Goal: Task Accomplishment & Management: Manage account settings

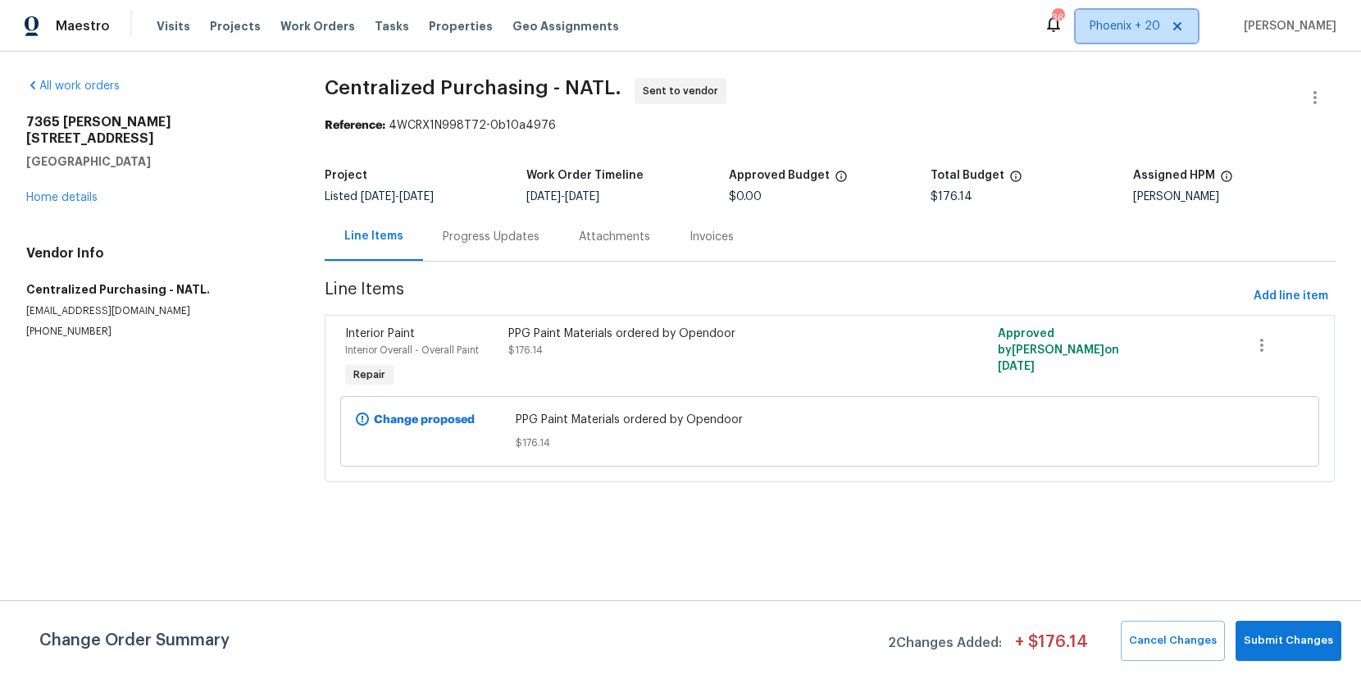
click at [1127, 30] on span "Phoenix + 20" at bounding box center [1124, 26] width 71 height 16
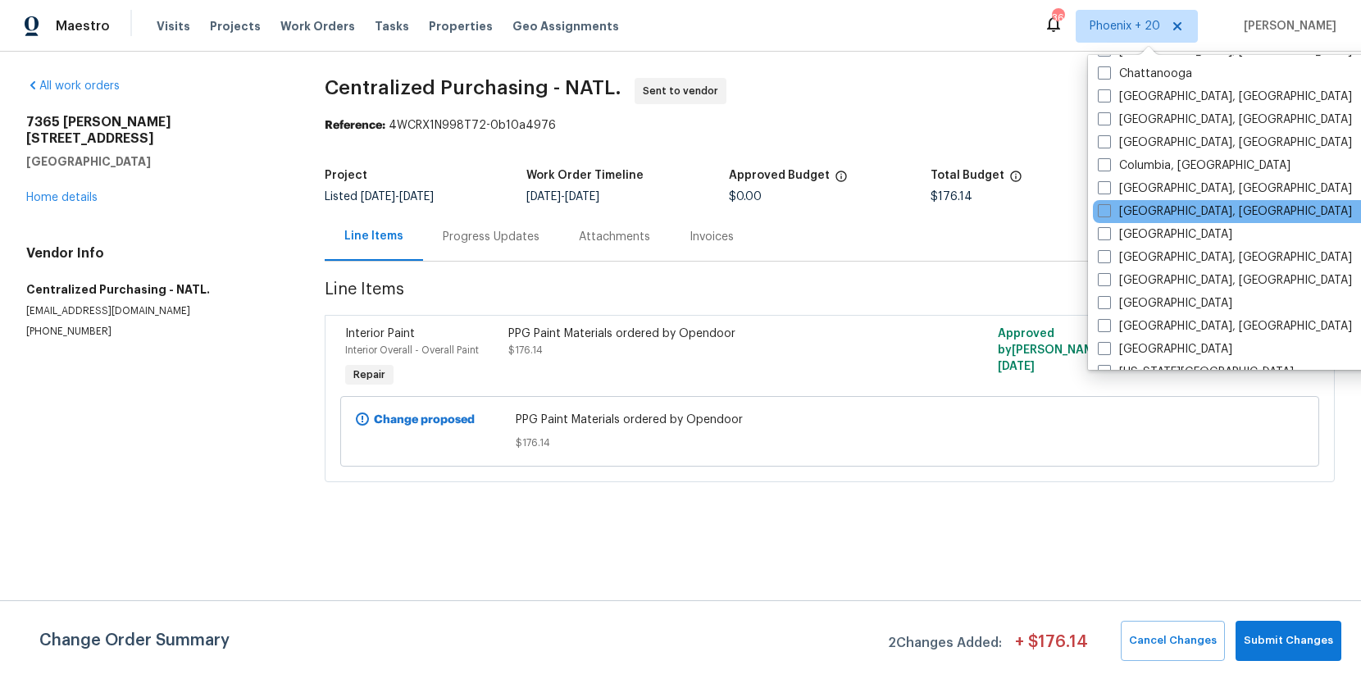
scroll to position [667, 0]
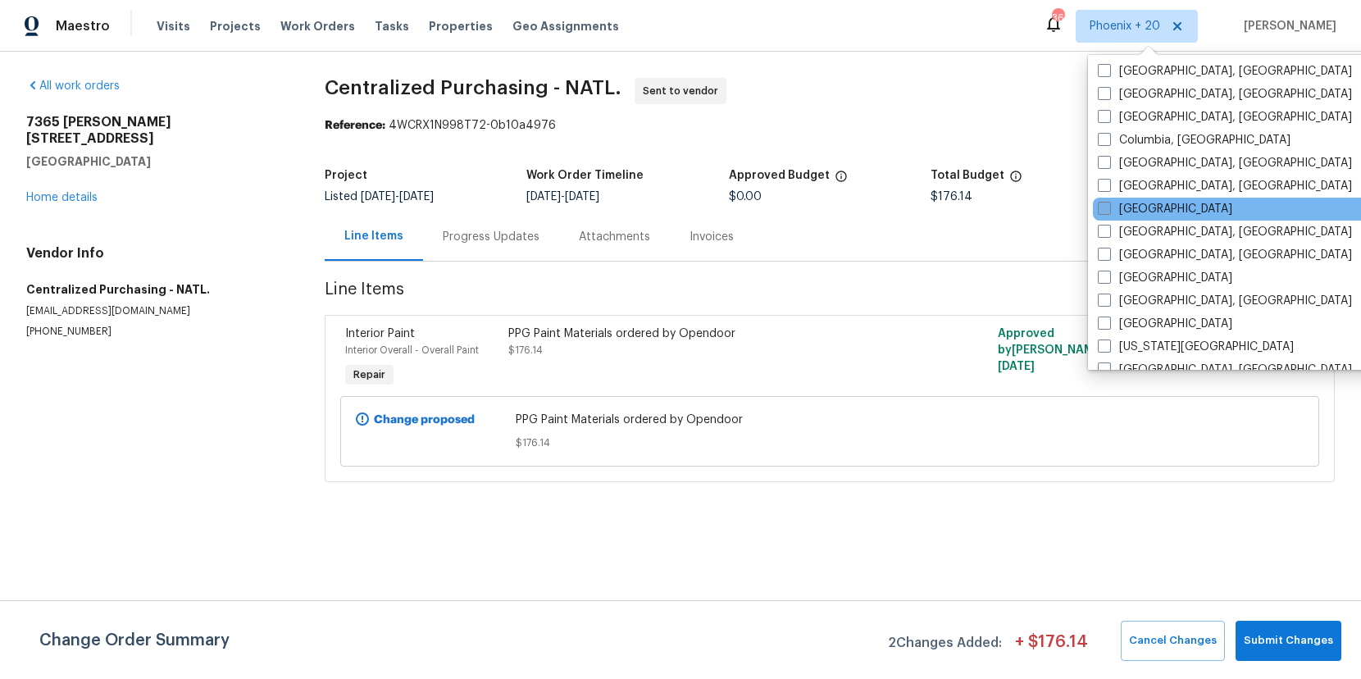
click at [1128, 207] on label "Dallas" at bounding box center [1165, 209] width 134 height 16
click at [1108, 207] on input "Dallas" at bounding box center [1103, 206] width 11 height 11
checkbox input "true"
drag, startPoint x: 523, startPoint y: 70, endPoint x: 351, endPoint y: 23, distance: 178.4
click at [453, 56] on div "All work orders 7365 Calle Cristobal Unit 197 San Diego, CA 92126 Home details …" at bounding box center [680, 290] width 1361 height 476
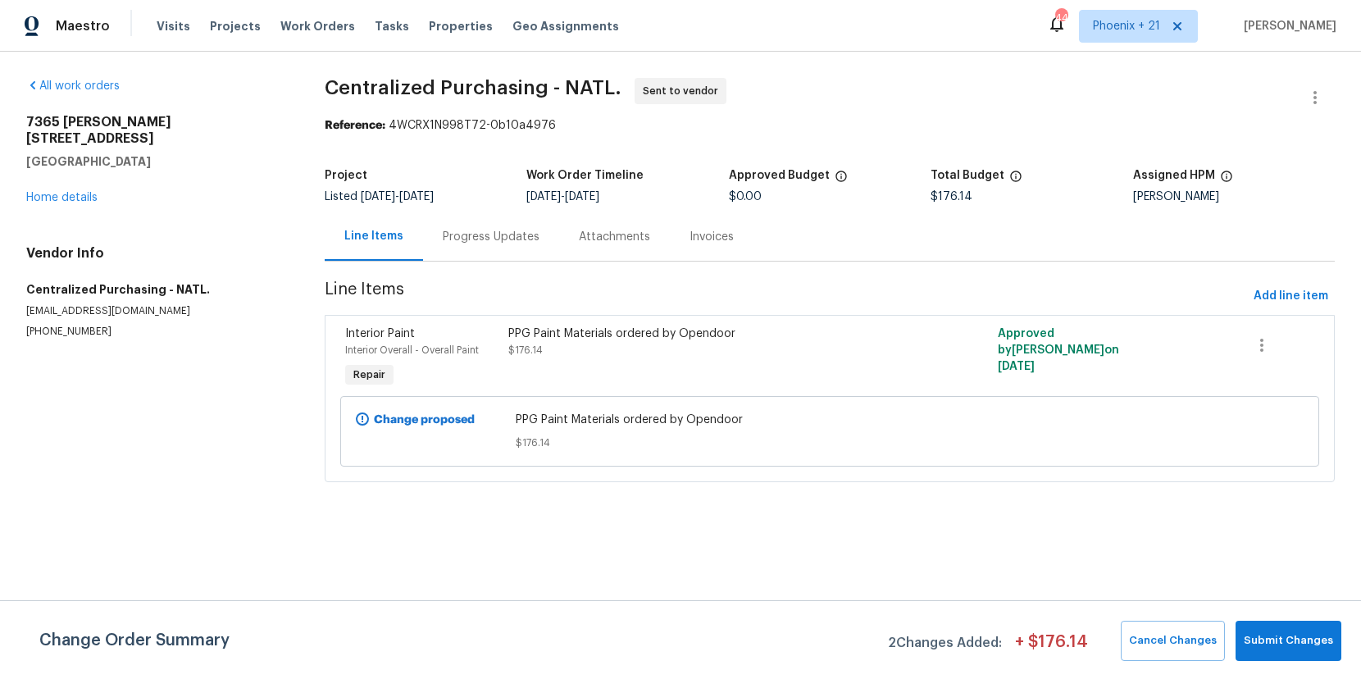
drag, startPoint x: 319, startPoint y: 25, endPoint x: 375, endPoint y: 39, distance: 58.3
click at [319, 25] on span "Work Orders" at bounding box center [317, 26] width 75 height 16
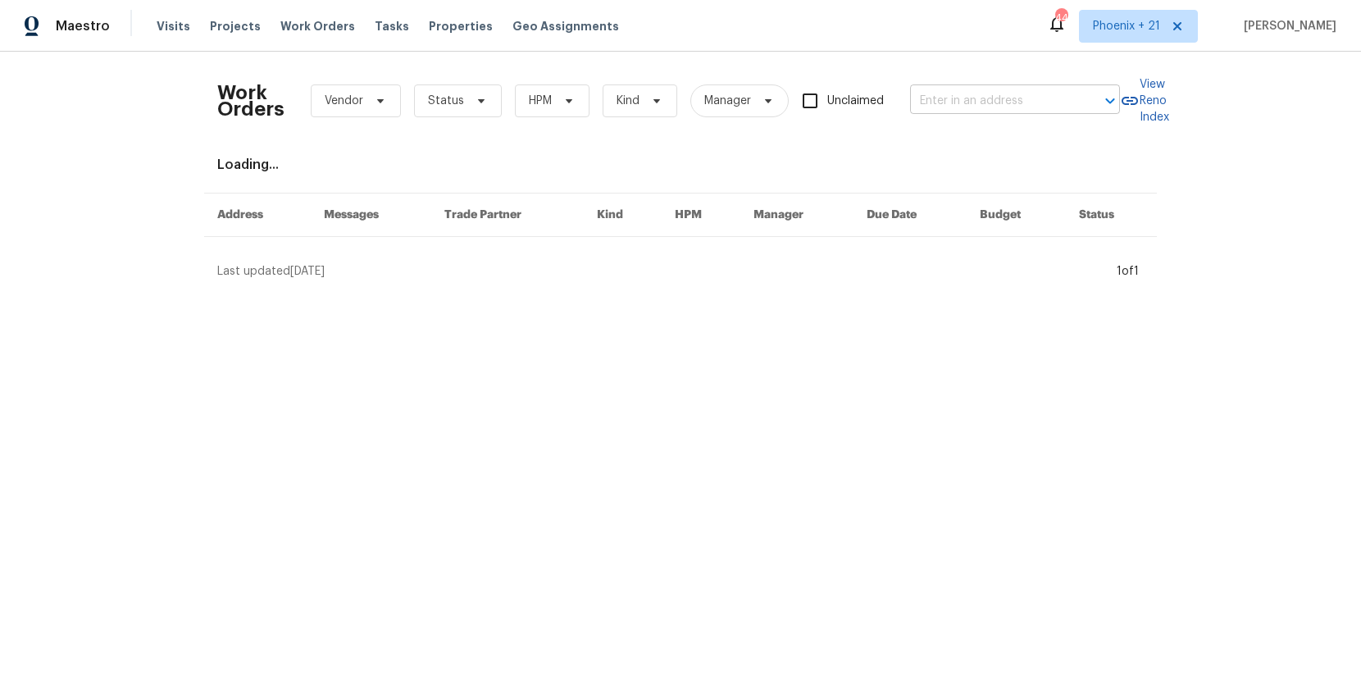
click at [907, 108] on div "Work Orders Vendor Status HPM Kind Manager Unclaimed ​" at bounding box center [668, 101] width 903 height 72
click at [944, 101] on input "text" at bounding box center [992, 101] width 164 height 25
paste input "5715 Sage Bloom Dr, Arlington, TX 76017"
type input "5715 Sage Bloom Dr, Arlington, TX 76017"
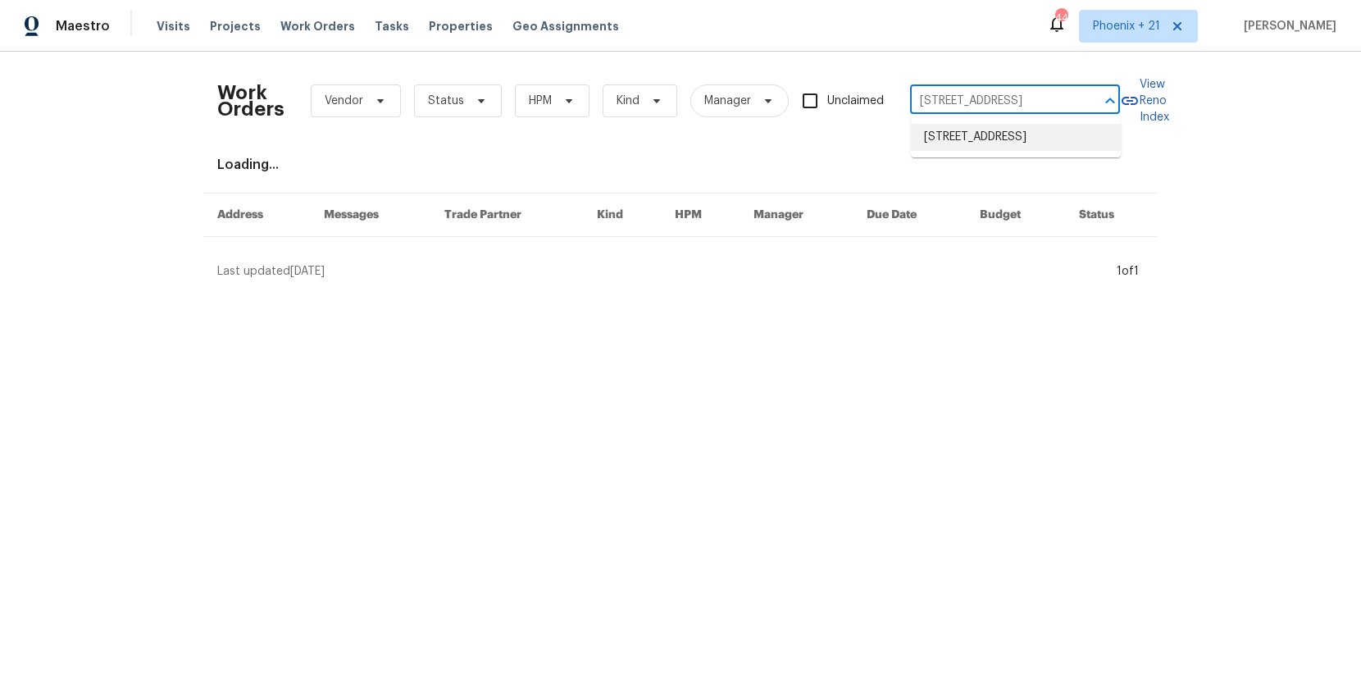
click at [979, 143] on li "5715 Sage Bloom Dr, Arlington, TX 76017" at bounding box center [1016, 137] width 210 height 27
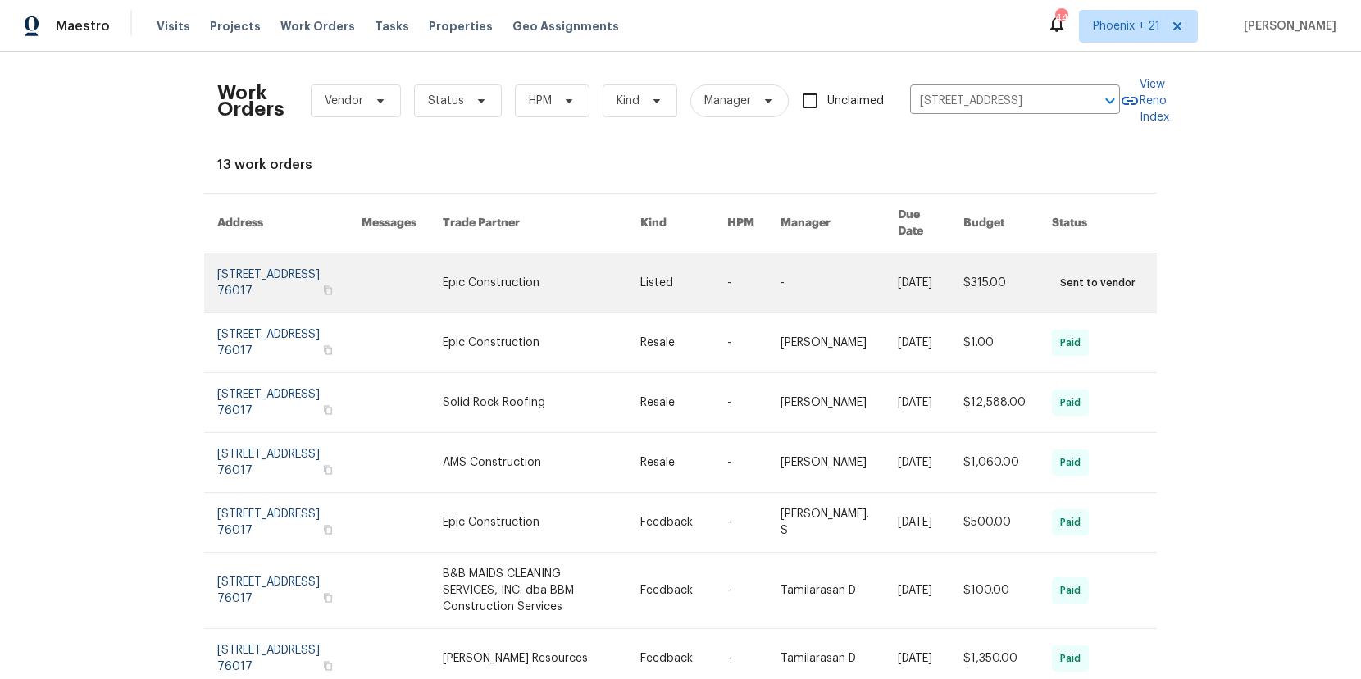
click at [556, 255] on link at bounding box center [542, 282] width 198 height 59
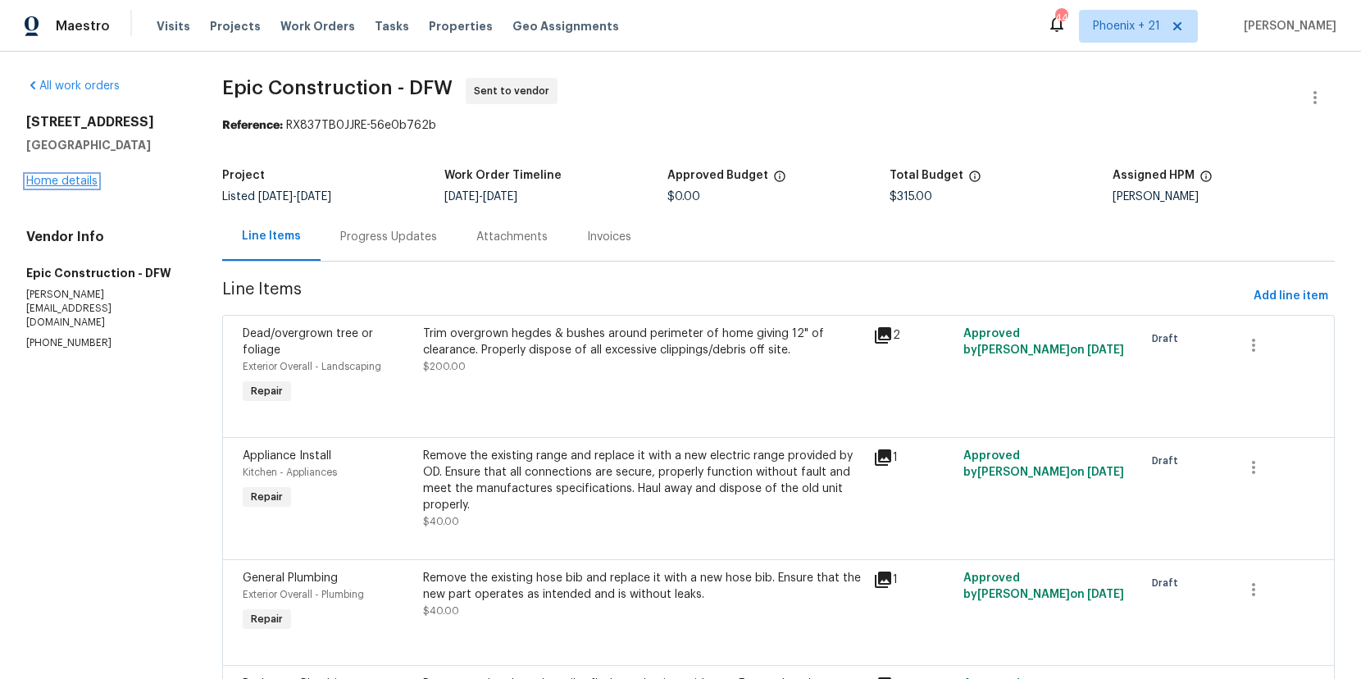
click at [64, 182] on link "Home details" at bounding box center [61, 180] width 71 height 11
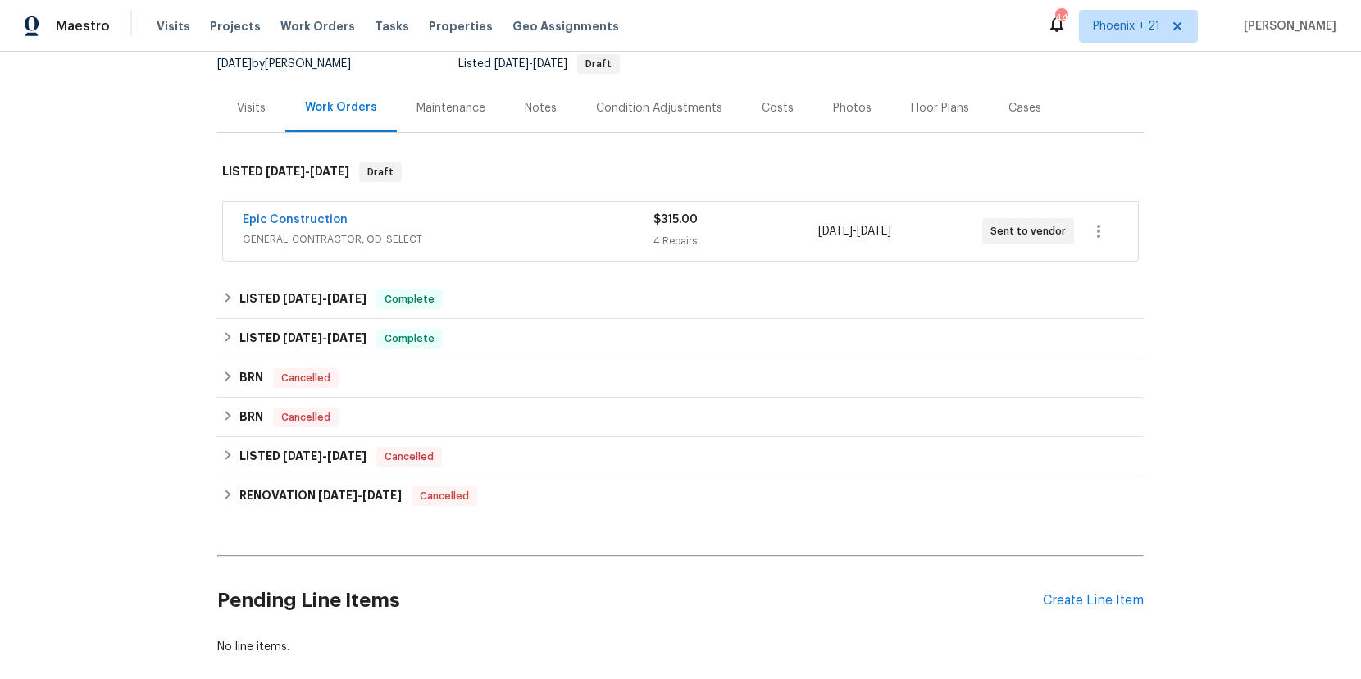
scroll to position [197, 0]
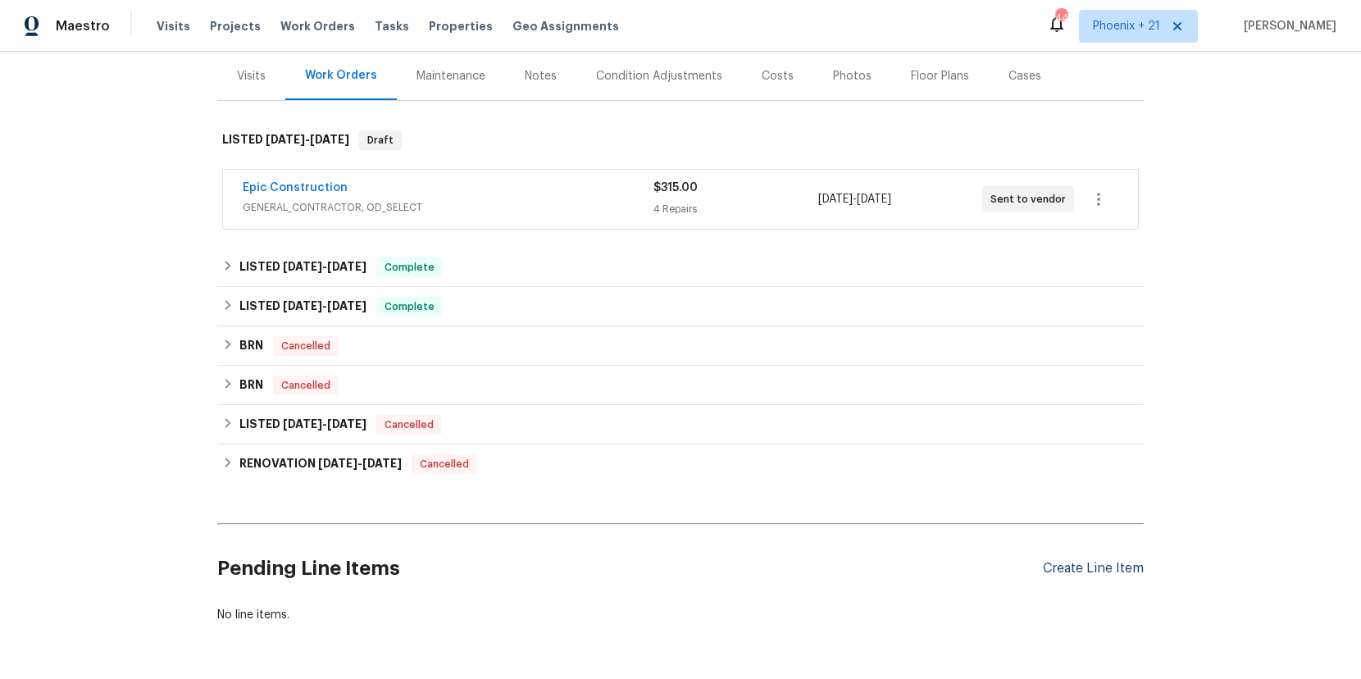
click at [1118, 566] on div "Create Line Item" at bounding box center [1093, 569] width 101 height 16
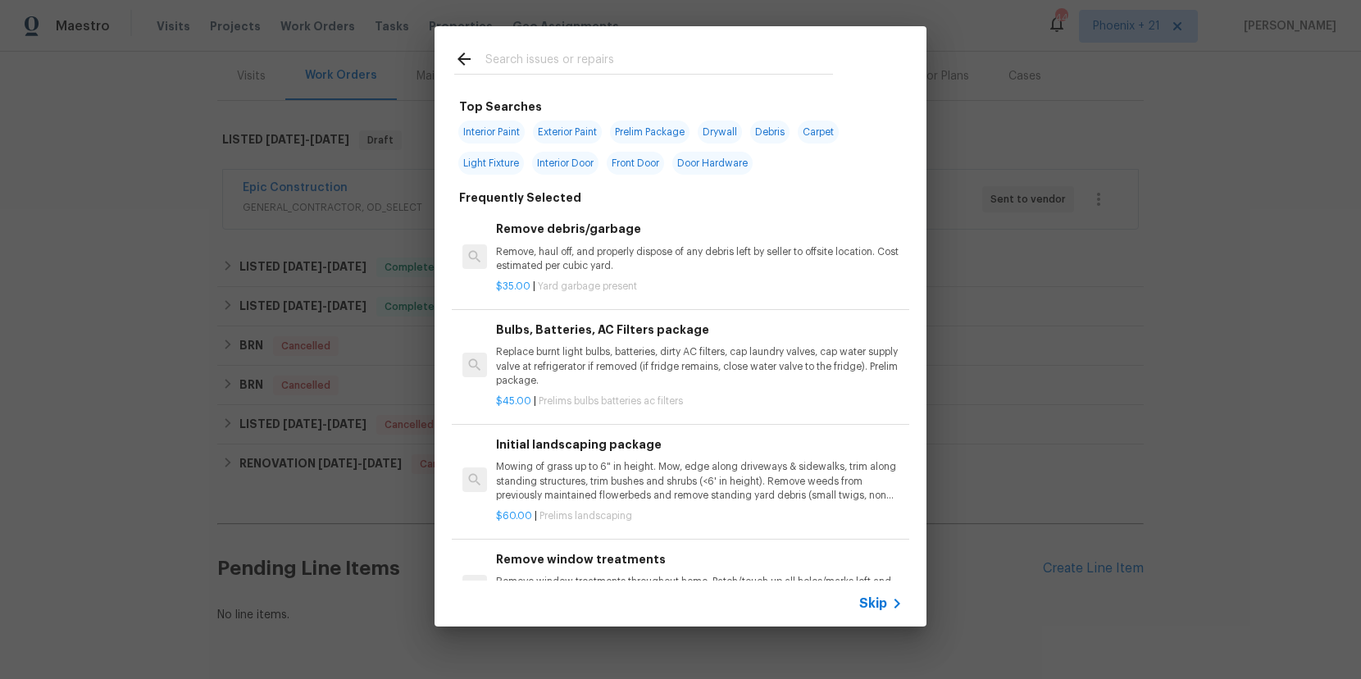
click at [567, 60] on input "text" at bounding box center [659, 61] width 348 height 25
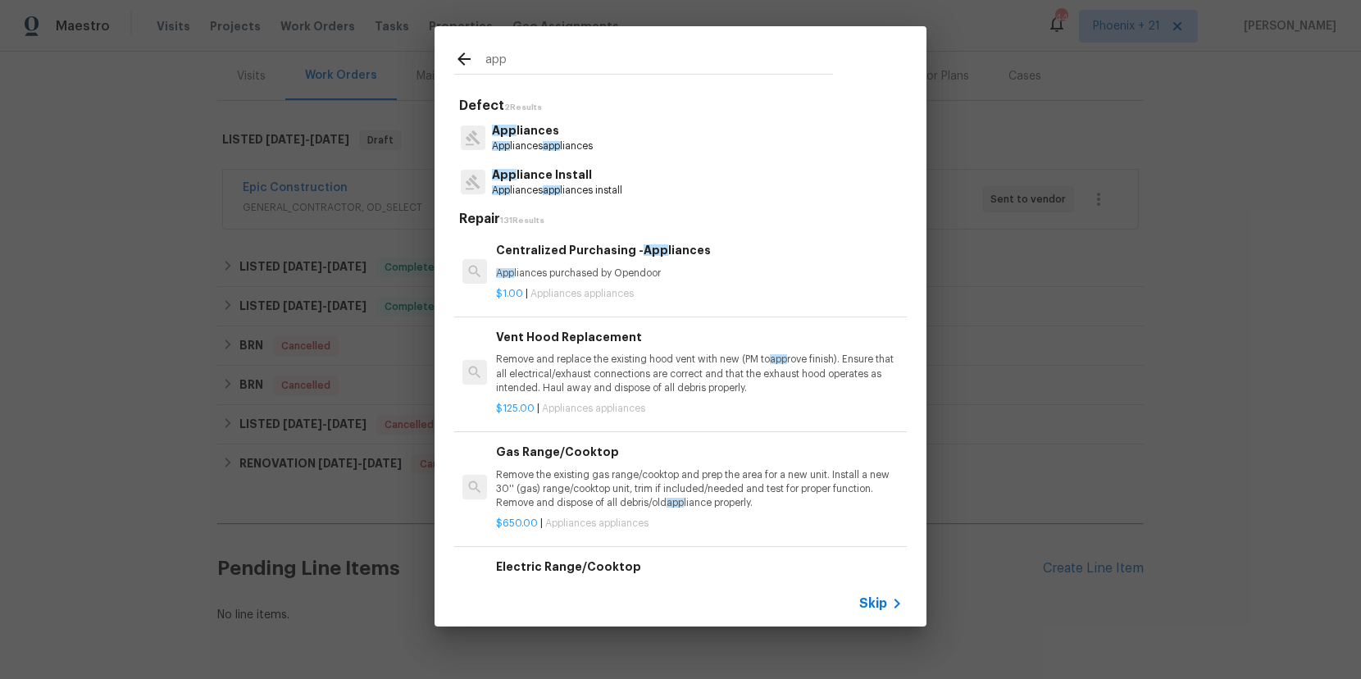
type input "app"
click at [727, 284] on div "$1.00 | Appliances appliances" at bounding box center [699, 290] width 407 height 20
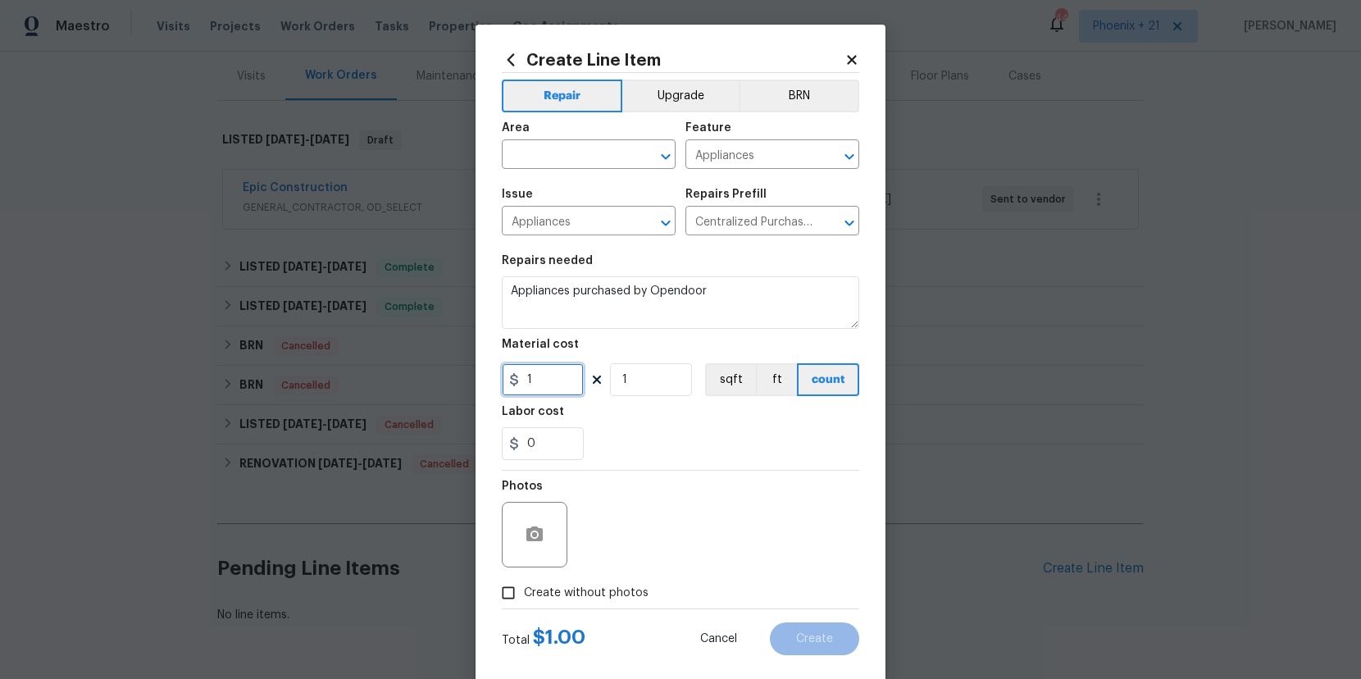
click at [557, 383] on input "1" at bounding box center [543, 379] width 82 height 33
drag, startPoint x: 556, startPoint y: 382, endPoint x: 489, endPoint y: 376, distance: 67.5
click at [489, 376] on div "Create Line Item Repair Upgrade BRN Area ​ Feature Appliances ​ Issue Appliance…" at bounding box center [680, 353] width 410 height 657
type input "616"
click at [548, 150] on input "text" at bounding box center [566, 155] width 128 height 25
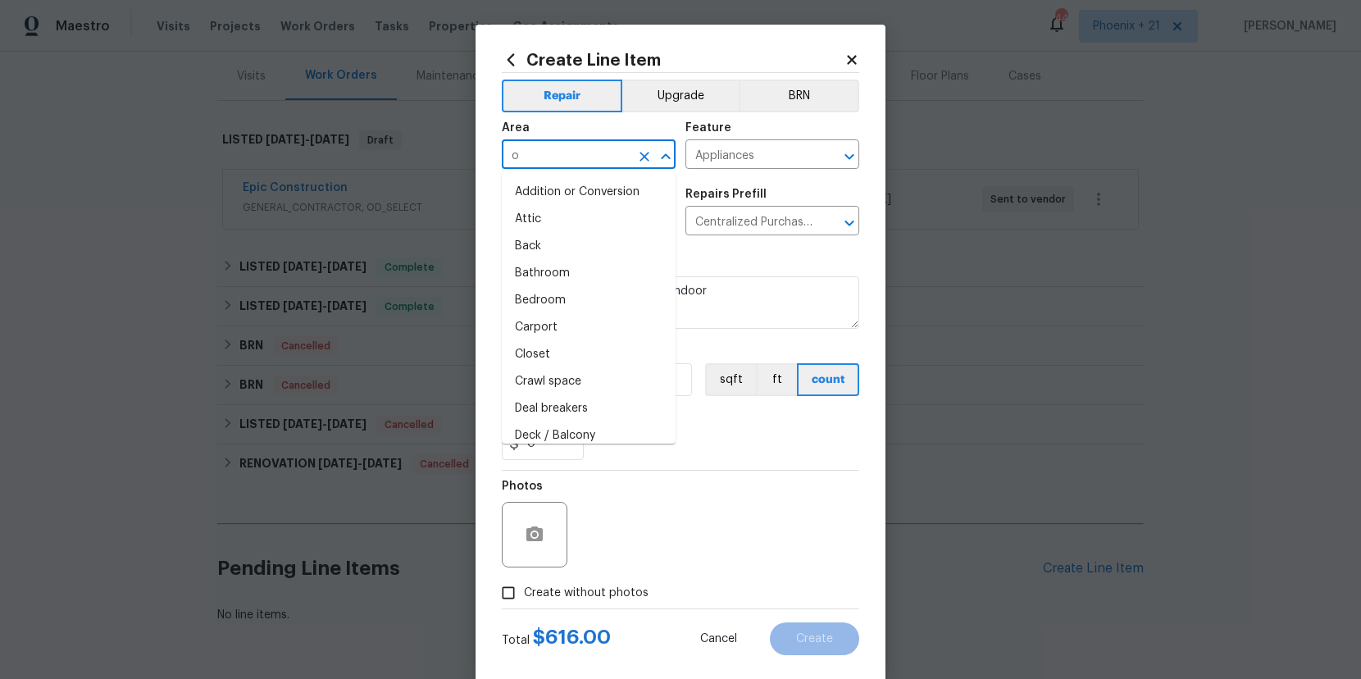
type input "ov"
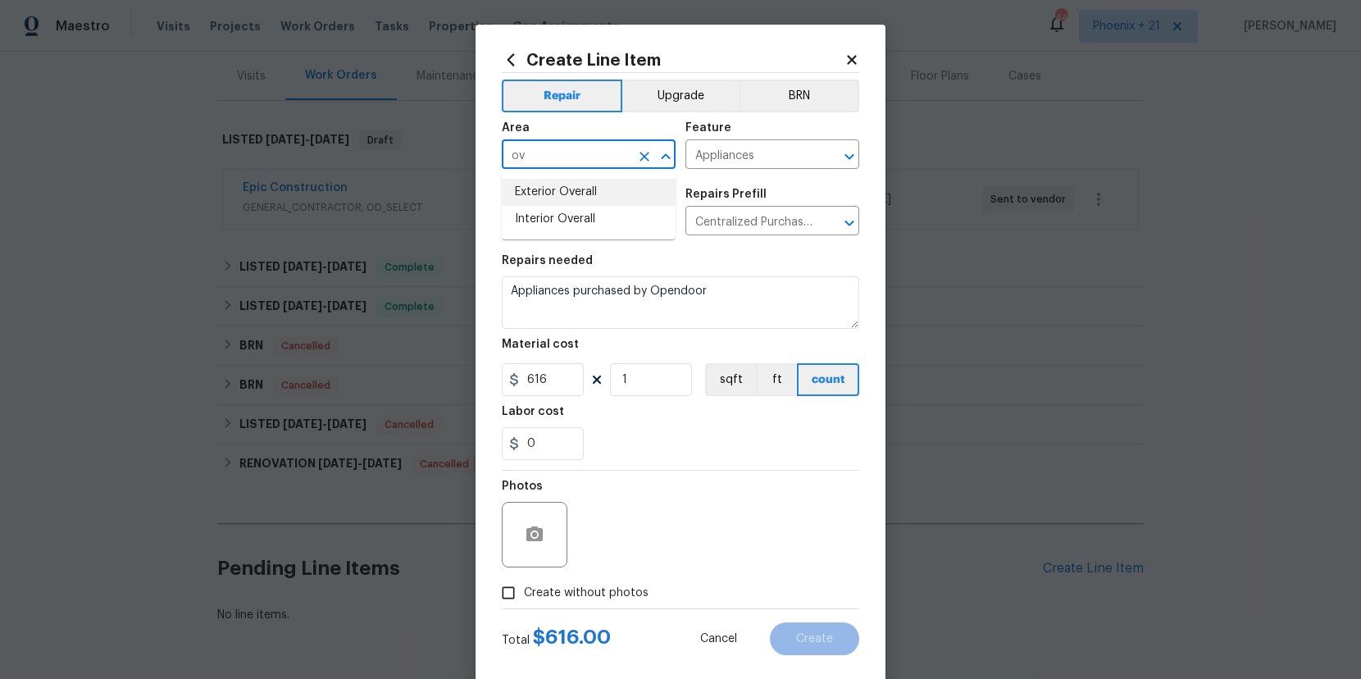
drag, startPoint x: 639, startPoint y: 153, endPoint x: 617, endPoint y: 152, distance: 22.2
click at [639, 153] on icon "Clear" at bounding box center [644, 156] width 16 height 16
click at [604, 190] on li "Kitchen" at bounding box center [589, 192] width 174 height 27
type input "Kitchen"
click at [607, 609] on div "Total $ 616.00 Cancel Create" at bounding box center [680, 632] width 357 height 46
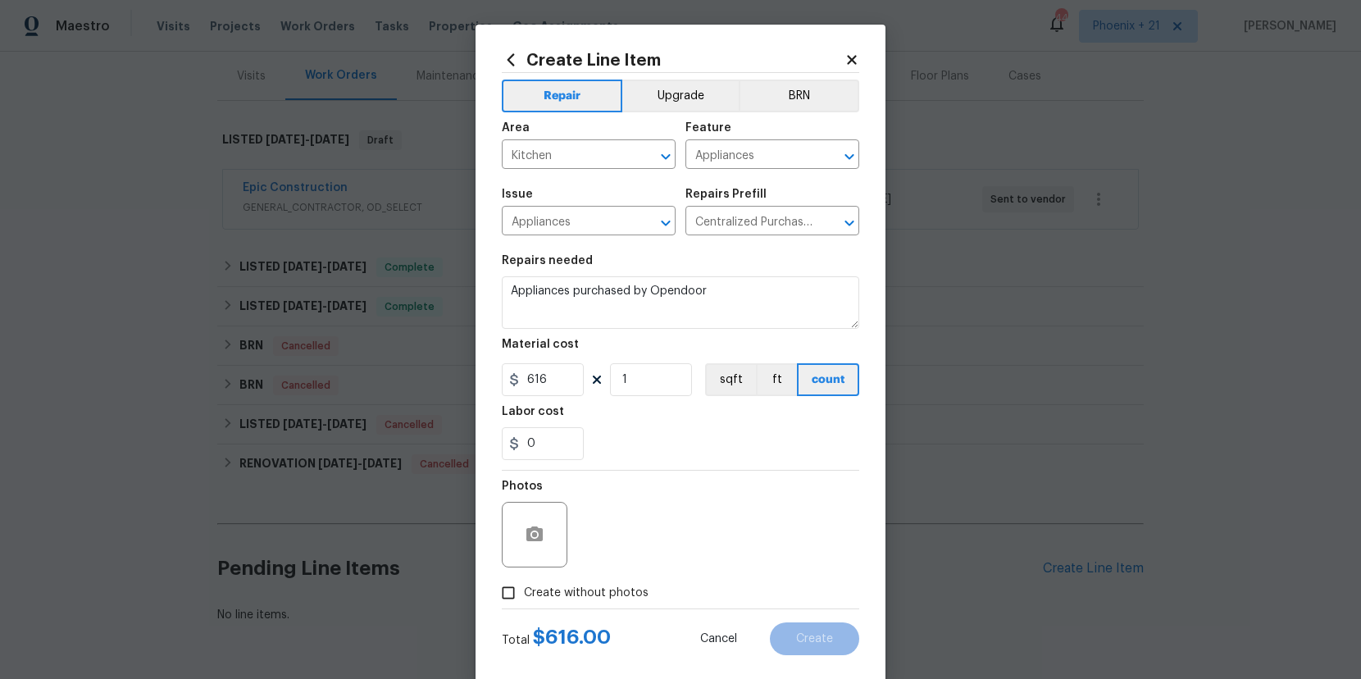
click at [612, 585] on span "Create without photos" at bounding box center [586, 593] width 125 height 17
click at [524, 584] on input "Create without photos" at bounding box center [508, 592] width 31 height 31
checkbox input "true"
click at [639, 544] on textarea at bounding box center [719, 535] width 279 height 66
type textarea "NA"
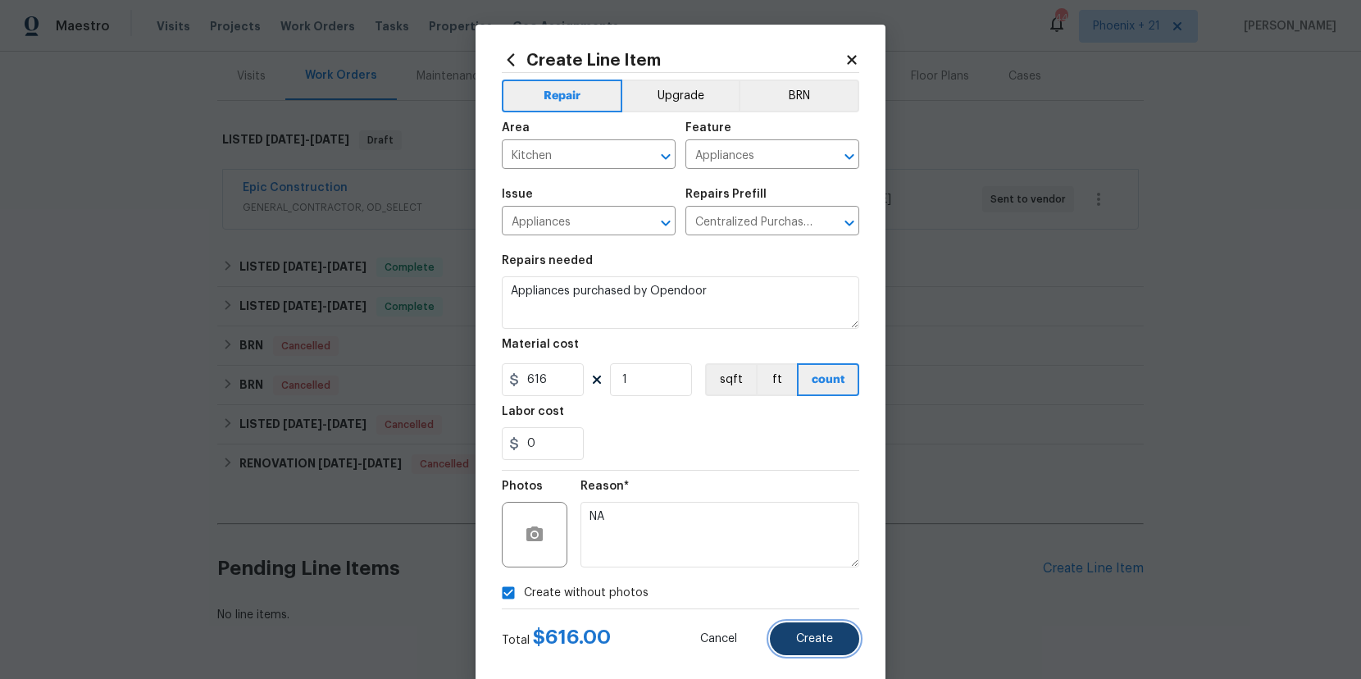
click at [794, 636] on button "Create" at bounding box center [814, 638] width 89 height 33
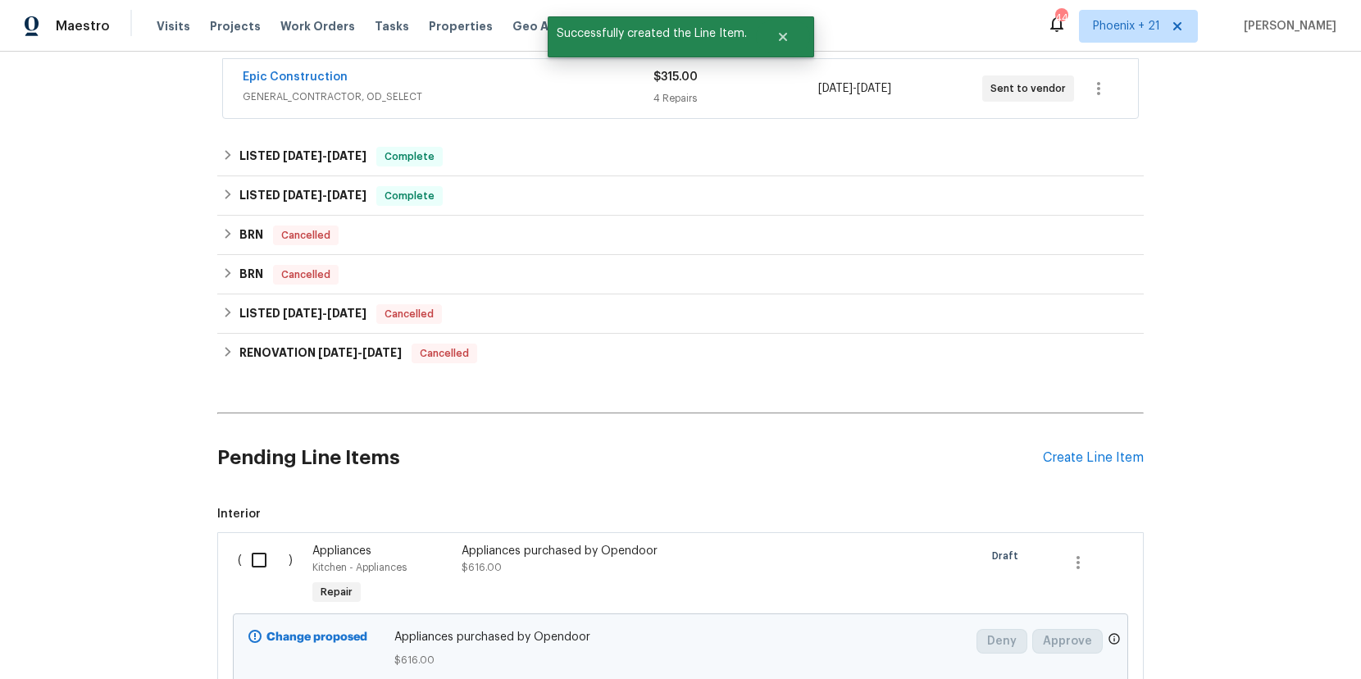
scroll to position [348, 0]
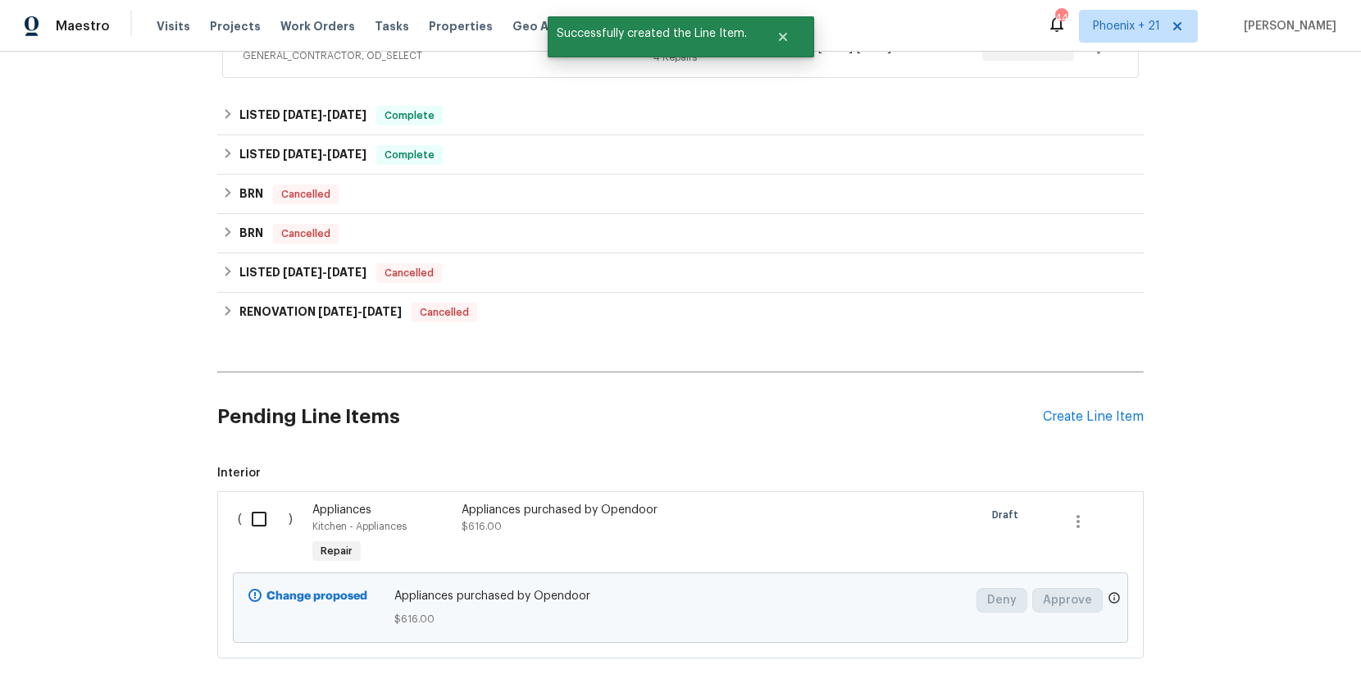
click at [260, 527] on input "checkbox" at bounding box center [265, 519] width 47 height 34
checkbox input "true"
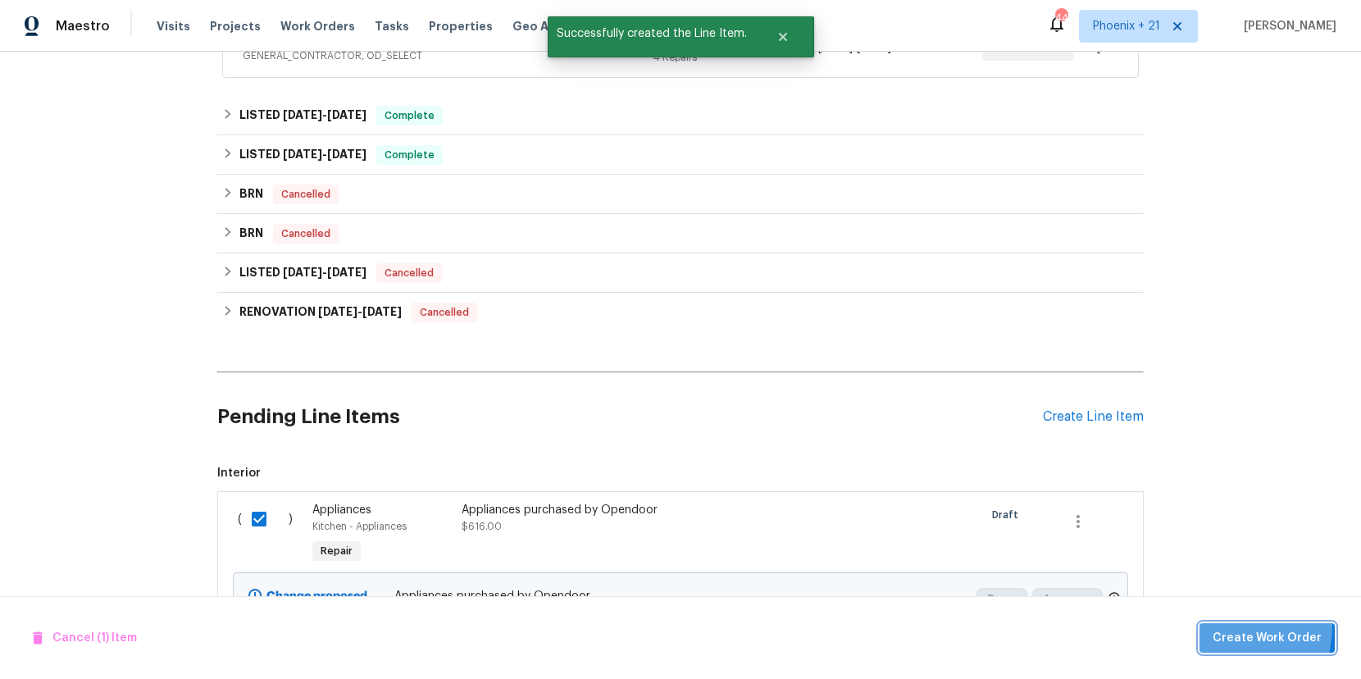
click at [1227, 625] on button "Create Work Order" at bounding box center [1266, 638] width 135 height 30
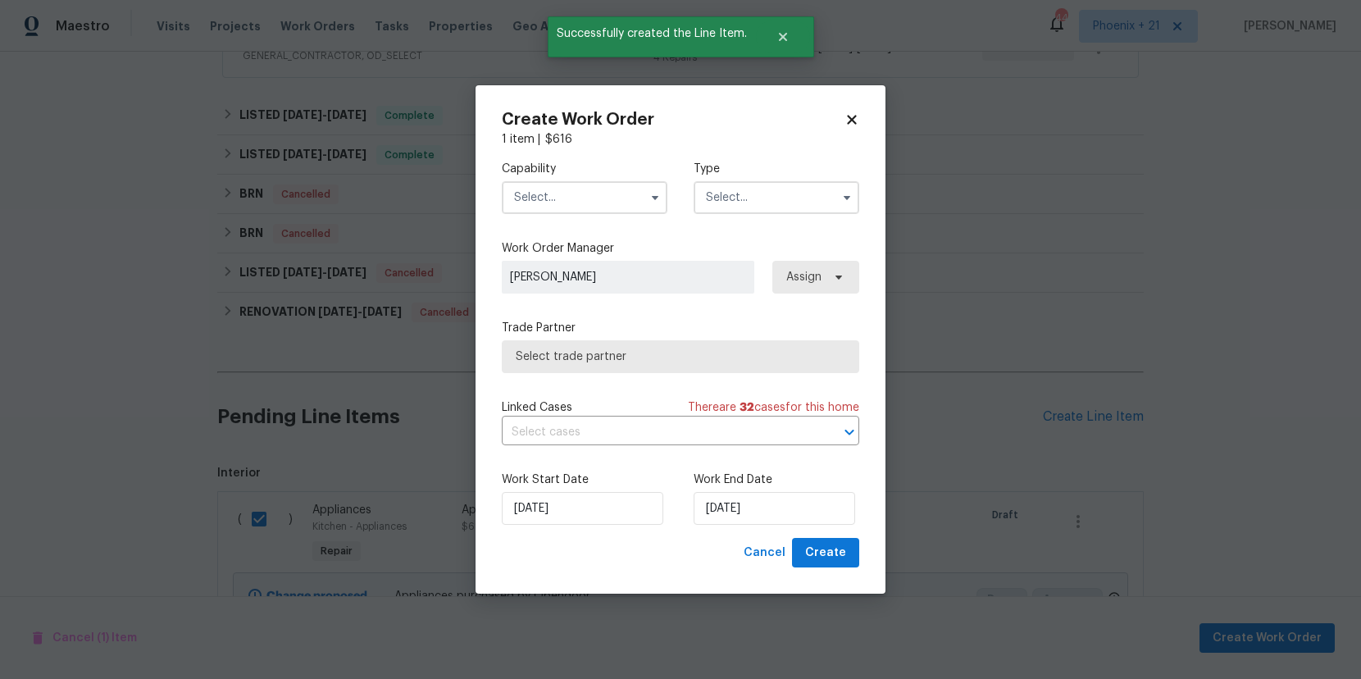
click at [629, 192] on input "text" at bounding box center [585, 197] width 166 height 33
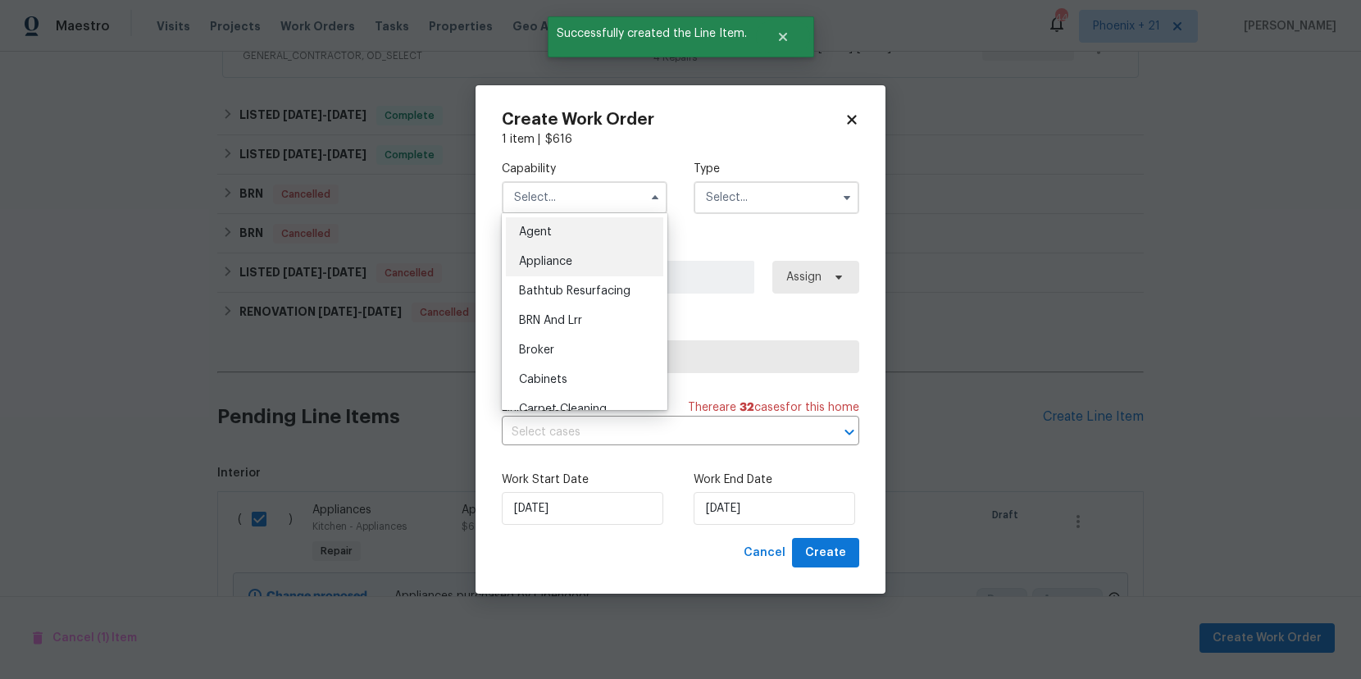
click at [592, 267] on div "Appliance" at bounding box center [584, 262] width 157 height 30
type input "Appliance"
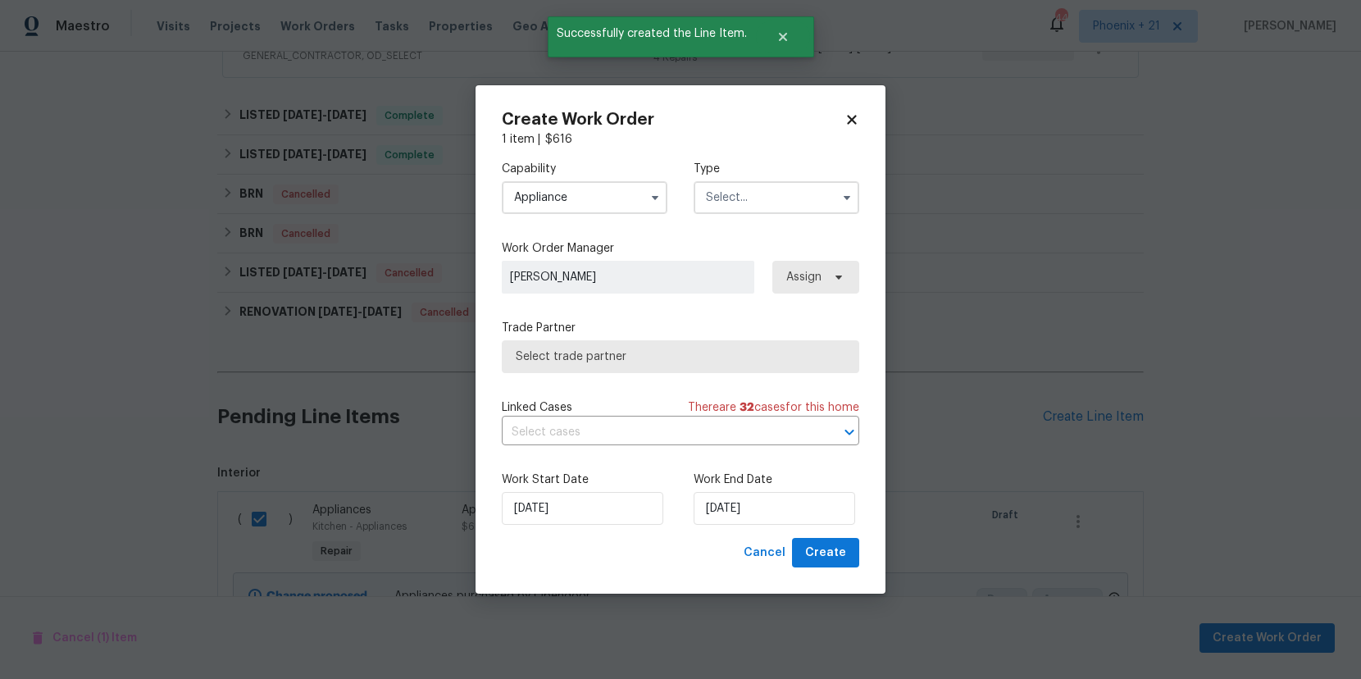
click at [748, 197] on input "text" at bounding box center [777, 197] width 166 height 33
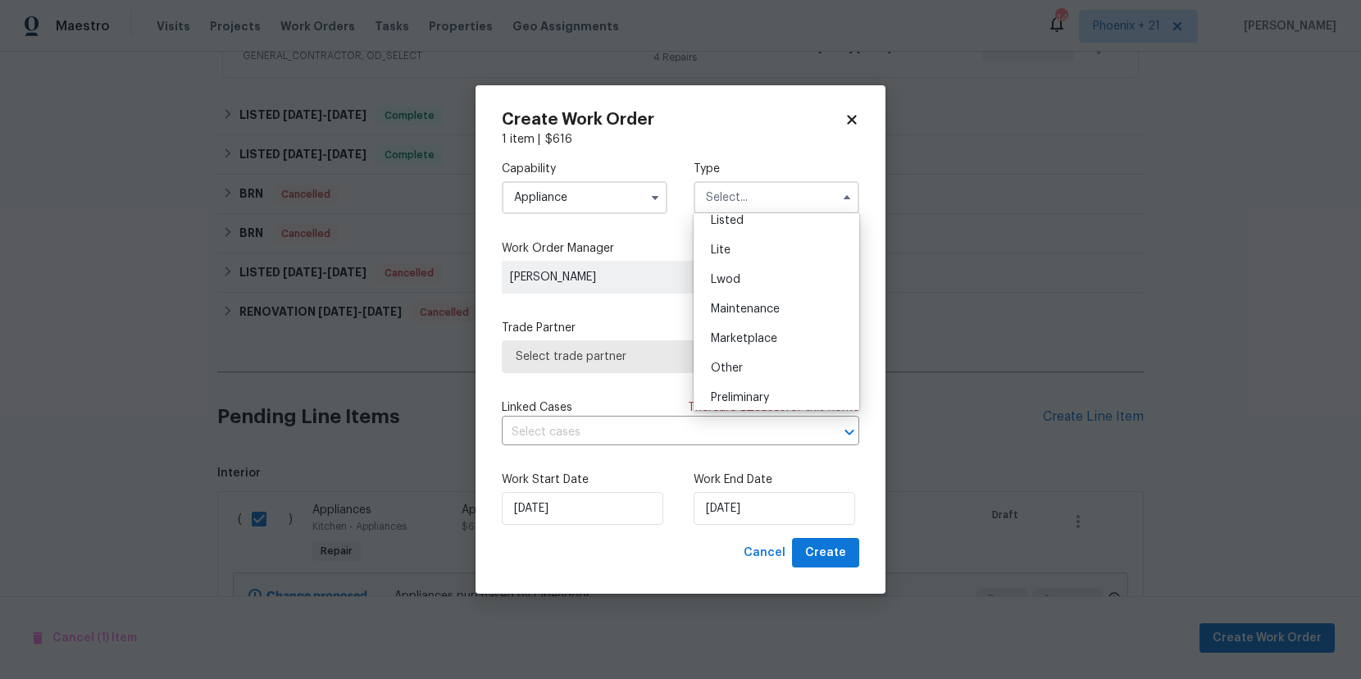
scroll to position [201, 0]
click at [759, 264] on div "Lwod" at bounding box center [776, 267] width 157 height 30
type input "Lwod"
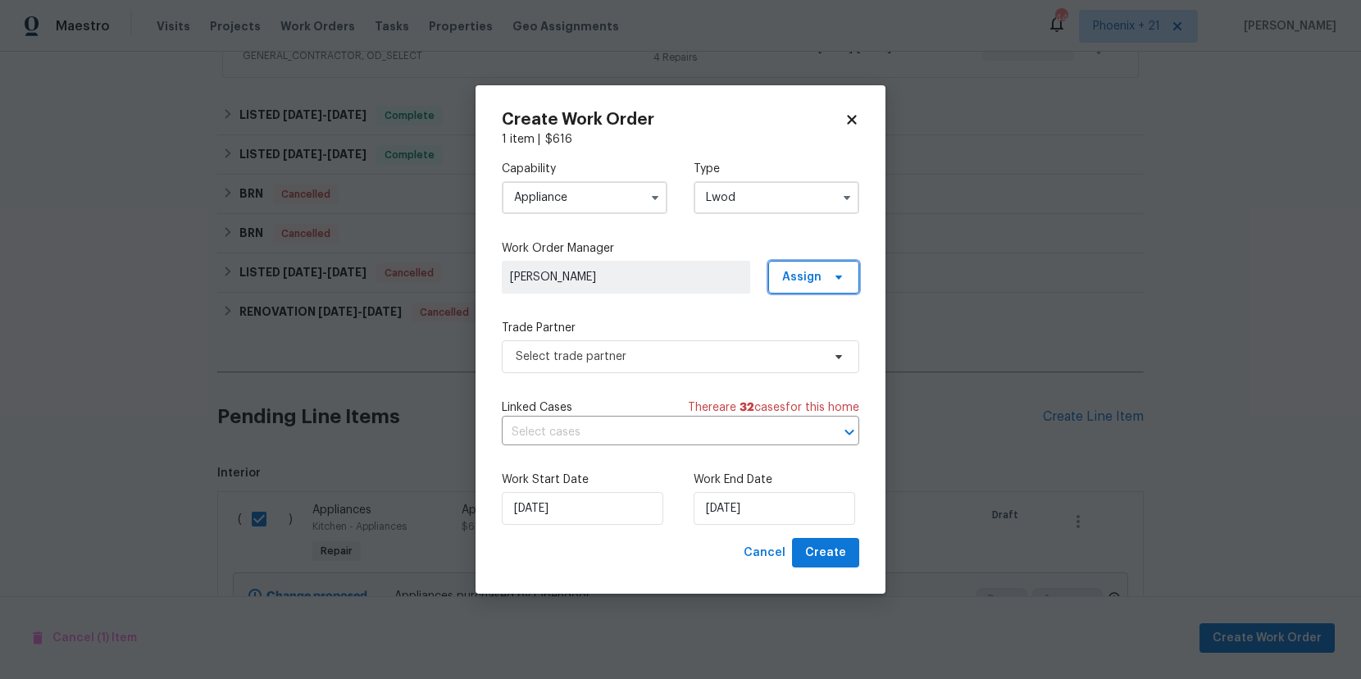
click at [840, 282] on icon at bounding box center [838, 277] width 13 height 13
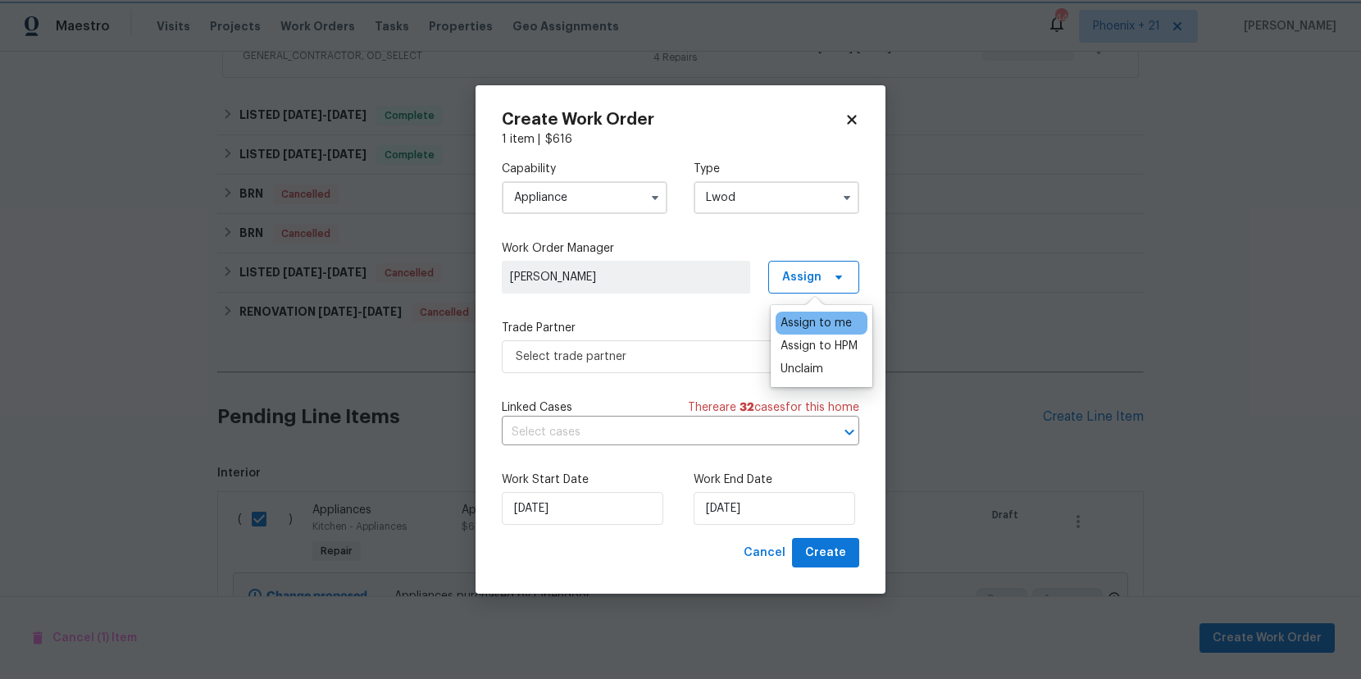
click at [663, 323] on label "Trade Partner" at bounding box center [680, 328] width 357 height 16
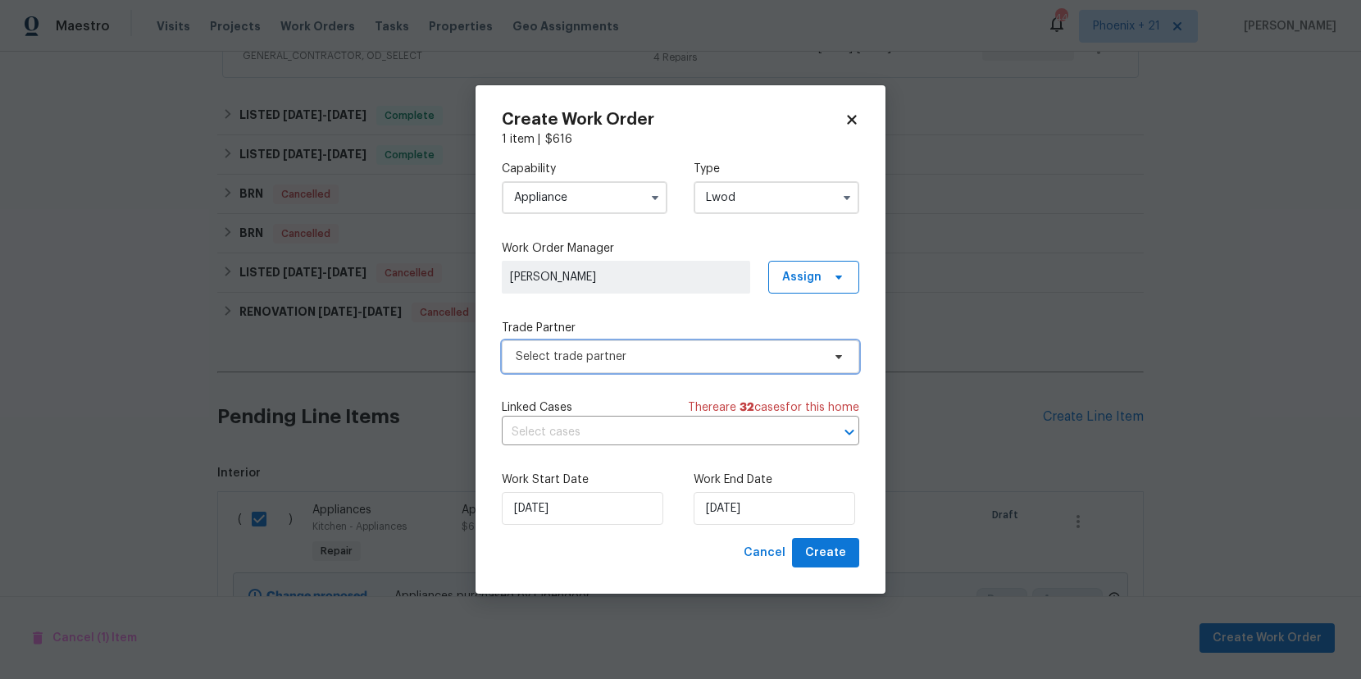
click at [685, 340] on span "Select trade partner" at bounding box center [680, 356] width 357 height 33
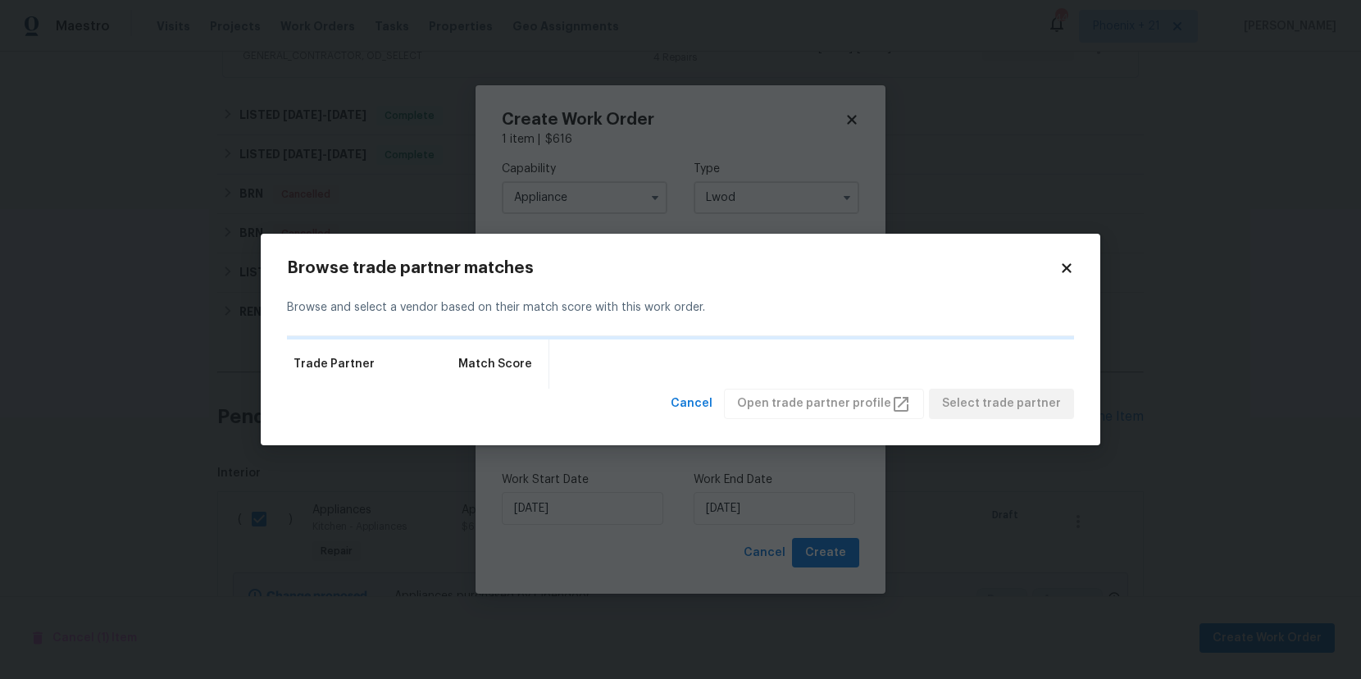
click at [1070, 262] on icon at bounding box center [1066, 268] width 15 height 15
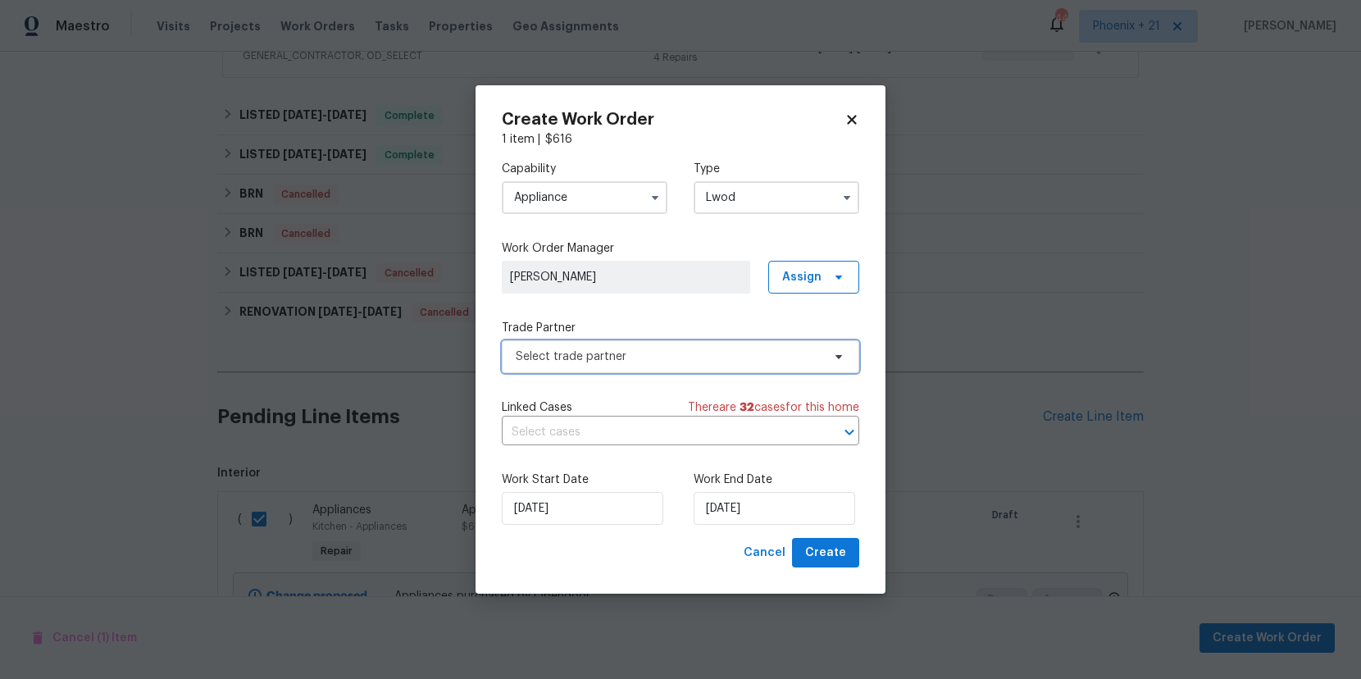
click at [649, 368] on span "Select trade partner" at bounding box center [680, 356] width 357 height 33
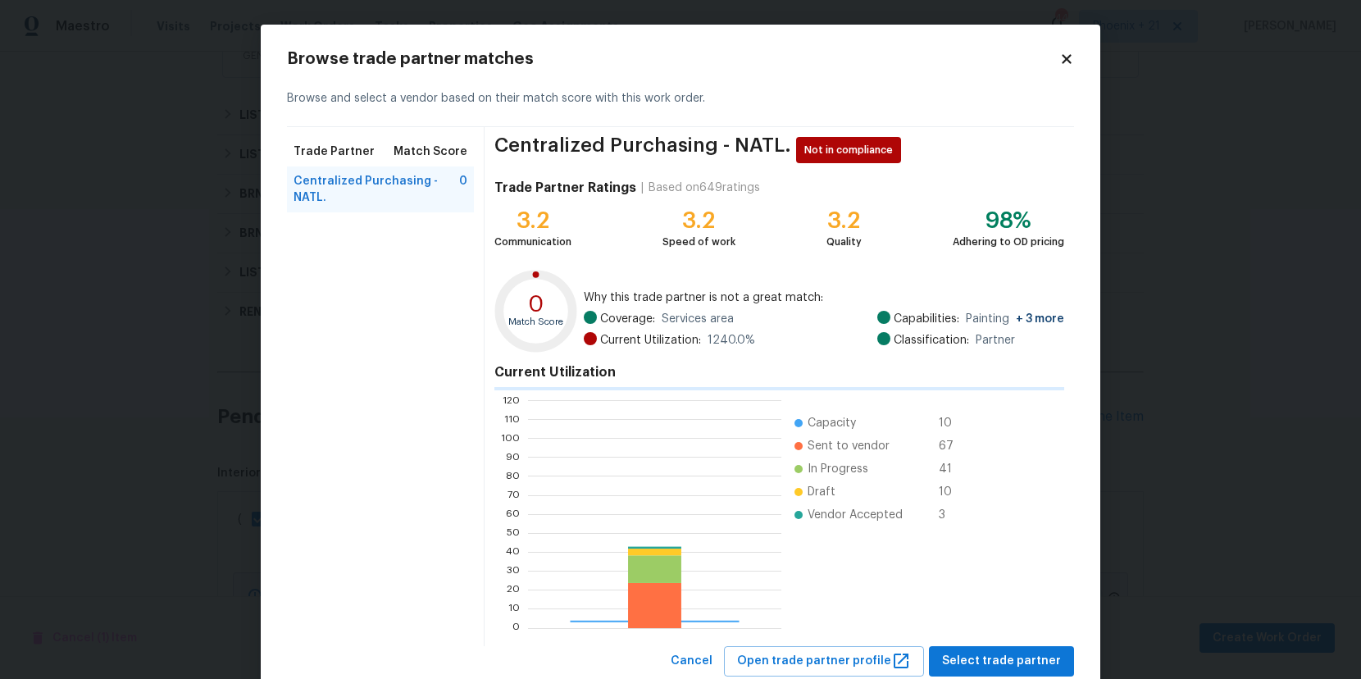
scroll to position [230, 253]
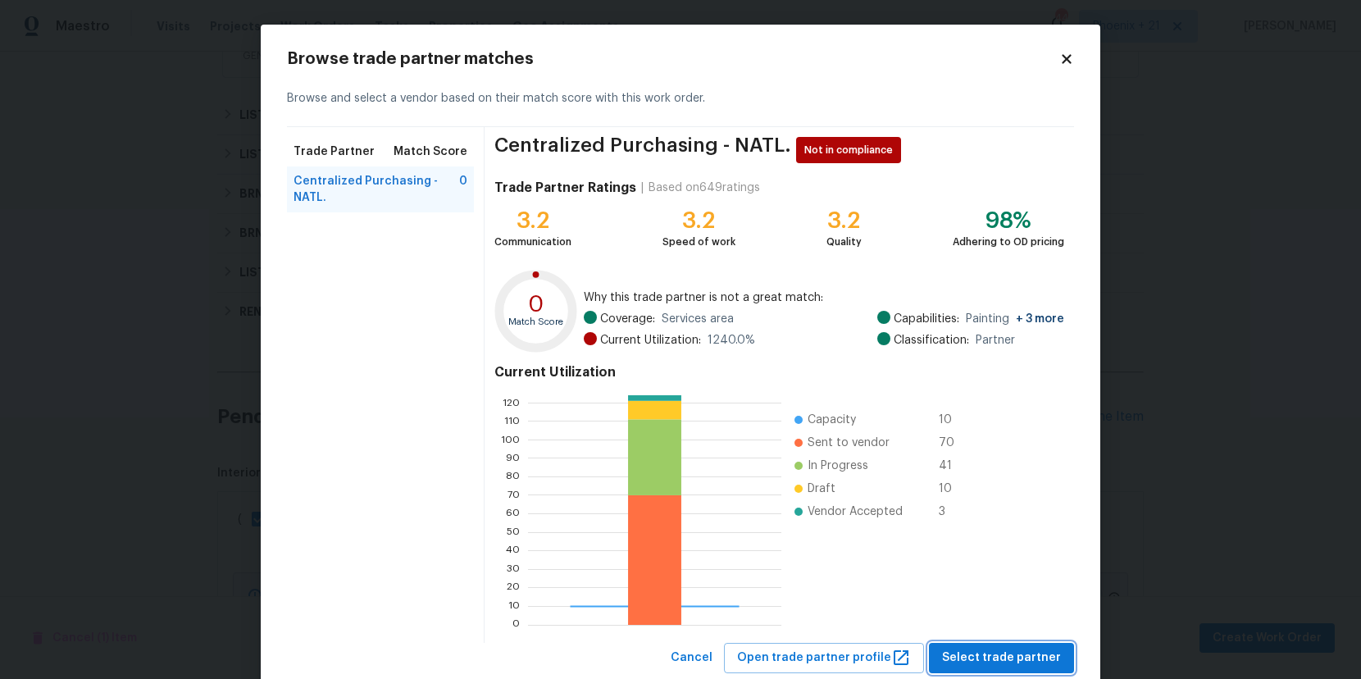
click at [1009, 667] on button "Select trade partner" at bounding box center [1001, 658] width 145 height 30
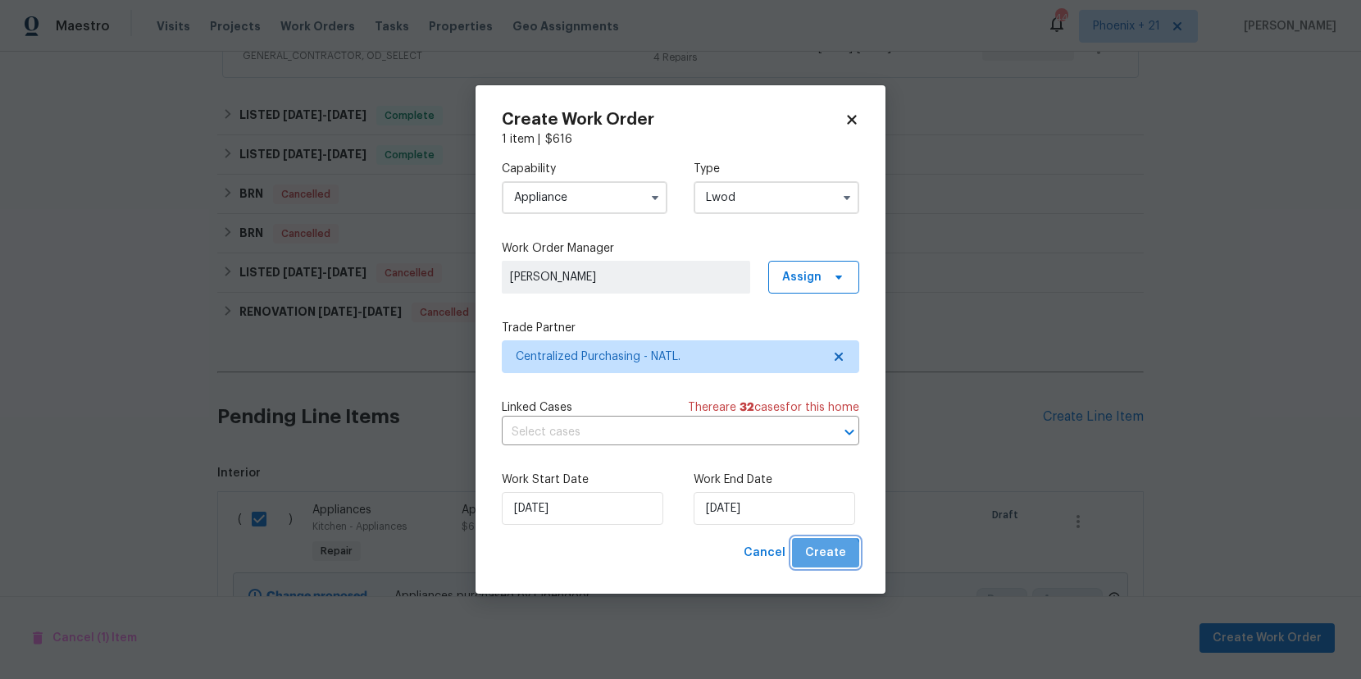
click at [819, 565] on button "Create" at bounding box center [825, 553] width 67 height 30
checkbox input "false"
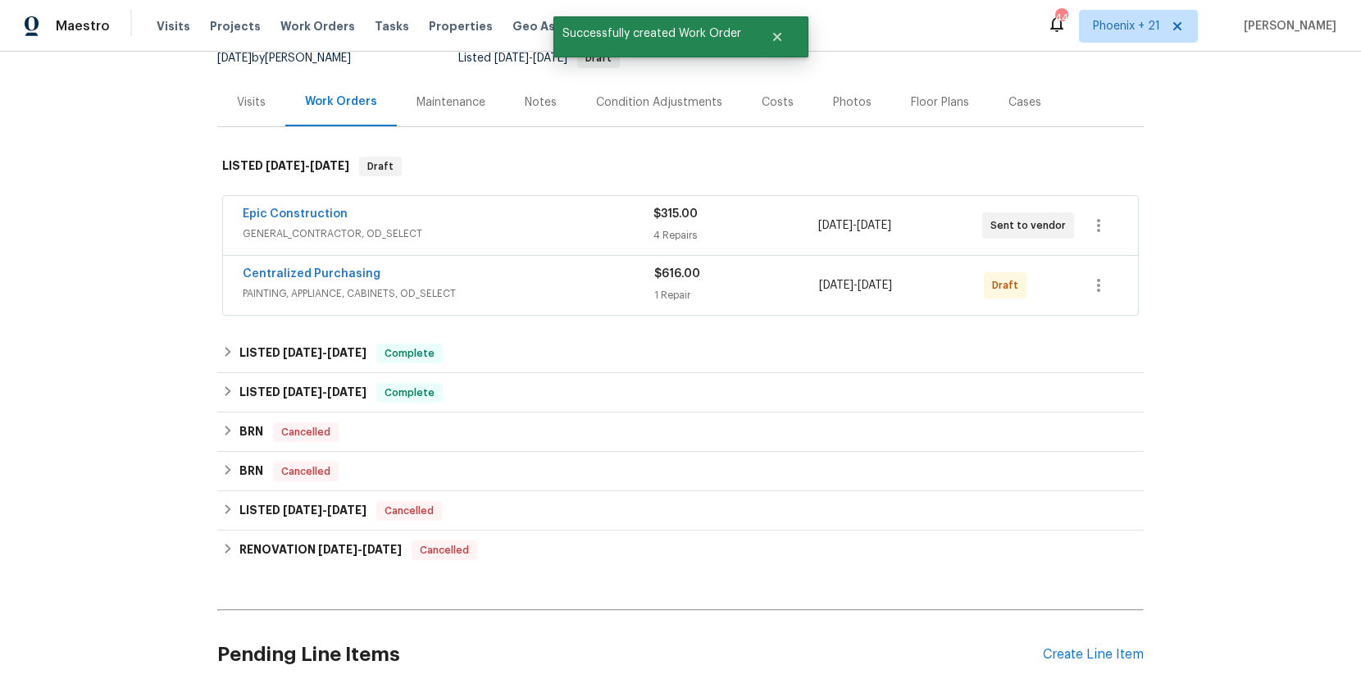
scroll to position [133, 0]
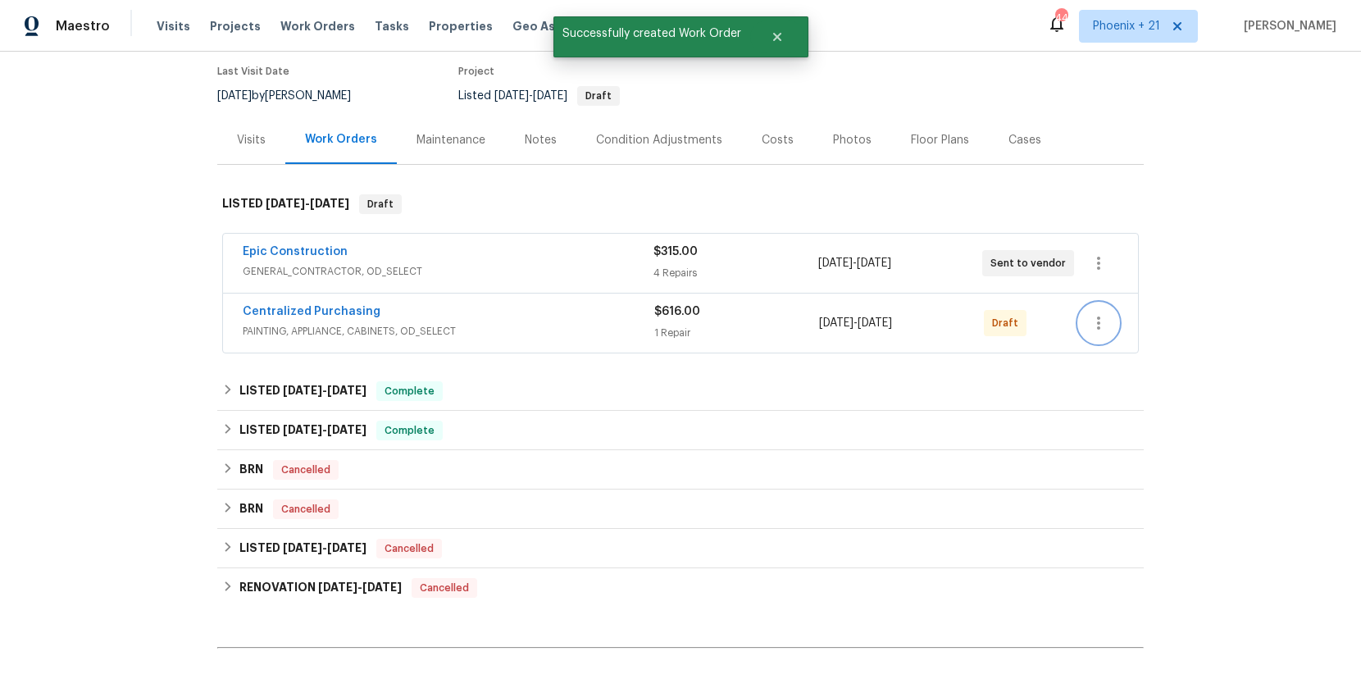
click at [1112, 317] on button "button" at bounding box center [1098, 322] width 39 height 39
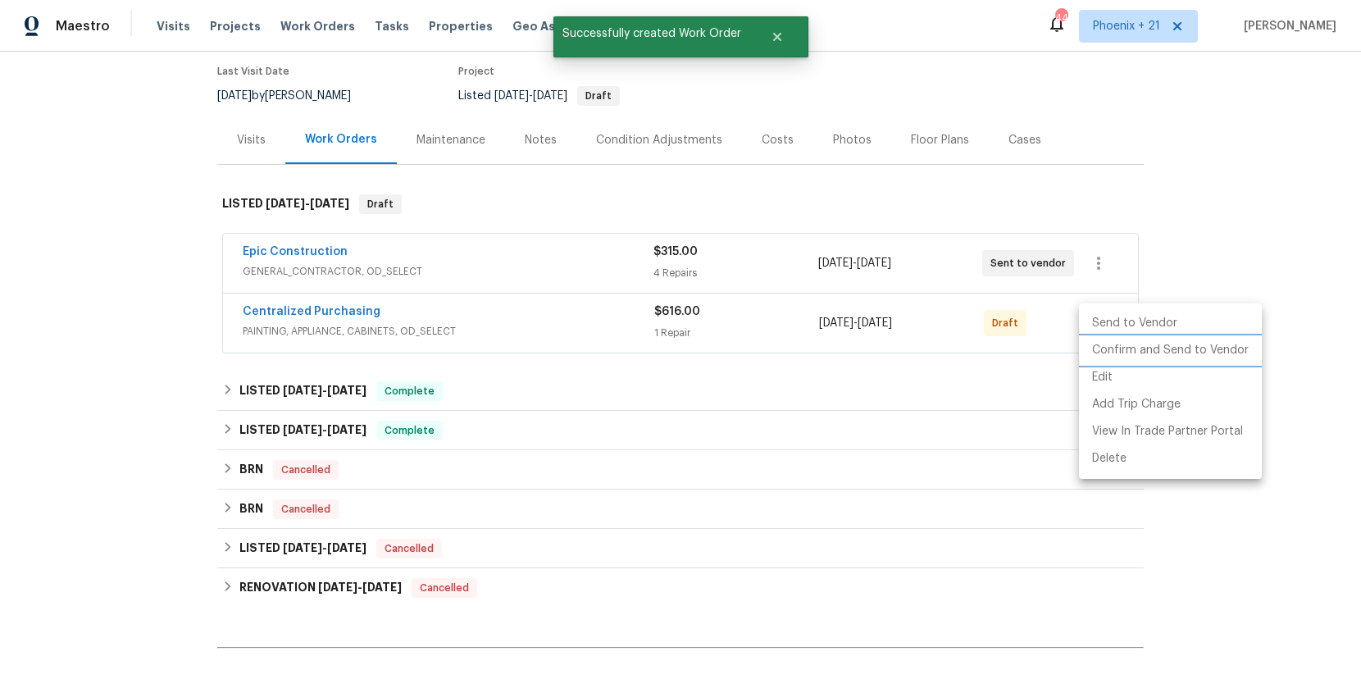
click at [1106, 339] on li "Confirm and Send to Vendor" at bounding box center [1170, 350] width 183 height 27
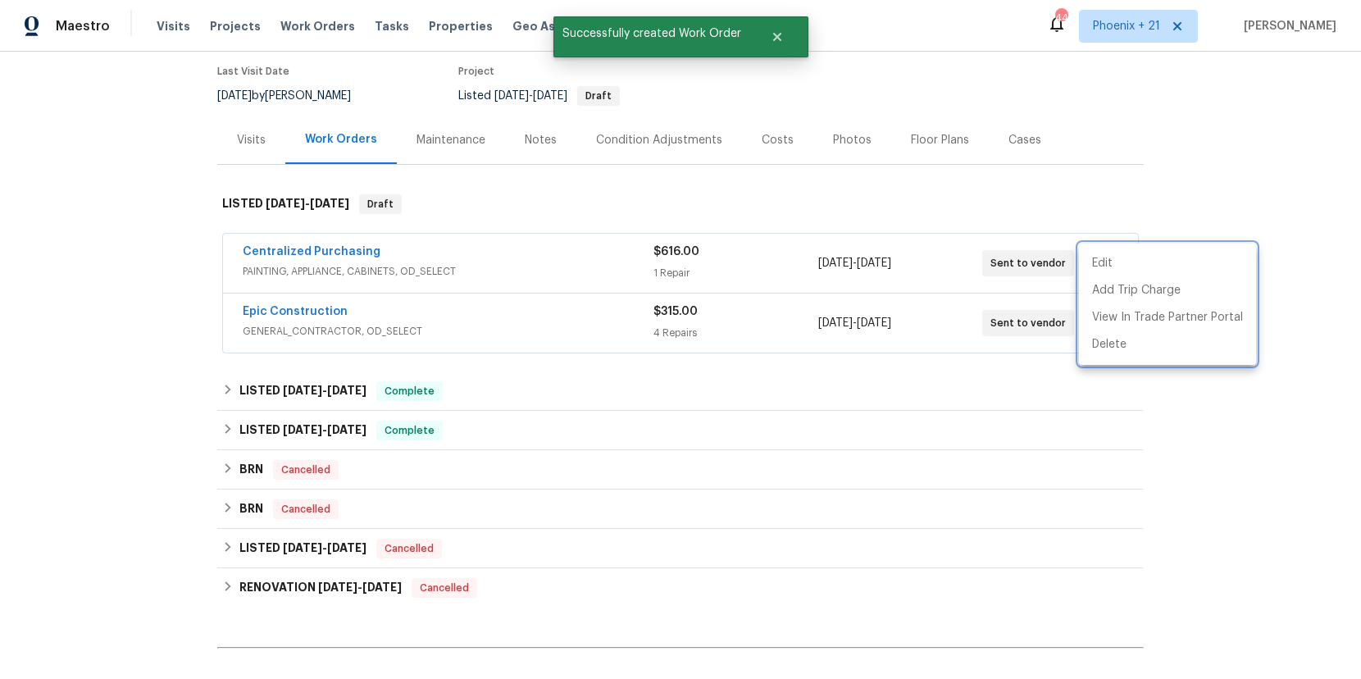
click at [269, 249] on div at bounding box center [680, 339] width 1361 height 679
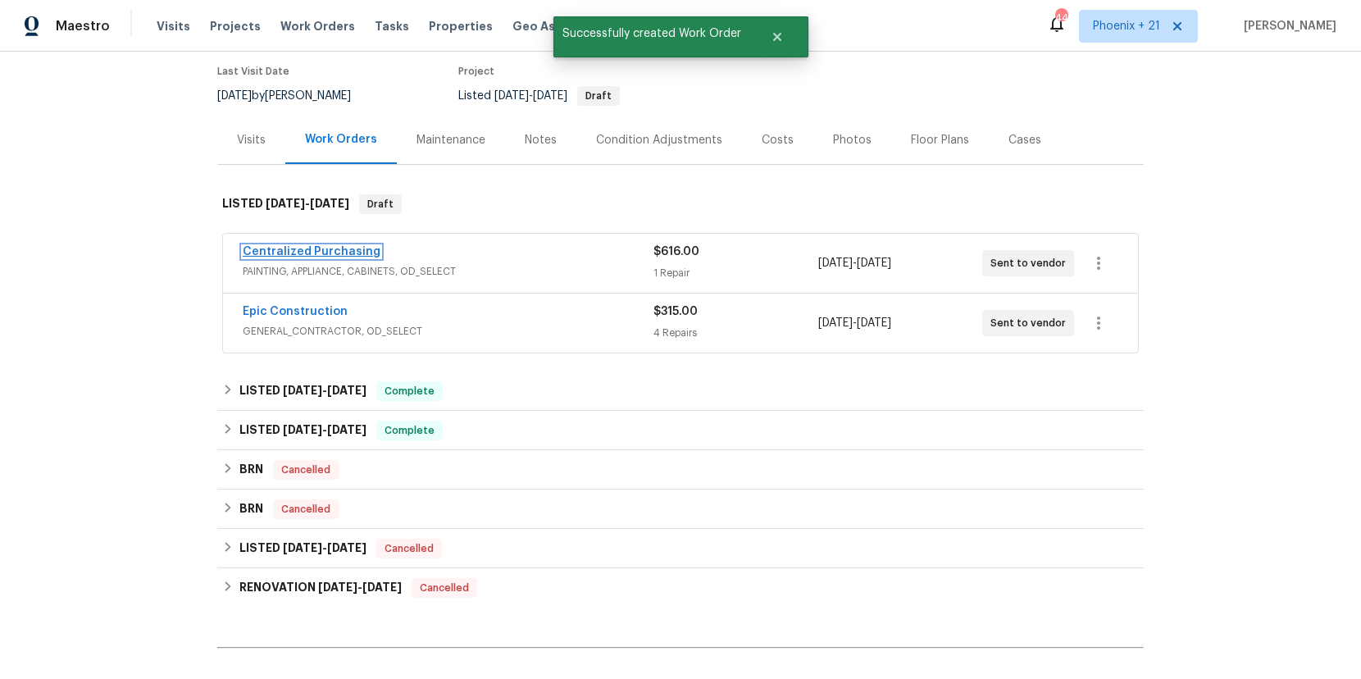
click at [280, 246] on link "Centralized Purchasing" at bounding box center [312, 251] width 138 height 11
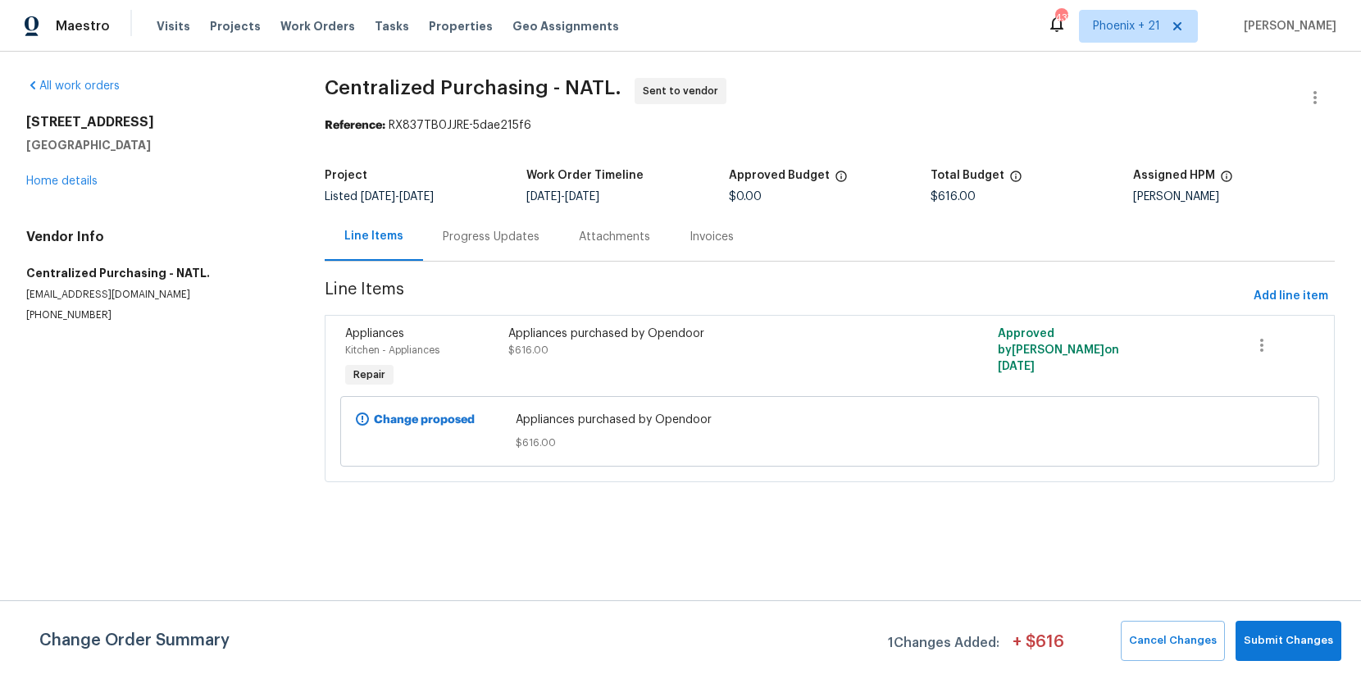
click at [339, 26] on div "Visits Projects Work Orders Tasks Properties Geo Assignments" at bounding box center [398, 26] width 482 height 33
drag, startPoint x: 330, startPoint y: 27, endPoint x: 398, endPoint y: 47, distance: 70.0
click at [330, 27] on span "Work Orders" at bounding box center [317, 26] width 75 height 16
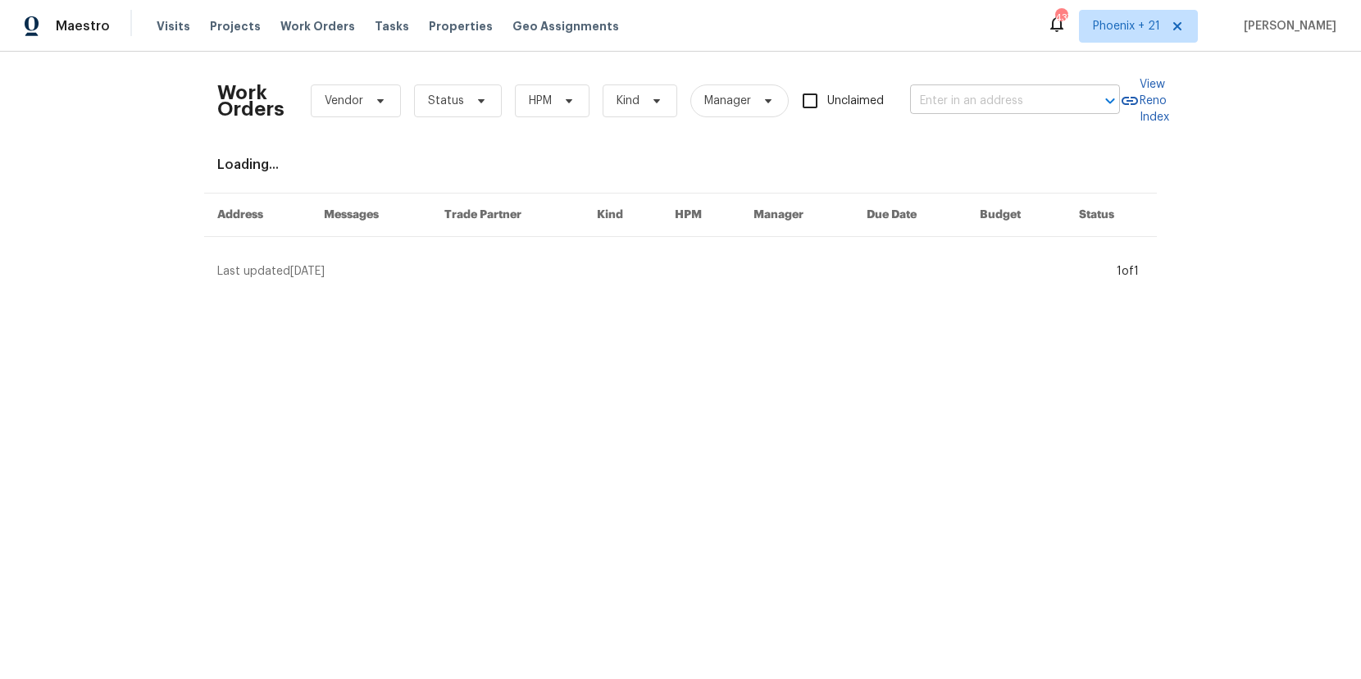
click at [922, 110] on input "text" at bounding box center [992, 101] width 164 height 25
paste input "6457 W Smoky Falls Way, Tucson, AZ 85757"
type input "6457 W Smoky Falls Way, Tucson, AZ 85757"
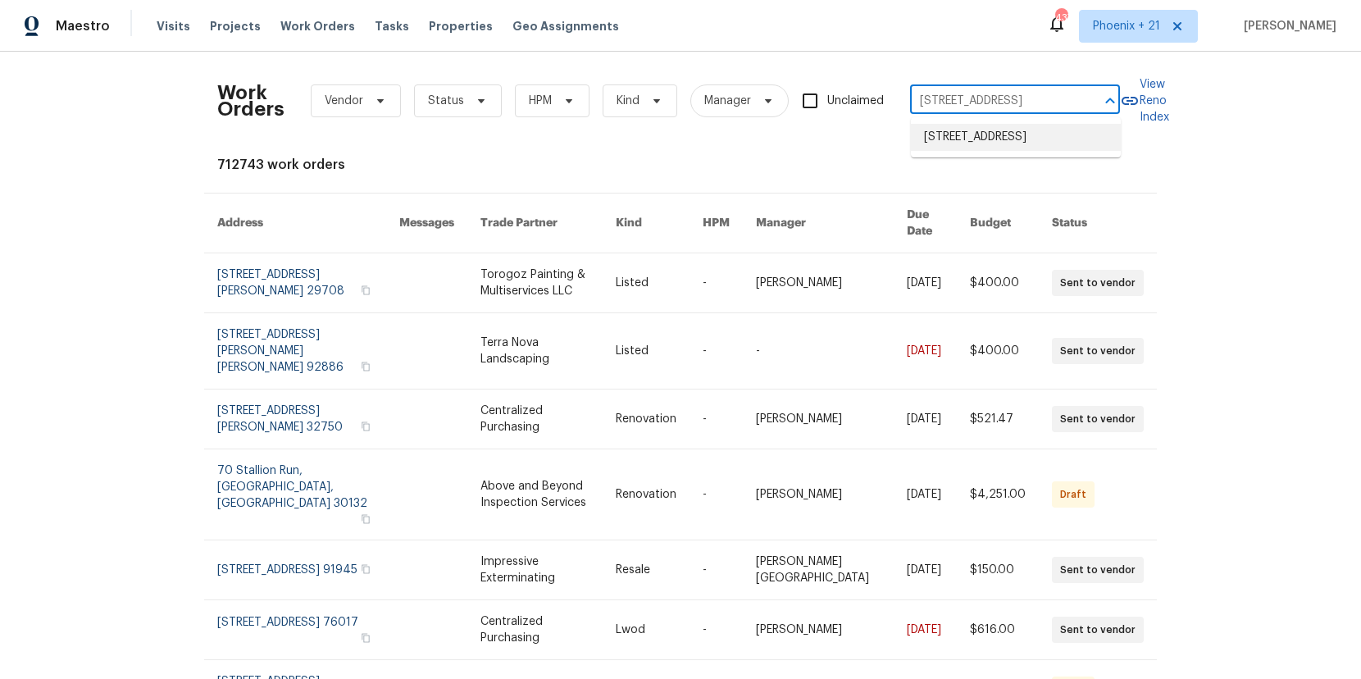
click at [970, 139] on li "6457 W Smoky Falls Way, Tucson, AZ 85757" at bounding box center [1016, 137] width 210 height 27
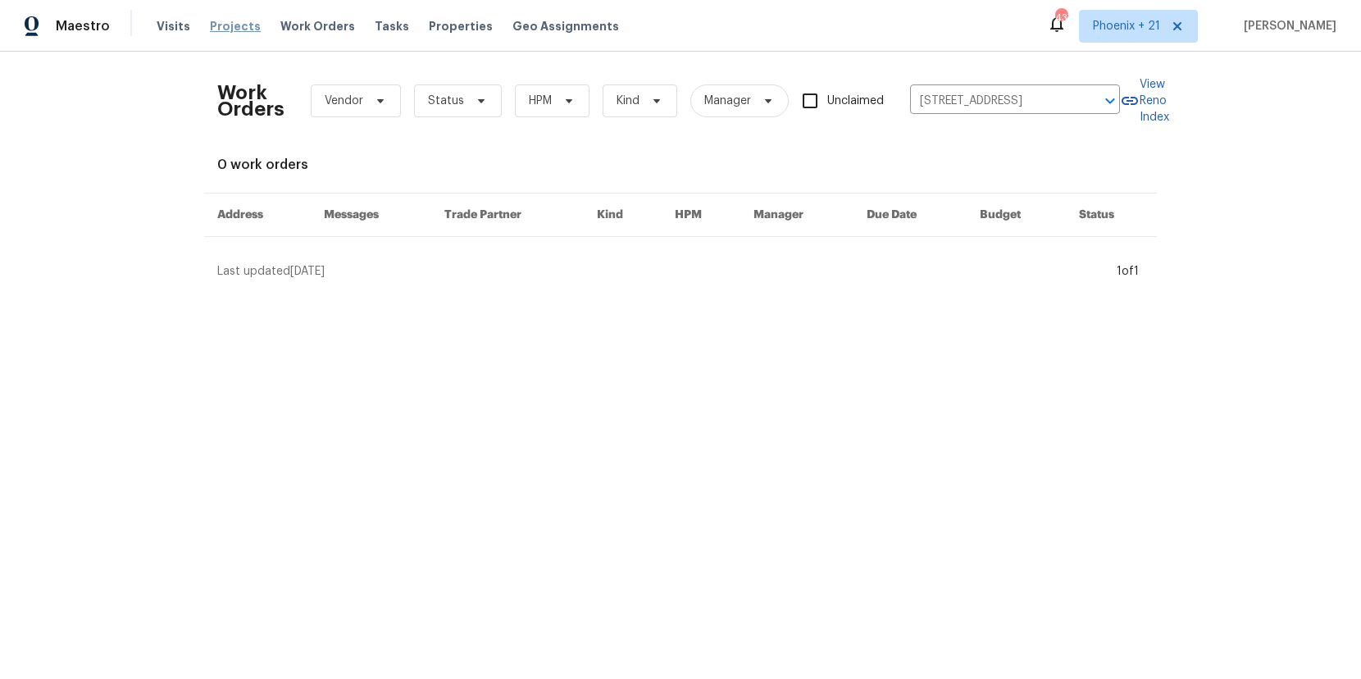
click at [236, 31] on span "Projects" at bounding box center [235, 26] width 51 height 16
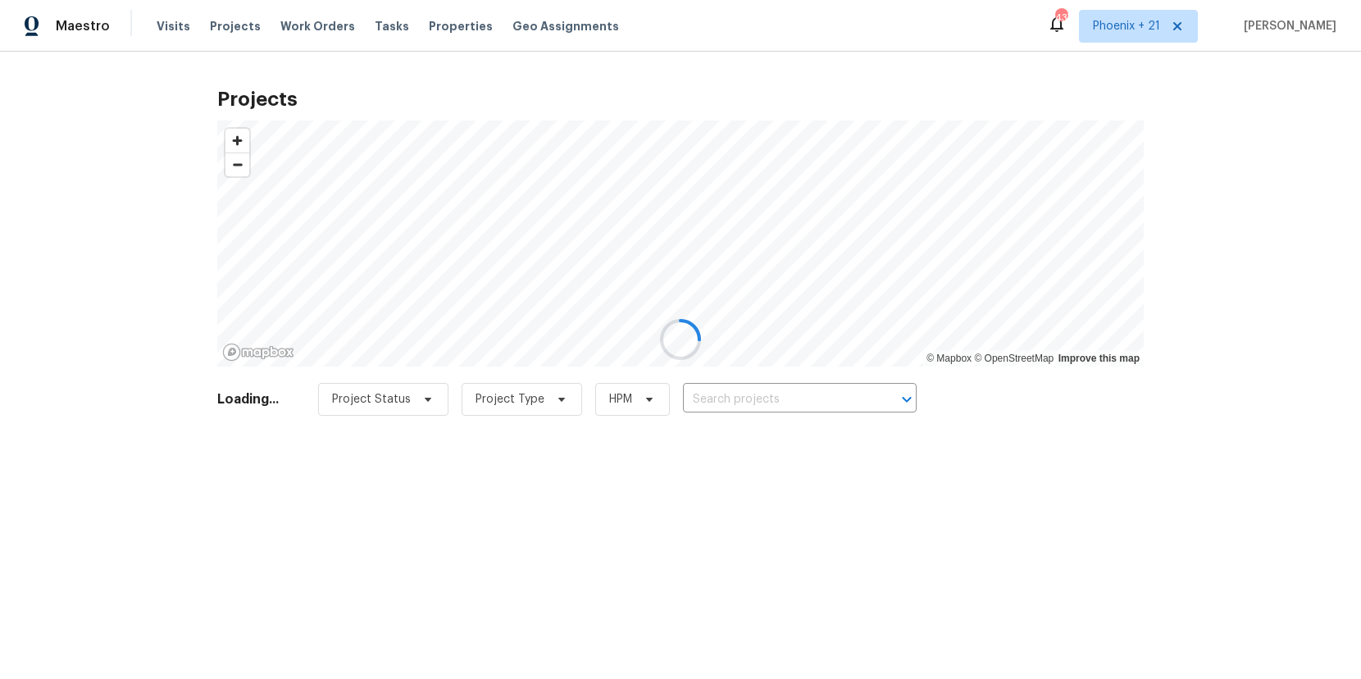
click at [710, 384] on div at bounding box center [680, 339] width 1361 height 679
click at [720, 388] on div at bounding box center [680, 339] width 1361 height 679
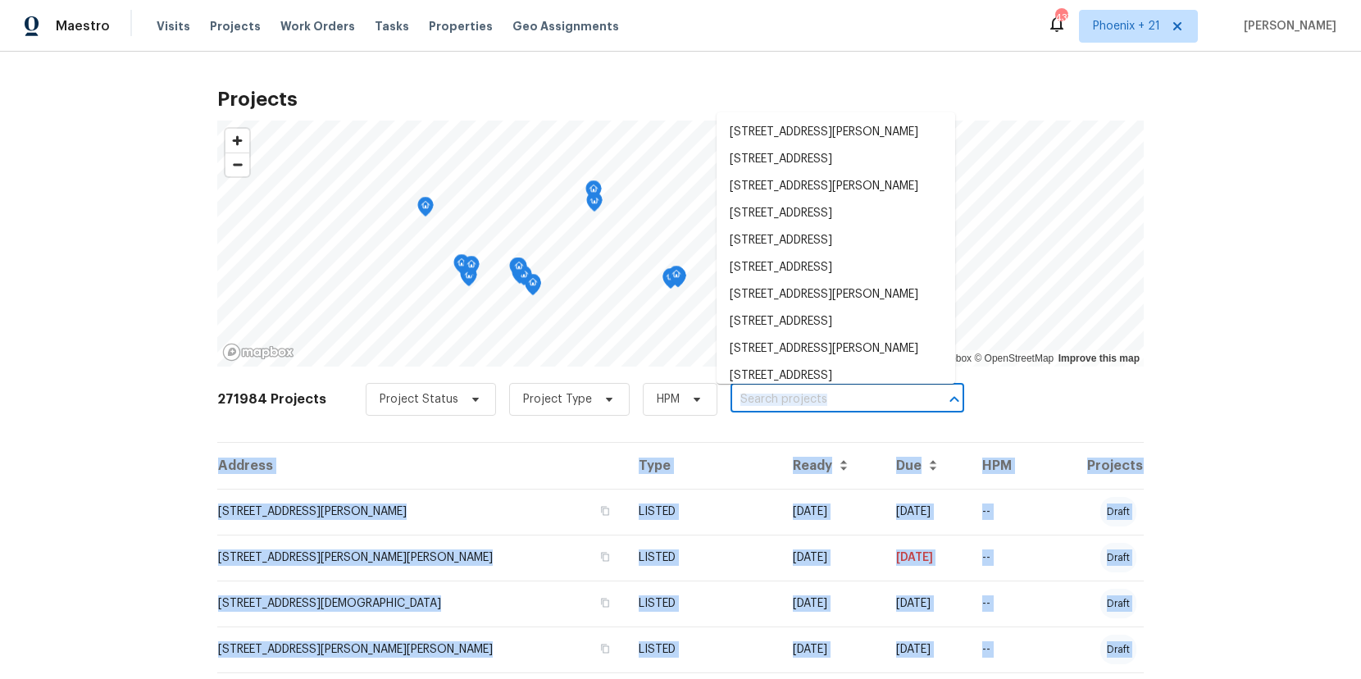
click at [741, 406] on input "text" at bounding box center [824, 399] width 188 height 25
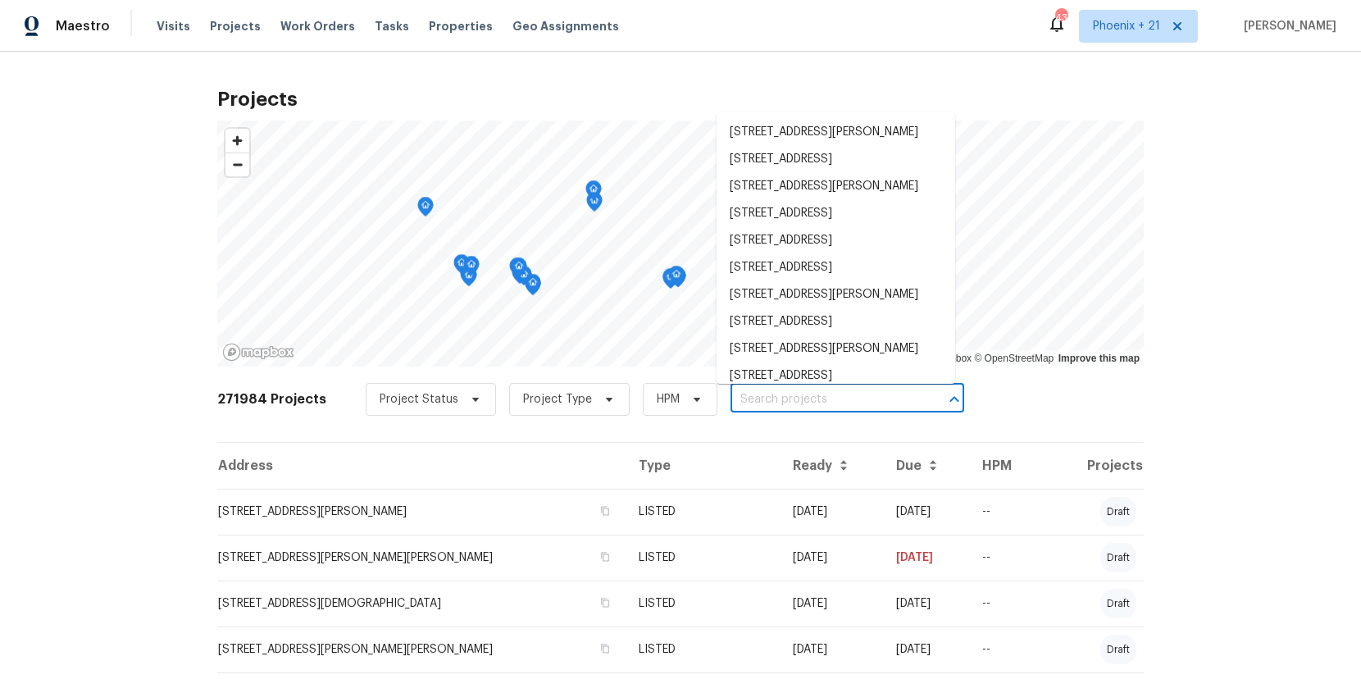
paste input "6457 W Smoky Falls Way, Tucson, AZ 85757"
type input "6457 W Smoky Falls Way, Tucson, AZ 85757"
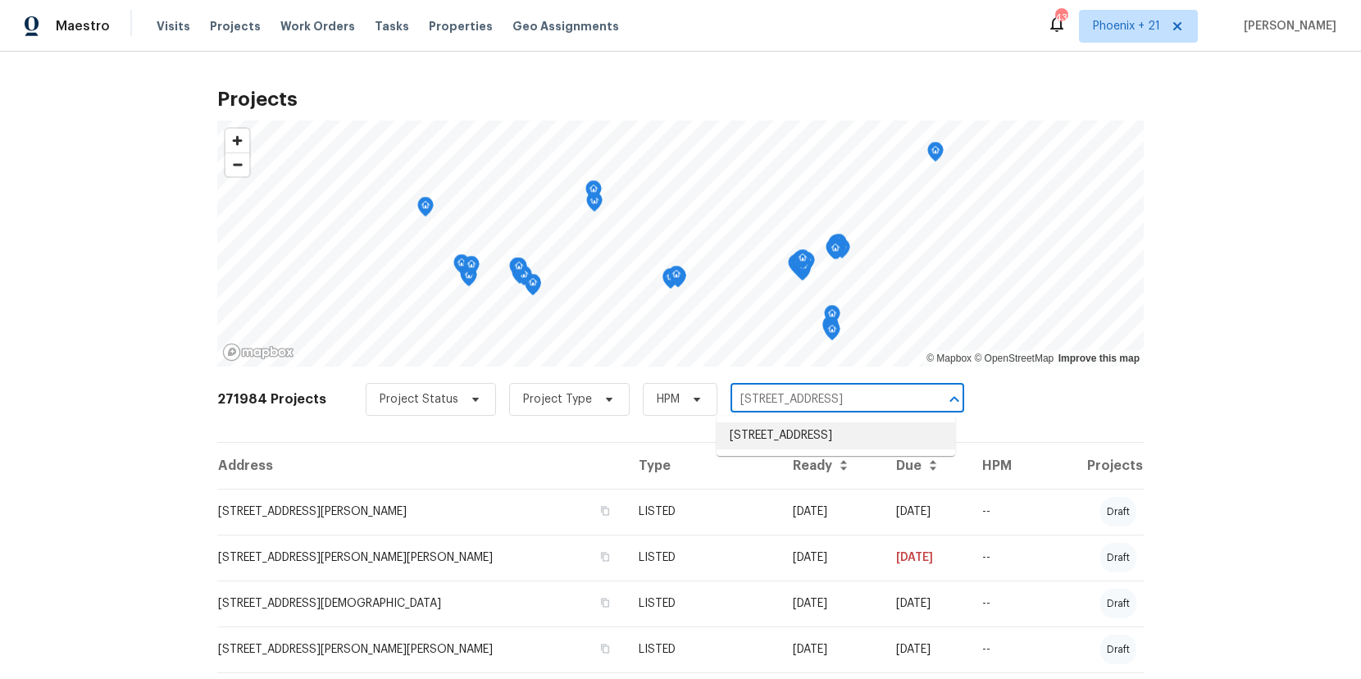
click at [831, 434] on li "6457 W Smoky Falls Way, Tucson, AZ 85757" at bounding box center [835, 435] width 239 height 27
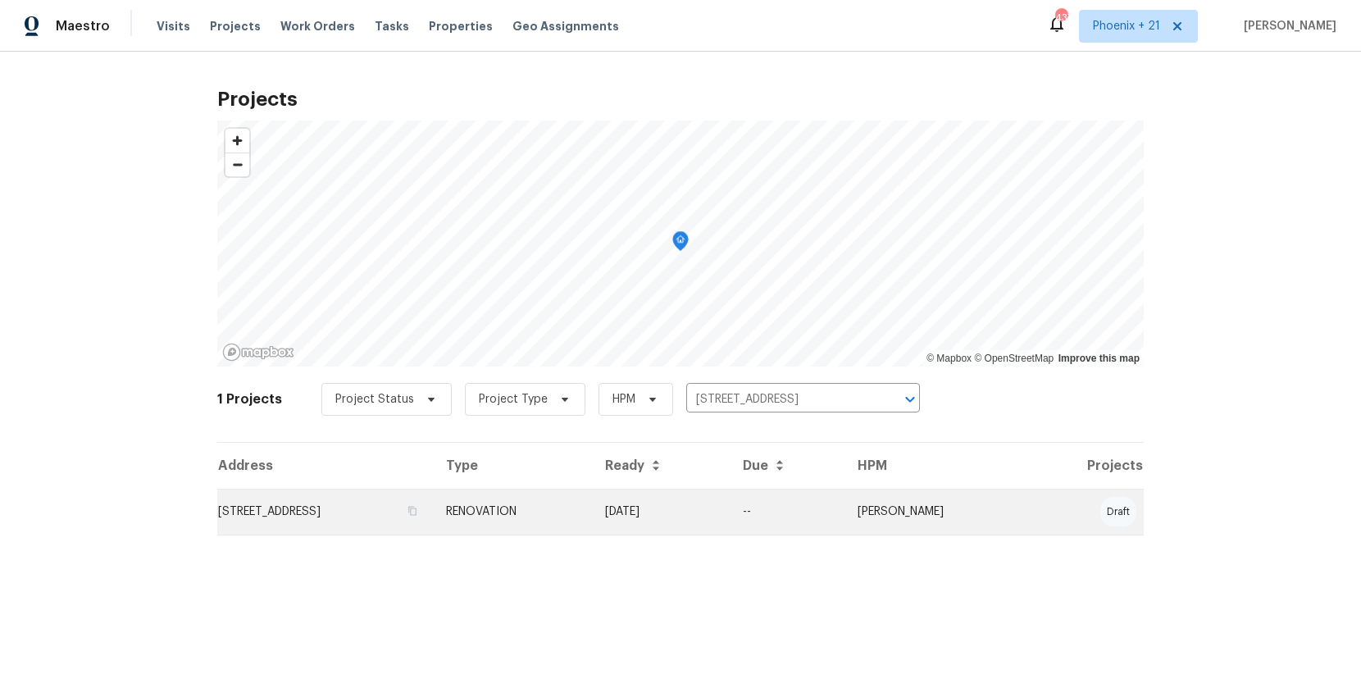
click at [592, 514] on td "RENOVATION" at bounding box center [512, 512] width 159 height 46
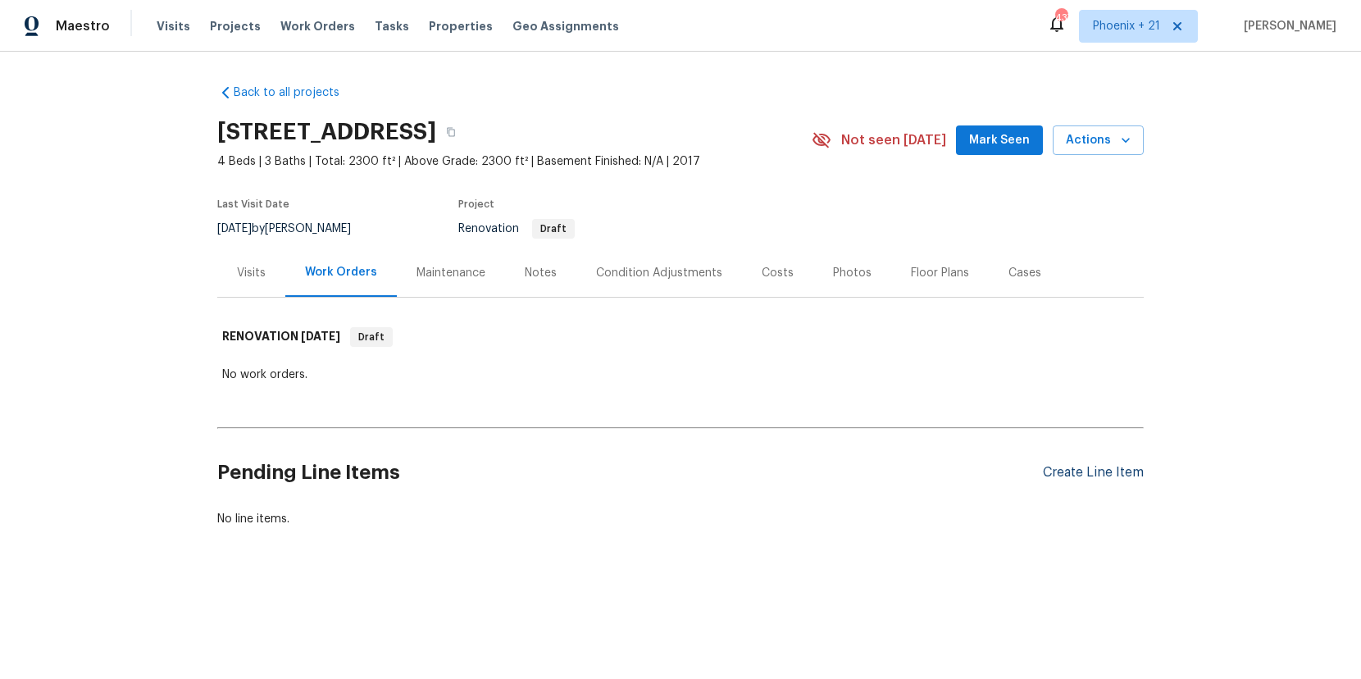
click at [1087, 477] on div "Create Line Item" at bounding box center [1093, 473] width 101 height 16
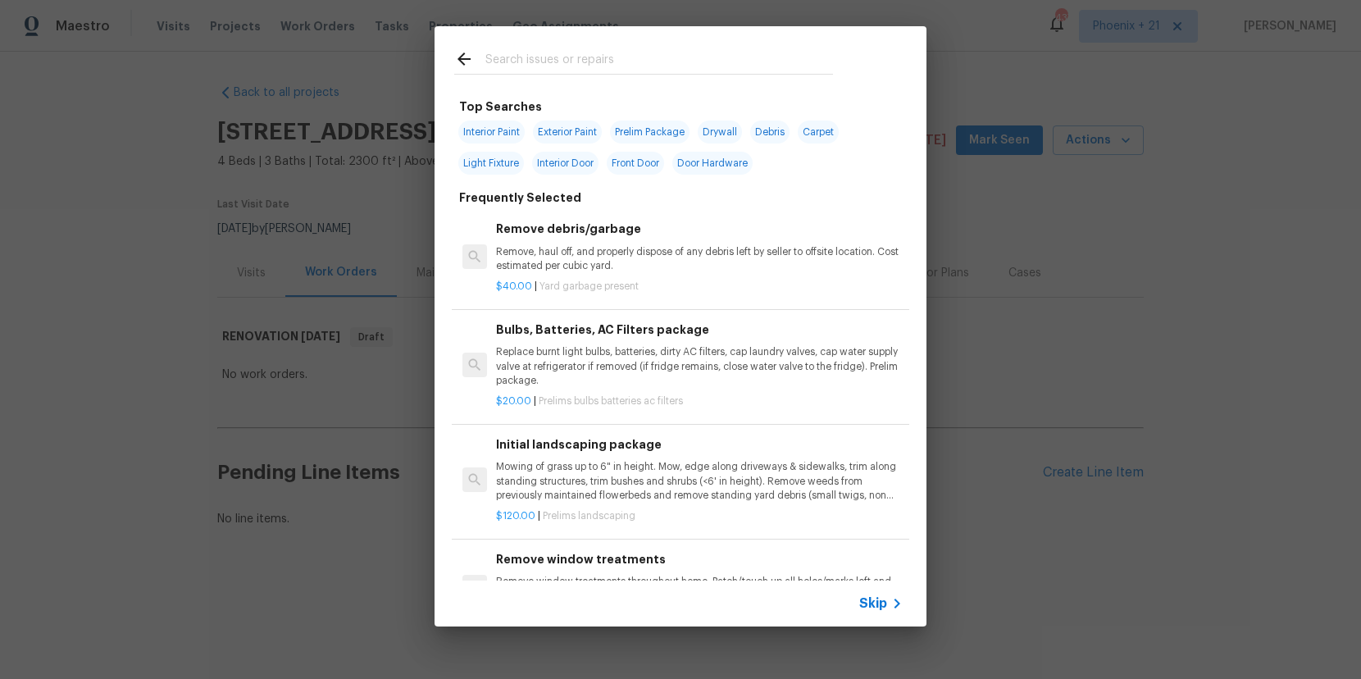
click at [544, 64] on input "text" at bounding box center [659, 61] width 348 height 25
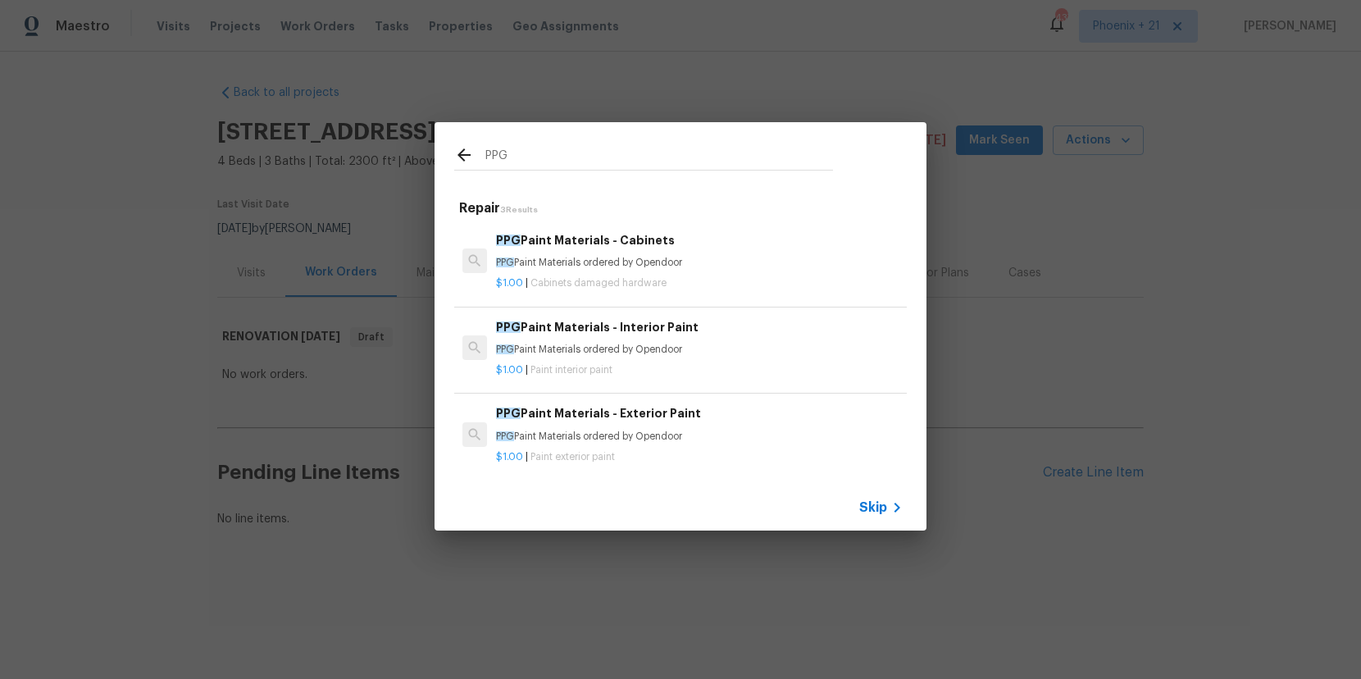
type input "PPG"
click at [692, 316] on div "PPG Paint Materials - Interior Paint PPG Paint Materials ordered by Opendoor $1…" at bounding box center [700, 348] width 412 height 65
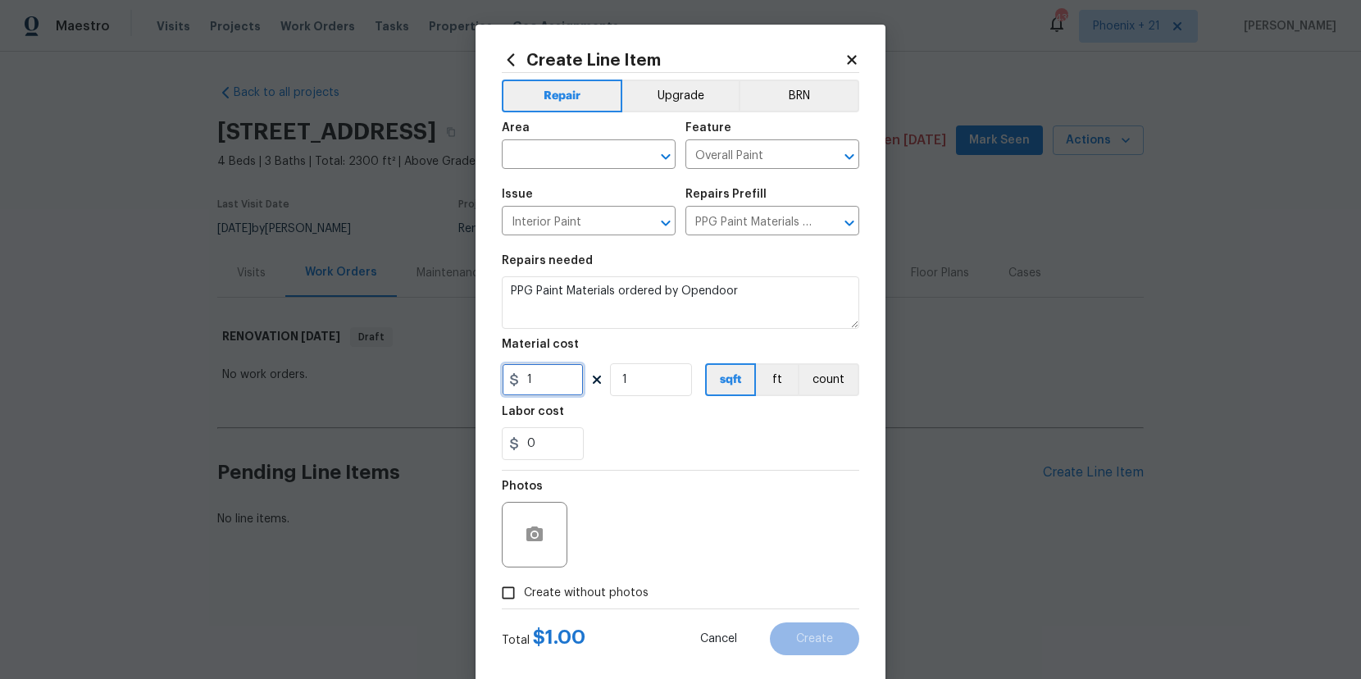
click at [562, 383] on input "1" at bounding box center [543, 379] width 82 height 33
drag, startPoint x: 561, startPoint y: 383, endPoint x: 479, endPoint y: 379, distance: 82.1
click at [479, 379] on div "Create Line Item Repair Upgrade BRN Area ​ Feature Overall Paint ​ Issue Interi…" at bounding box center [680, 353] width 410 height 657
type input "879.96"
click at [571, 158] on input "text" at bounding box center [566, 155] width 128 height 25
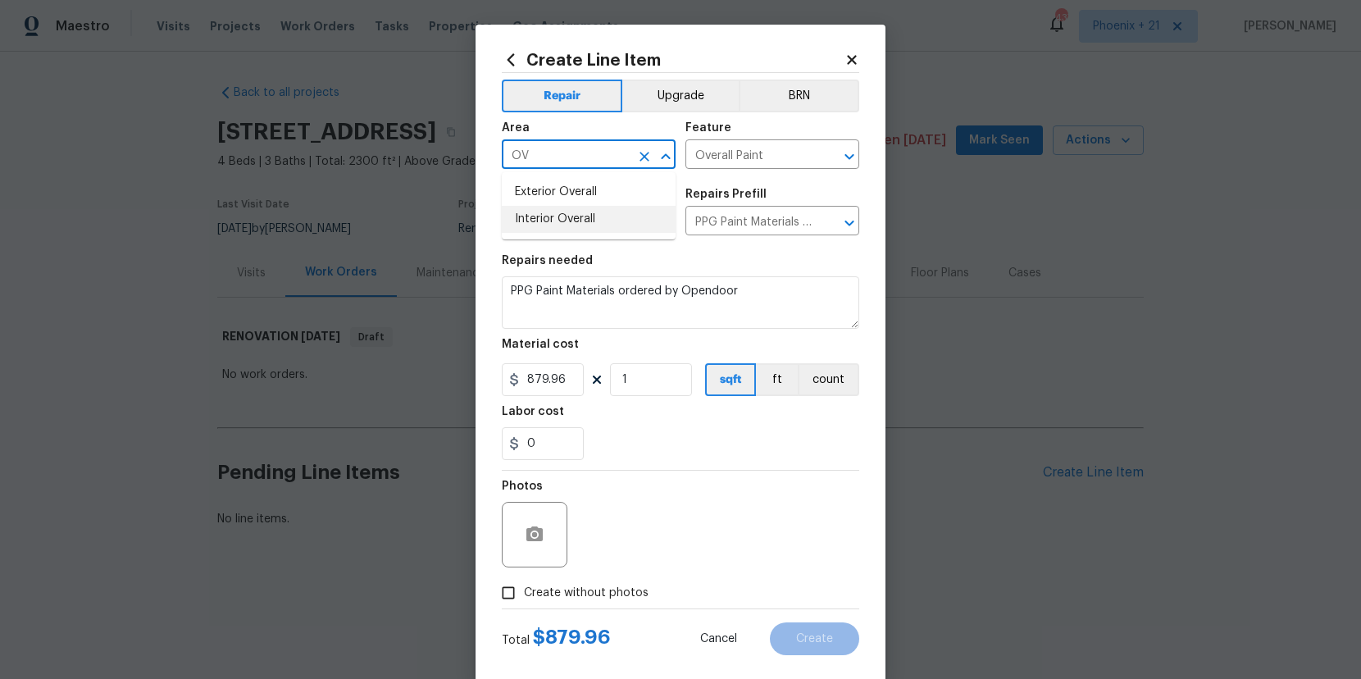
click at [585, 217] on li "Interior Overall" at bounding box center [589, 219] width 174 height 27
type input "Interior Overall"
click at [621, 590] on span "Create without photos" at bounding box center [586, 593] width 125 height 17
click at [524, 590] on input "Create without photos" at bounding box center [508, 592] width 31 height 31
checkbox input "true"
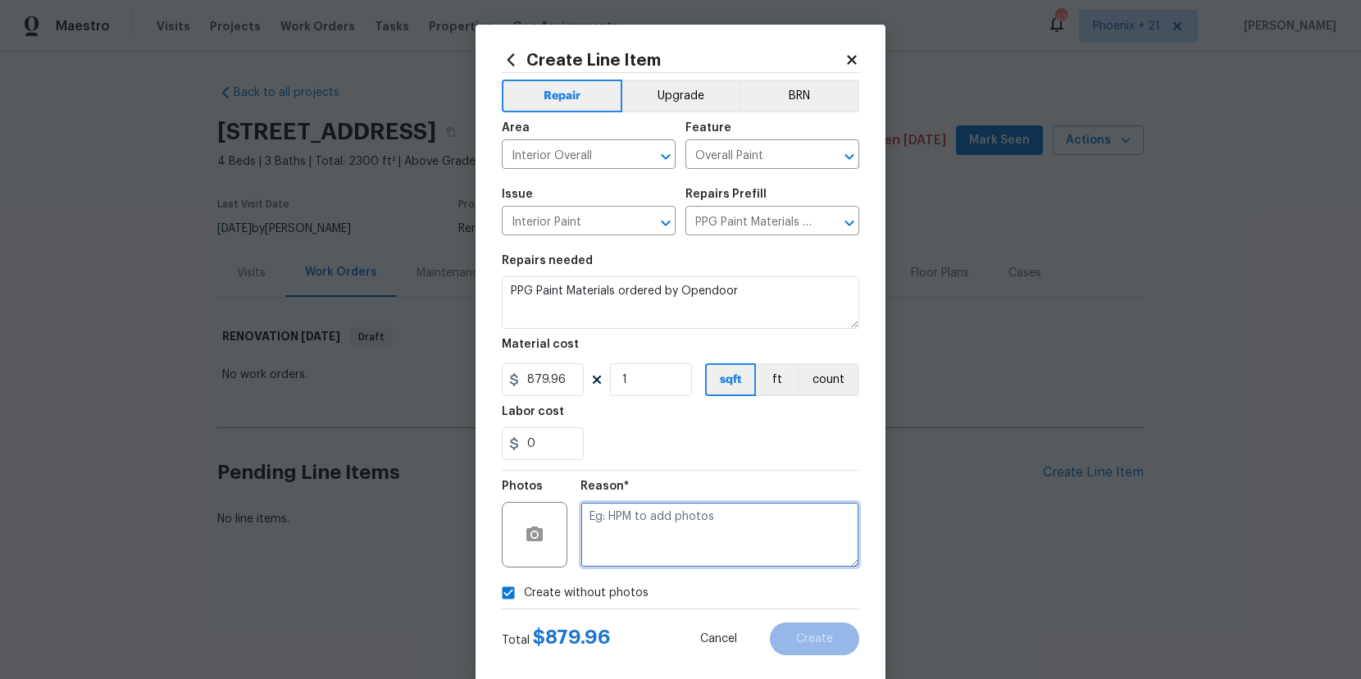
click at [657, 541] on textarea at bounding box center [719, 535] width 279 height 66
type textarea "NA"
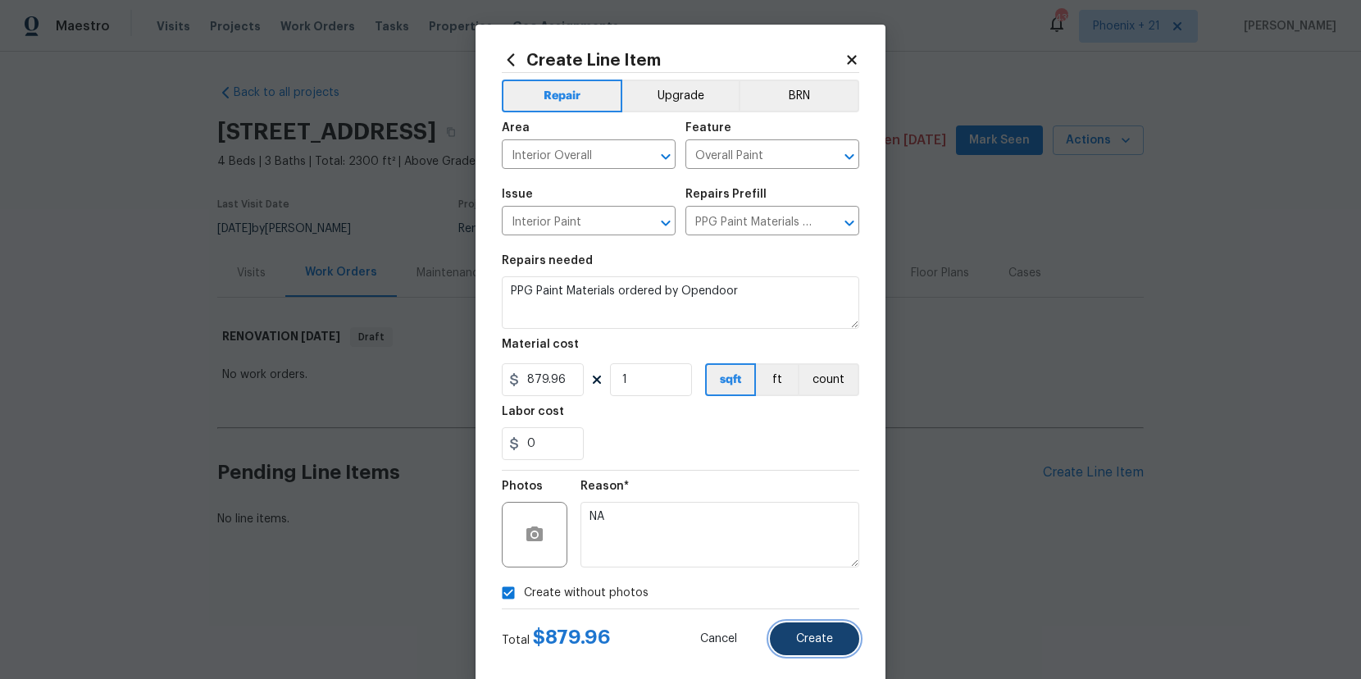
click at [818, 639] on span "Create" at bounding box center [814, 639] width 37 height 12
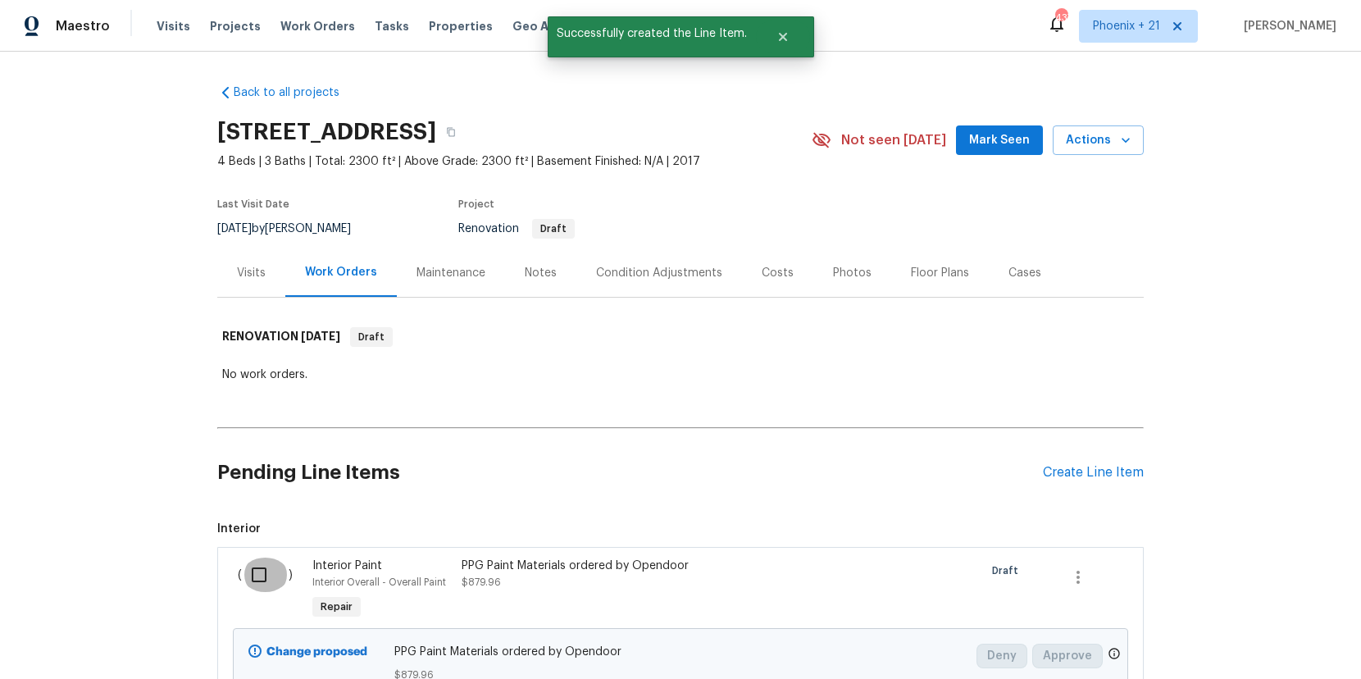
drag, startPoint x: 243, startPoint y: 575, endPoint x: 371, endPoint y: 564, distance: 128.3
click at [243, 575] on input "checkbox" at bounding box center [265, 574] width 47 height 34
checkbox input "true"
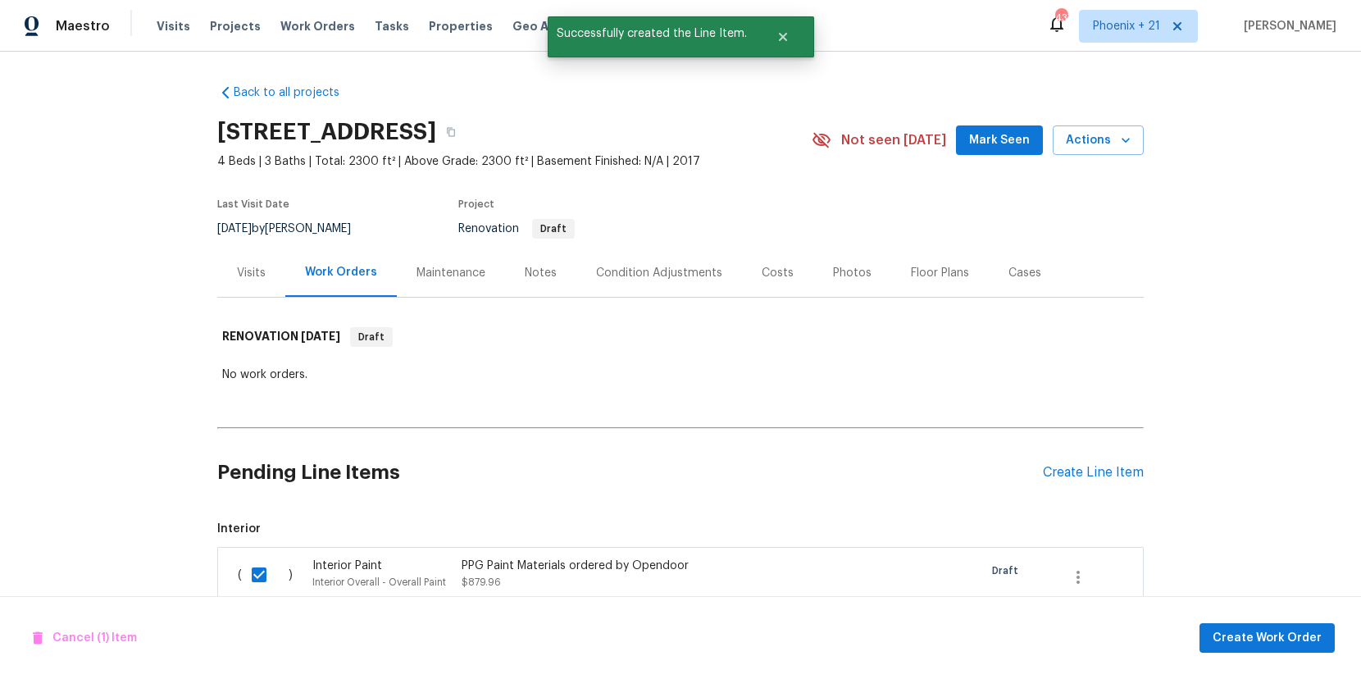
scroll to position [147, 0]
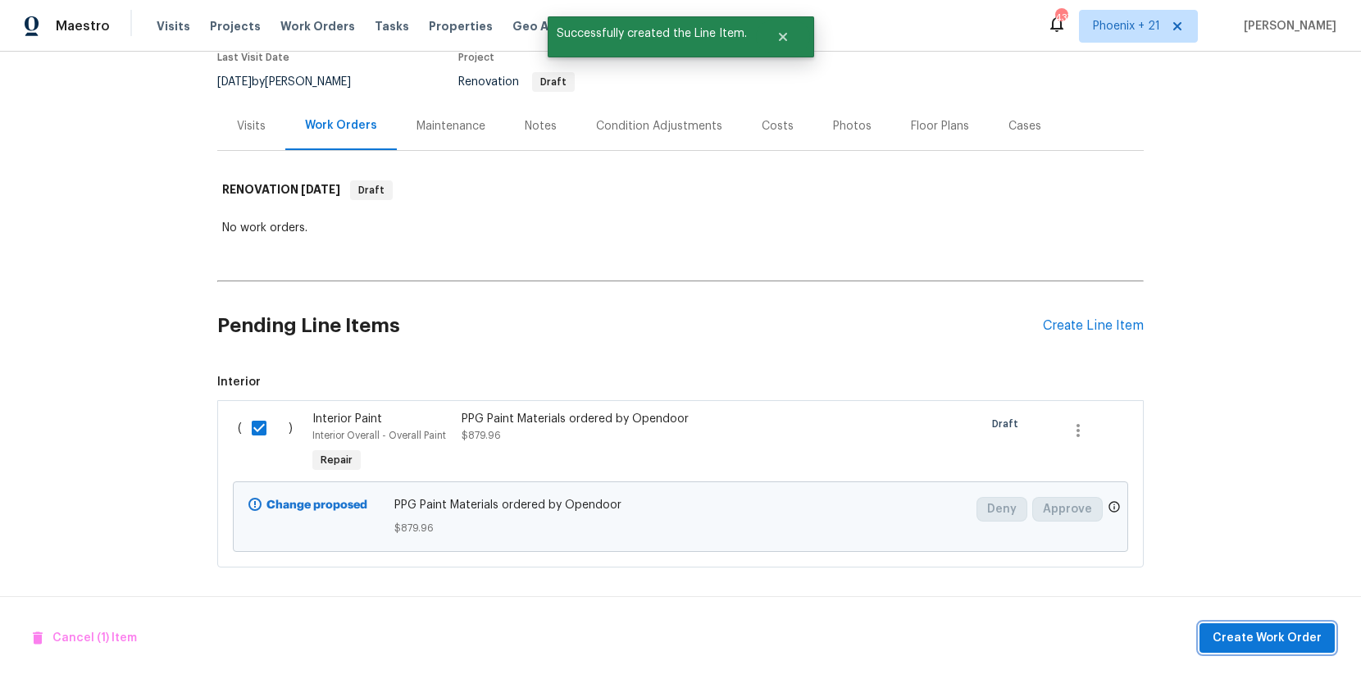
click at [1237, 631] on span "Create Work Order" at bounding box center [1266, 638] width 109 height 20
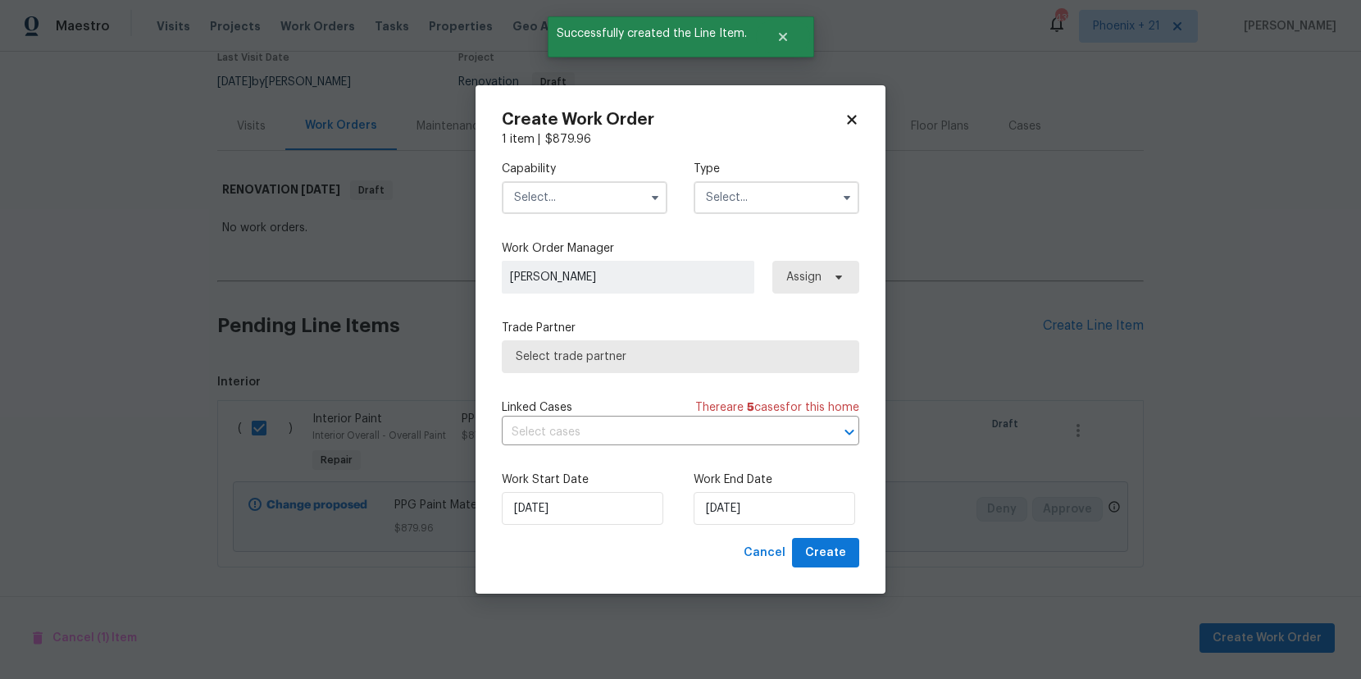
drag, startPoint x: 552, startPoint y: 191, endPoint x: 557, endPoint y: 212, distance: 21.1
click at [552, 191] on input "text" at bounding box center [585, 197] width 166 height 33
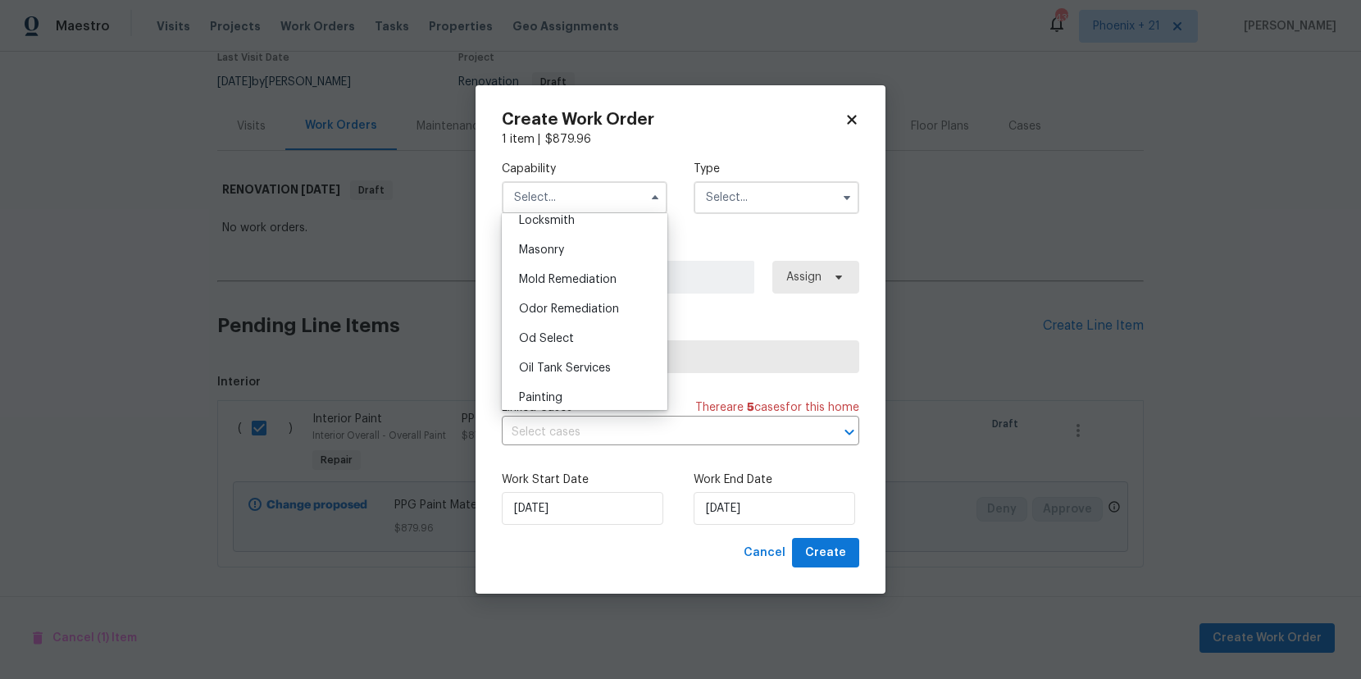
scroll to position [1248, 0]
click at [603, 362] on div "Painting" at bounding box center [584, 362] width 157 height 30
type input "Painting"
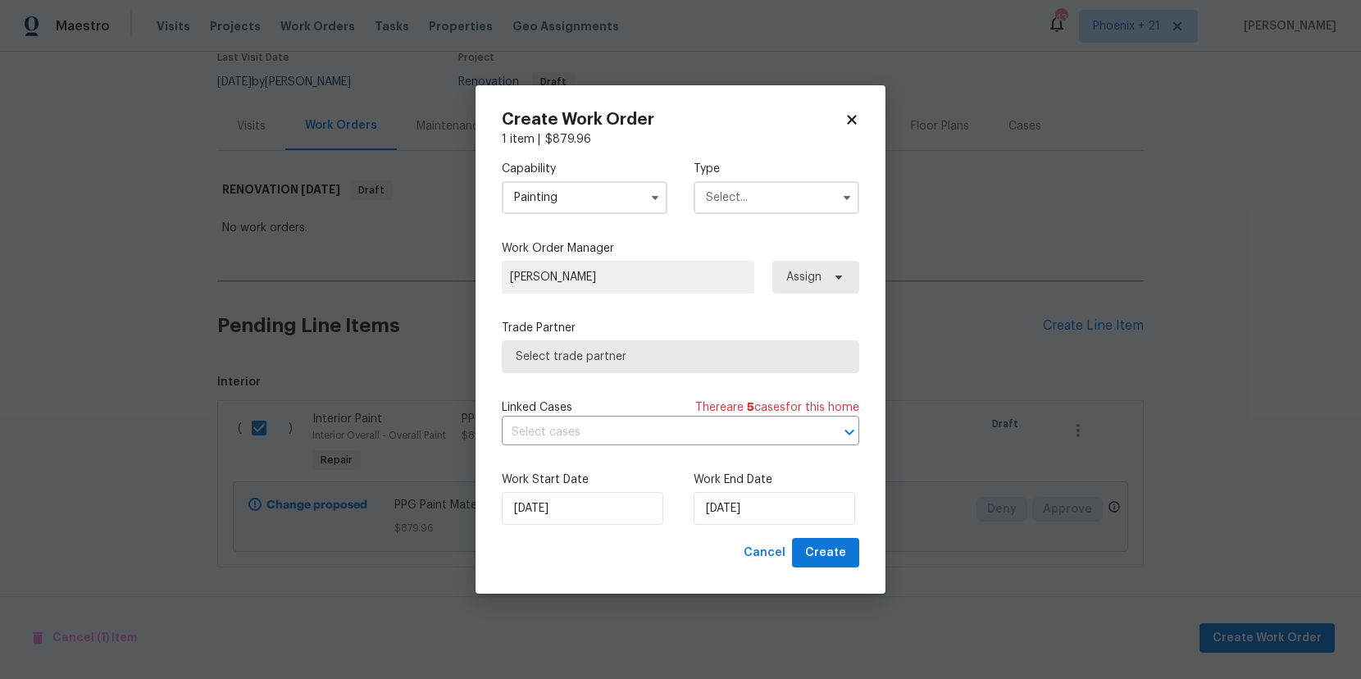
drag, startPoint x: 780, startPoint y: 195, endPoint x: 780, endPoint y: 206, distance: 10.7
click at [780, 206] on input "text" at bounding box center [777, 197] width 166 height 33
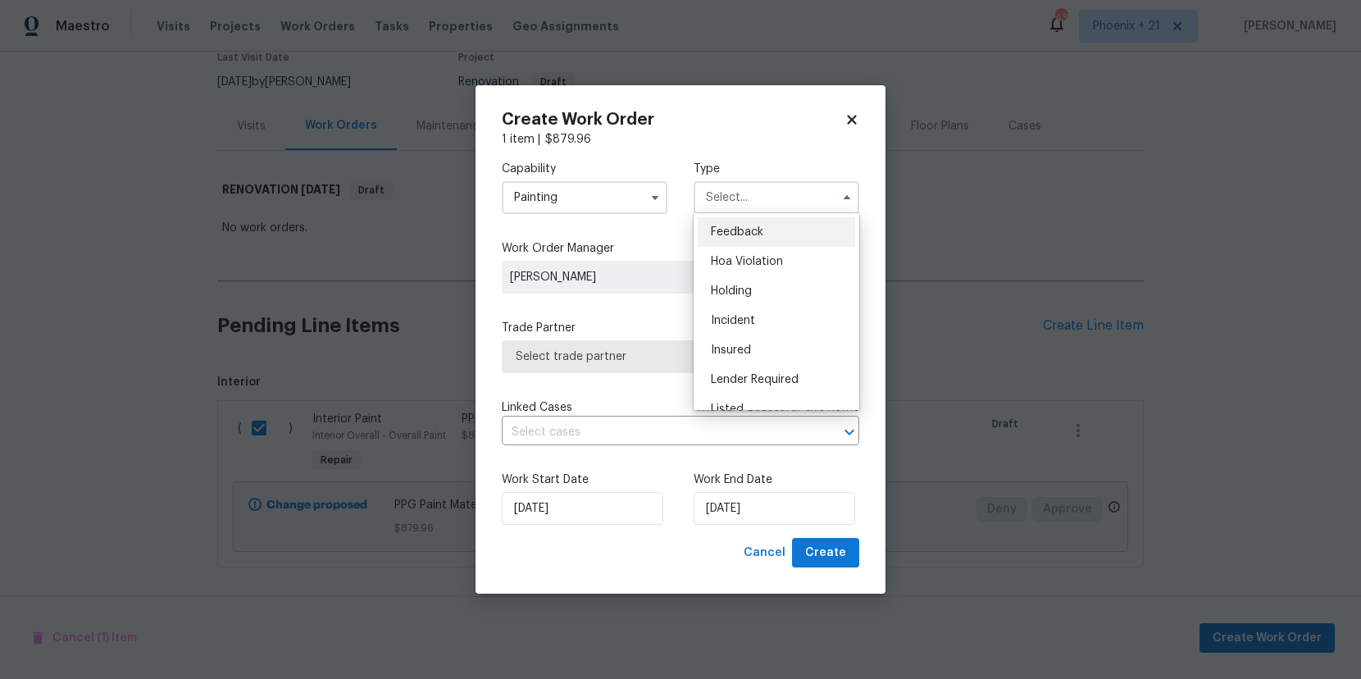
scroll to position [372, 0]
drag, startPoint x: 780, startPoint y: 206, endPoint x: 781, endPoint y: 273, distance: 67.2
click at [780, 273] on div "Renovation" at bounding box center [776, 273] width 157 height 30
type input "Renovation"
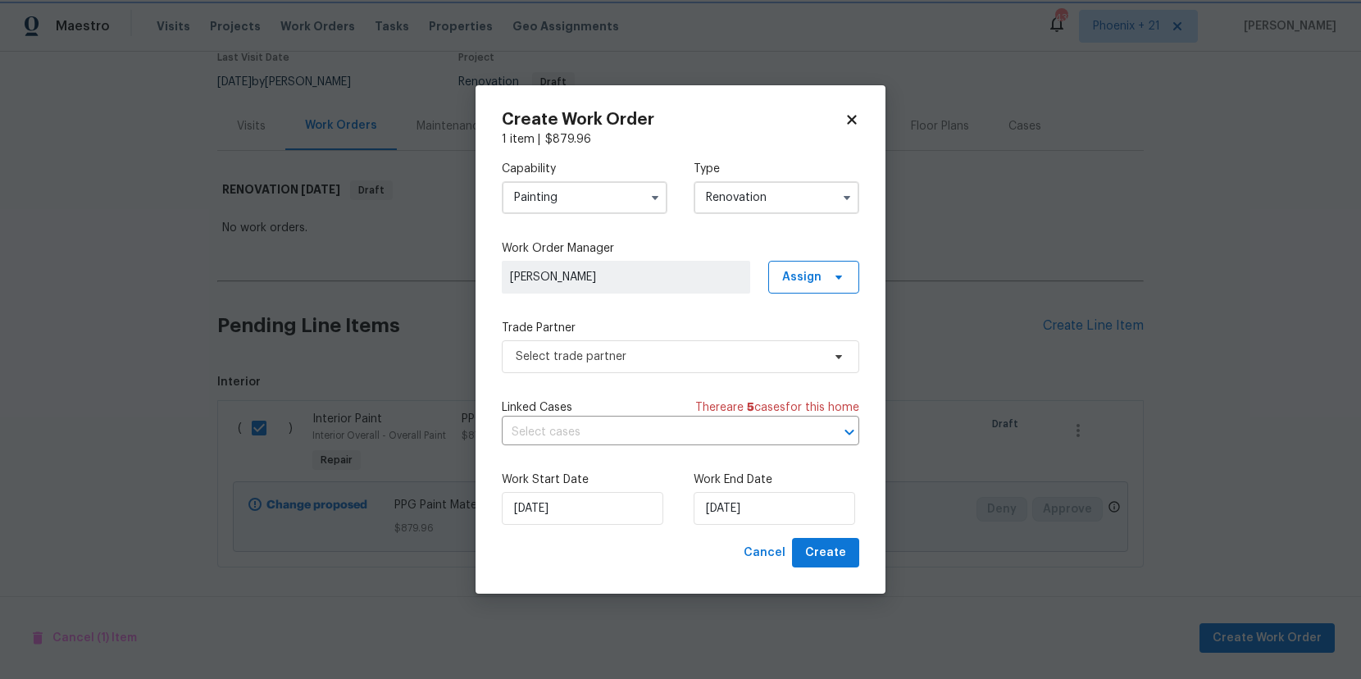
scroll to position [0, 0]
click at [795, 270] on span "Assign" at bounding box center [801, 277] width 39 height 16
click at [805, 342] on div "Assign to me" at bounding box center [815, 346] width 71 height 16
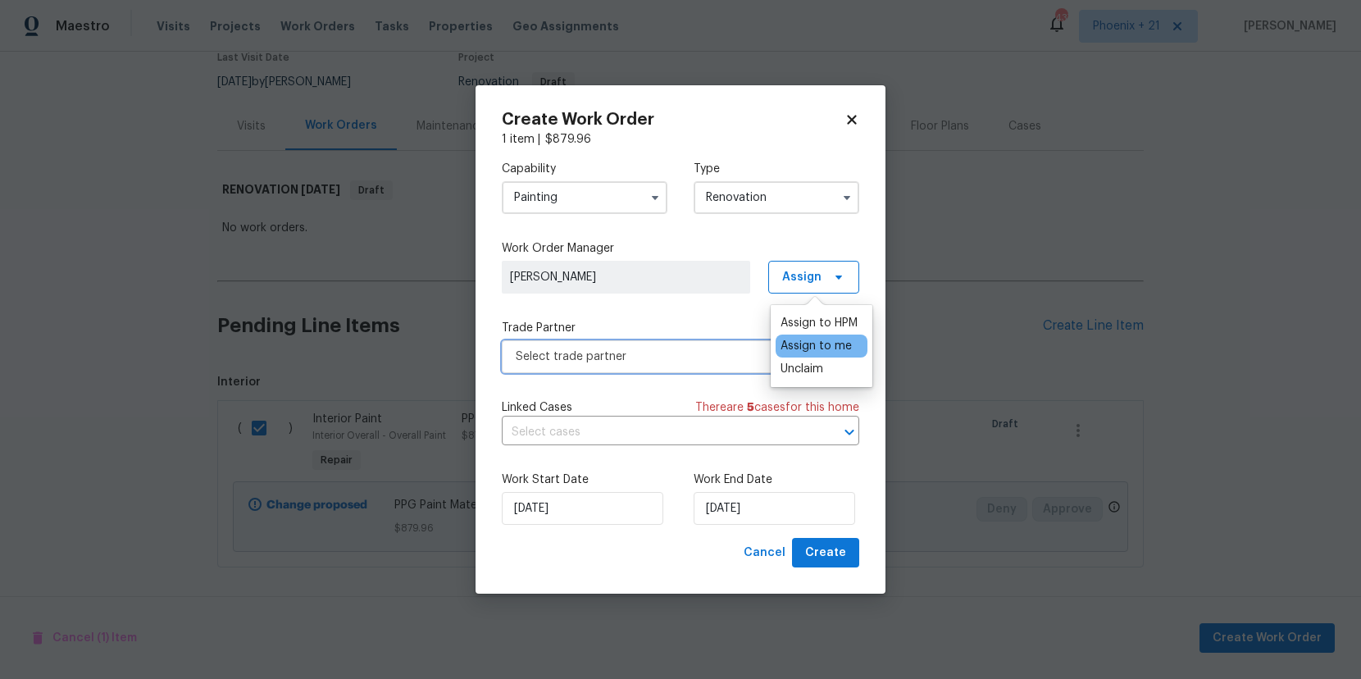
click at [645, 366] on span "Select trade partner" at bounding box center [680, 356] width 357 height 33
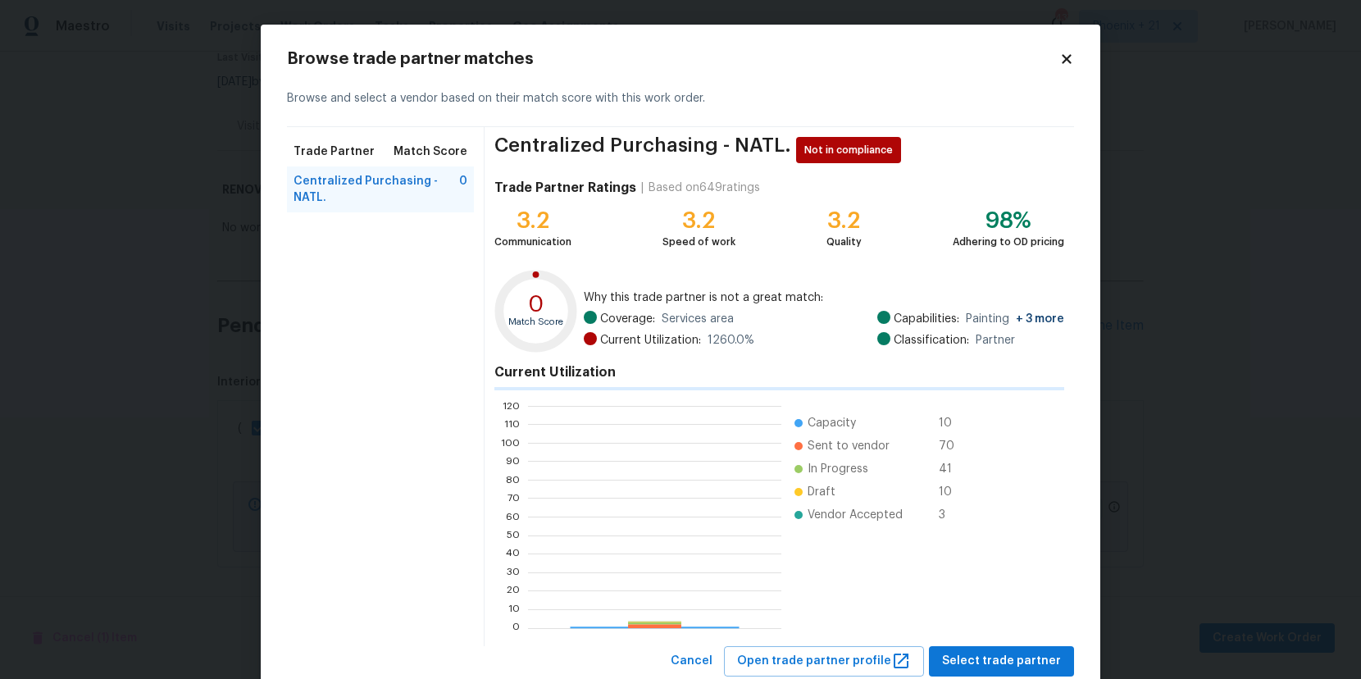
scroll to position [230, 253]
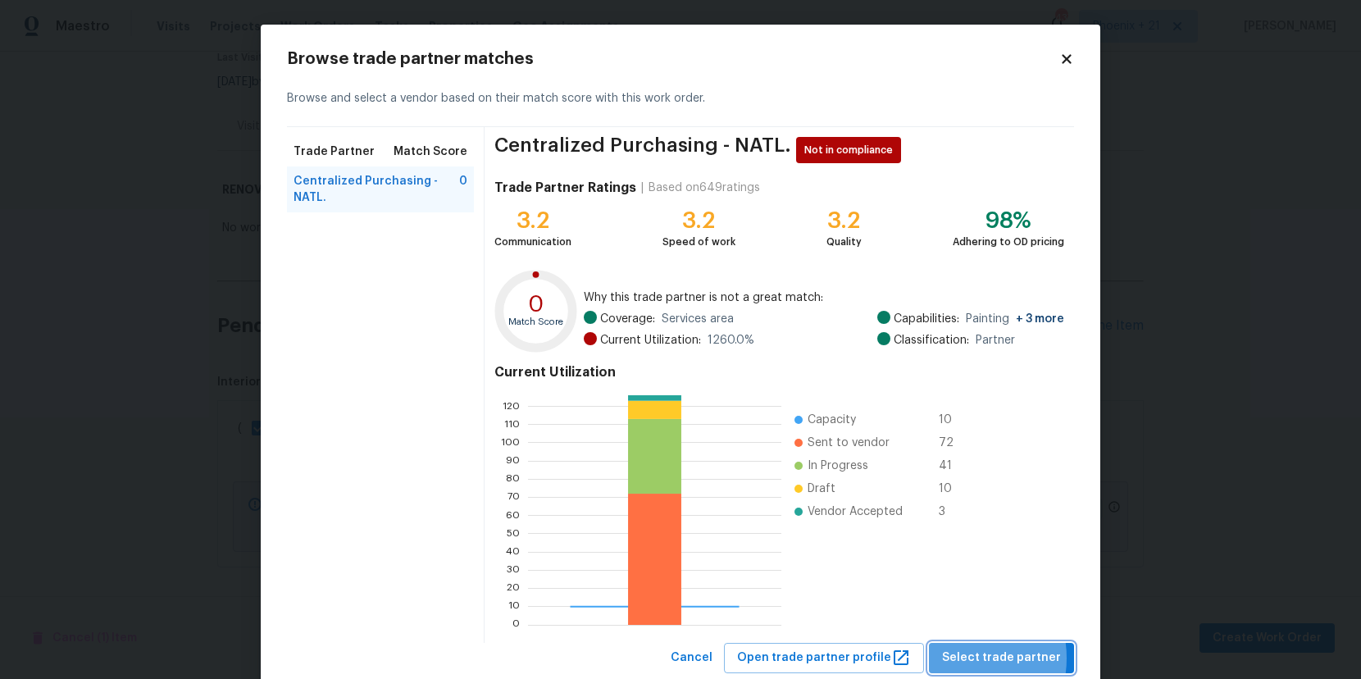
click at [962, 657] on span "Select trade partner" at bounding box center [1001, 658] width 119 height 20
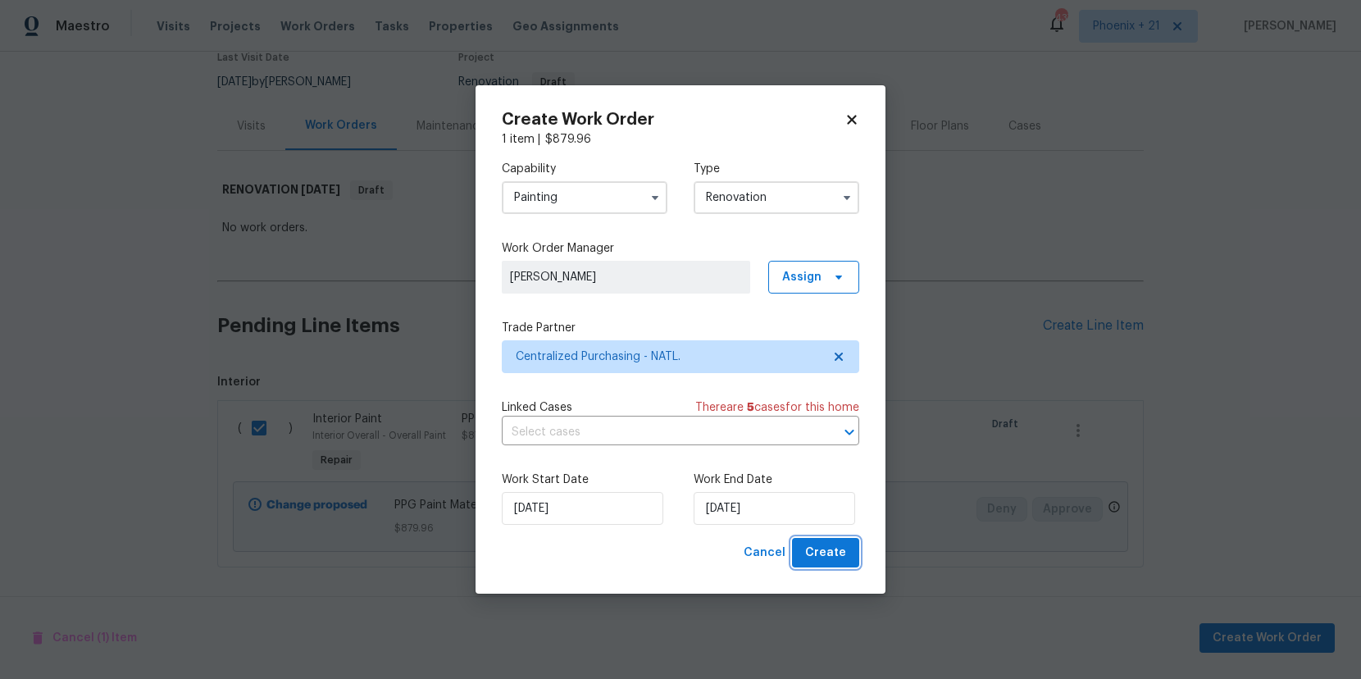
click at [853, 561] on button "Create" at bounding box center [825, 553] width 67 height 30
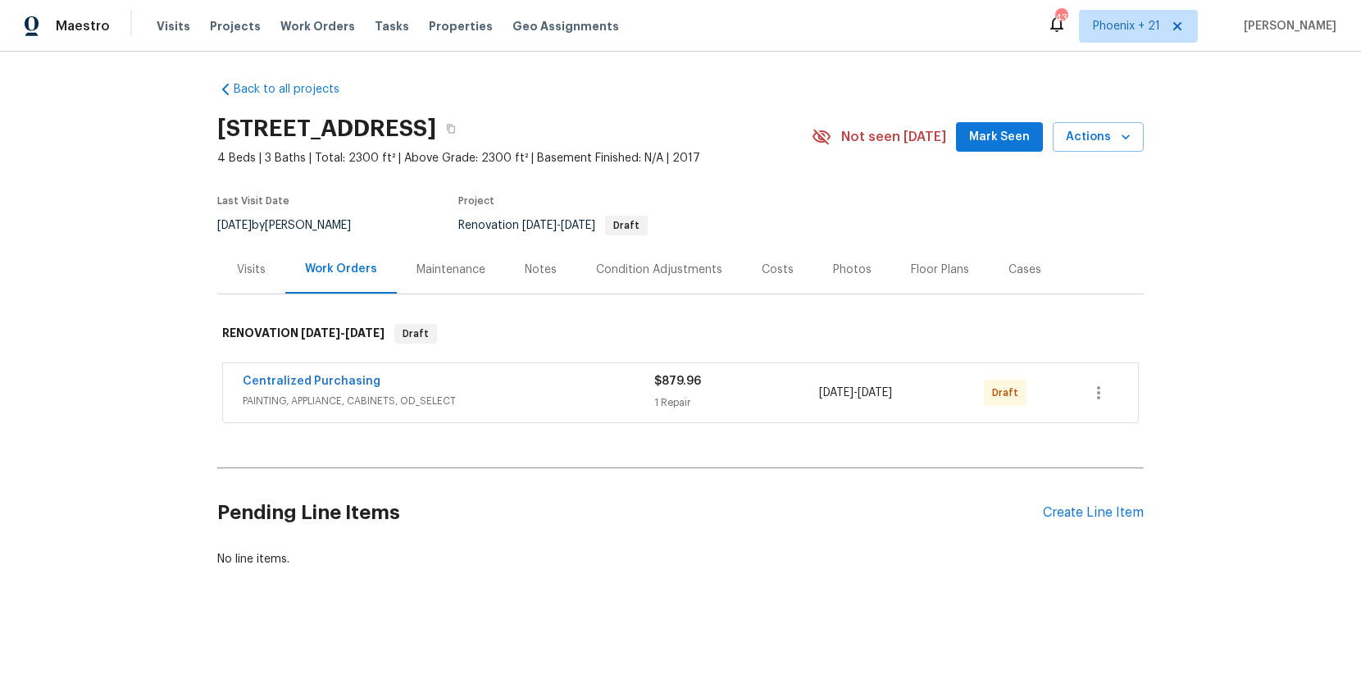
scroll to position [3, 0]
click at [1108, 393] on button "button" at bounding box center [1098, 392] width 39 height 39
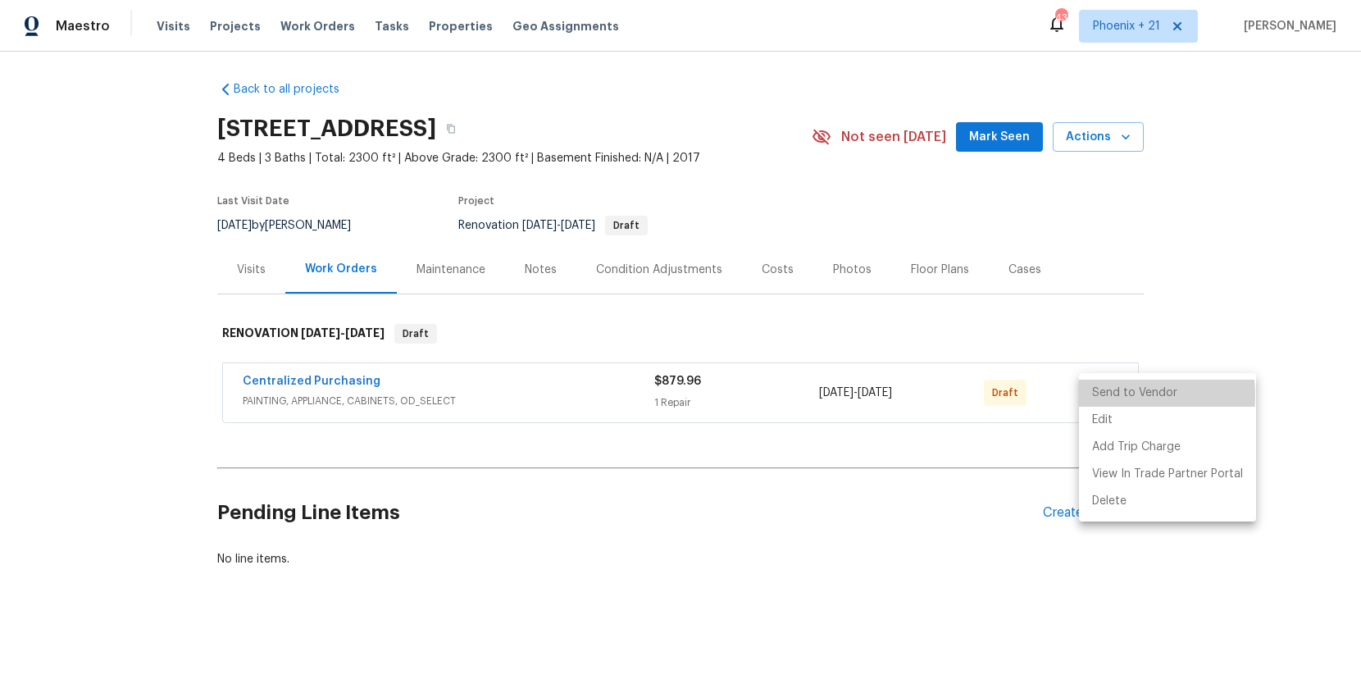
click at [1108, 395] on li "Send to Vendor" at bounding box center [1167, 393] width 177 height 27
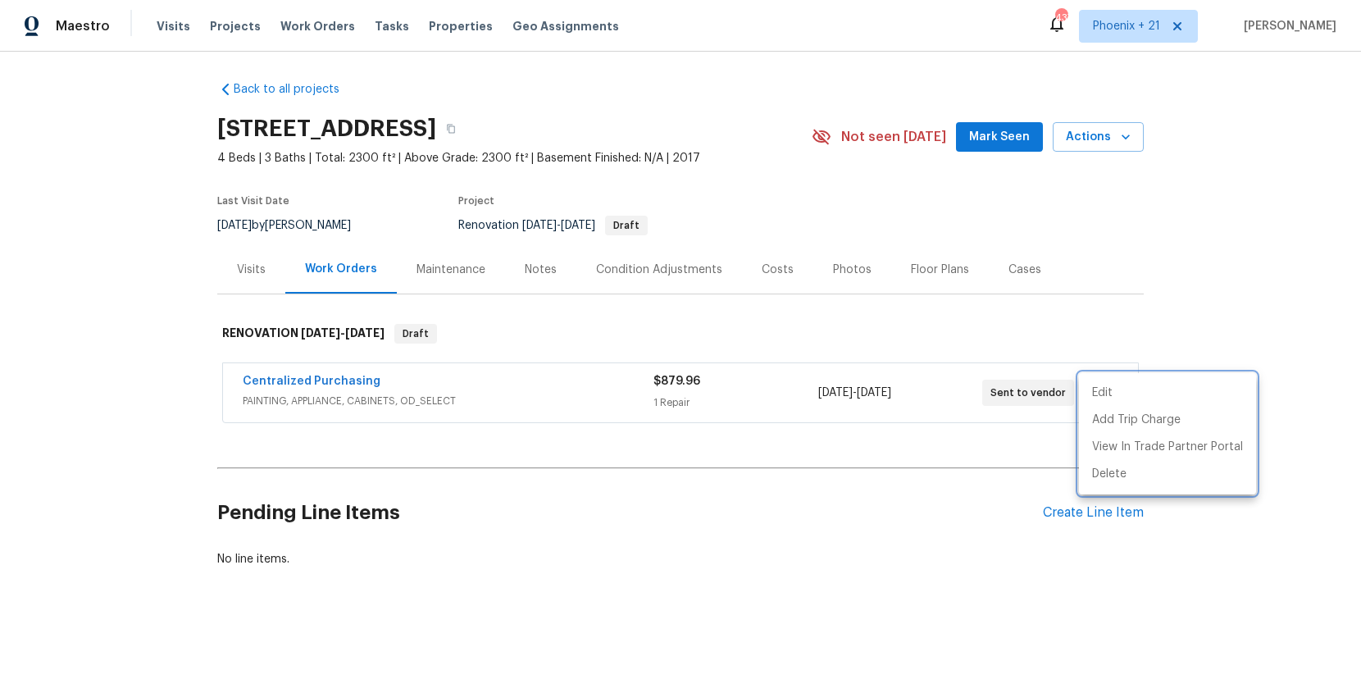
click at [334, 377] on div at bounding box center [680, 339] width 1361 height 679
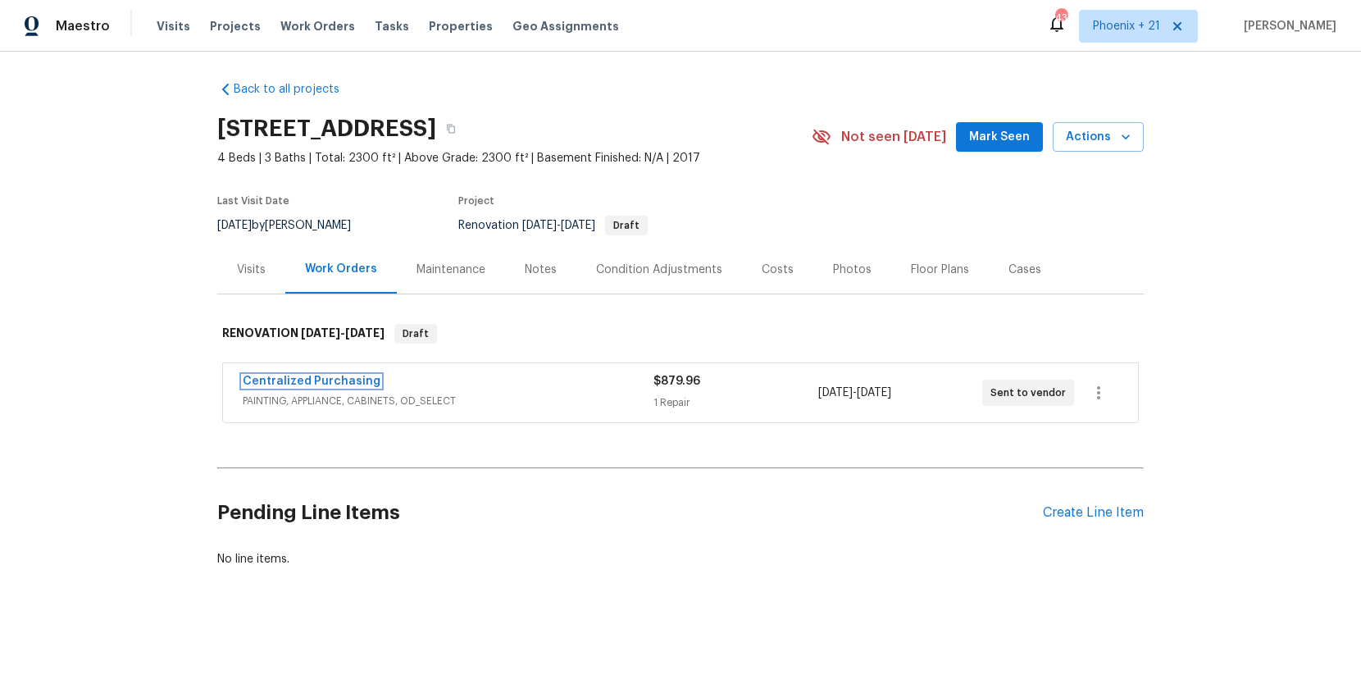
click at [334, 382] on link "Centralized Purchasing" at bounding box center [312, 380] width 138 height 11
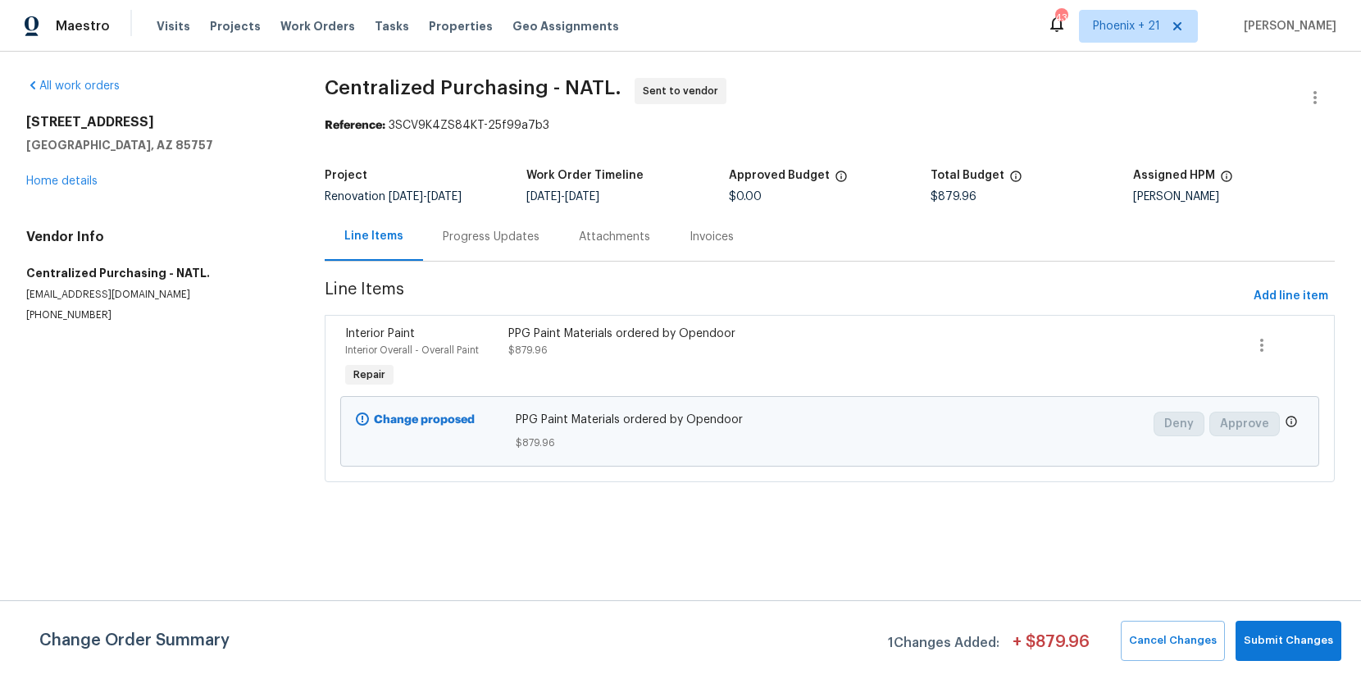
drag, startPoint x: 303, startPoint y: 22, endPoint x: 457, endPoint y: 41, distance: 155.3
click at [304, 22] on span "Work Orders" at bounding box center [317, 26] width 75 height 16
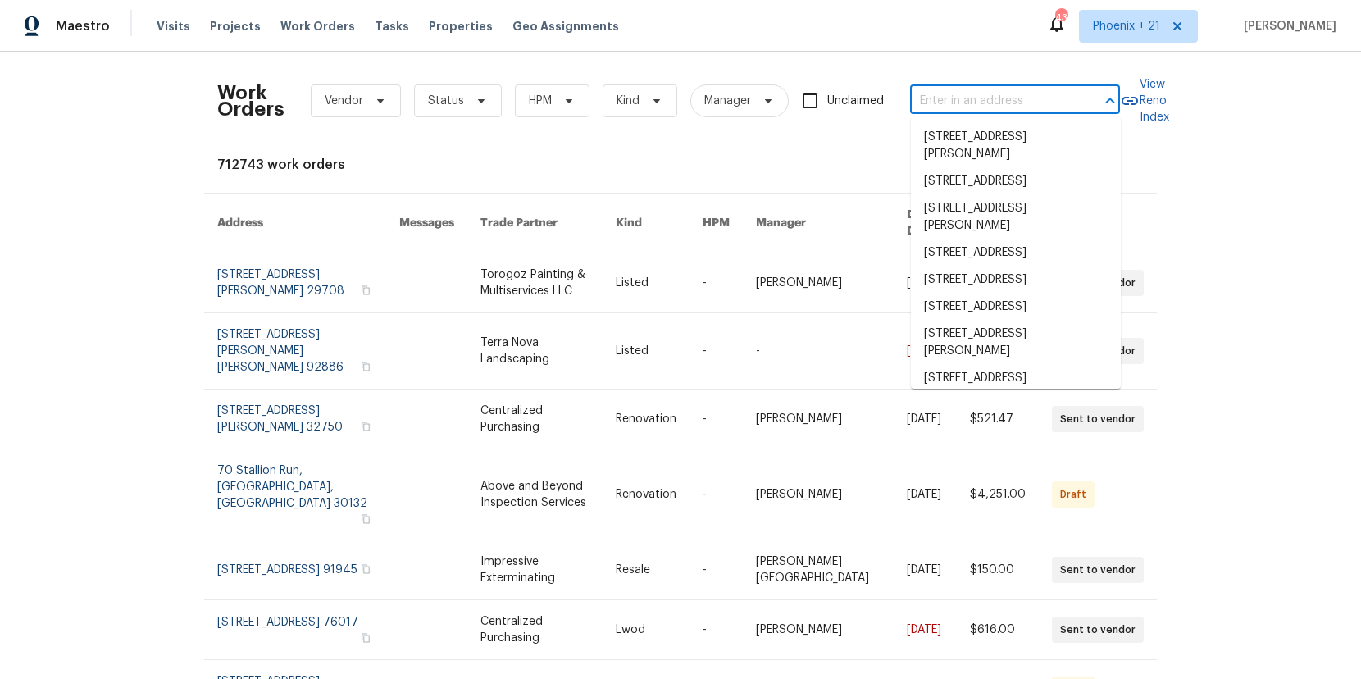
click at [973, 107] on input "text" at bounding box center [992, 101] width 164 height 25
paste input "3259 Winesap Dr, Dallas, NC 28034"
type input "3259 Winesap Dr, Dallas, NC 28034"
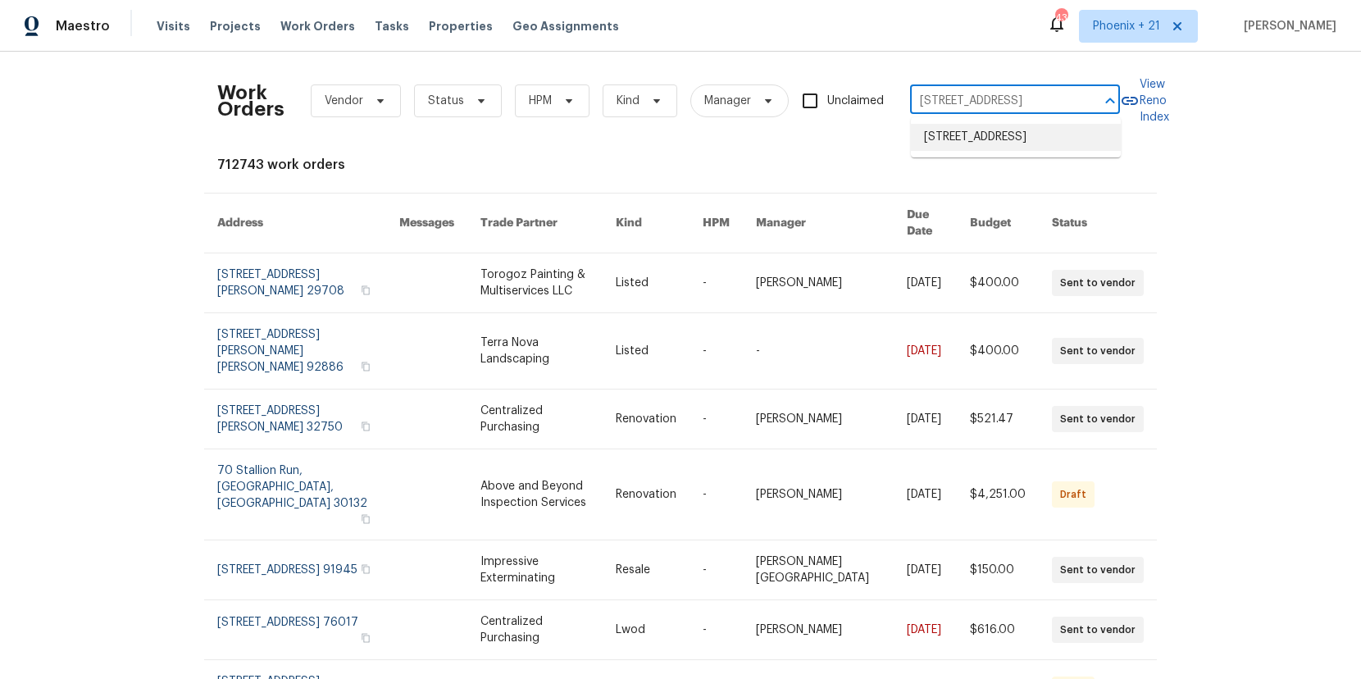
click at [981, 145] on li "3259 Winesap Dr, Dallas, NC 28034" at bounding box center [1016, 137] width 210 height 27
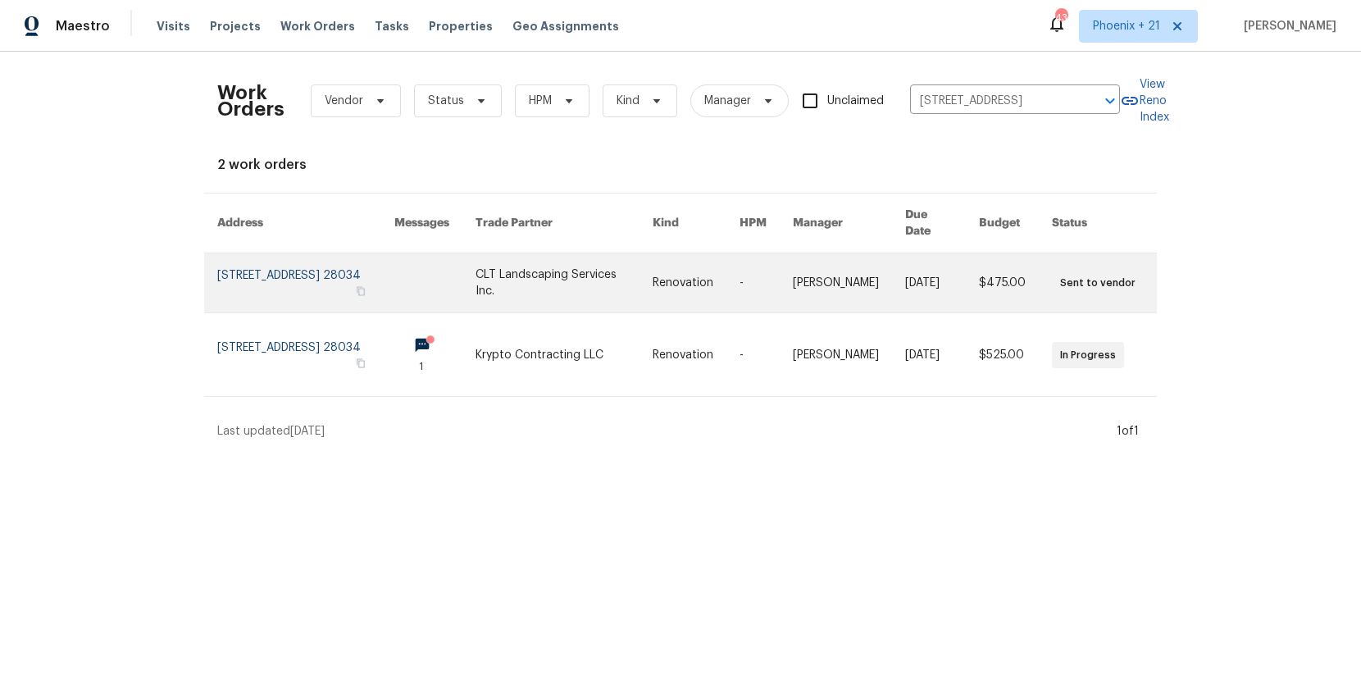
click at [524, 277] on link at bounding box center [563, 282] width 177 height 59
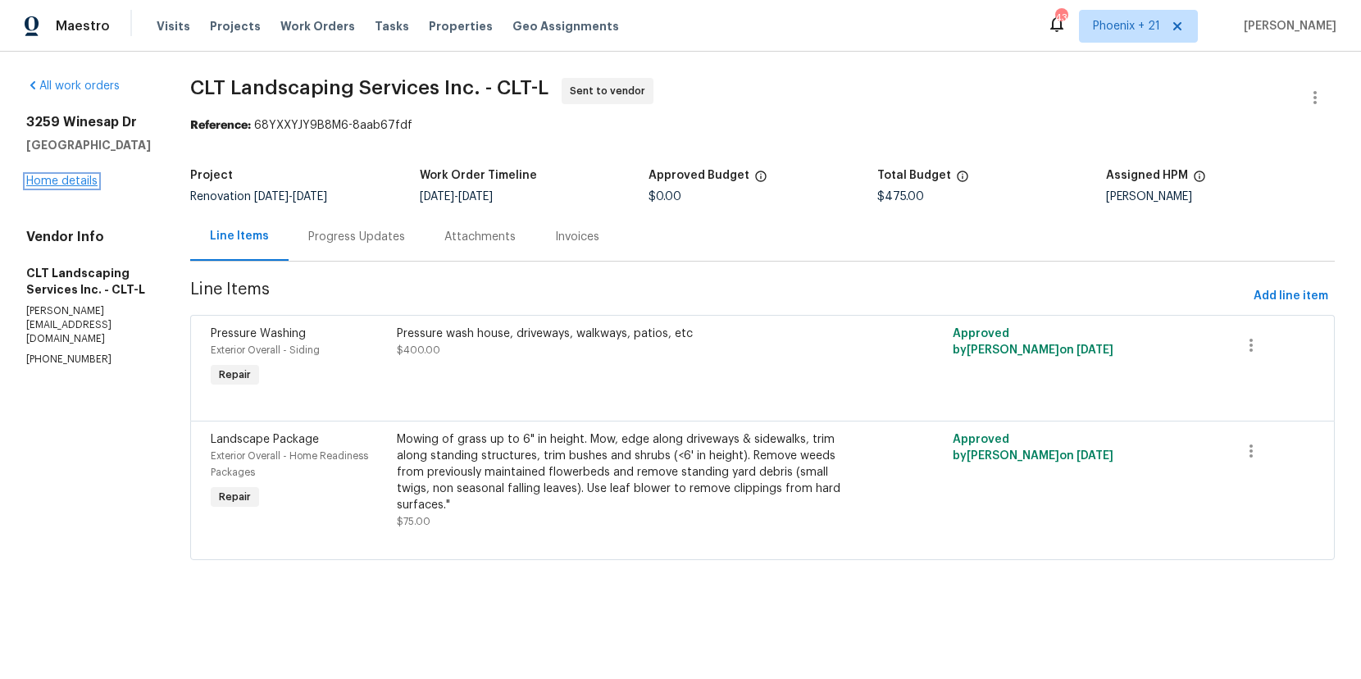
click at [69, 179] on link "Home details" at bounding box center [61, 180] width 71 height 11
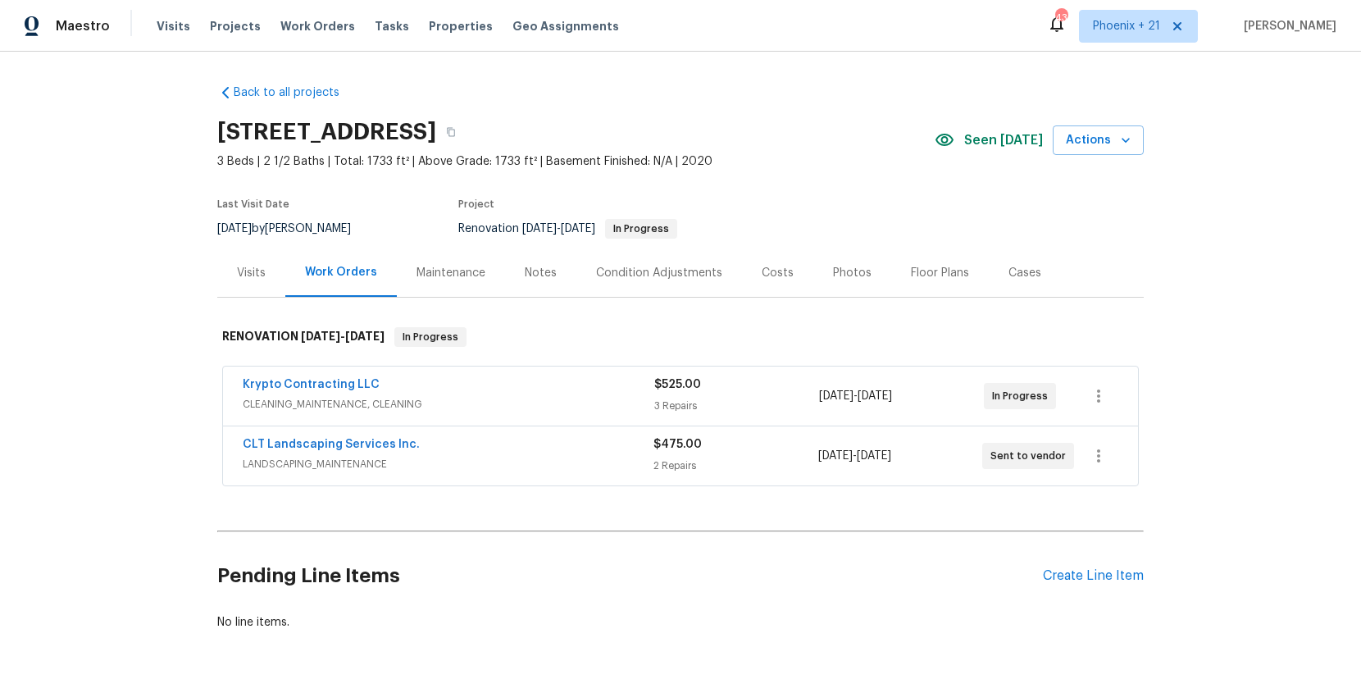
scroll to position [63, 0]
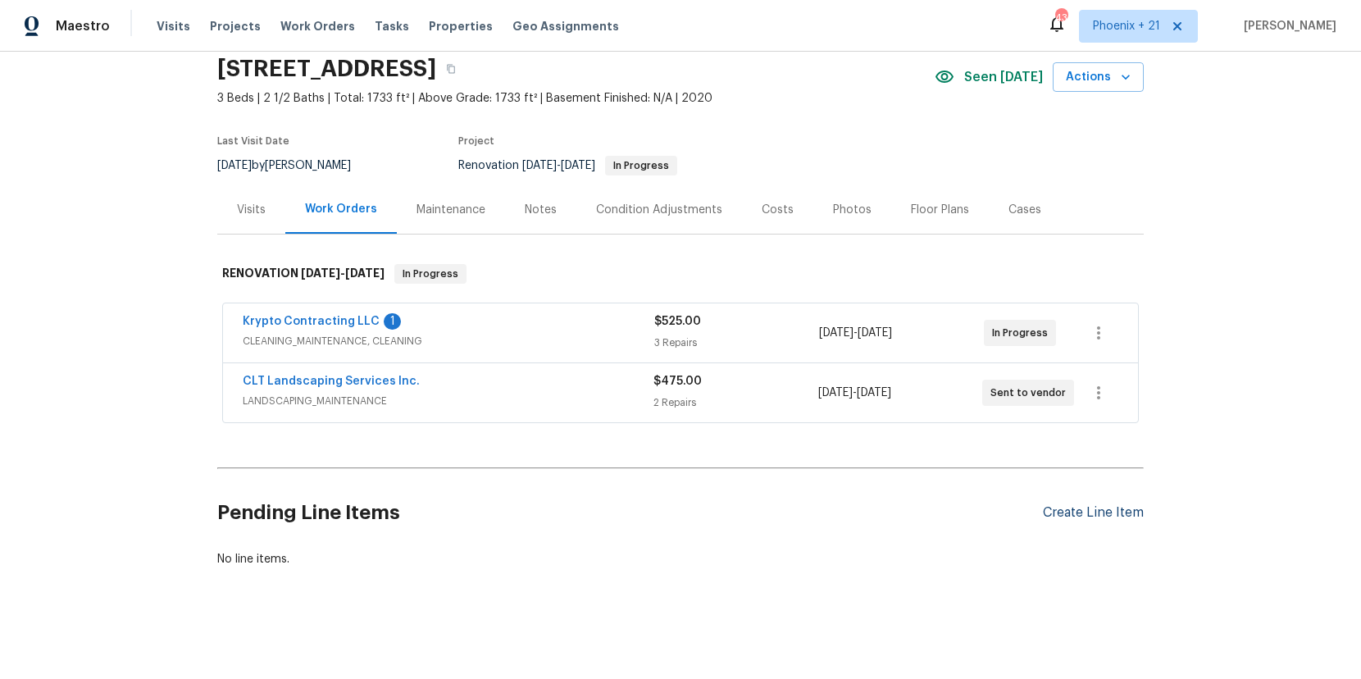
click at [1078, 512] on div "Create Line Item" at bounding box center [1093, 513] width 101 height 16
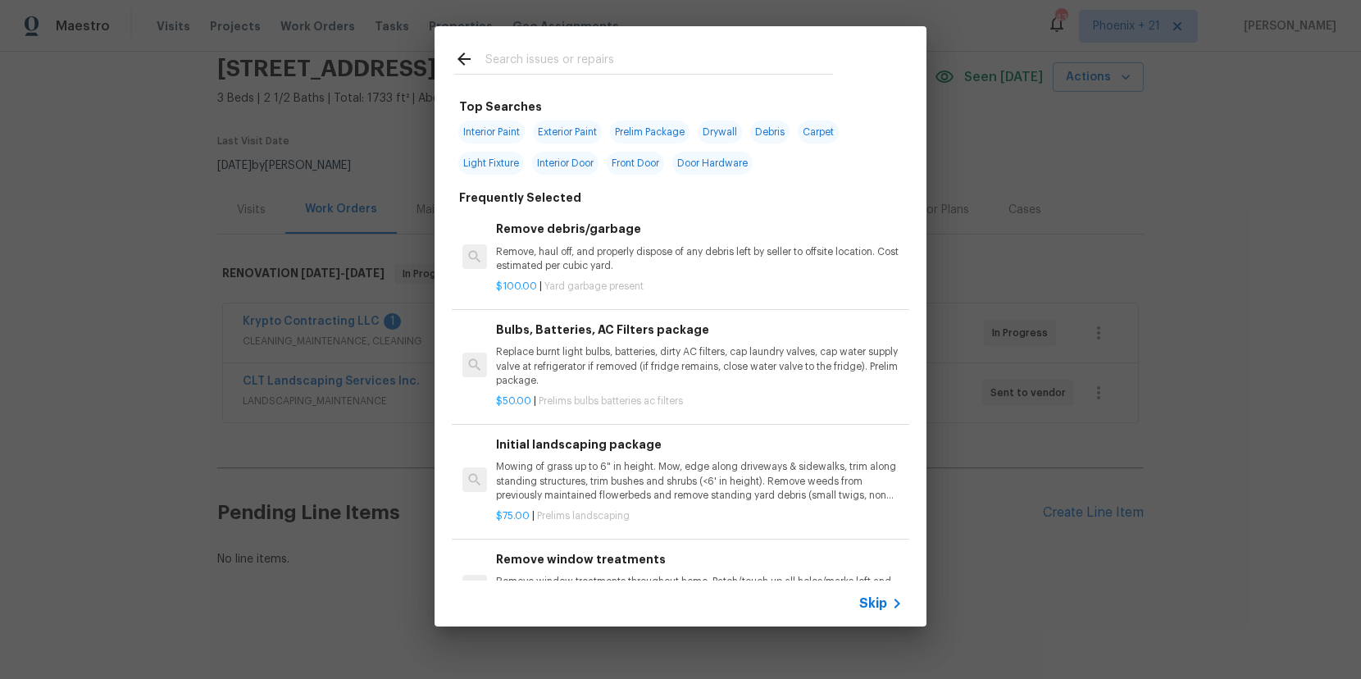
click at [685, 59] on input "text" at bounding box center [659, 61] width 348 height 25
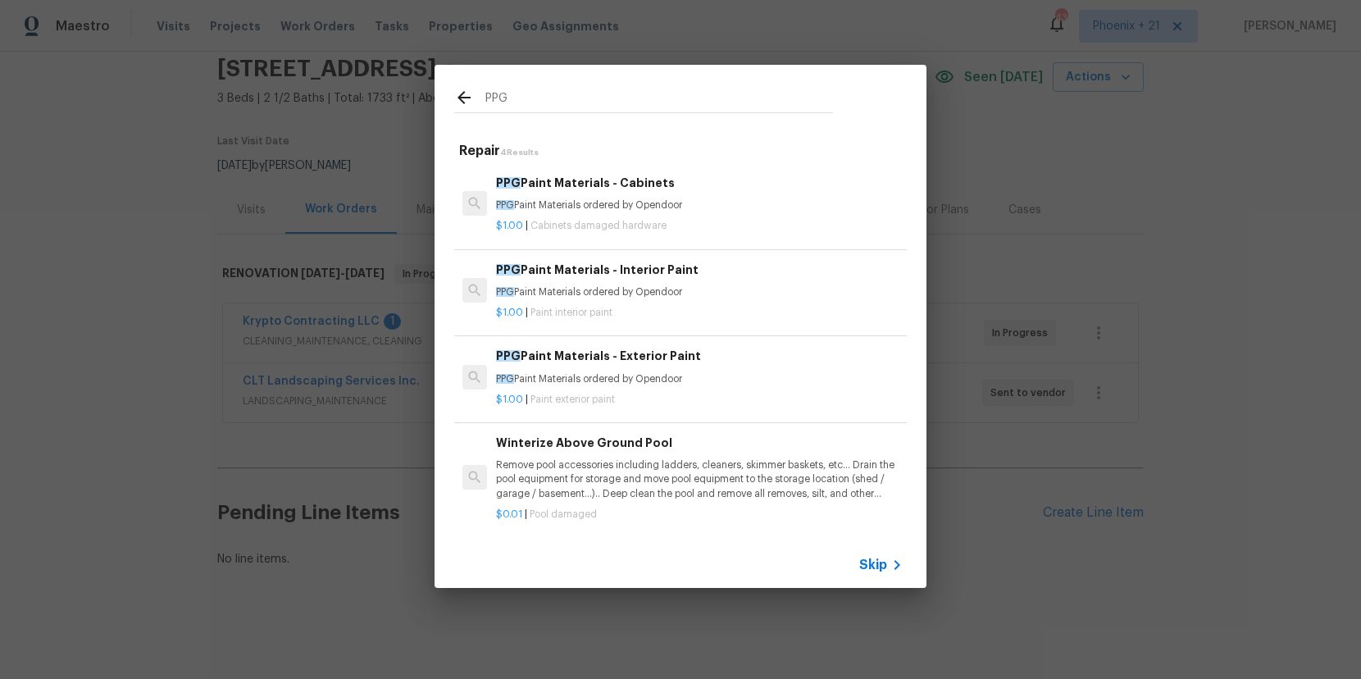
type input "PPG"
click at [789, 283] on div "PPG Paint Materials - Interior Paint PPG Paint Materials ordered by Opendoor" at bounding box center [699, 280] width 407 height 39
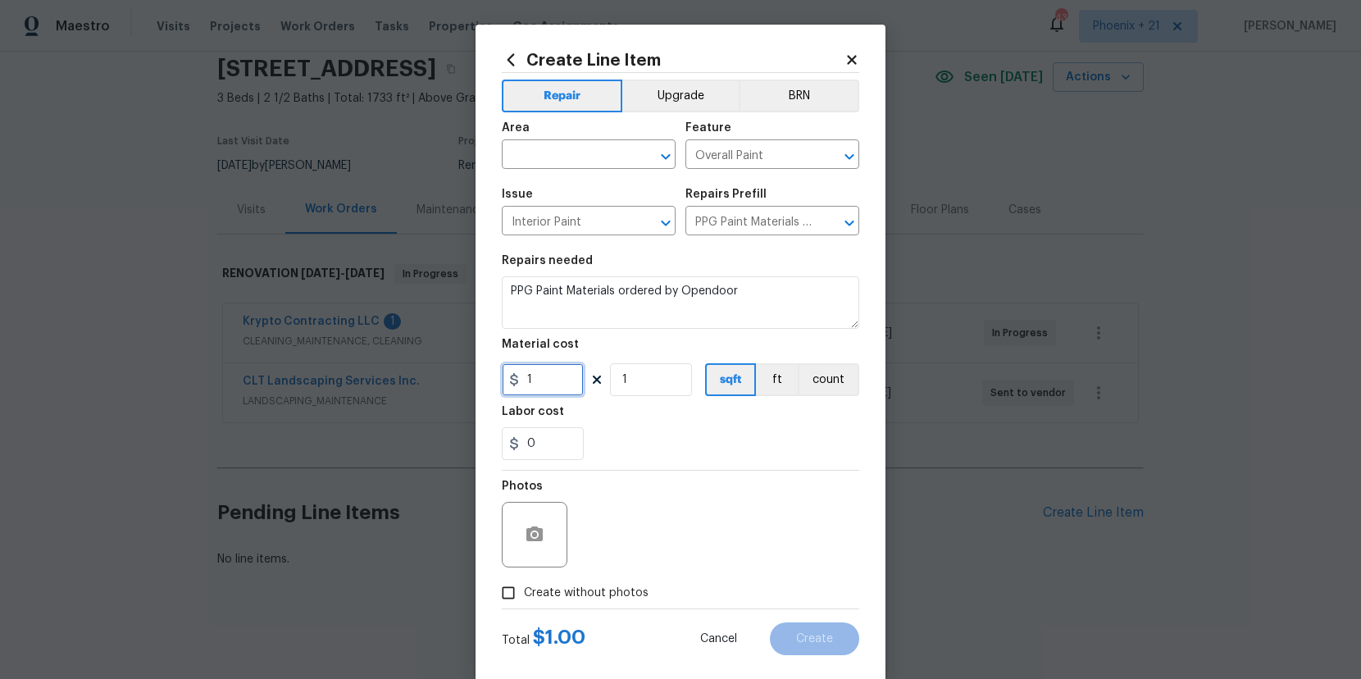
drag, startPoint x: 539, startPoint y: 388, endPoint x: 481, endPoint y: 385, distance: 58.3
click at [481, 385] on div "Create Line Item Repair Upgrade BRN Area ​ Feature Overall Paint ​ Issue Interi…" at bounding box center [680, 353] width 410 height 657
type input "468.13"
click at [577, 598] on span "Create without photos" at bounding box center [586, 593] width 125 height 17
click at [524, 598] on input "Create without photos" at bounding box center [508, 592] width 31 height 31
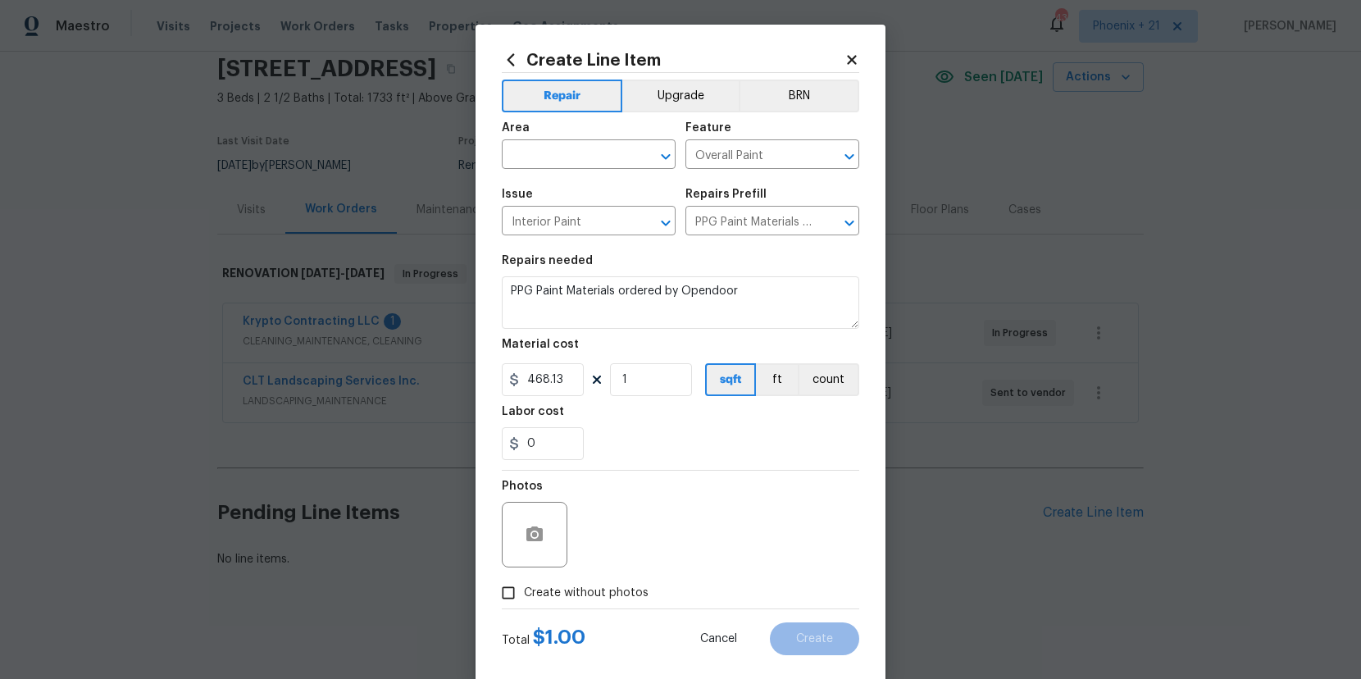
checkbox input "true"
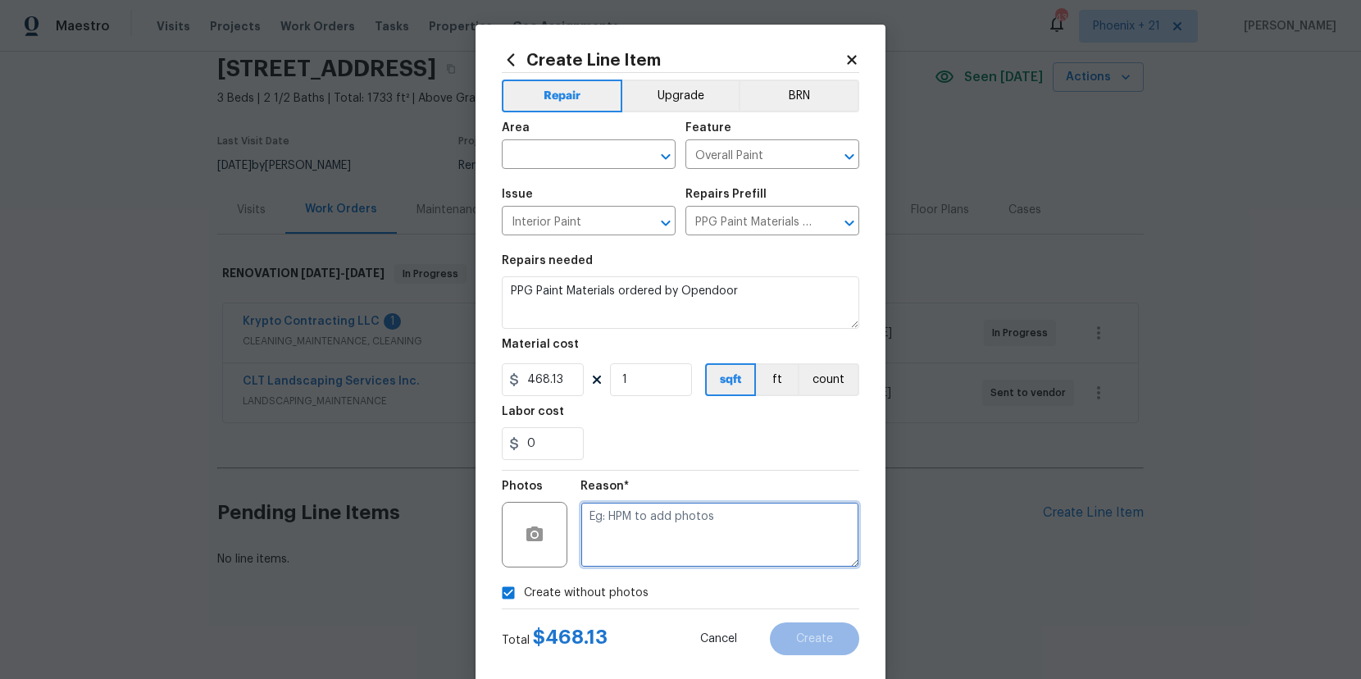
click at [648, 549] on textarea at bounding box center [719, 535] width 279 height 66
type textarea "n"
type textarea "NA"
click at [831, 587] on div "Create without photos" at bounding box center [680, 592] width 357 height 31
click at [573, 147] on input "text" at bounding box center [566, 155] width 128 height 25
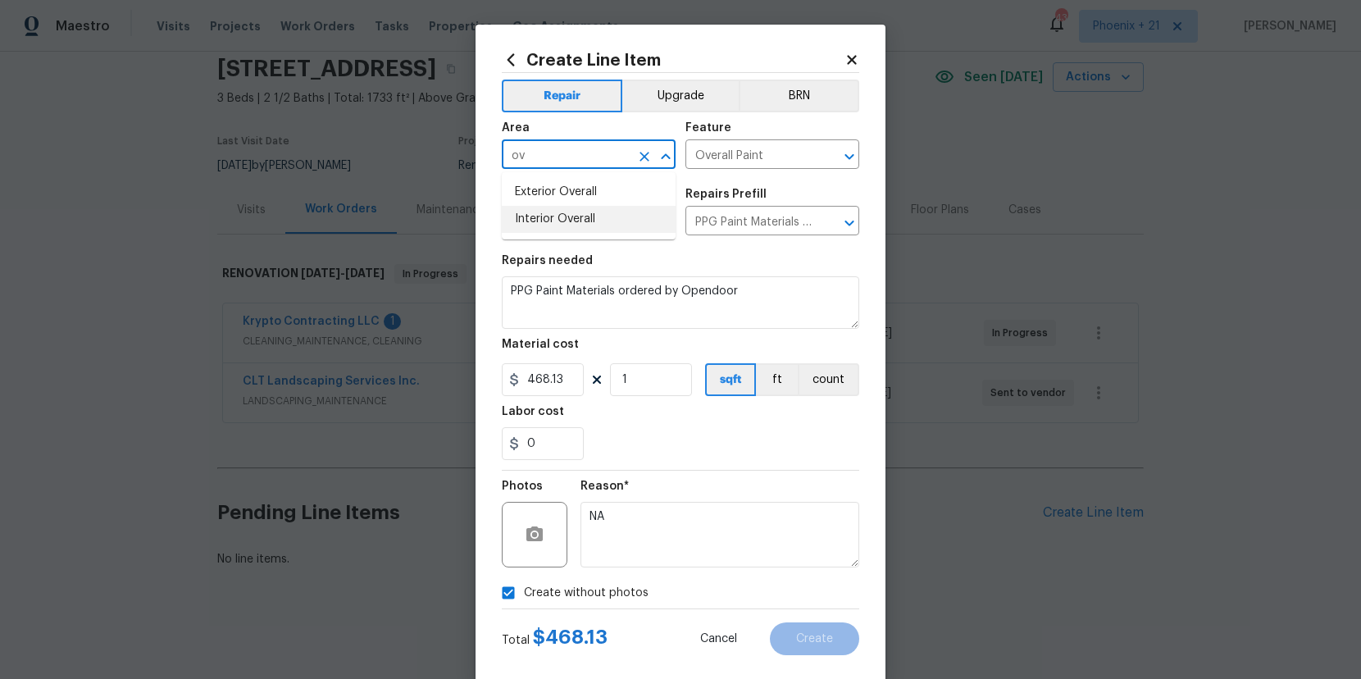
click at [584, 216] on li "Interior Overall" at bounding box center [589, 219] width 174 height 27
type input "Interior Overall"
click at [813, 650] on button "Create" at bounding box center [814, 638] width 89 height 33
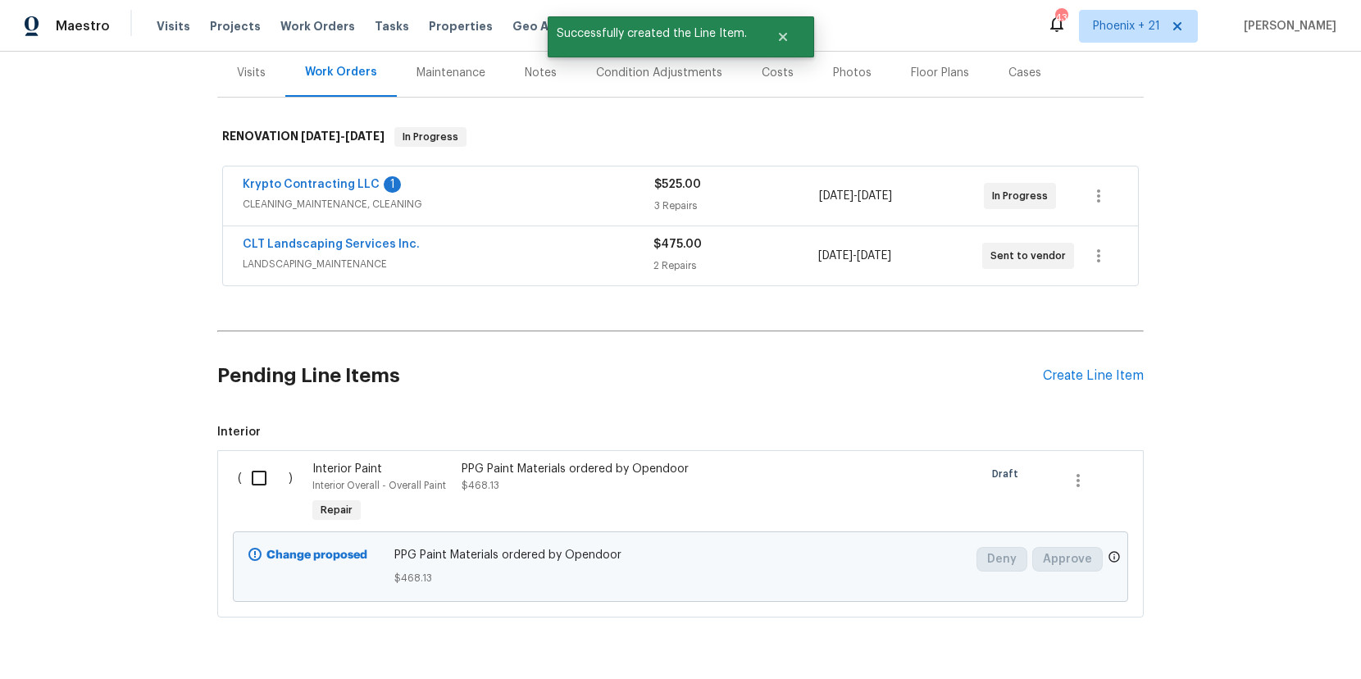
scroll to position [250, 0]
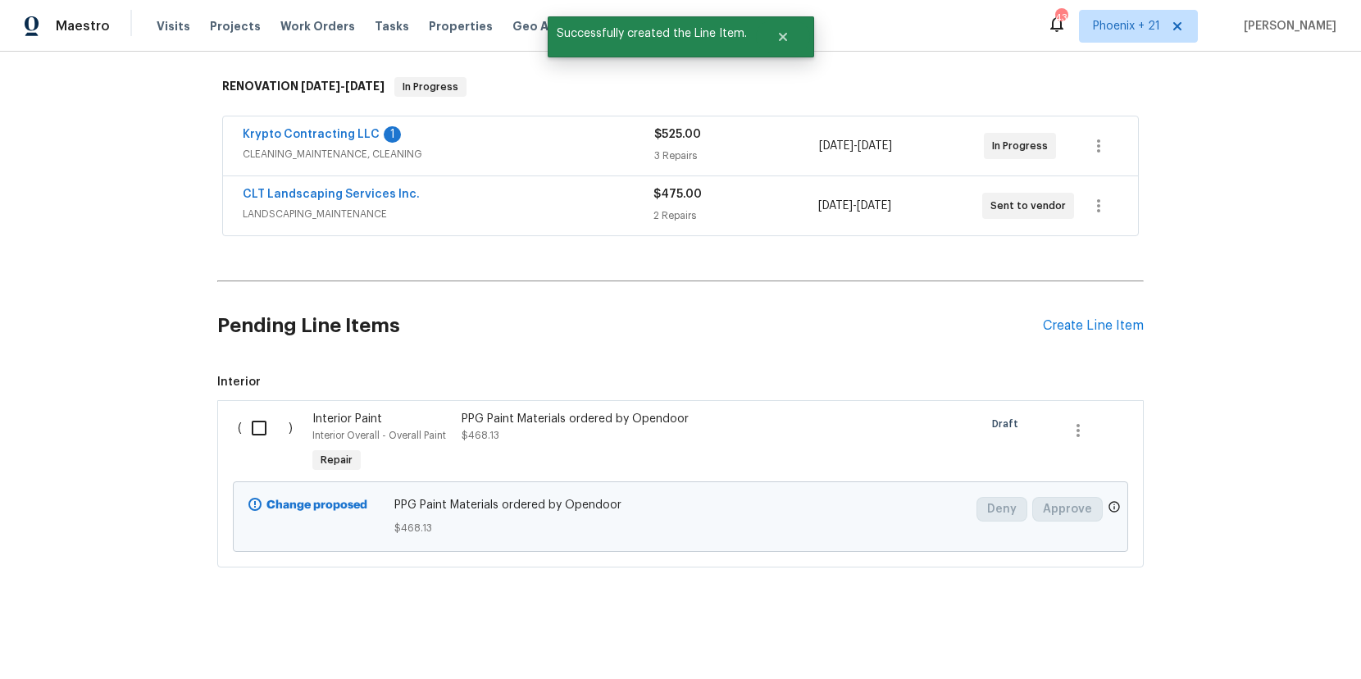
click at [273, 425] on input "checkbox" at bounding box center [265, 428] width 47 height 34
checkbox input "true"
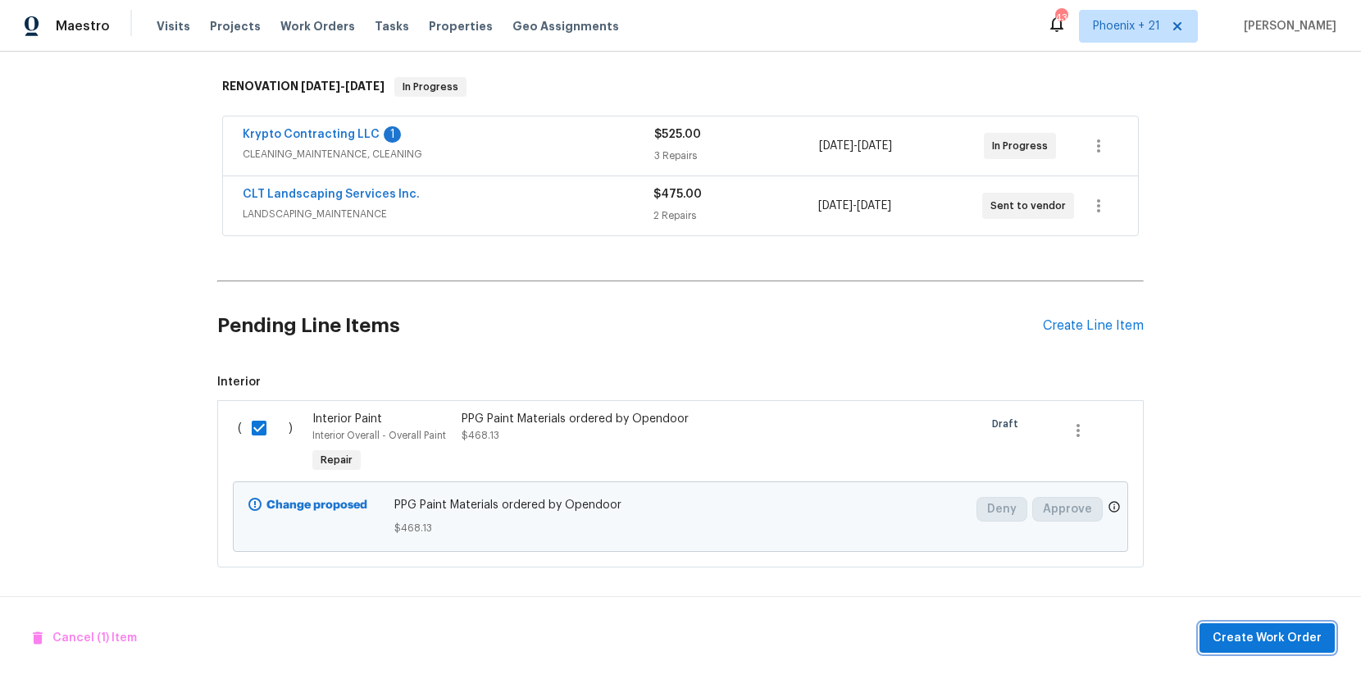
click at [1238, 630] on span "Create Work Order" at bounding box center [1266, 638] width 109 height 20
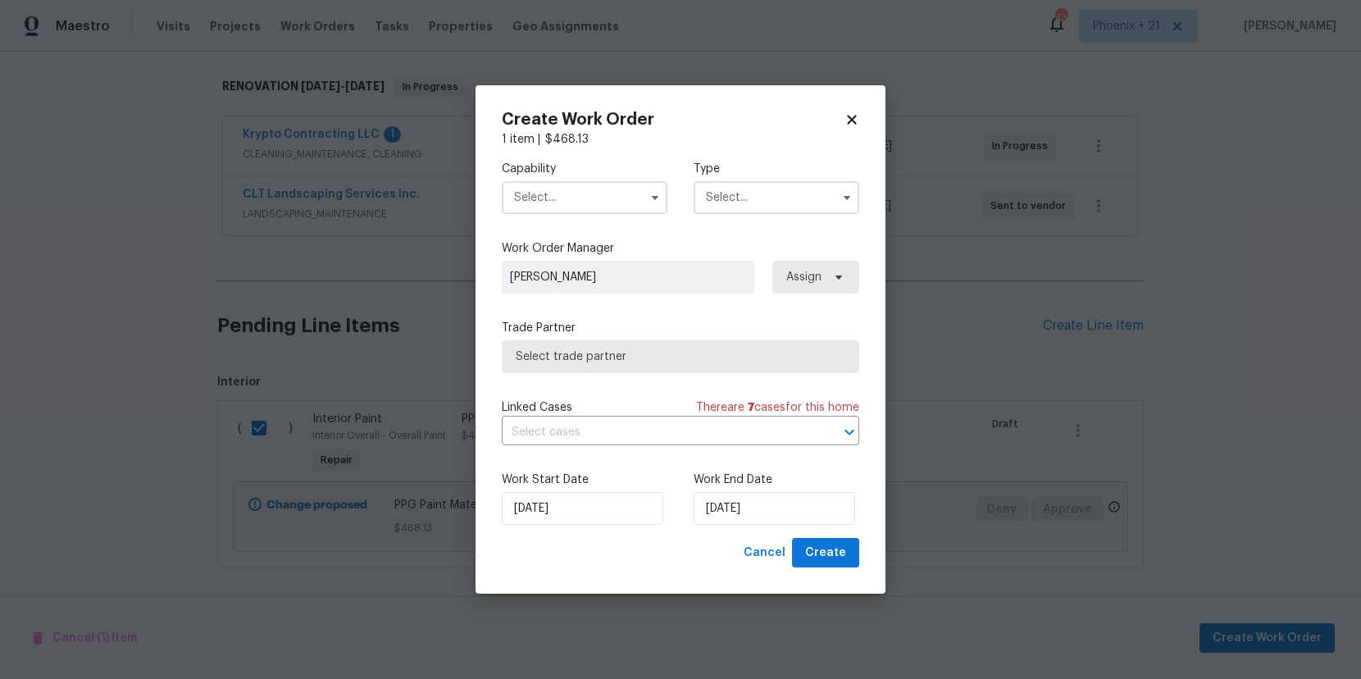
click at [589, 209] on input "text" at bounding box center [585, 197] width 166 height 33
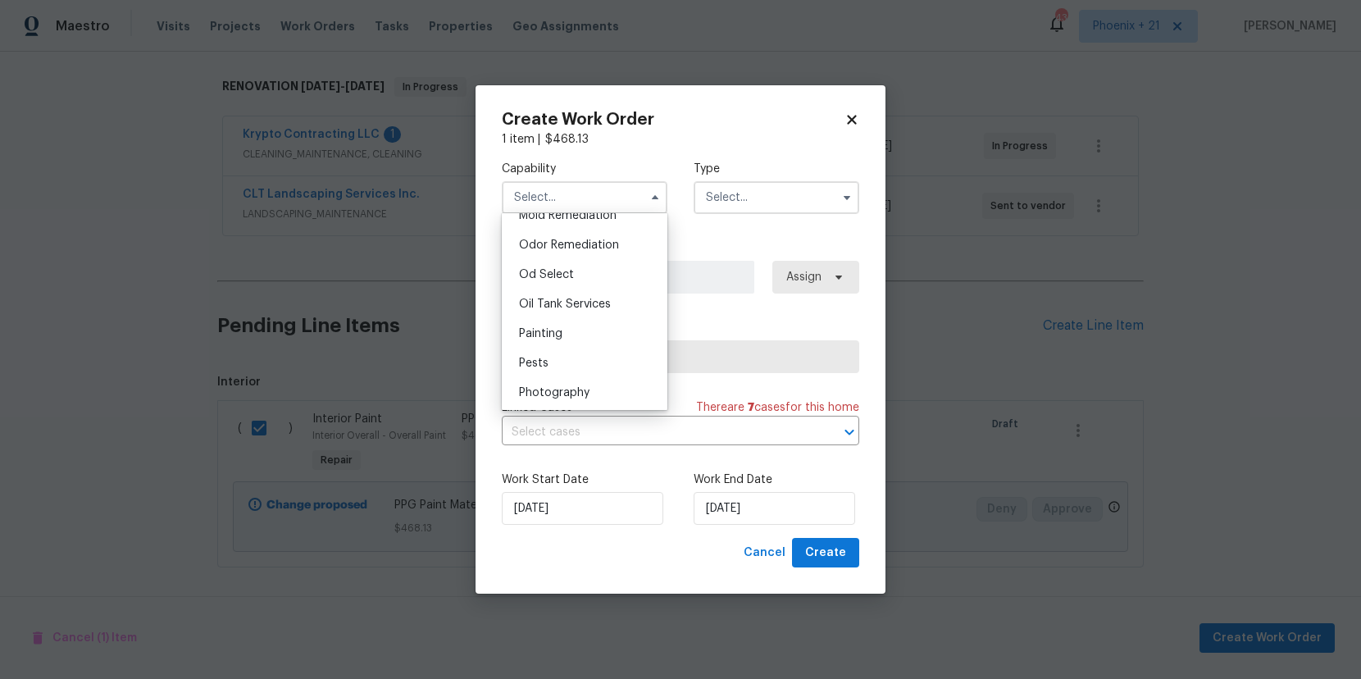
scroll to position [1309, 0]
drag, startPoint x: 586, startPoint y: 288, endPoint x: 748, endPoint y: 216, distance: 176.5
click at [587, 289] on div "Painting" at bounding box center [584, 300] width 157 height 30
type input "Painting"
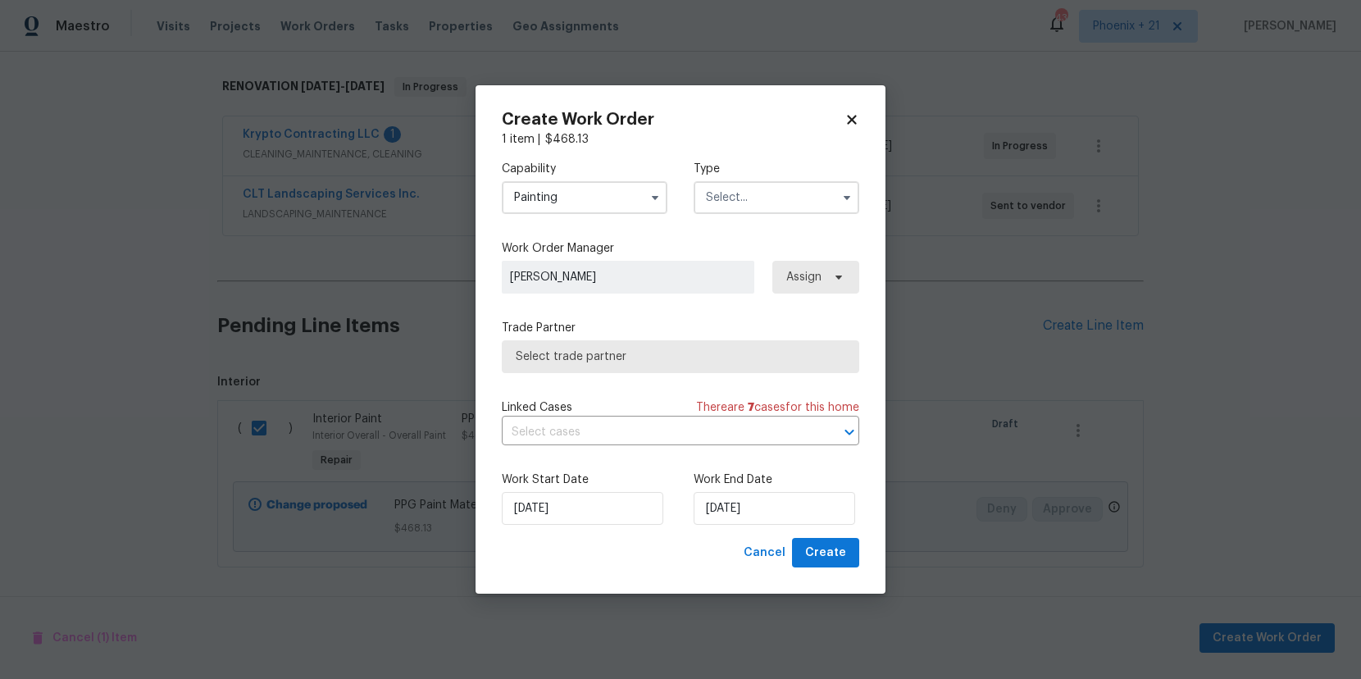
click at [762, 206] on input "text" at bounding box center [777, 197] width 166 height 33
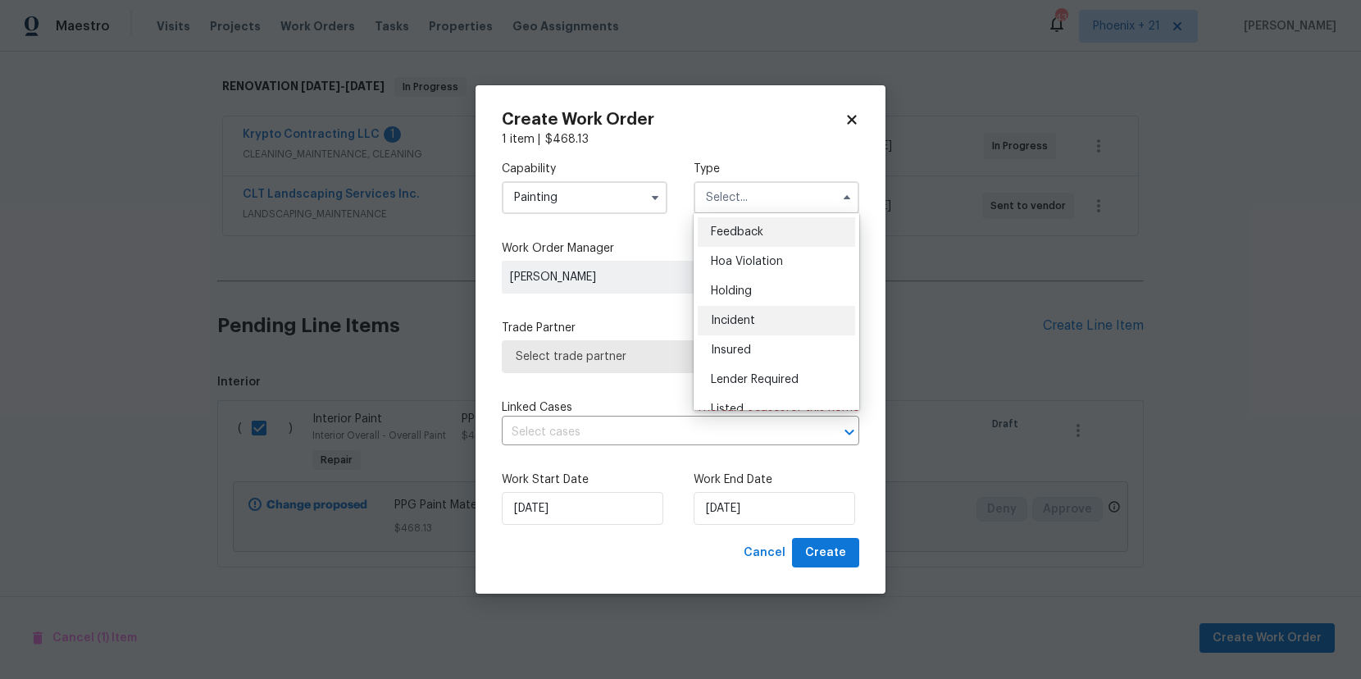
scroll to position [372, 0]
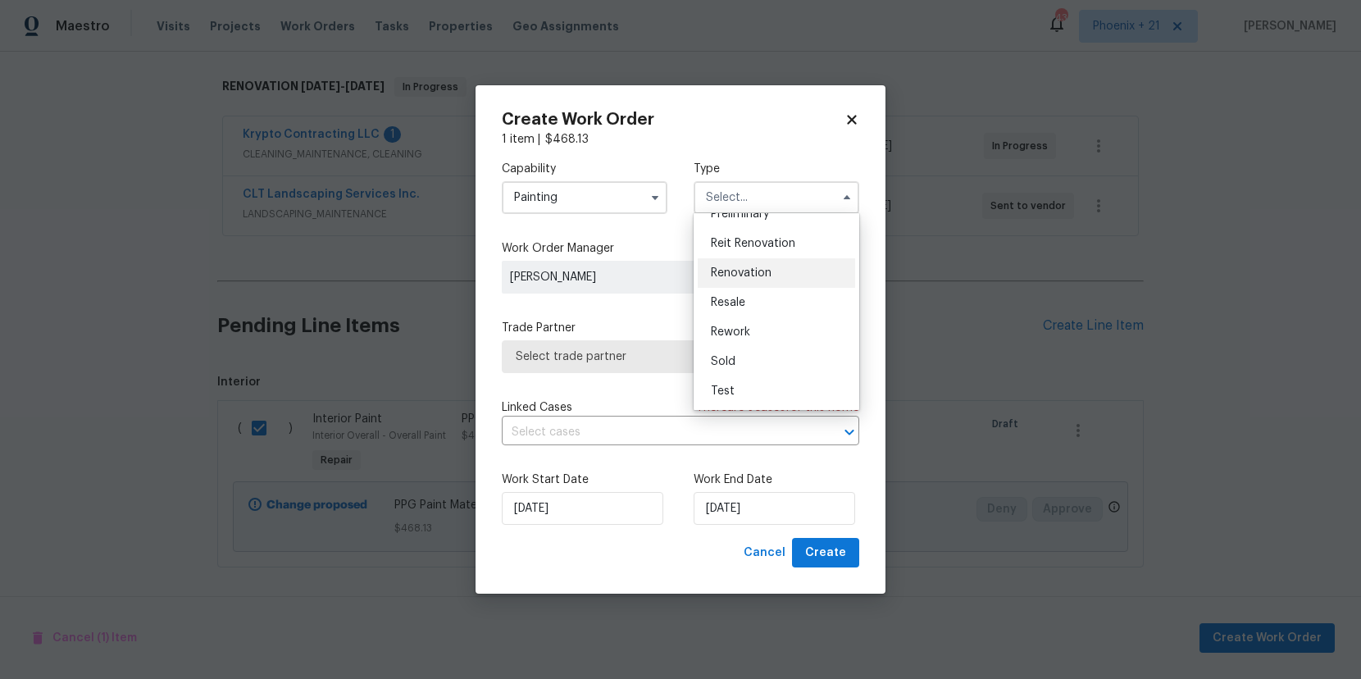
click at [773, 266] on div "Renovation" at bounding box center [776, 273] width 157 height 30
type input "Renovation"
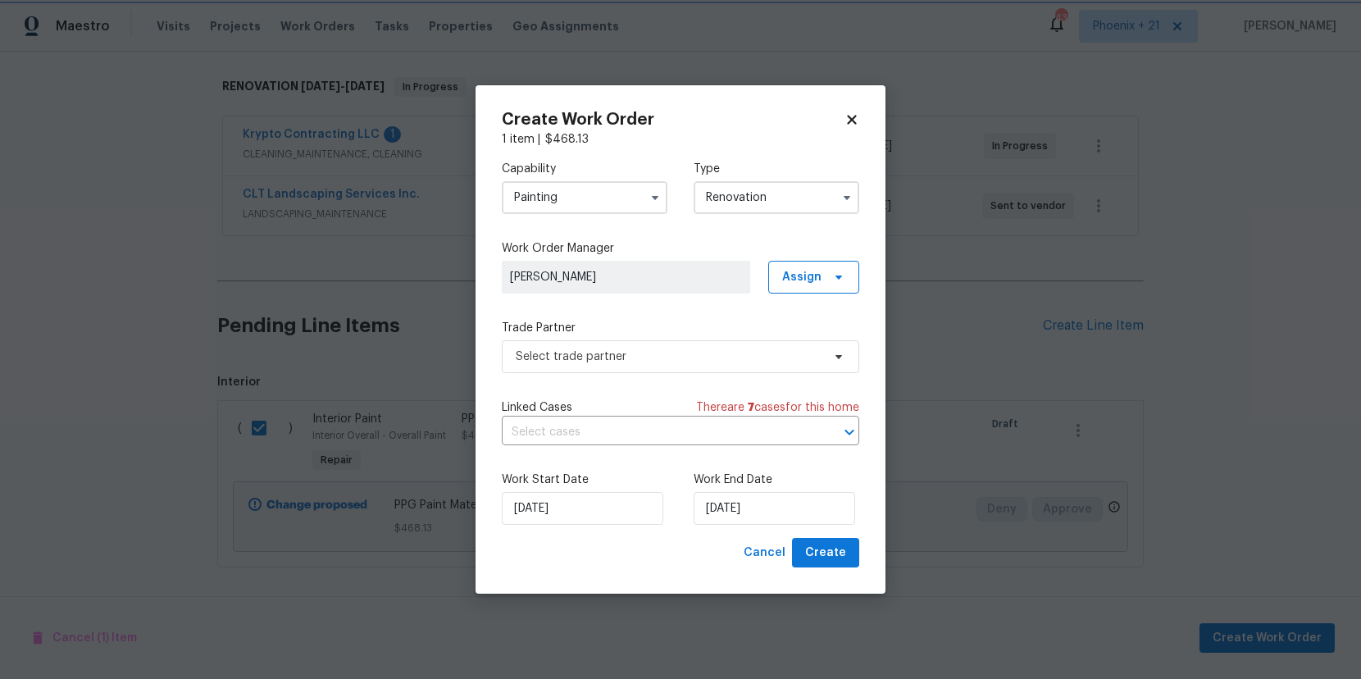
scroll to position [0, 0]
drag, startPoint x: 811, startPoint y: 273, endPoint x: 811, endPoint y: 297, distance: 23.8
click at [811, 274] on span "Assign" at bounding box center [801, 277] width 39 height 16
click at [814, 352] on div "Assign to me" at bounding box center [815, 346] width 71 height 16
click at [646, 359] on span "Select trade partner" at bounding box center [669, 356] width 306 height 16
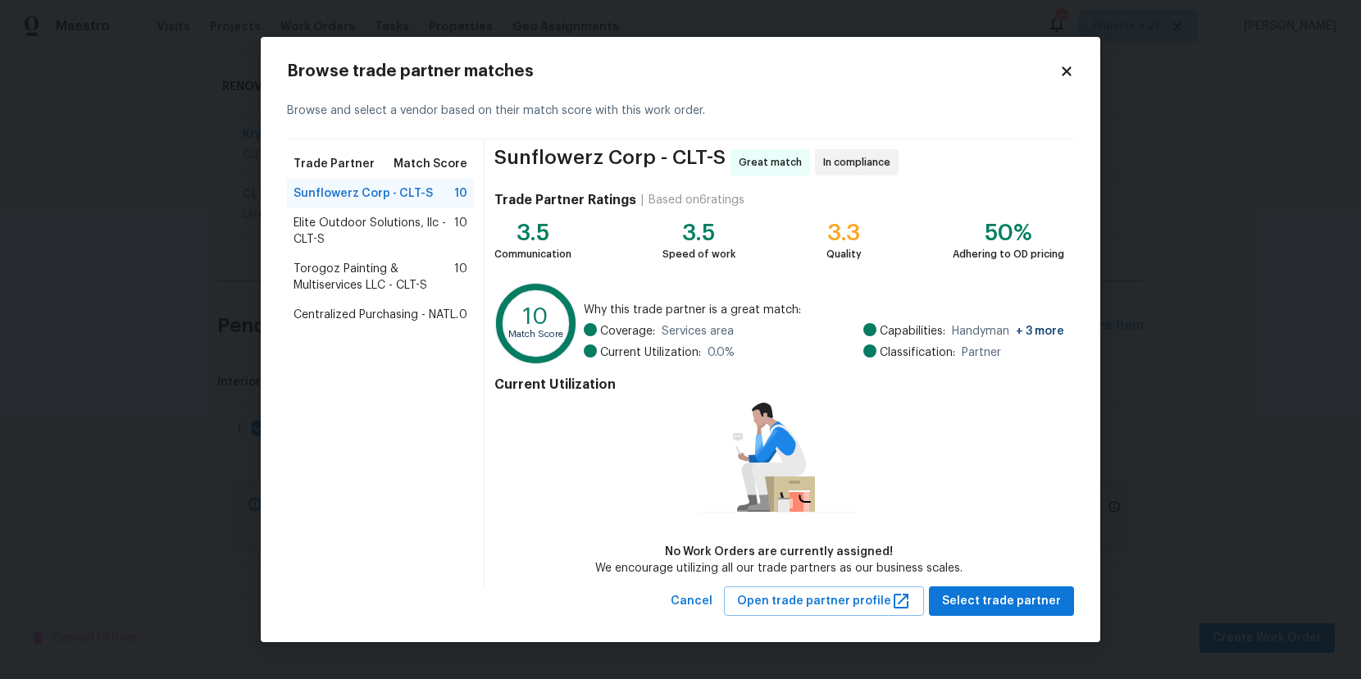
click at [389, 312] on span "Centralized Purchasing - NATL." at bounding box center [375, 315] width 165 height 16
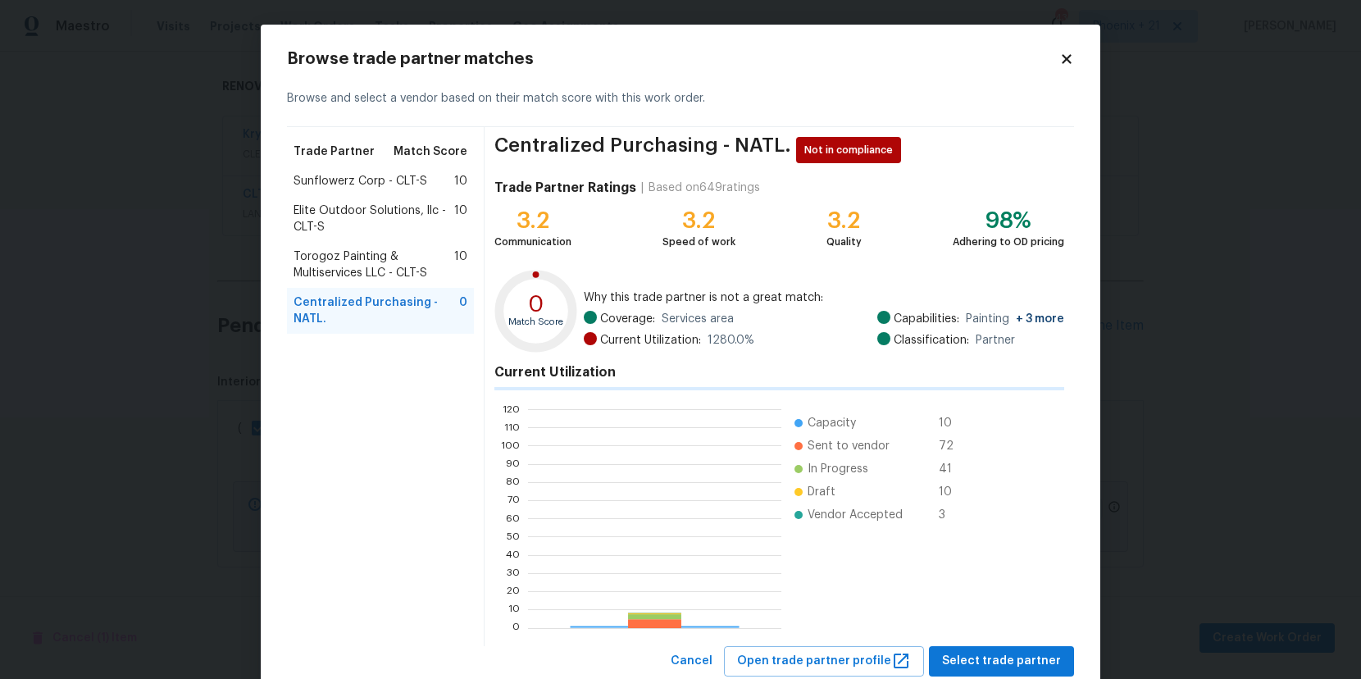
scroll to position [230, 253]
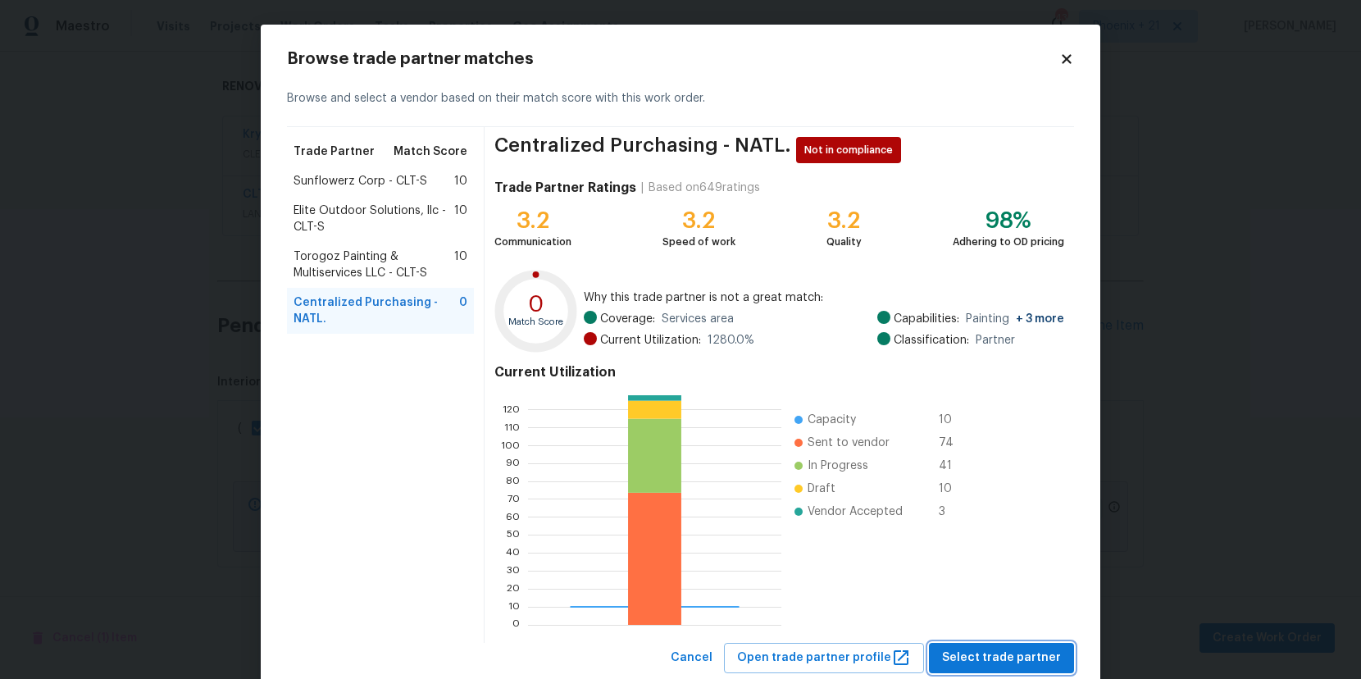
click at [967, 662] on span "Select trade partner" at bounding box center [1001, 658] width 119 height 20
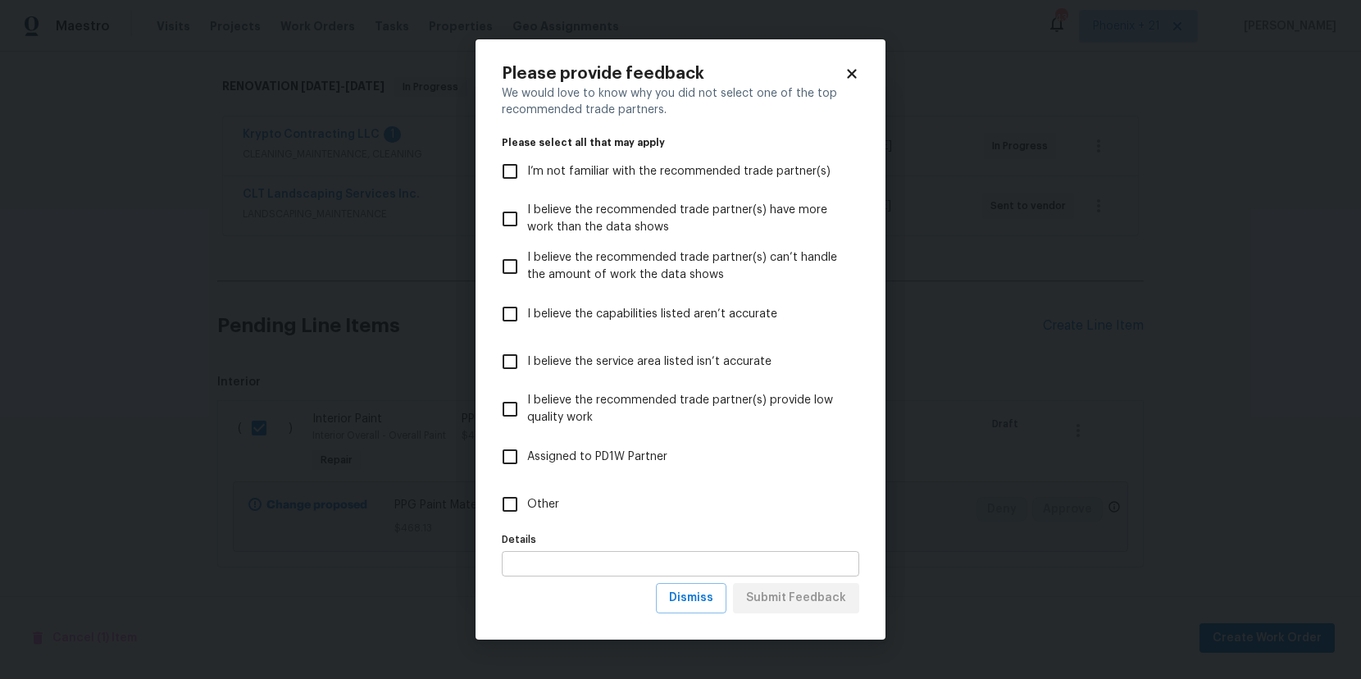
drag, startPoint x: 655, startPoint y: 500, endPoint x: 748, endPoint y: 571, distance: 117.1
click at [655, 501] on label "Other" at bounding box center [669, 504] width 353 height 48
click at [527, 501] on input "Other" at bounding box center [510, 504] width 34 height 34
checkbox input "true"
click at [792, 601] on span "Submit Feedback" at bounding box center [796, 598] width 100 height 20
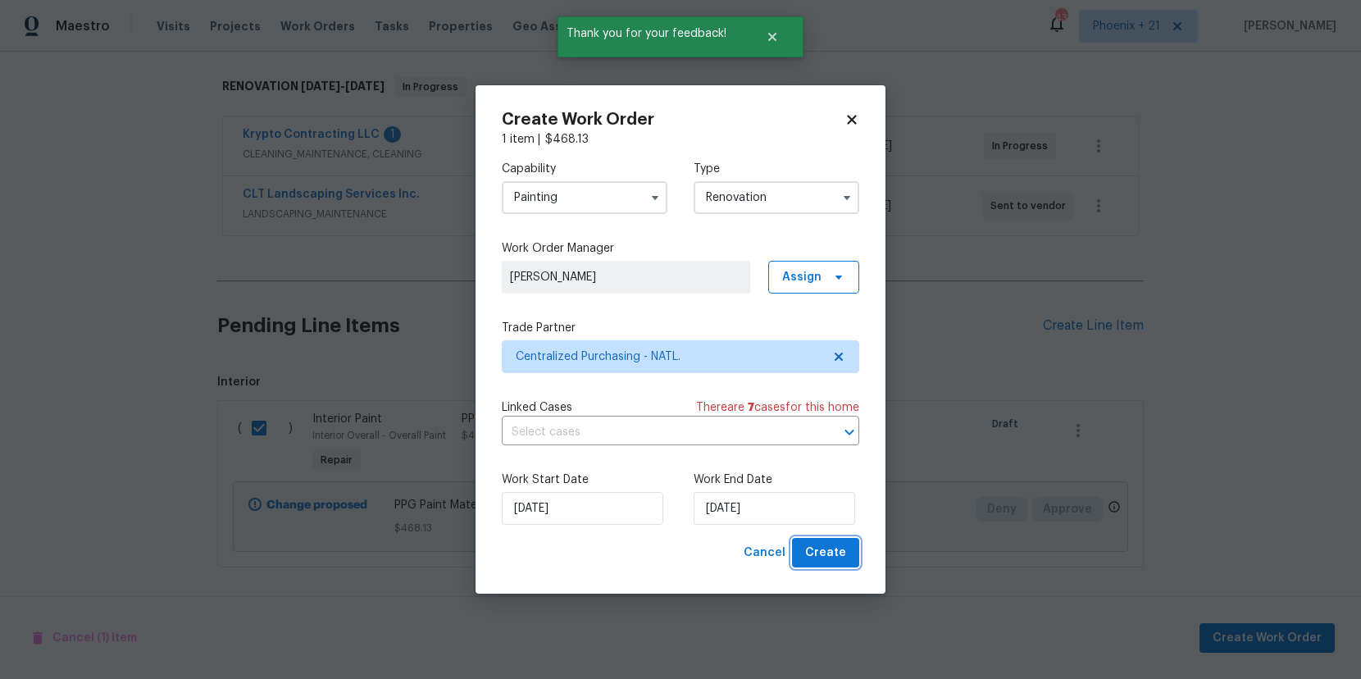
click at [828, 557] on span "Create" at bounding box center [825, 553] width 41 height 20
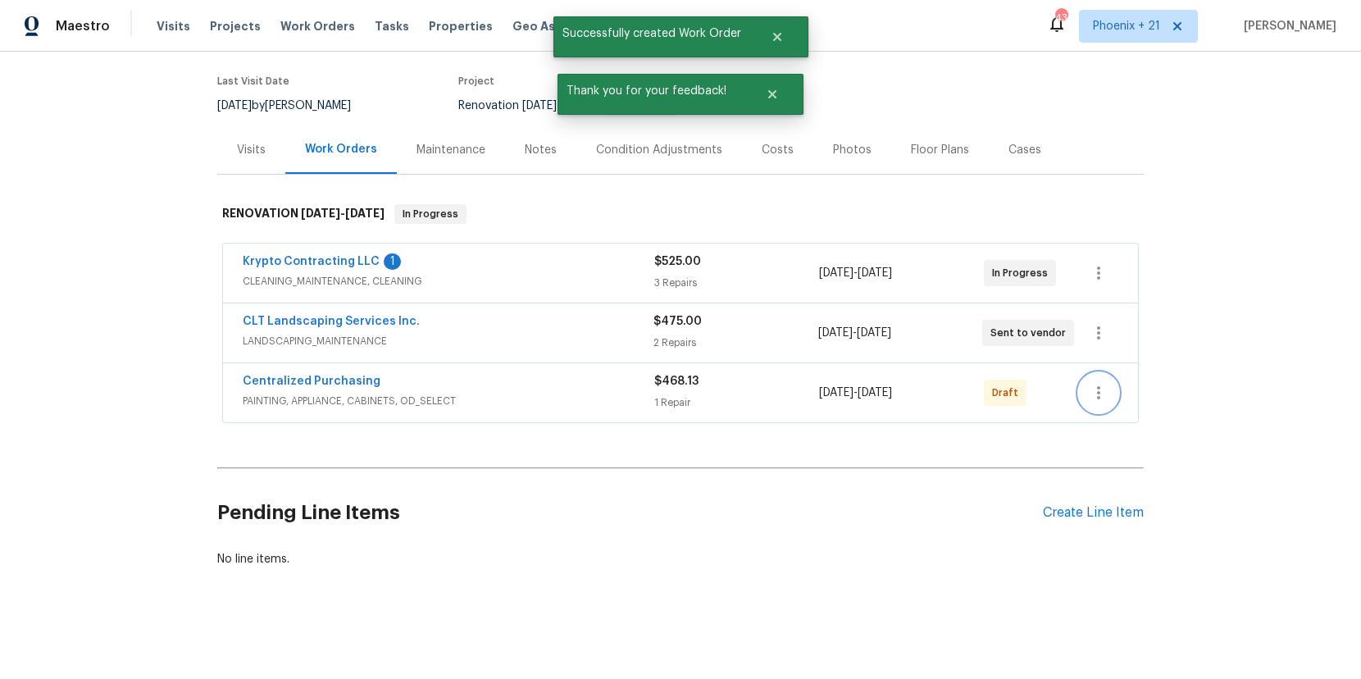
click at [1093, 395] on icon "button" at bounding box center [1099, 393] width 20 height 20
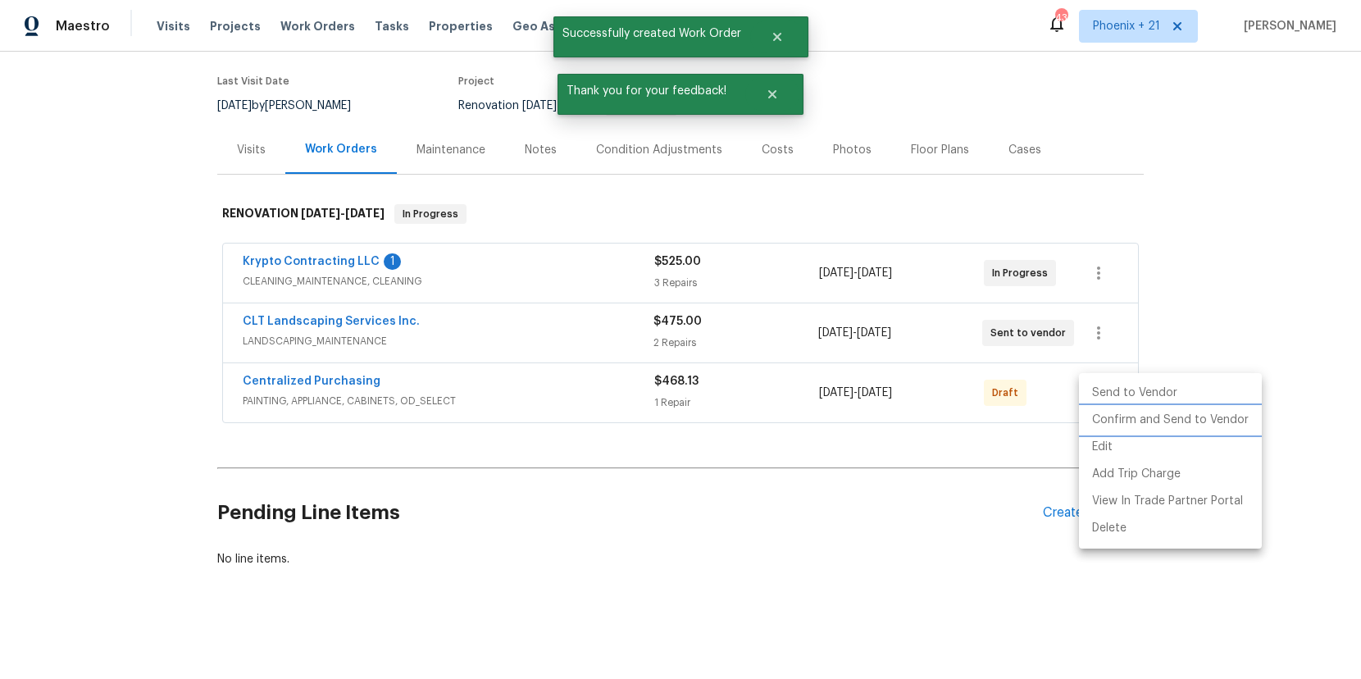
click at [1099, 415] on li "Confirm and Send to Vendor" at bounding box center [1170, 420] width 183 height 27
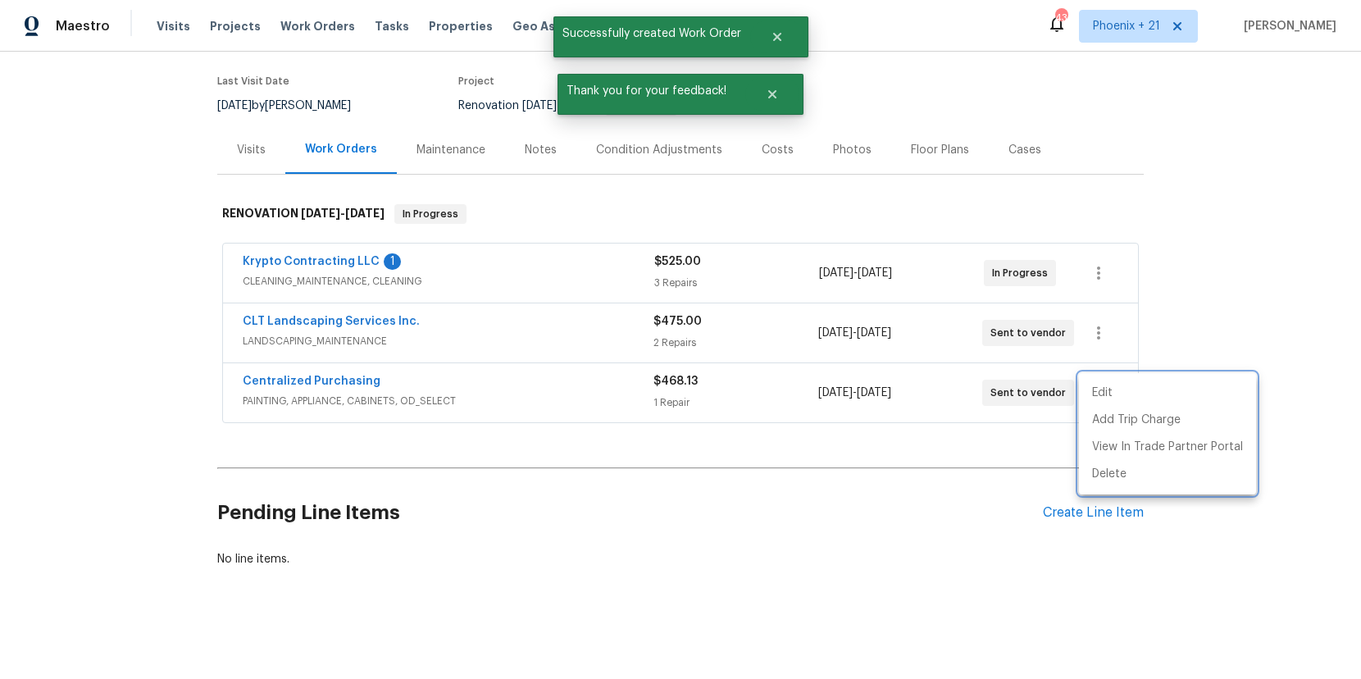
click at [252, 382] on div at bounding box center [680, 339] width 1361 height 679
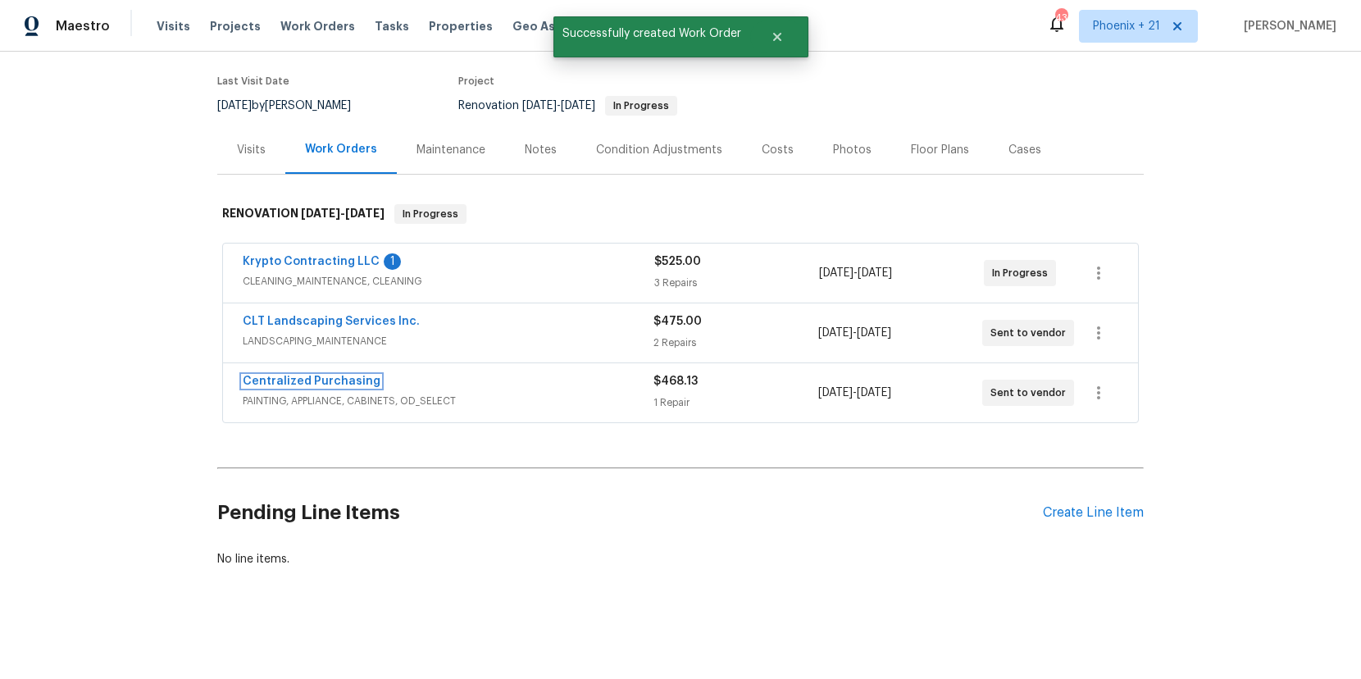
click at [298, 383] on link "Centralized Purchasing" at bounding box center [312, 380] width 138 height 11
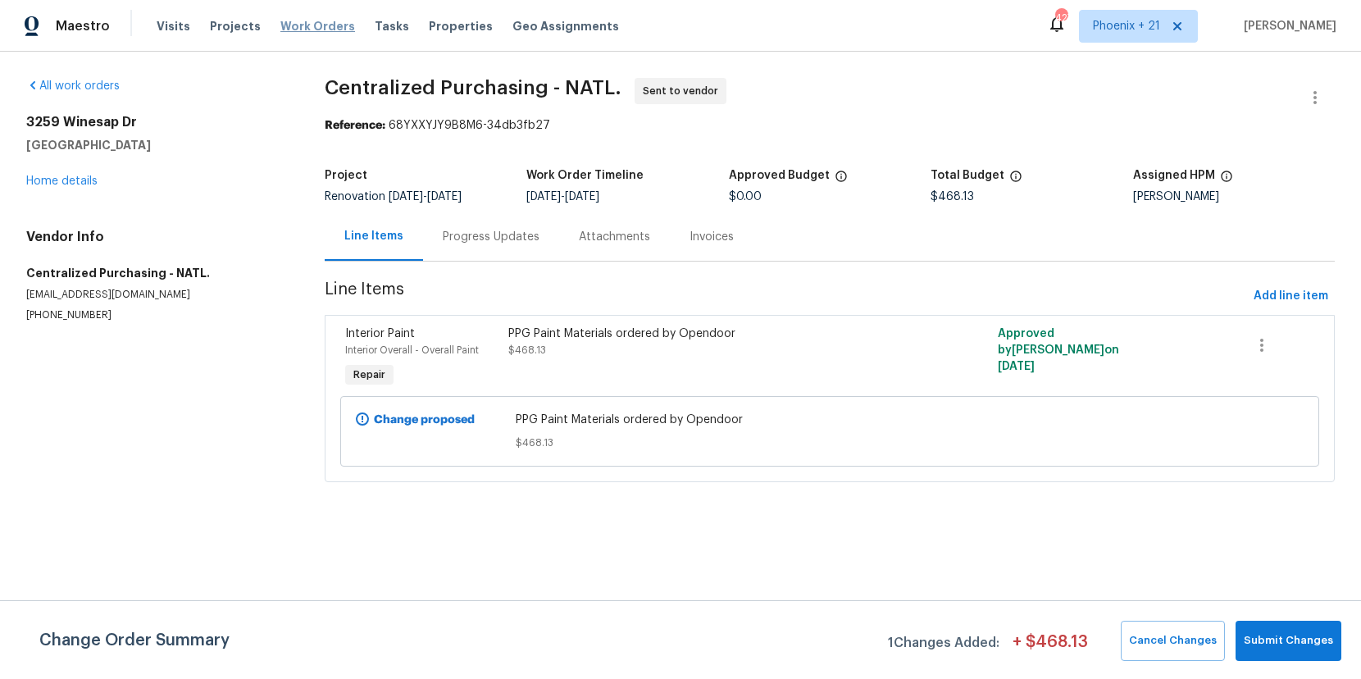
click at [308, 22] on span "Work Orders" at bounding box center [317, 26] width 75 height 16
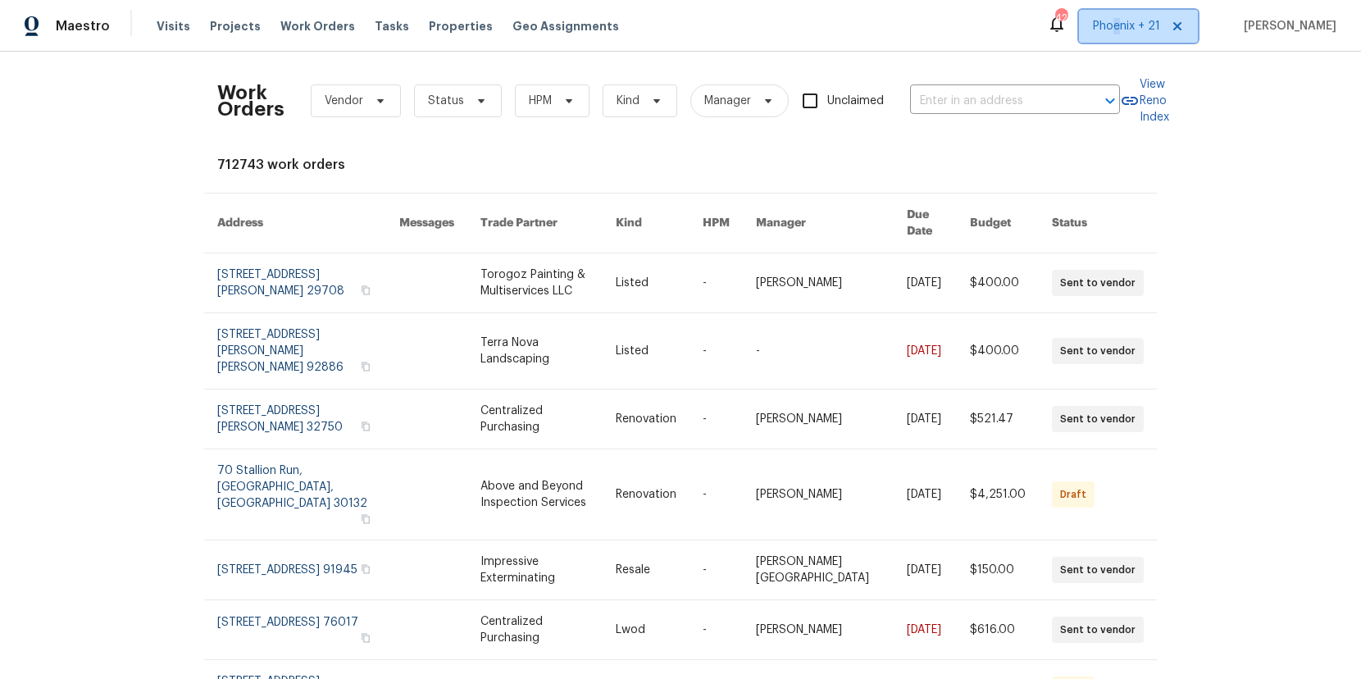
click at [1130, 34] on span "Phoenix + 21" at bounding box center [1126, 26] width 67 height 16
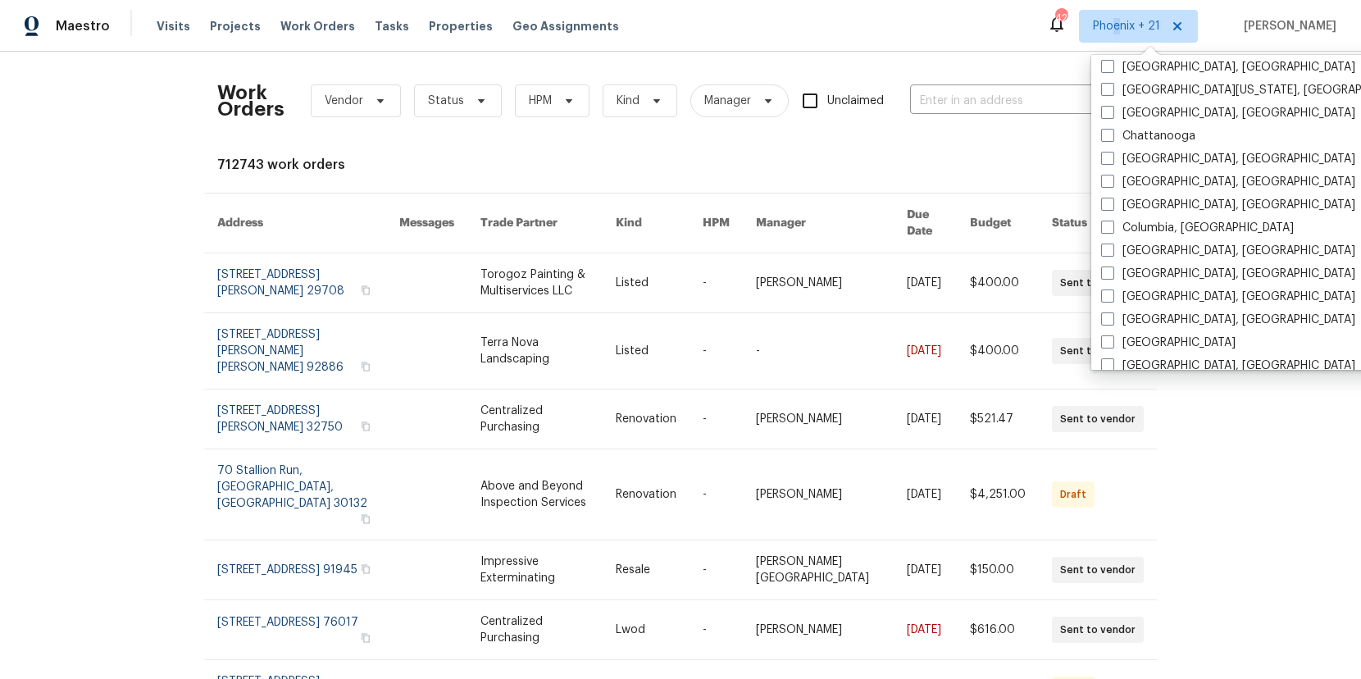
scroll to position [604, 0]
click at [1145, 125] on div "Chattanooga" at bounding box center [1261, 134] width 330 height 23
click at [1136, 132] on label "Chattanooga" at bounding box center [1148, 134] width 94 height 16
click at [1112, 132] on input "Chattanooga" at bounding box center [1106, 131] width 11 height 11
checkbox input "true"
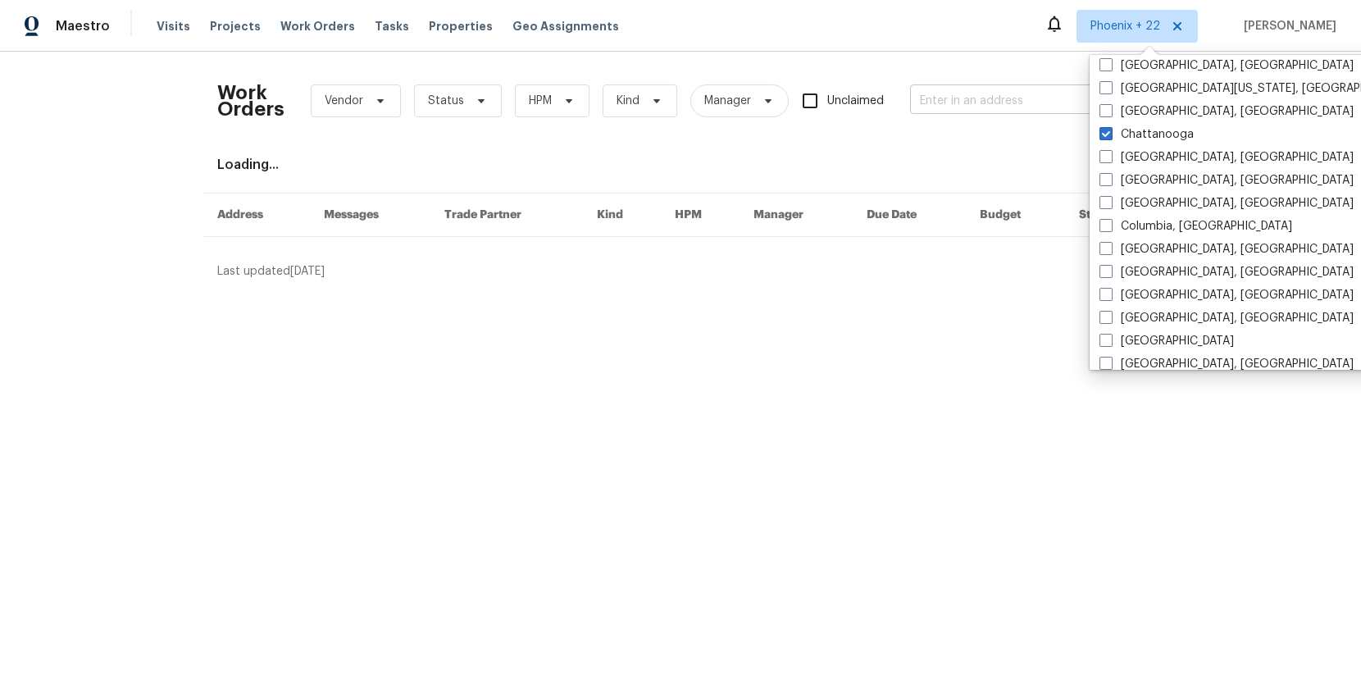
click at [927, 108] on input "text" at bounding box center [992, 101] width 164 height 25
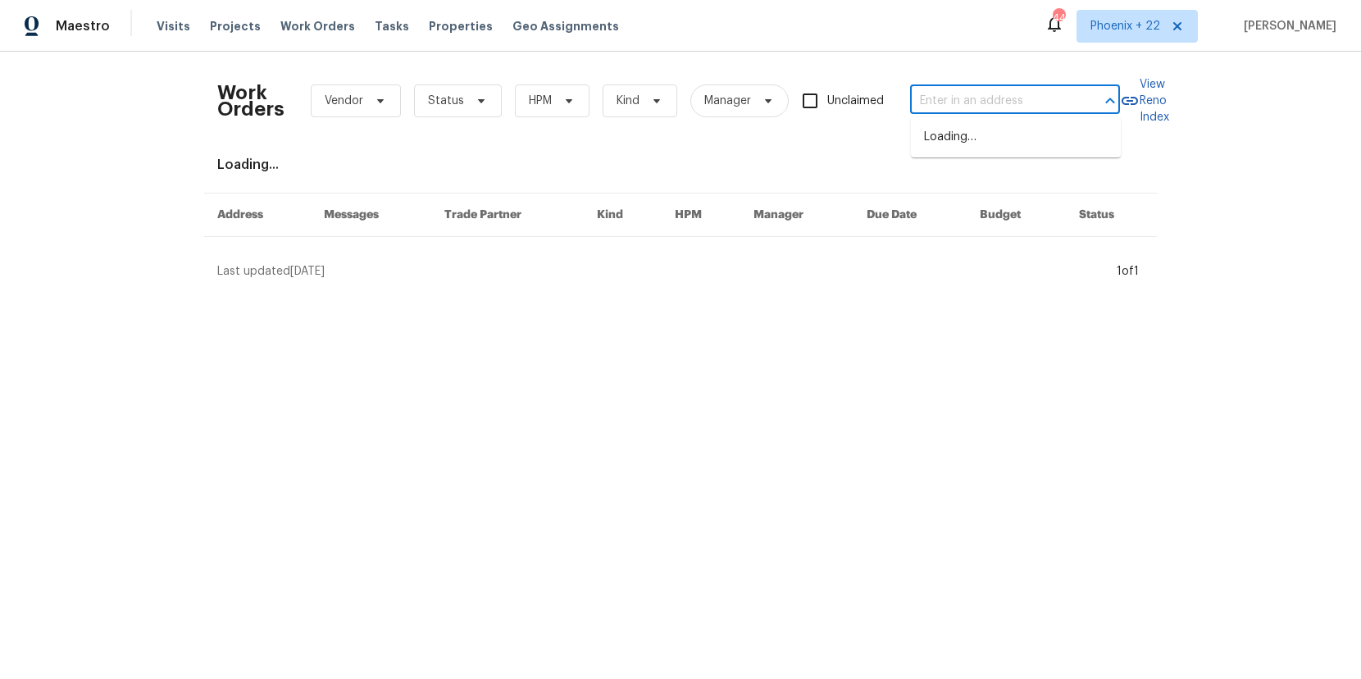
paste input "2602 Forest Rd, Chattanooga, TN 37406"
type input "2602 Forest Rd, Chattanooga, TN 37406"
click at [949, 102] on input "2602 Forest Rd, Chattanooga, TN 37406" at bounding box center [992, 101] width 164 height 25
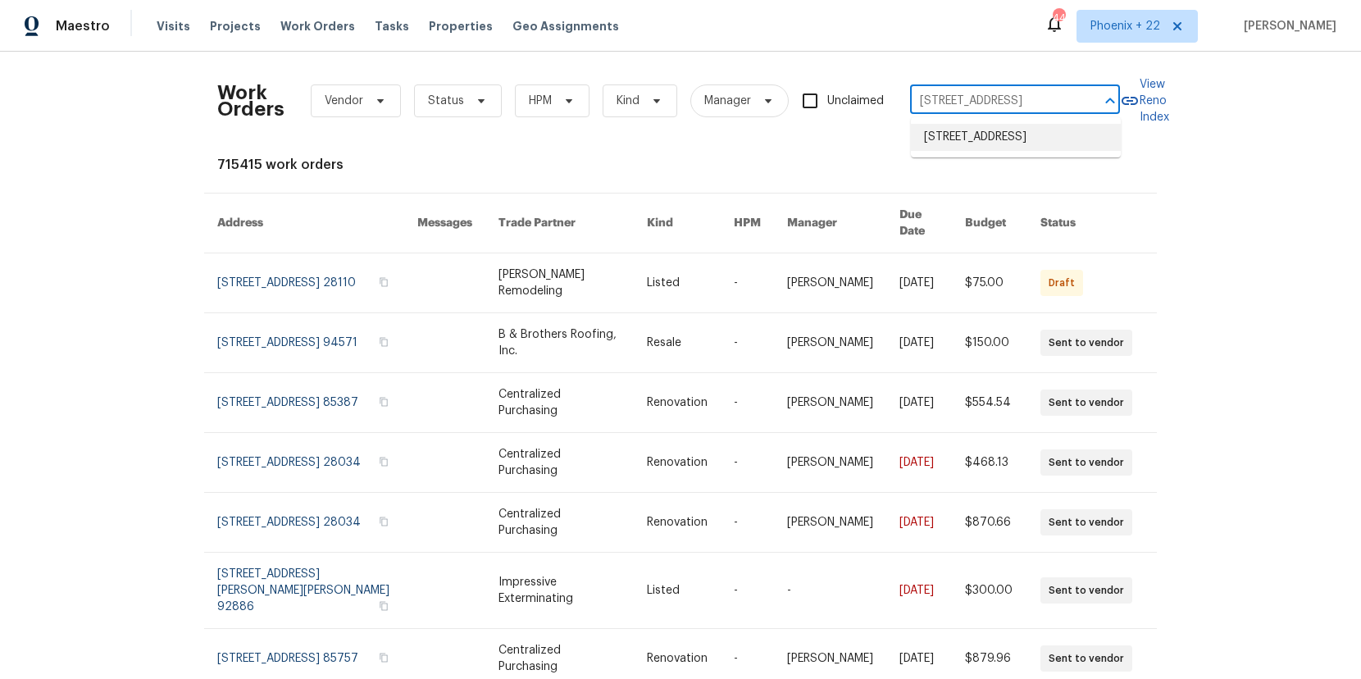
drag, startPoint x: 980, startPoint y: 128, endPoint x: 980, endPoint y: 140, distance: 12.3
click at [980, 140] on li "2602 Forest Rd, Chattanooga, TN 37406" at bounding box center [1016, 137] width 210 height 27
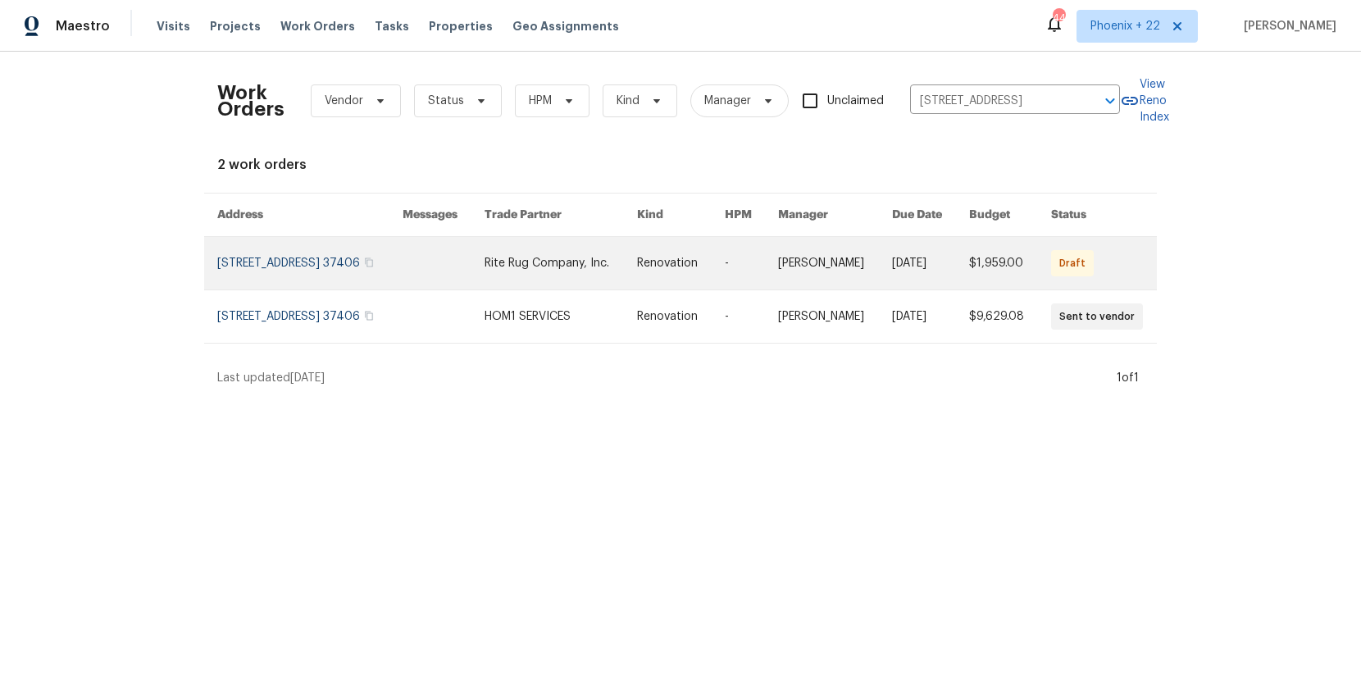
click at [484, 262] on link at bounding box center [444, 263] width 82 height 52
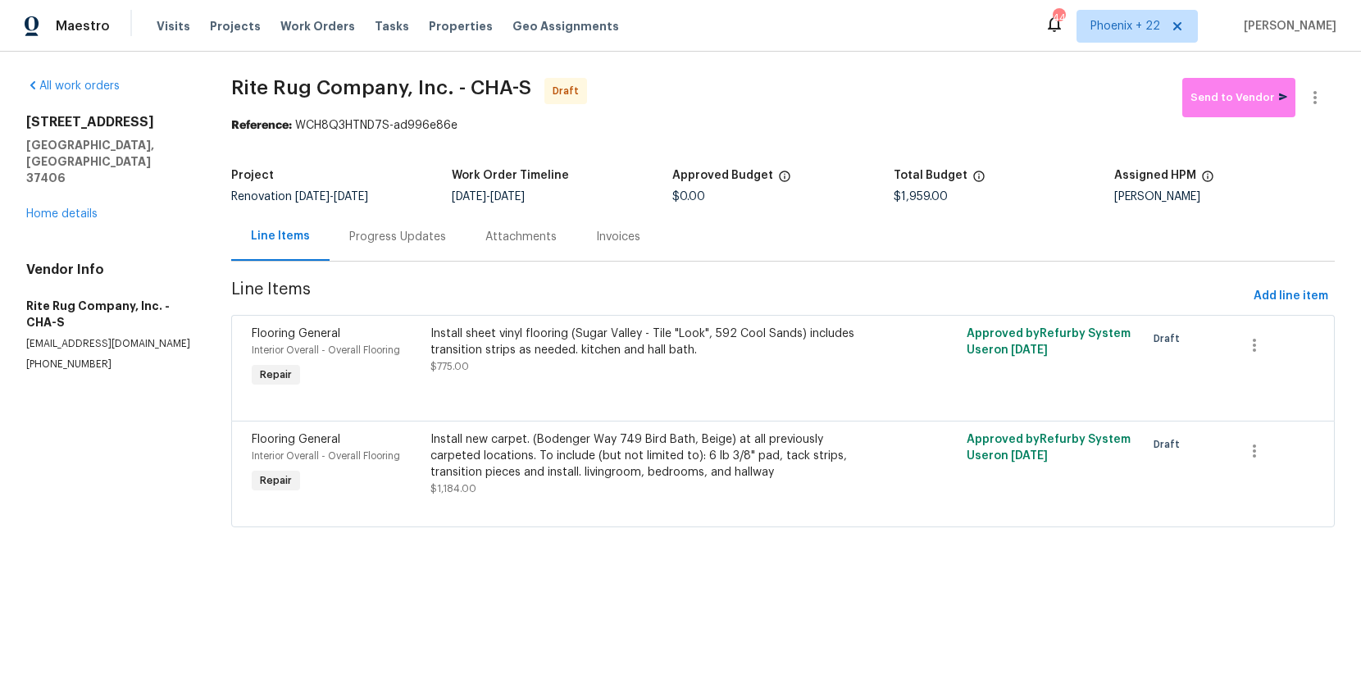
click at [79, 174] on div "2602 Forest Rd Chattanooga, TN 37406 Home details" at bounding box center [109, 168] width 166 height 108
click at [79, 208] on link "Home details" at bounding box center [61, 213] width 71 height 11
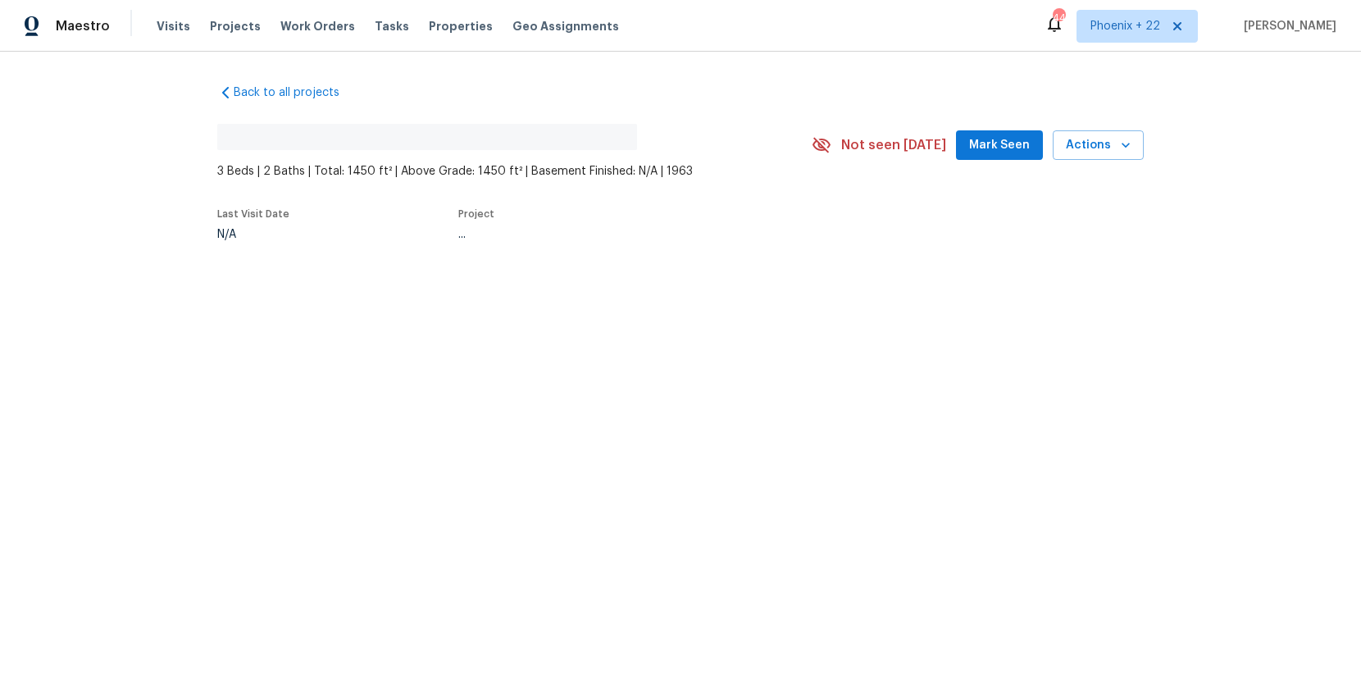
scroll to position [63, 0]
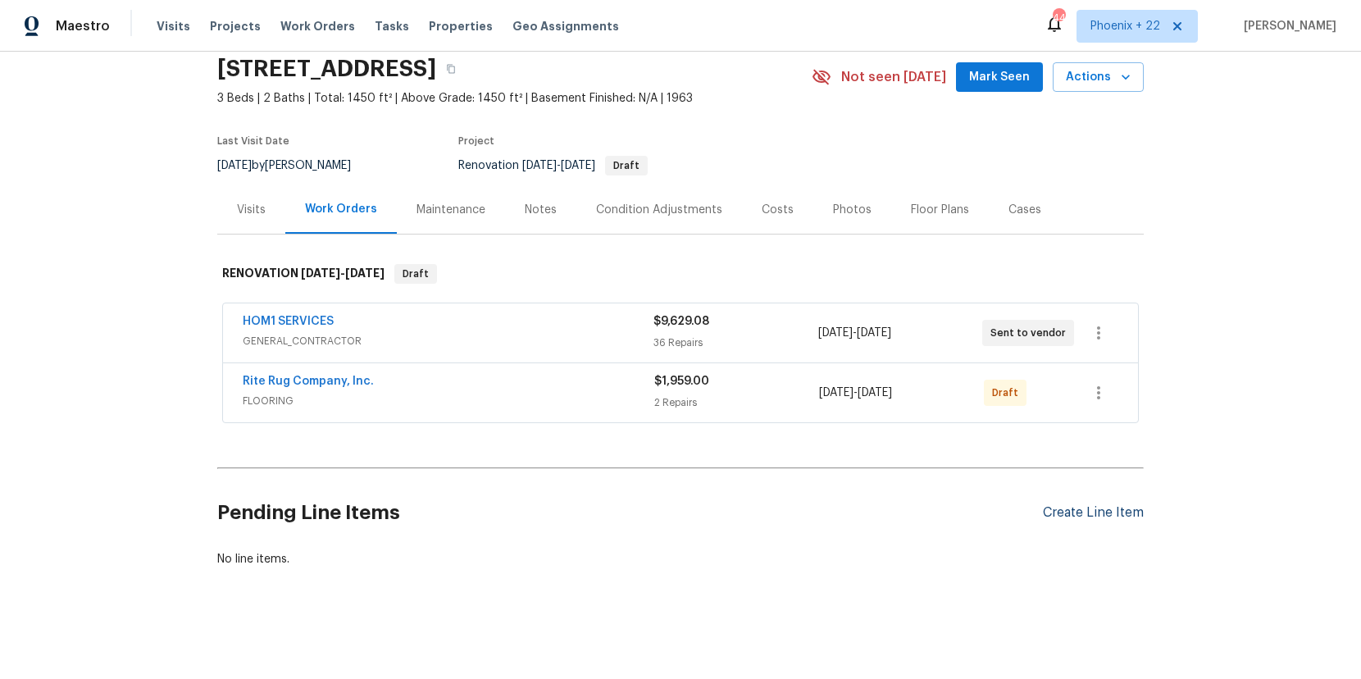
click at [1053, 511] on div "Create Line Item" at bounding box center [1093, 513] width 101 height 16
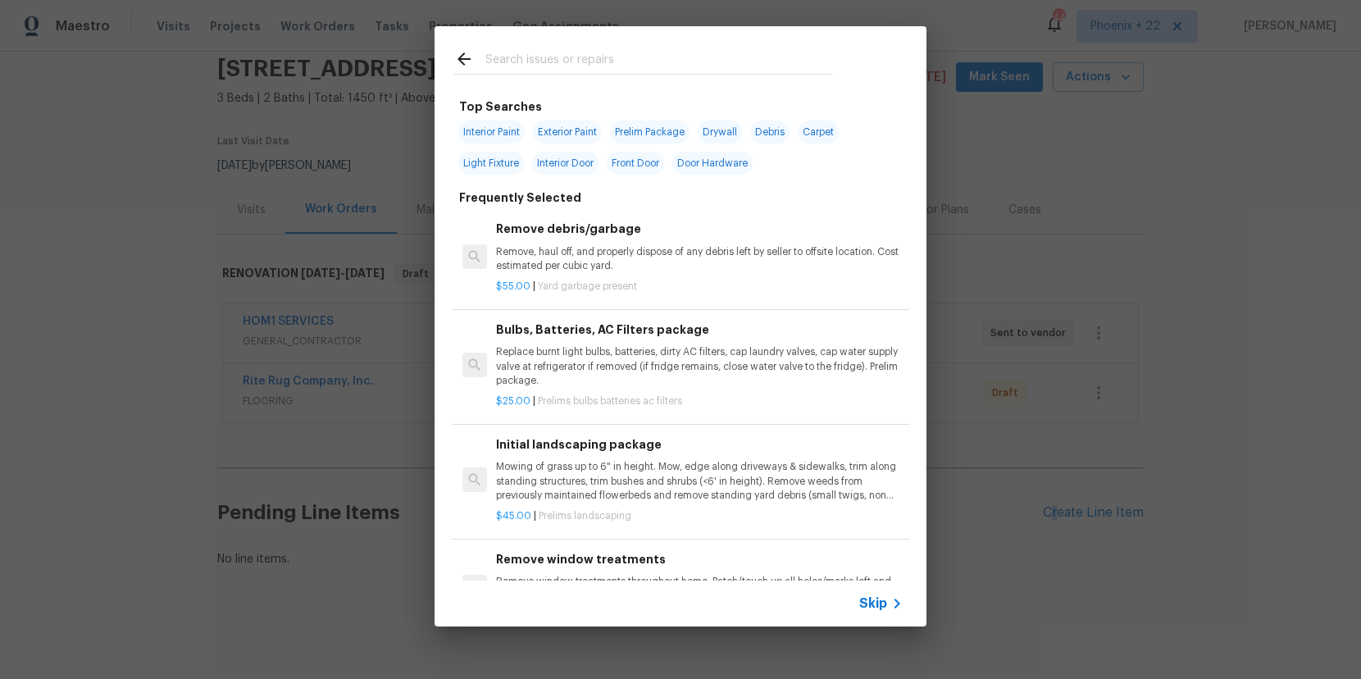
click at [521, 69] on input "text" at bounding box center [659, 61] width 348 height 25
type input "PPG"
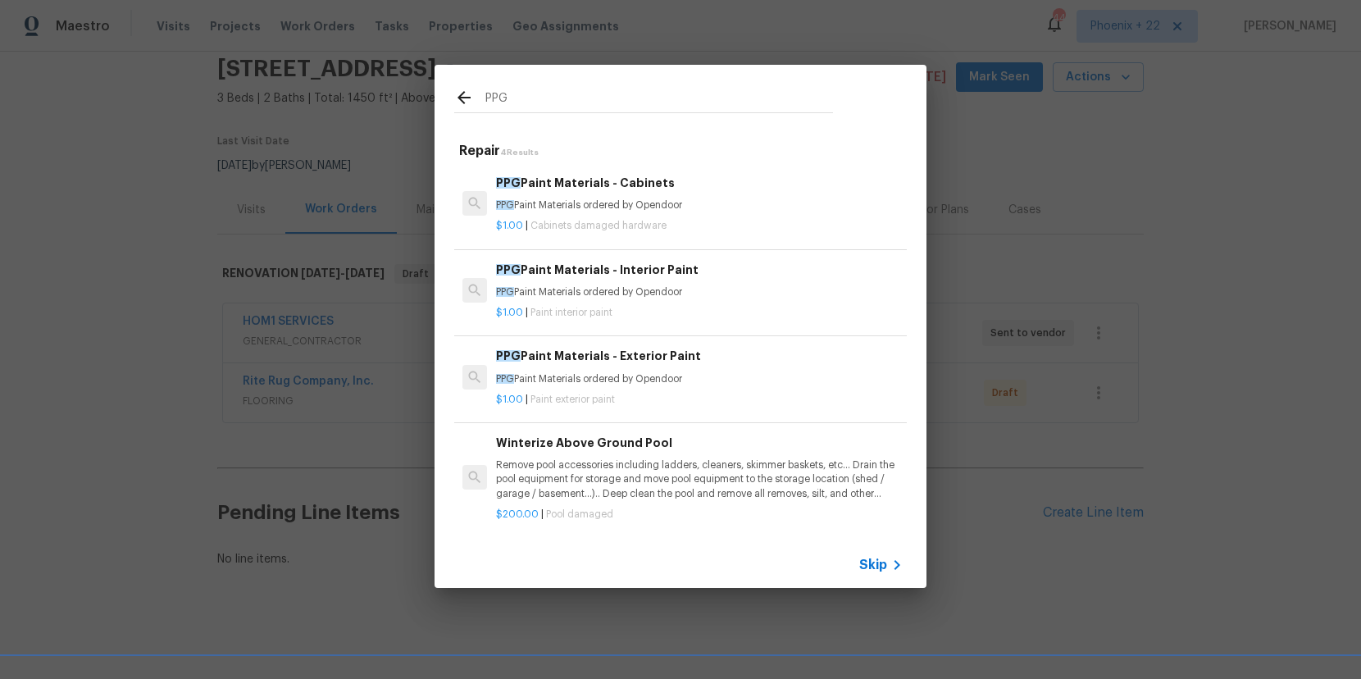
click at [693, 269] on h6 "PPG Paint Materials - Interior Paint" at bounding box center [699, 270] width 407 height 18
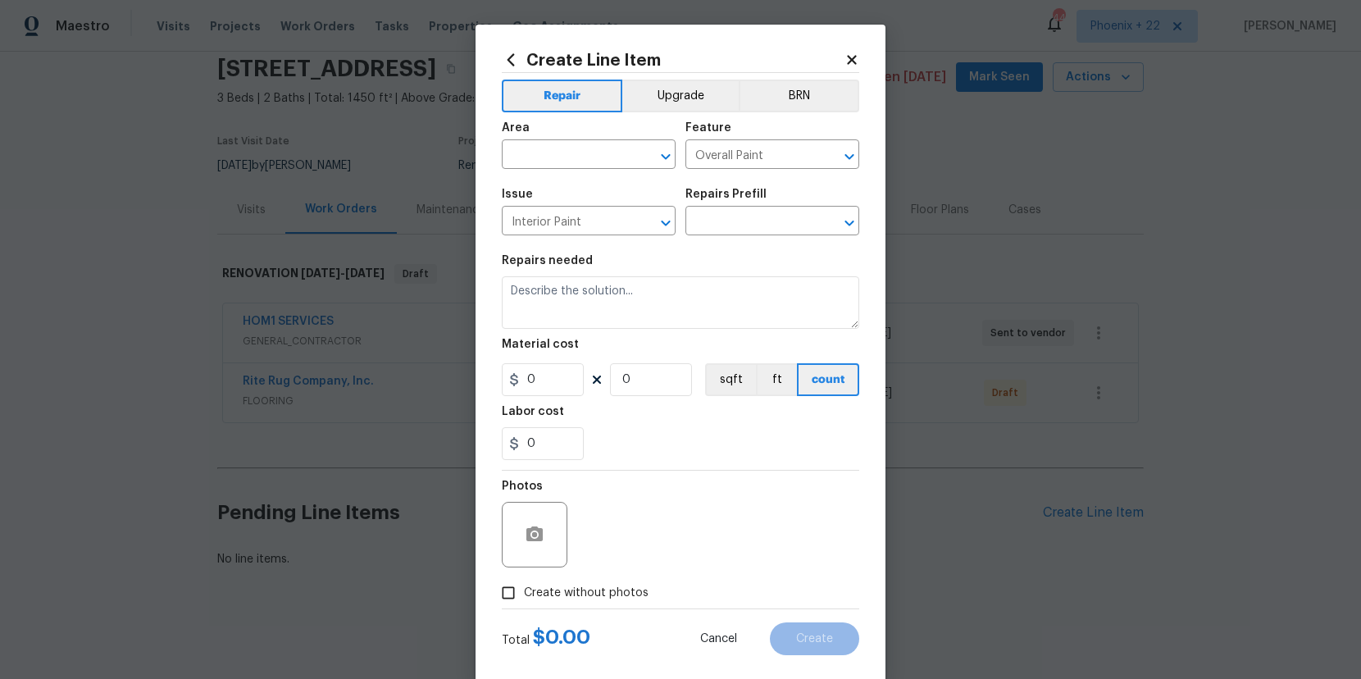
type textarea "PPG Paint Materials ordered by Opendoor"
type input "1"
type input "PPG Paint Materials - Interior Paint $1.00"
type input "1"
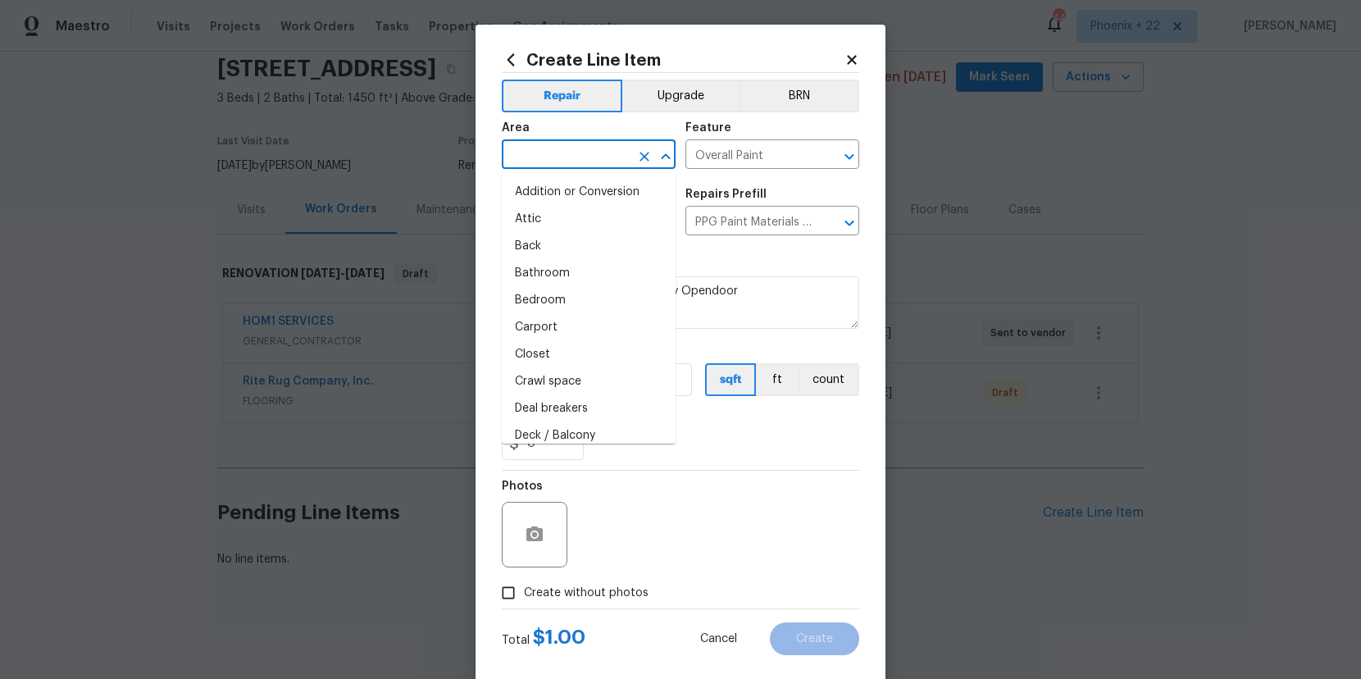
click at [580, 147] on input "text" at bounding box center [566, 155] width 128 height 25
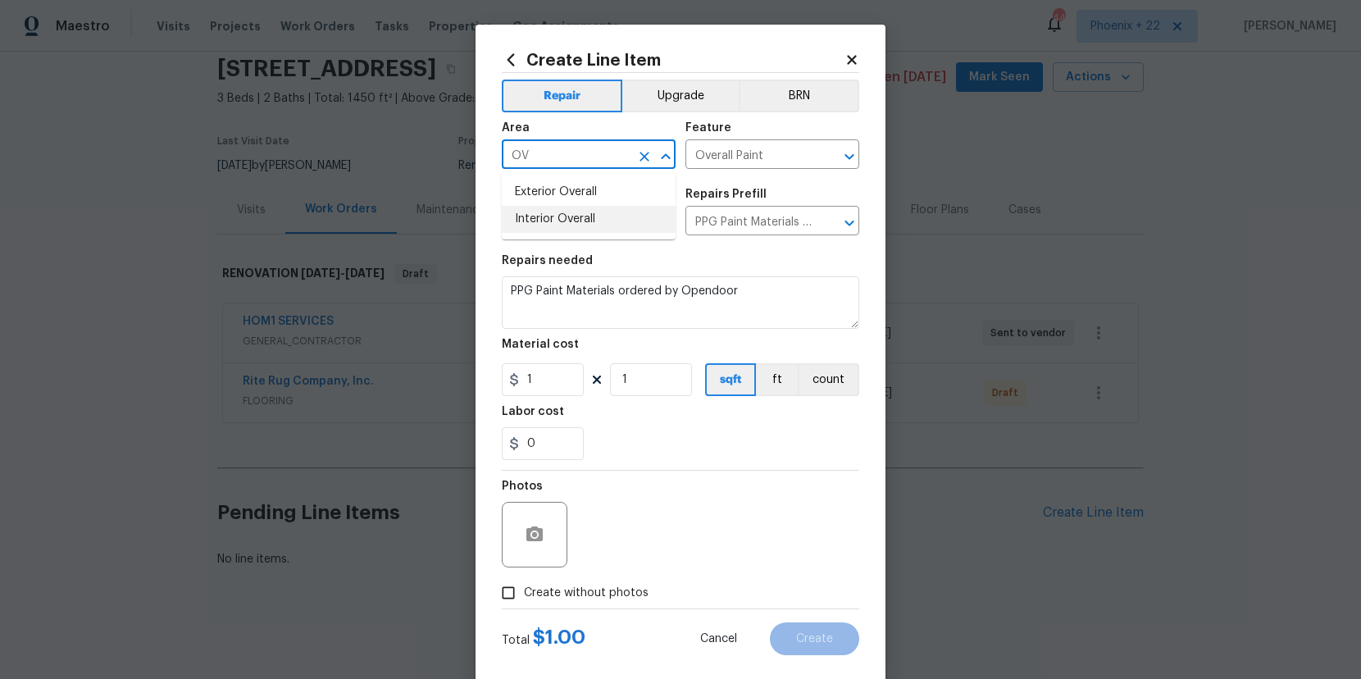
click at [619, 225] on li "Interior Overall" at bounding box center [589, 219] width 174 height 27
type input "Interior Overall"
click at [557, 381] on input "1" at bounding box center [543, 379] width 82 height 33
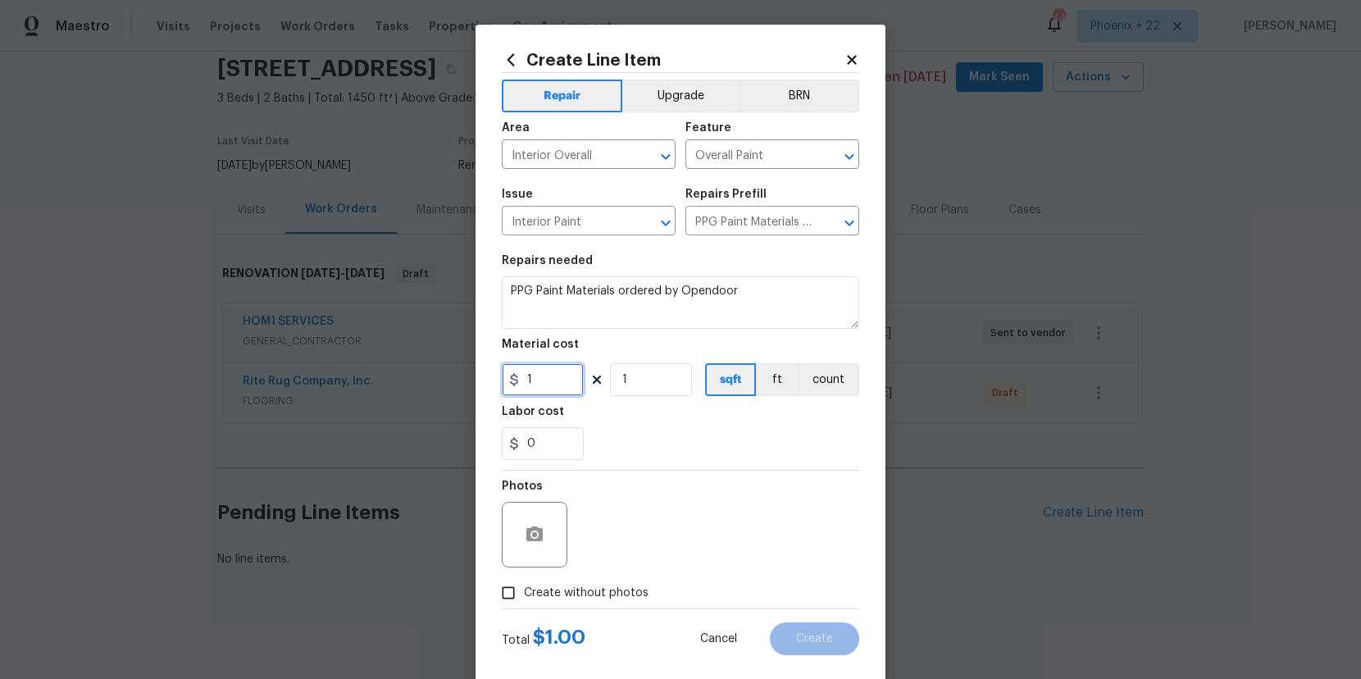
click at [503, 379] on input "1" at bounding box center [543, 379] width 82 height 33
type input "601.10"
click at [592, 590] on span "Create without photos" at bounding box center [586, 593] width 125 height 17
click at [524, 590] on input "Create without photos" at bounding box center [508, 592] width 31 height 31
checkbox input "true"
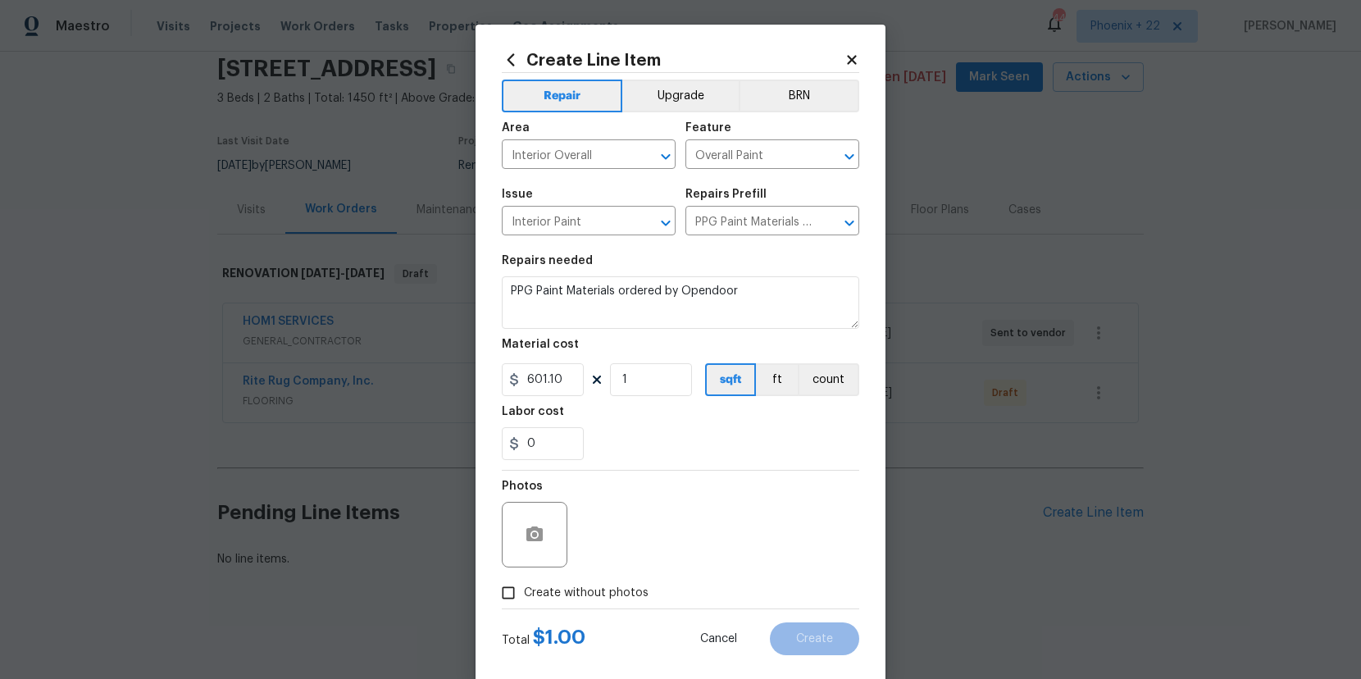
type input "601.1"
click at [604, 592] on span "Create without photos" at bounding box center [586, 593] width 125 height 17
click at [524, 592] on input "Create without photos" at bounding box center [508, 592] width 31 height 31
drag, startPoint x: 616, startPoint y: 590, endPoint x: 631, endPoint y: 548, distance: 44.6
click at [616, 586] on span "Create without photos" at bounding box center [586, 593] width 125 height 17
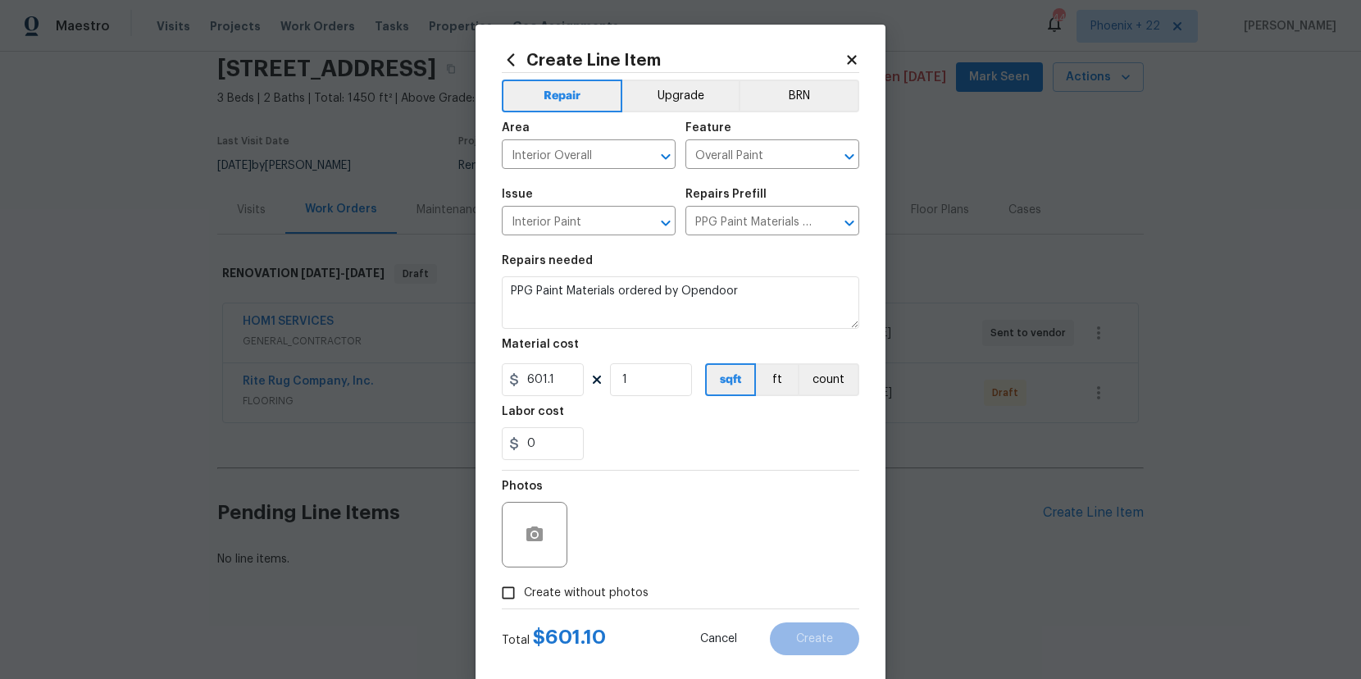
click at [631, 548] on div "Photos" at bounding box center [680, 524] width 357 height 107
drag, startPoint x: 630, startPoint y: 592, endPoint x: 637, endPoint y: 578, distance: 15.4
click at [632, 591] on span "Create without photos" at bounding box center [586, 593] width 125 height 17
click at [524, 591] on input "Create without photos" at bounding box center [508, 592] width 31 height 31
checkbox input "true"
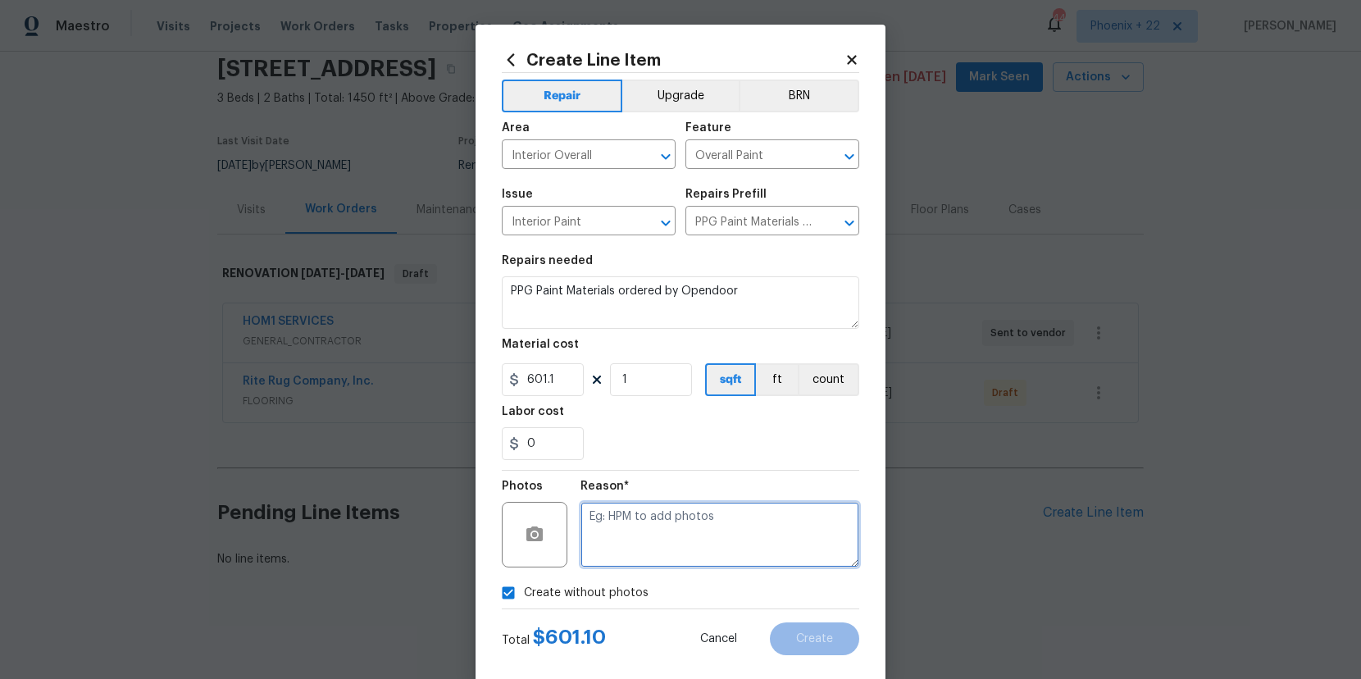
click at [659, 536] on textarea at bounding box center [719, 535] width 279 height 66
type textarea "NA"
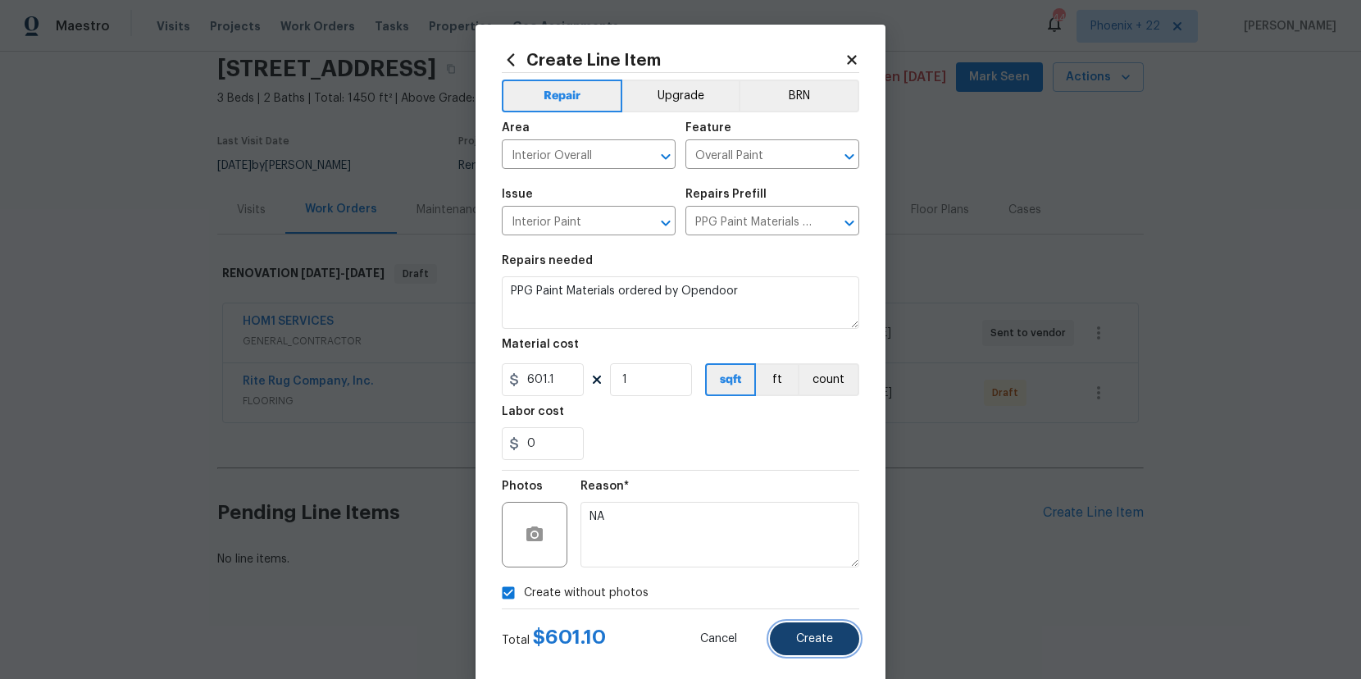
click at [803, 622] on button "Create" at bounding box center [814, 638] width 89 height 33
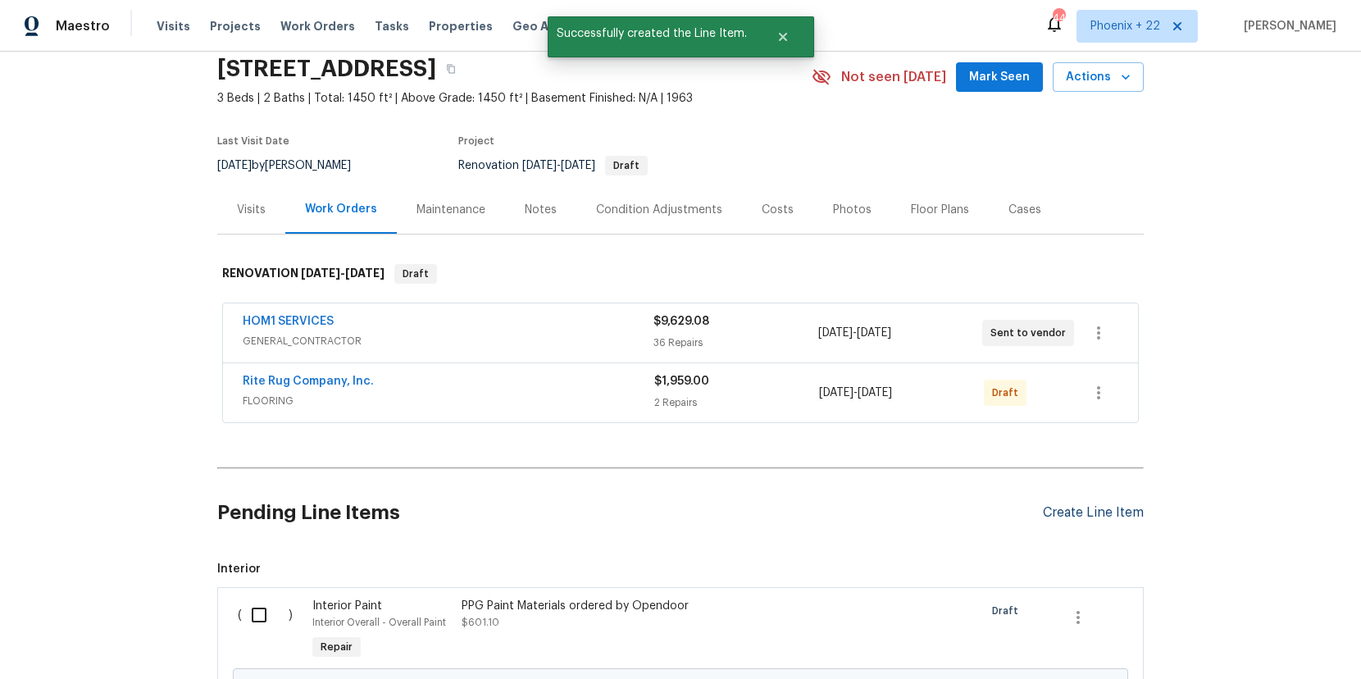
click at [1087, 519] on div "Create Line Item" at bounding box center [1093, 513] width 101 height 16
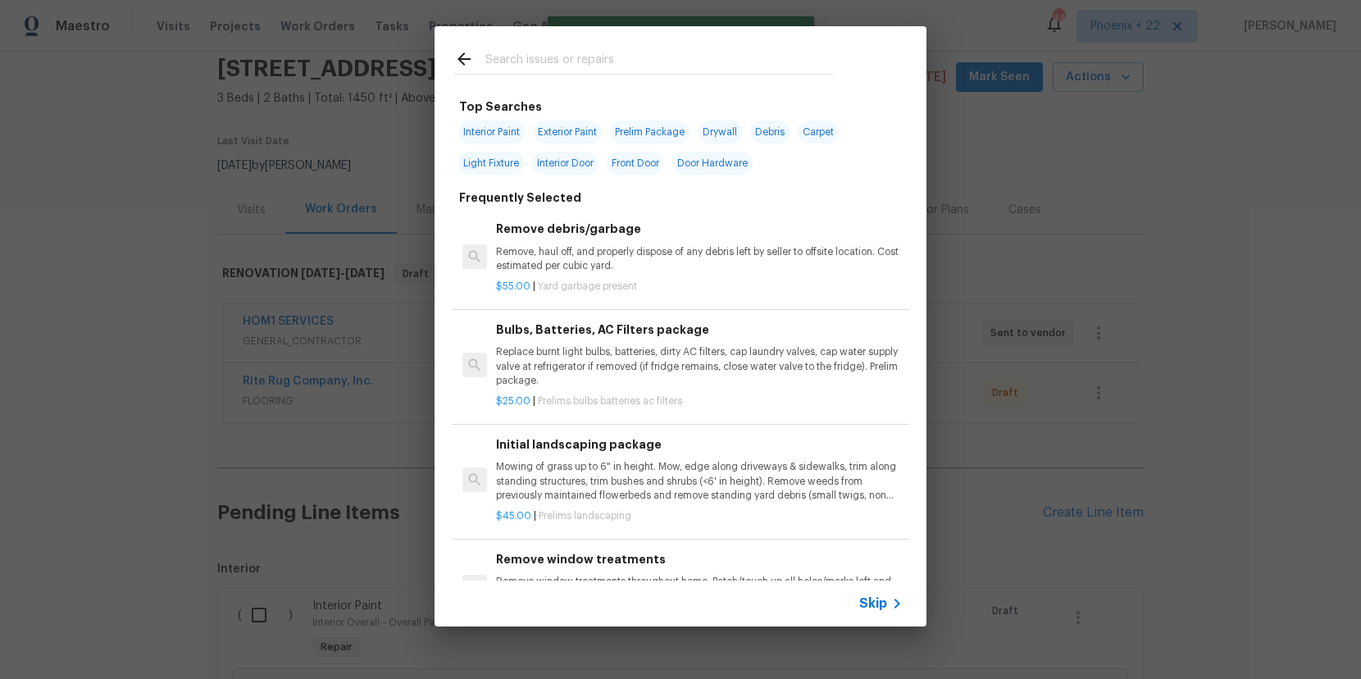
click at [704, 70] on input "text" at bounding box center [659, 61] width 348 height 25
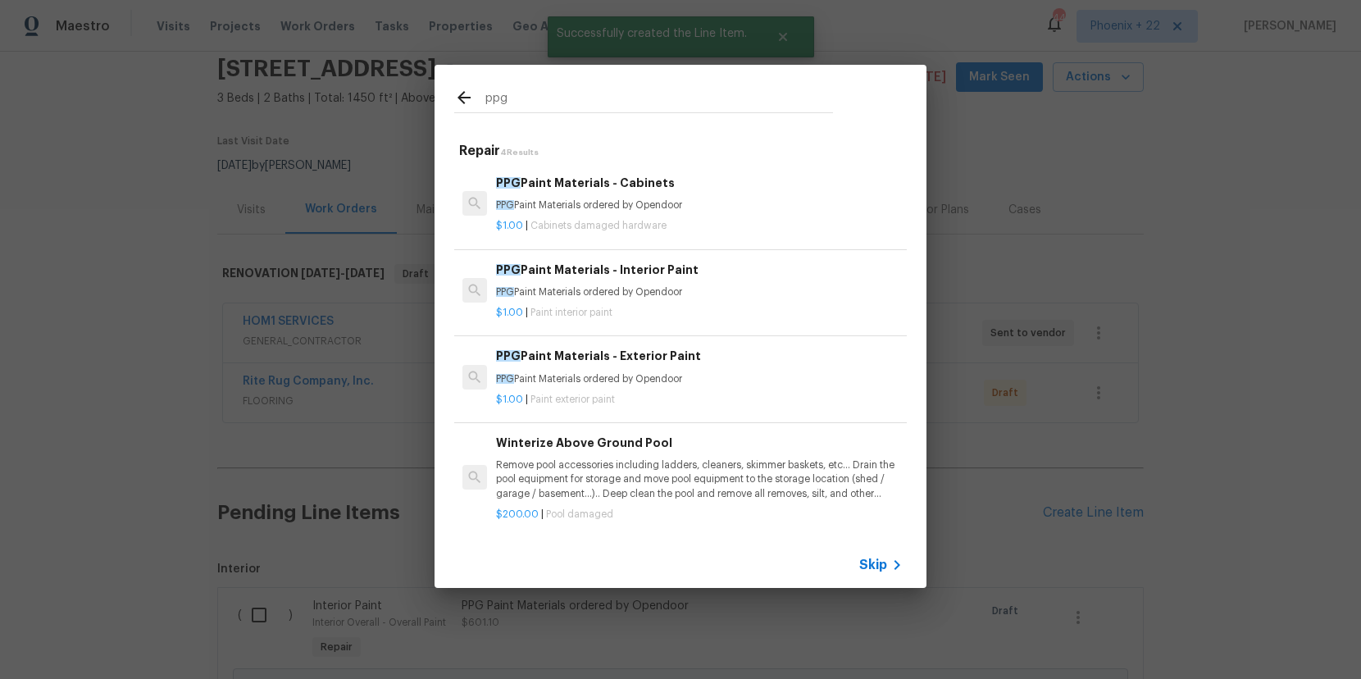
type input "ppg"
click at [759, 208] on p "PPG Paint Materials ordered by Opendoor" at bounding box center [699, 205] width 407 height 14
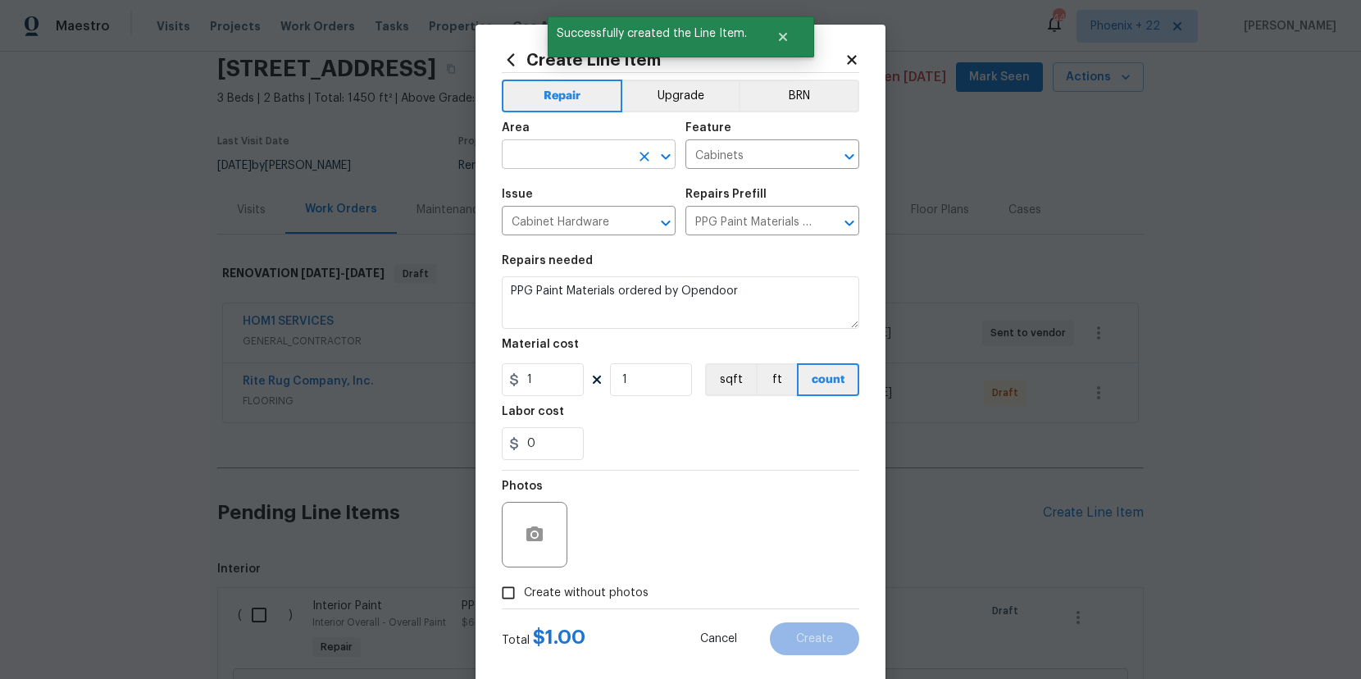
click at [585, 162] on input "text" at bounding box center [566, 155] width 128 height 25
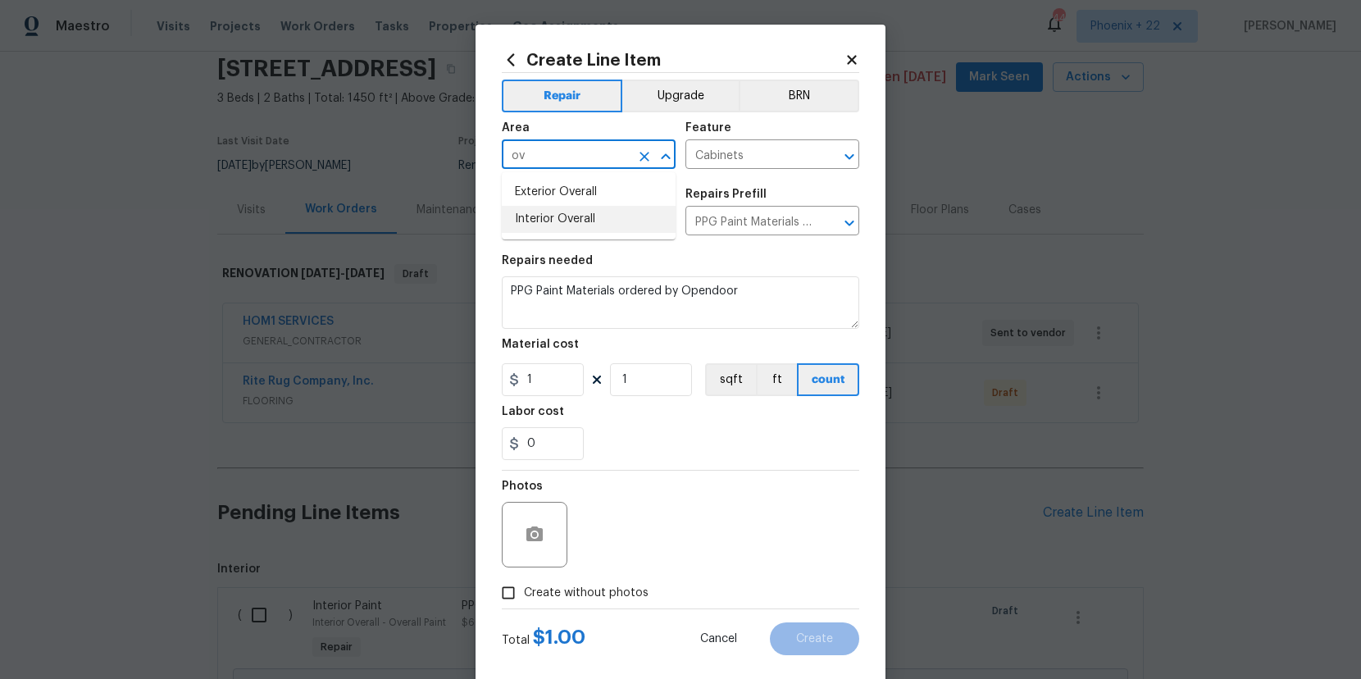
drag, startPoint x: 596, startPoint y: 210, endPoint x: 575, endPoint y: 250, distance: 45.5
click at [596, 210] on li "Interior Overall" at bounding box center [589, 219] width 174 height 27
type input "Interior Overall"
click at [546, 375] on input "1" at bounding box center [543, 379] width 82 height 33
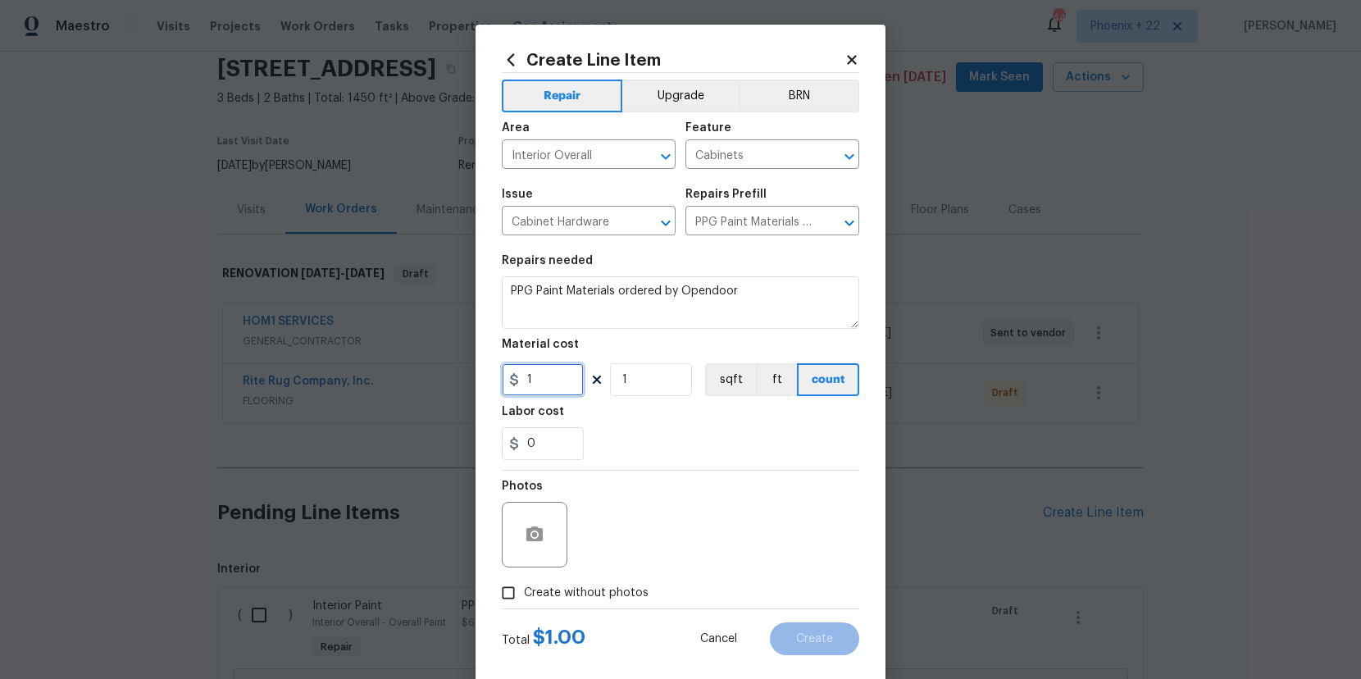
drag, startPoint x: 554, startPoint y: 375, endPoint x: 479, endPoint y: 376, distance: 75.4
click at [479, 376] on div "Create Line Item Repair Upgrade BRN Area Interior Overall ​ Feature Cabinets ​ …" at bounding box center [680, 353] width 410 height 657
type input "130.51"
click at [606, 589] on span "Create without photos" at bounding box center [586, 593] width 125 height 17
click at [524, 589] on input "Create without photos" at bounding box center [508, 592] width 31 height 31
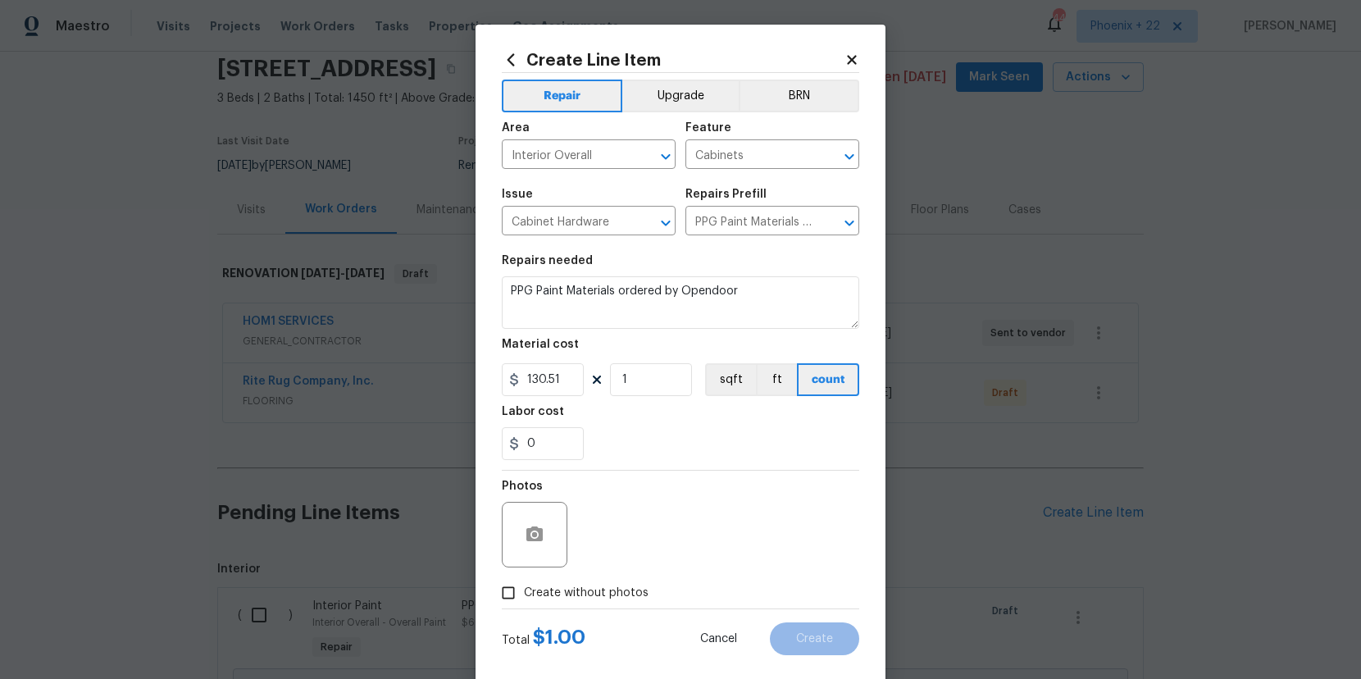
checkbox input "true"
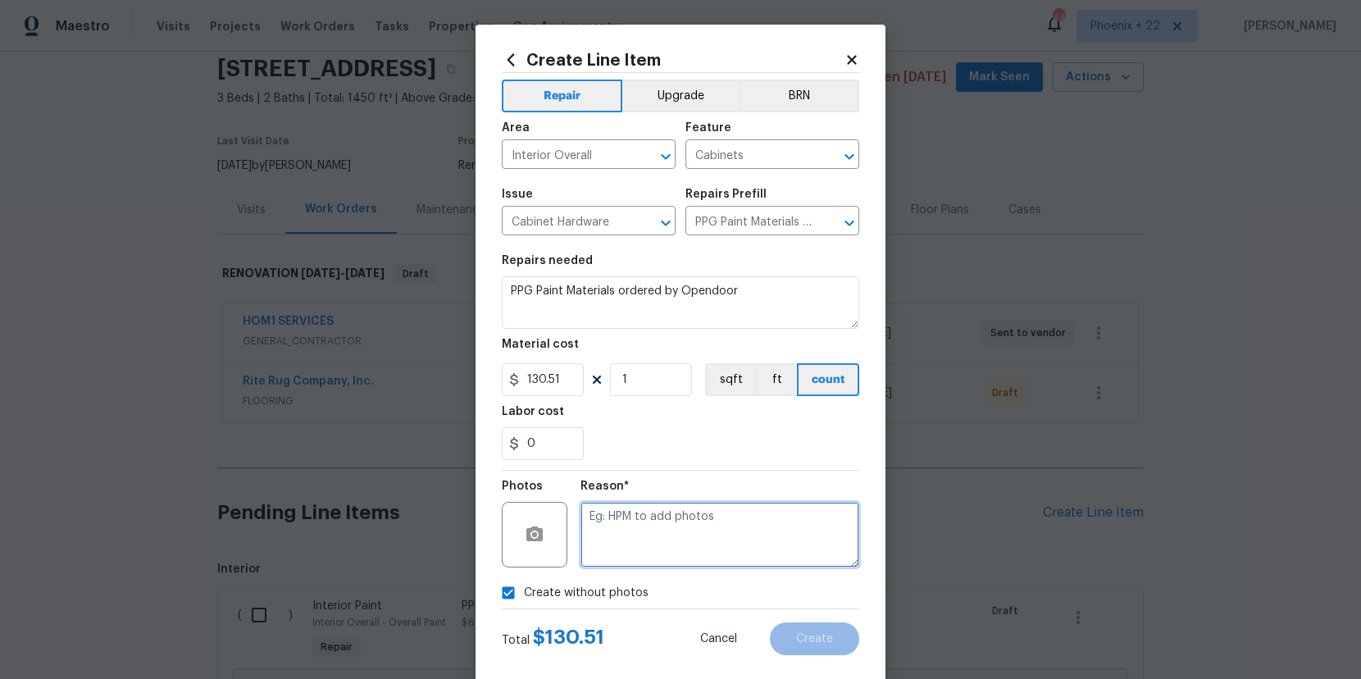
click at [612, 555] on textarea at bounding box center [719, 535] width 279 height 66
type textarea "NA"
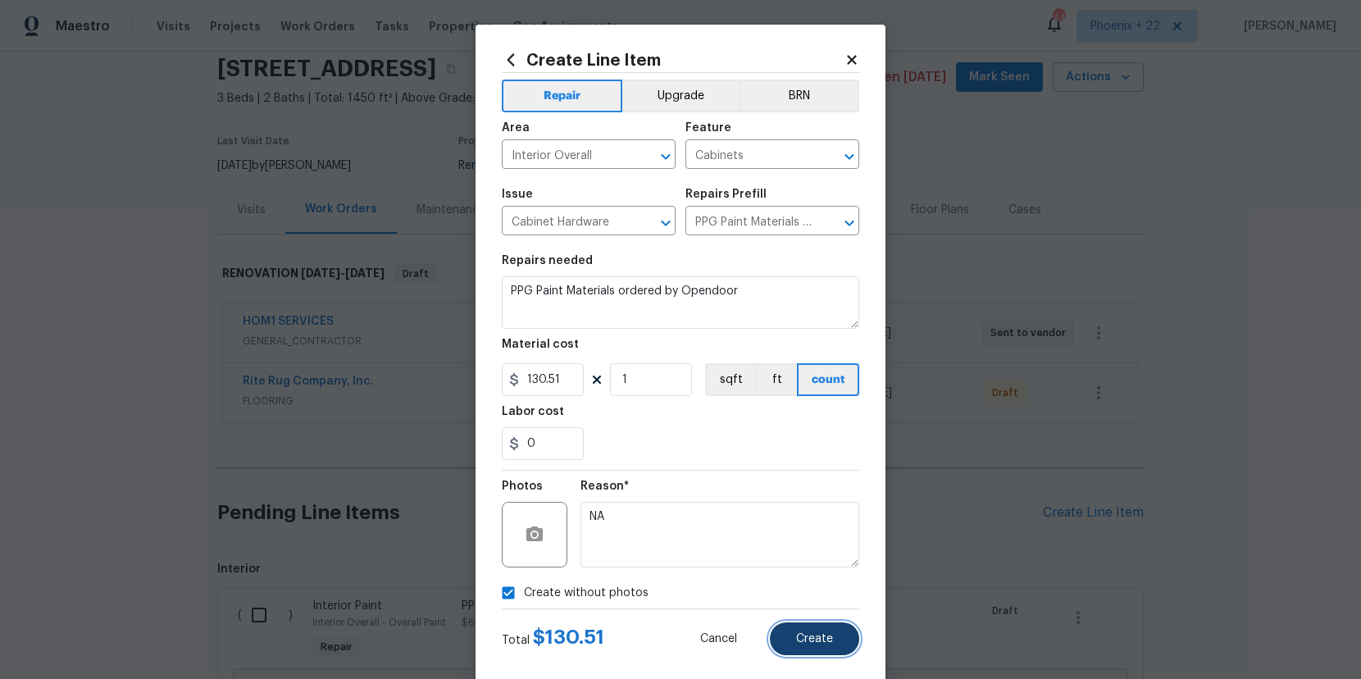
click at [824, 638] on span "Create" at bounding box center [814, 639] width 37 height 12
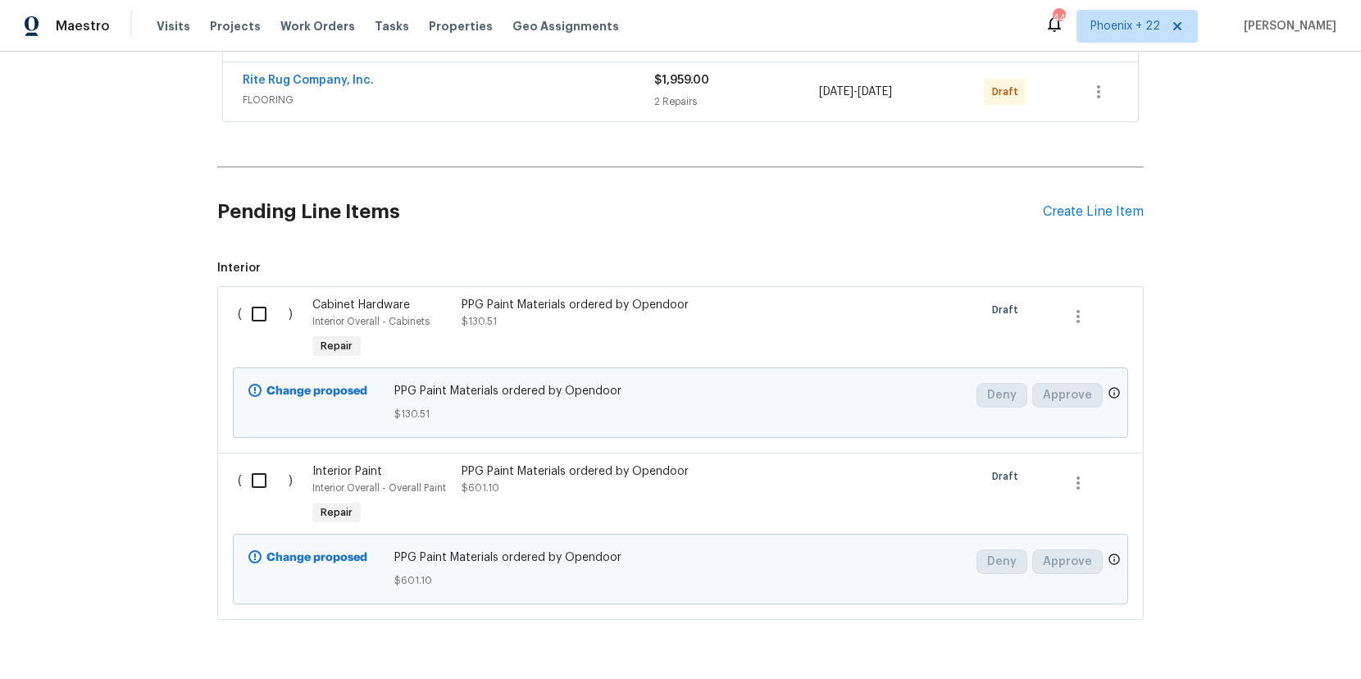
scroll to position [416, 0]
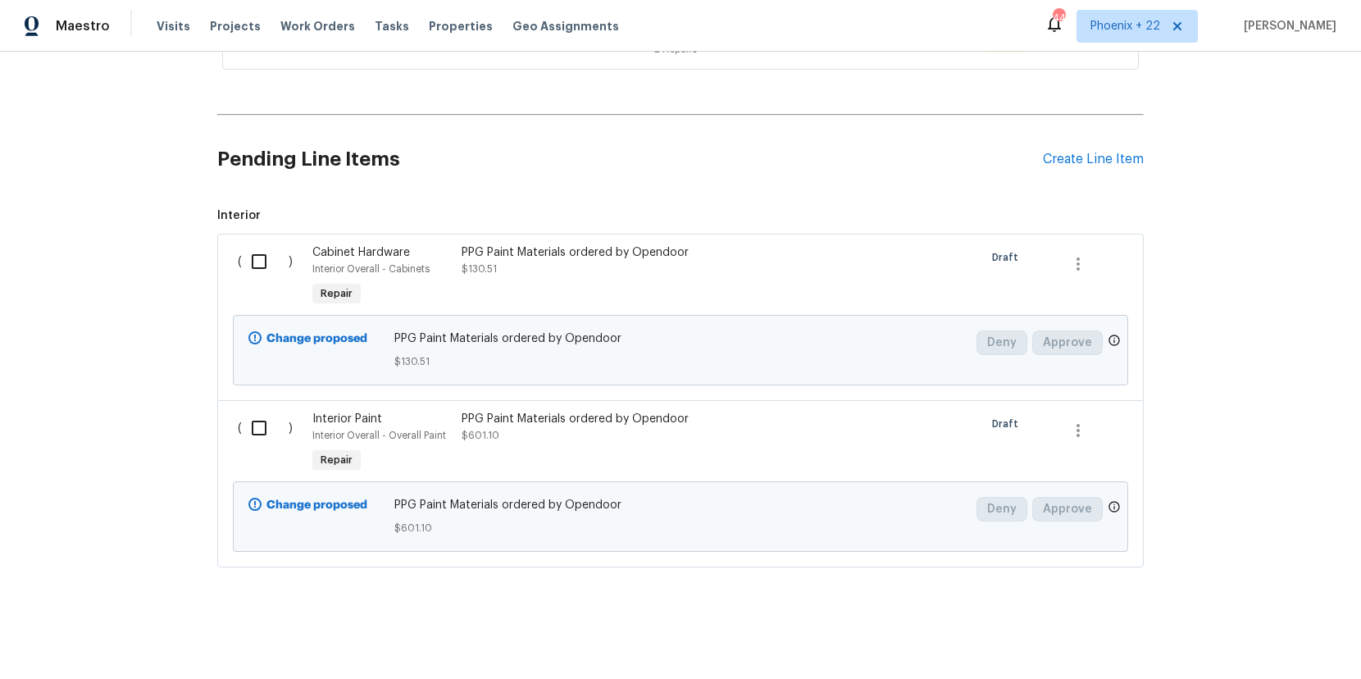
click at [691, 268] on div "PPG Paint Materials ordered by Opendoor $130.51" at bounding box center [606, 260] width 289 height 33
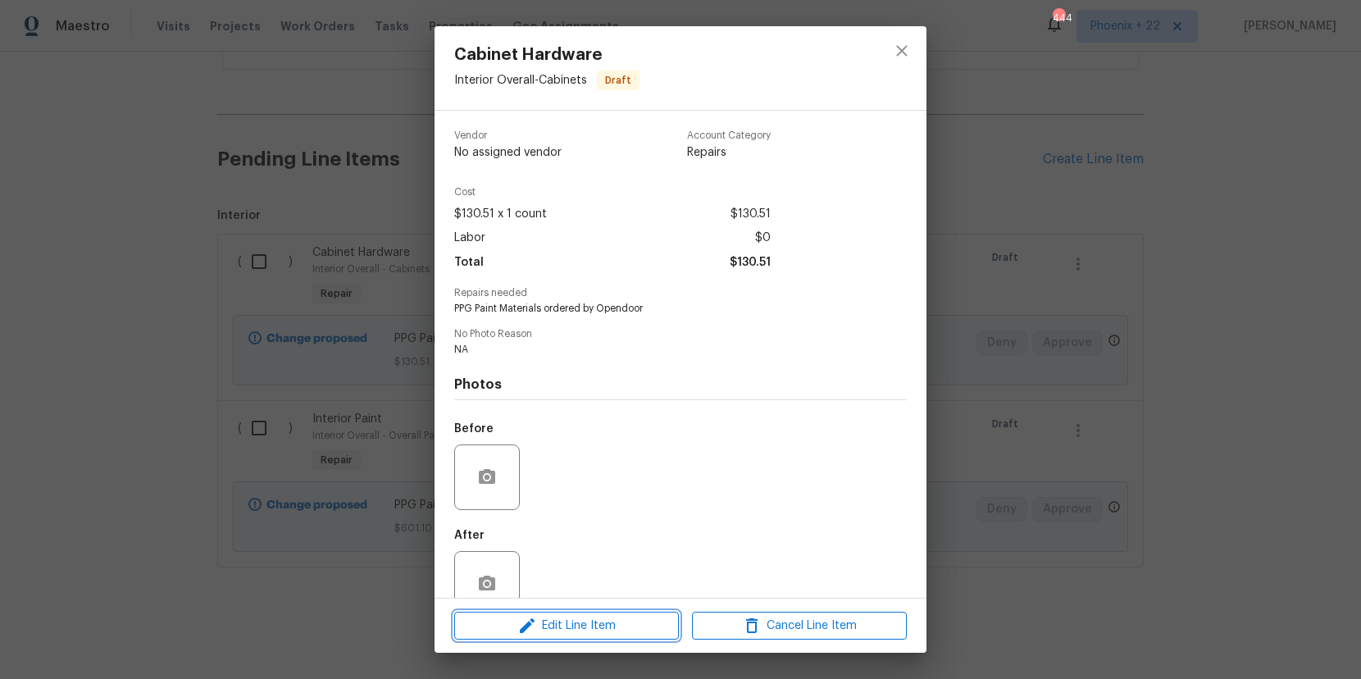
click at [608, 612] on button "Edit Line Item" at bounding box center [566, 626] width 225 height 29
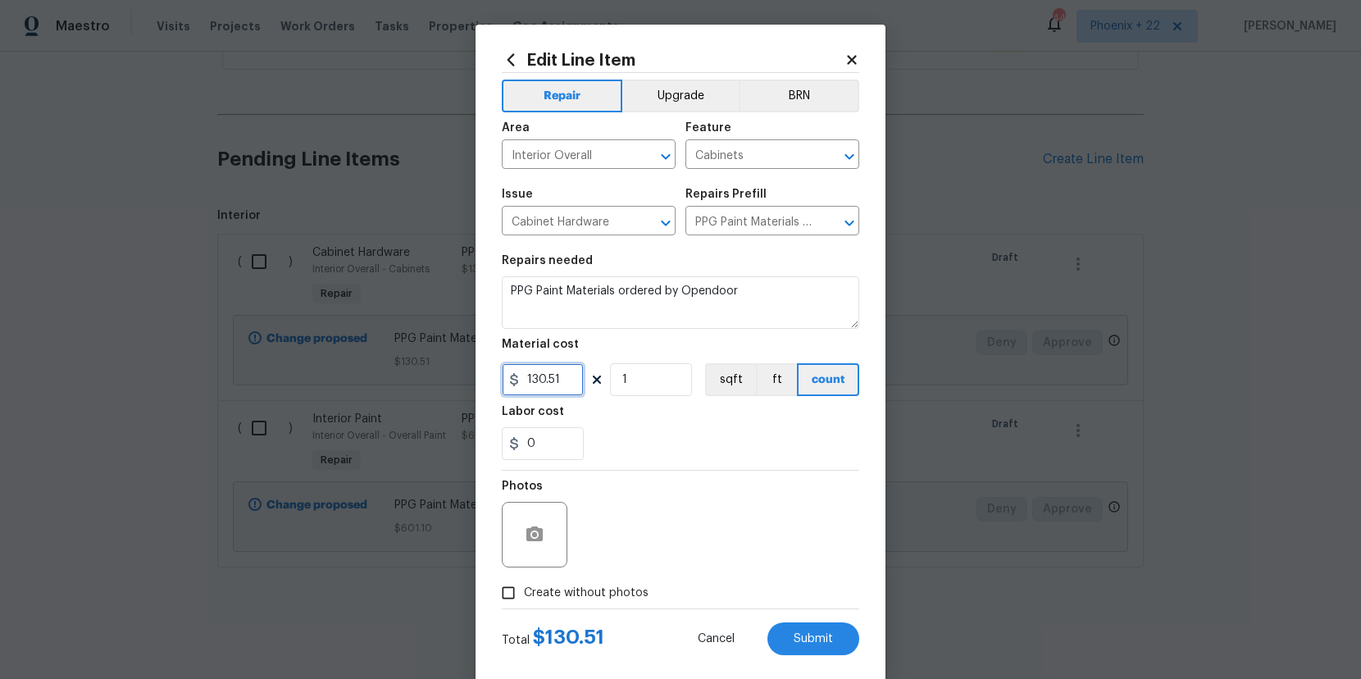
drag, startPoint x: 560, startPoint y: 378, endPoint x: 482, endPoint y: 369, distance: 78.4
click at [481, 369] on div "Edit Line Item Repair Upgrade BRN Area Interior Overall ​ Feature Cabinets ​ Is…" at bounding box center [680, 353] width 410 height 657
type input "208.41"
drag, startPoint x: 594, startPoint y: 594, endPoint x: 627, endPoint y: 586, distance: 33.6
click at [595, 594] on span "Create without photos" at bounding box center [586, 593] width 125 height 17
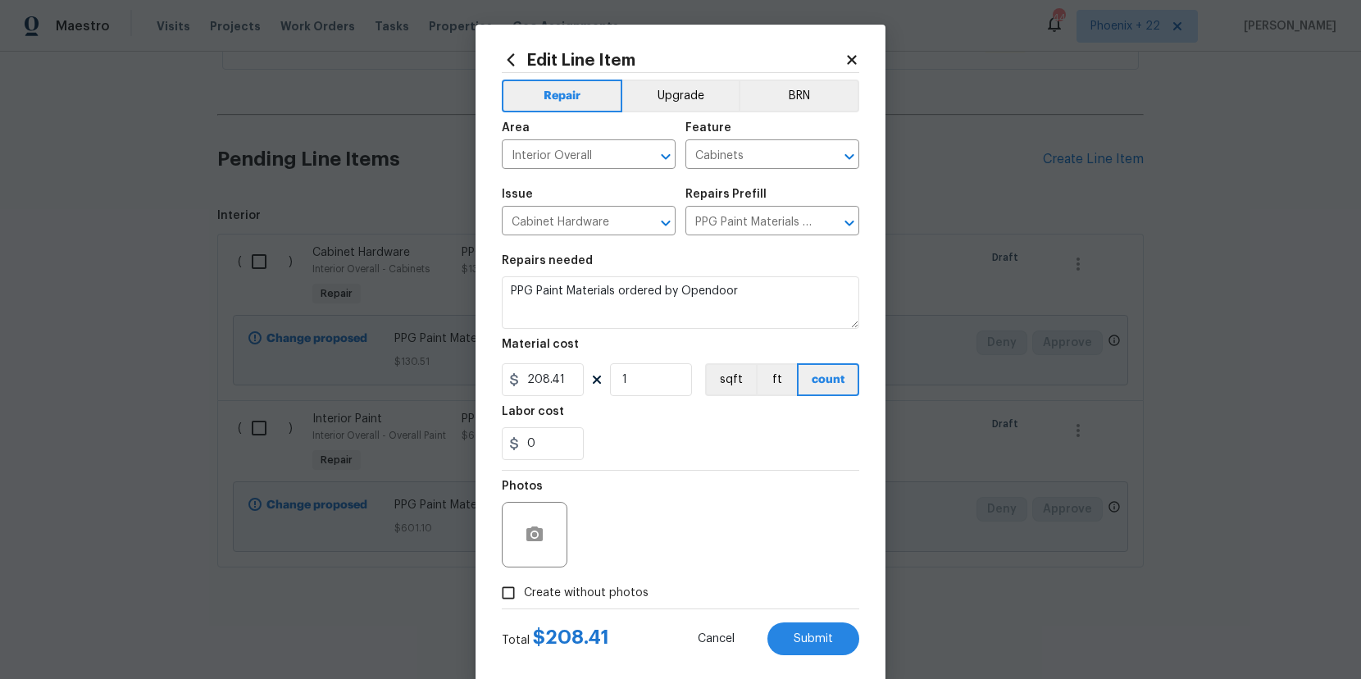
click at [524, 594] on input "Create without photos" at bounding box center [508, 592] width 31 height 31
checkbox input "true"
click at [795, 625] on button "Submit" at bounding box center [813, 638] width 92 height 33
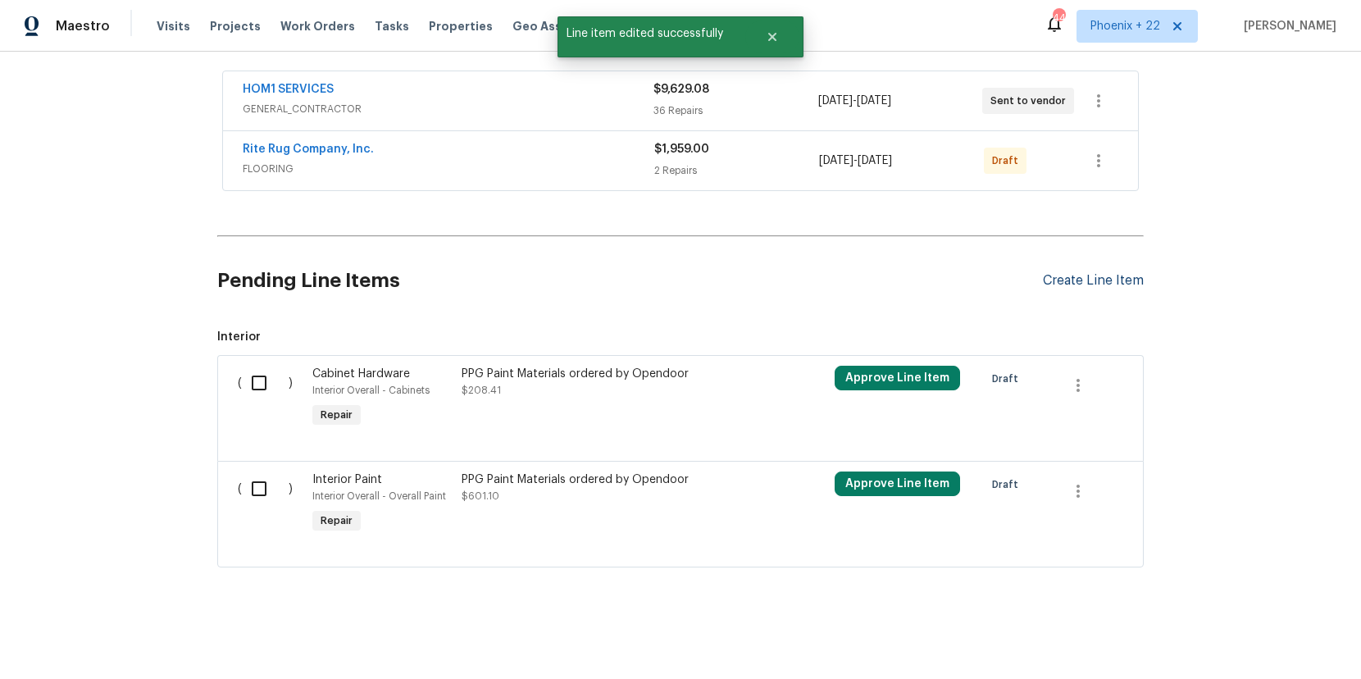
click at [1117, 275] on div "Create Line Item" at bounding box center [1093, 281] width 101 height 16
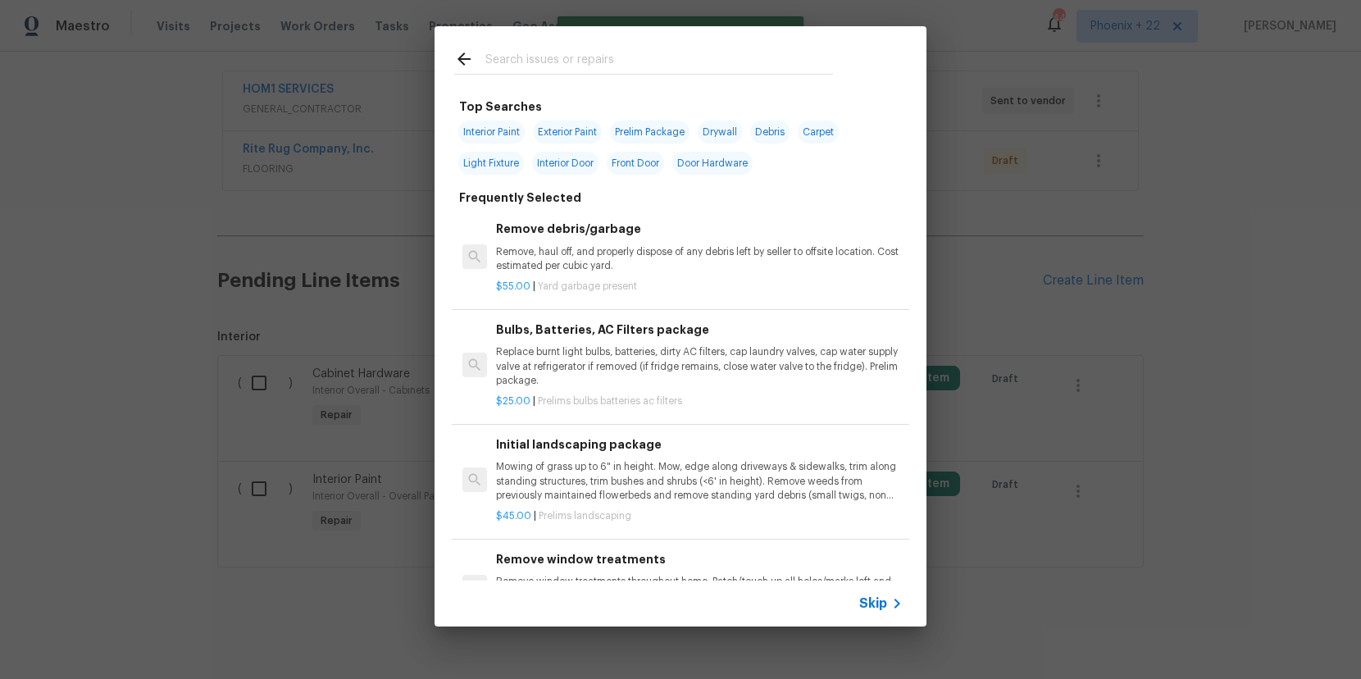
click at [657, 61] on input "text" at bounding box center [659, 61] width 348 height 25
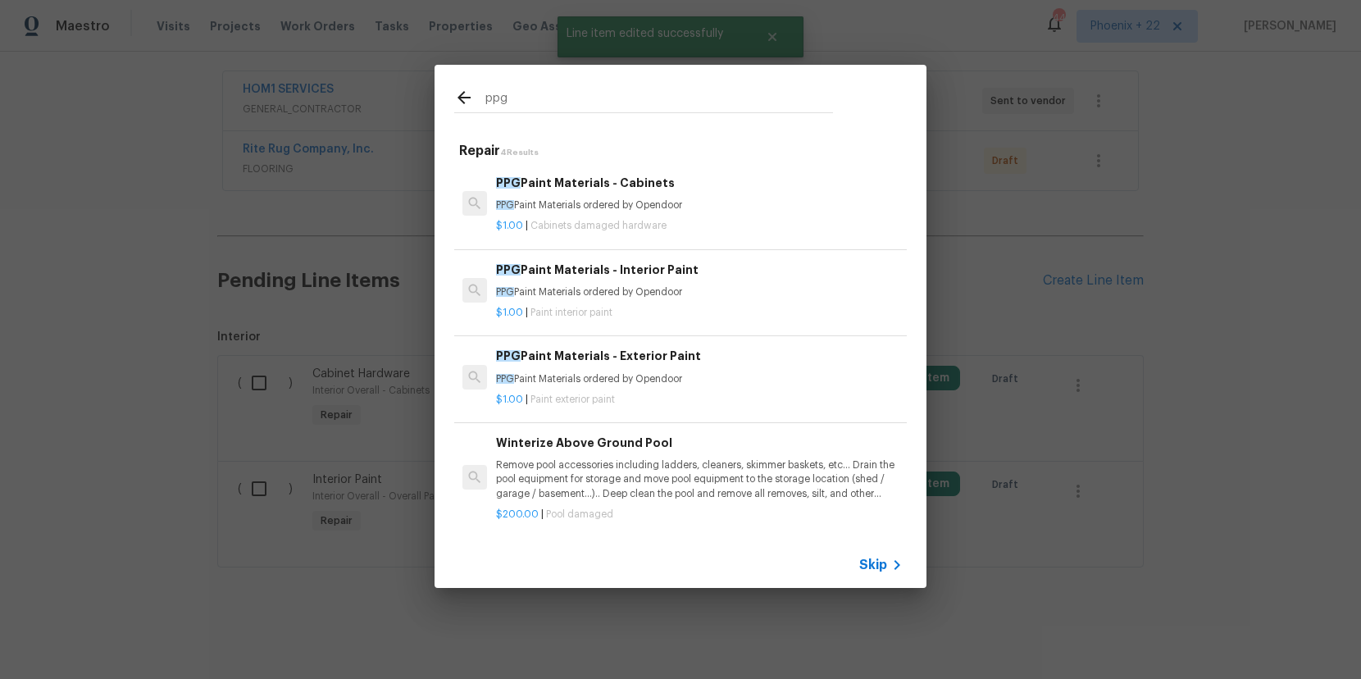
type input "ppg"
click at [741, 384] on p "PPG Paint Materials ordered by Opendoor" at bounding box center [699, 379] width 407 height 14
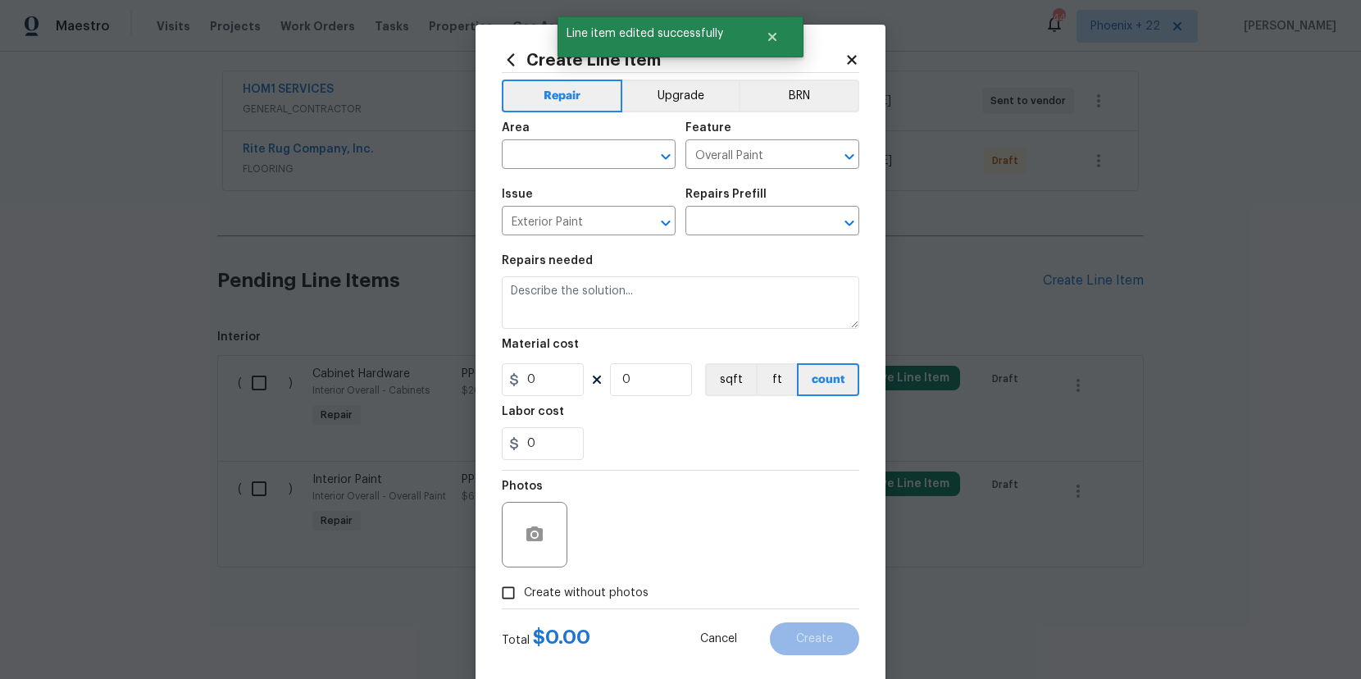
type input "PPG Paint Materials - Exterior Paint $1.00"
type textarea "PPG Paint Materials ordered by Opendoor"
type input "1"
drag, startPoint x: 586, startPoint y: 116, endPoint x: 583, endPoint y: 138, distance: 22.4
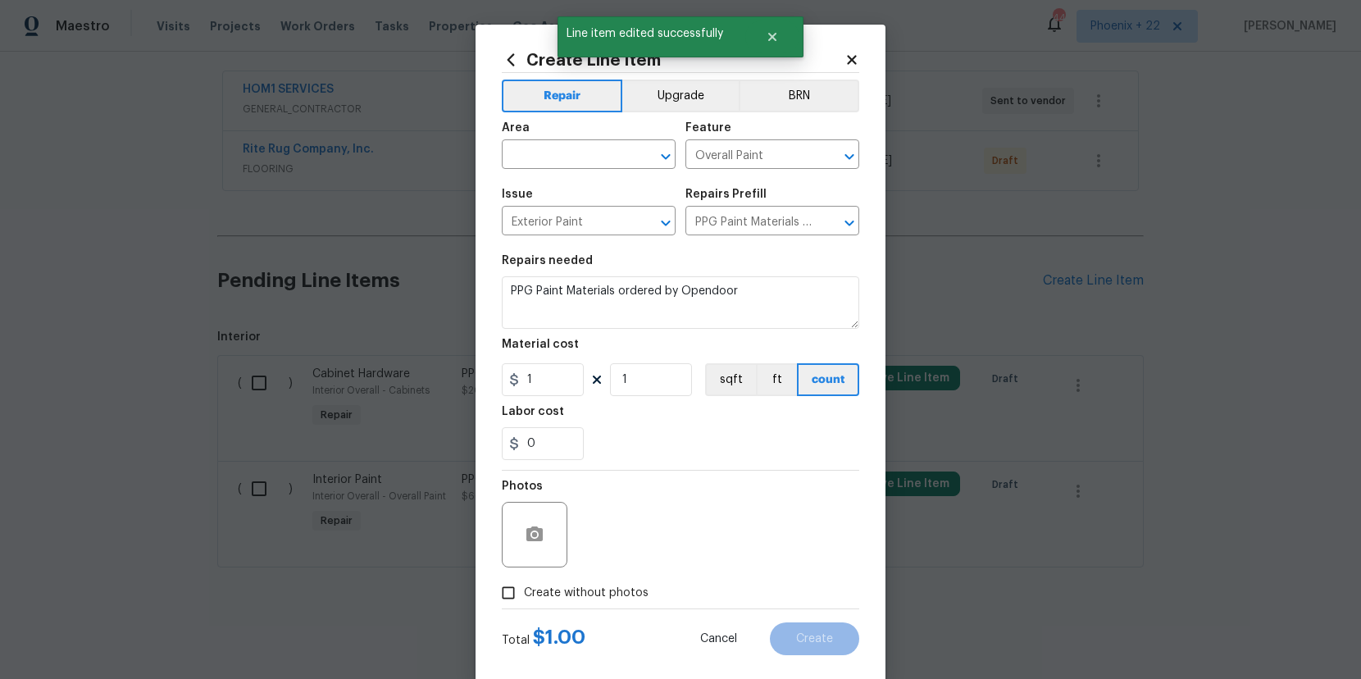
click at [586, 120] on span "Area ​" at bounding box center [589, 145] width 174 height 66
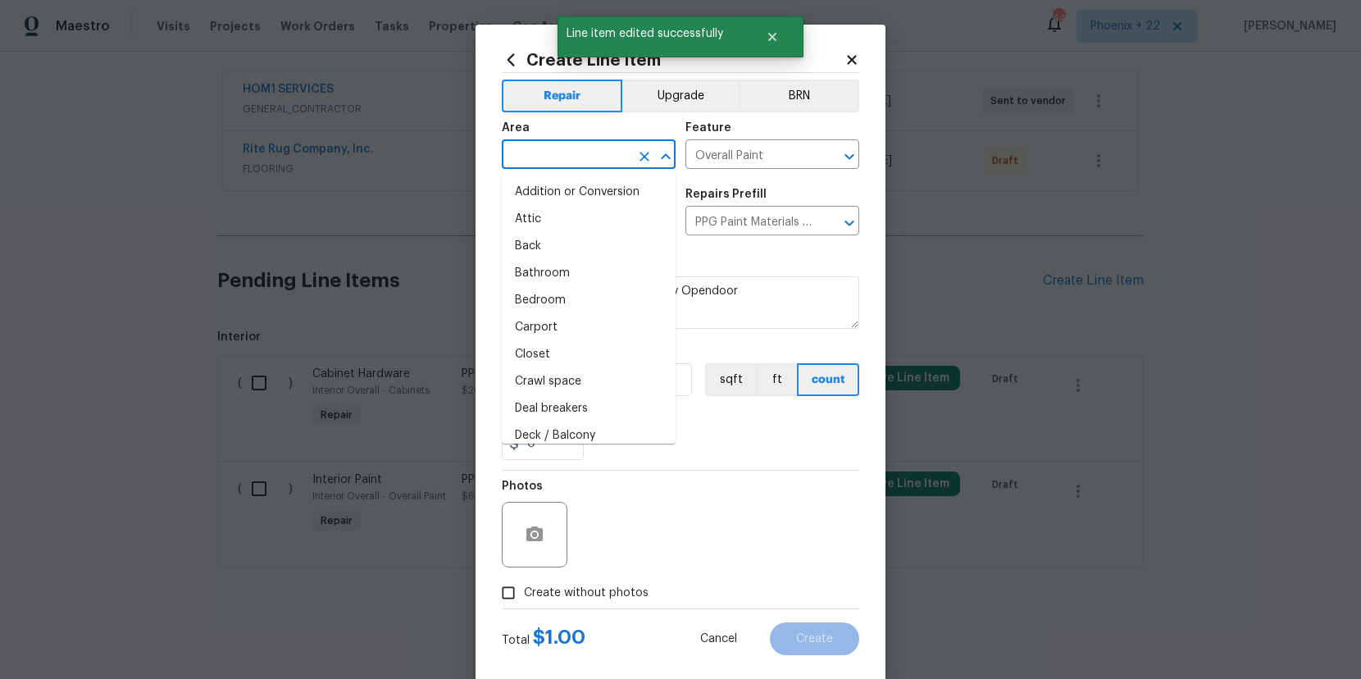
click at [583, 151] on input "text" at bounding box center [566, 155] width 128 height 25
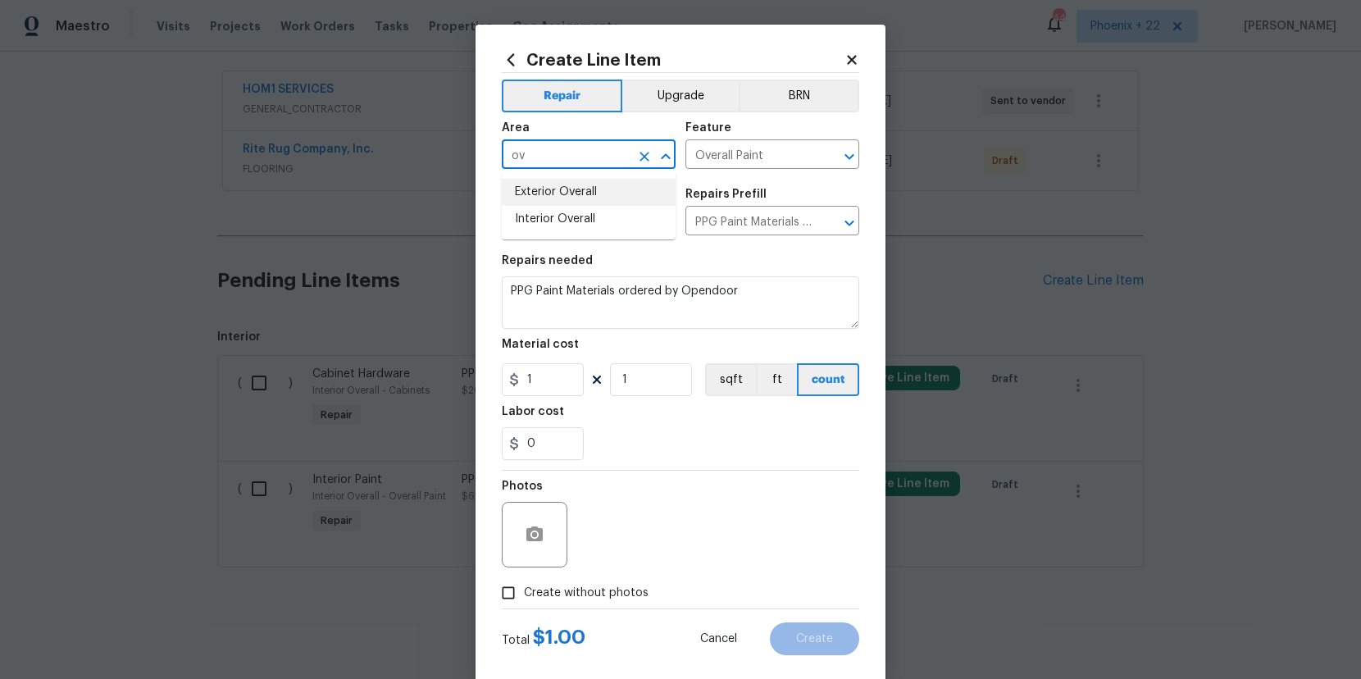
click at [585, 202] on li "Exterior Overall" at bounding box center [589, 192] width 174 height 27
type input "Exterior Overall"
drag, startPoint x: 584, startPoint y: 381, endPoint x: 575, endPoint y: 381, distance: 9.0
click at [584, 381] on div "1 1 sqft ft count" at bounding box center [680, 379] width 357 height 33
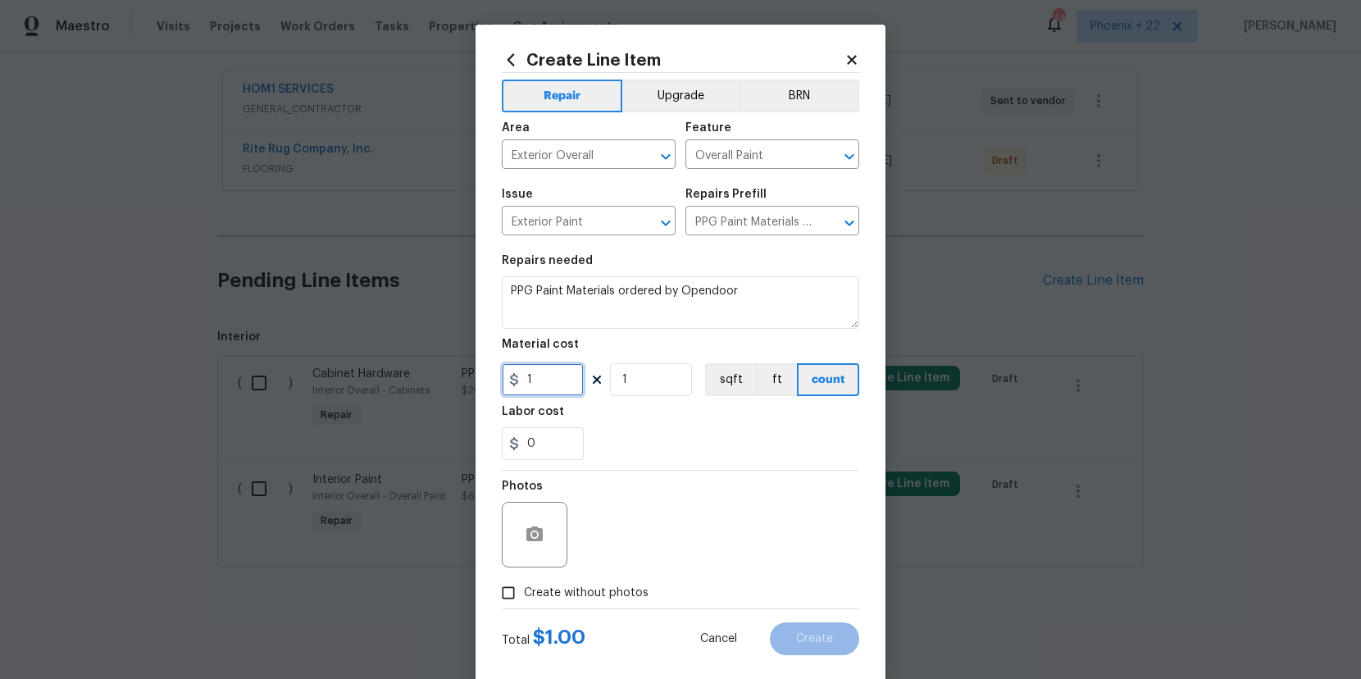
click at [568, 381] on input "1" at bounding box center [543, 379] width 82 height 33
type input "130.51"
drag, startPoint x: 651, startPoint y: 593, endPoint x: 653, endPoint y: 562, distance: 31.2
click at [648, 593] on div "Create without photos" at bounding box center [680, 592] width 357 height 31
click at [657, 548] on div "Photos" at bounding box center [680, 524] width 357 height 107
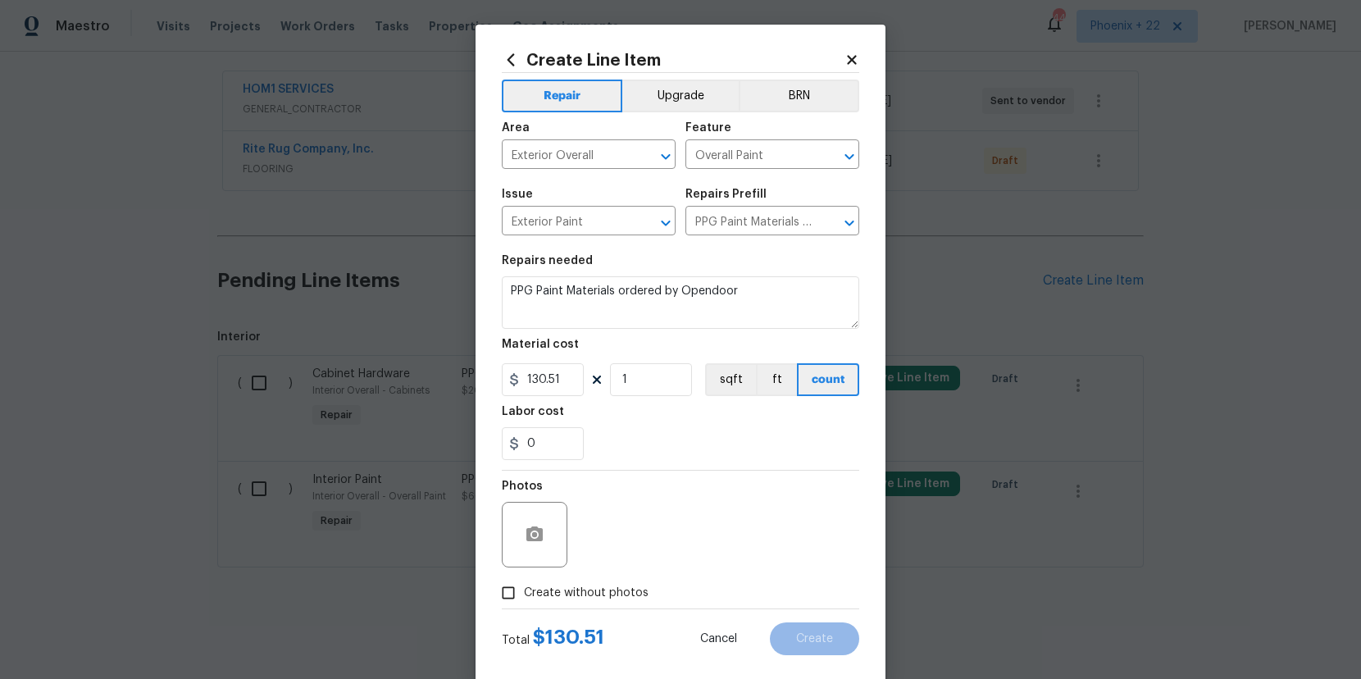
click at [641, 577] on label "Create without photos" at bounding box center [571, 592] width 156 height 31
click at [524, 577] on input "Create without photos" at bounding box center [508, 592] width 31 height 31
drag, startPoint x: 636, startPoint y: 586, endPoint x: 644, endPoint y: 562, distance: 25.1
click at [636, 586] on span "Create without photos" at bounding box center [586, 593] width 125 height 17
click at [524, 586] on input "Create without photos" at bounding box center [508, 592] width 31 height 31
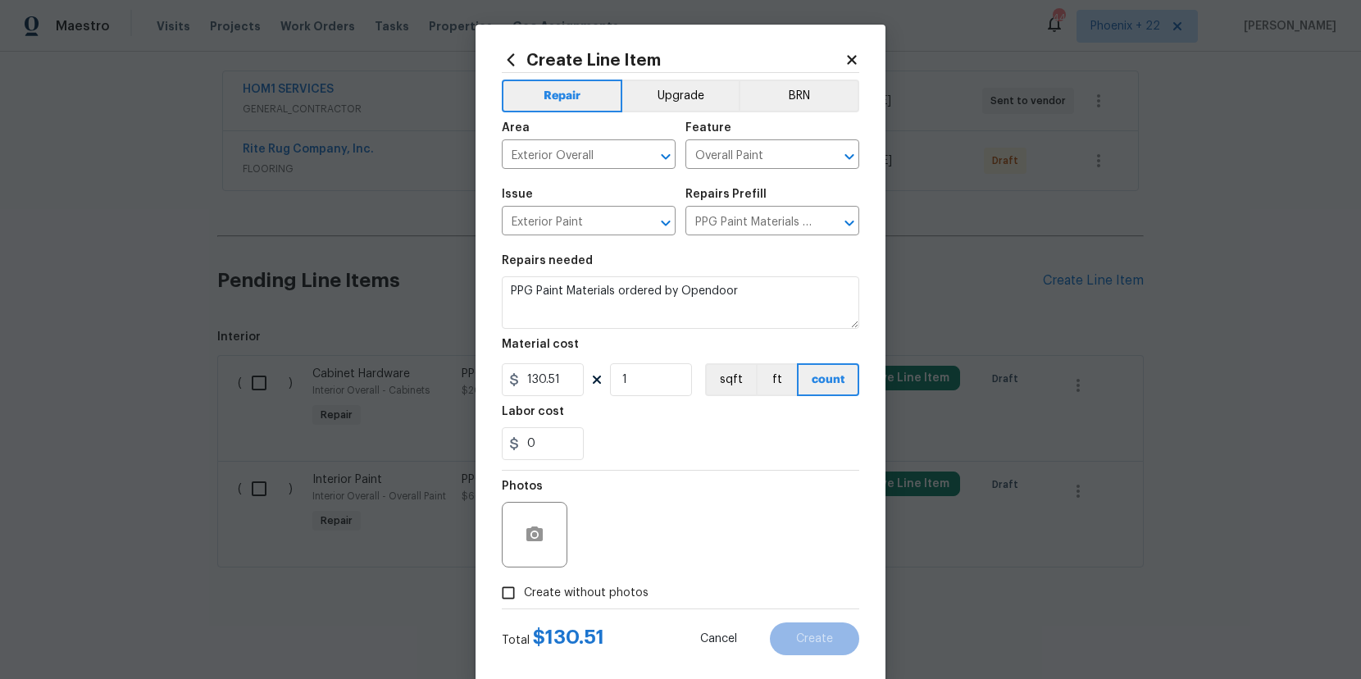
click at [635, 585] on span "Create without photos" at bounding box center [586, 593] width 125 height 17
click at [524, 585] on input "Create without photos" at bounding box center [508, 592] width 31 height 31
checkbox input "true"
click at [642, 558] on textarea at bounding box center [719, 535] width 279 height 66
type textarea "NA"
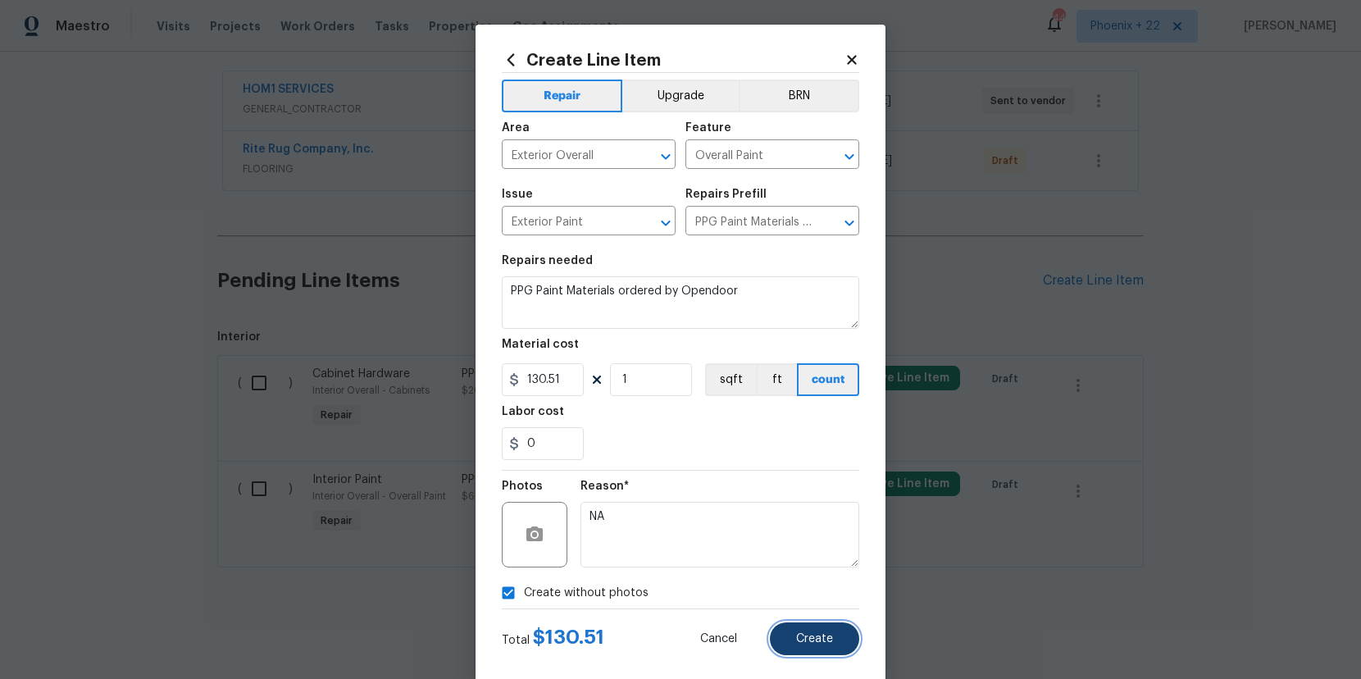
click at [803, 636] on span "Create" at bounding box center [814, 639] width 37 height 12
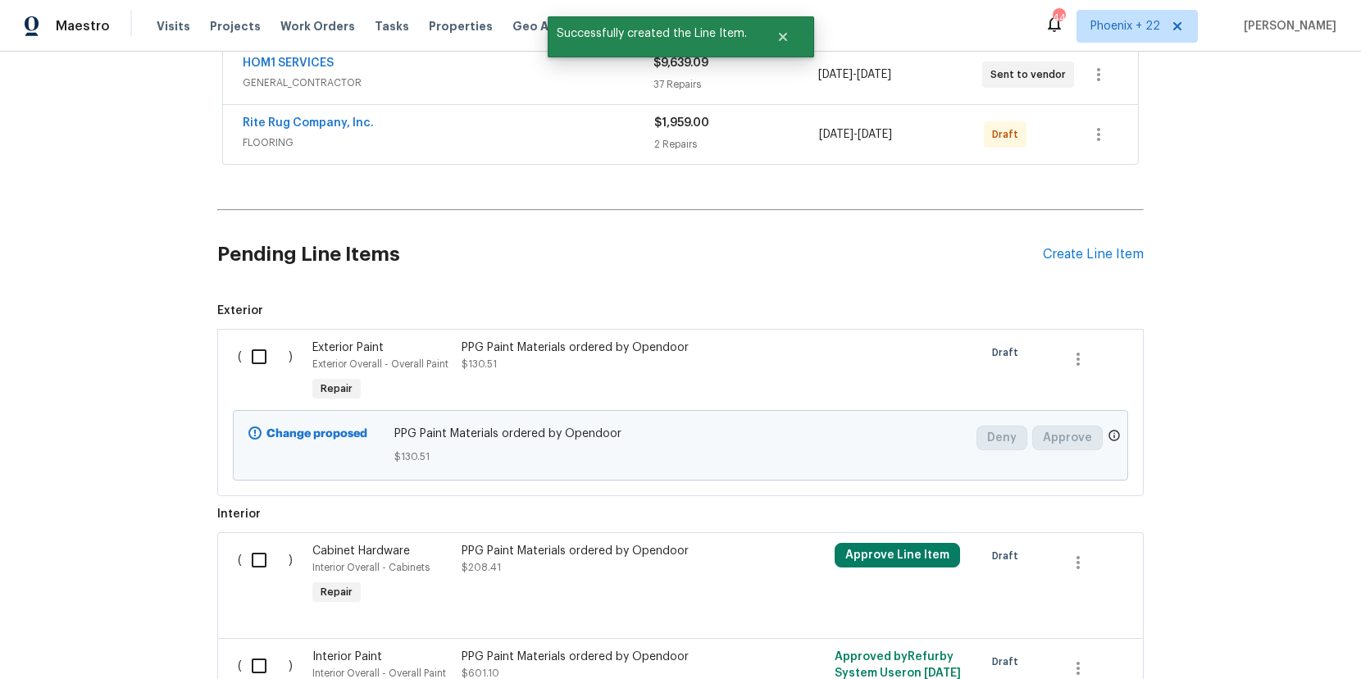
scroll to position [416, 0]
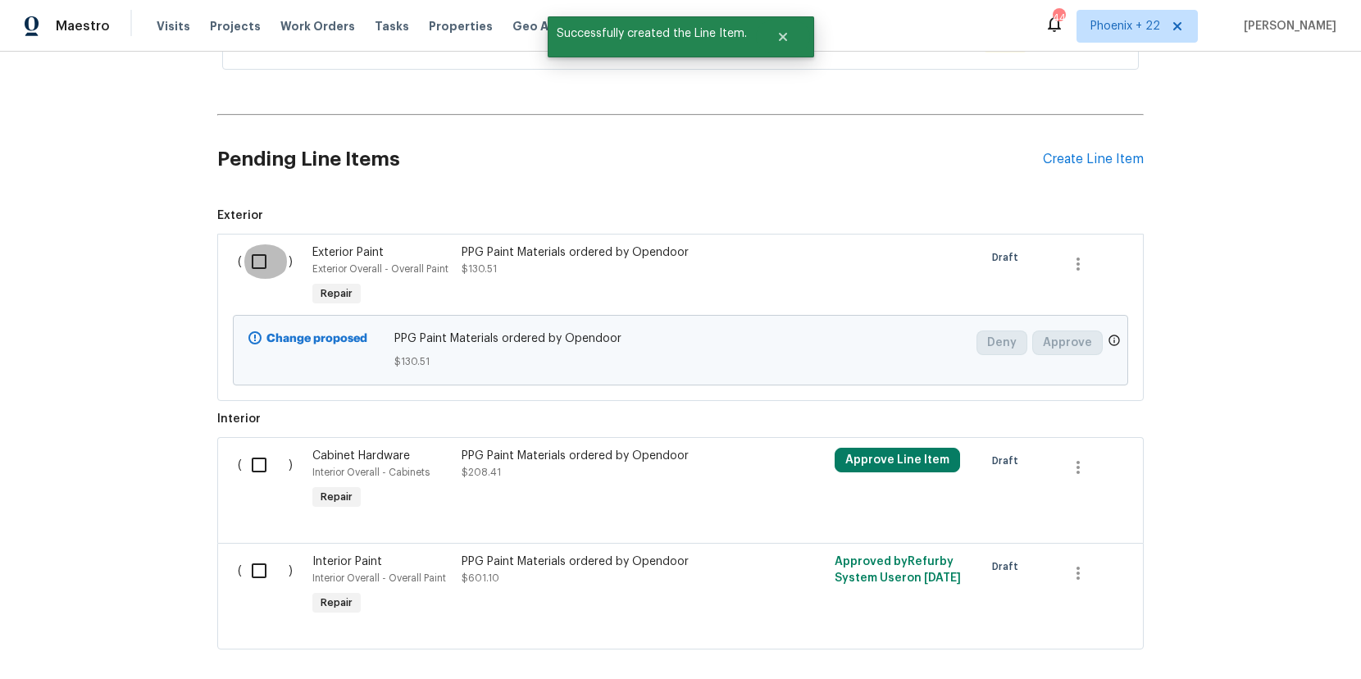
drag, startPoint x: 253, startPoint y: 274, endPoint x: 252, endPoint y: 316, distance: 42.7
click at [253, 275] on input "checkbox" at bounding box center [265, 261] width 47 height 34
checkbox input "true"
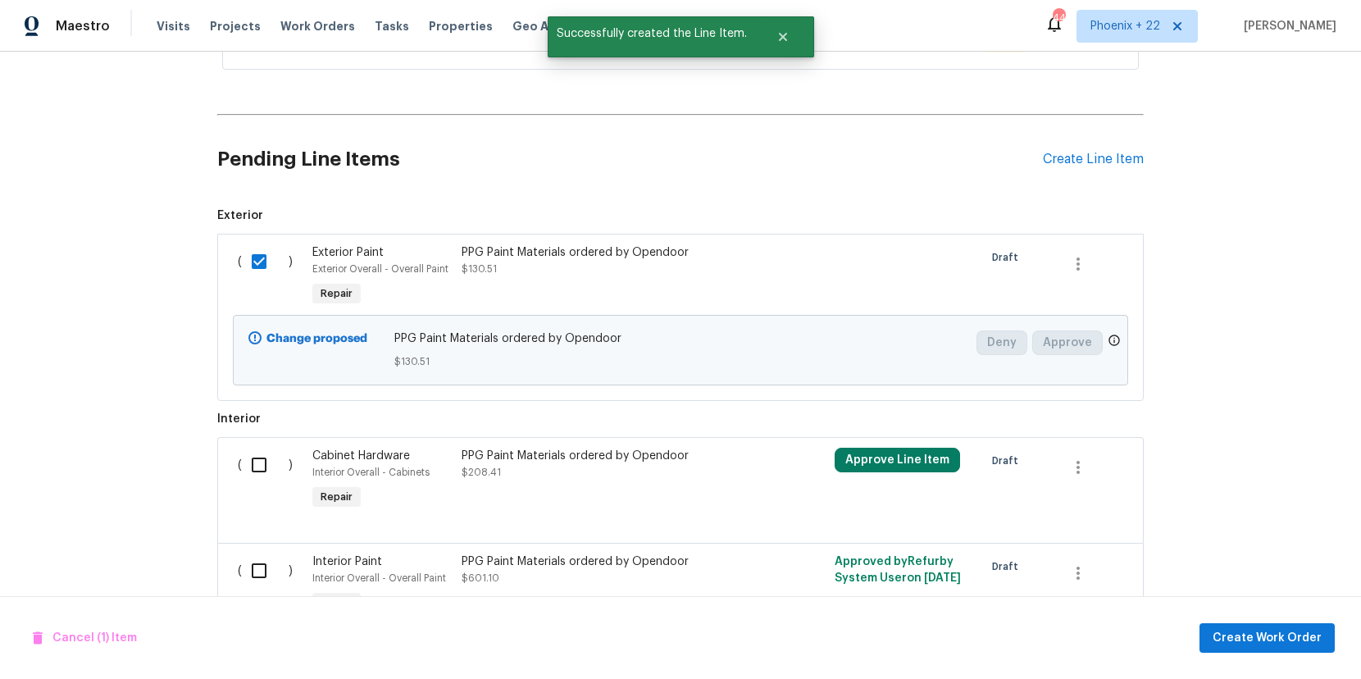
drag, startPoint x: 257, startPoint y: 456, endPoint x: 263, endPoint y: 523, distance: 67.5
click at [257, 458] on input "checkbox" at bounding box center [265, 465] width 47 height 34
checkbox input "true"
drag, startPoint x: 262, startPoint y: 535, endPoint x: 272, endPoint y: 567, distance: 33.5
click at [263, 536] on div "( ) Cabinet Hardware Interior Overall - Cabinets Repair PPG Paint Materials ord…" at bounding box center [680, 490] width 926 height 106
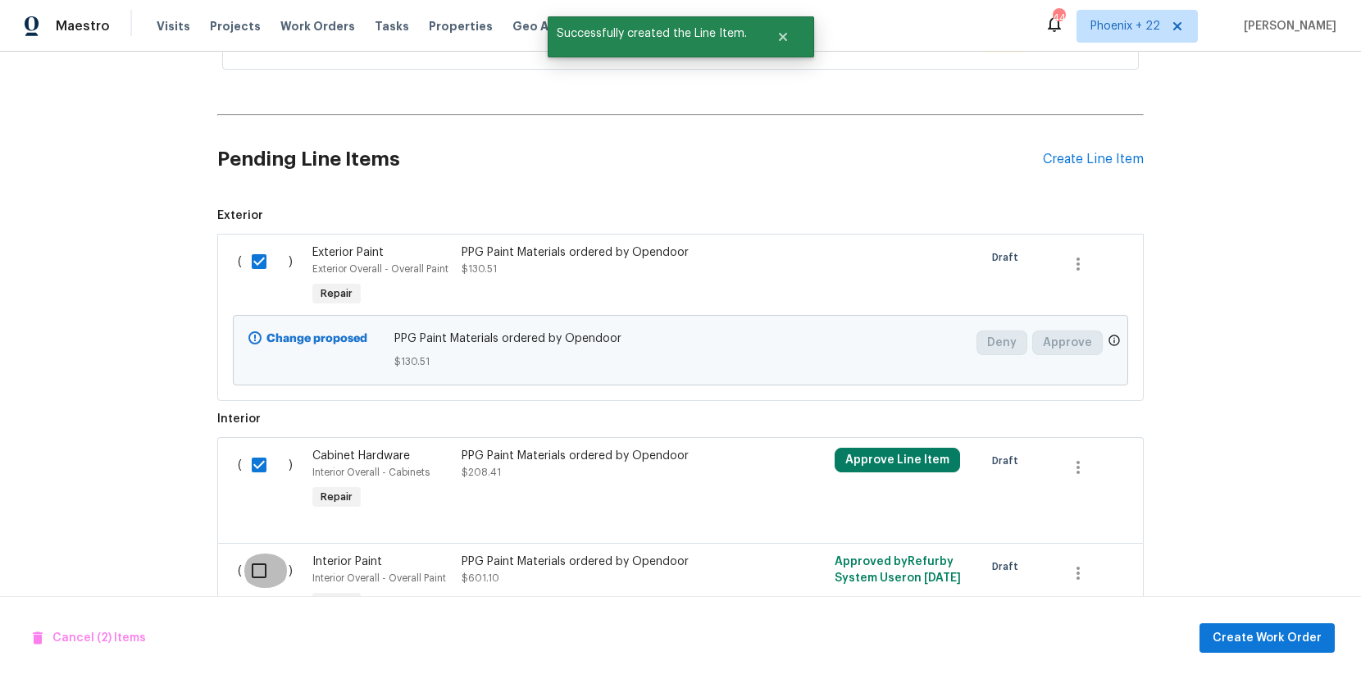
click at [274, 569] on input "checkbox" at bounding box center [265, 570] width 47 height 34
checkbox input "true"
click at [1243, 650] on button "Create Work Order" at bounding box center [1266, 638] width 135 height 30
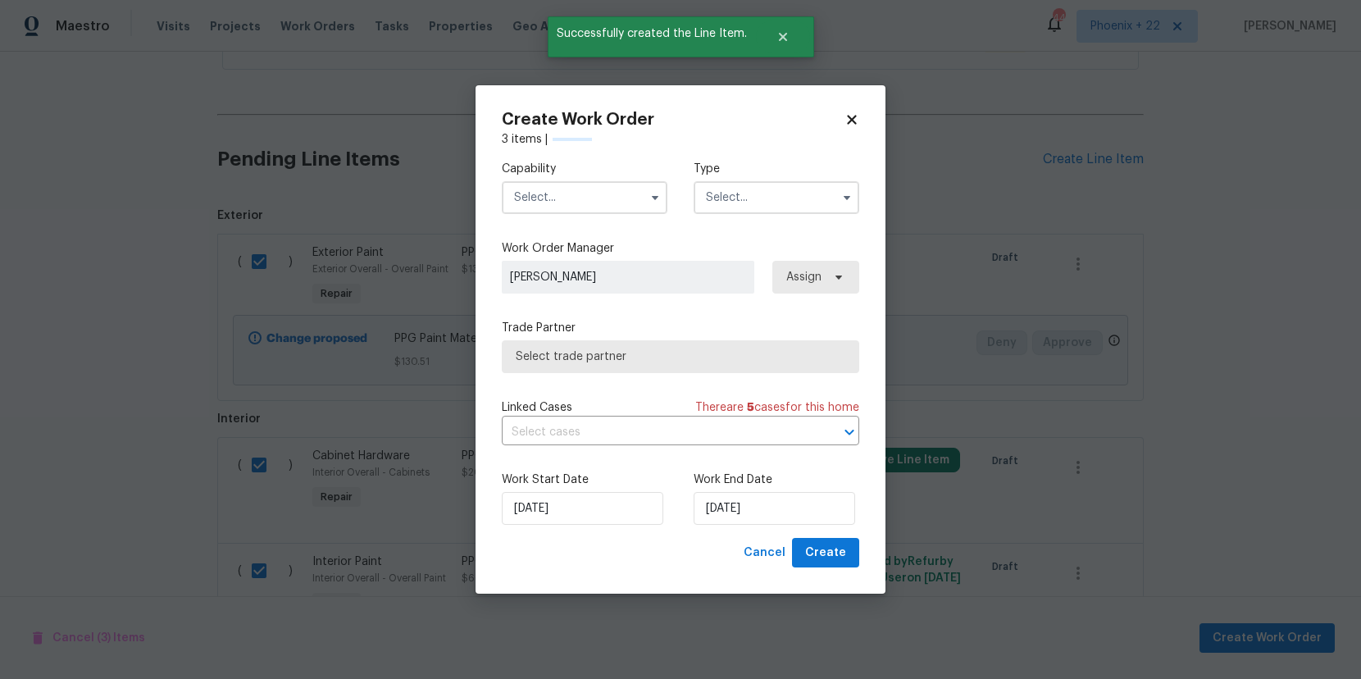
checkbox input "false"
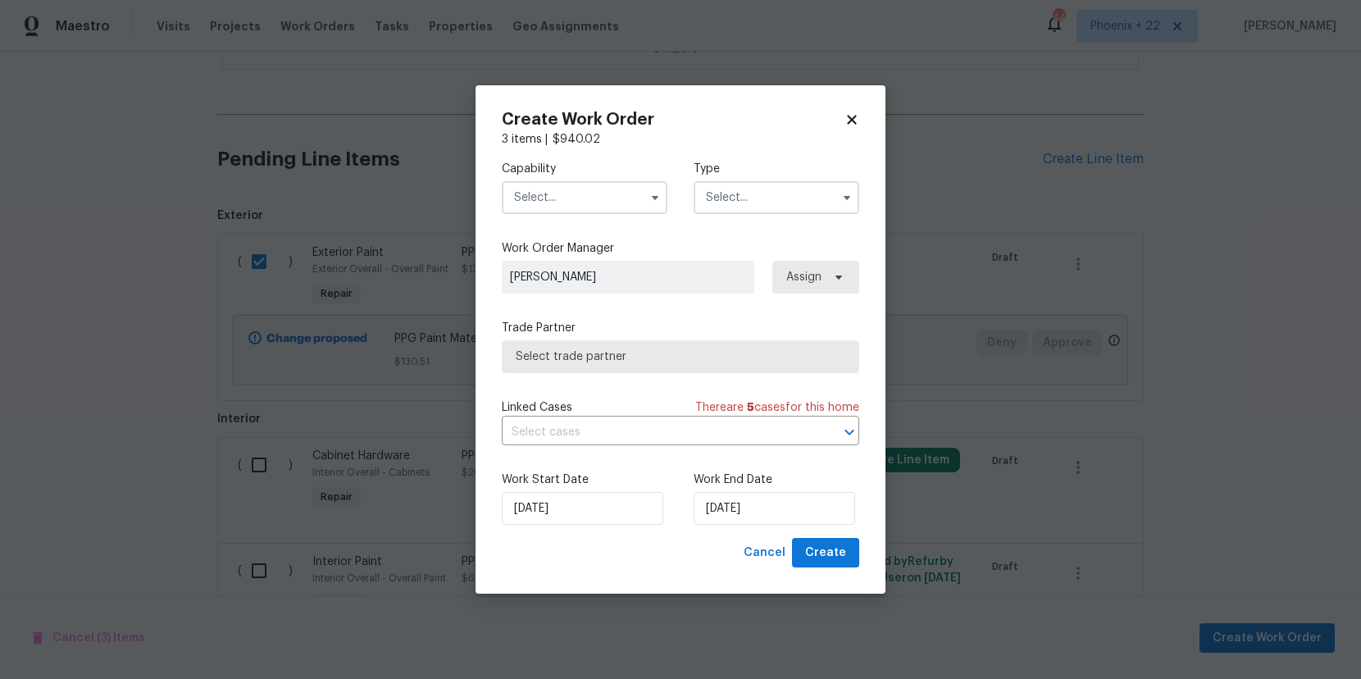
drag, startPoint x: 621, startPoint y: 175, endPoint x: 615, endPoint y: 187, distance: 12.8
click at [621, 178] on div "Capability" at bounding box center [585, 187] width 166 height 53
click at [578, 197] on input "text" at bounding box center [585, 197] width 166 height 33
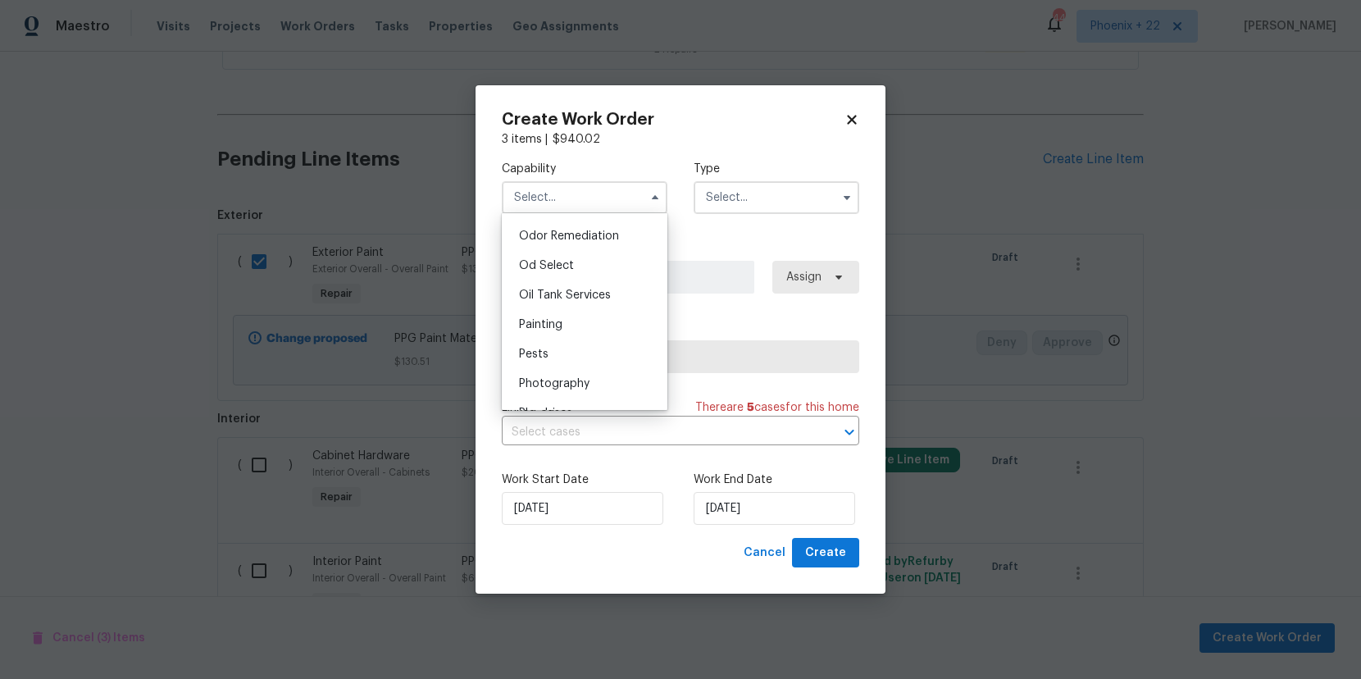
scroll to position [1371, 0]
click at [572, 243] on div "Painting" at bounding box center [584, 239] width 157 height 30
type input "Painting"
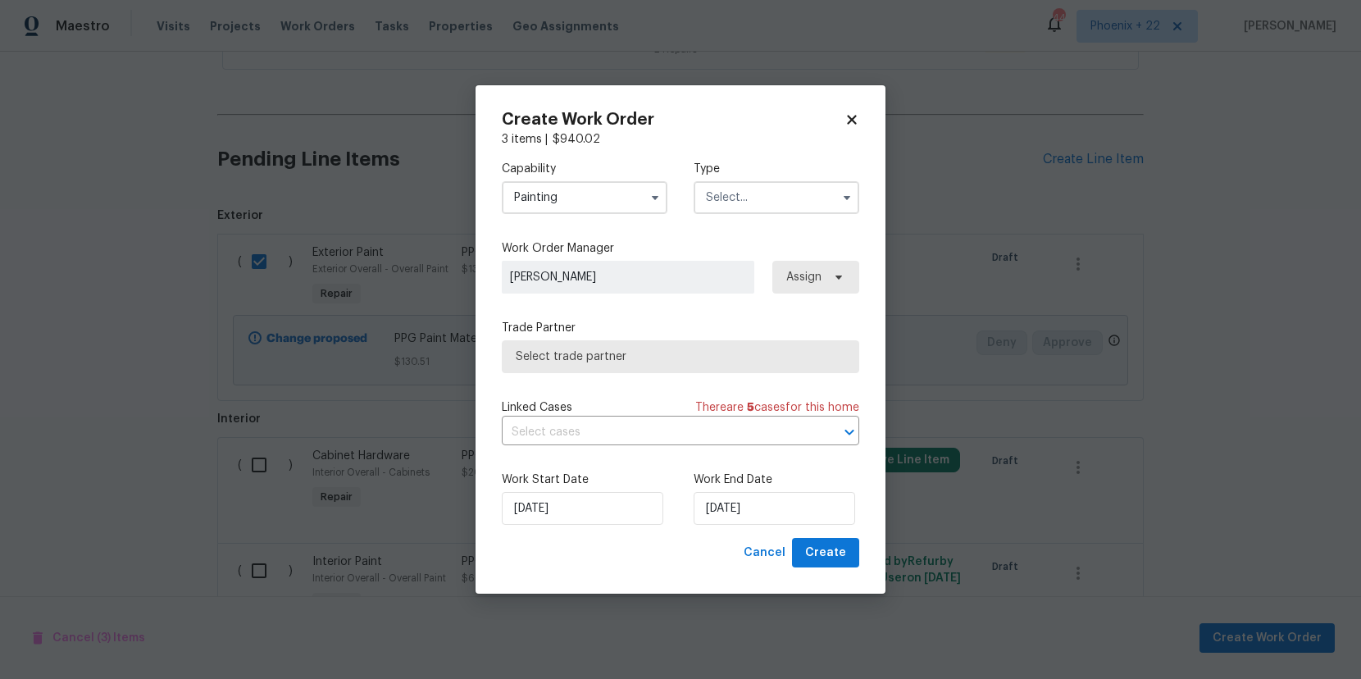
click at [712, 216] on div "Capability Painting Agent Appliance Bathtub Resurfacing BRN And Lrr Broker Cabi…" at bounding box center [680, 188] width 357 height 80
click at [726, 202] on input "text" at bounding box center [777, 197] width 166 height 33
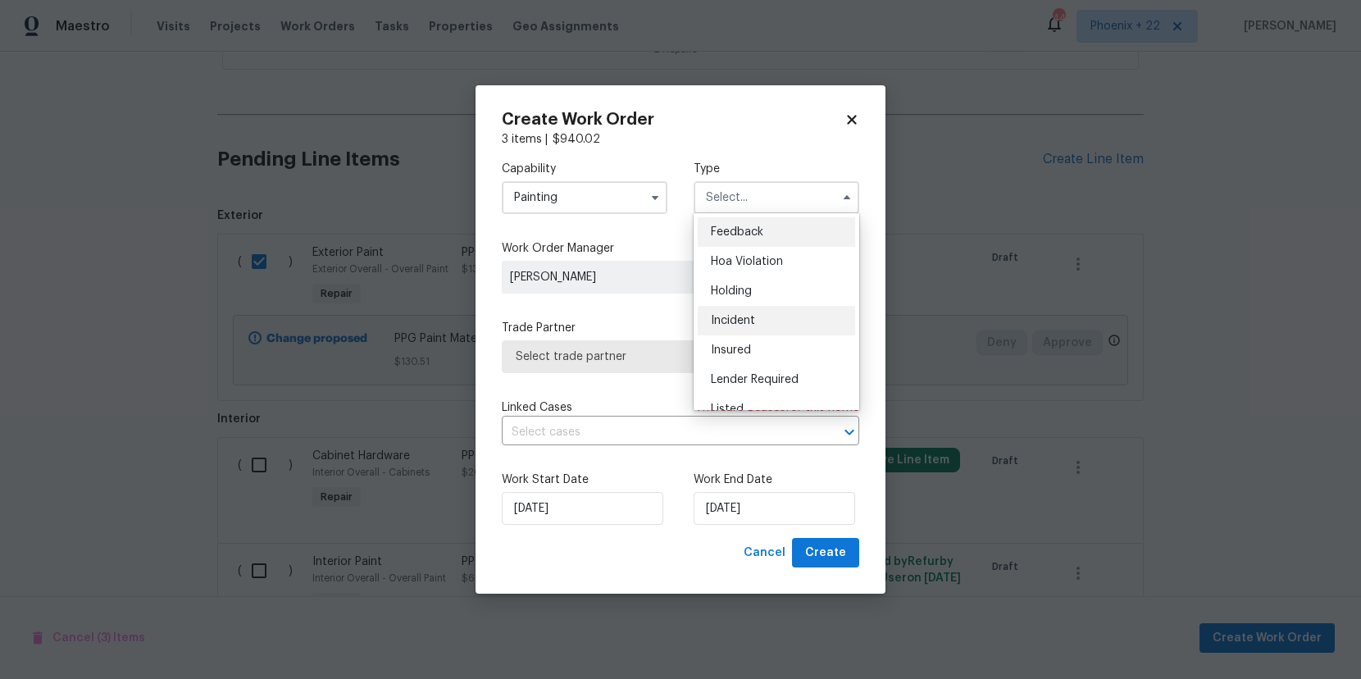
scroll to position [372, 0]
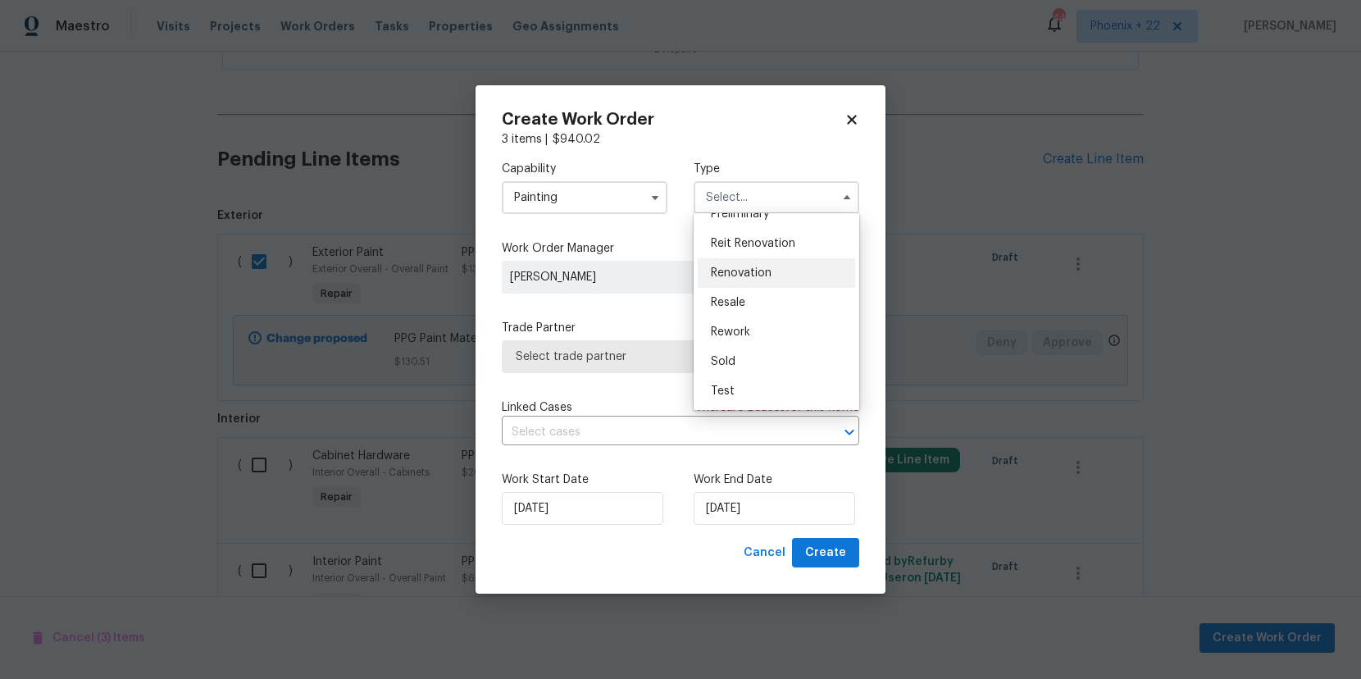
click at [736, 281] on div "Renovation" at bounding box center [776, 273] width 157 height 30
type input "Renovation"
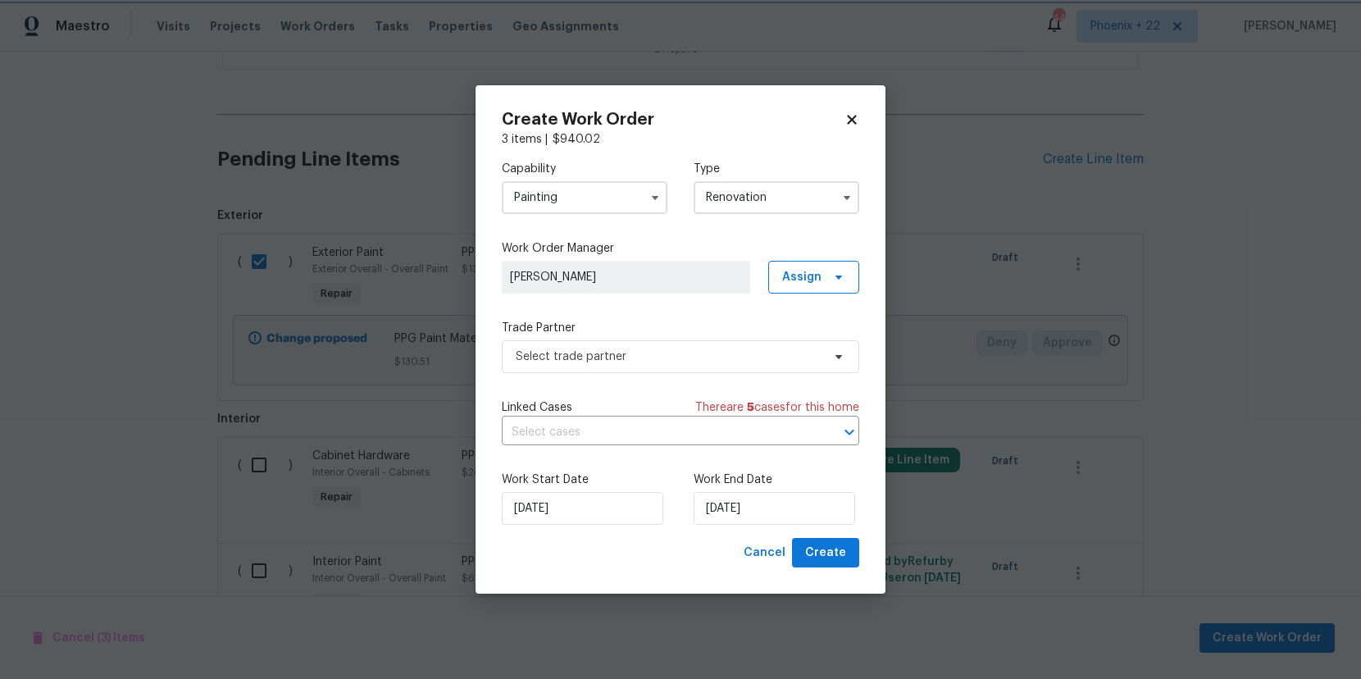
scroll to position [0, 0]
click at [785, 289] on span "Assign" at bounding box center [813, 277] width 91 height 33
click at [783, 361] on div "Unclaim" at bounding box center [801, 369] width 43 height 16
click at [786, 350] on div "Assign to me" at bounding box center [815, 346] width 71 height 16
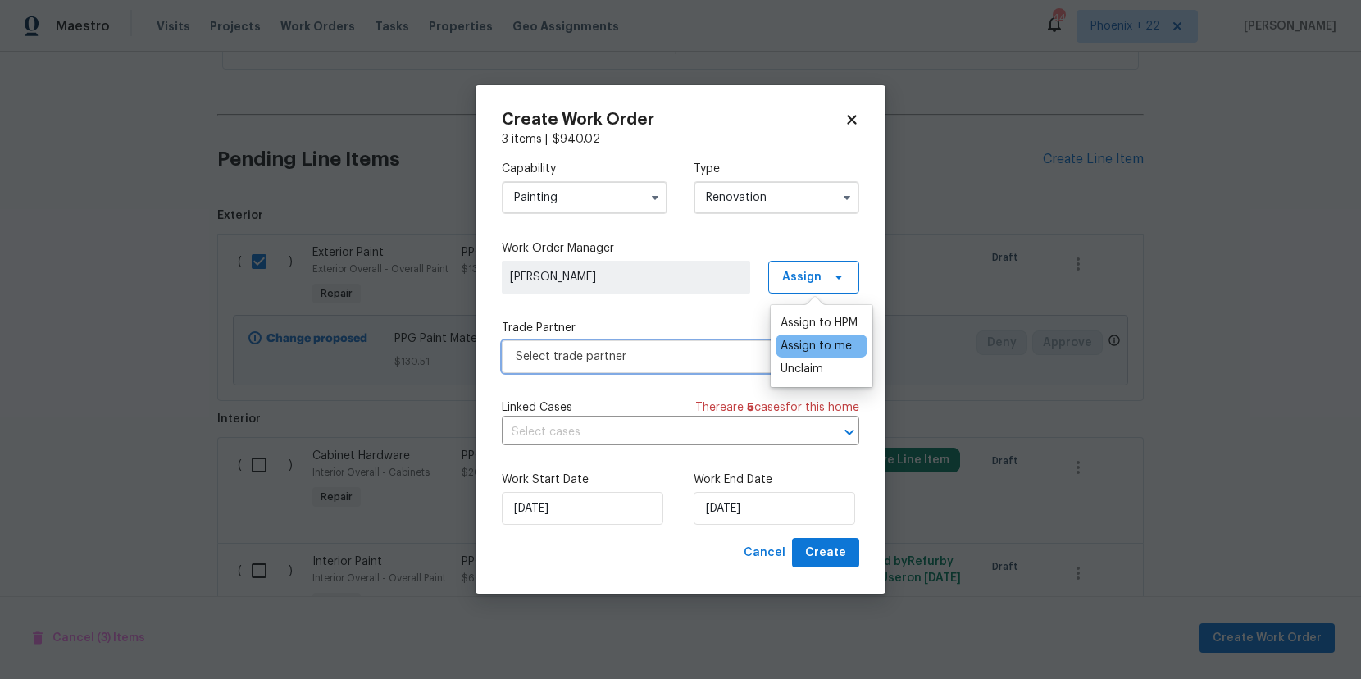
click at [703, 348] on span "Select trade partner" at bounding box center [669, 356] width 306 height 16
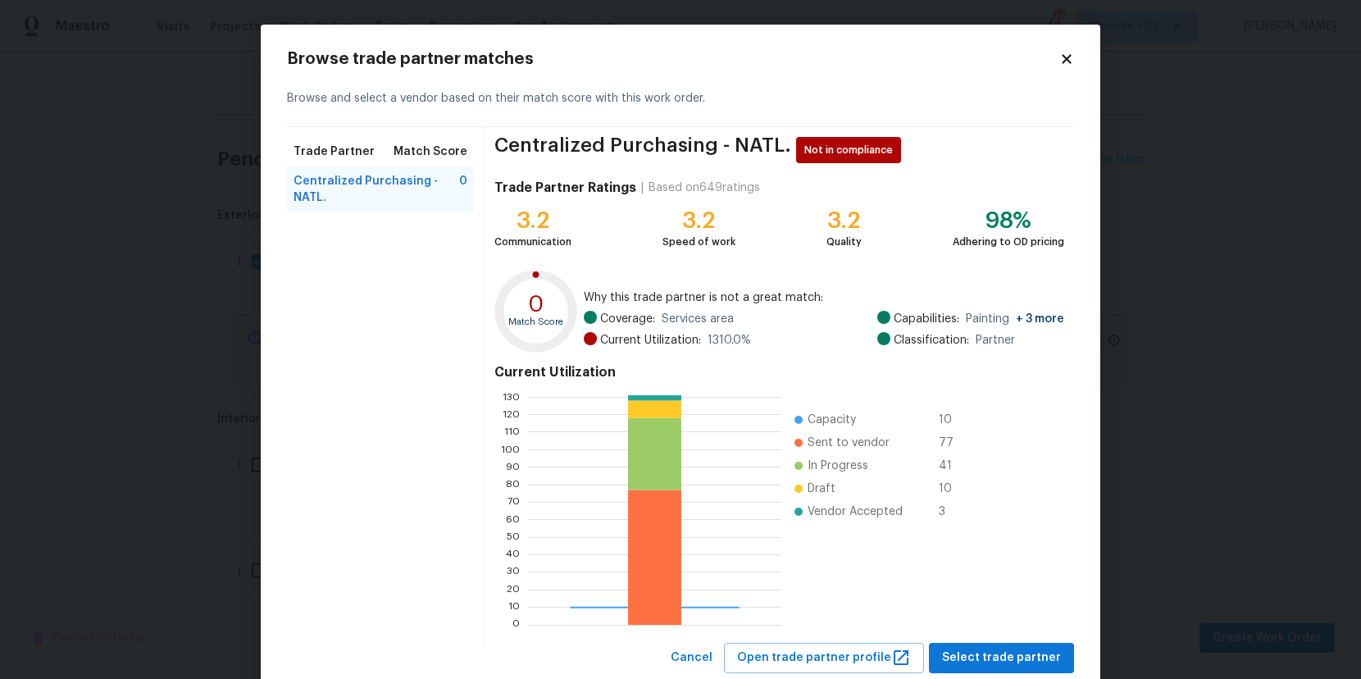
scroll to position [10, 0]
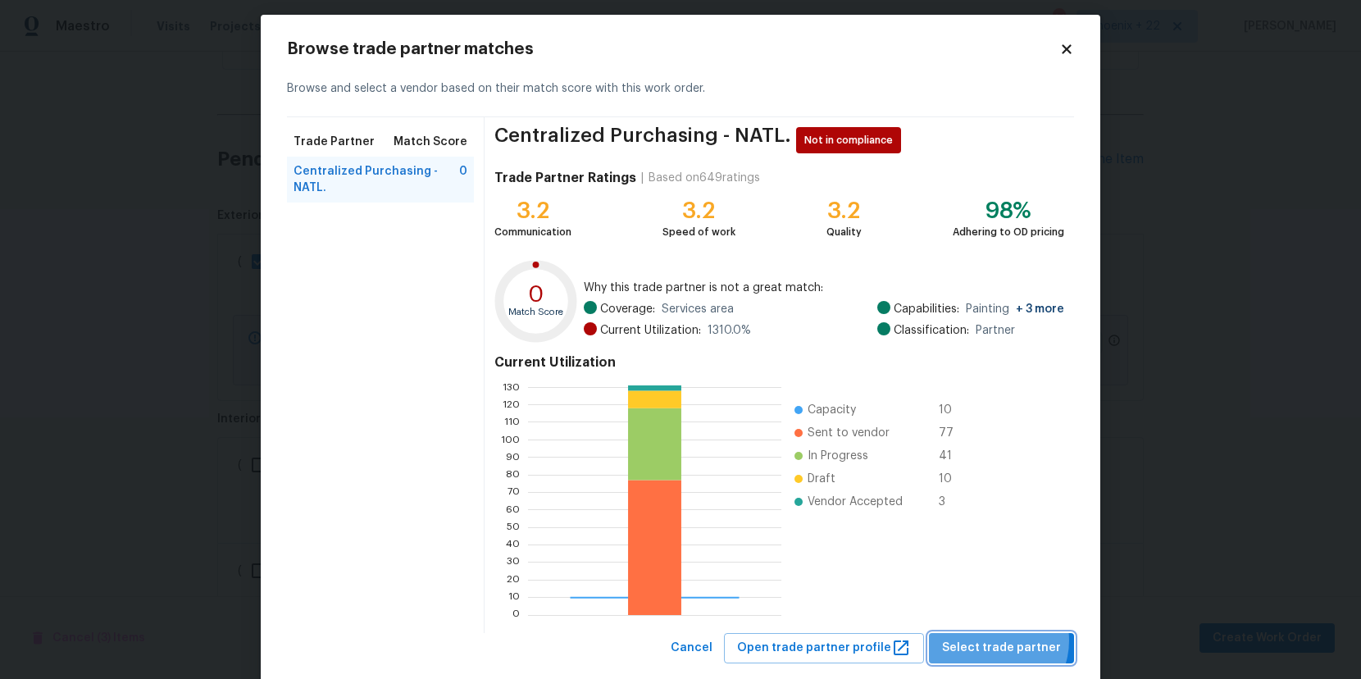
click at [997, 640] on span "Select trade partner" at bounding box center [1001, 648] width 119 height 20
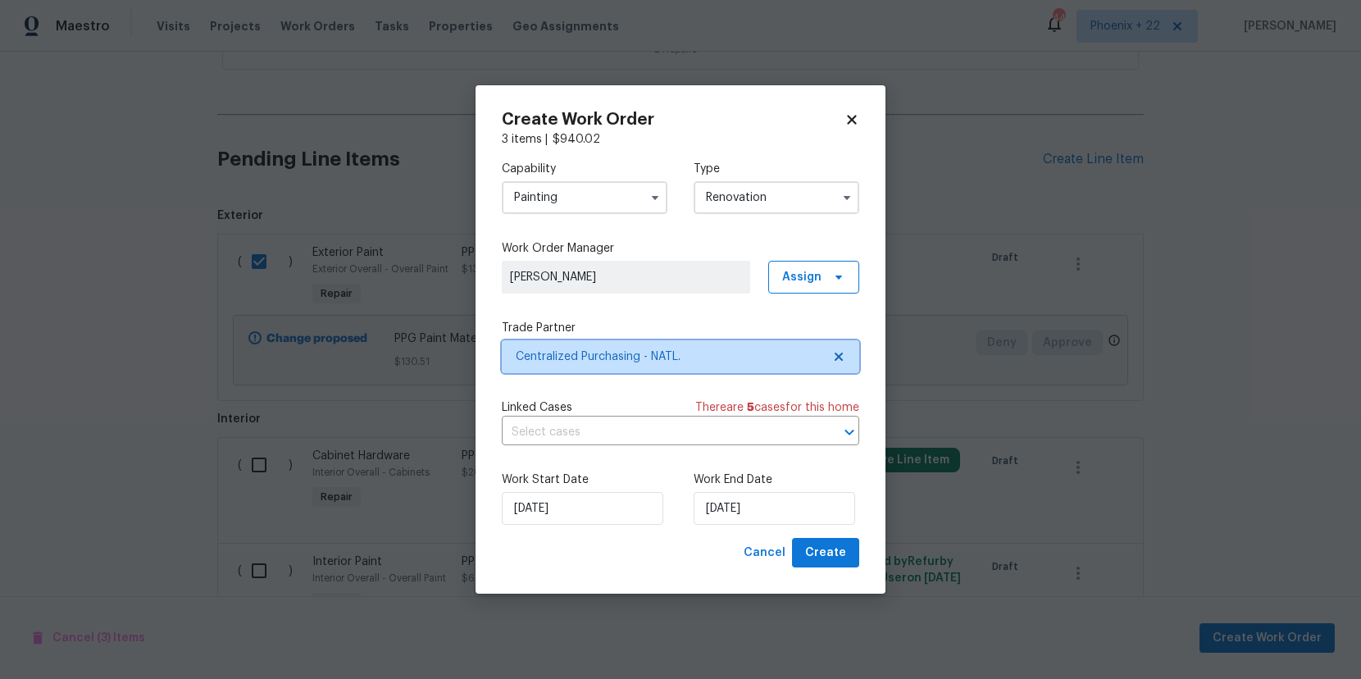
scroll to position [0, 0]
click at [835, 558] on span "Create" at bounding box center [825, 553] width 41 height 20
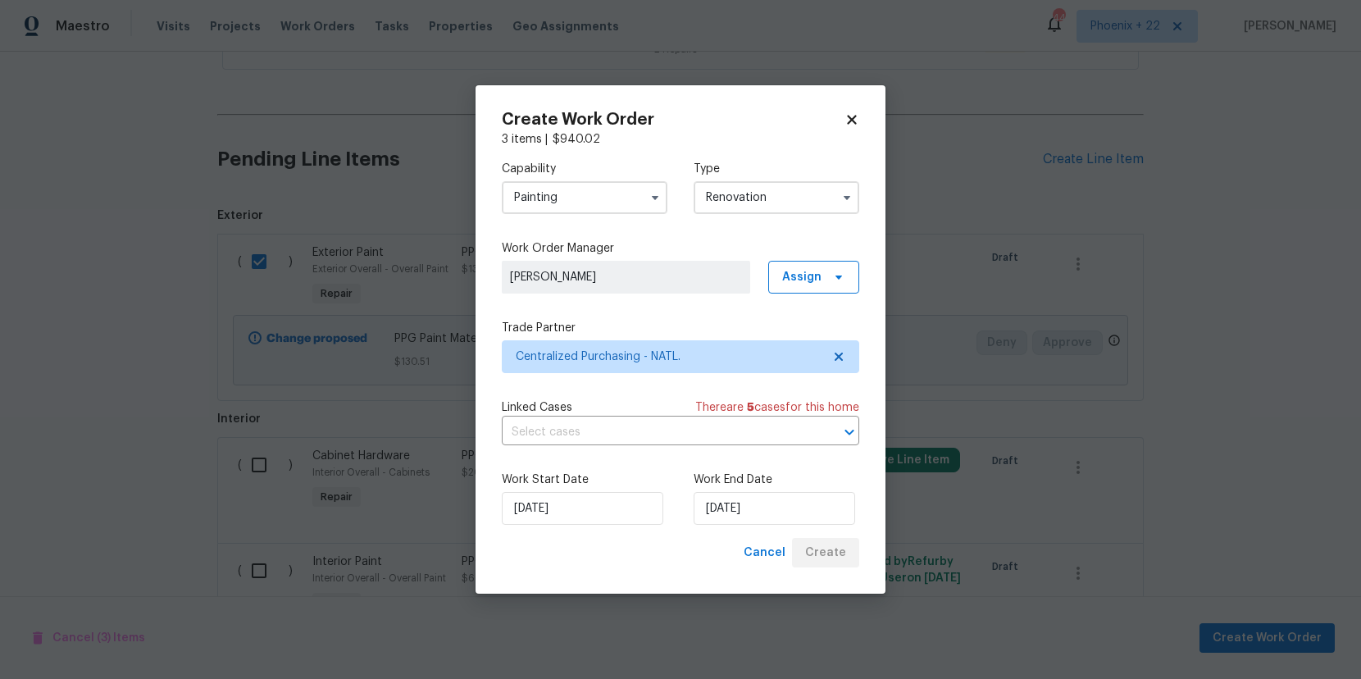
scroll to position [123, 0]
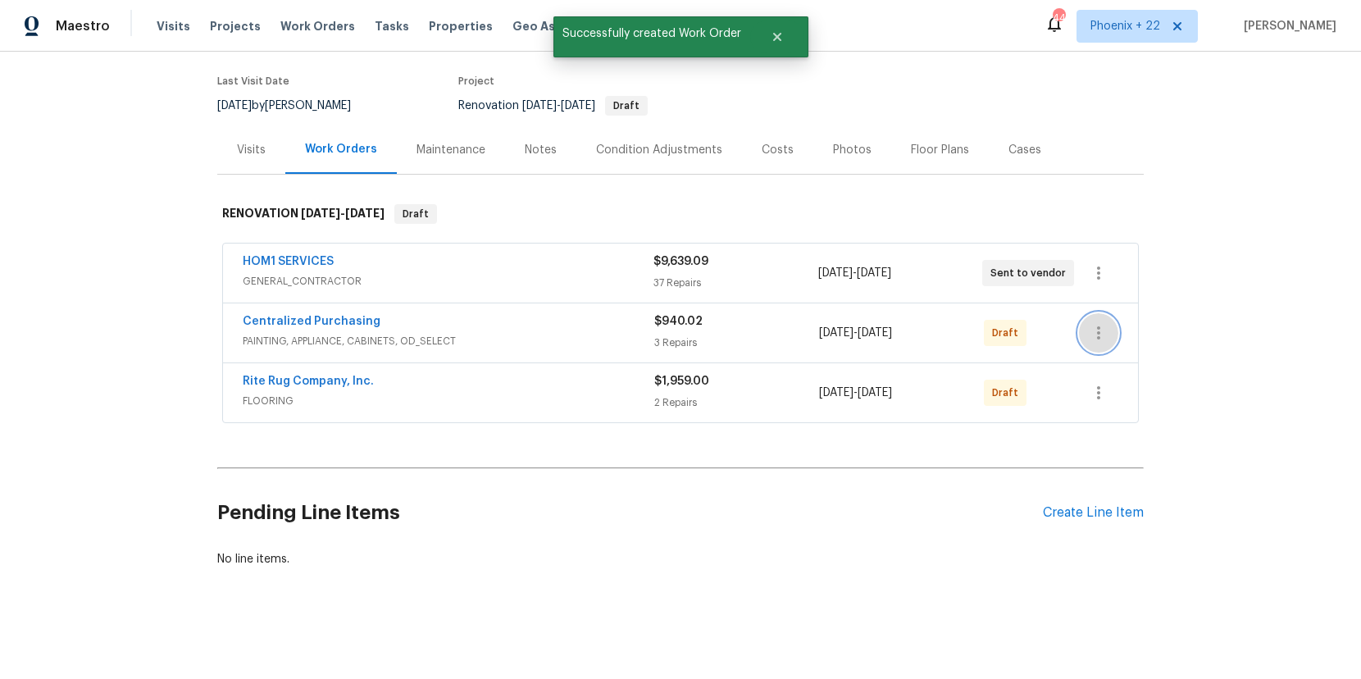
click at [1099, 333] on icon "button" at bounding box center [1098, 332] width 3 height 13
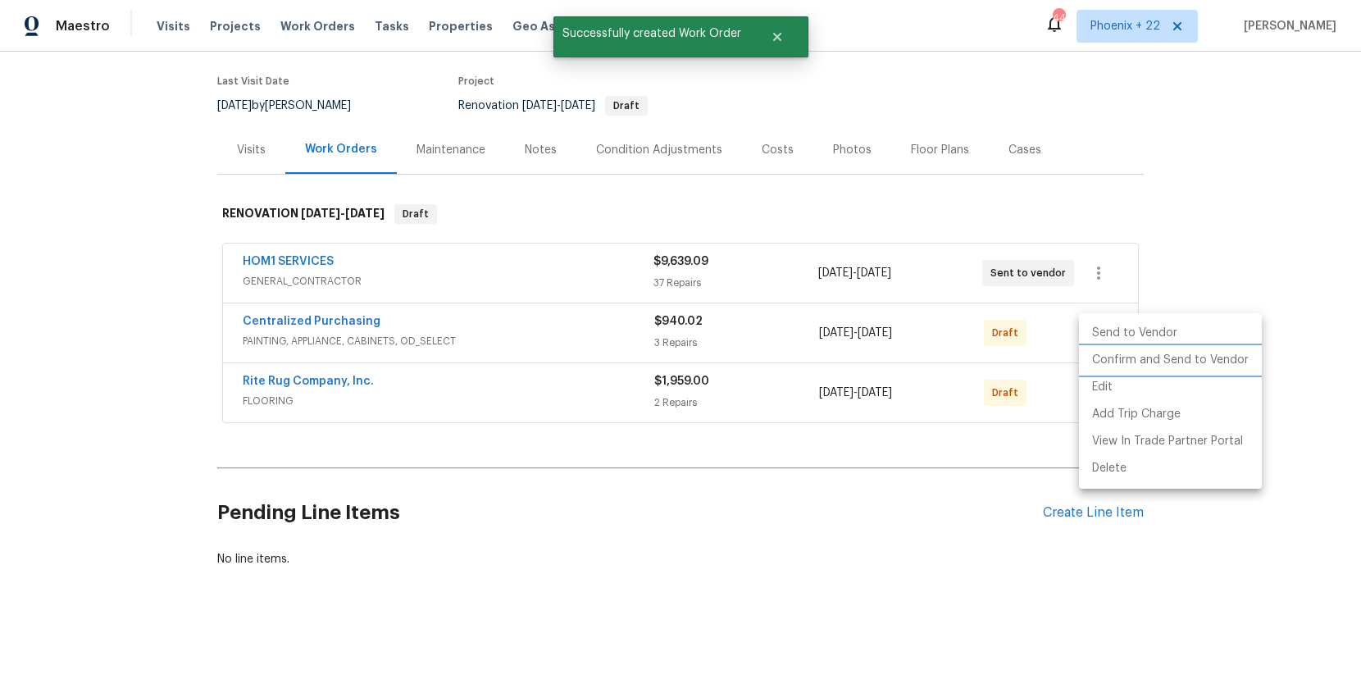
click at [1099, 351] on li "Confirm and Send to Vendor" at bounding box center [1170, 360] width 183 height 27
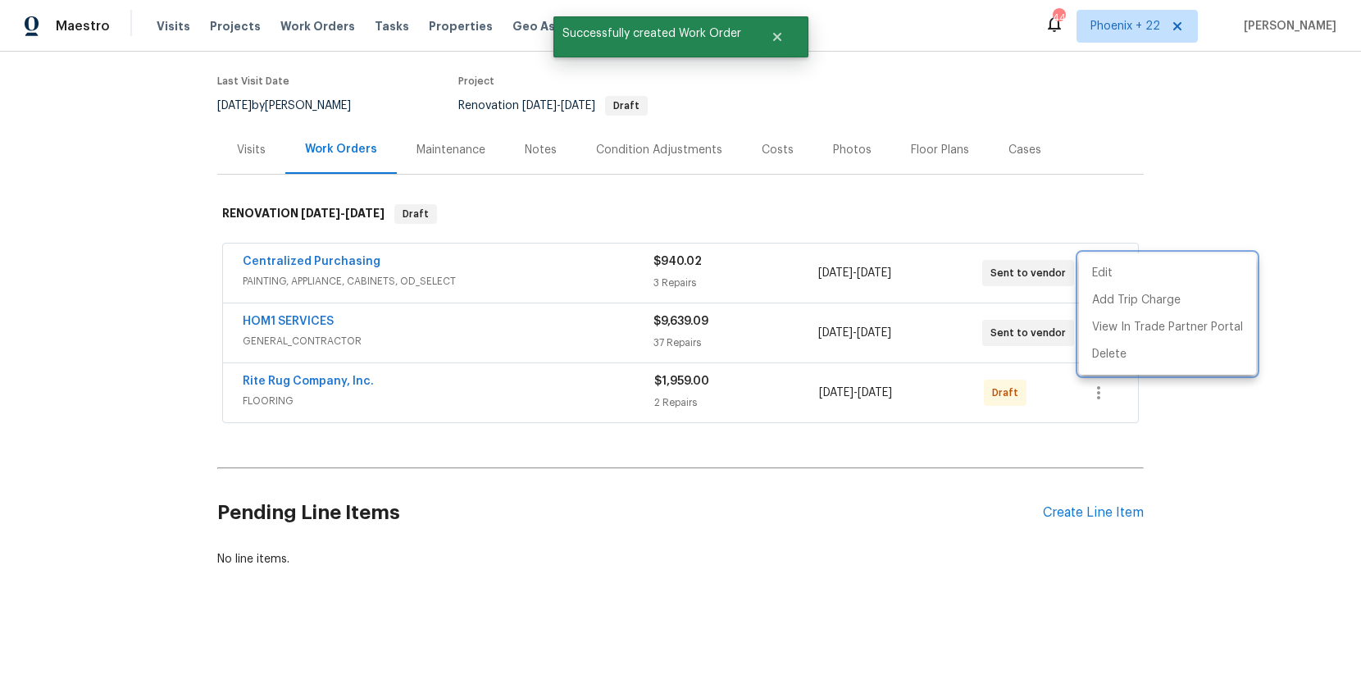
drag, startPoint x: 317, startPoint y: 282, endPoint x: 312, endPoint y: 257, distance: 25.9
click at [313, 278] on div at bounding box center [680, 339] width 1361 height 679
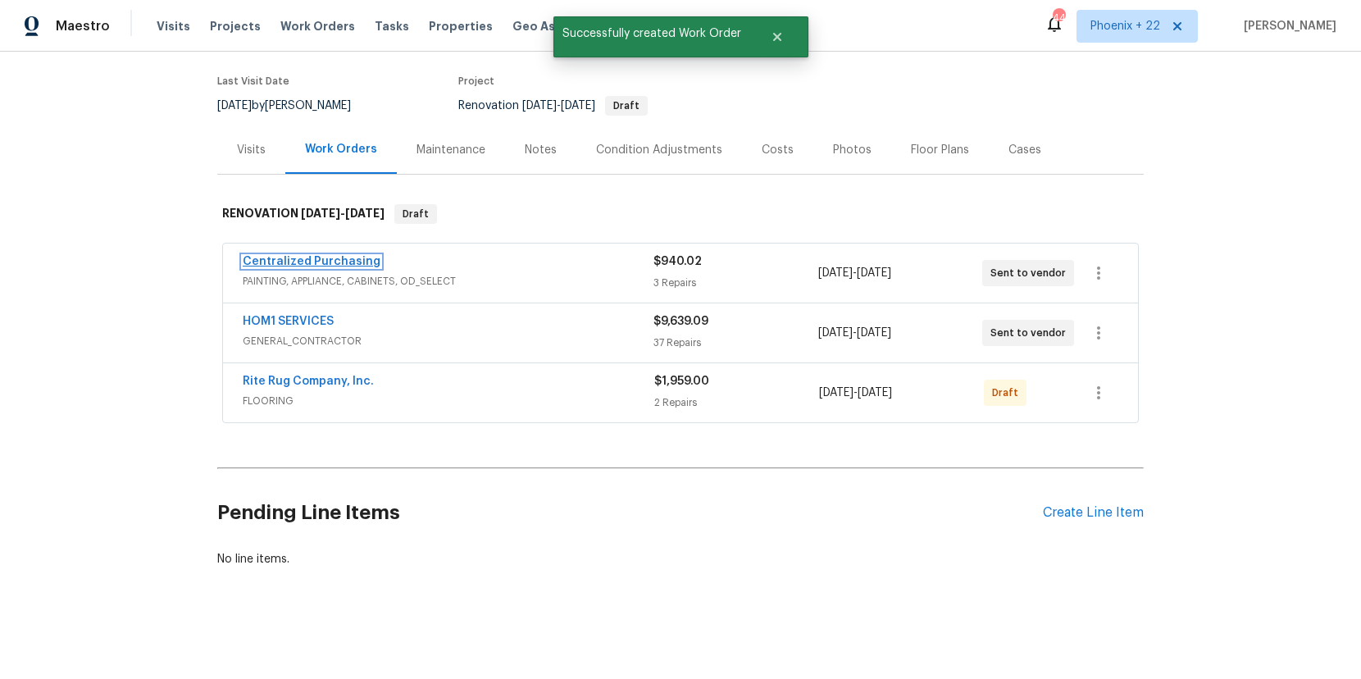
click at [312, 256] on link "Centralized Purchasing" at bounding box center [312, 261] width 138 height 11
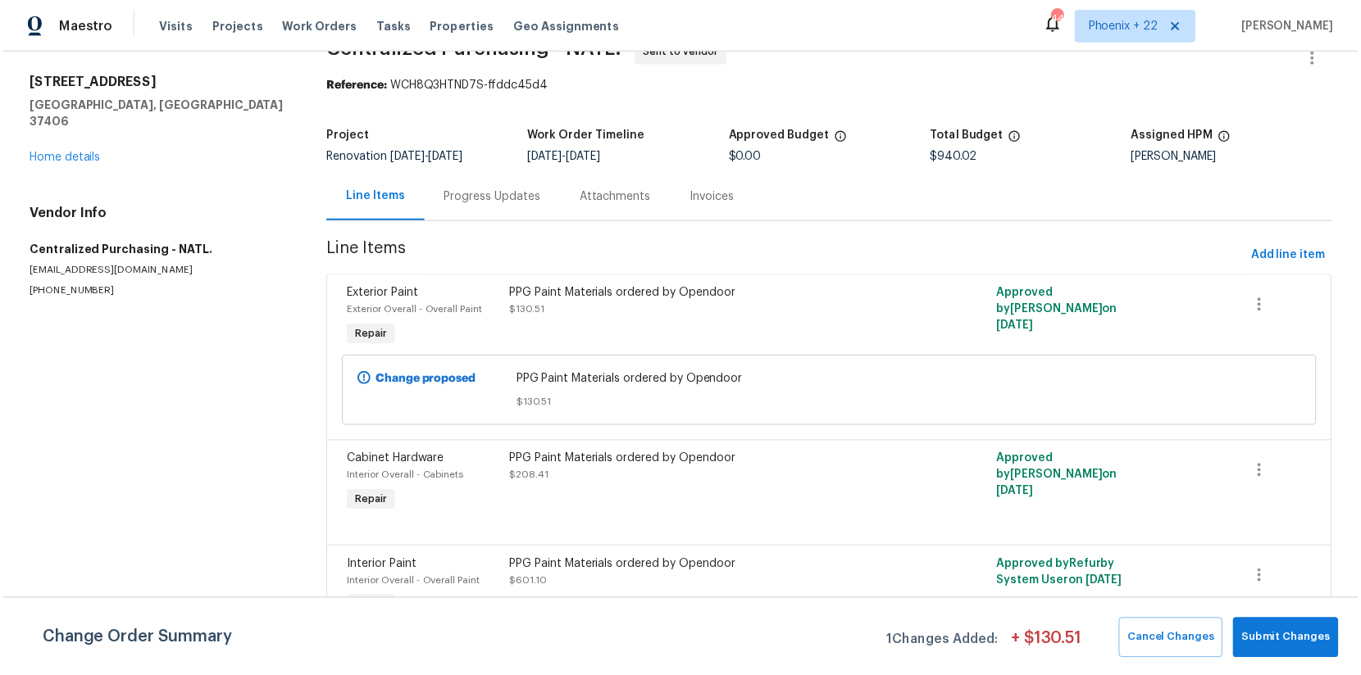
scroll to position [61, 0]
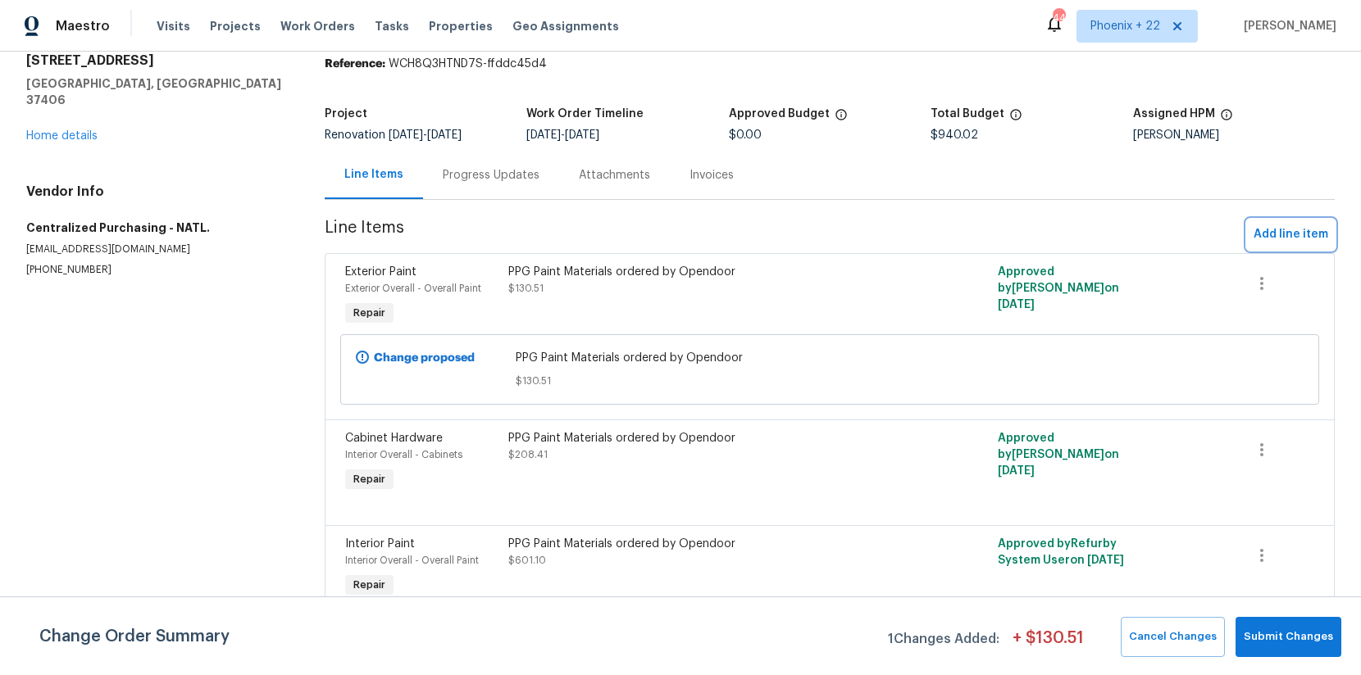
click at [1294, 231] on span "Add line item" at bounding box center [1290, 235] width 75 height 20
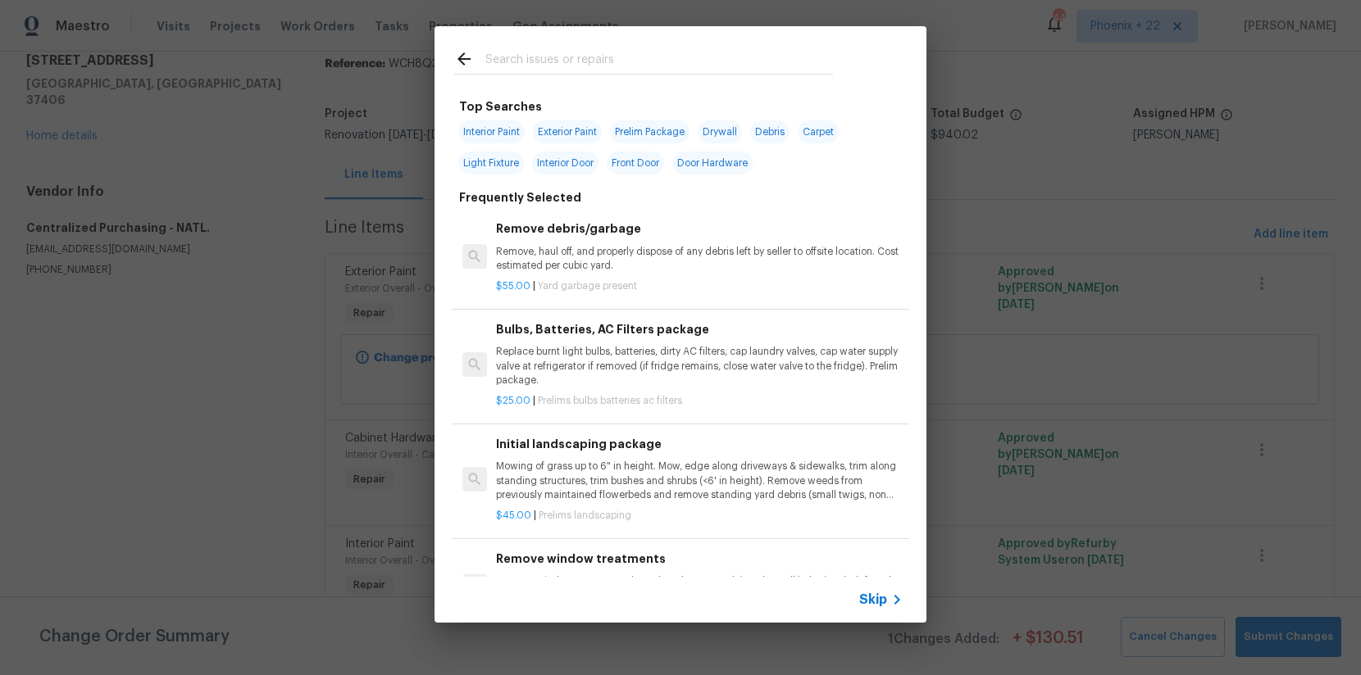
click at [635, 46] on div at bounding box center [643, 58] width 418 height 65
click at [630, 61] on input "text" at bounding box center [659, 61] width 348 height 25
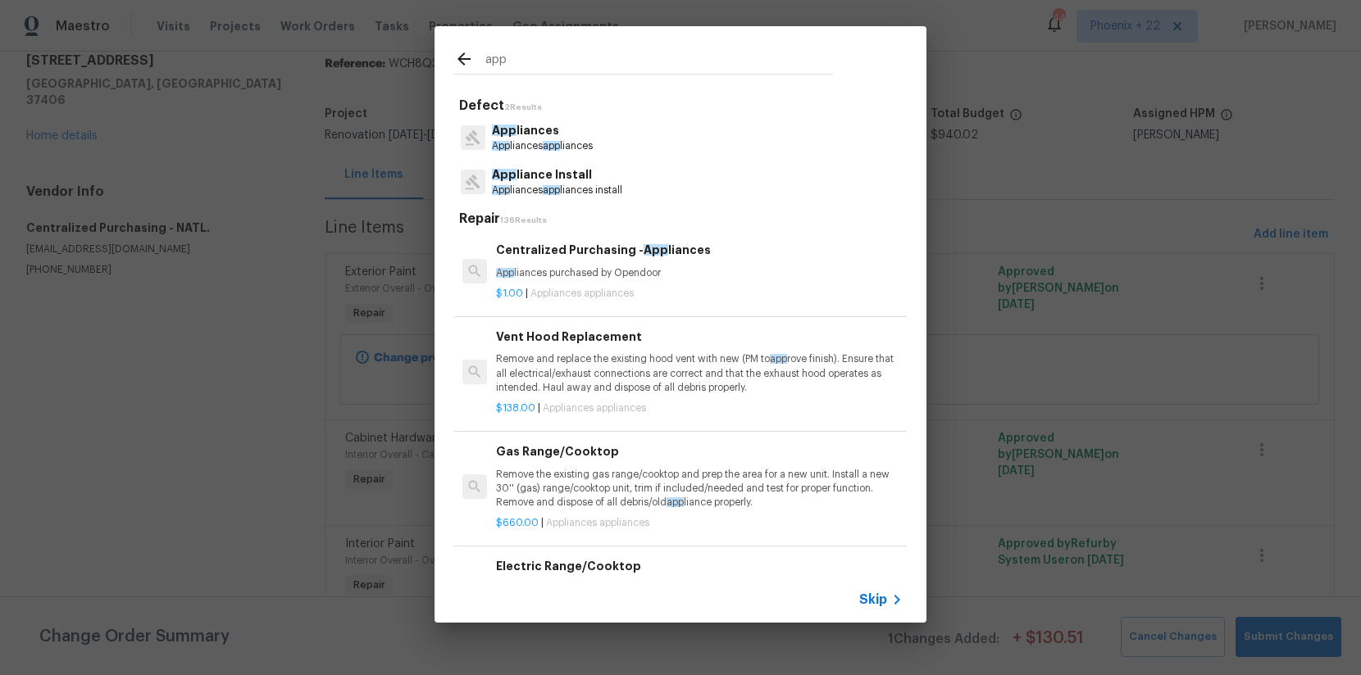
type input "app"
click at [719, 269] on p "App liances purchased by Opendoor" at bounding box center [699, 273] width 407 height 14
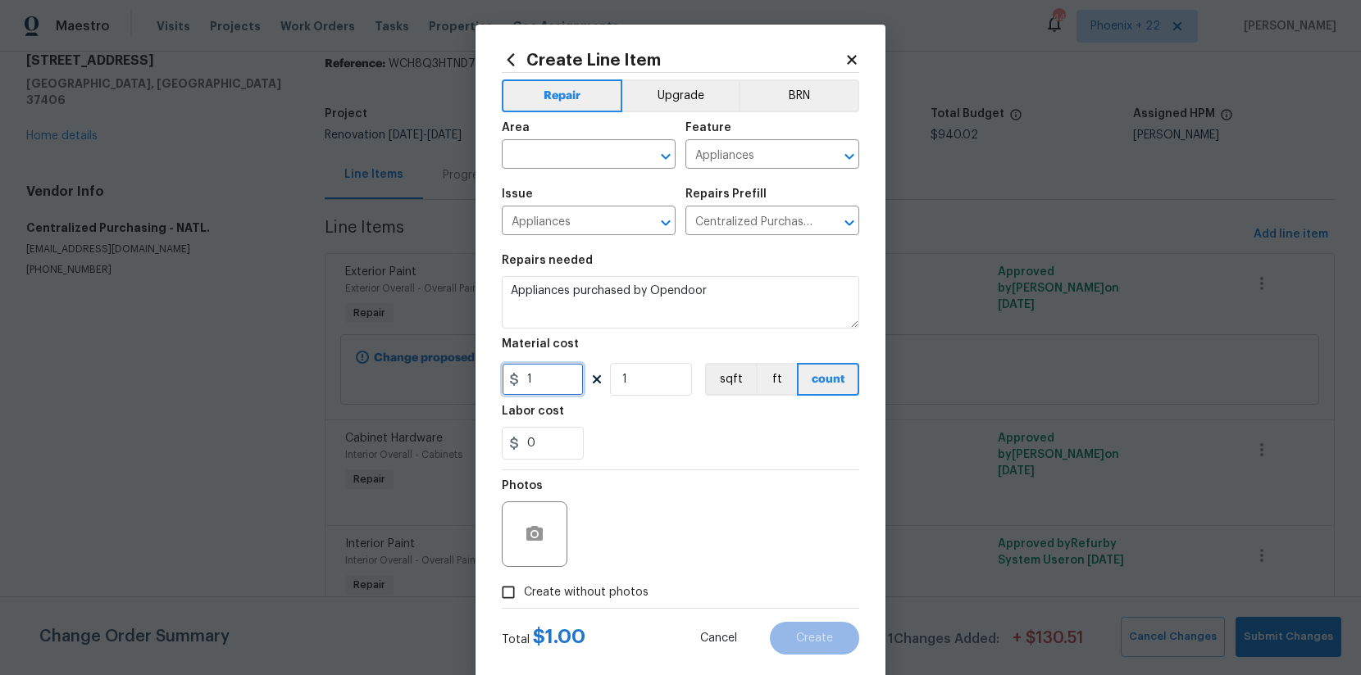
click at [560, 387] on input "1" at bounding box center [543, 379] width 82 height 33
click at [492, 380] on div "Create Line Item Repair Upgrade BRN Area ​ Feature Appliances ​ Issue Appliance…" at bounding box center [680, 353] width 410 height 657
type input "649.52"
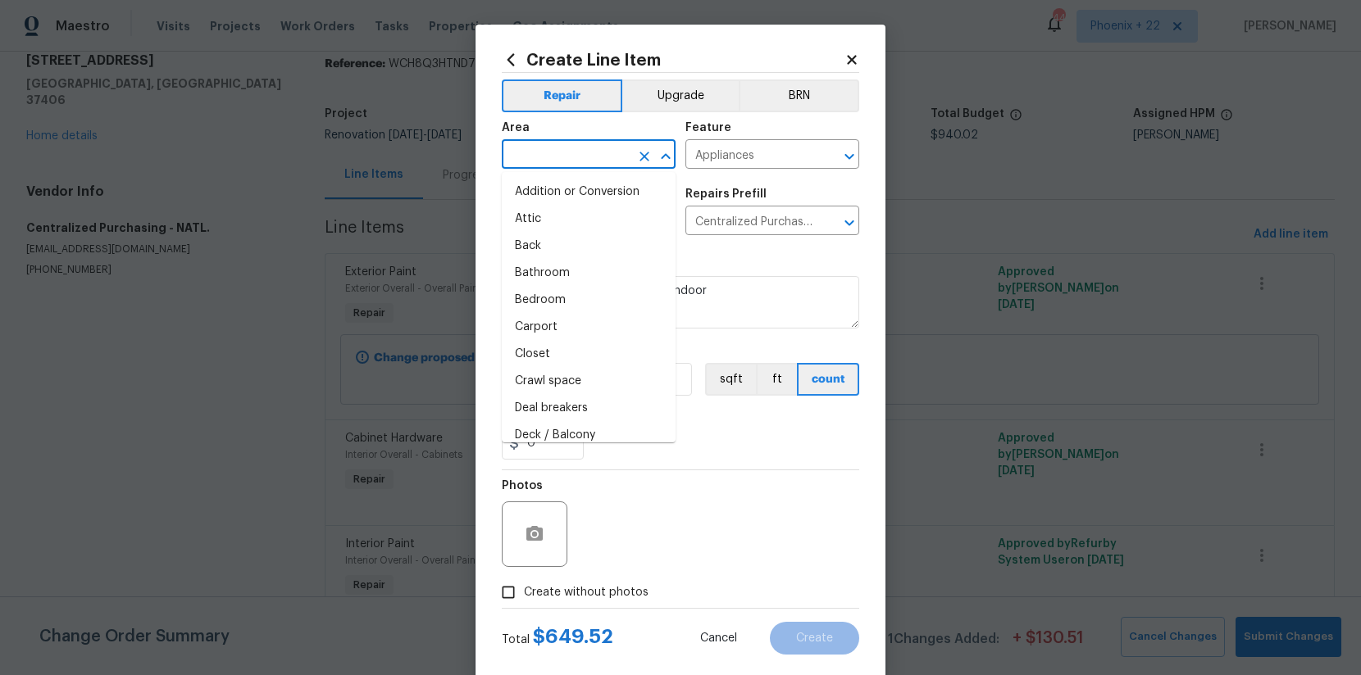
click at [576, 143] on input "text" at bounding box center [566, 155] width 128 height 25
type input "ov"
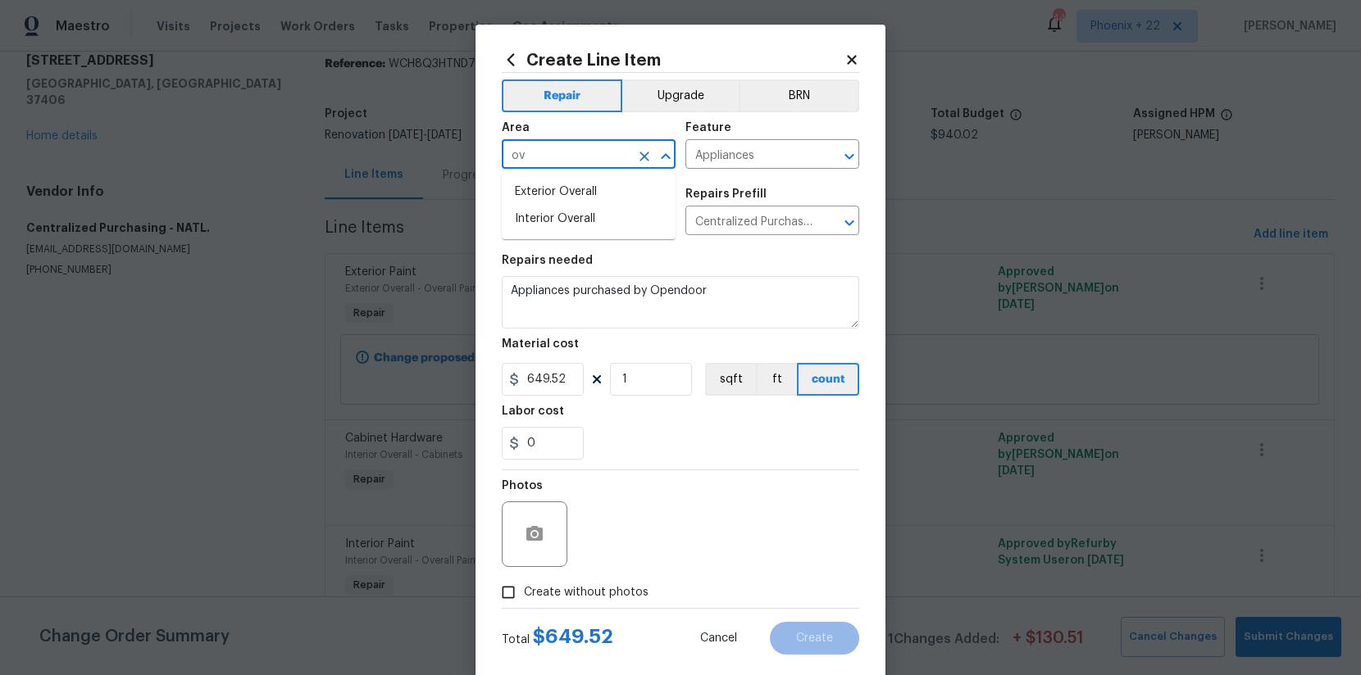
drag, startPoint x: 571, startPoint y: 148, endPoint x: 480, endPoint y: 153, distance: 91.9
click at [480, 153] on div "Create Line Item Repair Upgrade BRN Area ov ​ Feature Appliances ​ Issue Applia…" at bounding box center [680, 353] width 410 height 657
click at [559, 196] on li "Kitchen" at bounding box center [589, 192] width 174 height 27
type input "Kitchen"
click at [595, 594] on span "Create without photos" at bounding box center [586, 593] width 125 height 17
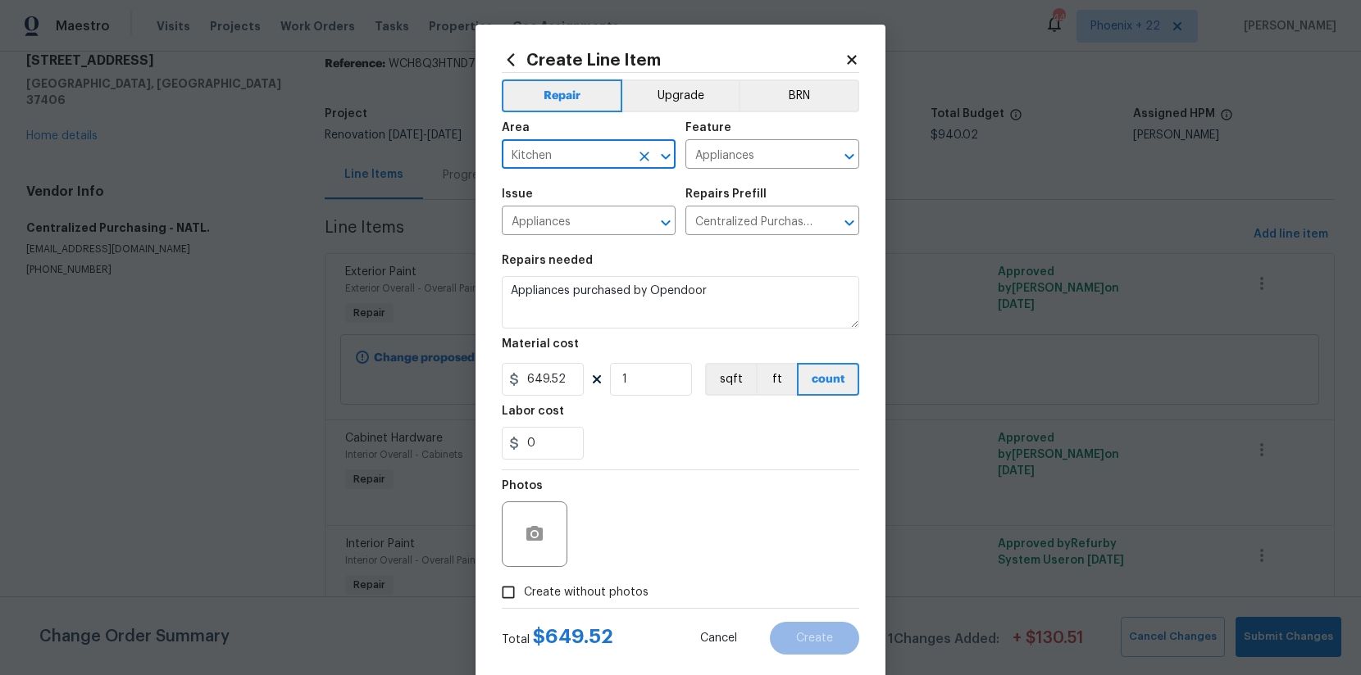
click at [524, 594] on input "Create without photos" at bounding box center [508, 592] width 31 height 31
checkbox input "true"
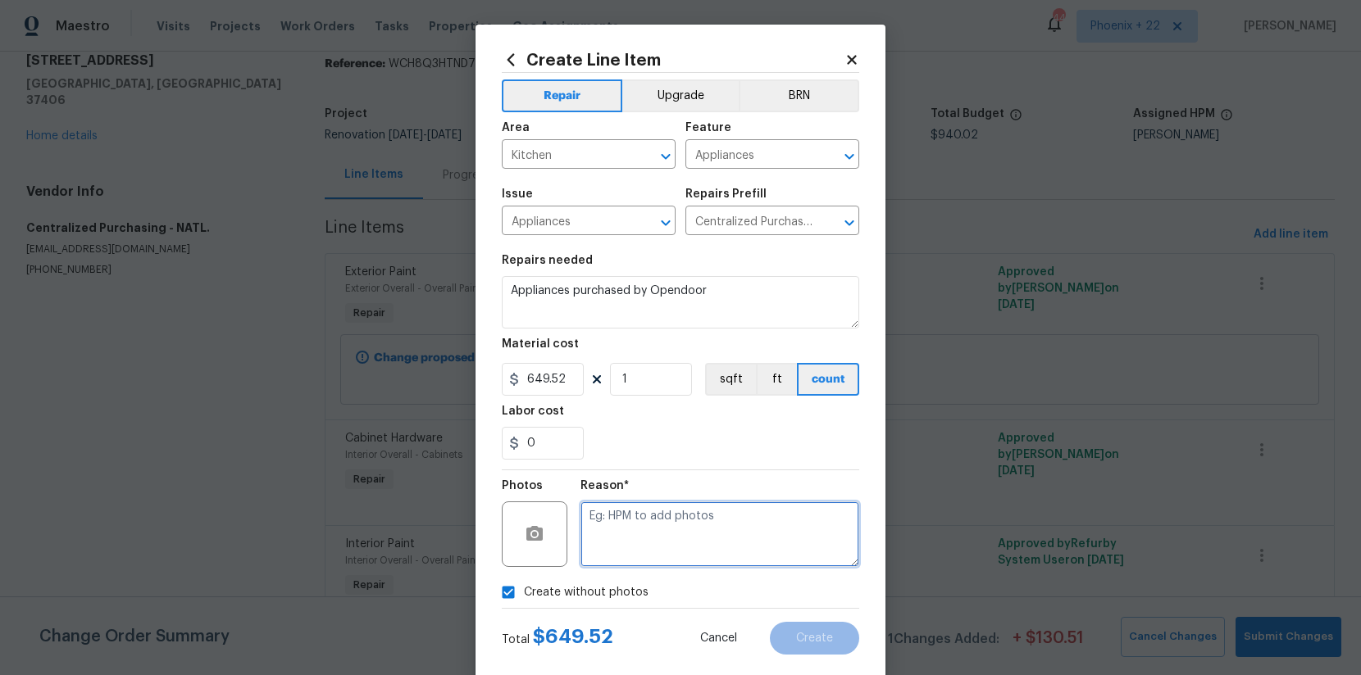
click at [621, 551] on textarea at bounding box center [719, 535] width 279 height 66
type textarea "NA"
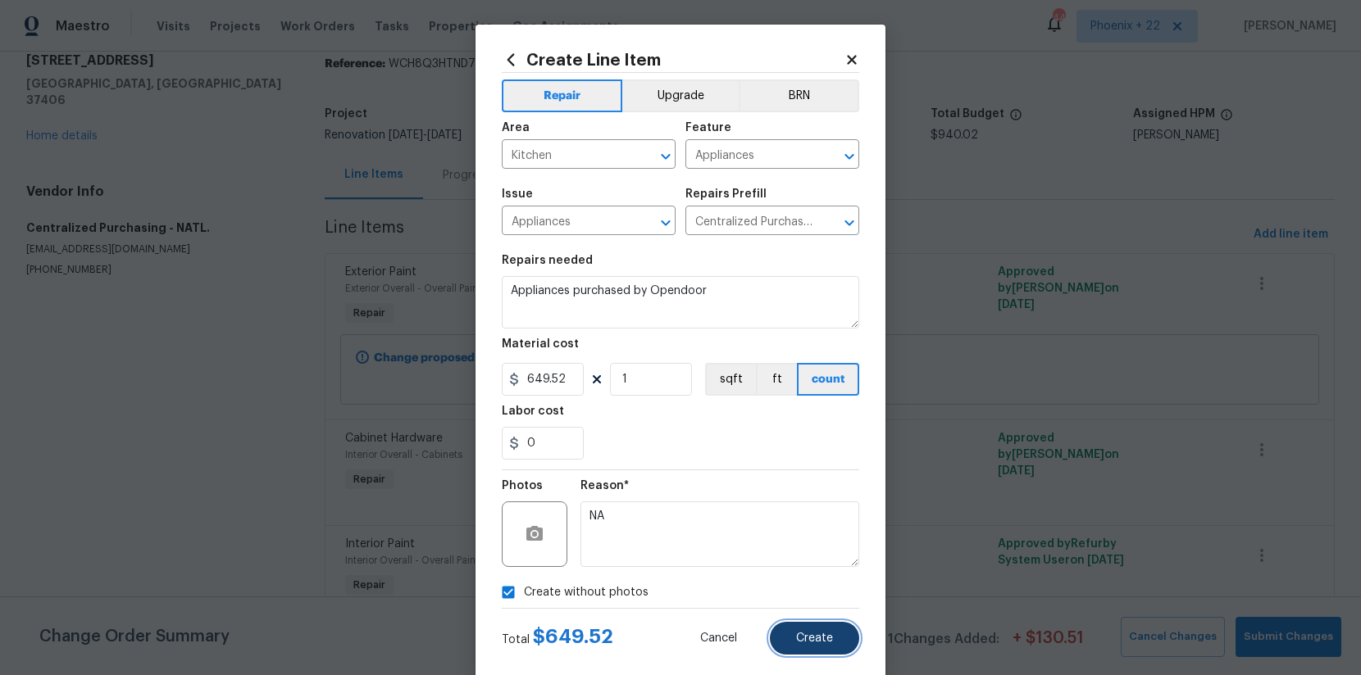
click at [822, 650] on button "Create" at bounding box center [814, 638] width 89 height 33
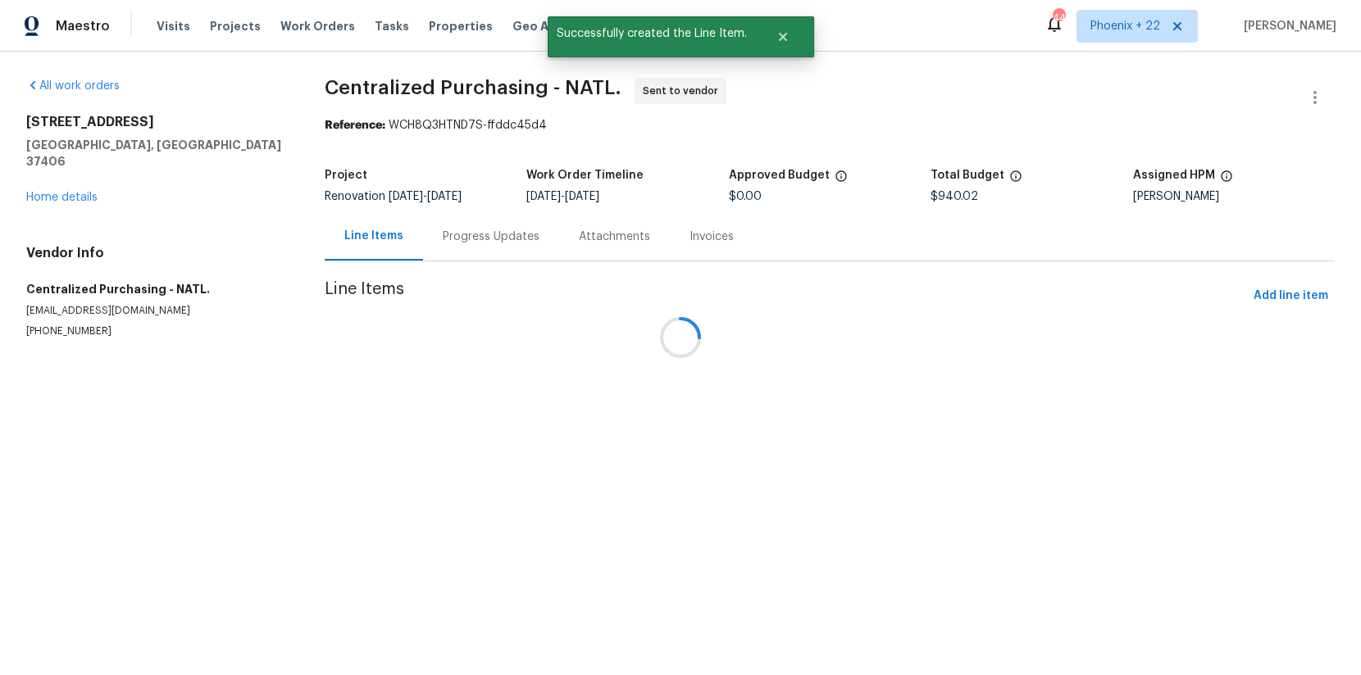
scroll to position [0, 0]
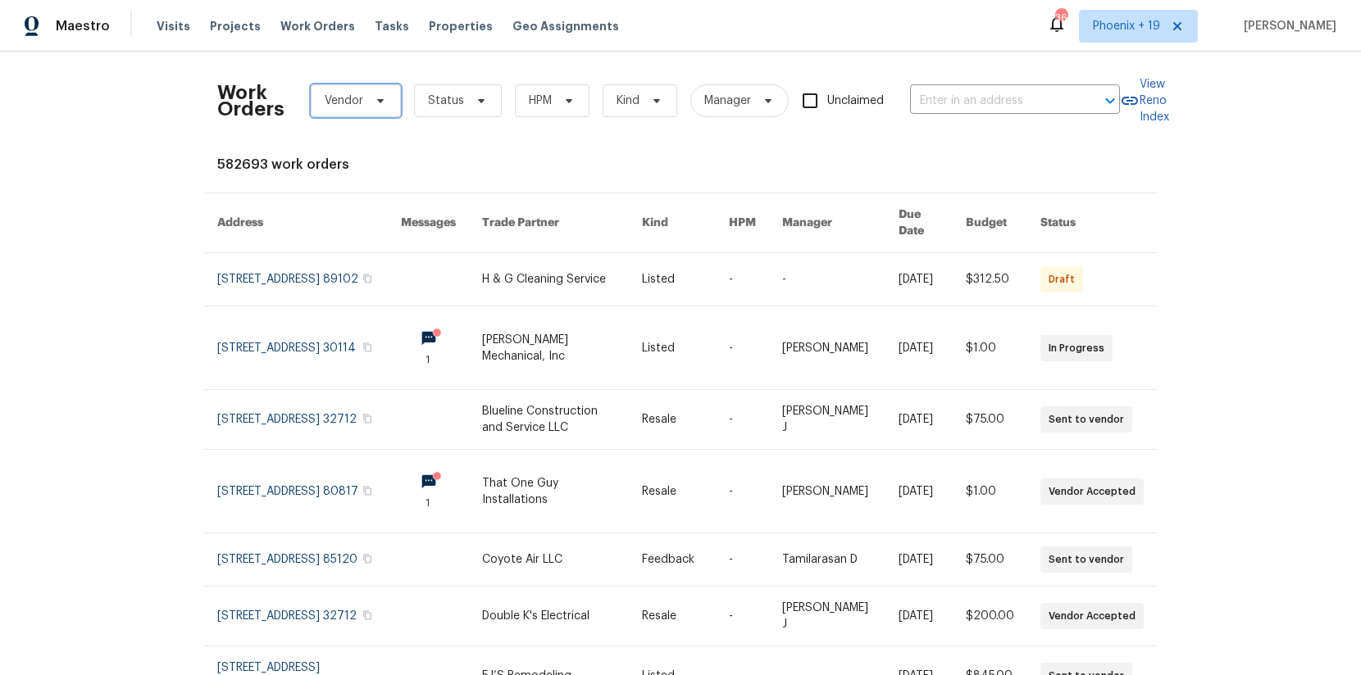
click at [339, 84] on span "Vendor" at bounding box center [356, 100] width 90 height 33
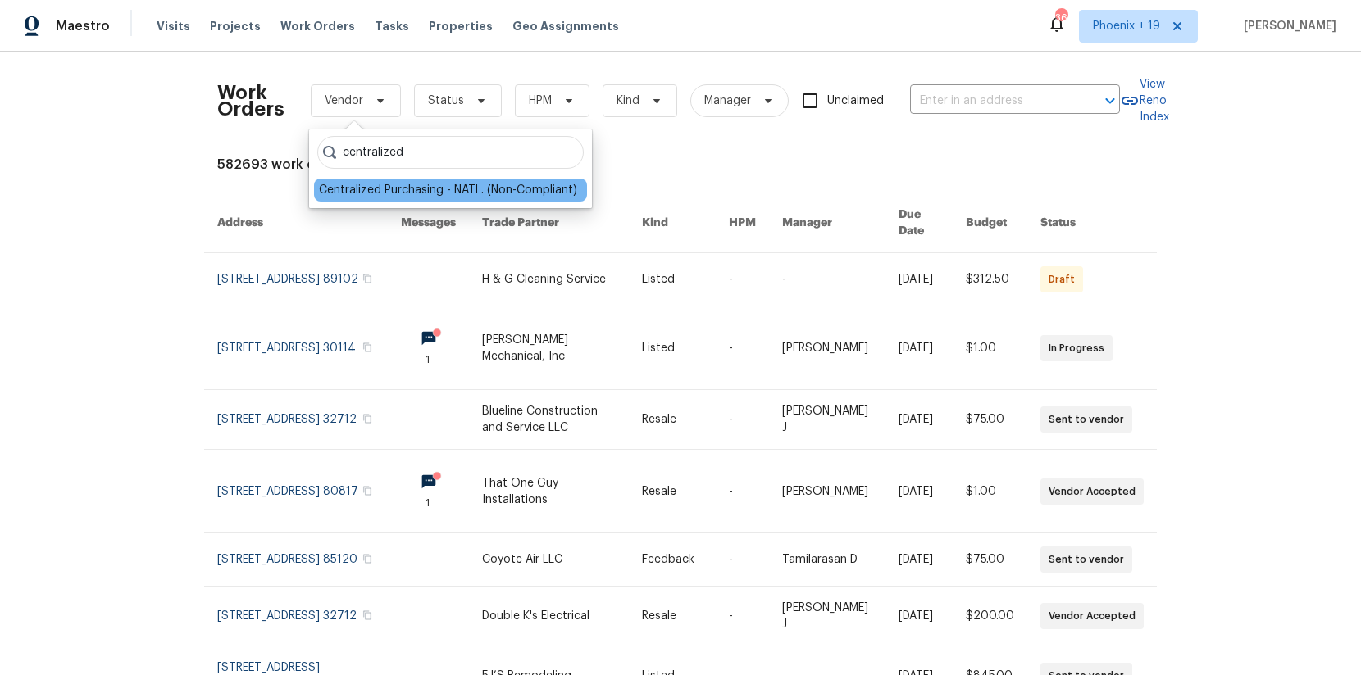
type input "centralized"
click at [373, 185] on div "Centralized Purchasing - NATL. (Non-Compliant)" at bounding box center [448, 190] width 258 height 16
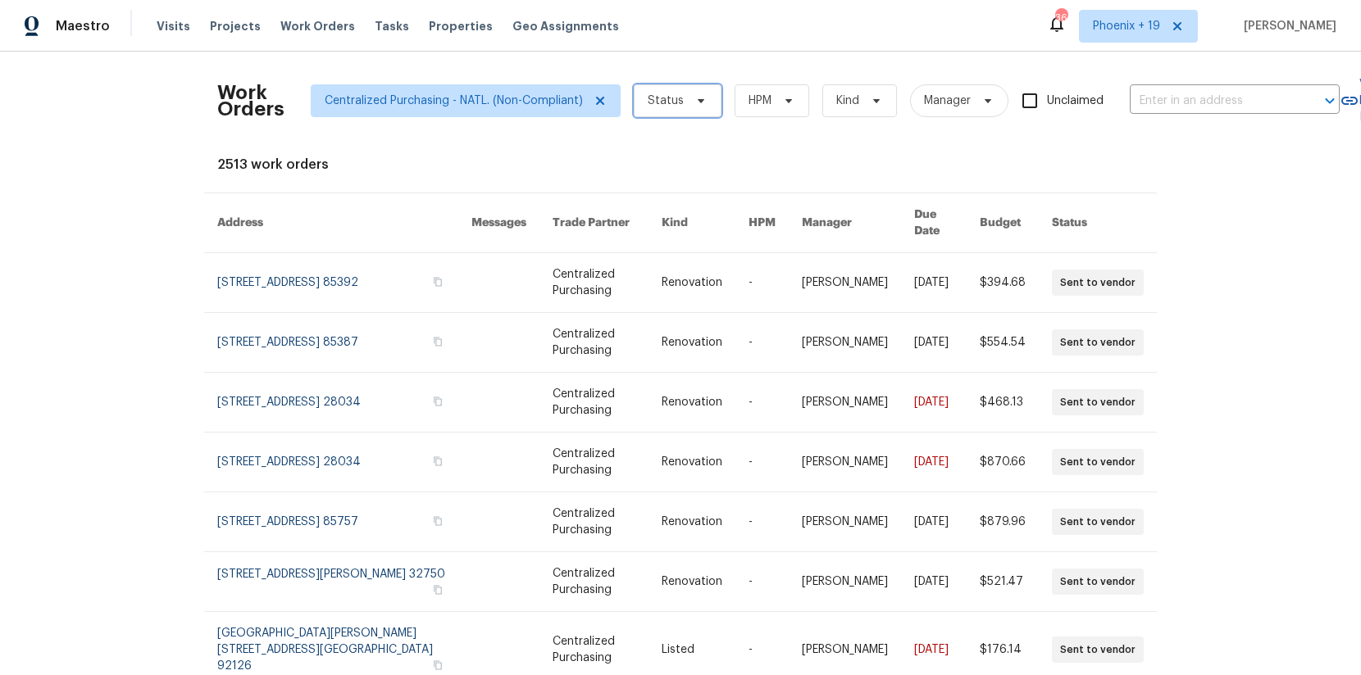
click at [653, 98] on span "Status" at bounding box center [666, 101] width 36 height 16
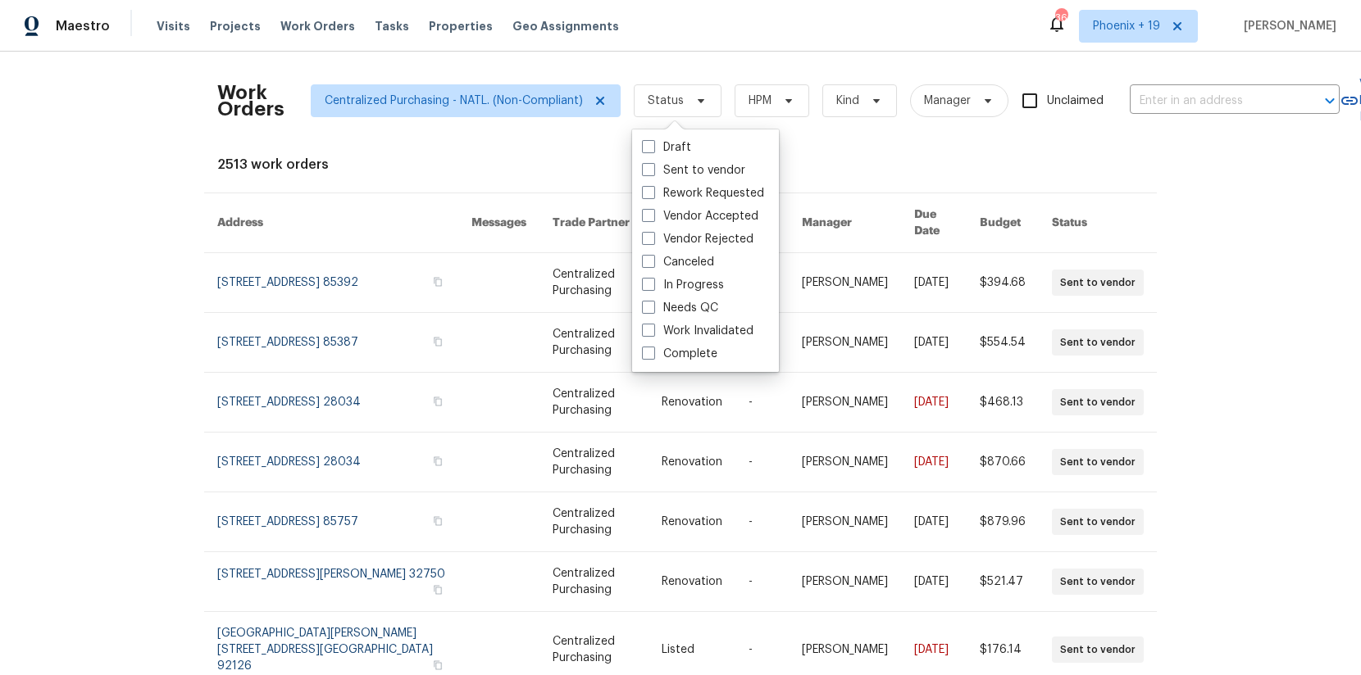
click at [654, 308] on span at bounding box center [648, 307] width 13 height 13
click at [653, 308] on input "Needs QC" at bounding box center [647, 305] width 11 height 11
checkbox input "true"
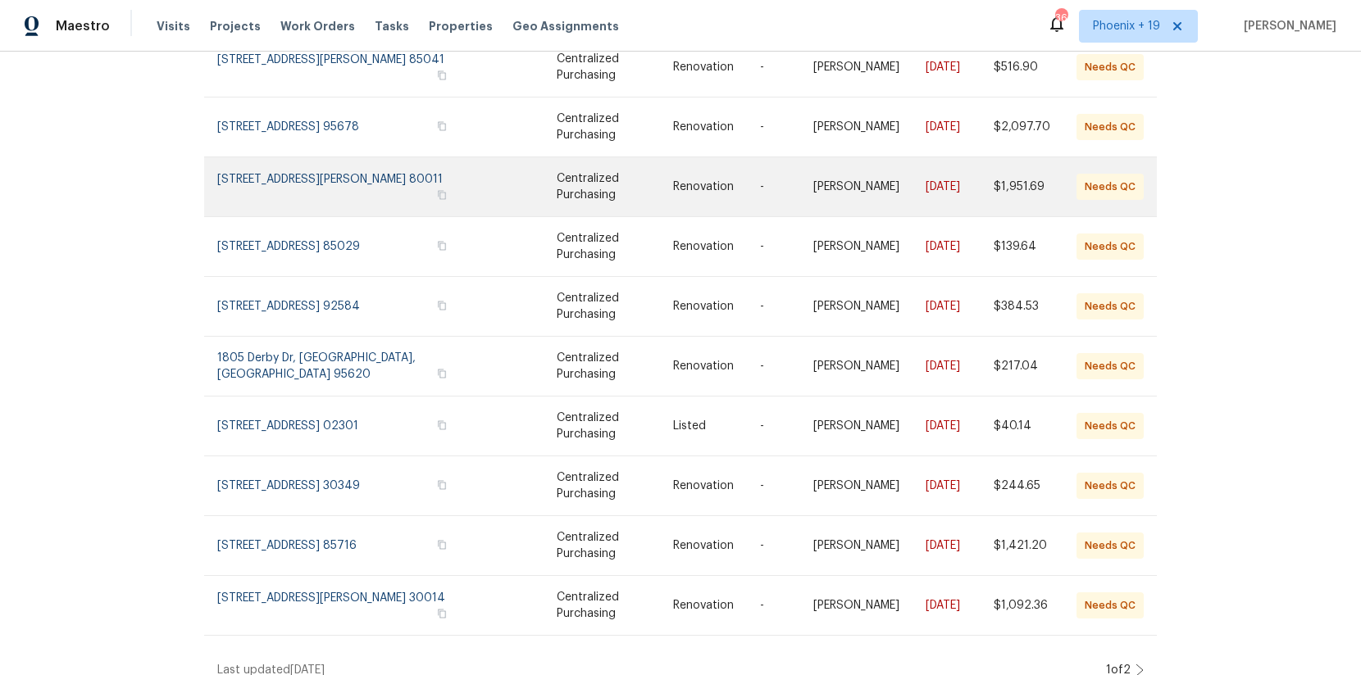
scroll to position [169, 0]
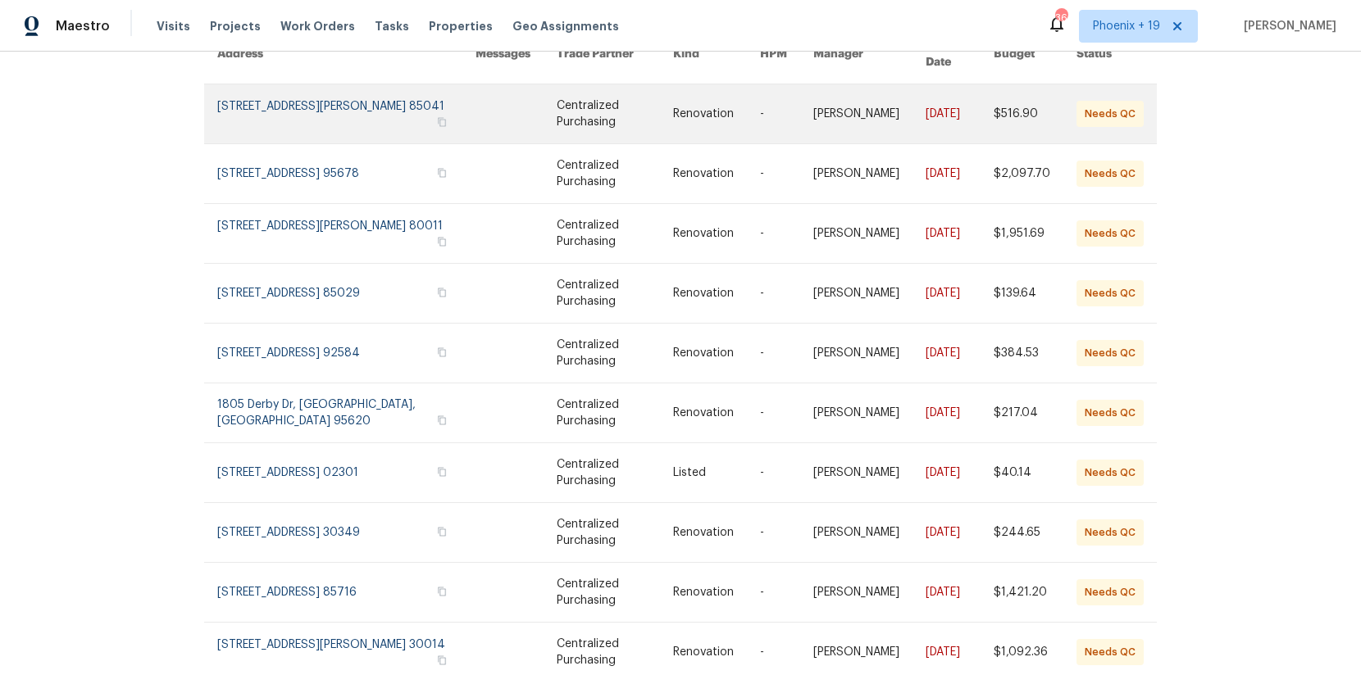
click at [321, 94] on link at bounding box center [346, 113] width 258 height 59
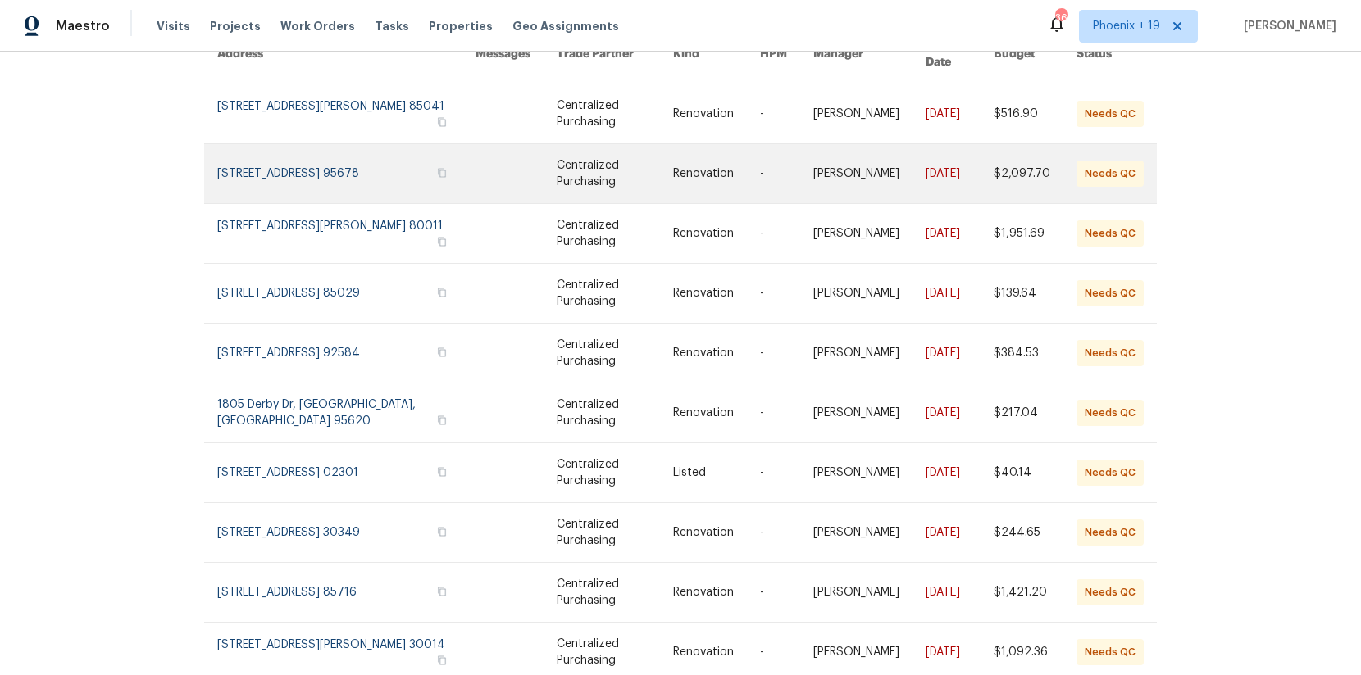
click at [329, 144] on link at bounding box center [346, 173] width 258 height 59
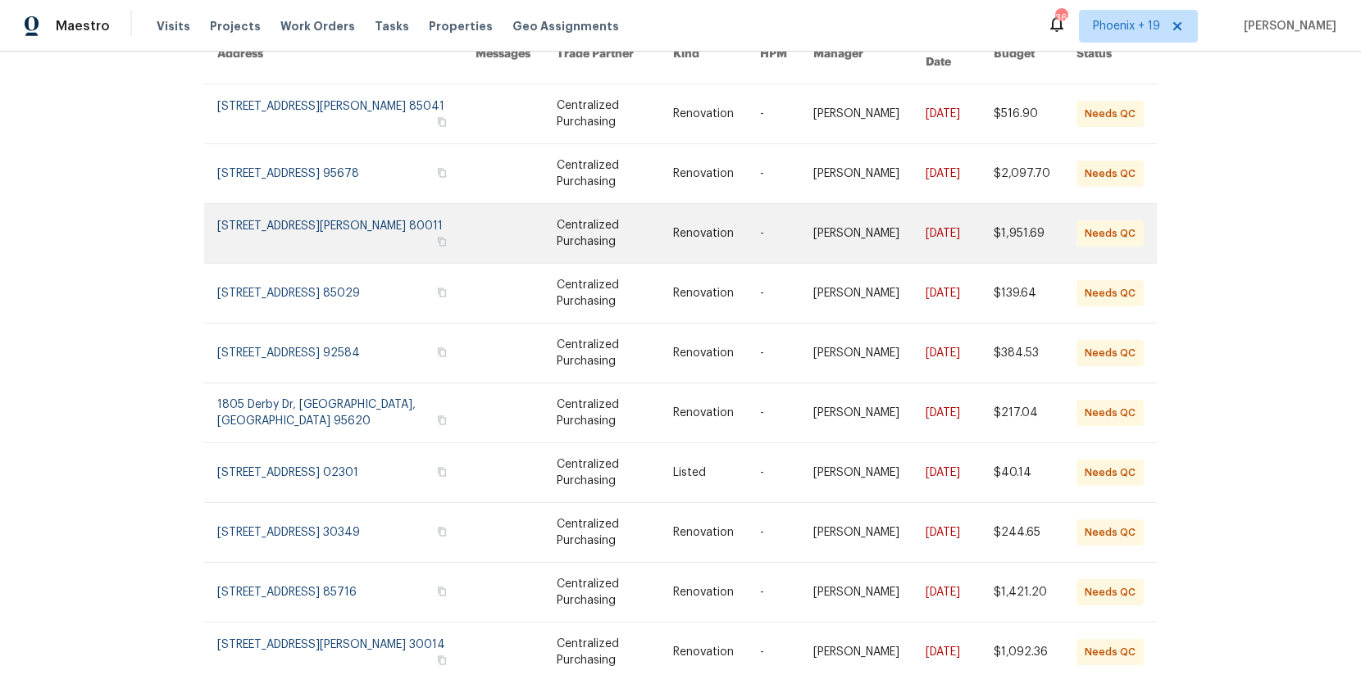
click at [341, 204] on link at bounding box center [346, 233] width 258 height 59
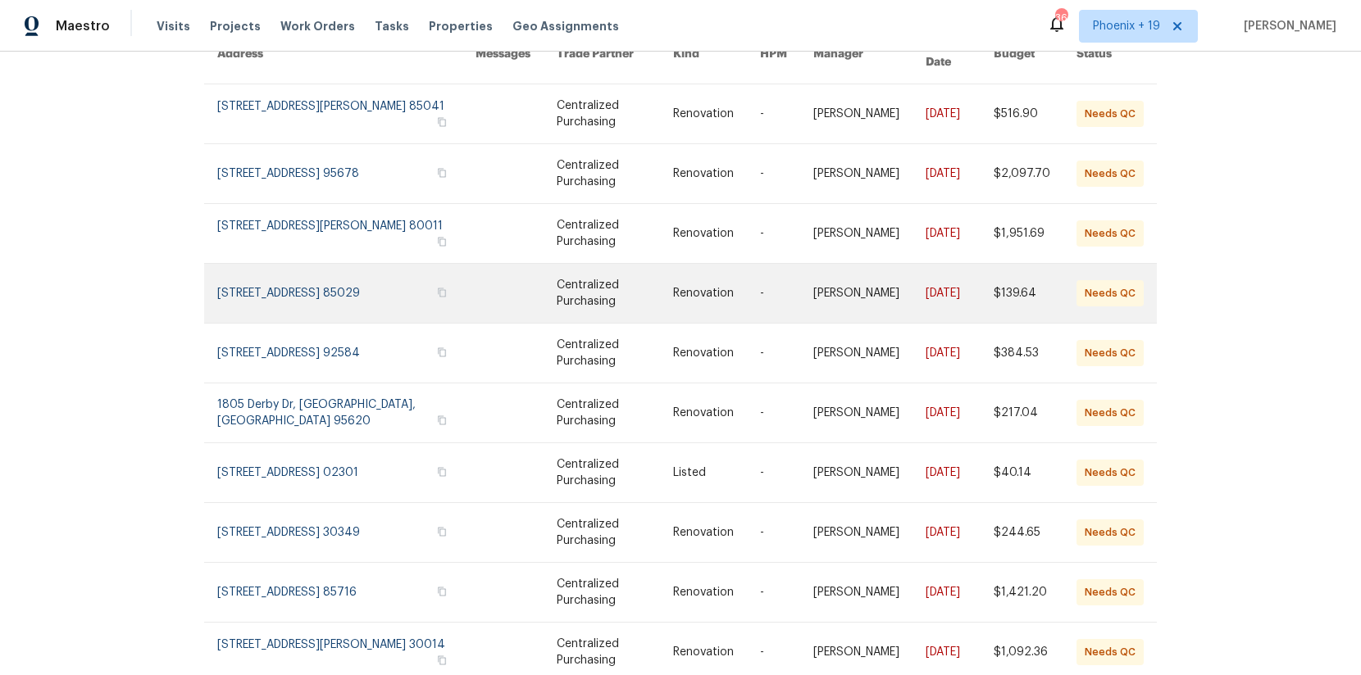
click at [334, 269] on link at bounding box center [346, 293] width 258 height 59
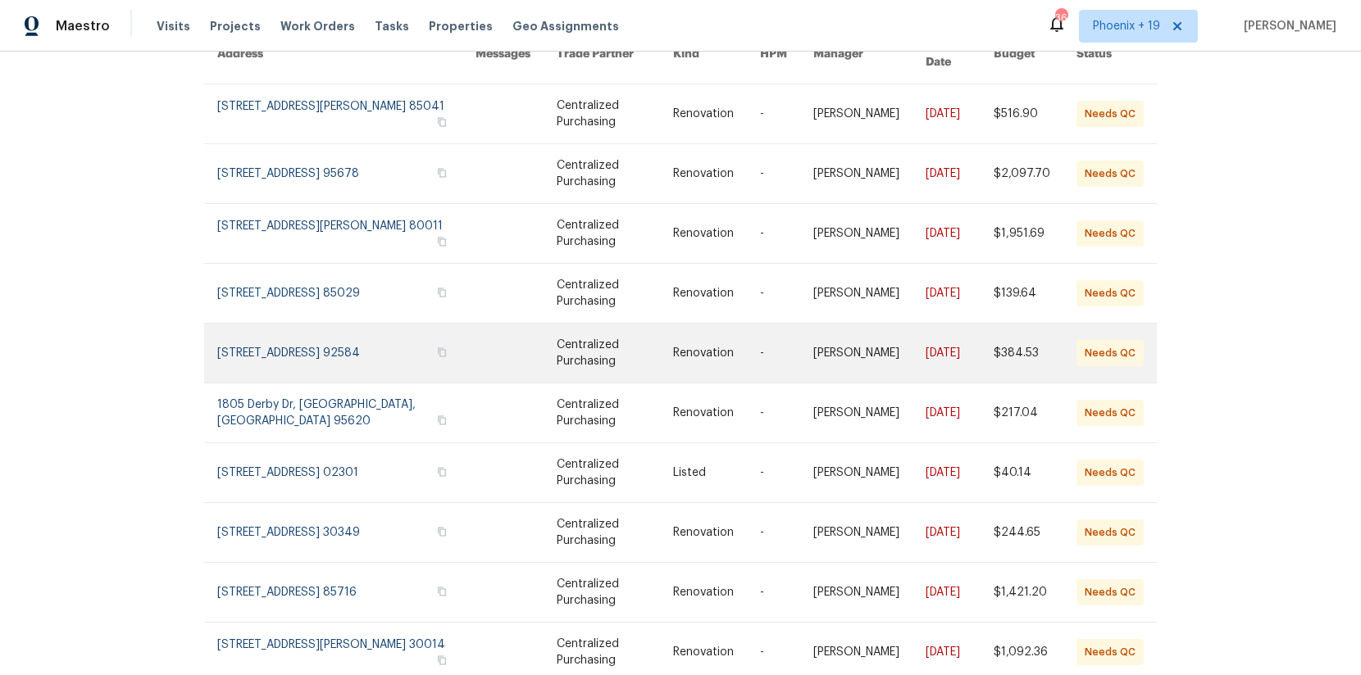
click at [331, 352] on link at bounding box center [346, 353] width 258 height 59
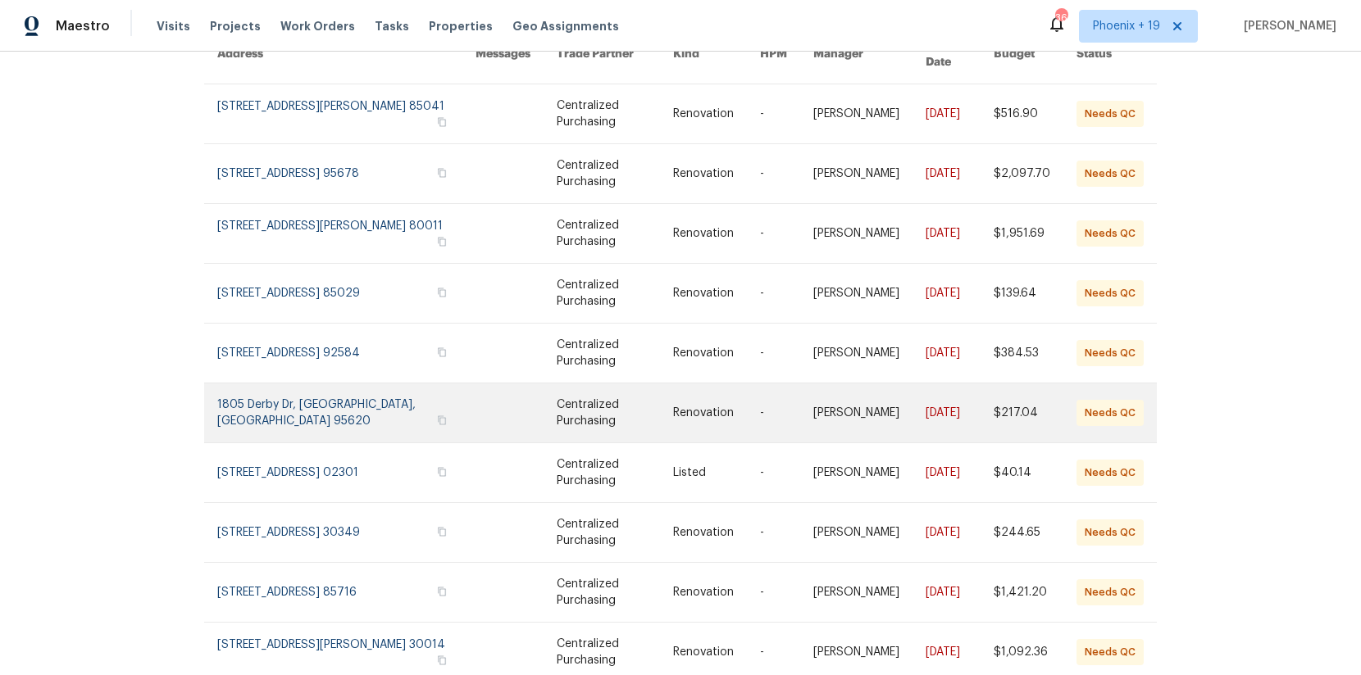
click at [335, 406] on link at bounding box center [346, 413] width 258 height 59
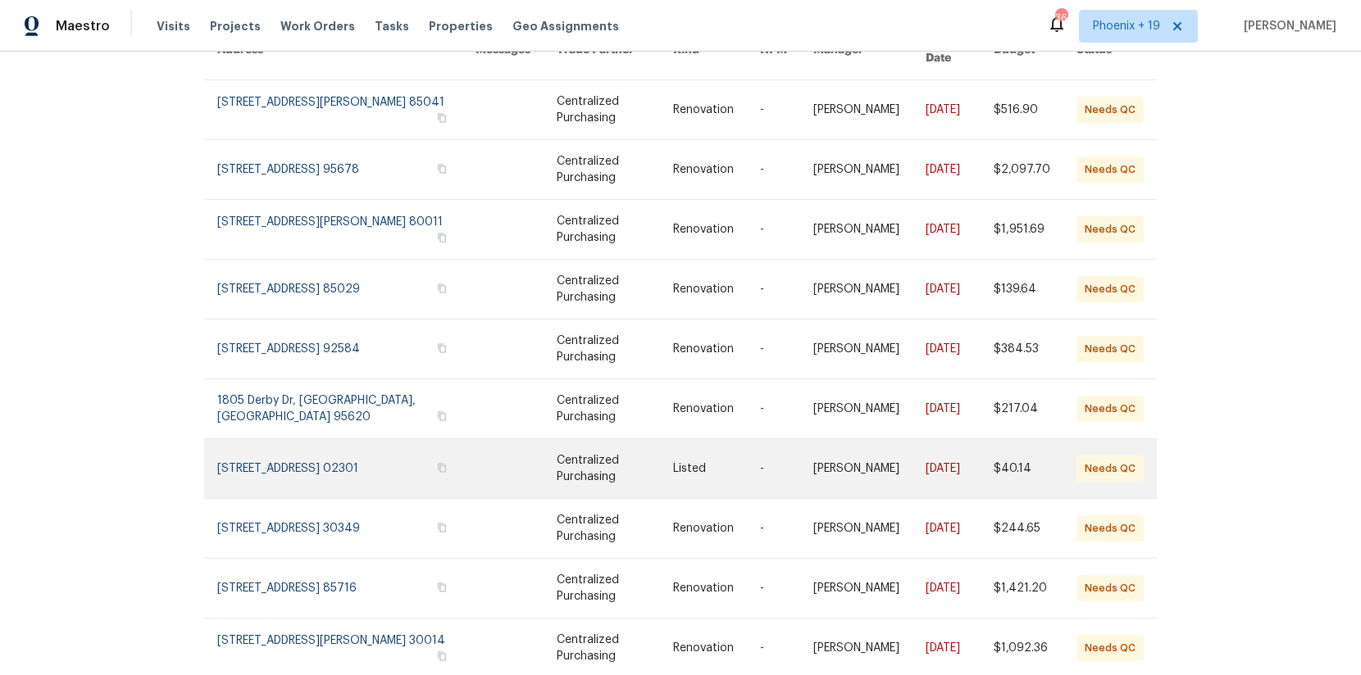
click at [333, 466] on link at bounding box center [346, 468] width 258 height 59
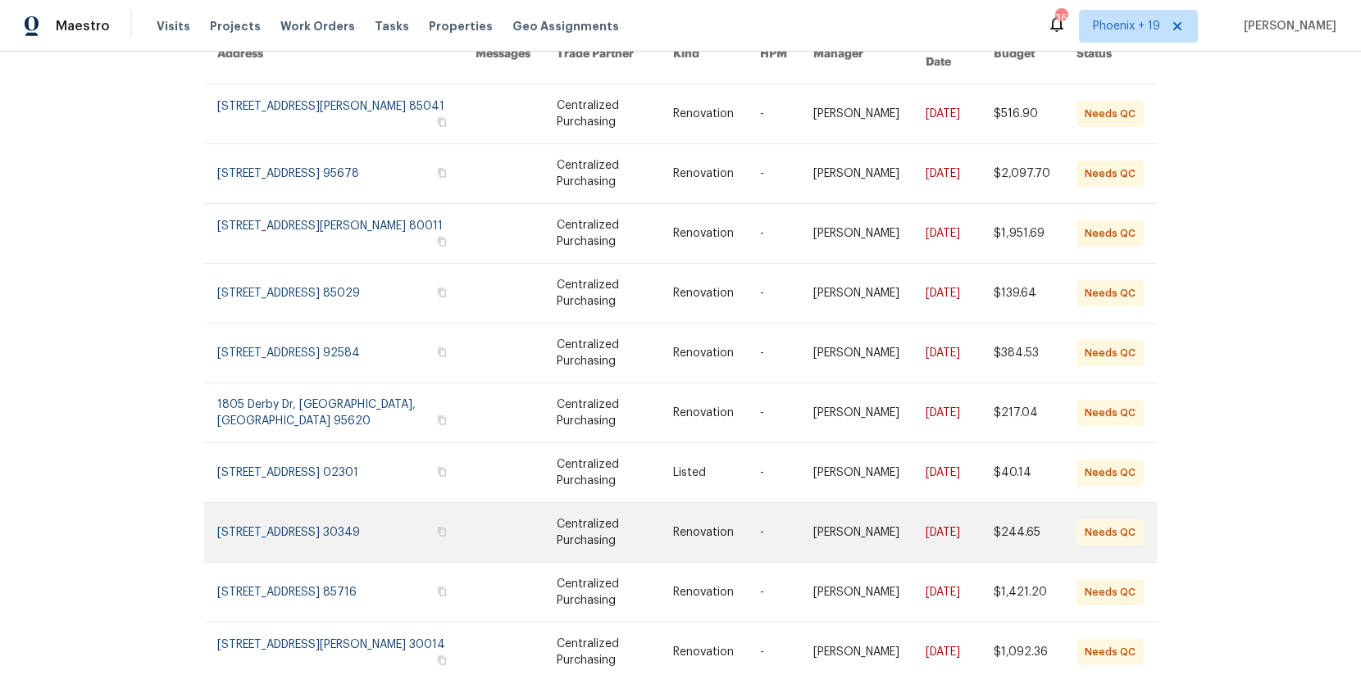
click at [335, 503] on link at bounding box center [346, 532] width 258 height 59
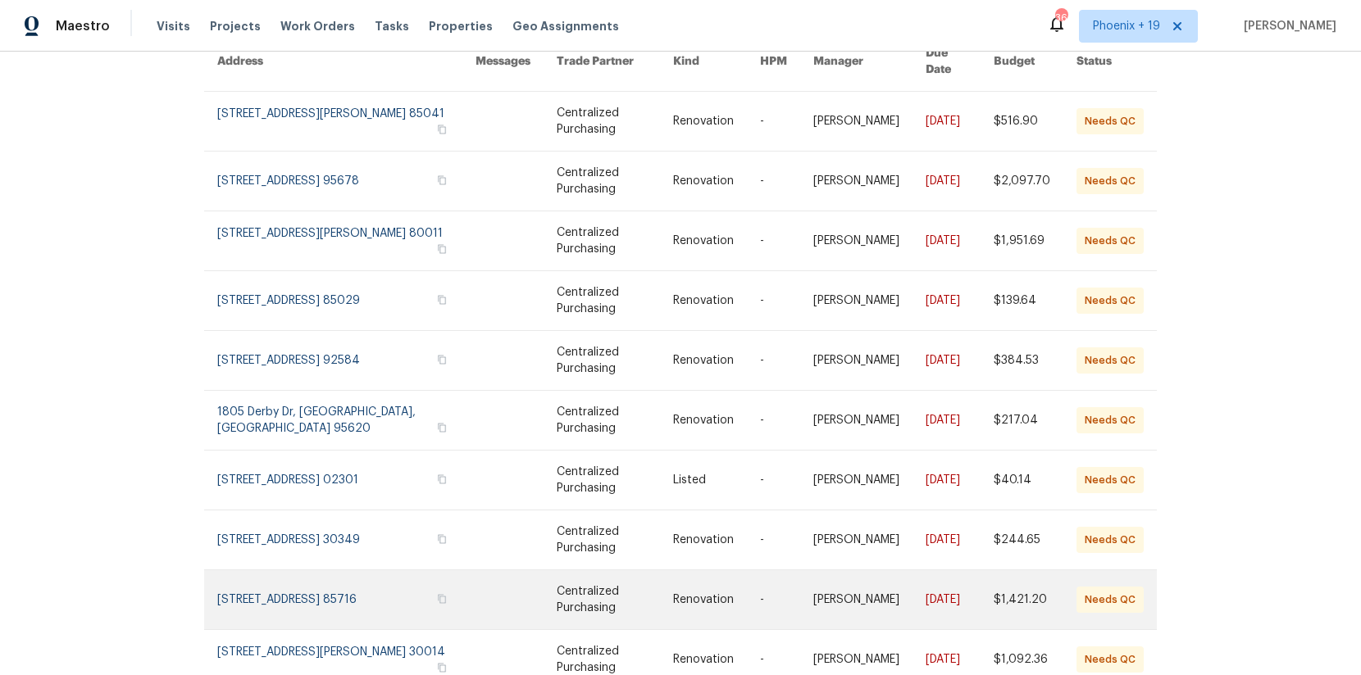
click at [339, 571] on link at bounding box center [346, 600] width 258 height 59
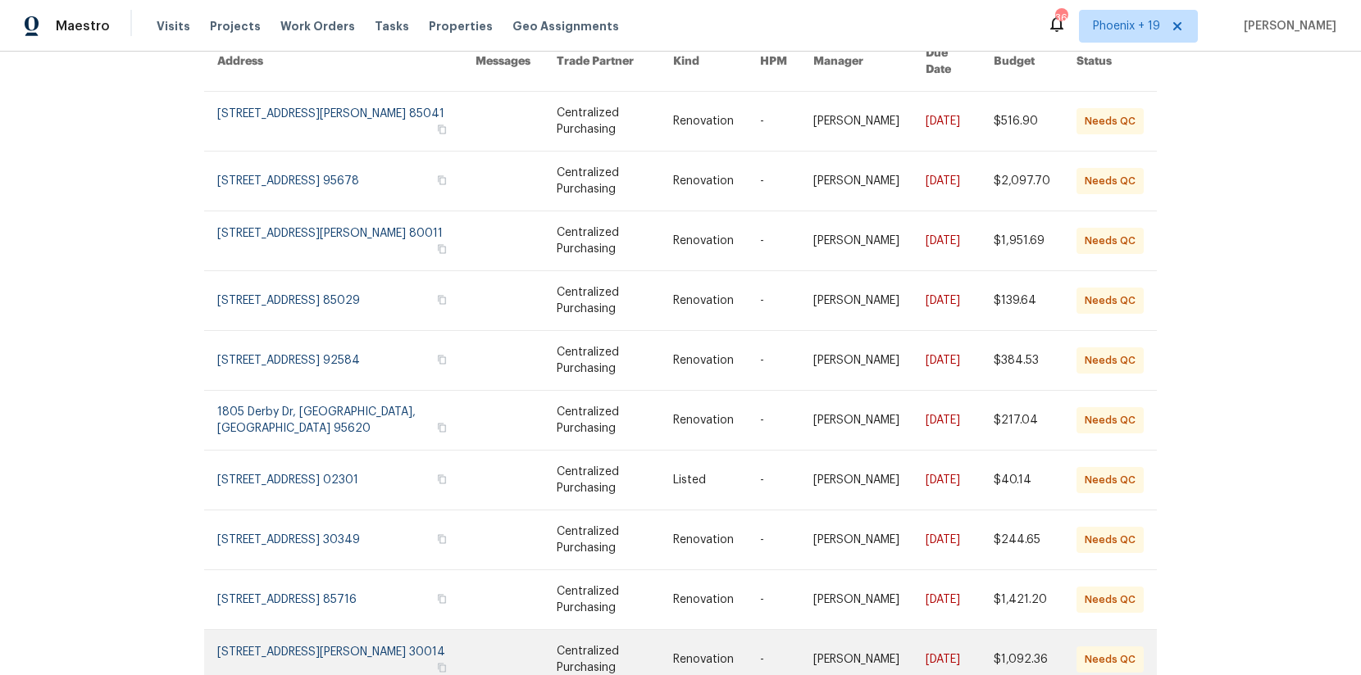
click at [355, 631] on link at bounding box center [346, 659] width 258 height 59
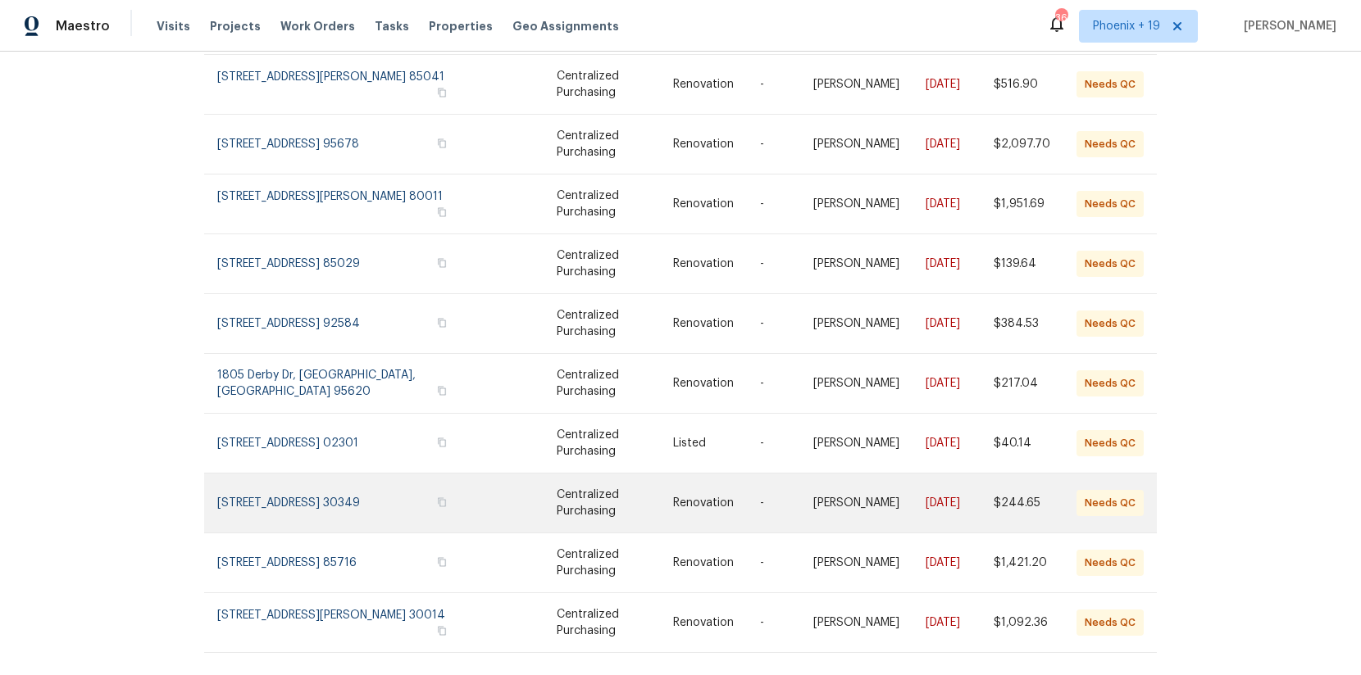
scroll to position [216, 0]
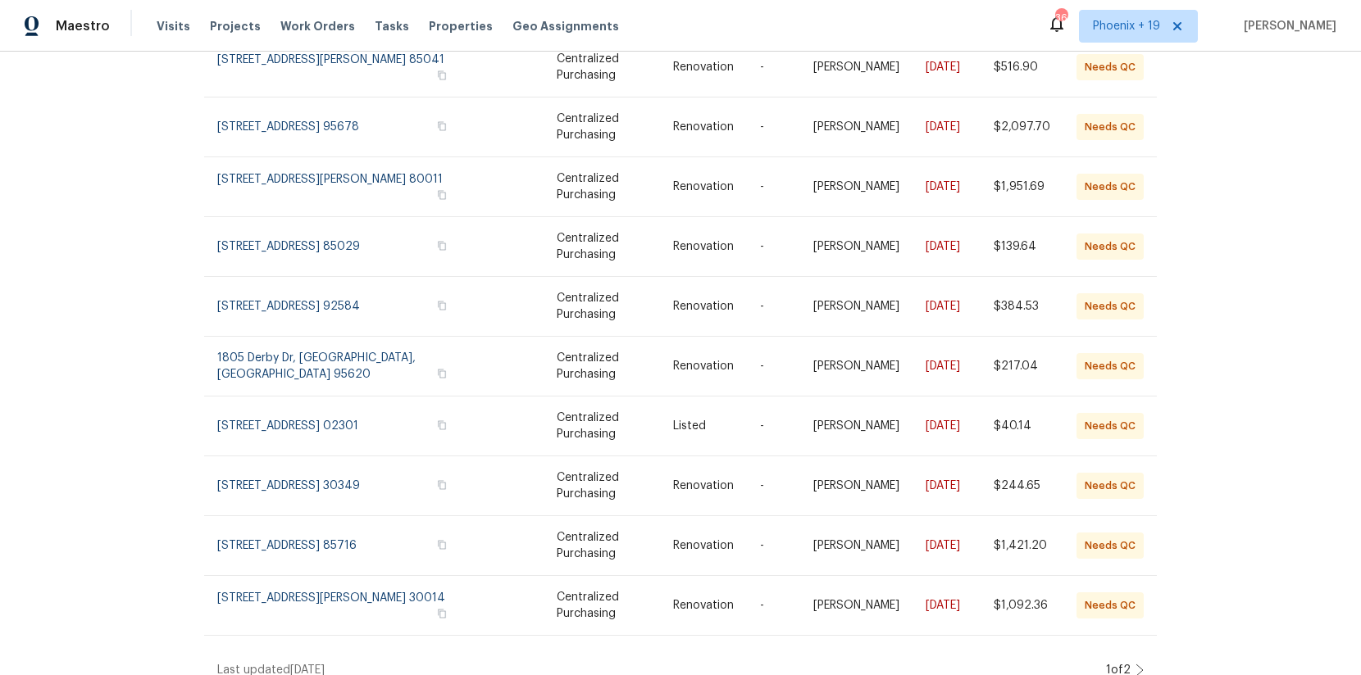
click at [1133, 662] on div "1 of 2" at bounding box center [1122, 670] width 43 height 16
click at [1139, 665] on icon at bounding box center [1139, 670] width 7 height 11
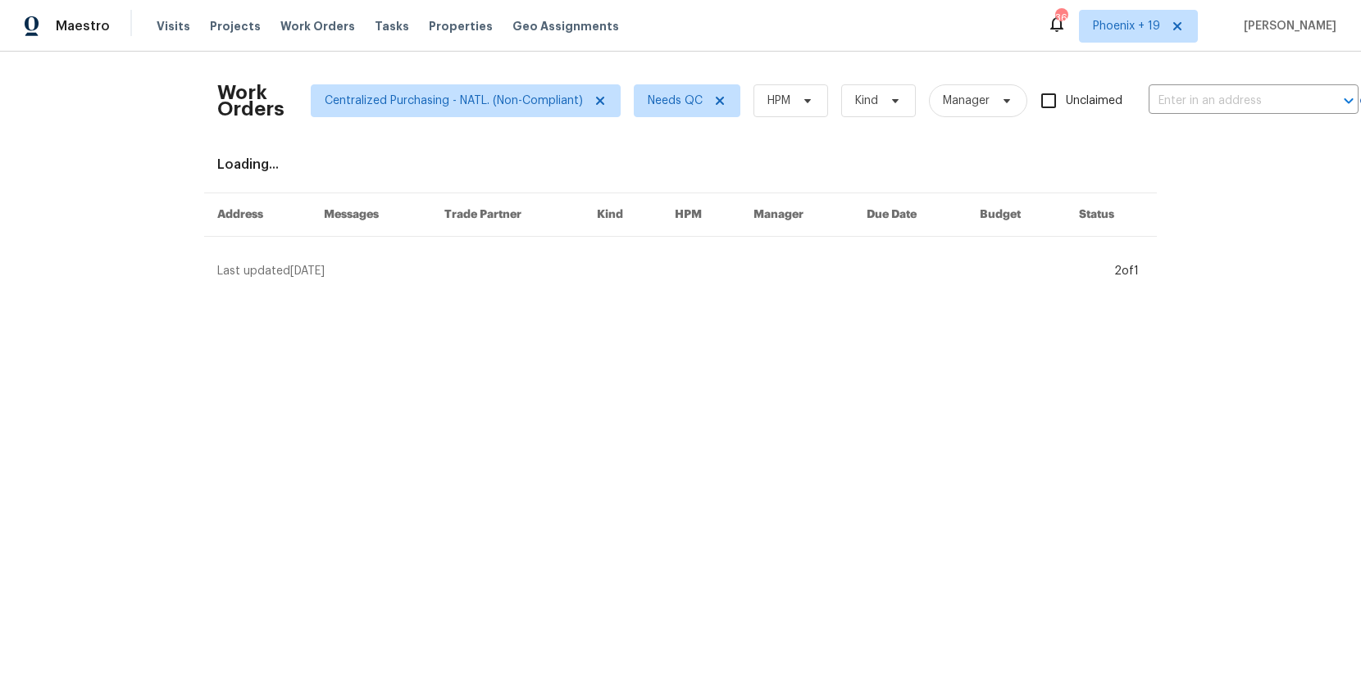
scroll to position [0, 0]
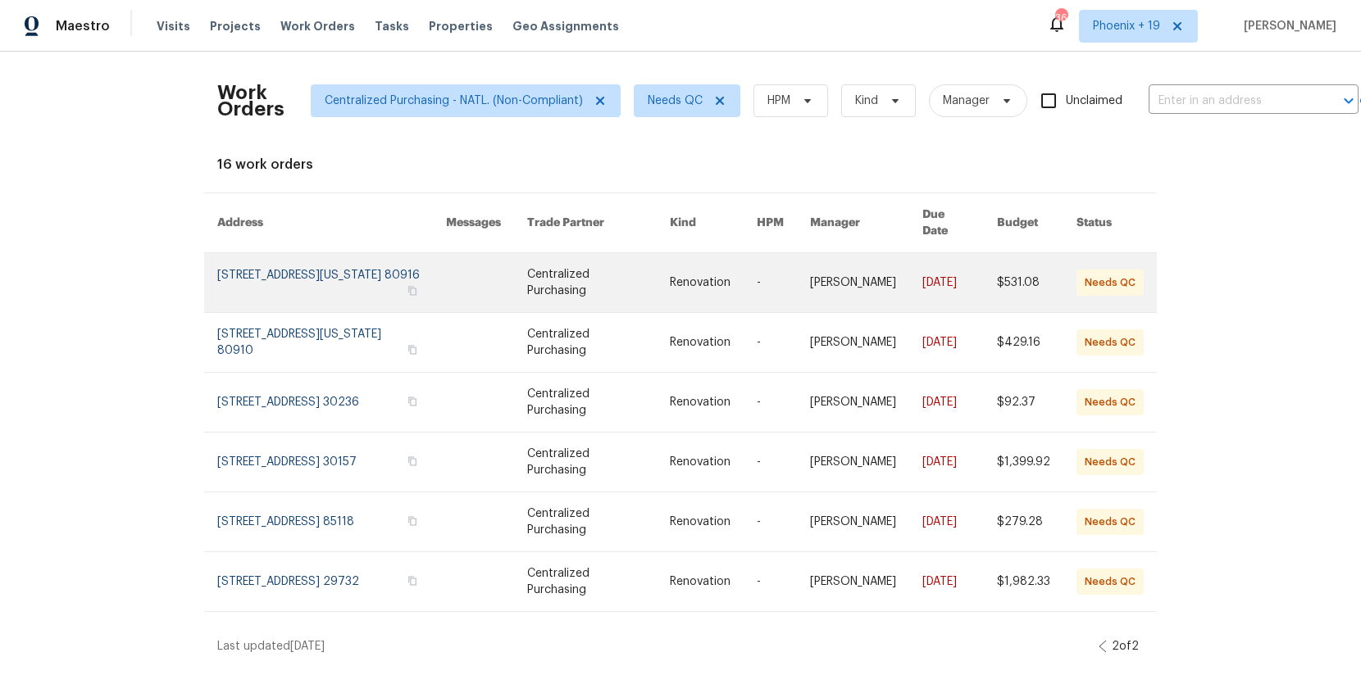
click at [362, 271] on link at bounding box center [331, 282] width 229 height 59
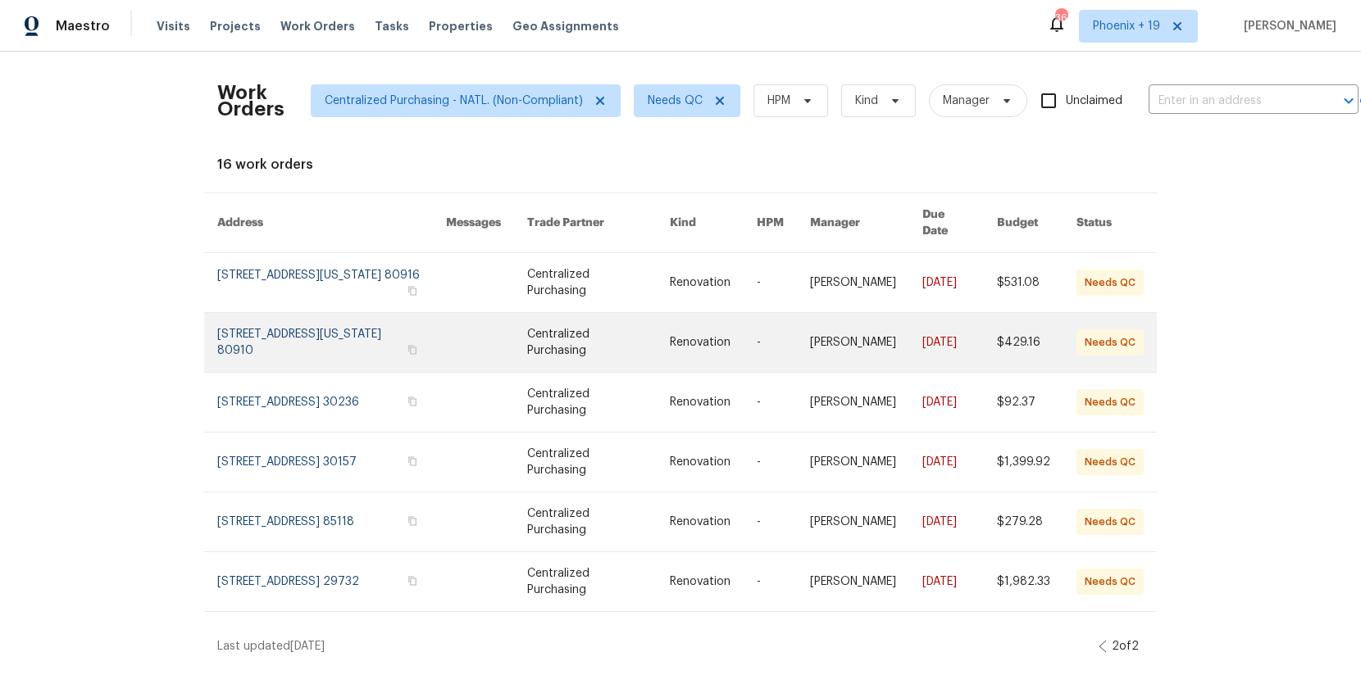
click at [366, 339] on link at bounding box center [331, 342] width 229 height 59
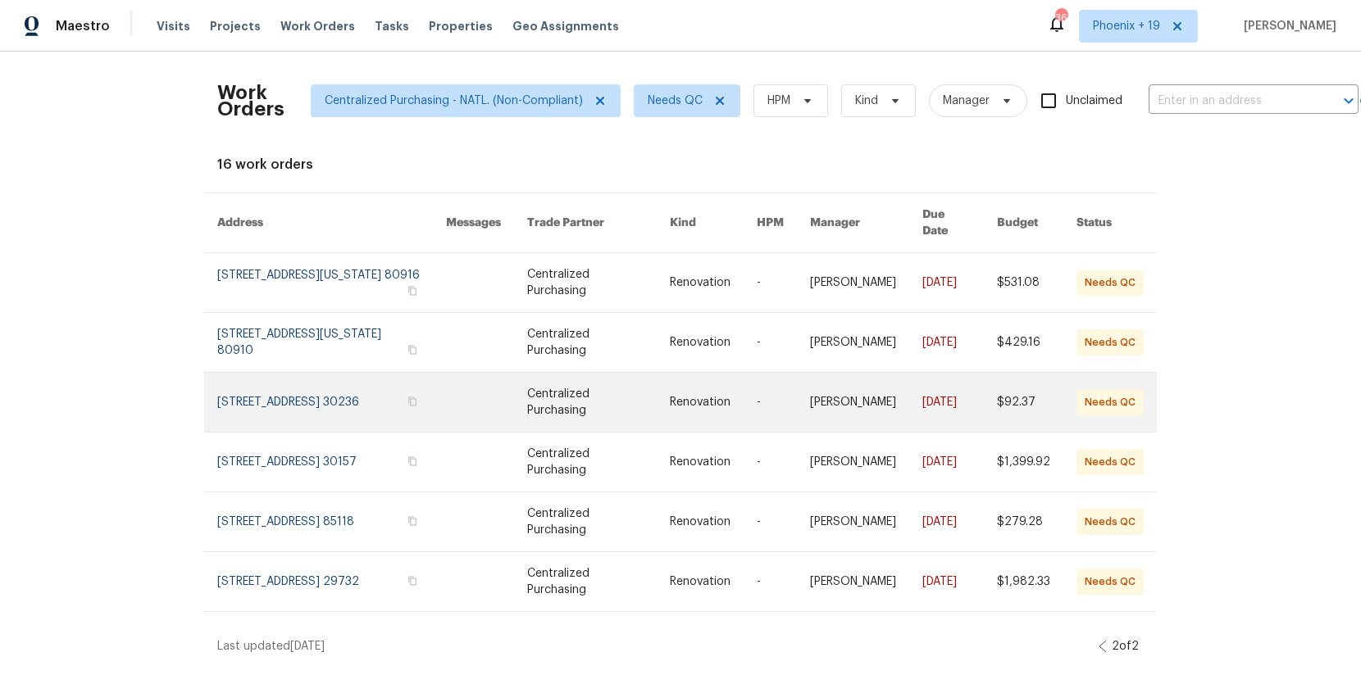
click at [375, 376] on link at bounding box center [331, 402] width 229 height 59
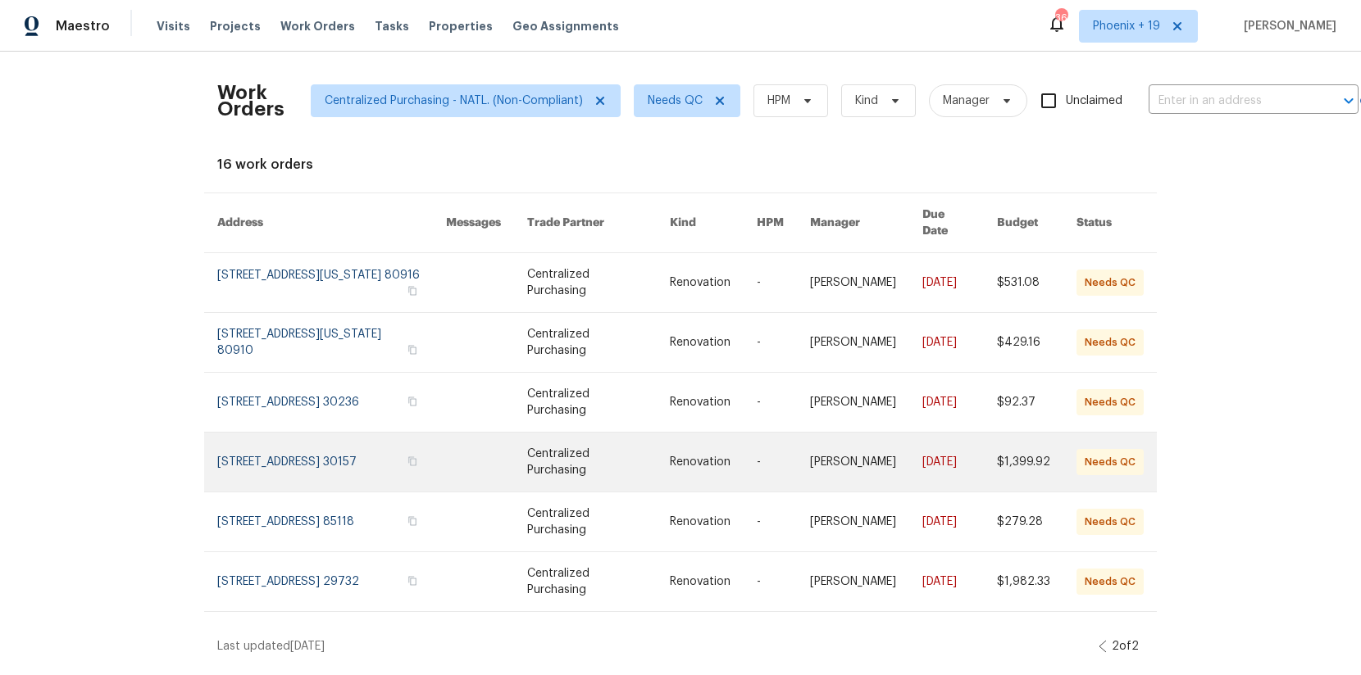
click at [382, 449] on link at bounding box center [331, 462] width 229 height 59
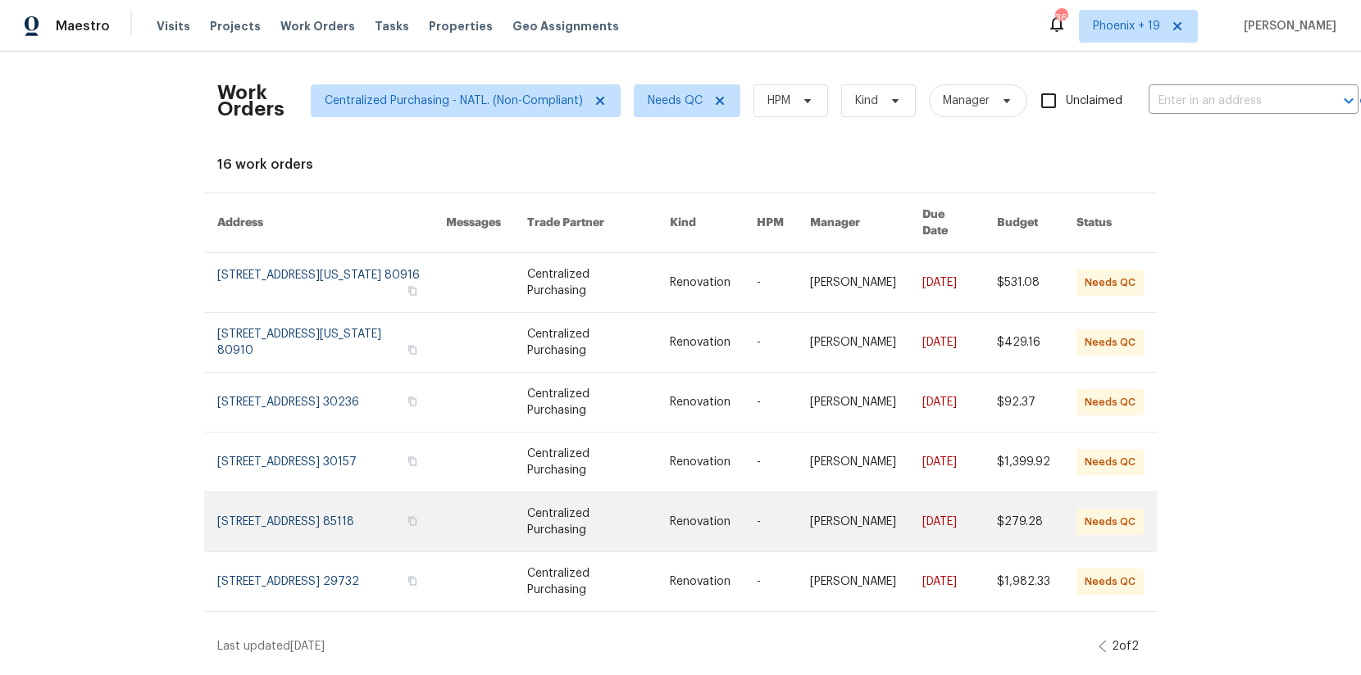
click at [380, 506] on link at bounding box center [331, 522] width 229 height 59
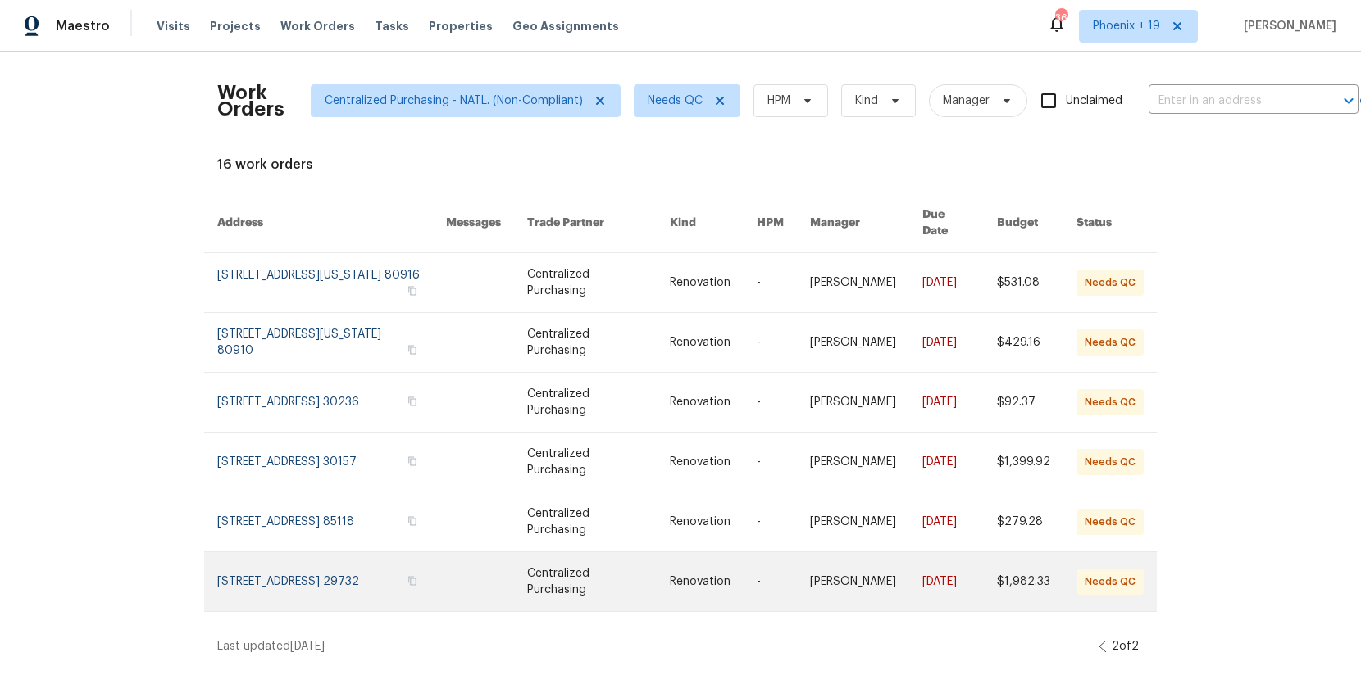
click at [381, 562] on link at bounding box center [331, 582] width 229 height 59
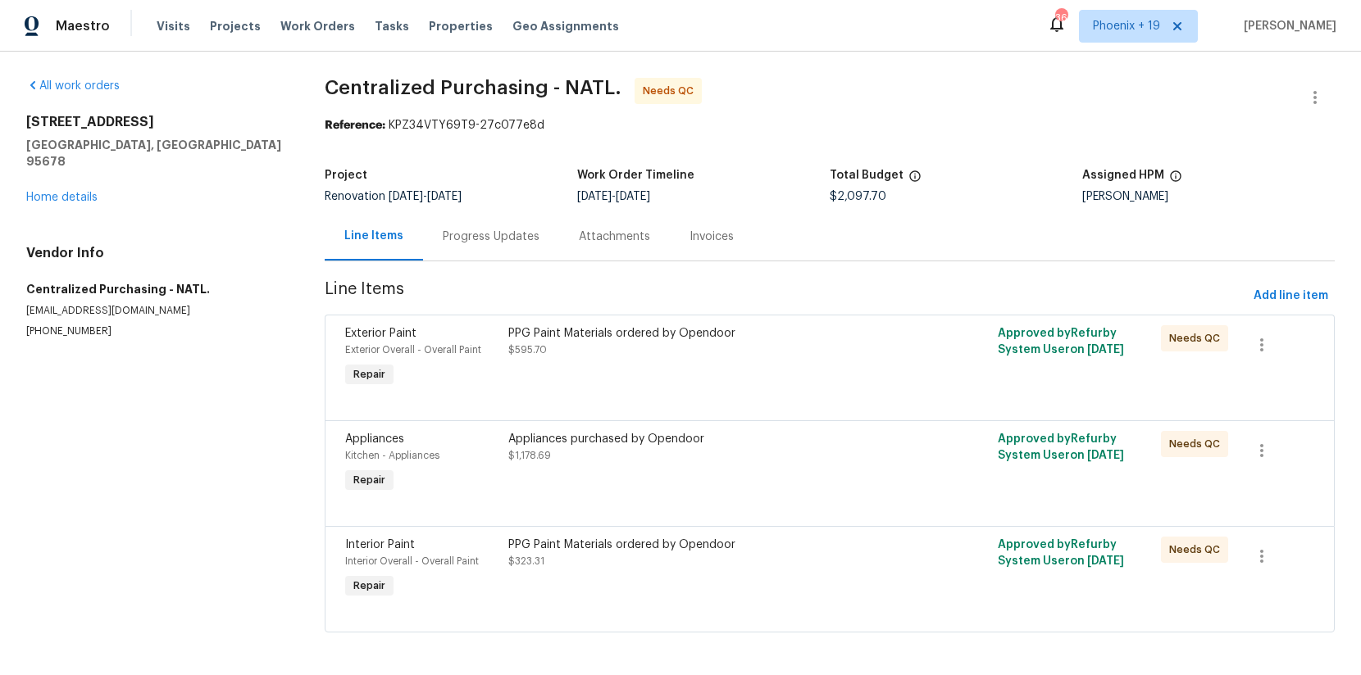
click at [779, 593] on div "PPG Paint Materials ordered by Opendoor $323.31" at bounding box center [707, 569] width 408 height 75
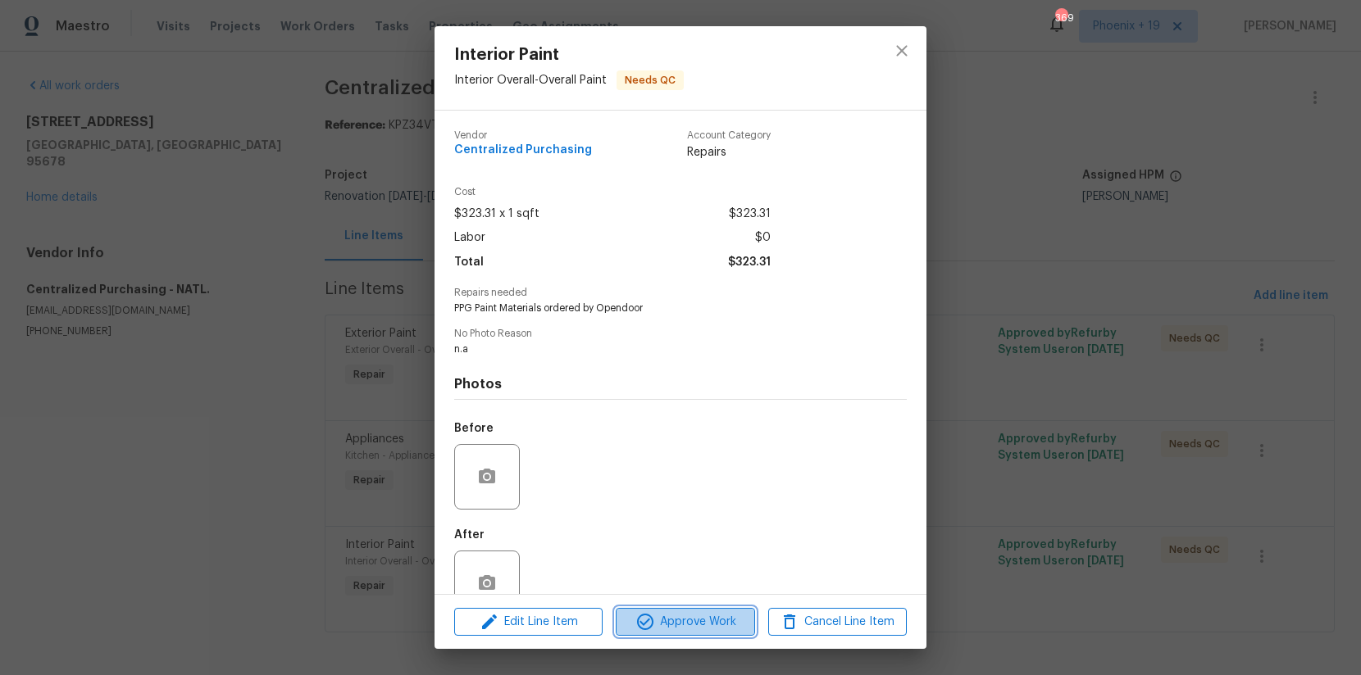
click at [706, 633] on button "Approve Work" at bounding box center [685, 622] width 139 height 29
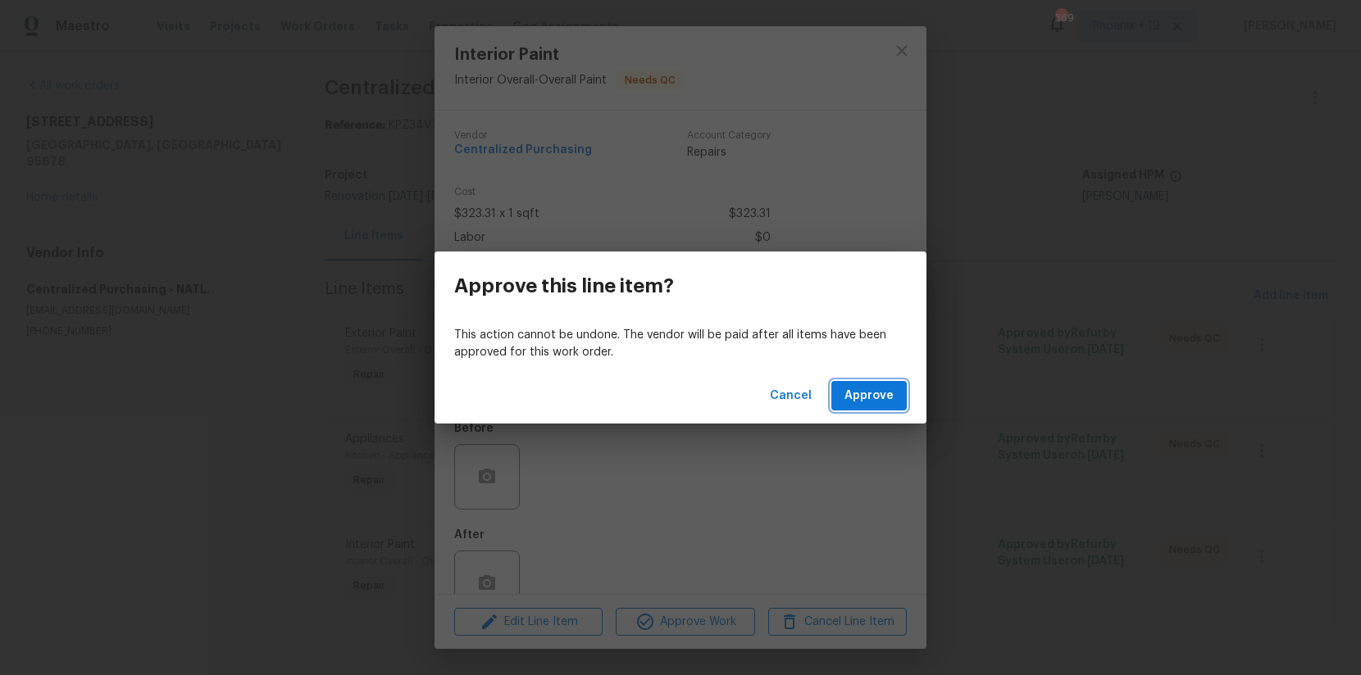
click at [848, 402] on span "Approve" at bounding box center [868, 396] width 49 height 20
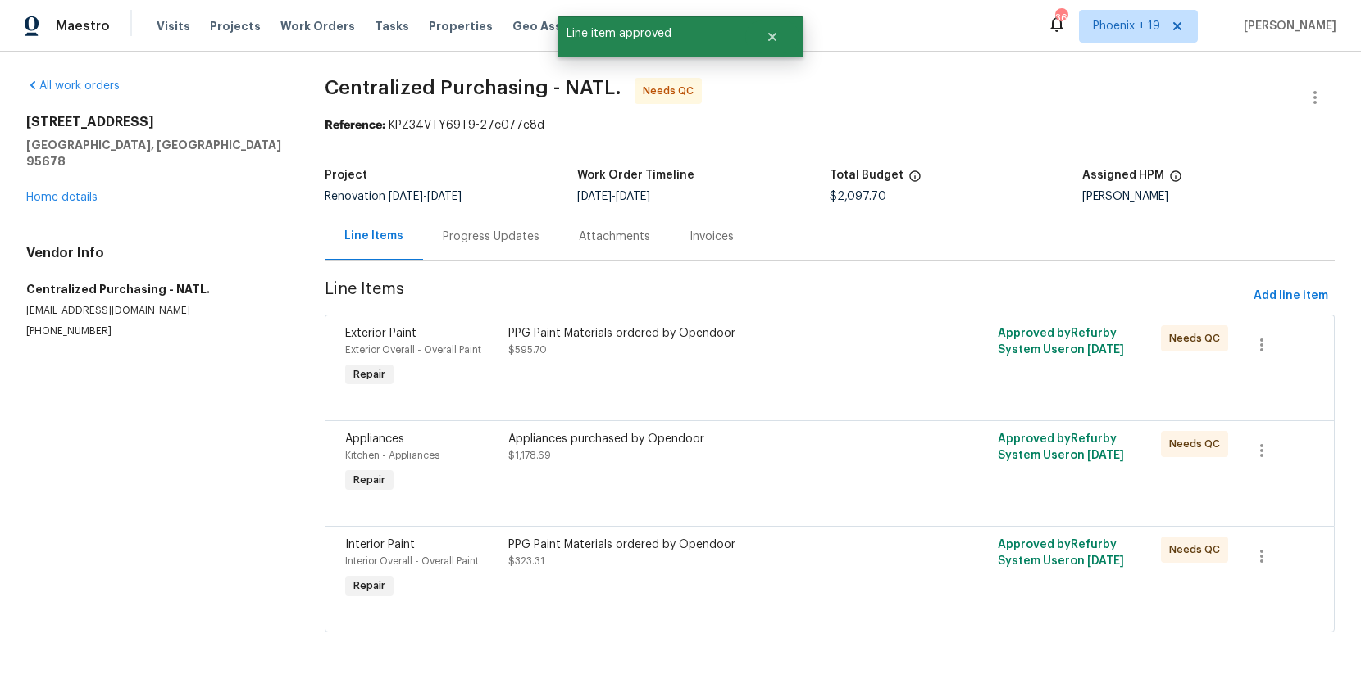
click at [803, 458] on div "Appliances purchased by Opendoor $1,178.69" at bounding box center [707, 447] width 398 height 33
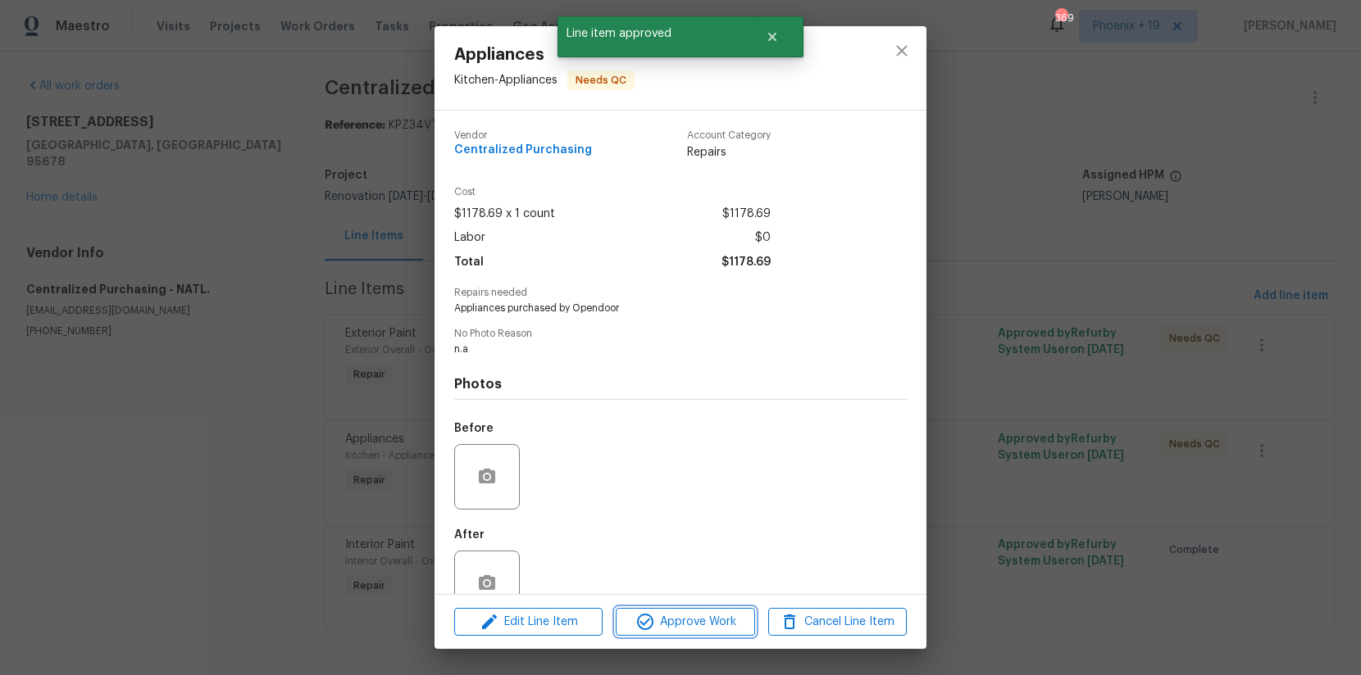
click at [722, 622] on span "Approve Work" at bounding box center [685, 622] width 129 height 20
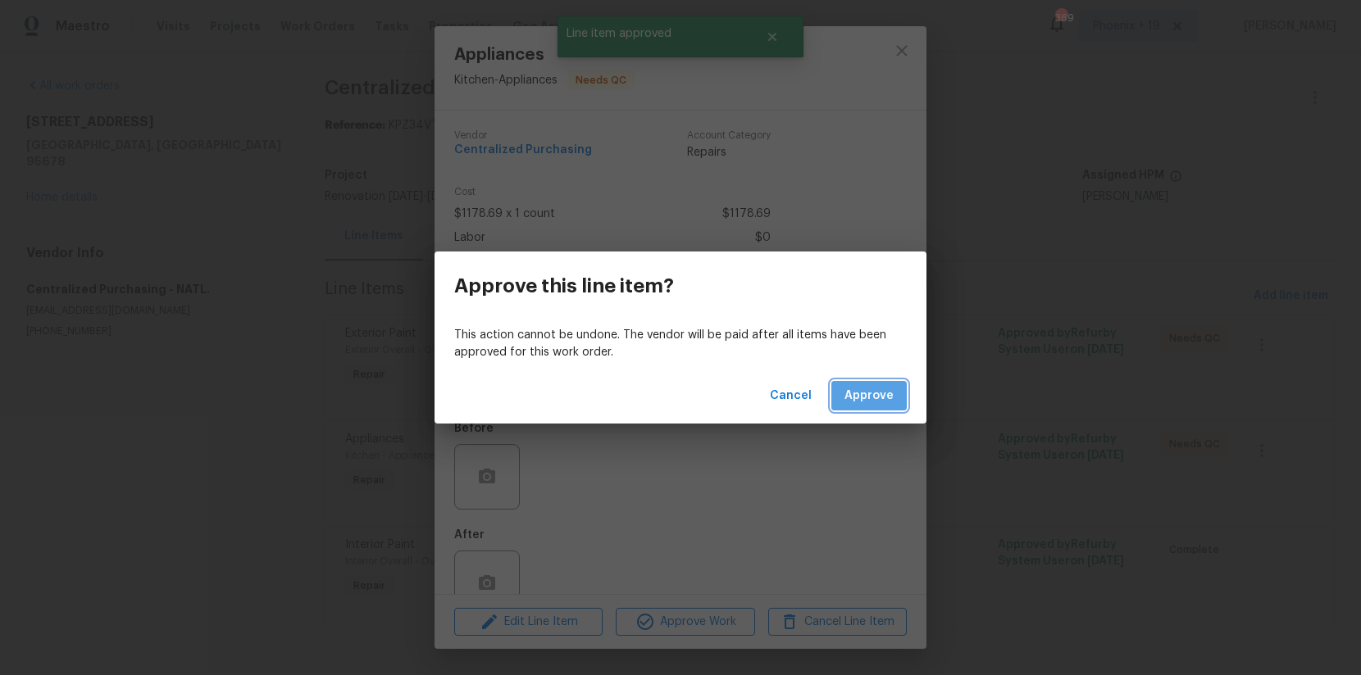
click at [860, 402] on span "Approve" at bounding box center [868, 396] width 49 height 20
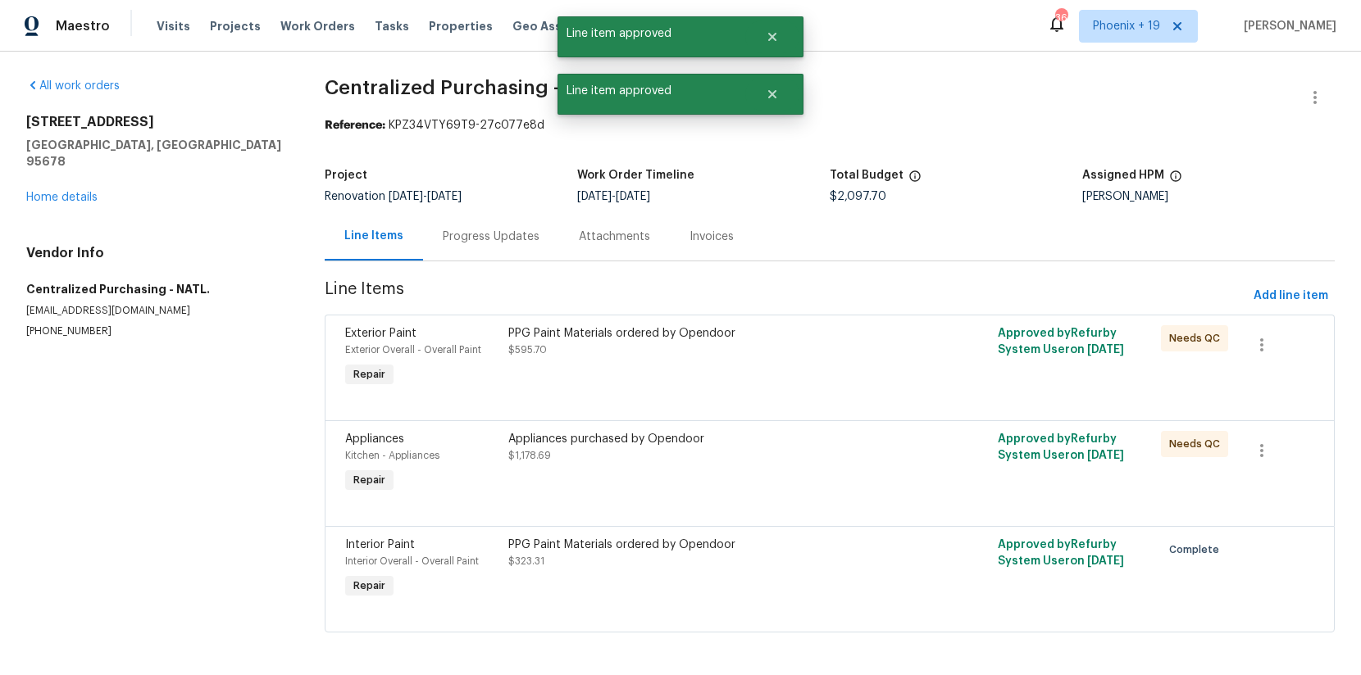
click at [848, 353] on div "PPG Paint Materials ordered by Opendoor $595.70" at bounding box center [707, 341] width 398 height 33
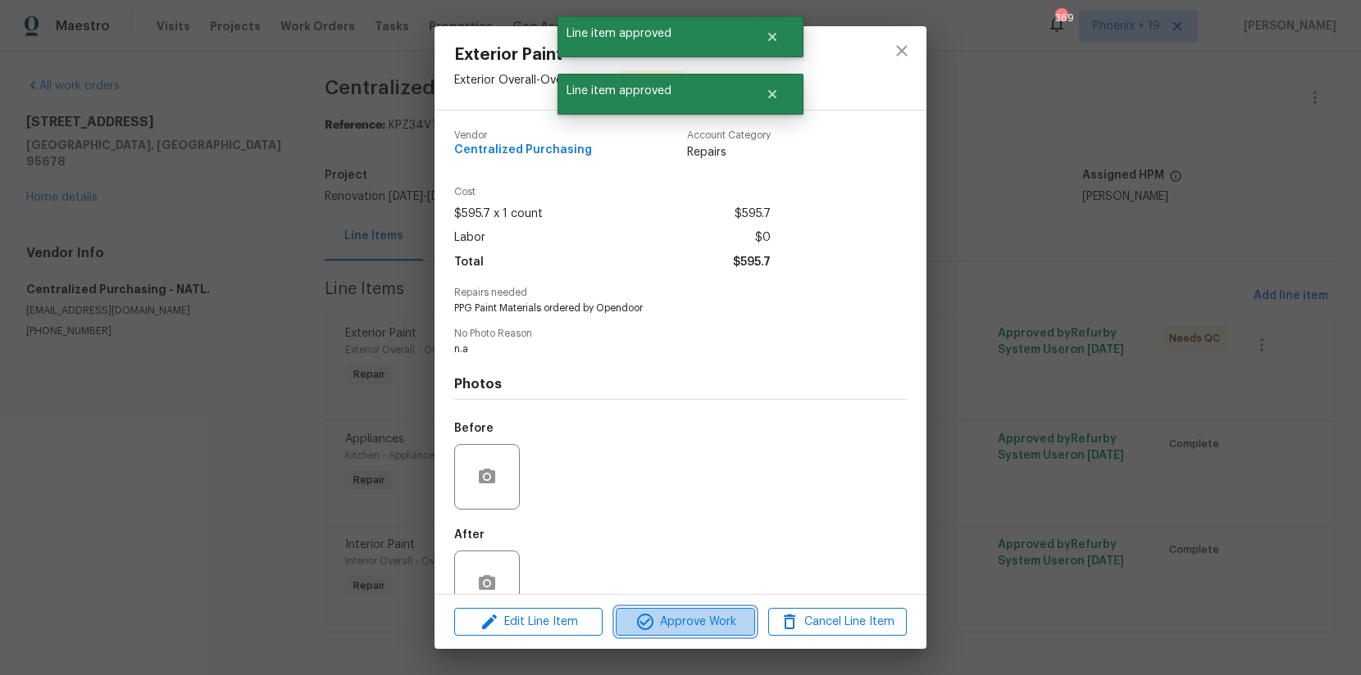
click at [723, 612] on span "Approve Work" at bounding box center [685, 622] width 129 height 20
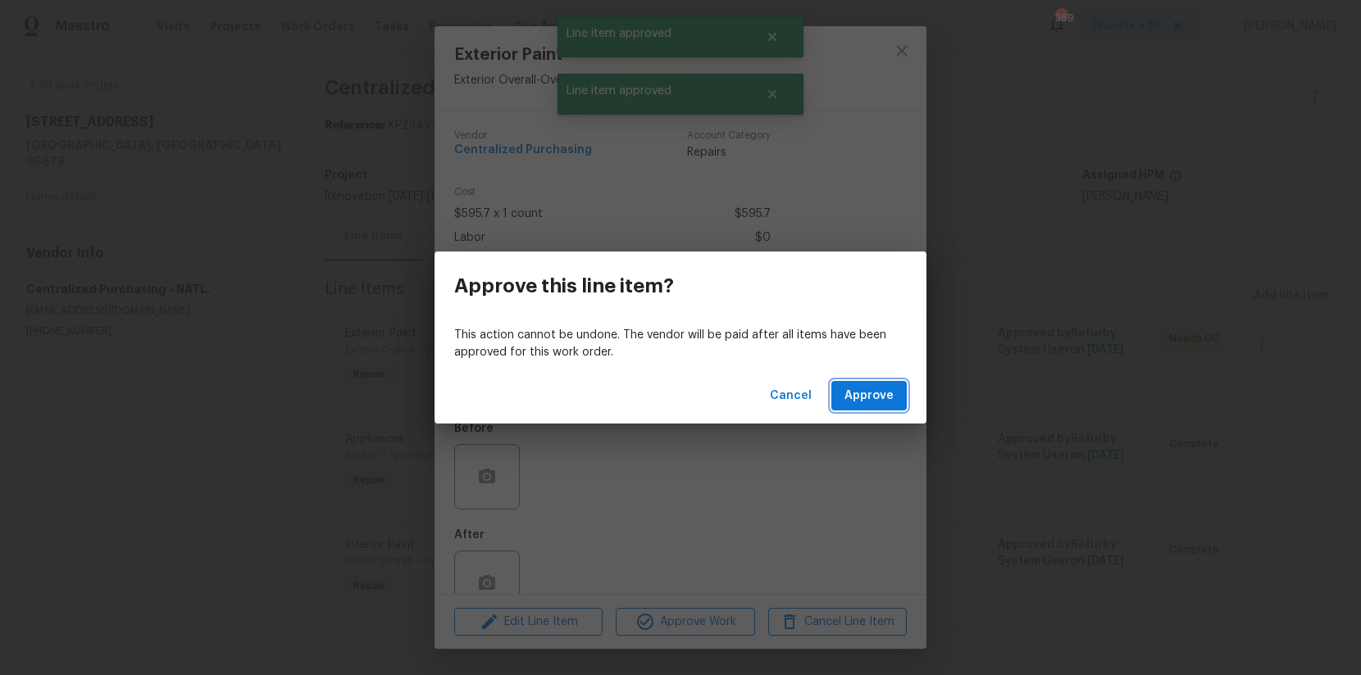
click at [847, 389] on span "Approve" at bounding box center [868, 396] width 49 height 20
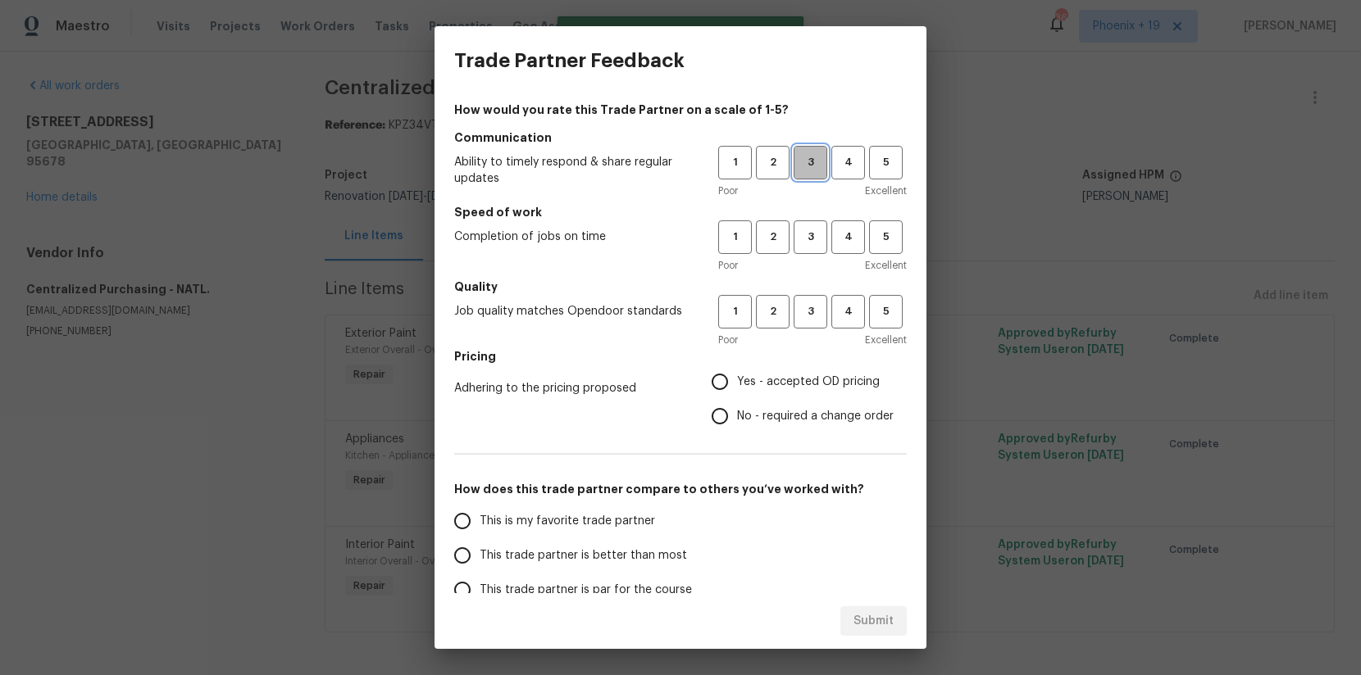
click at [799, 167] on span "3" at bounding box center [810, 162] width 30 height 19
click at [804, 243] on span "3" at bounding box center [810, 237] width 30 height 19
click at [811, 318] on span "3" at bounding box center [810, 311] width 30 height 19
click at [794, 377] on span "Yes - accepted OD pricing" at bounding box center [808, 382] width 143 height 17
click at [737, 377] on input "Yes - accepted OD pricing" at bounding box center [720, 382] width 34 height 34
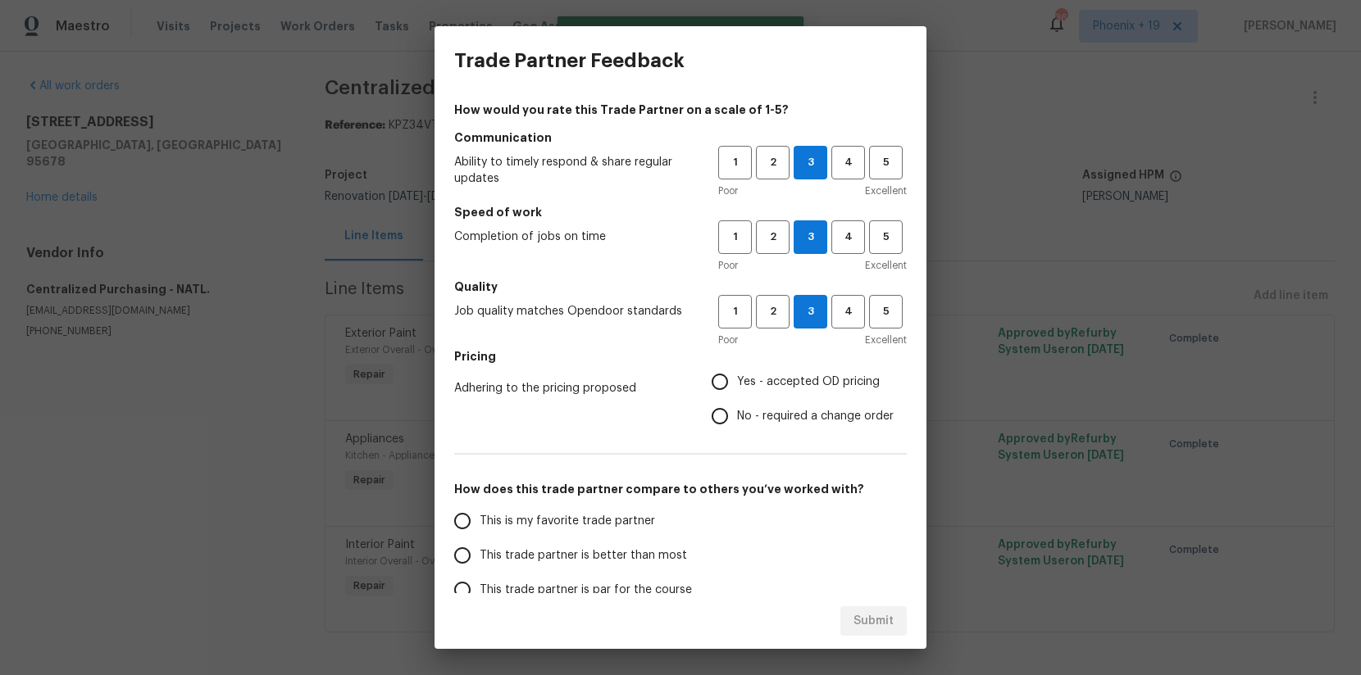
radio input "true"
click at [617, 521] on span "This is my favorite trade partner" at bounding box center [567, 521] width 175 height 17
click at [480, 521] on input "This is my favorite trade partner" at bounding box center [462, 521] width 34 height 34
drag, startPoint x: 883, startPoint y: 621, endPoint x: 1030, endPoint y: 548, distance: 163.9
click at [886, 621] on span "Submit" at bounding box center [873, 622] width 40 height 20
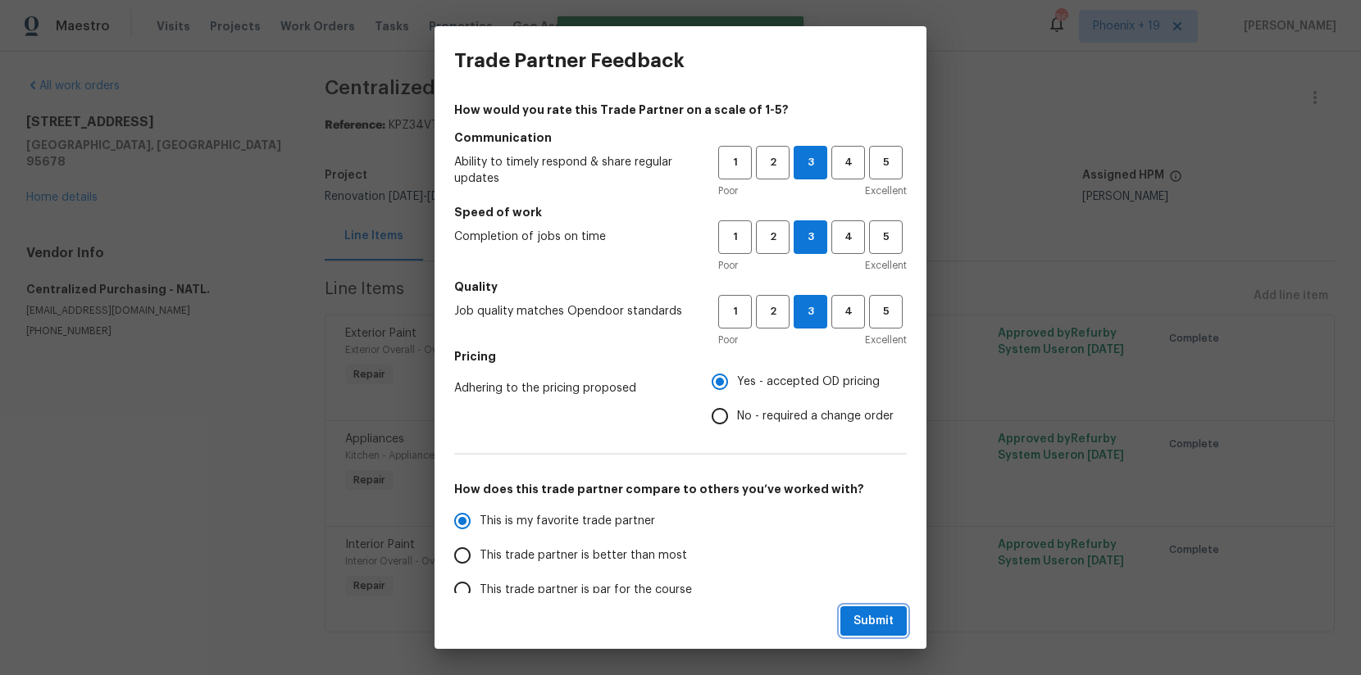
radio input "true"
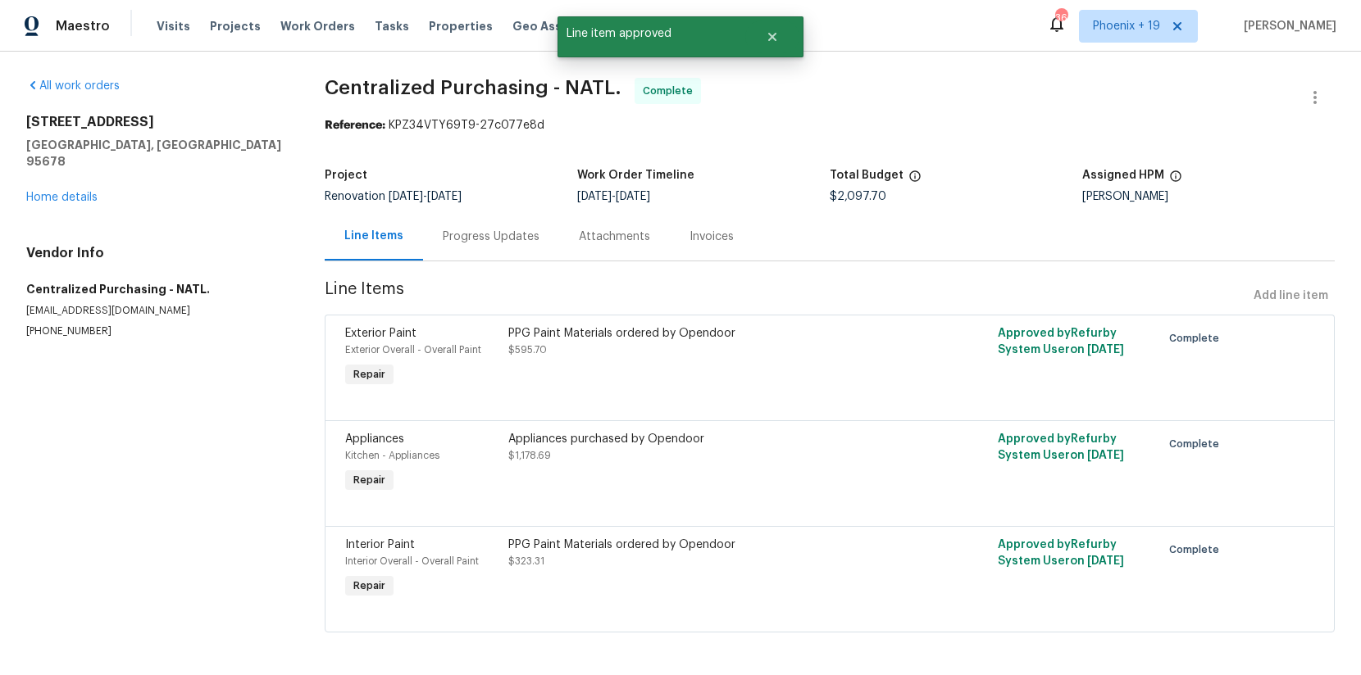
radio input "false"
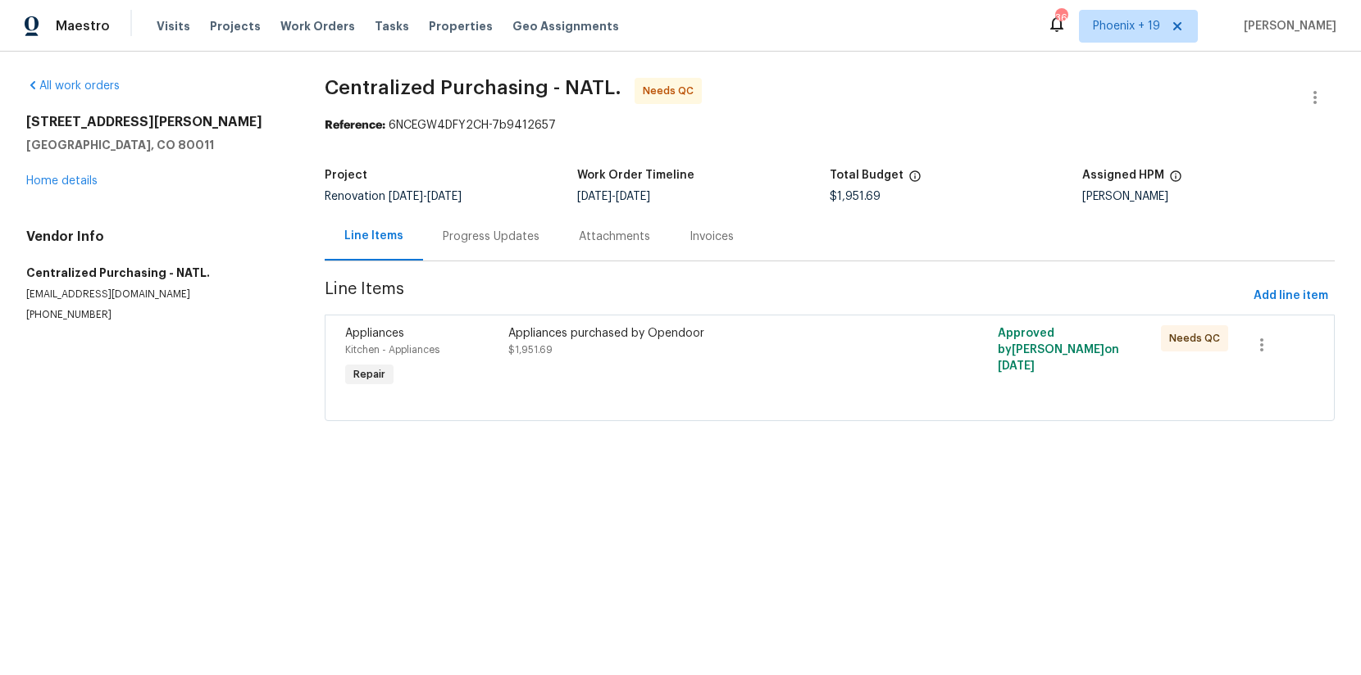
click at [722, 376] on div "Appliances purchased by Opendoor $1,951.69" at bounding box center [707, 358] width 408 height 75
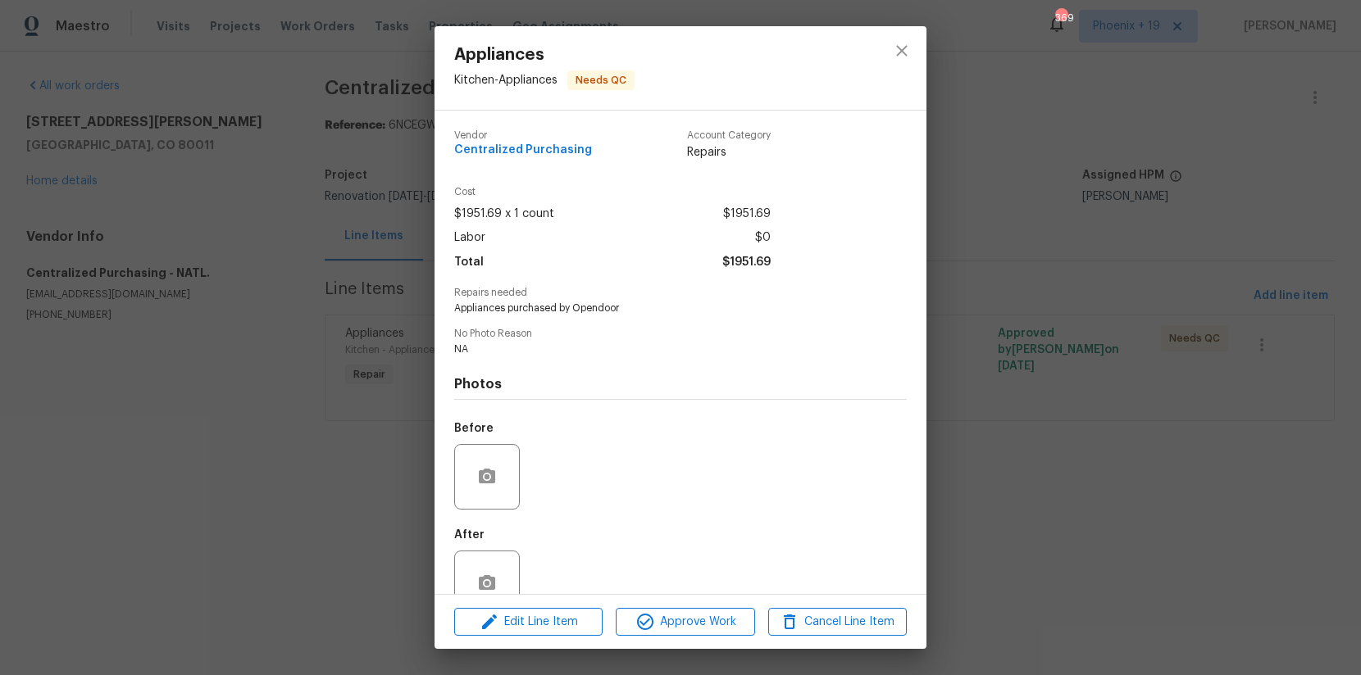
drag, startPoint x: 716, startPoint y: 638, endPoint x: 765, endPoint y: 600, distance: 62.0
click at [716, 637] on div "Edit Line Item Approve Work Cancel Line Item" at bounding box center [680, 622] width 492 height 55
click at [731, 620] on span "Approve Work" at bounding box center [685, 622] width 129 height 20
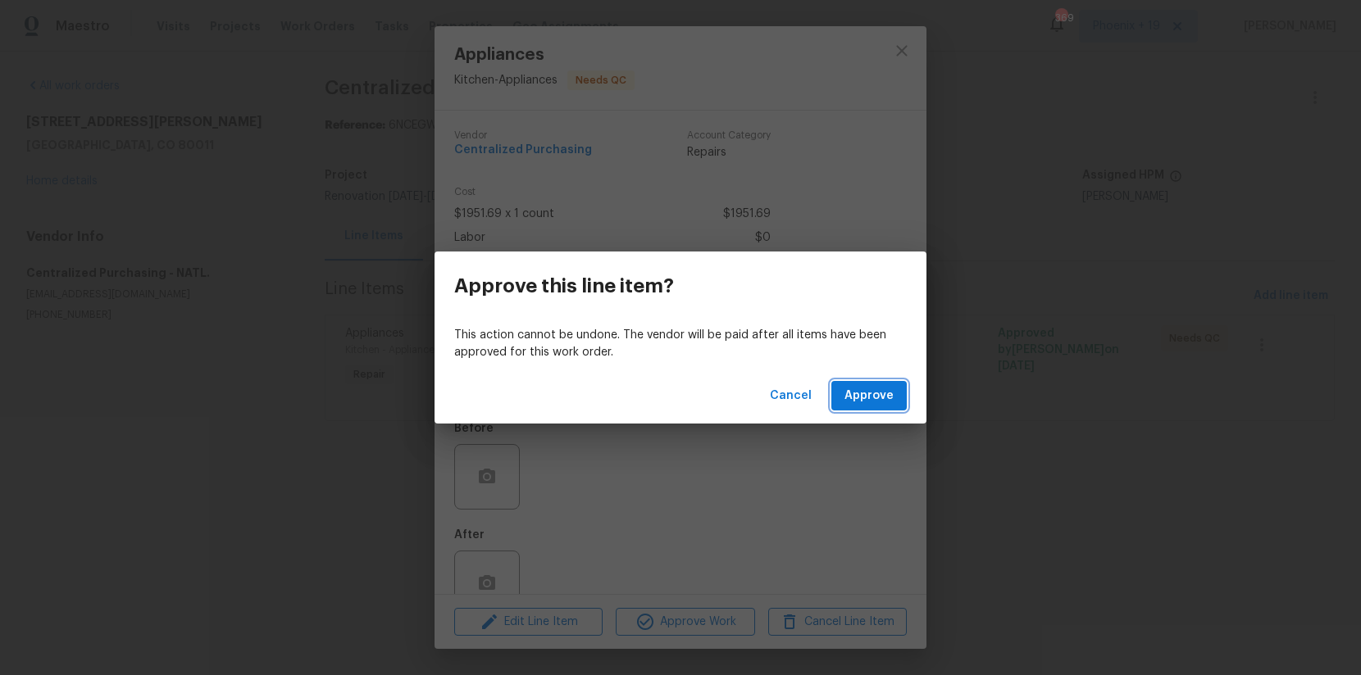
click at [880, 388] on span "Approve" at bounding box center [868, 396] width 49 height 20
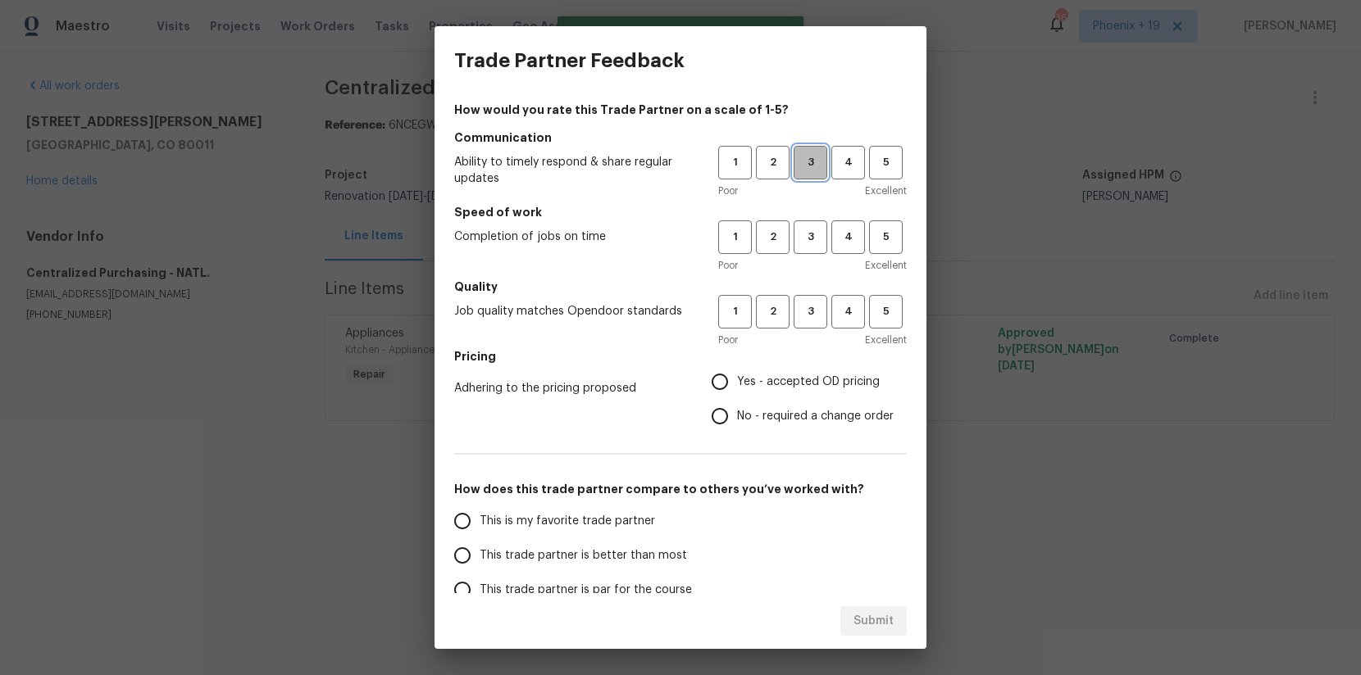
drag, startPoint x: 812, startPoint y: 171, endPoint x: 820, endPoint y: 248, distance: 76.6
click at [812, 173] on button "3" at bounding box center [811, 163] width 34 height 34
drag, startPoint x: 820, startPoint y: 248, endPoint x: 813, endPoint y: 315, distance: 67.5
click at [819, 253] on button "3" at bounding box center [811, 238] width 34 height 34
click at [813, 315] on span "3" at bounding box center [810, 311] width 30 height 19
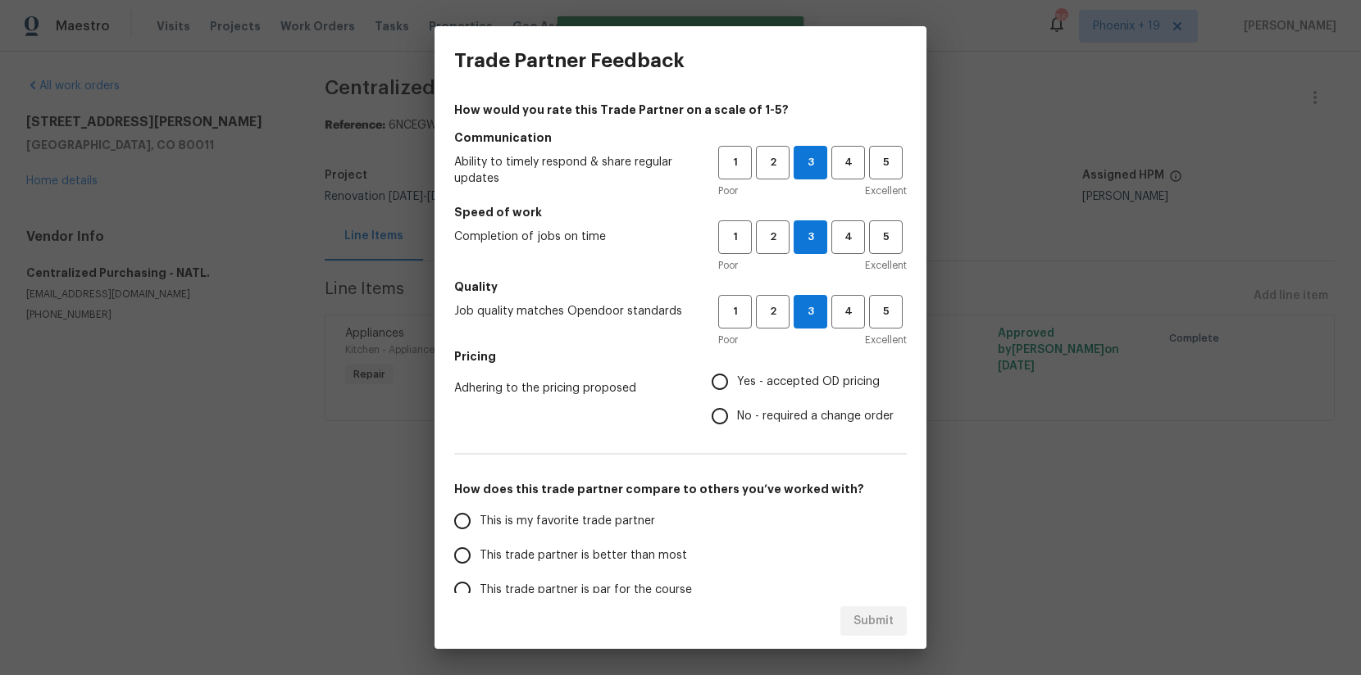
click at [792, 354] on h5 "Pricing" at bounding box center [680, 356] width 453 height 16
drag, startPoint x: 784, startPoint y: 374, endPoint x: 711, endPoint y: 438, distance: 97.0
click at [784, 374] on span "Yes - accepted OD pricing" at bounding box center [808, 382] width 143 height 17
click at [737, 374] on input "Yes - accepted OD pricing" at bounding box center [720, 382] width 34 height 34
radio input "true"
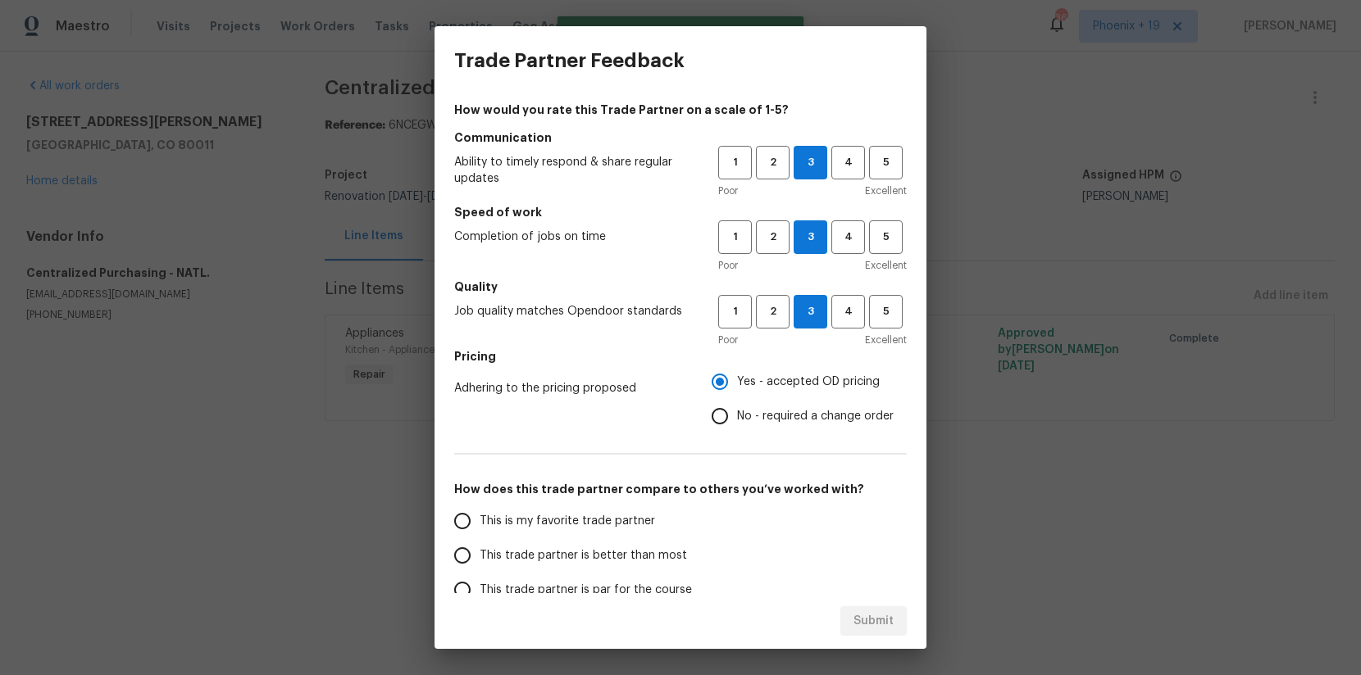
click at [573, 508] on label "This is my favorite trade partner" at bounding box center [574, 521] width 259 height 34
click at [480, 508] on input "This is my favorite trade partner" at bounding box center [462, 521] width 34 height 34
click at [880, 612] on span "Submit" at bounding box center [873, 622] width 40 height 20
radio input "true"
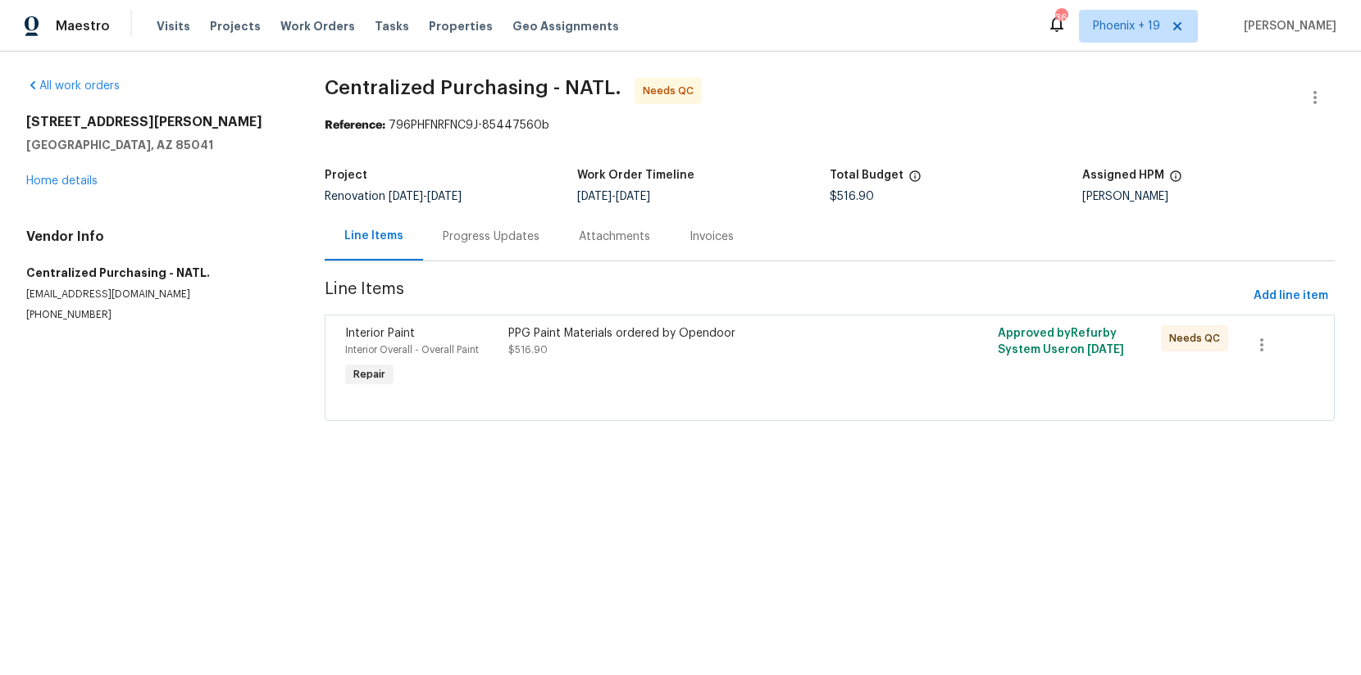
click at [776, 403] on div at bounding box center [829, 401] width 969 height 20
click at [744, 357] on div "PPG Paint Materials ordered by Opendoor $516.90" at bounding box center [707, 341] width 398 height 33
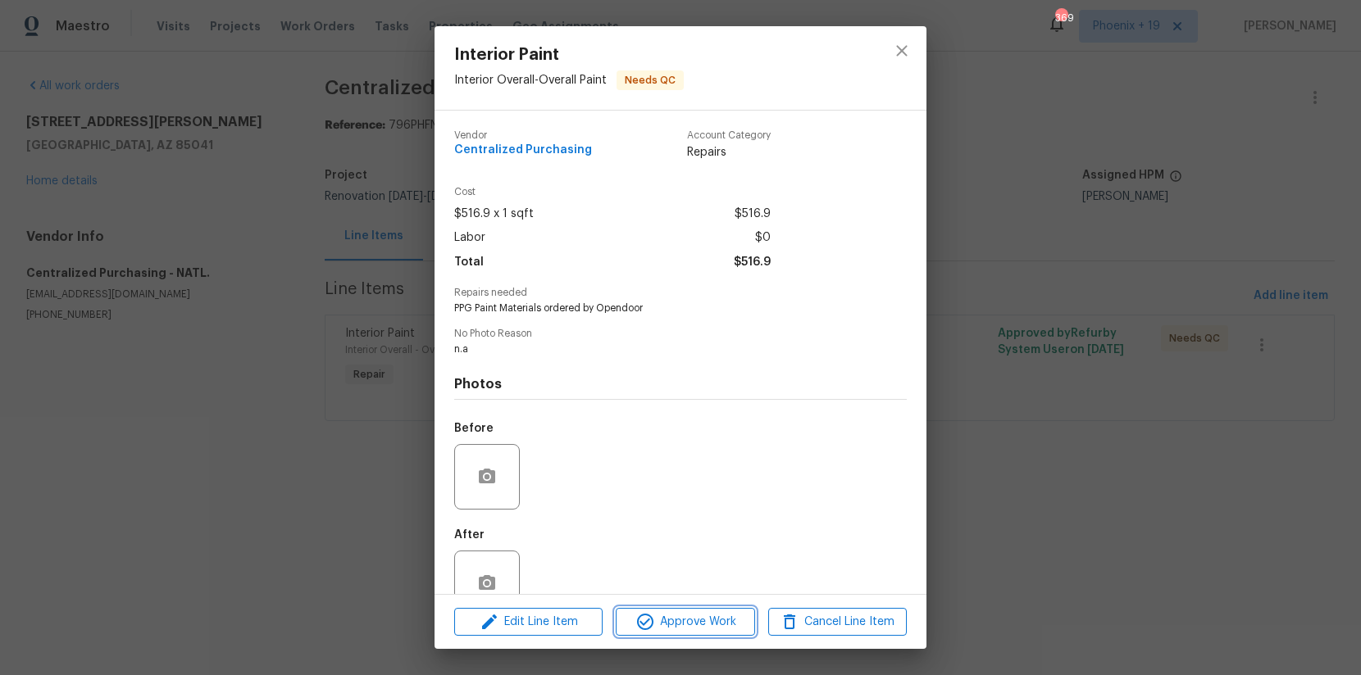
click at [678, 610] on button "Approve Work" at bounding box center [685, 622] width 139 height 29
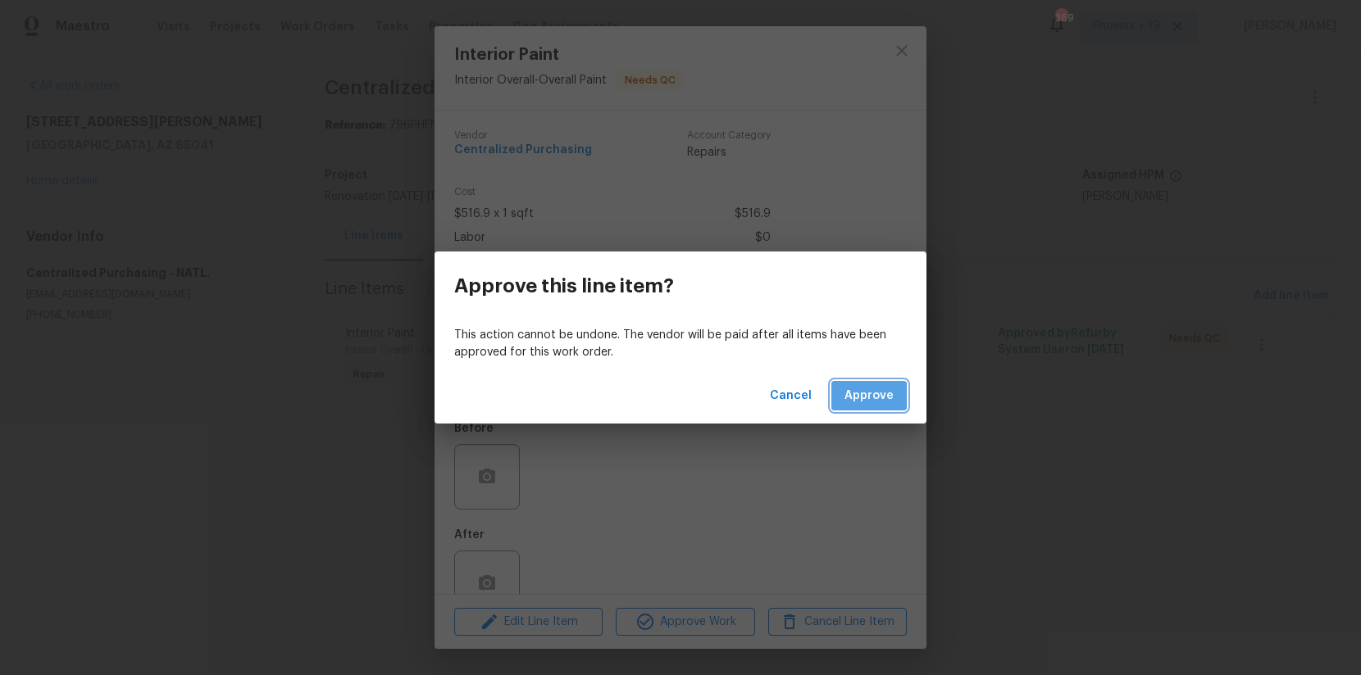
click at [849, 396] on span "Approve" at bounding box center [868, 396] width 49 height 20
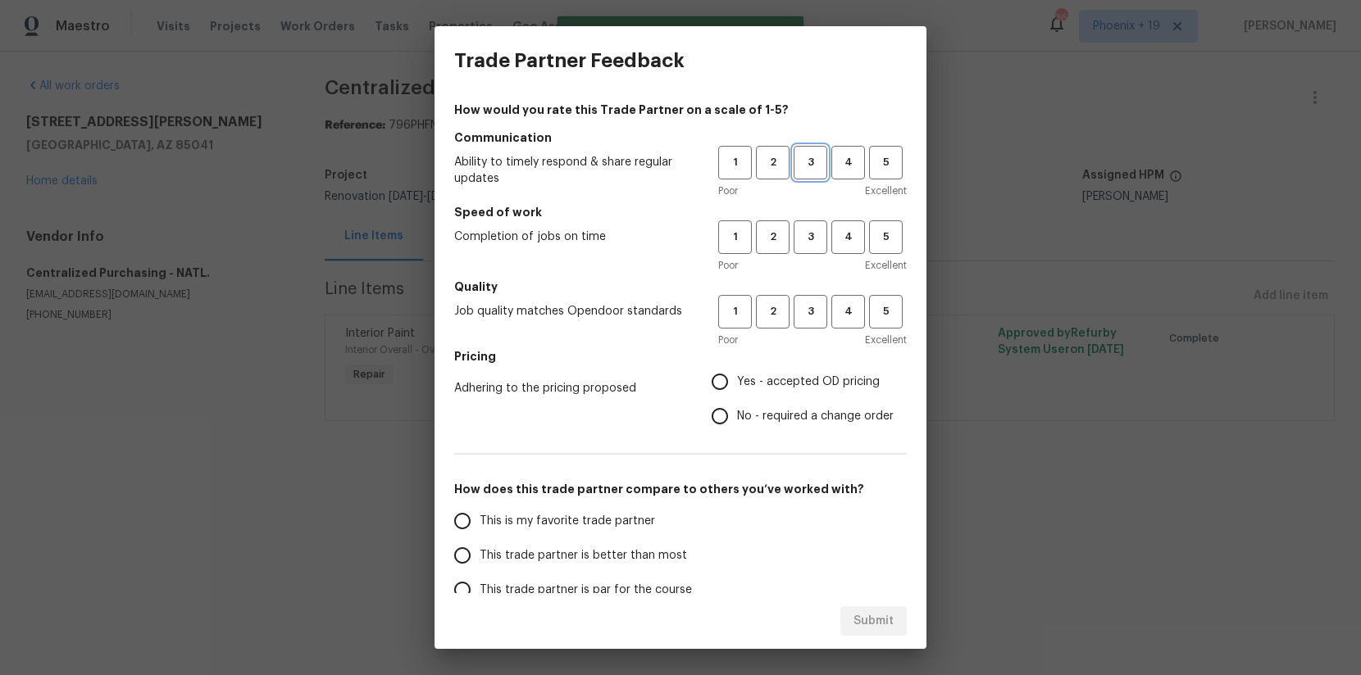
click at [813, 157] on span "3" at bounding box center [810, 162] width 30 height 19
click at [807, 225] on button "3" at bounding box center [811, 238] width 34 height 34
click at [816, 309] on span "3" at bounding box center [810, 311] width 30 height 19
drag, startPoint x: 789, startPoint y: 375, endPoint x: 791, endPoint y: 497, distance: 122.2
click at [789, 375] on span "Yes - accepted OD pricing" at bounding box center [808, 382] width 143 height 17
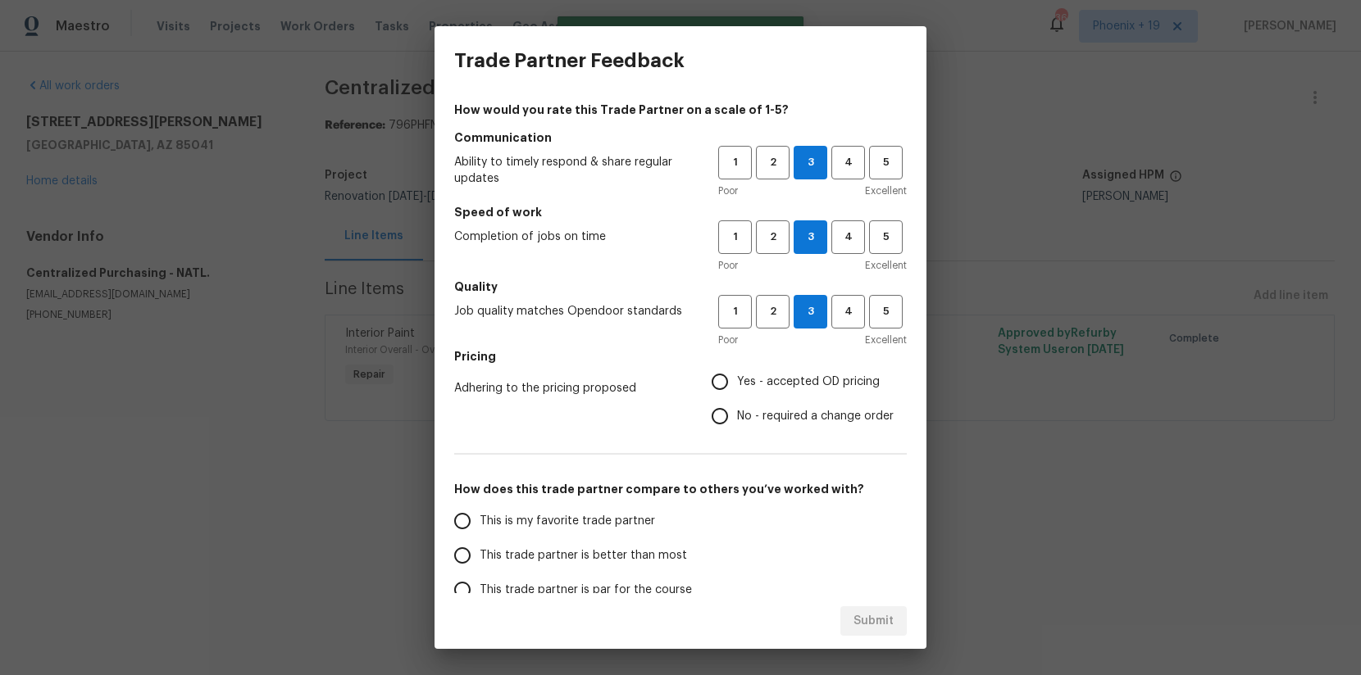
click at [737, 375] on input "Yes - accepted OD pricing" at bounding box center [720, 382] width 34 height 34
radio input "true"
click at [662, 509] on label "This is my favorite trade partner" at bounding box center [574, 521] width 259 height 34
click at [480, 509] on input "This is my favorite trade partner" at bounding box center [462, 521] width 34 height 34
click at [898, 607] on button "Submit" at bounding box center [873, 622] width 66 height 30
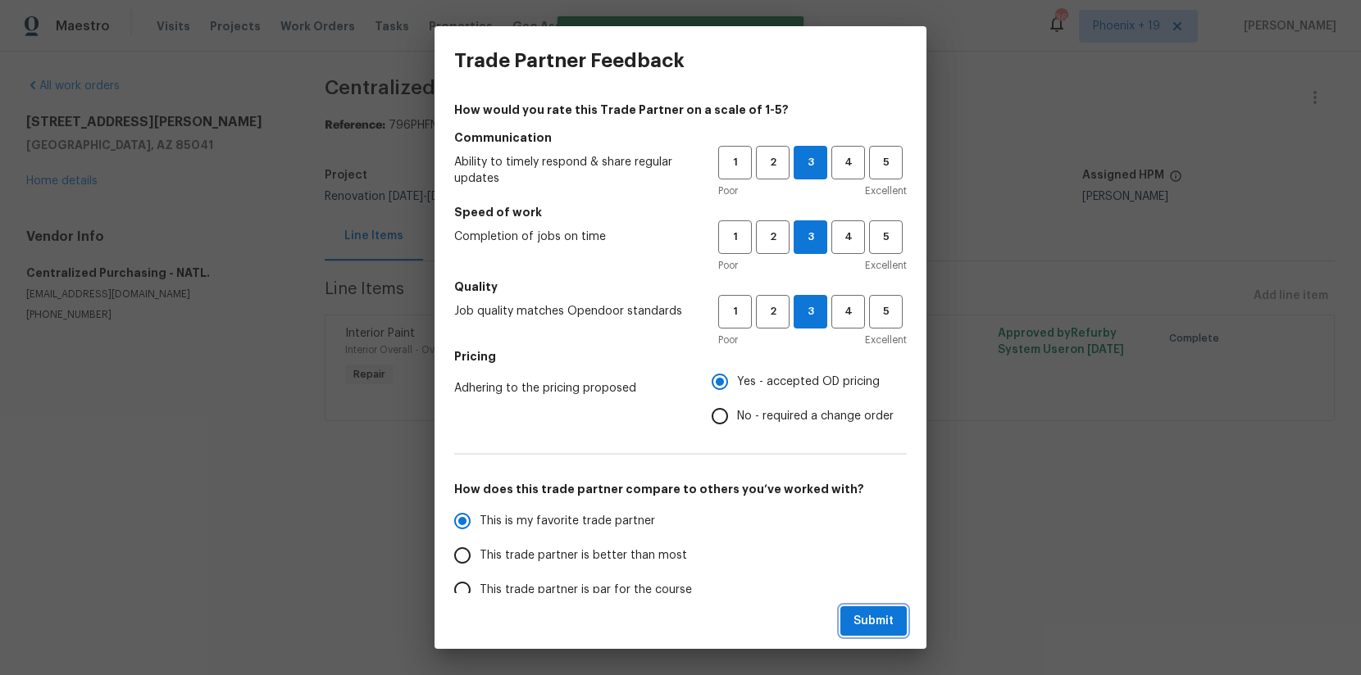
radio input "true"
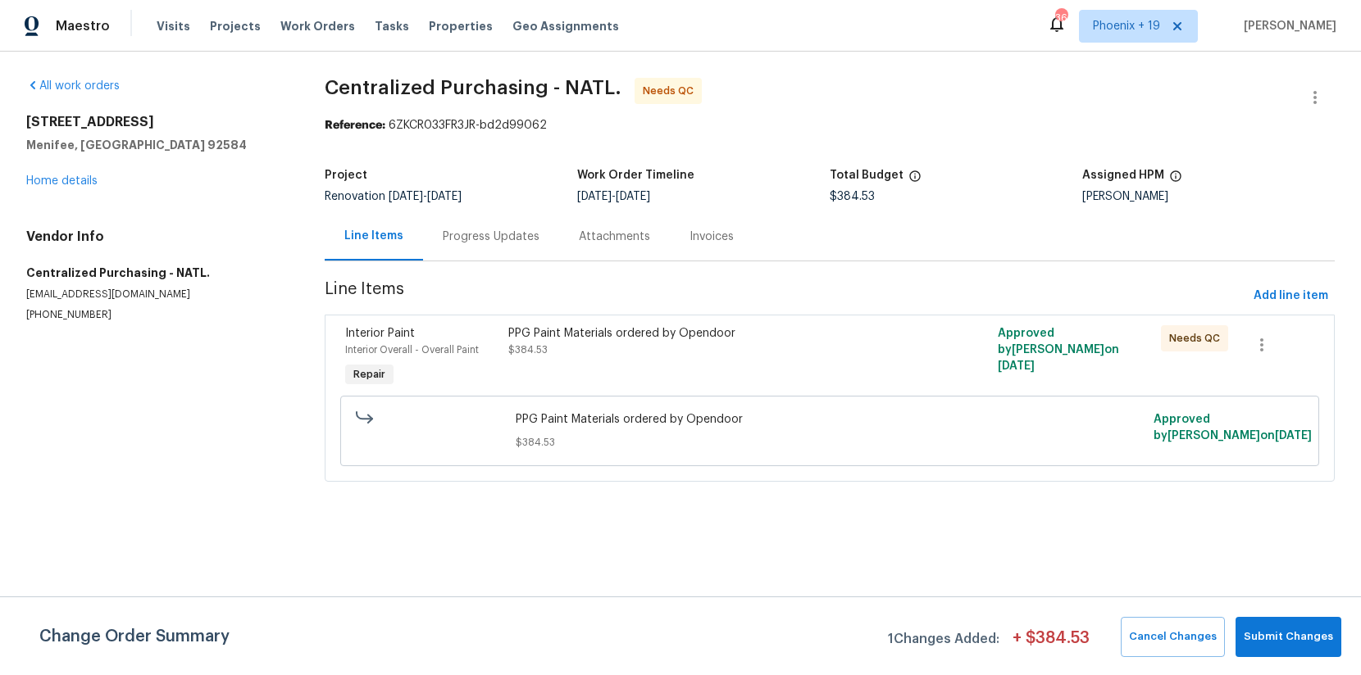
click at [844, 343] on div "PPG Paint Materials ordered by Opendoor $384.53" at bounding box center [707, 341] width 398 height 33
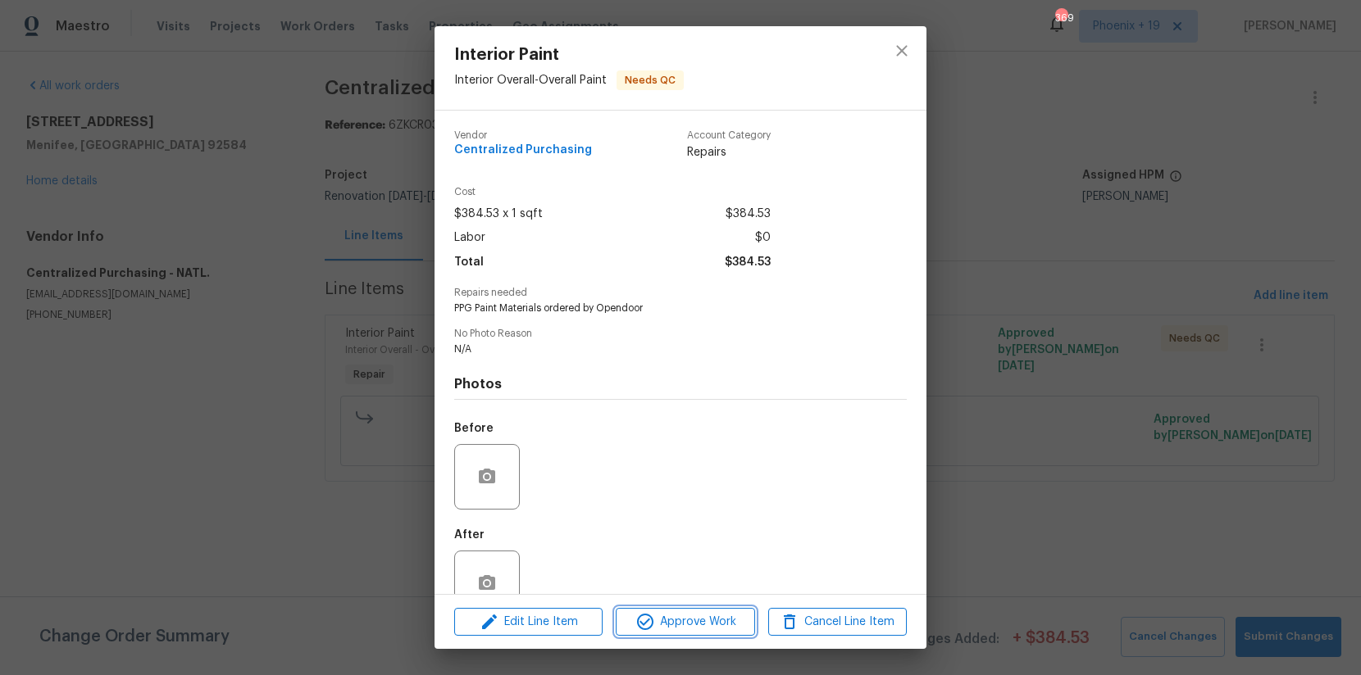
click at [735, 613] on span "Approve Work" at bounding box center [685, 622] width 129 height 20
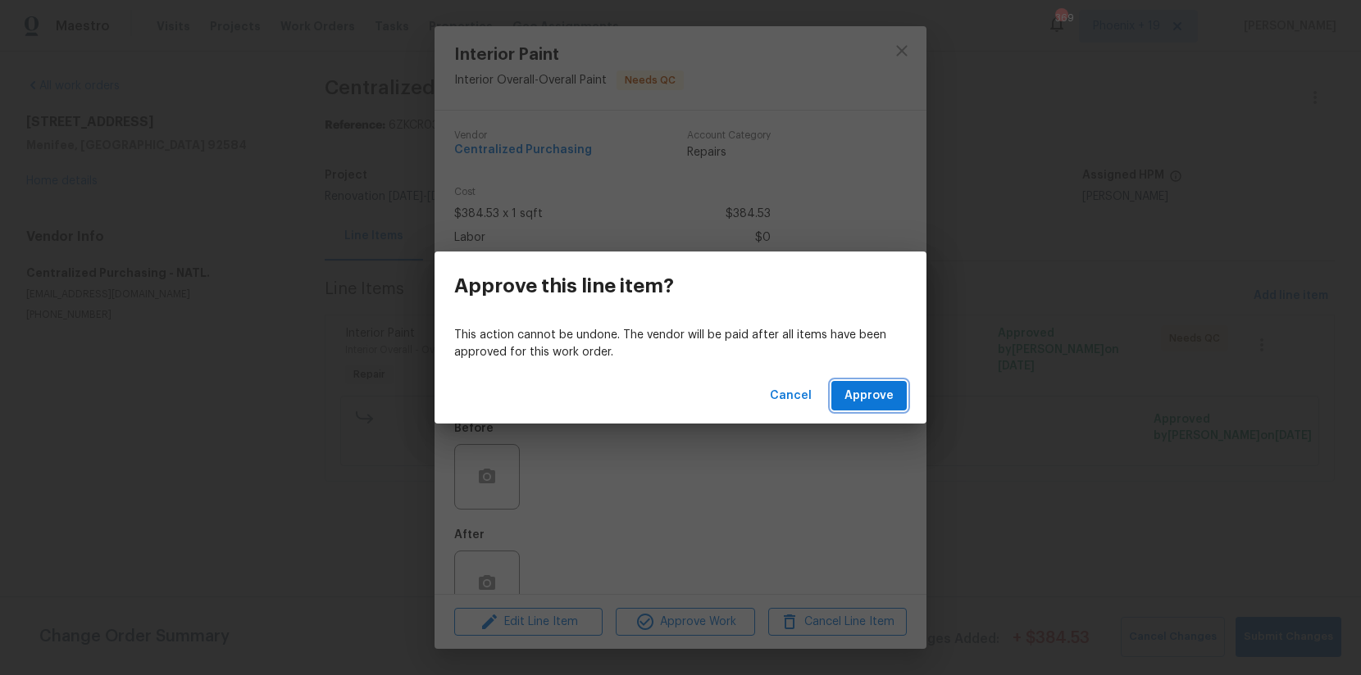
click at [878, 383] on button "Approve" at bounding box center [868, 396] width 75 height 30
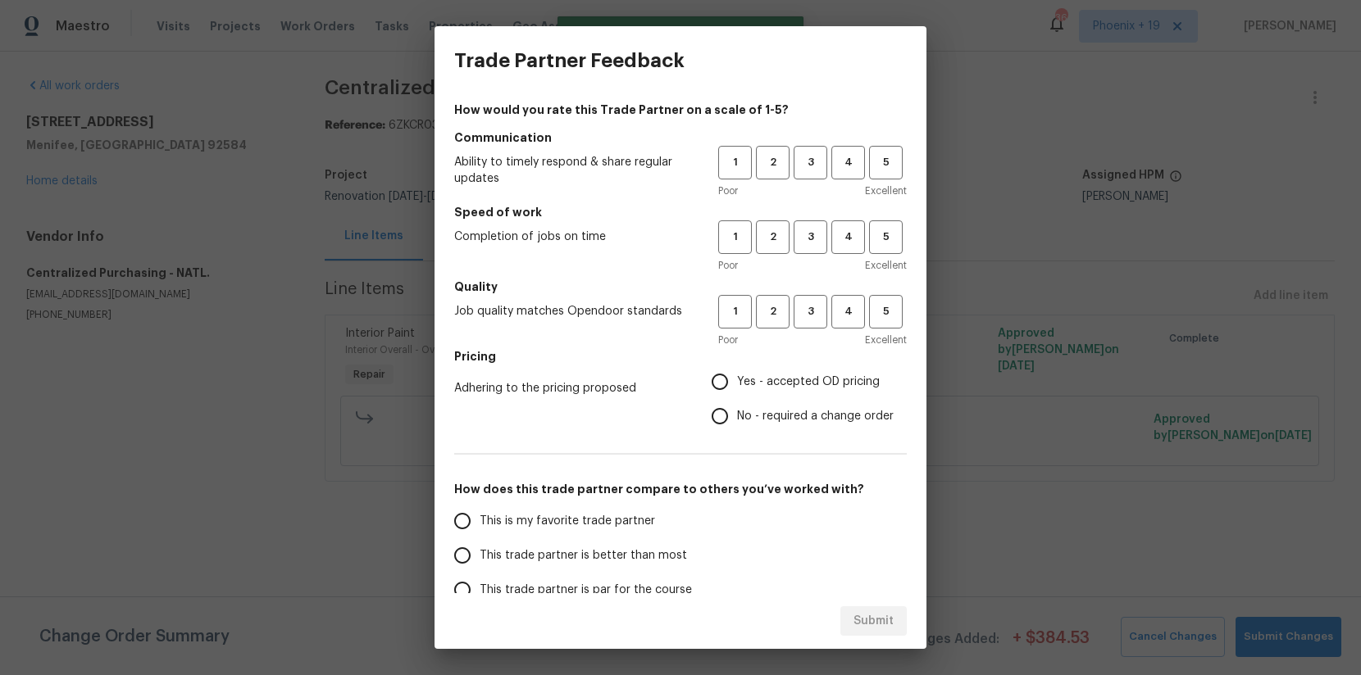
click at [821, 142] on h5 "Communication" at bounding box center [680, 138] width 453 height 16
drag, startPoint x: 801, startPoint y: 162, endPoint x: 797, endPoint y: 246, distance: 83.7
click at [801, 163] on span "3" at bounding box center [810, 162] width 30 height 19
drag, startPoint x: 797, startPoint y: 246, endPoint x: 807, endPoint y: 297, distance: 51.8
click at [797, 248] on button "3" at bounding box center [811, 238] width 34 height 34
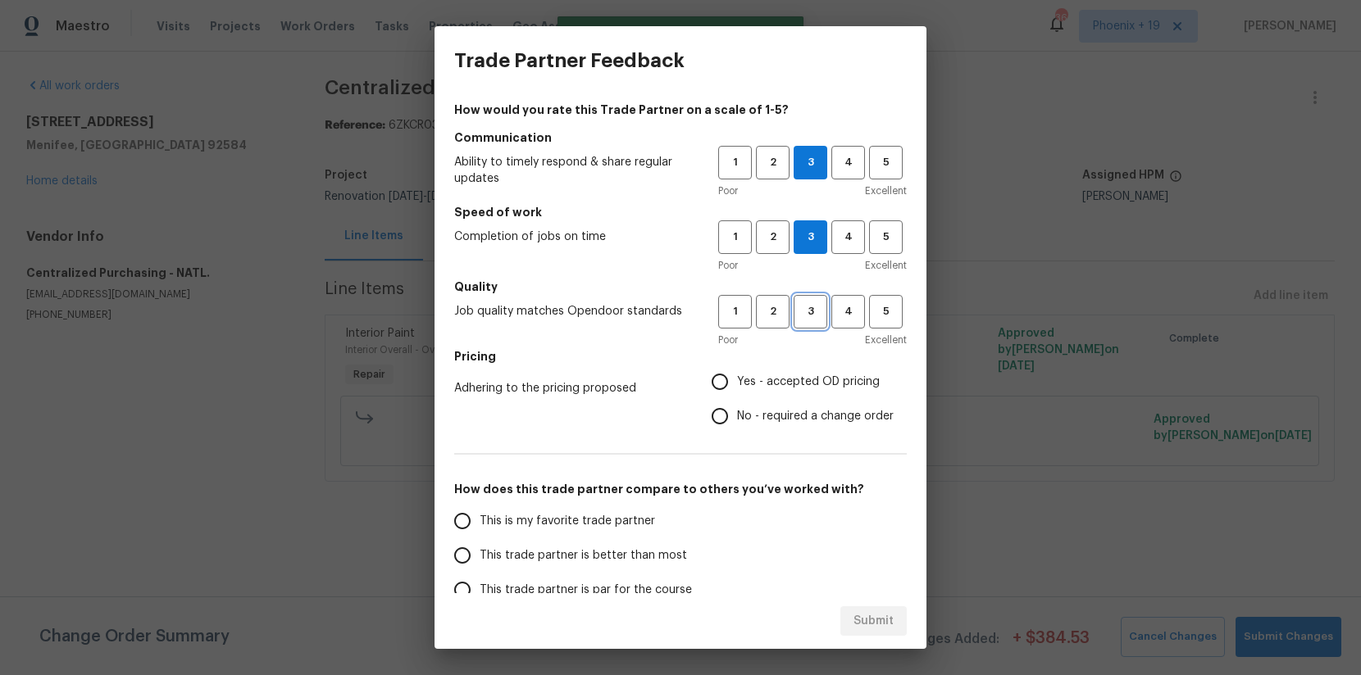
click at [807, 298] on button "3" at bounding box center [811, 312] width 34 height 34
drag, startPoint x: 766, startPoint y: 363, endPoint x: 752, endPoint y: 392, distance: 32.3
click at [766, 363] on h5 "Pricing" at bounding box center [680, 356] width 453 height 16
click at [743, 384] on span "Yes - accepted OD pricing" at bounding box center [808, 382] width 143 height 17
click at [737, 384] on input "Yes - accepted OD pricing" at bounding box center [720, 382] width 34 height 34
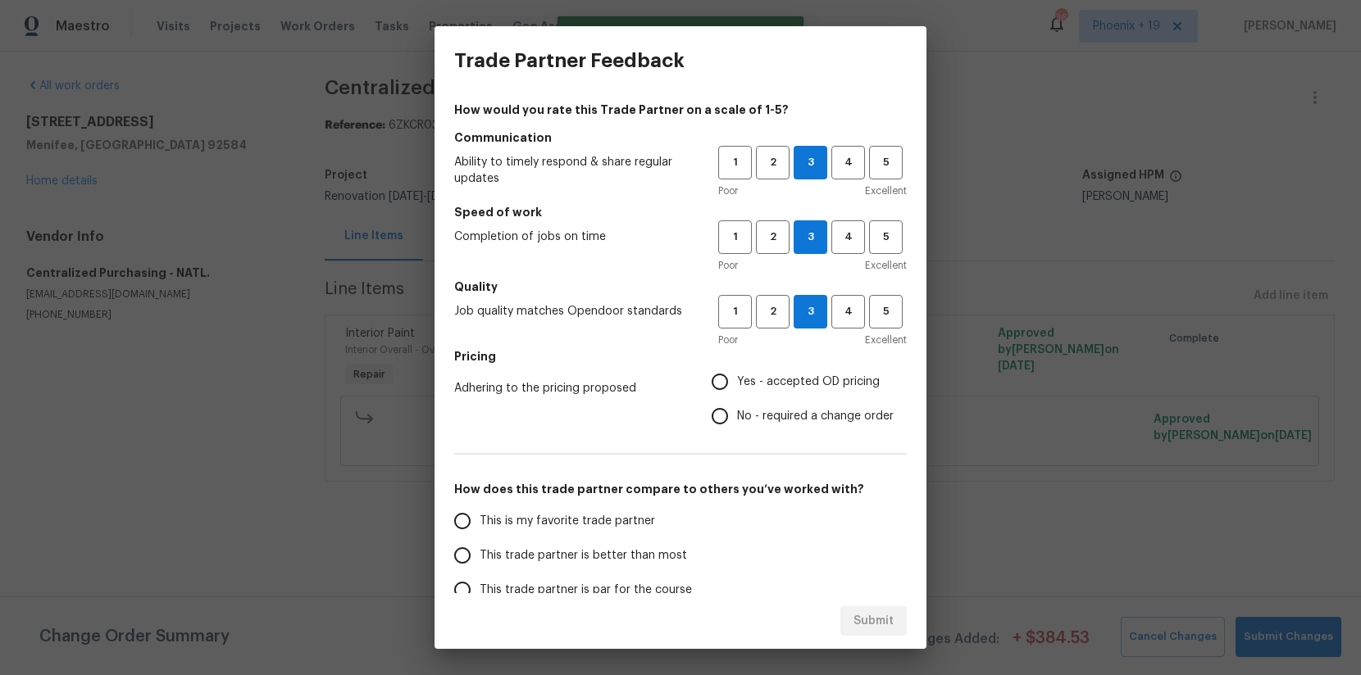
radio input "true"
drag, startPoint x: 590, startPoint y: 530, endPoint x: 659, endPoint y: 553, distance: 72.6
click at [590, 530] on label "This is my favorite trade partner" at bounding box center [574, 521] width 259 height 34
click at [480, 530] on input "This is my favorite trade partner" at bounding box center [462, 521] width 34 height 34
click at [889, 634] on button "Submit" at bounding box center [873, 622] width 66 height 30
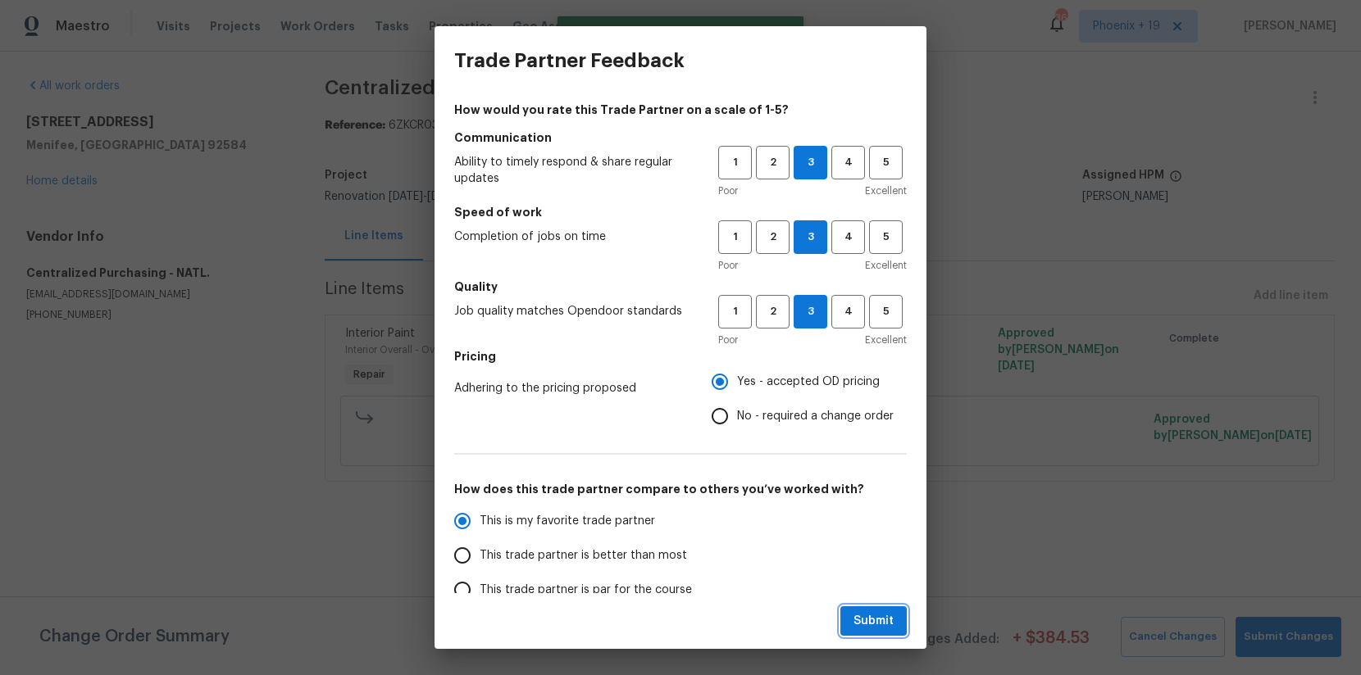
radio input "true"
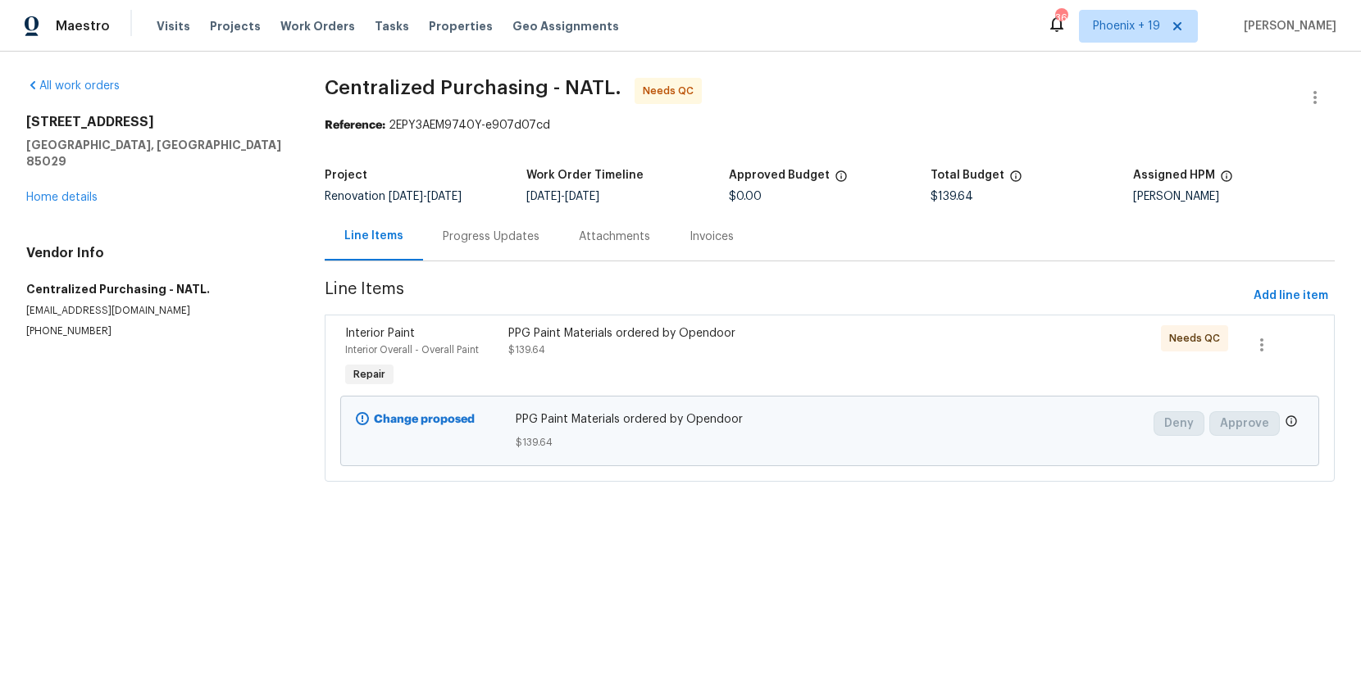
click at [839, 371] on div "PPG Paint Materials ordered by Opendoor $139.64" at bounding box center [707, 358] width 408 height 75
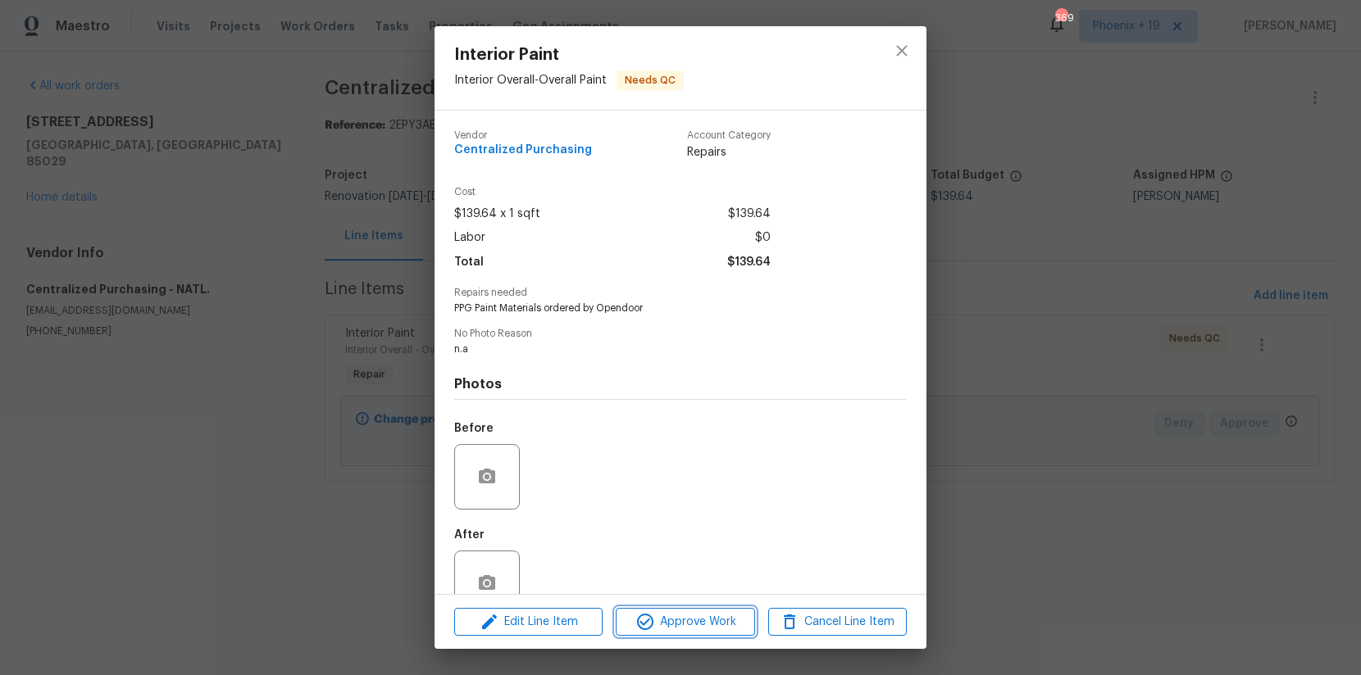
click at [705, 615] on span "Approve Work" at bounding box center [685, 622] width 129 height 20
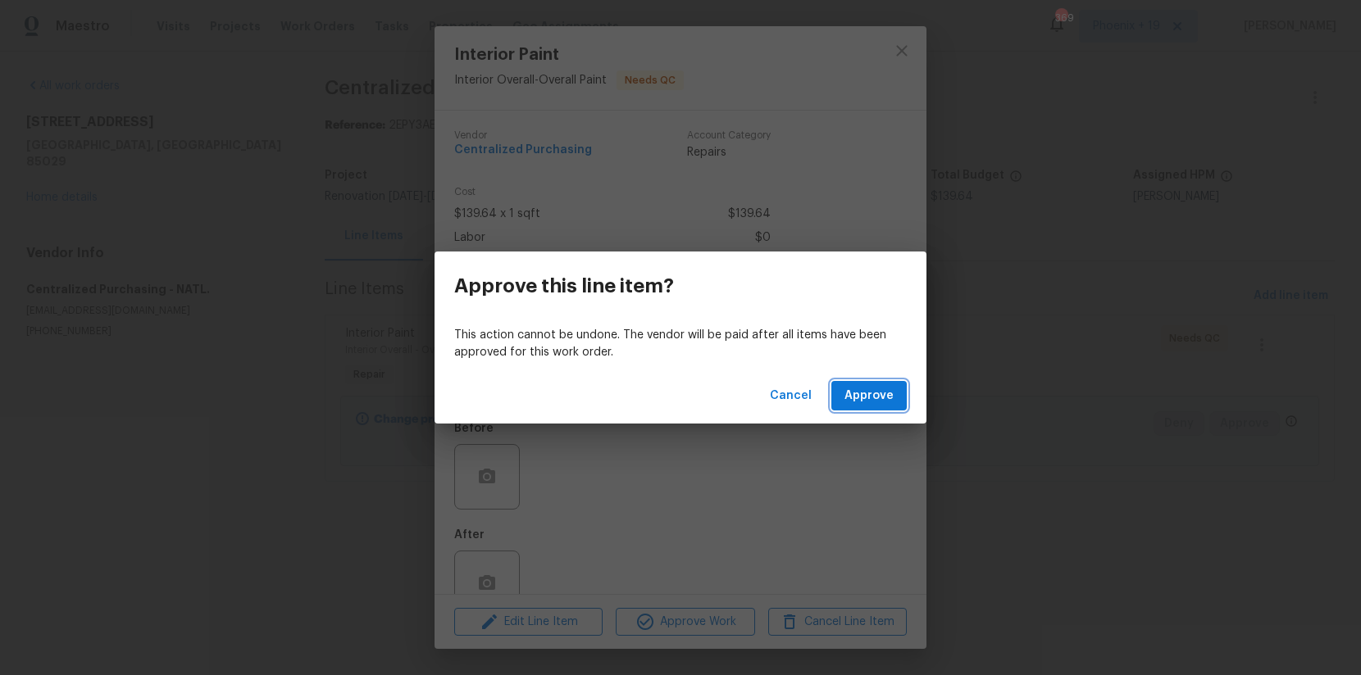
click at [857, 397] on span "Approve" at bounding box center [868, 396] width 49 height 20
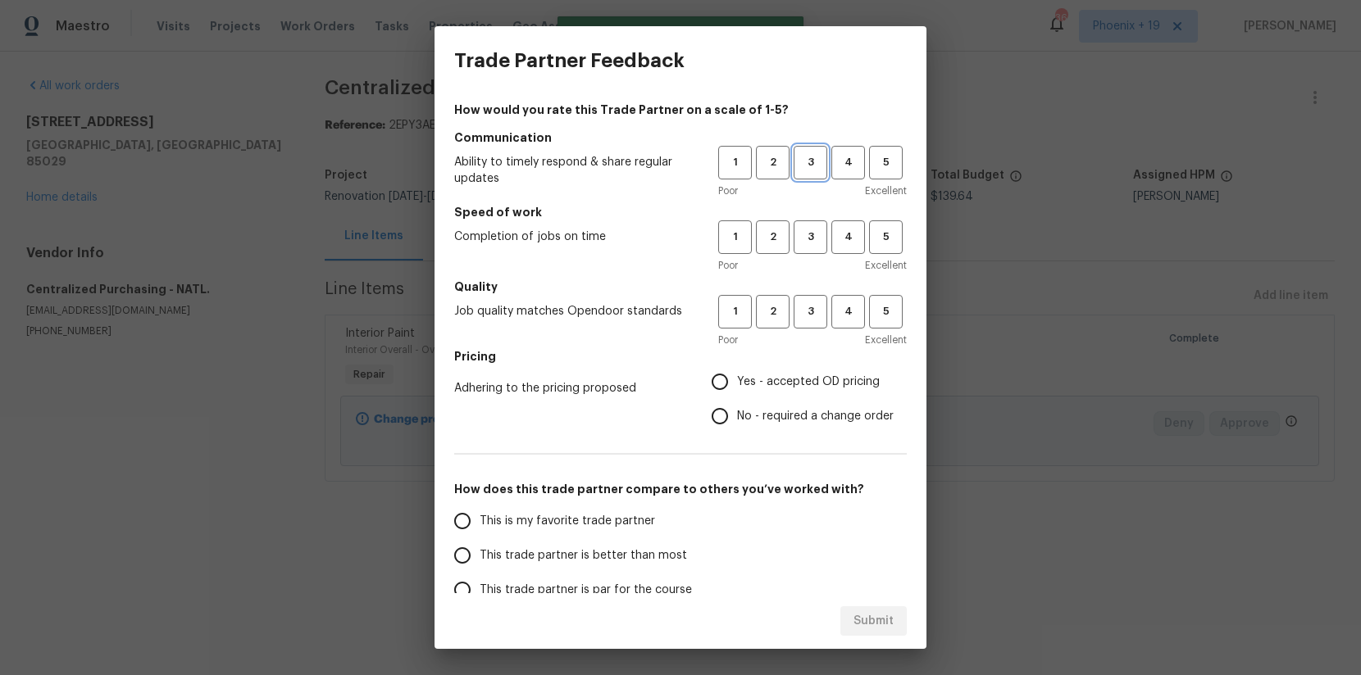
click at [797, 168] on span "3" at bounding box center [810, 162] width 30 height 19
drag, startPoint x: 807, startPoint y: 243, endPoint x: 807, endPoint y: 310, distance: 67.2
click at [807, 243] on span "3" at bounding box center [810, 237] width 30 height 19
drag, startPoint x: 807, startPoint y: 310, endPoint x: 768, endPoint y: 381, distance: 81.1
click at [807, 310] on span "3" at bounding box center [810, 311] width 30 height 19
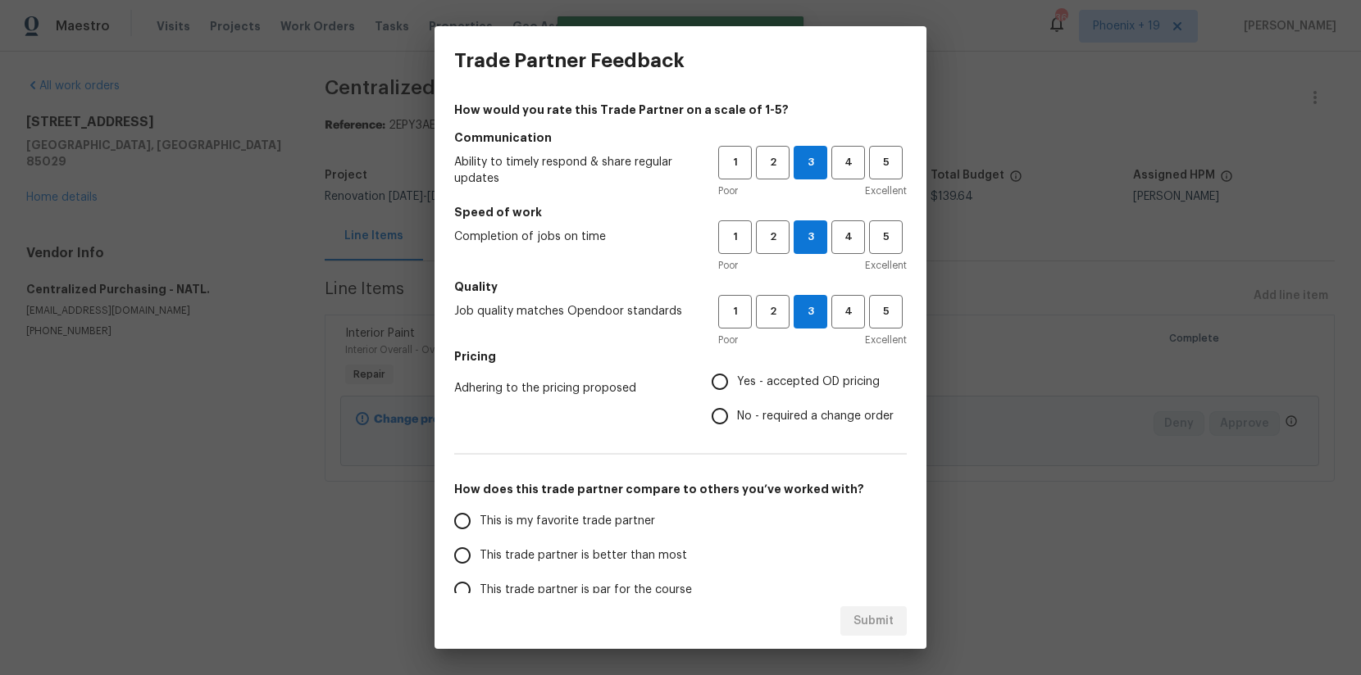
click at [768, 381] on span "Yes - accepted OD pricing" at bounding box center [808, 382] width 143 height 17
click at [737, 381] on input "Yes - accepted OD pricing" at bounding box center [720, 382] width 34 height 34
radio input "true"
click at [554, 525] on span "This is my favorite trade partner" at bounding box center [567, 521] width 175 height 17
click at [480, 525] on input "This is my favorite trade partner" at bounding box center [462, 521] width 34 height 34
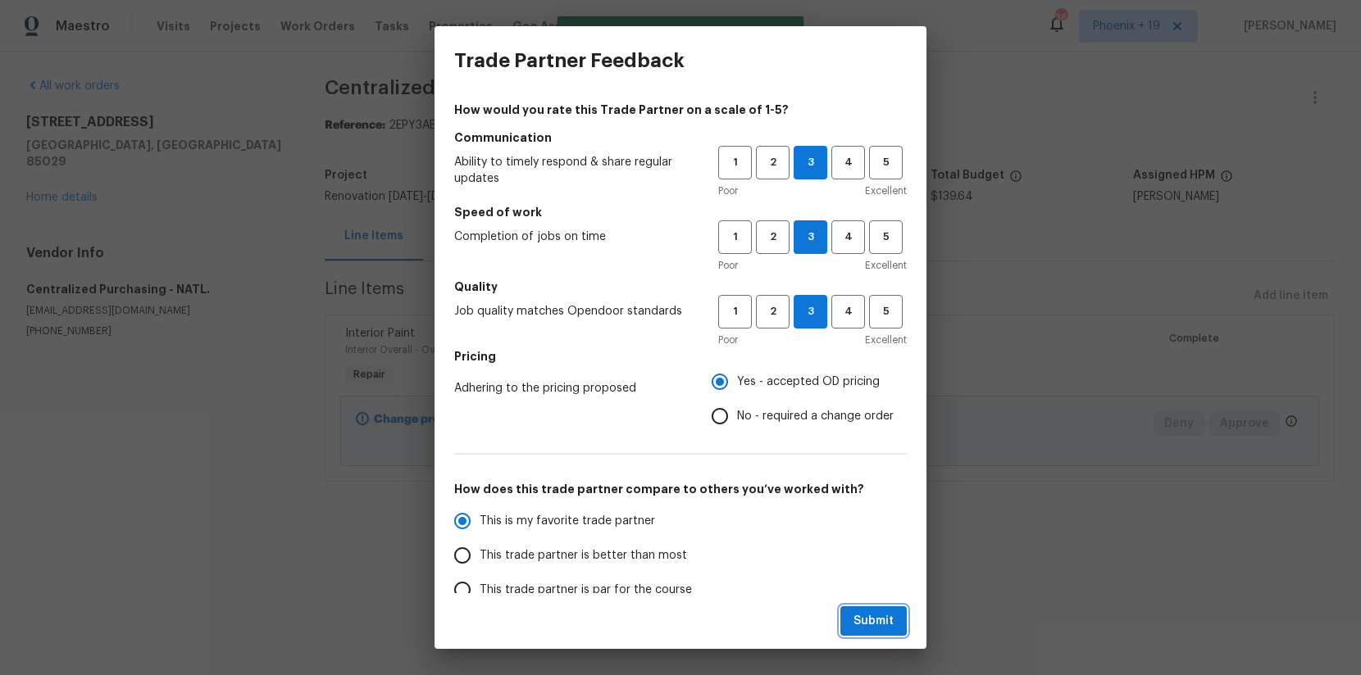
click at [882, 631] on button "Submit" at bounding box center [873, 622] width 66 height 30
radio input "true"
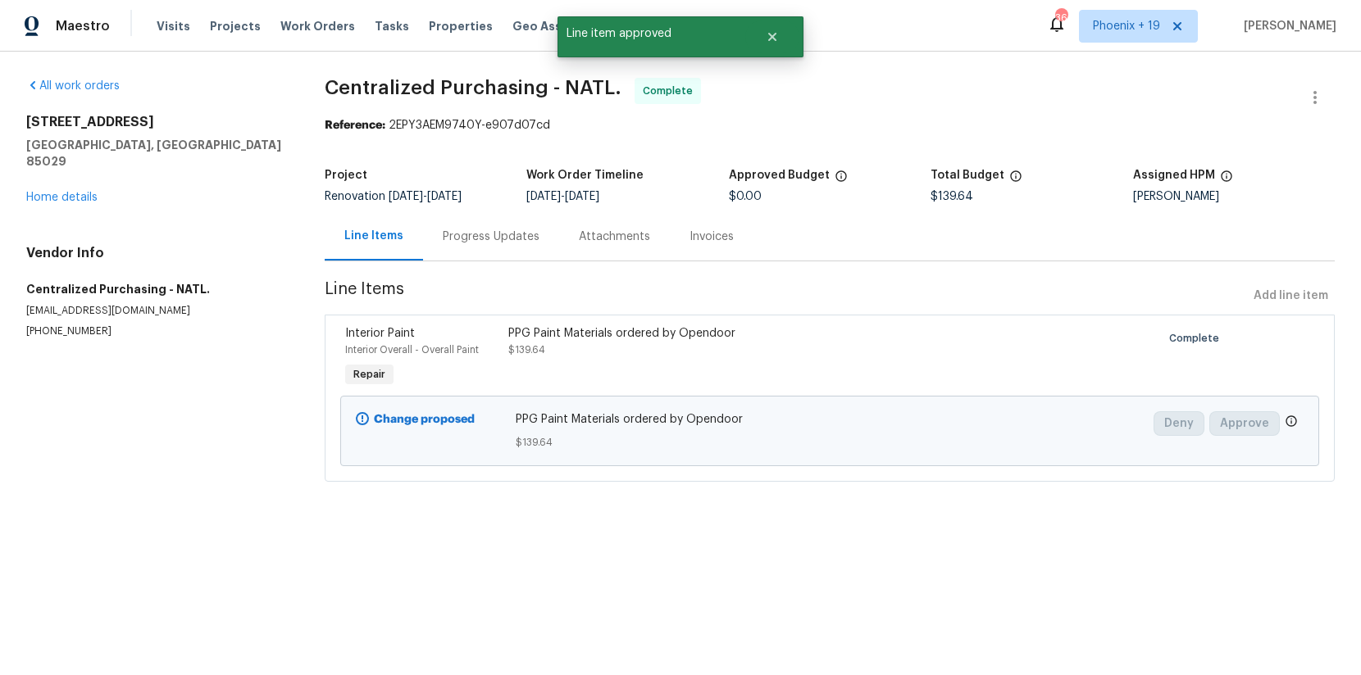
radio input "false"
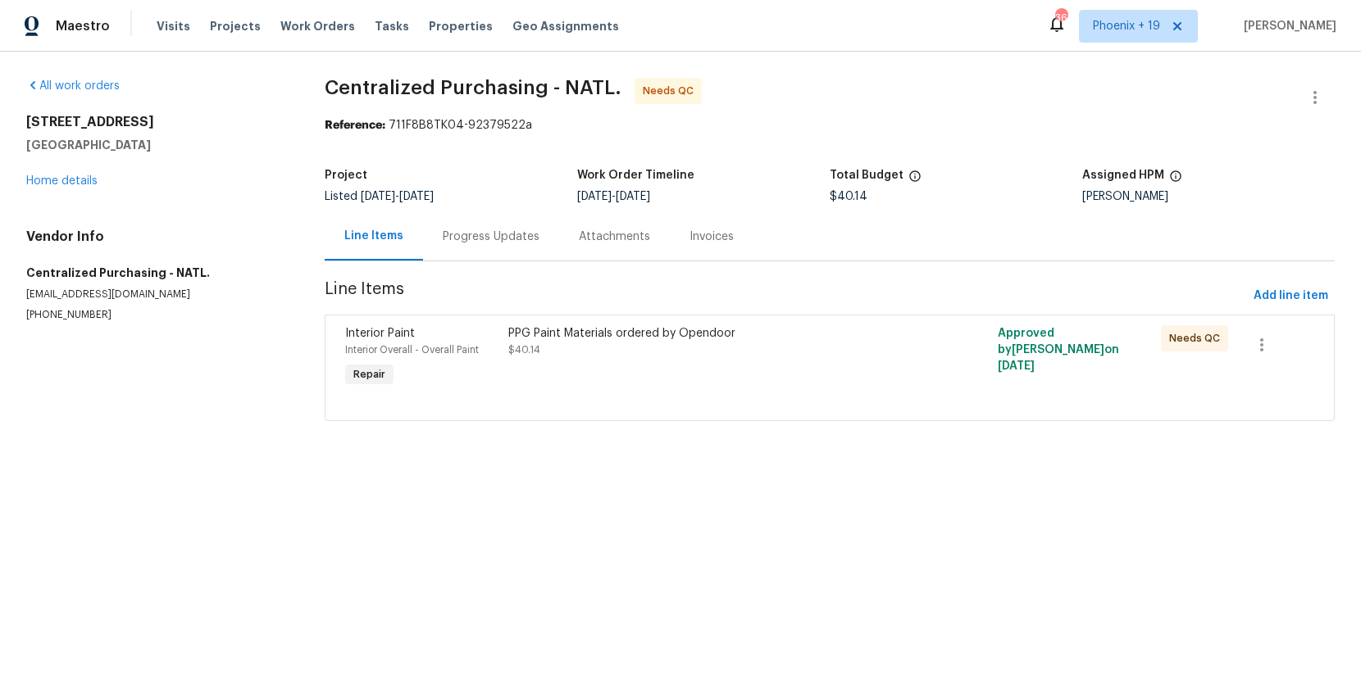
click at [821, 391] on div at bounding box center [829, 401] width 969 height 20
click at [761, 375] on div "PPG Paint Materials ordered by Opendoor $40.14" at bounding box center [707, 358] width 408 height 75
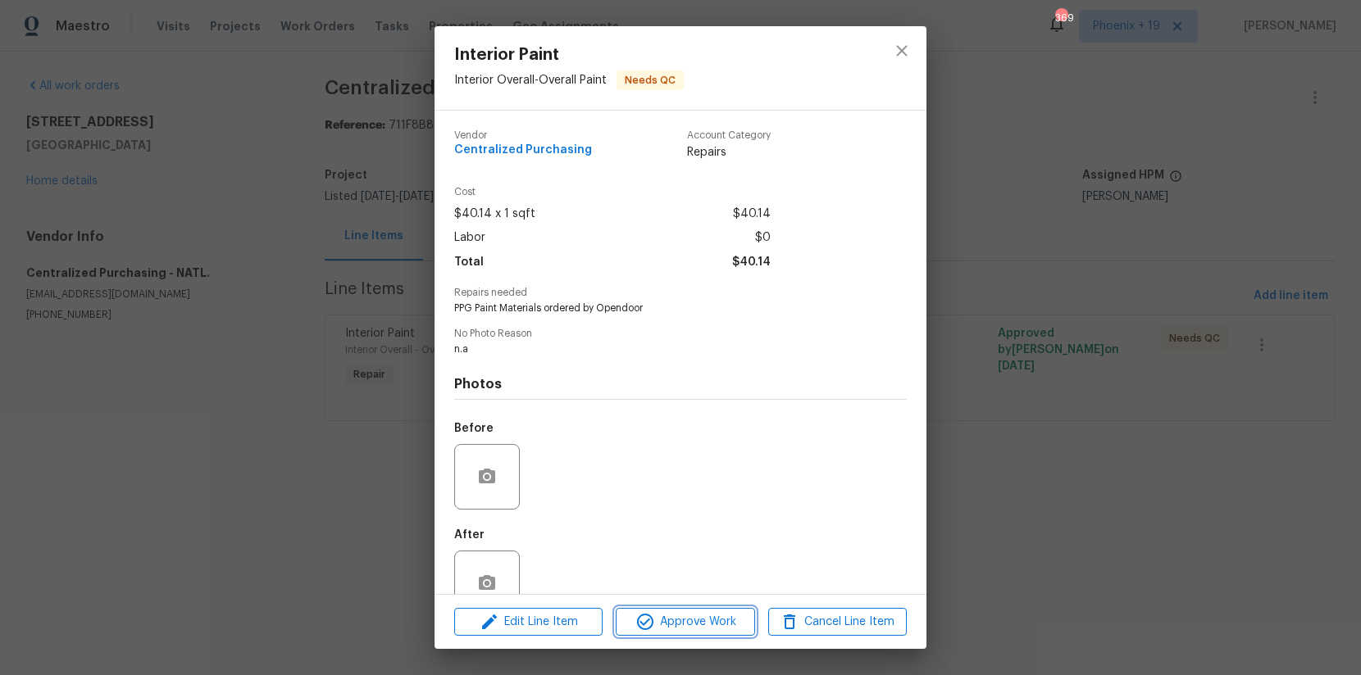
click at [730, 613] on span "Approve Work" at bounding box center [685, 622] width 129 height 20
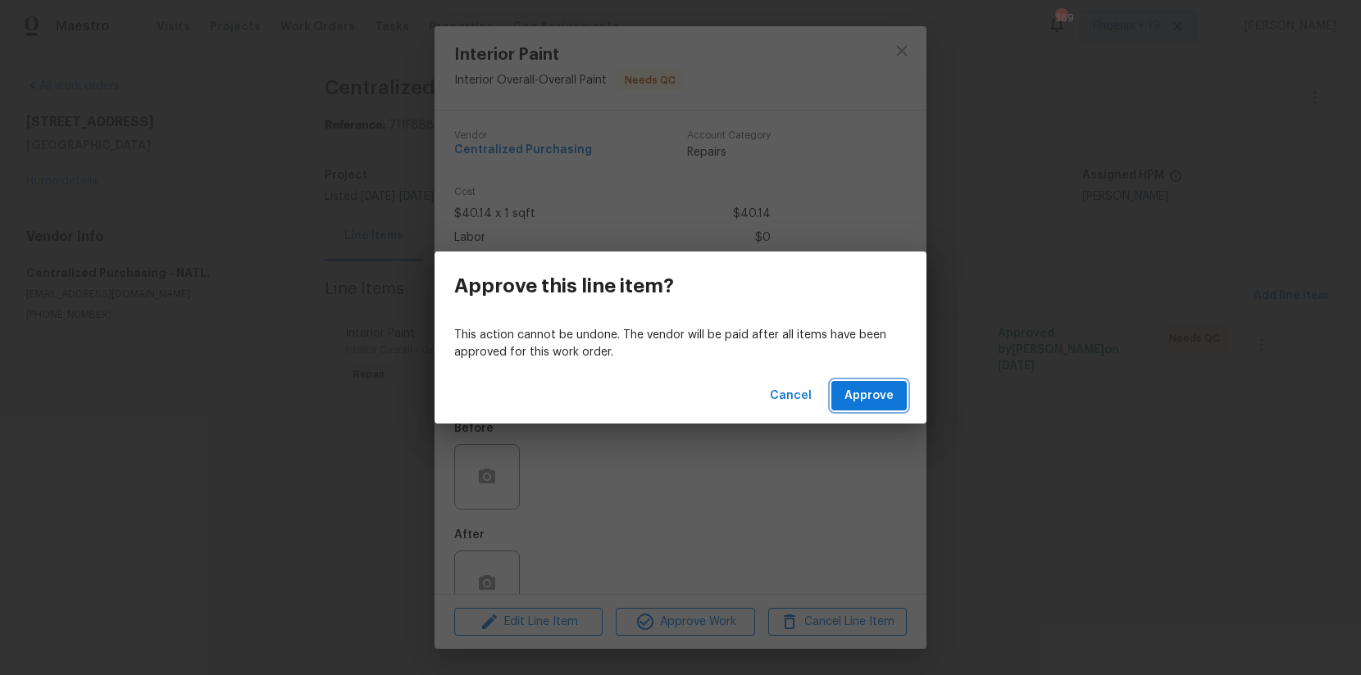
click at [901, 401] on button "Approve" at bounding box center [868, 396] width 75 height 30
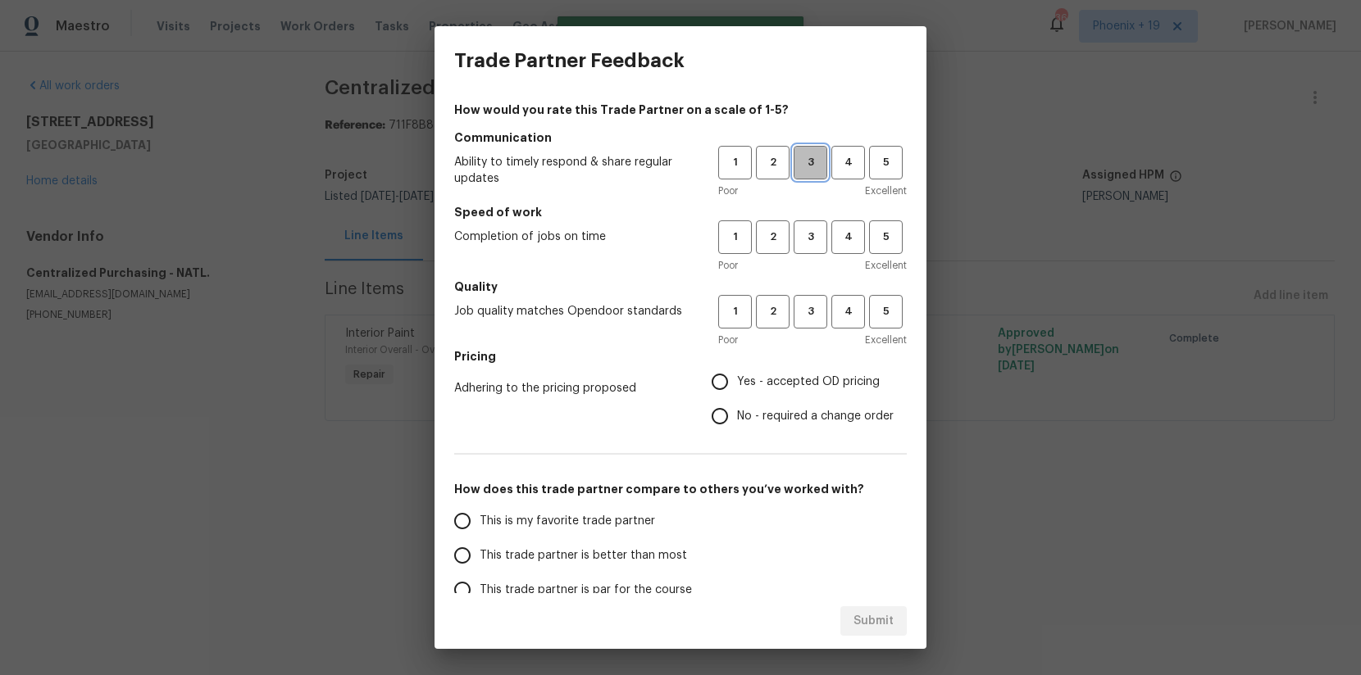
click at [813, 176] on button "3" at bounding box center [811, 163] width 34 height 34
click at [804, 225] on button "3" at bounding box center [811, 238] width 34 height 34
click at [807, 315] on span "3" at bounding box center [810, 311] width 30 height 19
click at [780, 382] on span "Yes - accepted OD pricing" at bounding box center [808, 382] width 143 height 17
click at [737, 382] on input "Yes - accepted OD pricing" at bounding box center [720, 382] width 34 height 34
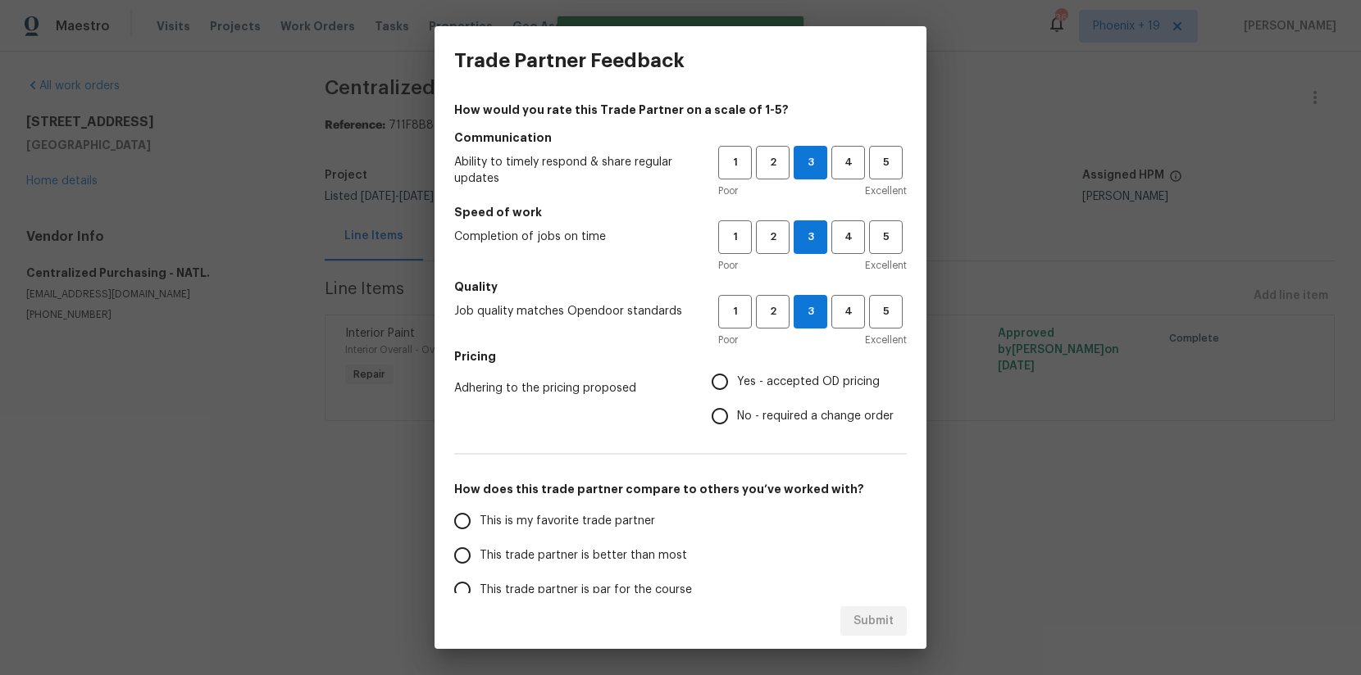
radio input "true"
click at [554, 521] on span "This is my favorite trade partner" at bounding box center [567, 521] width 175 height 17
click at [480, 521] on input "This is my favorite trade partner" at bounding box center [462, 521] width 34 height 34
drag, startPoint x: 813, startPoint y: 600, endPoint x: 868, endPoint y: 619, distance: 58.1
click at [817, 602] on div "Submit" at bounding box center [680, 622] width 492 height 57
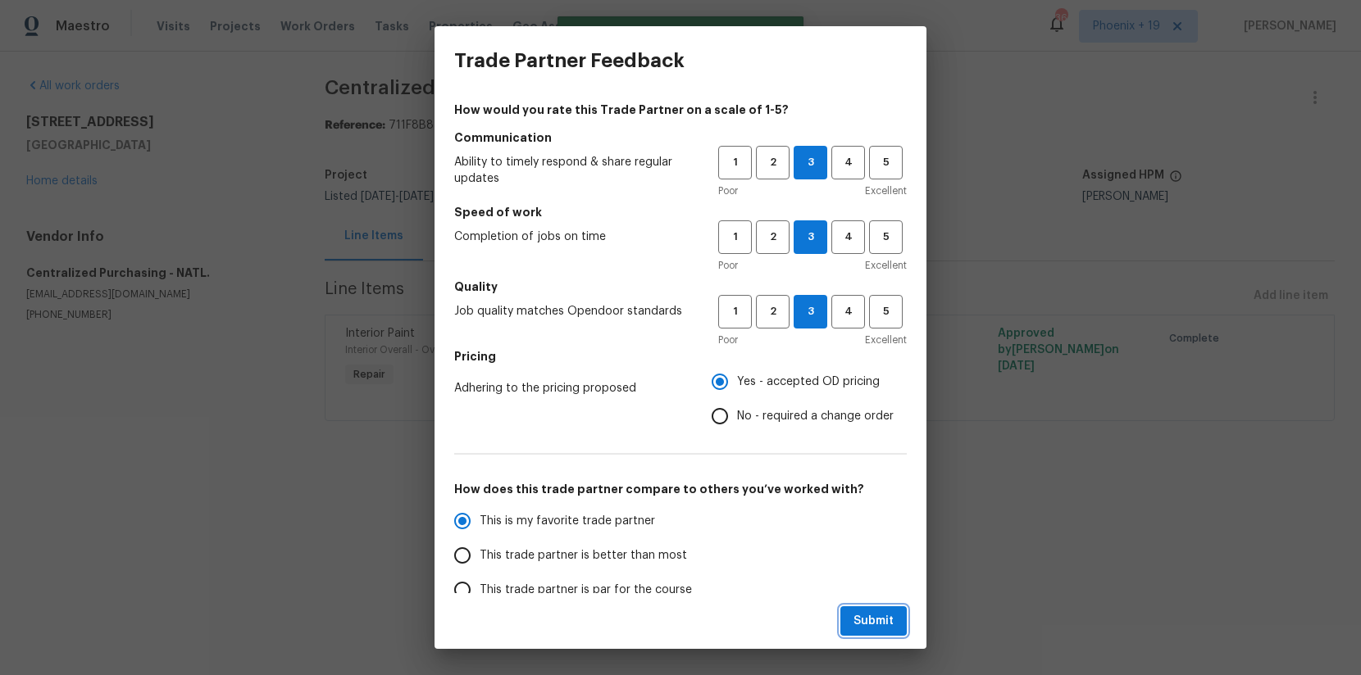
click at [868, 619] on span "Submit" at bounding box center [873, 622] width 40 height 20
radio input "true"
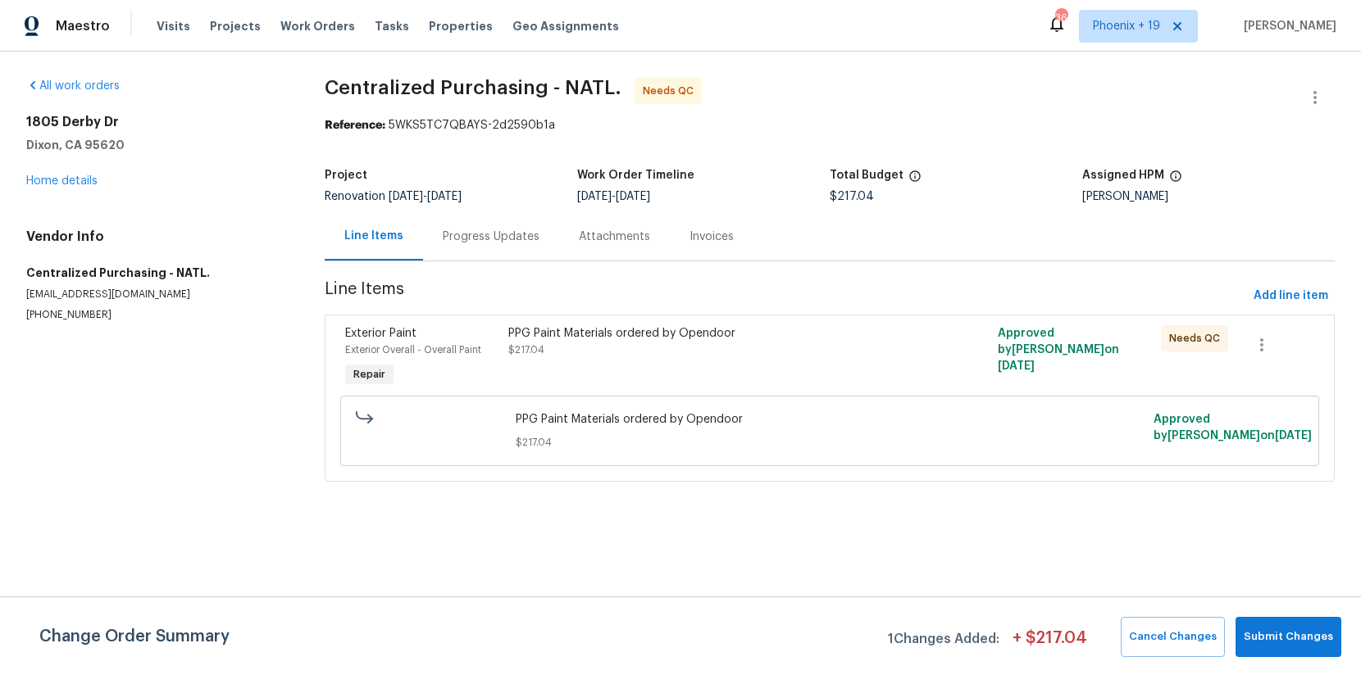
click at [803, 357] on div "PPG Paint Materials ordered by Opendoor $217.04" at bounding box center [707, 341] width 398 height 33
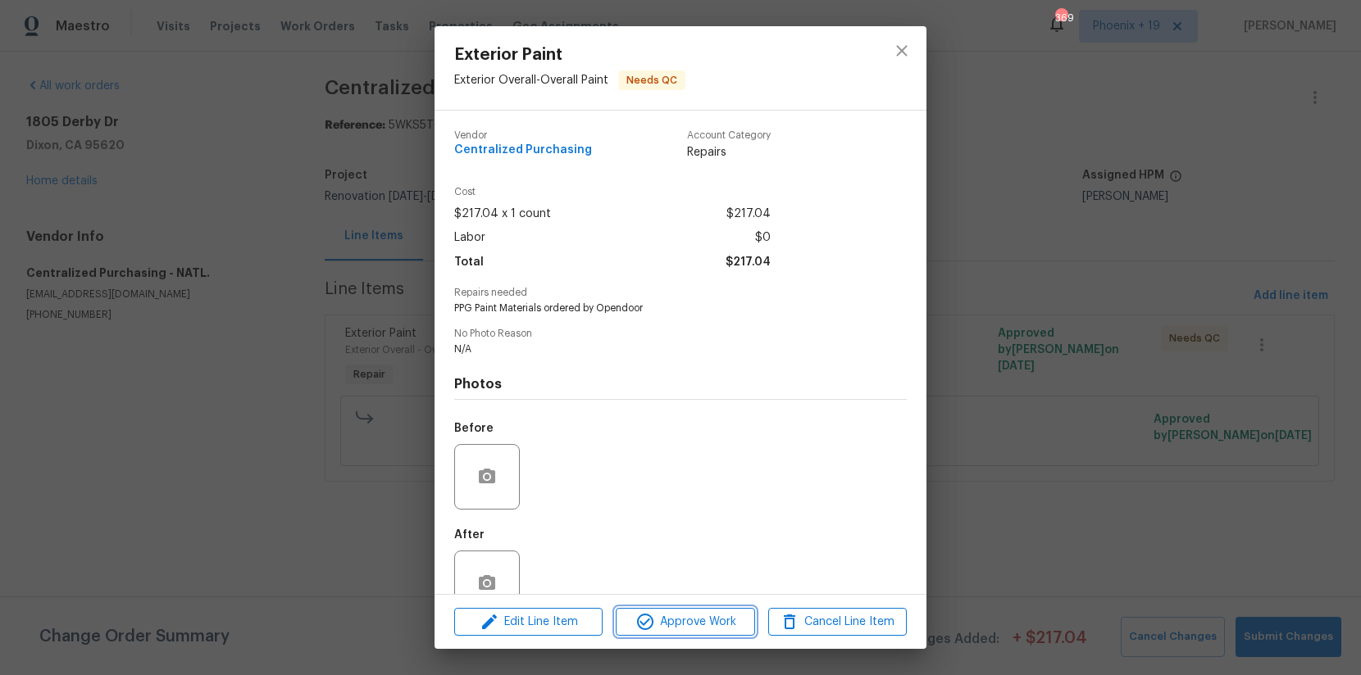
click at [653, 619] on icon "button" at bounding box center [645, 622] width 20 height 20
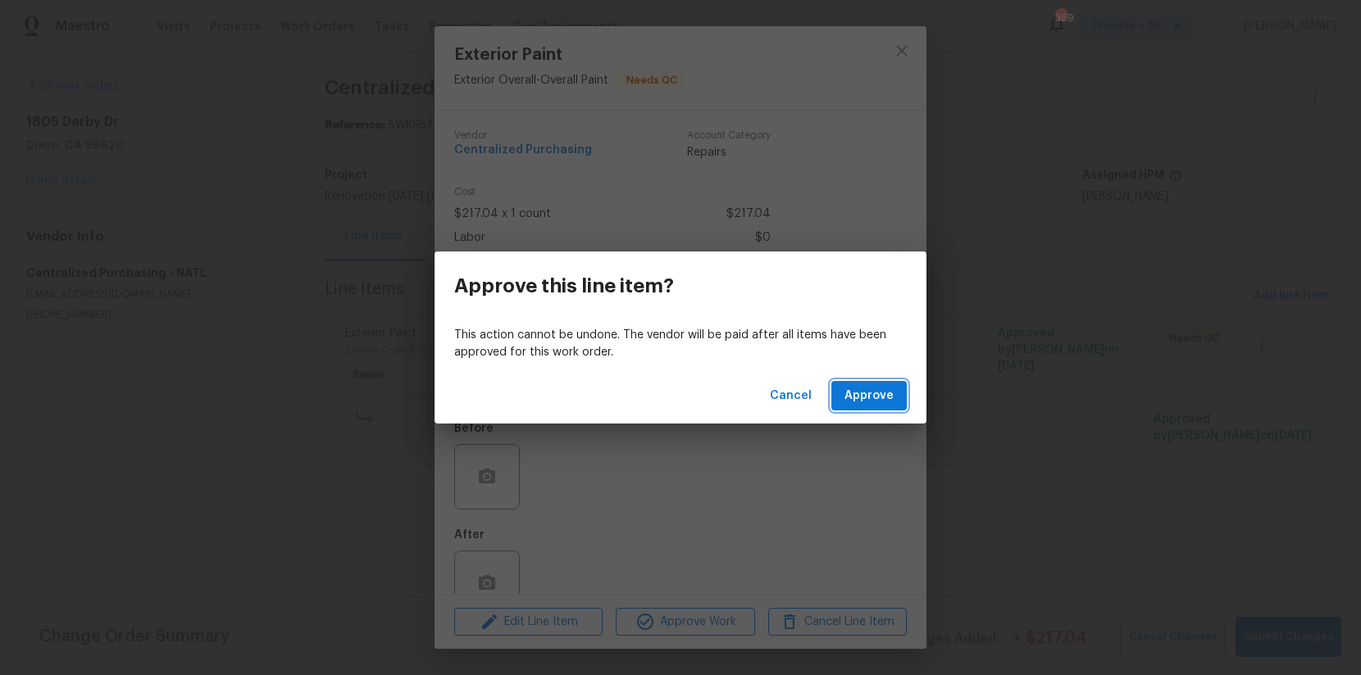
click at [880, 399] on span "Approve" at bounding box center [868, 396] width 49 height 20
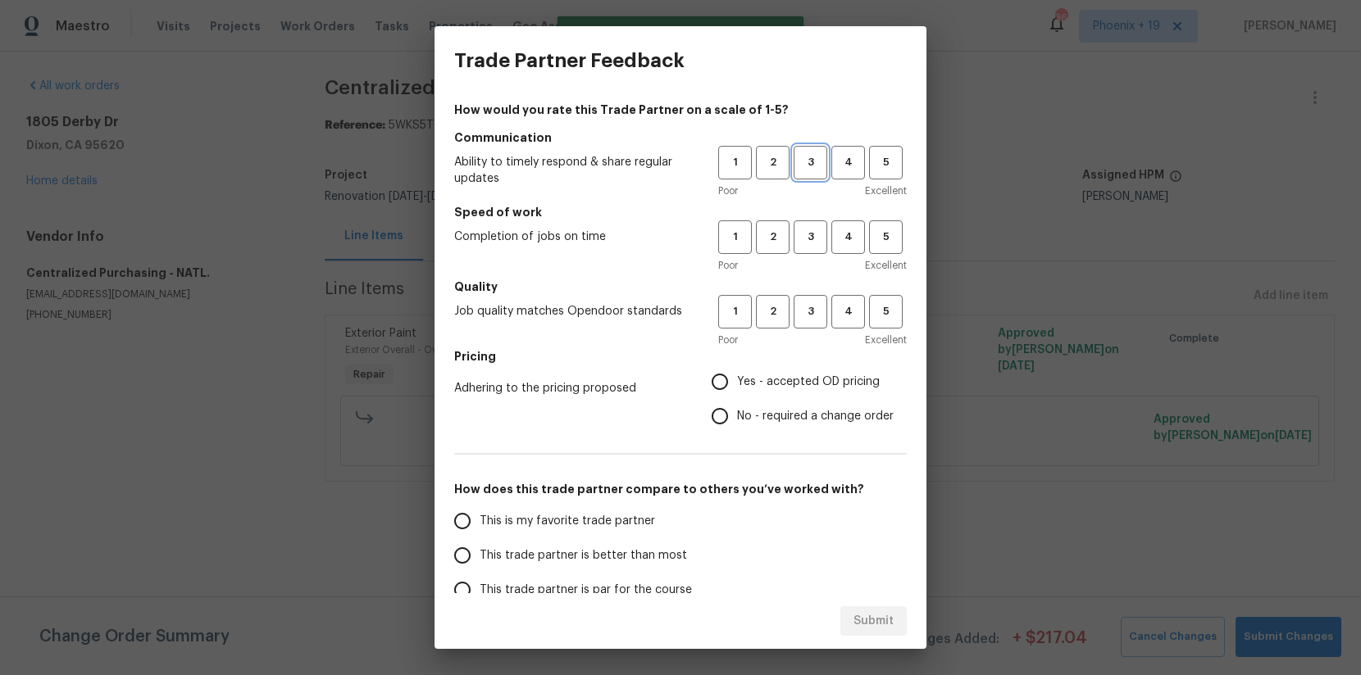
drag, startPoint x: 807, startPoint y: 166, endPoint x: 803, endPoint y: 187, distance: 20.8
click at [807, 169] on span "3" at bounding box center [810, 162] width 30 height 19
click at [798, 241] on span "3" at bounding box center [810, 237] width 30 height 19
click at [806, 314] on span "3" at bounding box center [810, 311] width 30 height 19
click at [748, 403] on label "No - required a change order" at bounding box center [798, 416] width 191 height 34
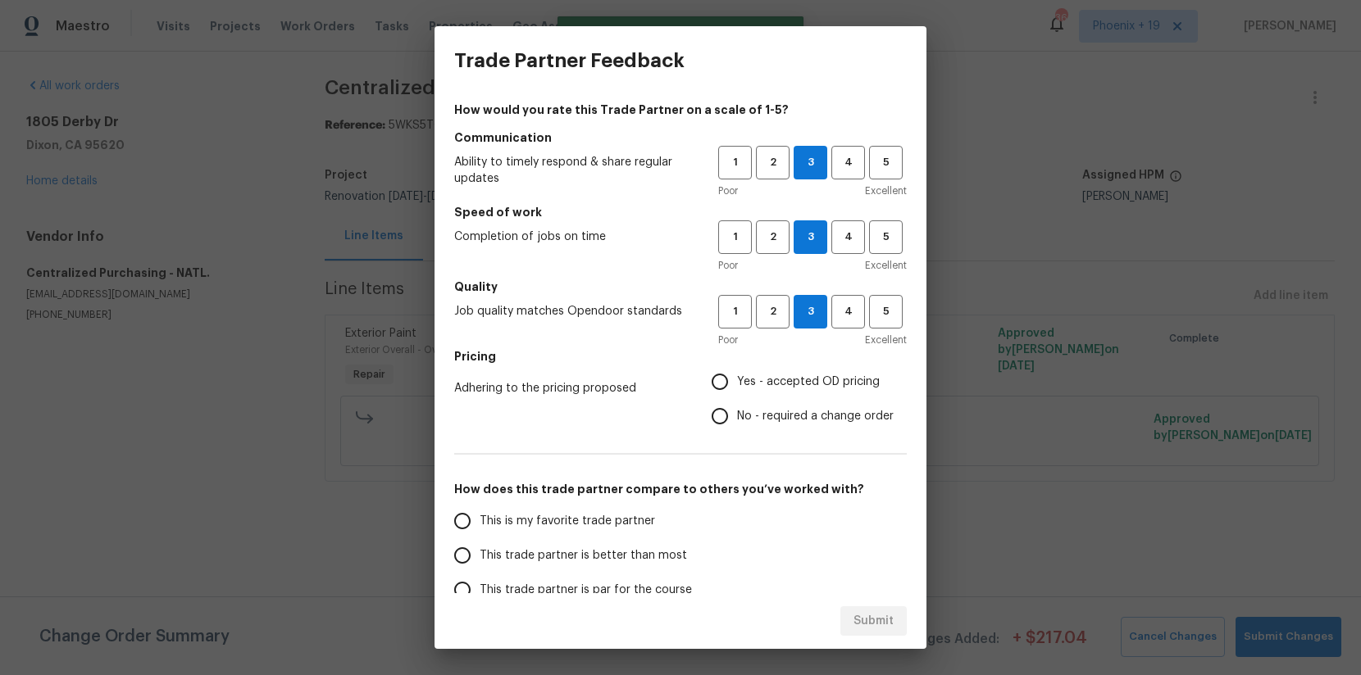
click at [737, 403] on input "No - required a change order" at bounding box center [720, 416] width 34 height 34
radio input "true"
drag, startPoint x: 746, startPoint y: 384, endPoint x: 740, endPoint y: 393, distance: 10.0
click at [746, 385] on span "Yes - accepted OD pricing" at bounding box center [808, 382] width 143 height 17
click at [737, 385] on input "Yes - accepted OD pricing" at bounding box center [720, 382] width 34 height 34
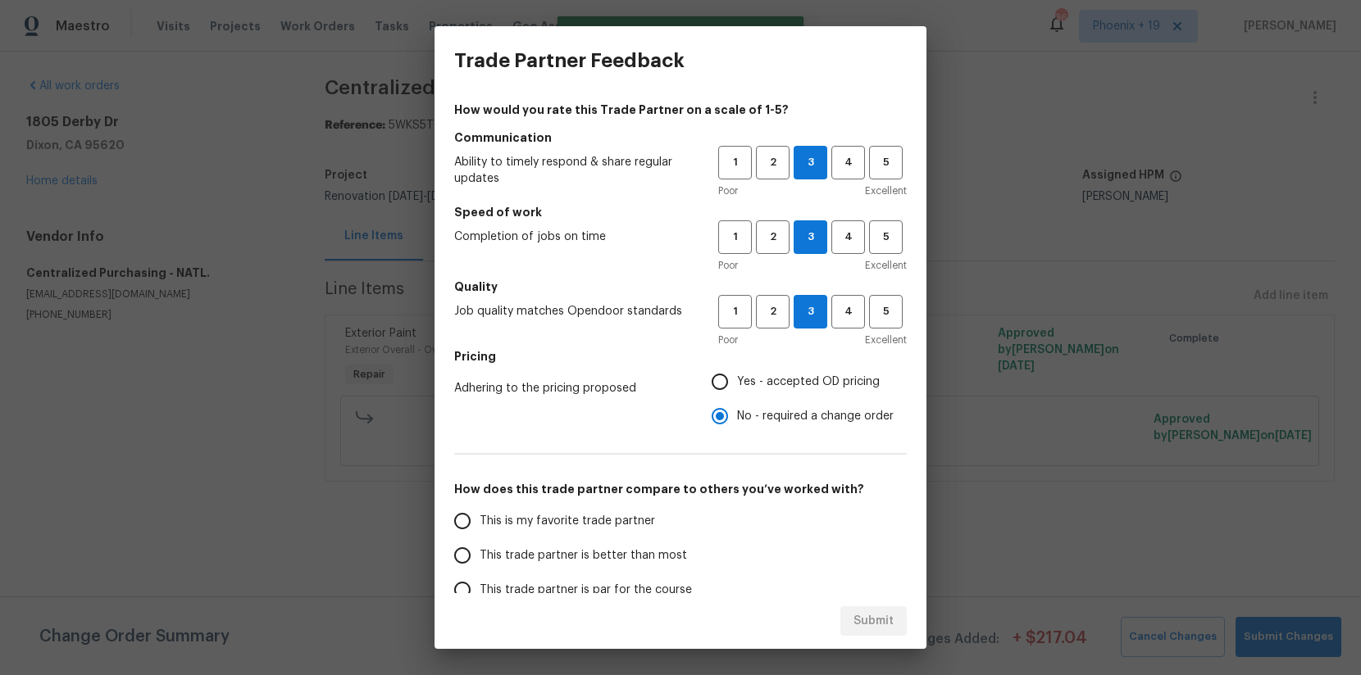
radio input "true"
click at [560, 524] on span "This is my favorite trade partner" at bounding box center [567, 521] width 175 height 17
click at [480, 524] on input "This is my favorite trade partner" at bounding box center [462, 521] width 34 height 34
click at [858, 616] on span "Submit" at bounding box center [873, 622] width 40 height 20
radio input "true"
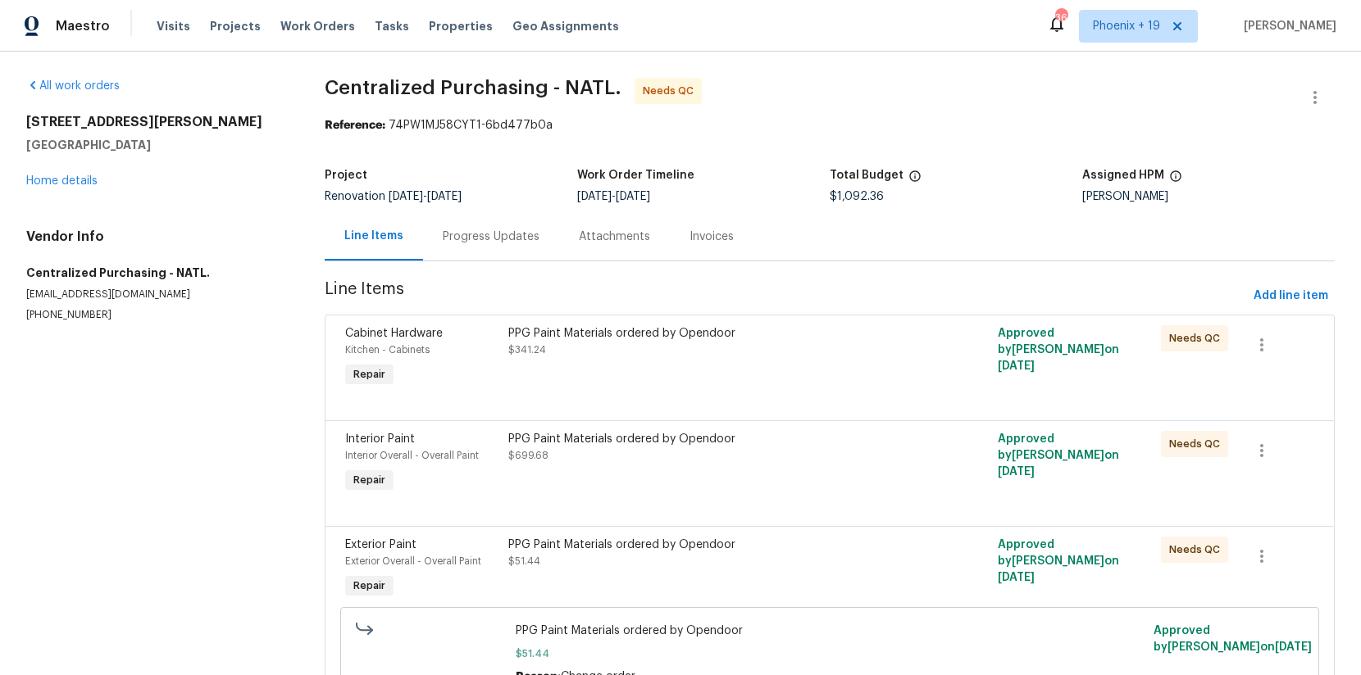
scroll to position [89, 0]
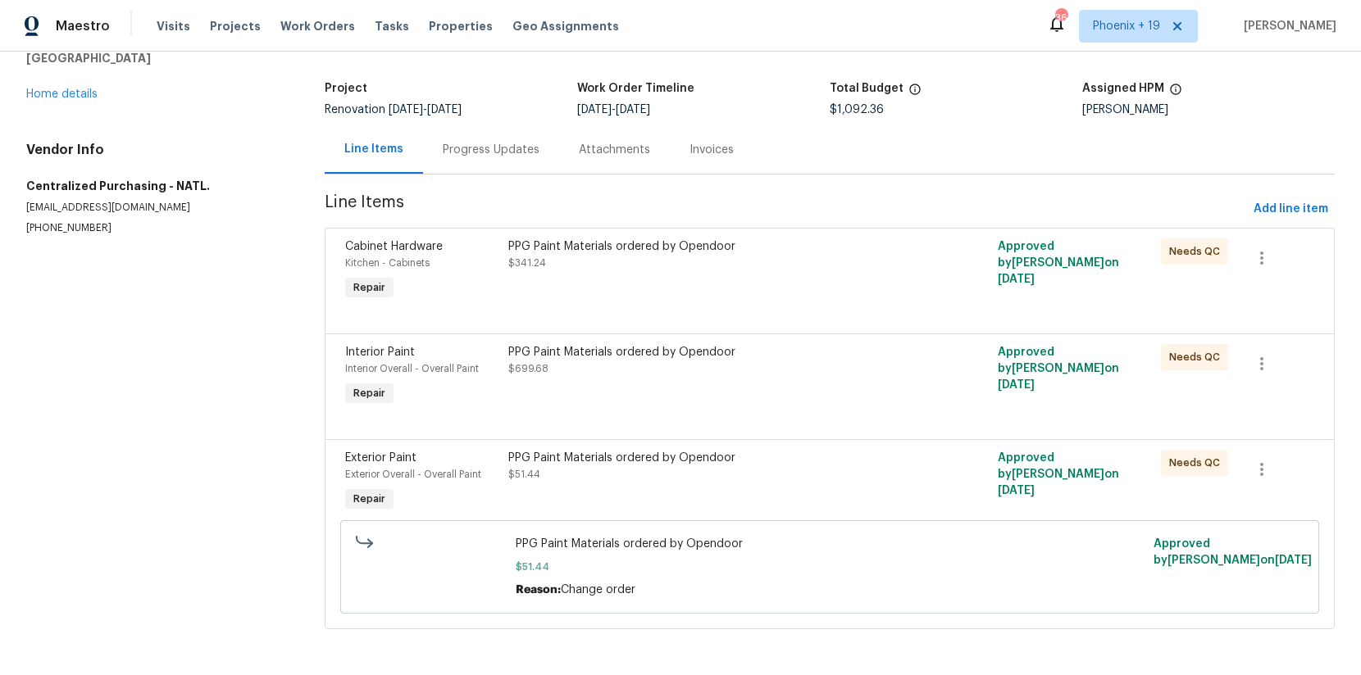
click at [821, 468] on div "PPG Paint Materials ordered by Opendoor $51.44" at bounding box center [707, 466] width 398 height 33
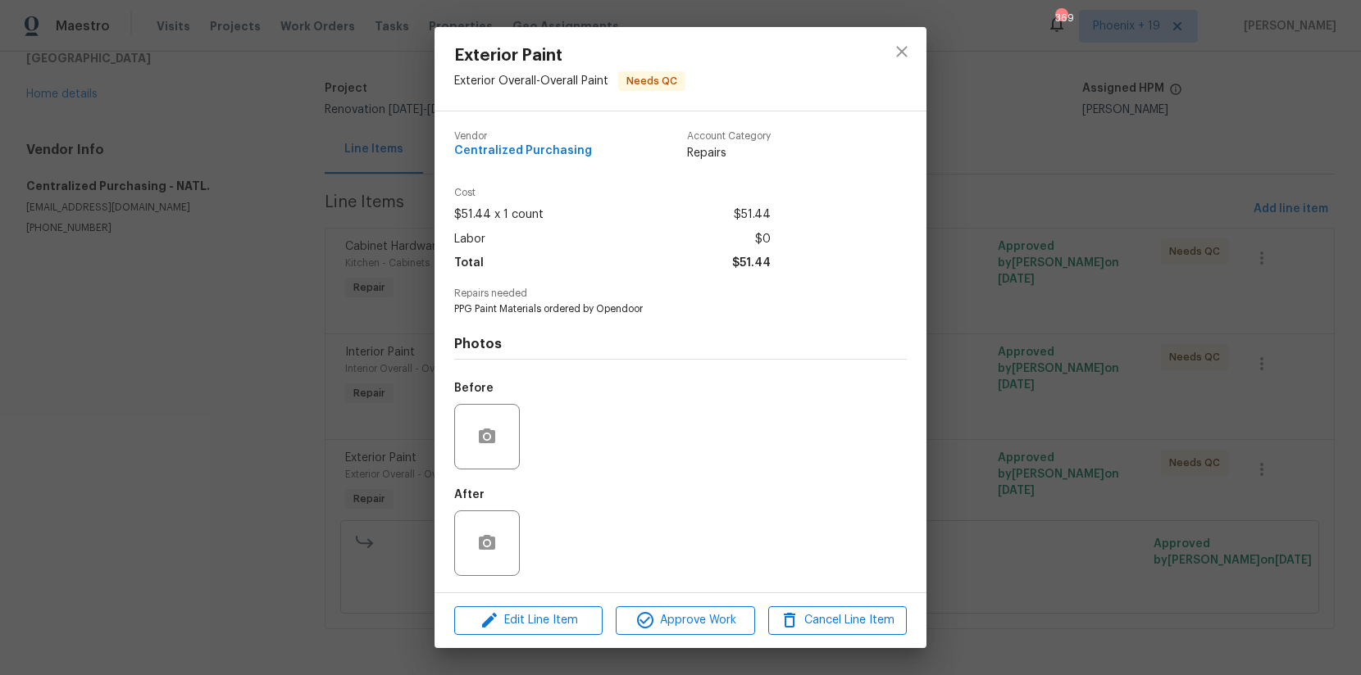
drag, startPoint x: 718, startPoint y: 603, endPoint x: 727, endPoint y: 604, distance: 9.1
click at [718, 603] on div "Edit Line Item Approve Work Cancel Line Item" at bounding box center [680, 621] width 492 height 55
click at [730, 614] on span "Approve Work" at bounding box center [685, 621] width 129 height 20
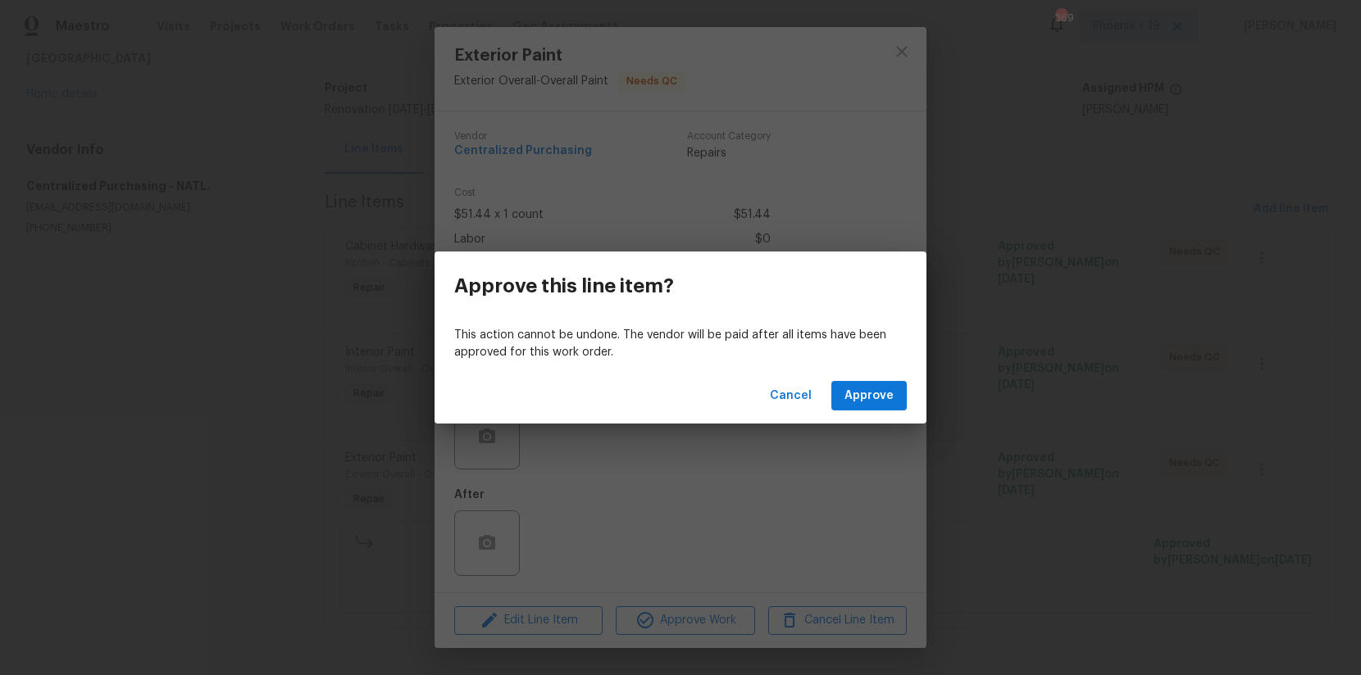
drag, startPoint x: 861, startPoint y: 372, endPoint x: 867, endPoint y: 400, distance: 28.6
click at [862, 373] on div "Cancel Approve" at bounding box center [680, 396] width 492 height 57
click at [867, 400] on span "Approve" at bounding box center [868, 396] width 49 height 20
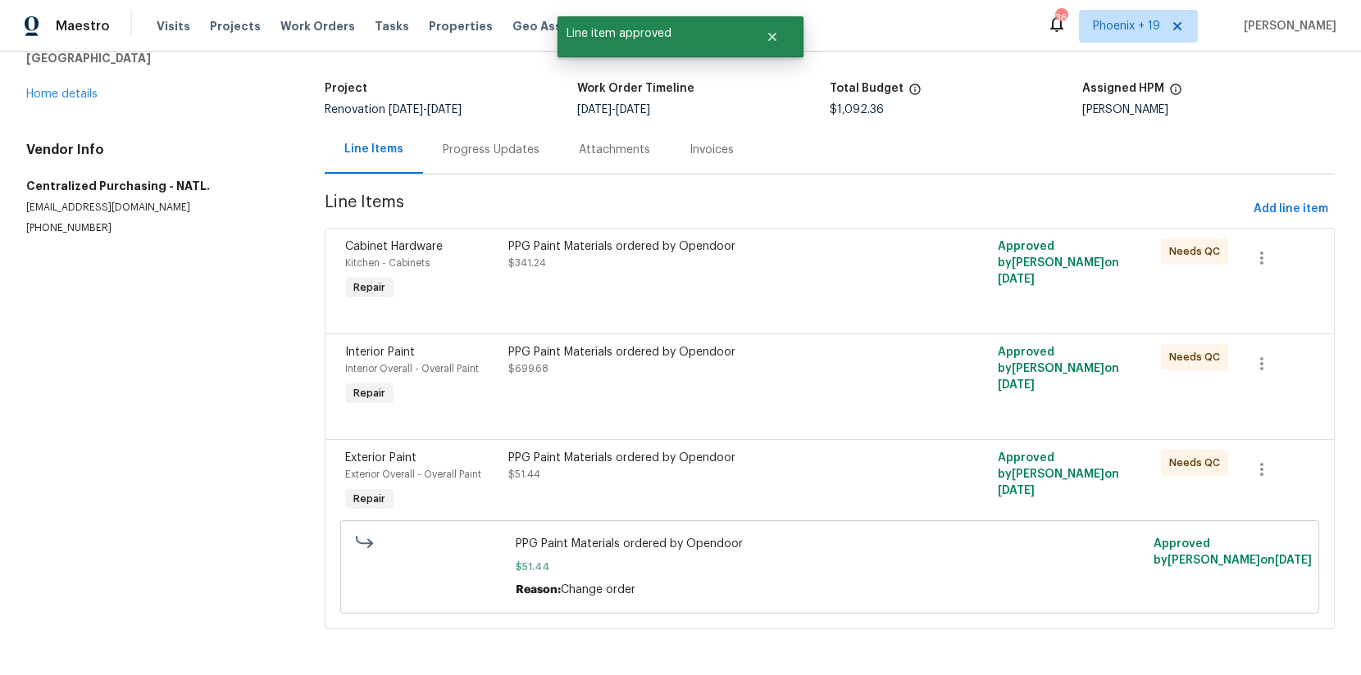
click at [803, 387] on div "PPG Paint Materials ordered by Opendoor $699.68" at bounding box center [707, 376] width 408 height 75
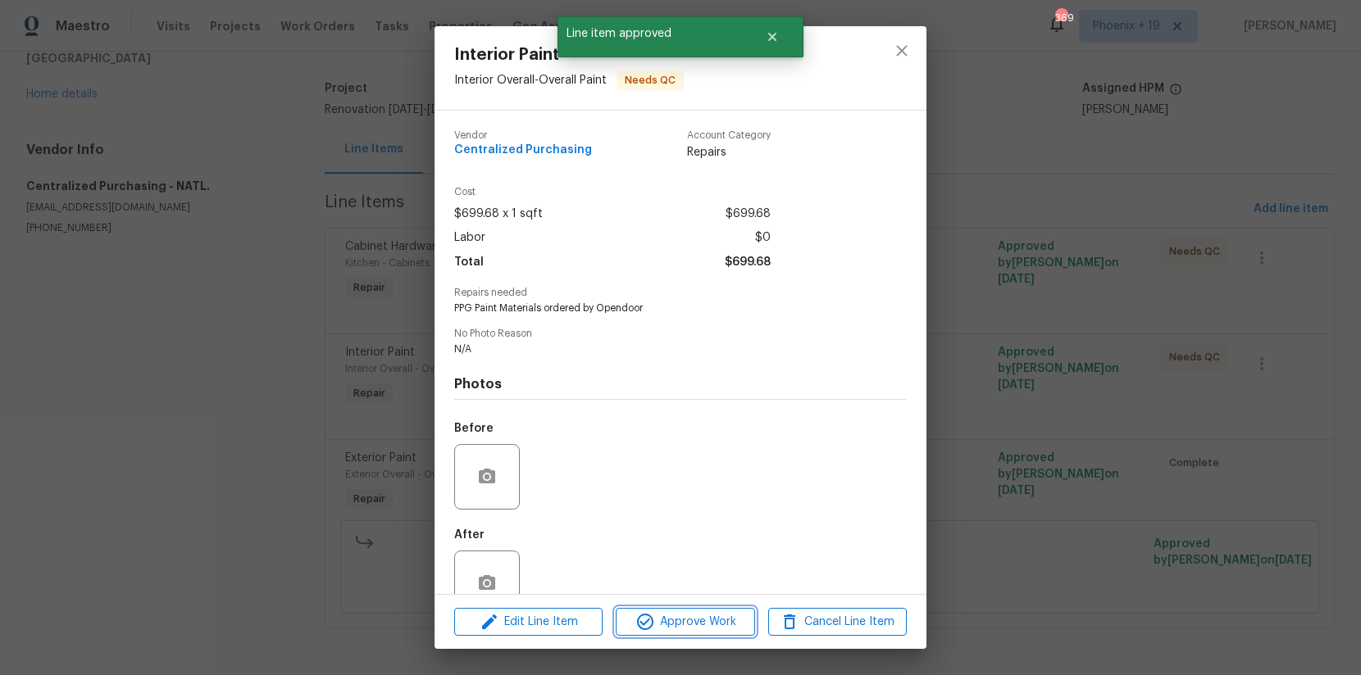
click at [716, 613] on span "Approve Work" at bounding box center [685, 622] width 129 height 20
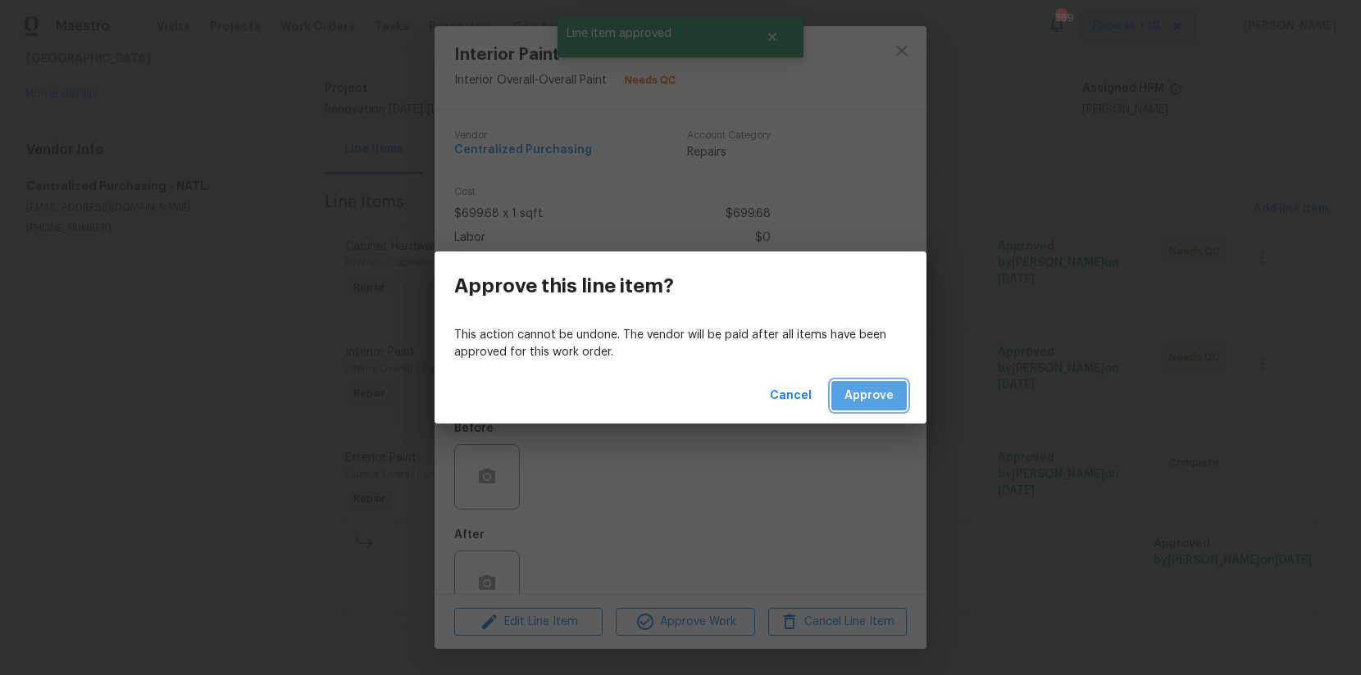
click at [865, 403] on span "Approve" at bounding box center [868, 396] width 49 height 20
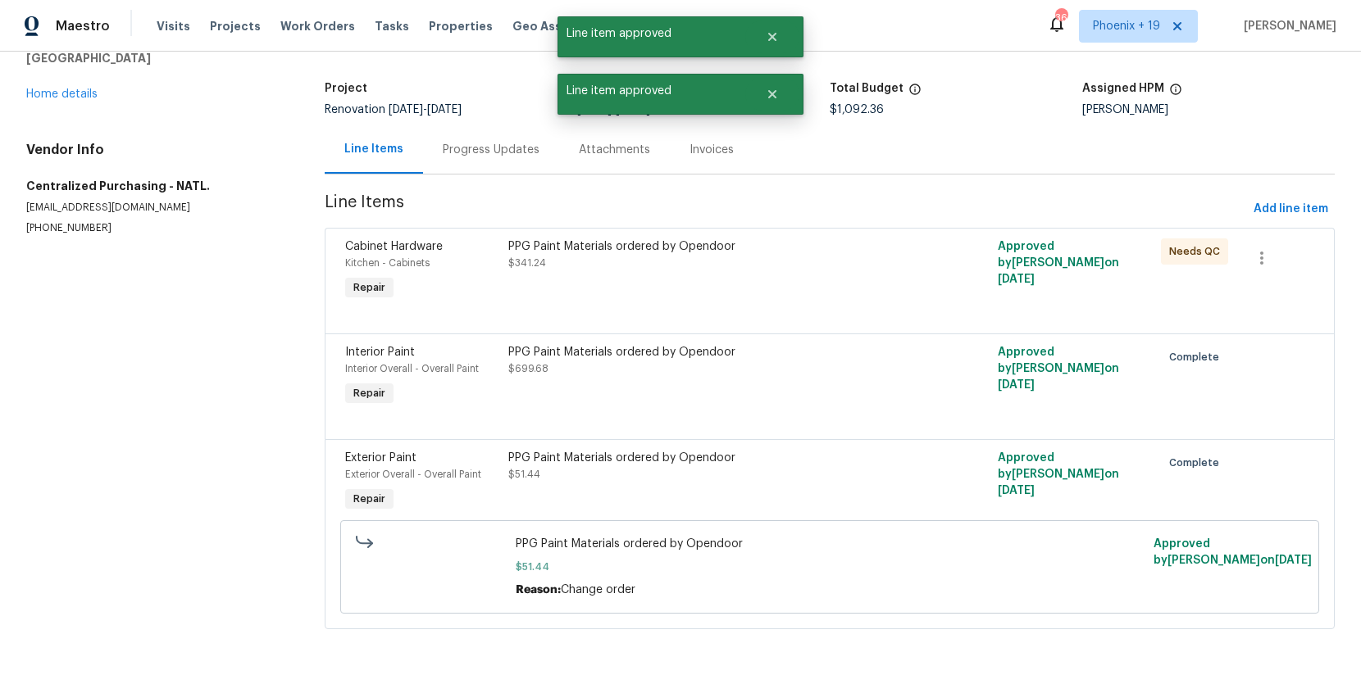
click at [822, 284] on div "PPG Paint Materials ordered by Opendoor $341.24" at bounding box center [707, 271] width 408 height 75
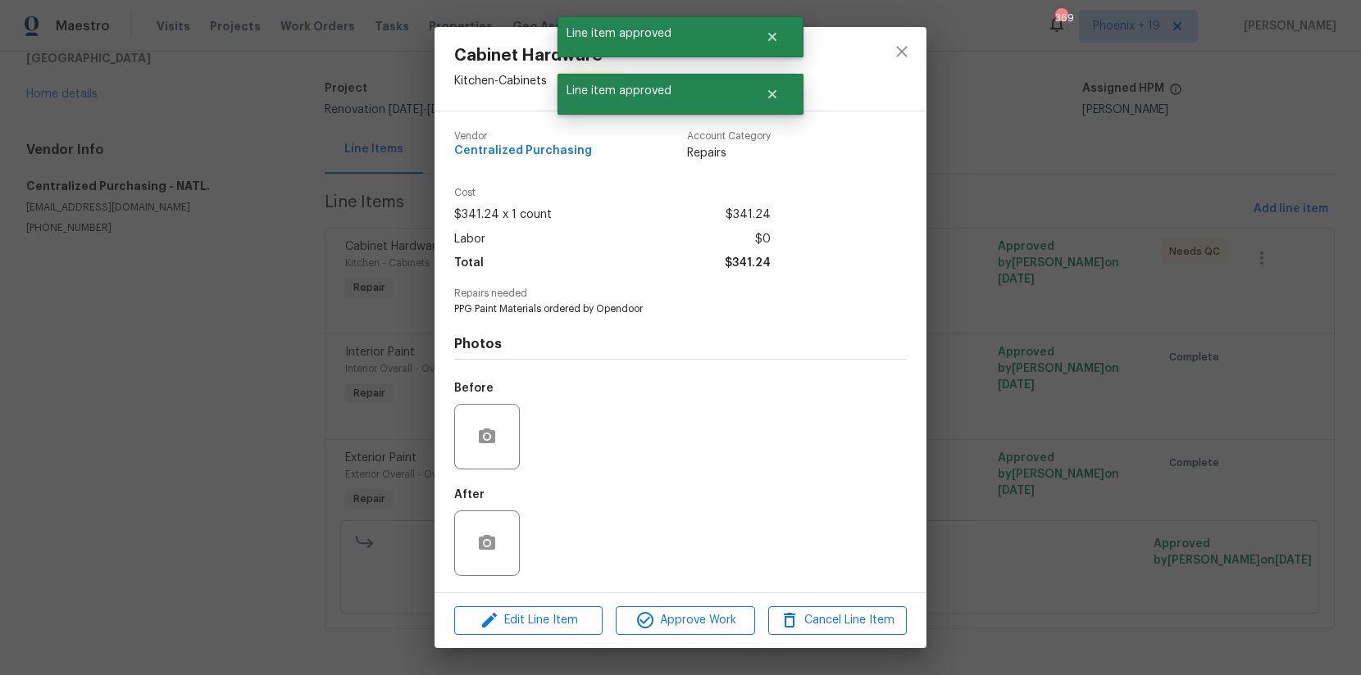
click at [692, 603] on div "Edit Line Item Approve Work Cancel Line Item" at bounding box center [680, 621] width 492 height 55
click at [700, 622] on span "Approve Work" at bounding box center [685, 621] width 129 height 20
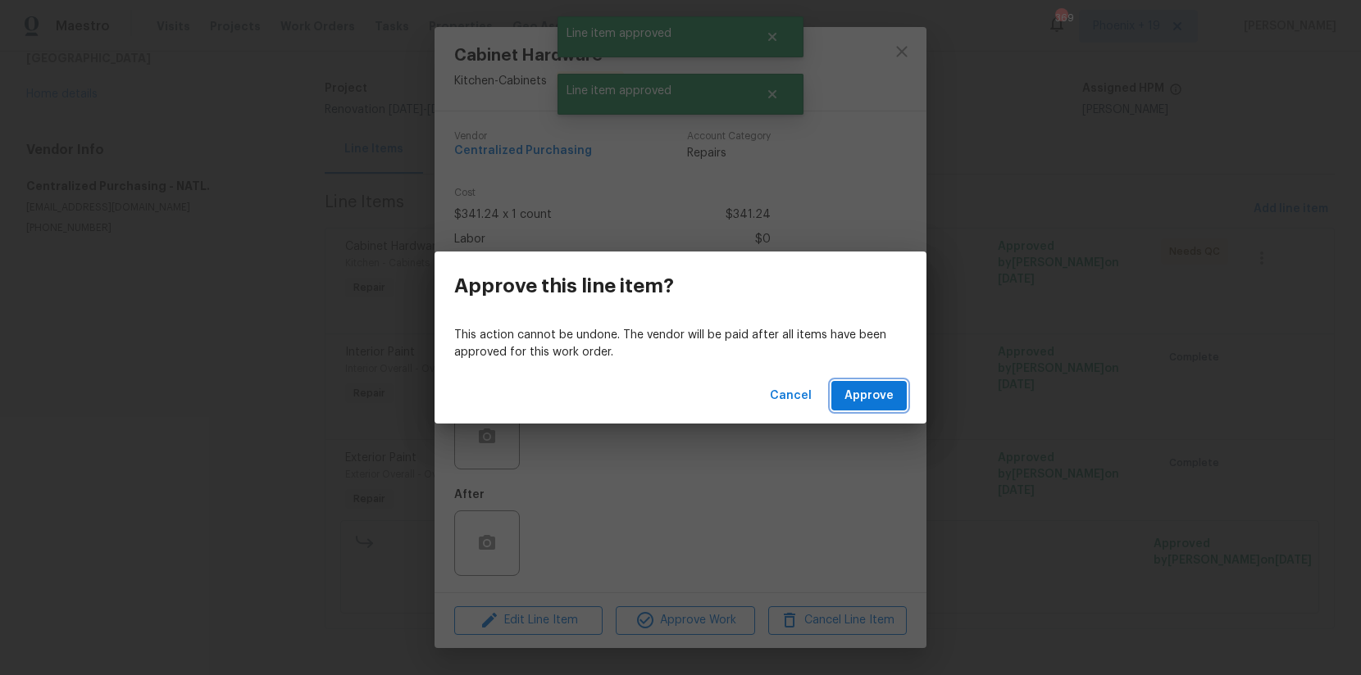
click at [843, 385] on button "Approve" at bounding box center [868, 396] width 75 height 30
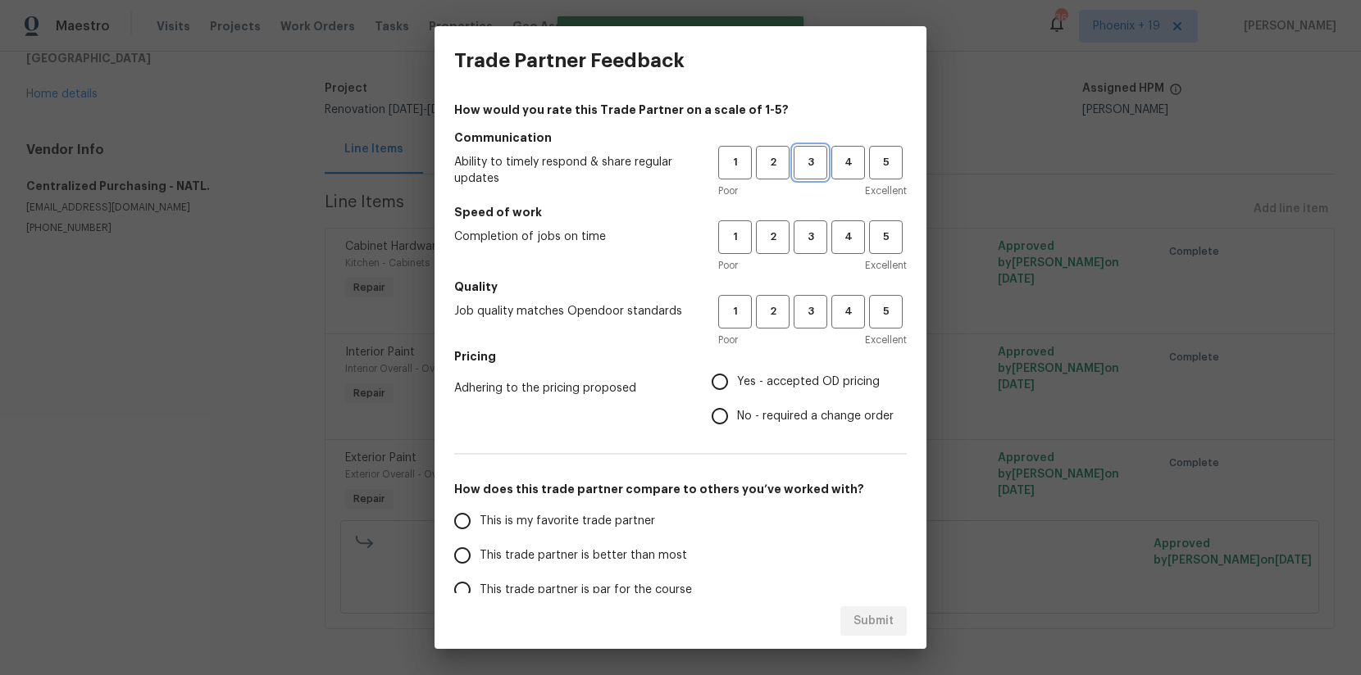
drag, startPoint x: 814, startPoint y: 157, endPoint x: 810, endPoint y: 243, distance: 87.0
click at [814, 157] on span "3" at bounding box center [810, 162] width 30 height 19
drag, startPoint x: 810, startPoint y: 243, endPoint x: 803, endPoint y: 333, distance: 89.6
click at [810, 243] on span "3" at bounding box center [810, 237] width 30 height 19
click at [804, 328] on button "3" at bounding box center [811, 312] width 34 height 34
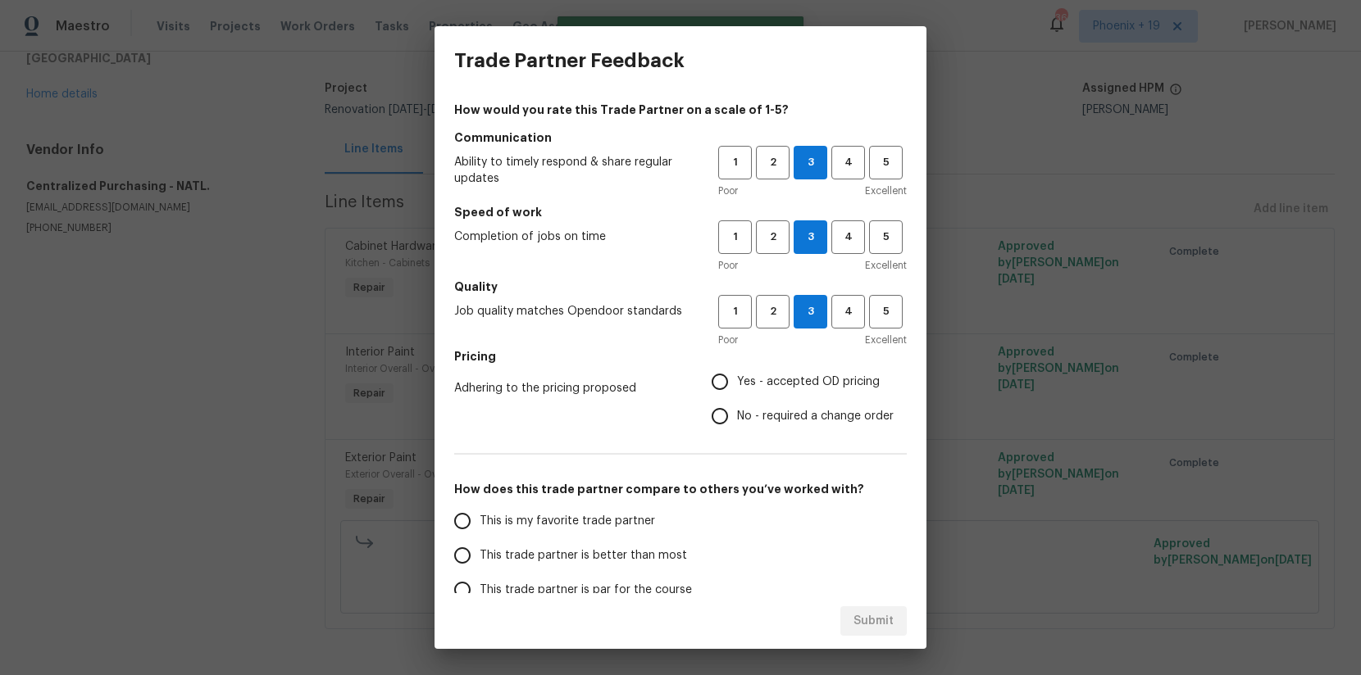
click at [770, 379] on span "Yes - accepted OD pricing" at bounding box center [808, 382] width 143 height 17
click at [737, 379] on input "Yes - accepted OD pricing" at bounding box center [720, 382] width 34 height 34
radio input "true"
drag, startPoint x: 609, startPoint y: 519, endPoint x: 834, endPoint y: 634, distance: 252.2
click at [609, 519] on span "This is my favorite trade partner" at bounding box center [567, 521] width 175 height 17
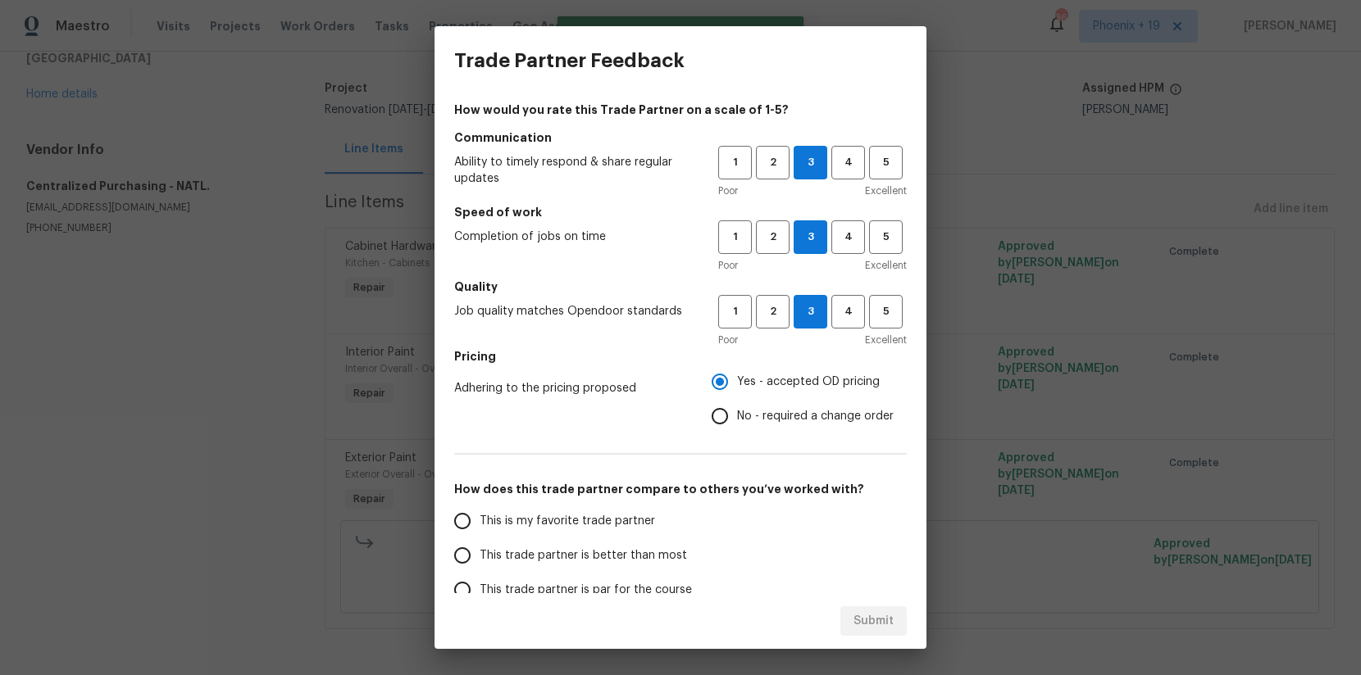
click at [480, 519] on input "This is my favorite trade partner" at bounding box center [462, 521] width 34 height 34
click at [873, 629] on span "Submit" at bounding box center [873, 622] width 40 height 20
radio input "true"
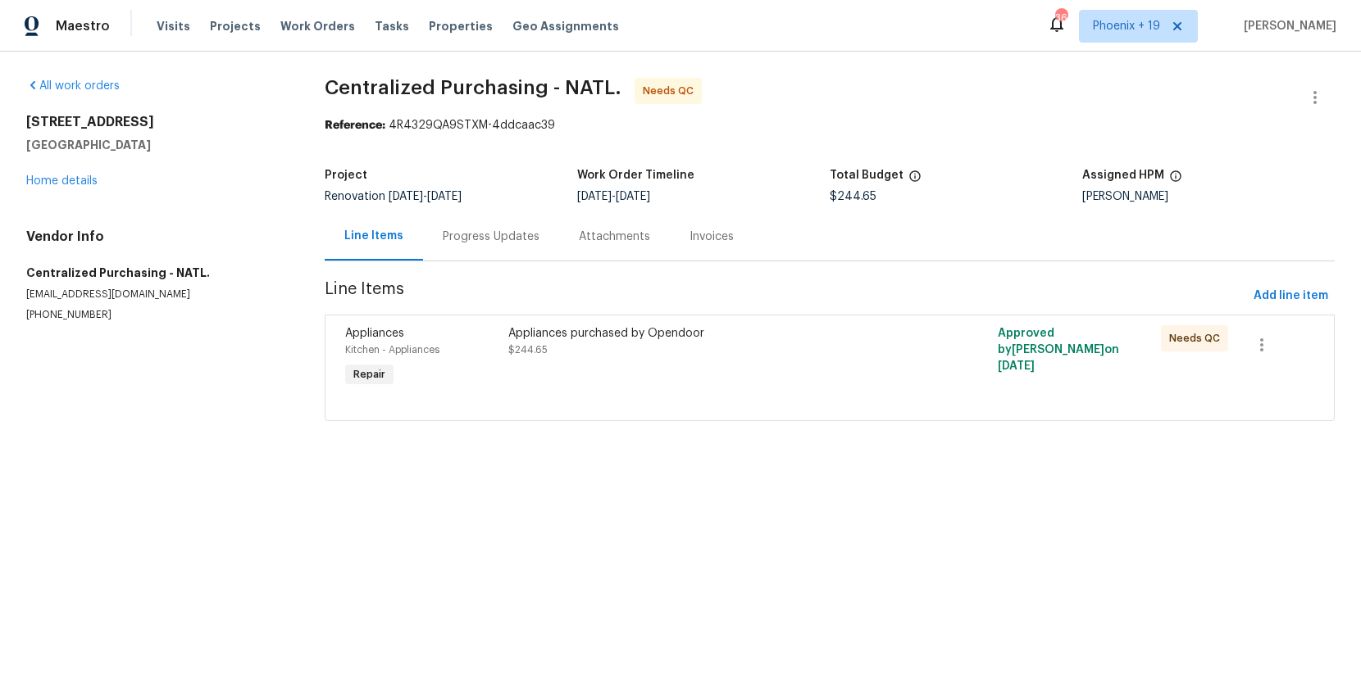
click at [859, 344] on div "Appliances purchased by Opendoor $244.65" at bounding box center [707, 341] width 398 height 33
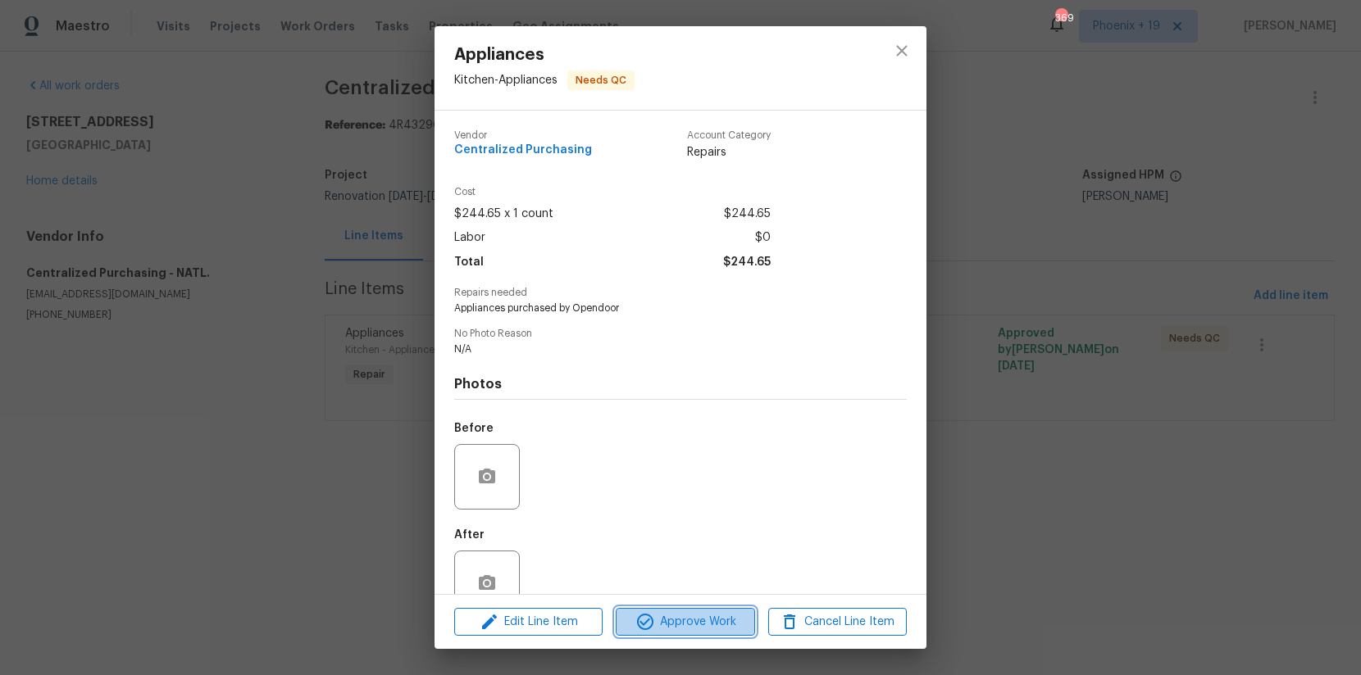
click at [692, 613] on span "Approve Work" at bounding box center [685, 622] width 129 height 20
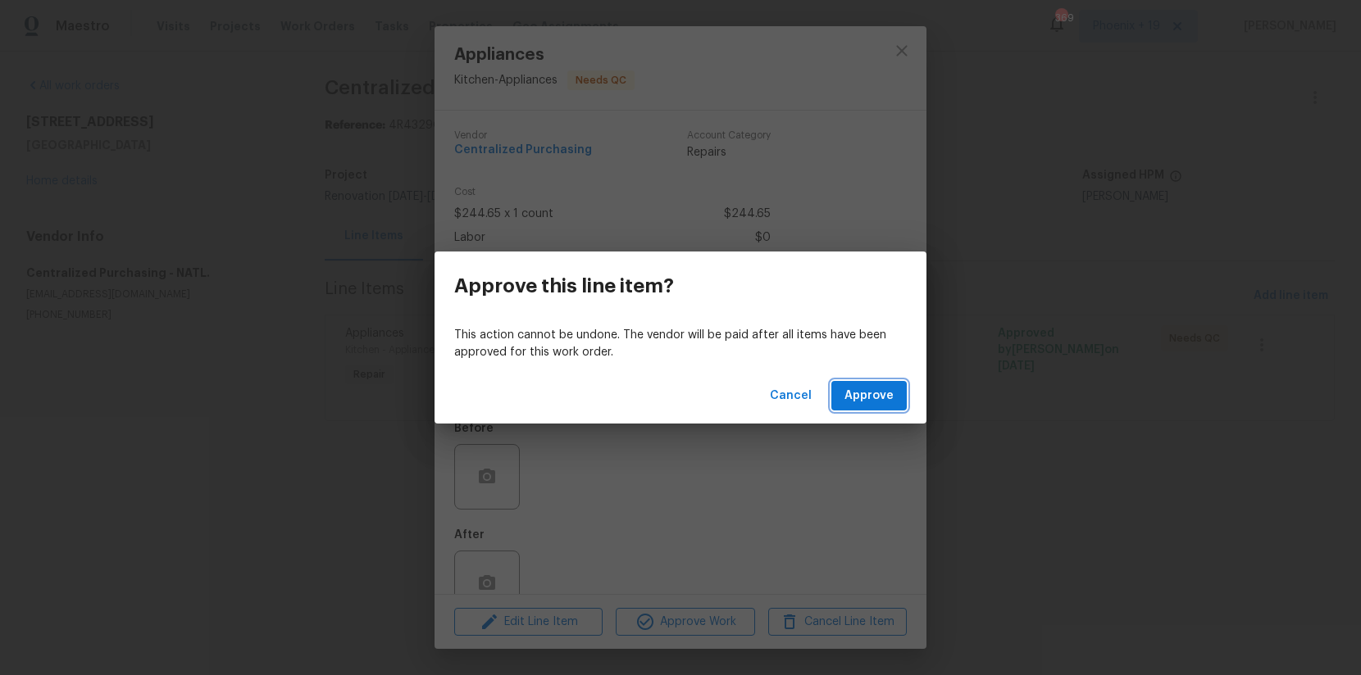
click at [858, 400] on span "Approve" at bounding box center [868, 396] width 49 height 20
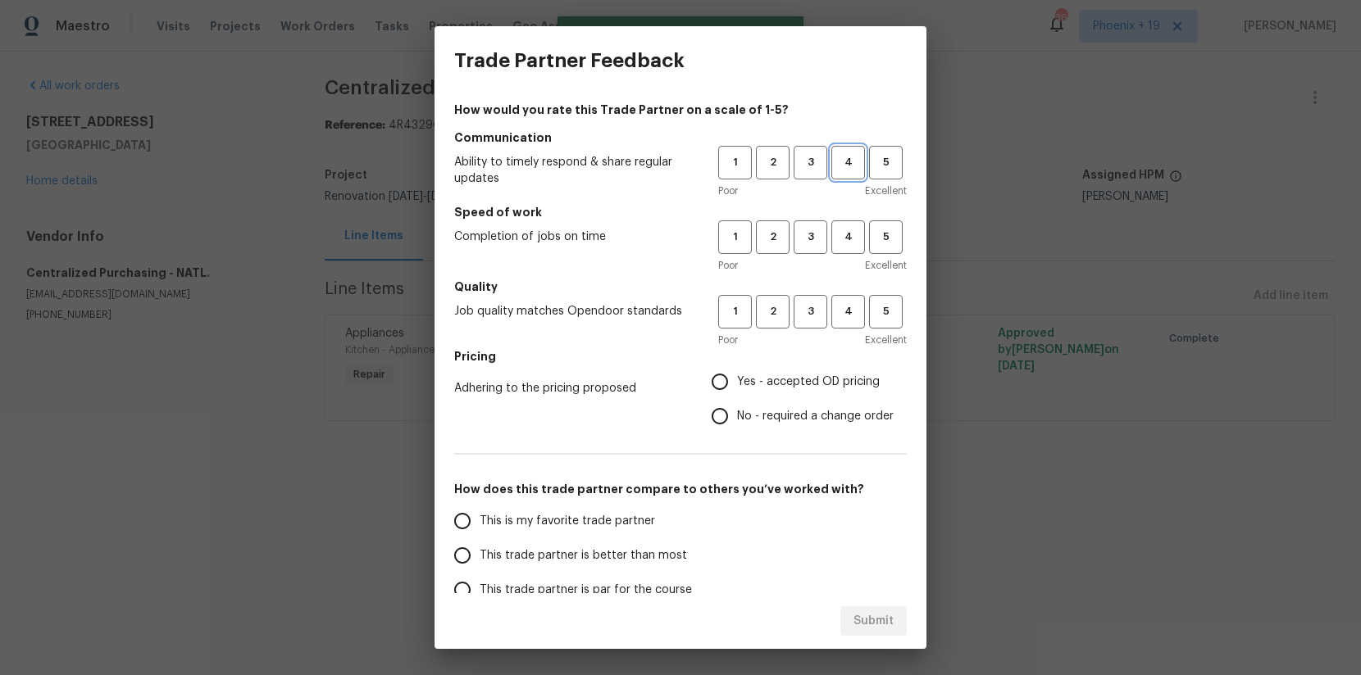
drag, startPoint x: 861, startPoint y: 170, endPoint x: 852, endPoint y: 167, distance: 9.3
click at [858, 169] on span "4" at bounding box center [848, 162] width 30 height 19
click at [830, 163] on div "1 2 3 4 5" at bounding box center [812, 163] width 189 height 34
click at [826, 164] on button "3" at bounding box center [811, 163] width 34 height 34
drag, startPoint x: 817, startPoint y: 232, endPoint x: 815, endPoint y: 309, distance: 77.1
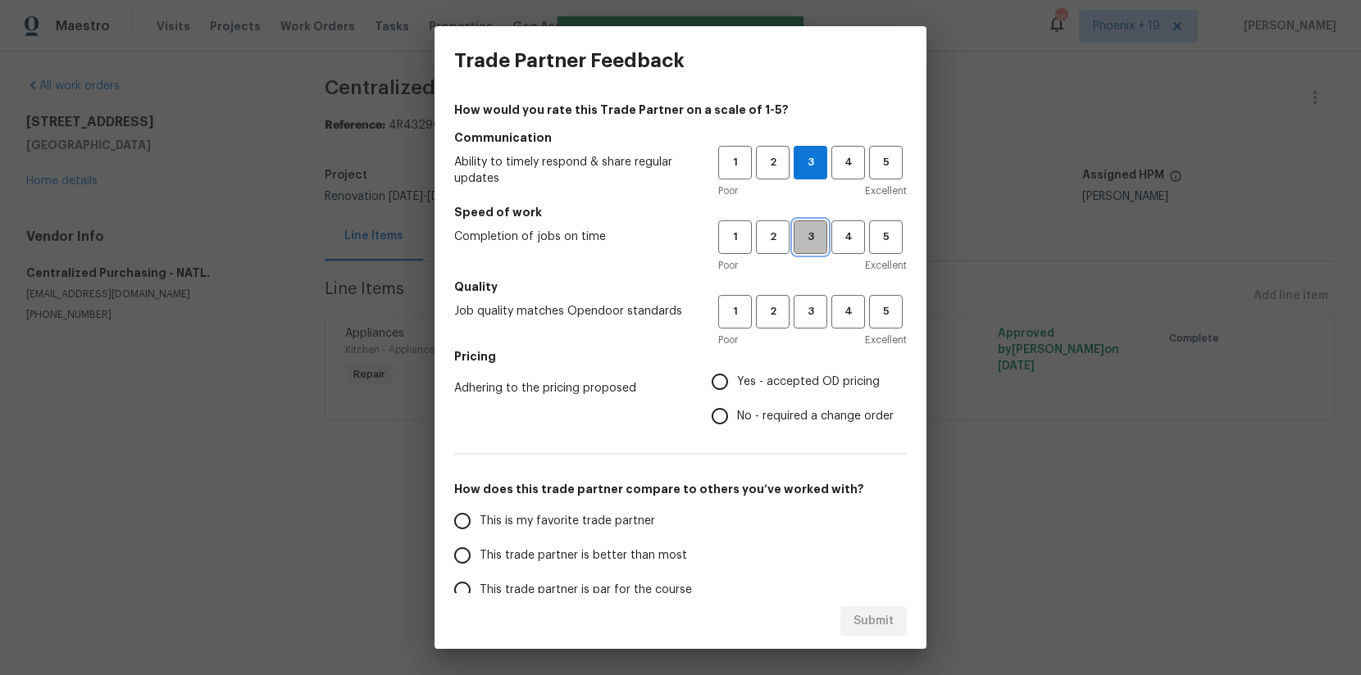
click at [817, 234] on span "3" at bounding box center [810, 237] width 30 height 19
click at [815, 311] on span "3" at bounding box center [810, 311] width 30 height 19
click at [769, 387] on span "Yes - accepted OD pricing" at bounding box center [808, 382] width 143 height 17
click at [737, 387] on input "Yes - accepted OD pricing" at bounding box center [720, 382] width 34 height 34
radio input "true"
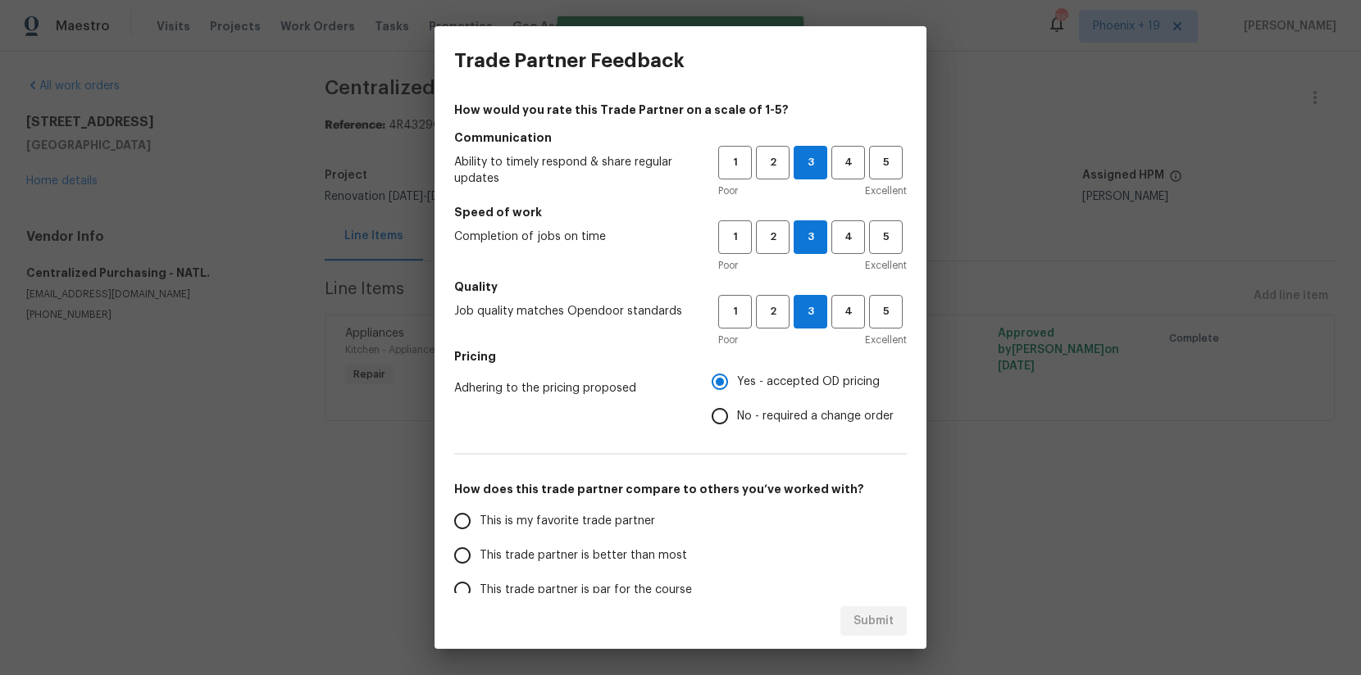
drag, startPoint x: 561, startPoint y: 535, endPoint x: 565, endPoint y: 528, distance: 8.4
click at [561, 535] on label "This is my favorite trade partner" at bounding box center [574, 521] width 259 height 34
click at [480, 535] on input "This is my favorite trade partner" at bounding box center [462, 521] width 34 height 34
click at [857, 607] on button "Submit" at bounding box center [873, 622] width 66 height 30
radio input "true"
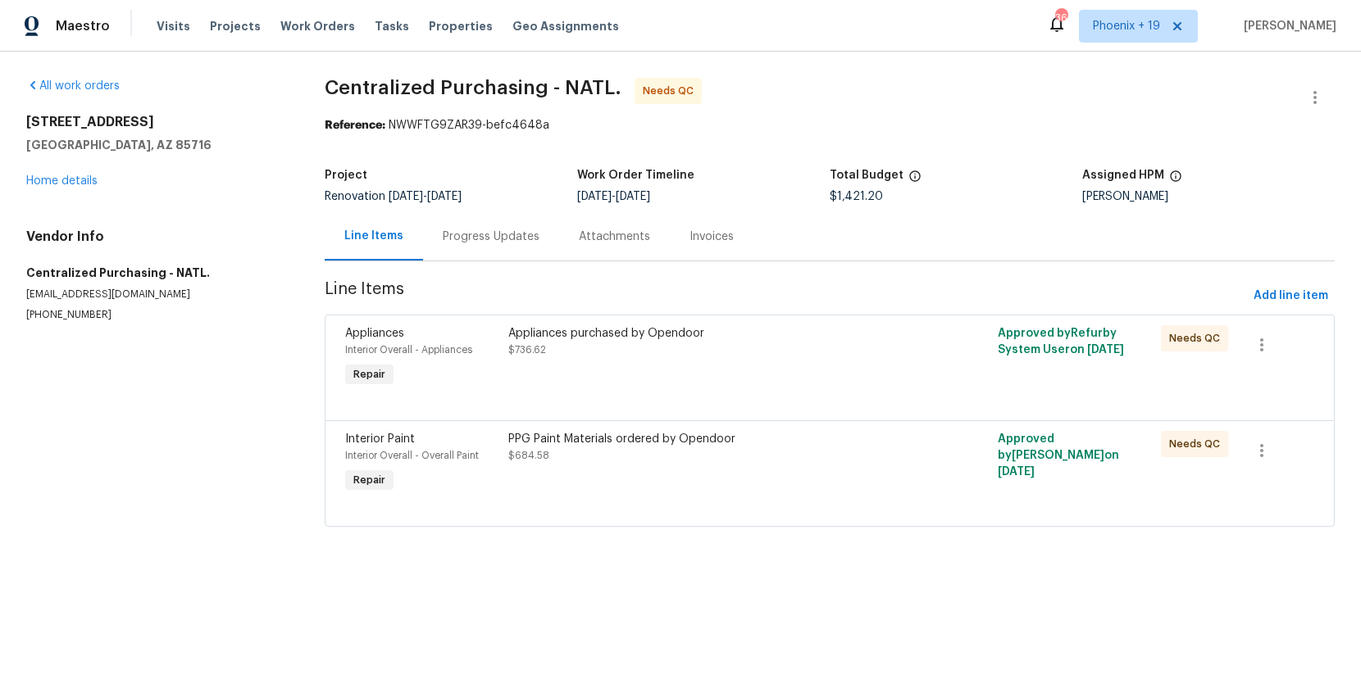
click at [839, 433] on div "PPG Paint Materials ordered by Opendoor" at bounding box center [707, 439] width 398 height 16
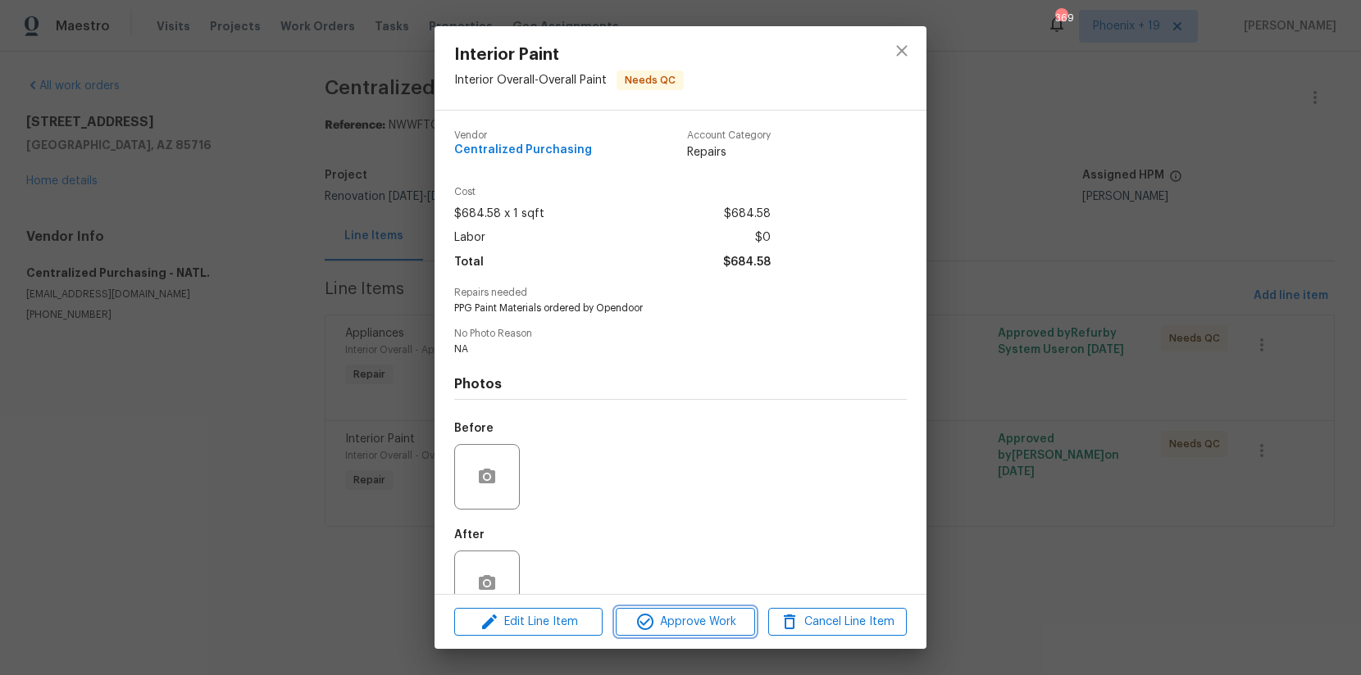
click at [663, 615] on span "Approve Work" at bounding box center [685, 622] width 129 height 20
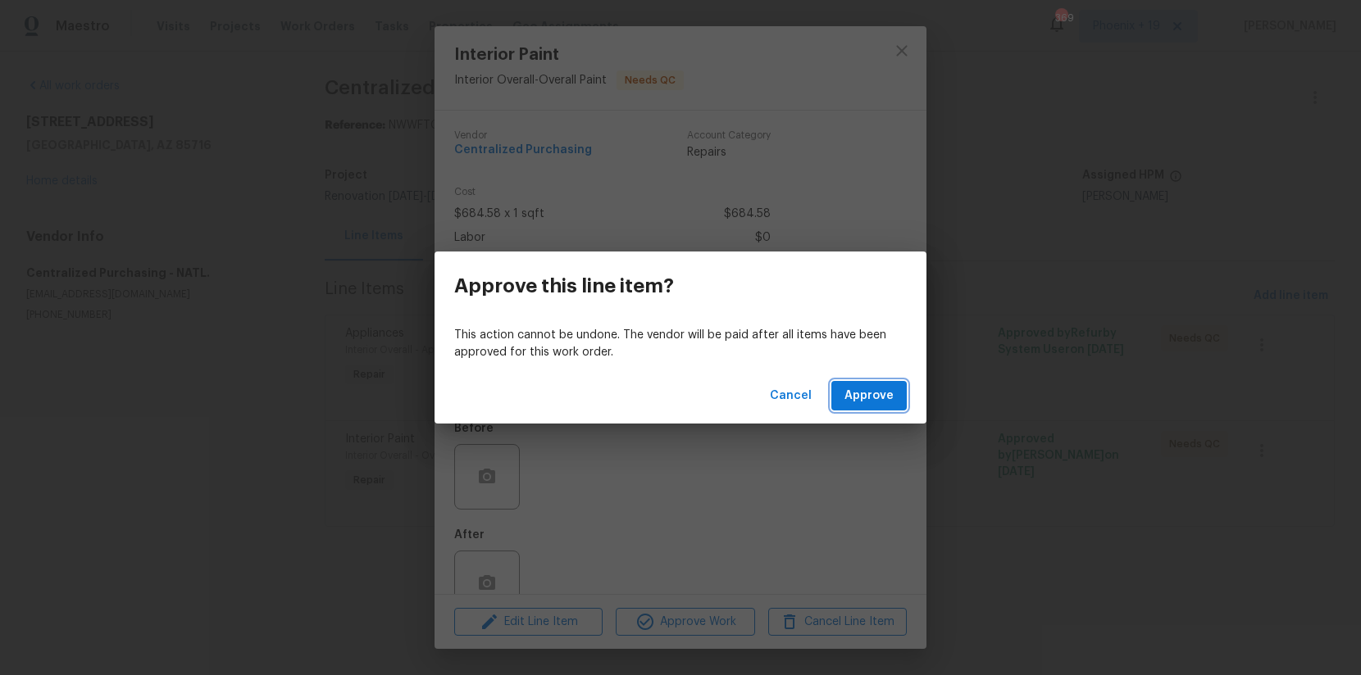
click at [854, 386] on span "Approve" at bounding box center [868, 396] width 49 height 20
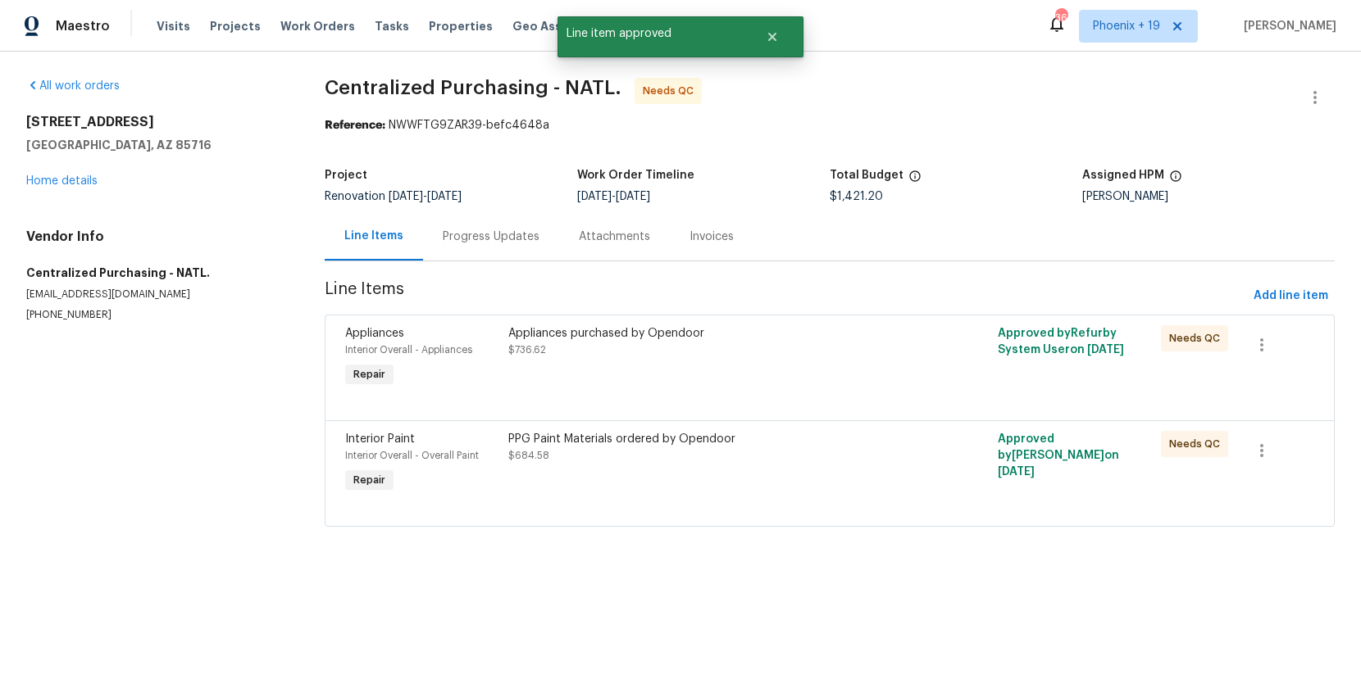
click at [821, 367] on div "Appliances purchased by Opendoor $736.62" at bounding box center [707, 358] width 408 height 75
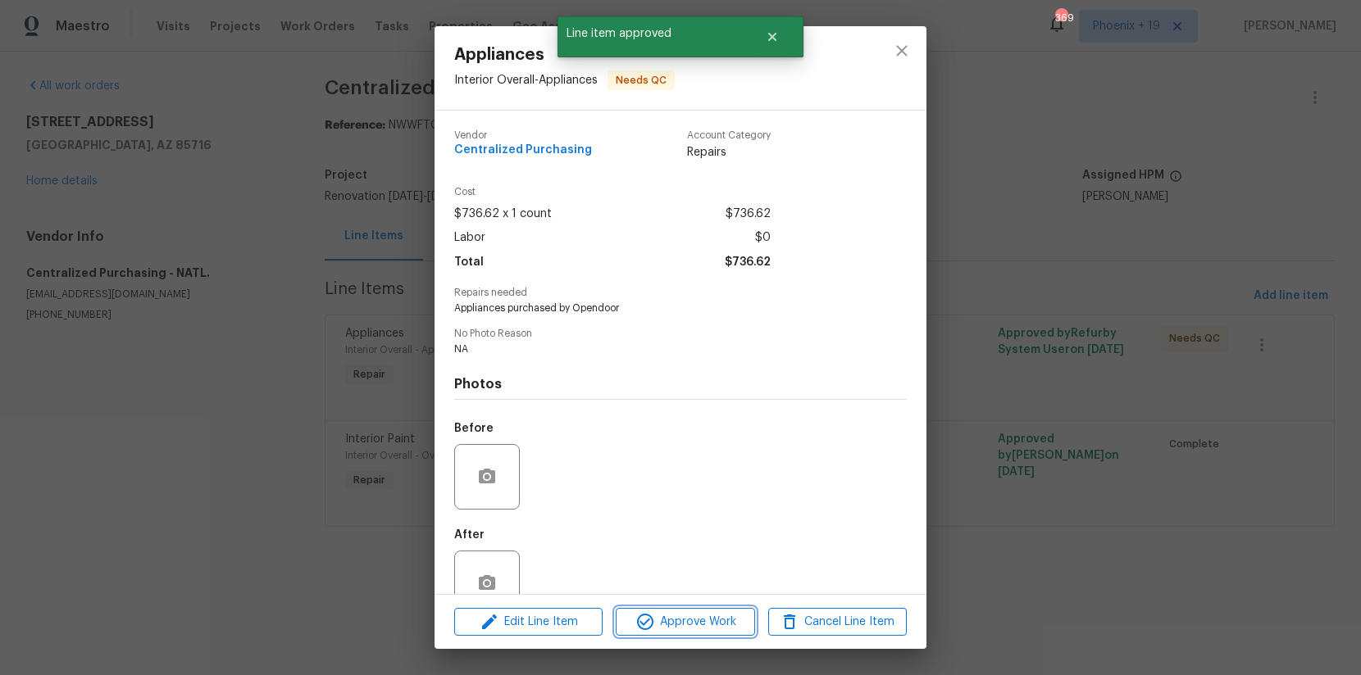
click at [741, 616] on span "Approve Work" at bounding box center [685, 622] width 129 height 20
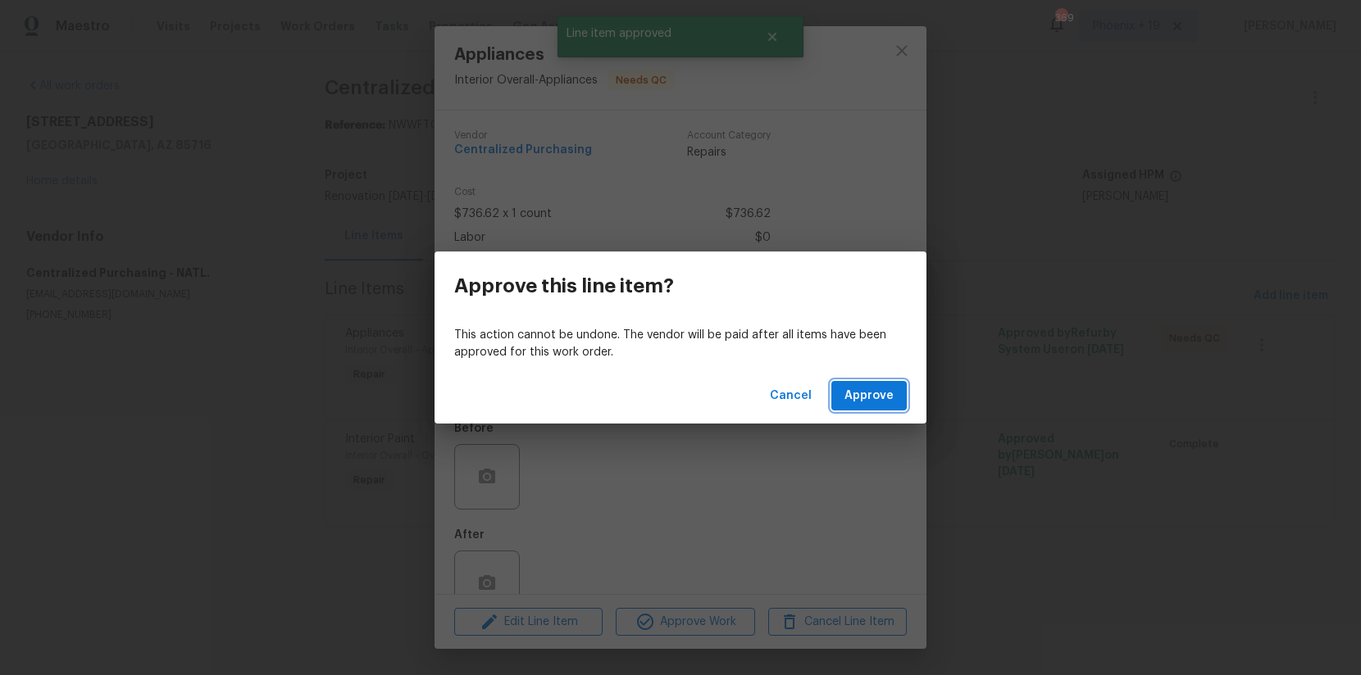
click at [887, 398] on span "Approve" at bounding box center [868, 396] width 49 height 20
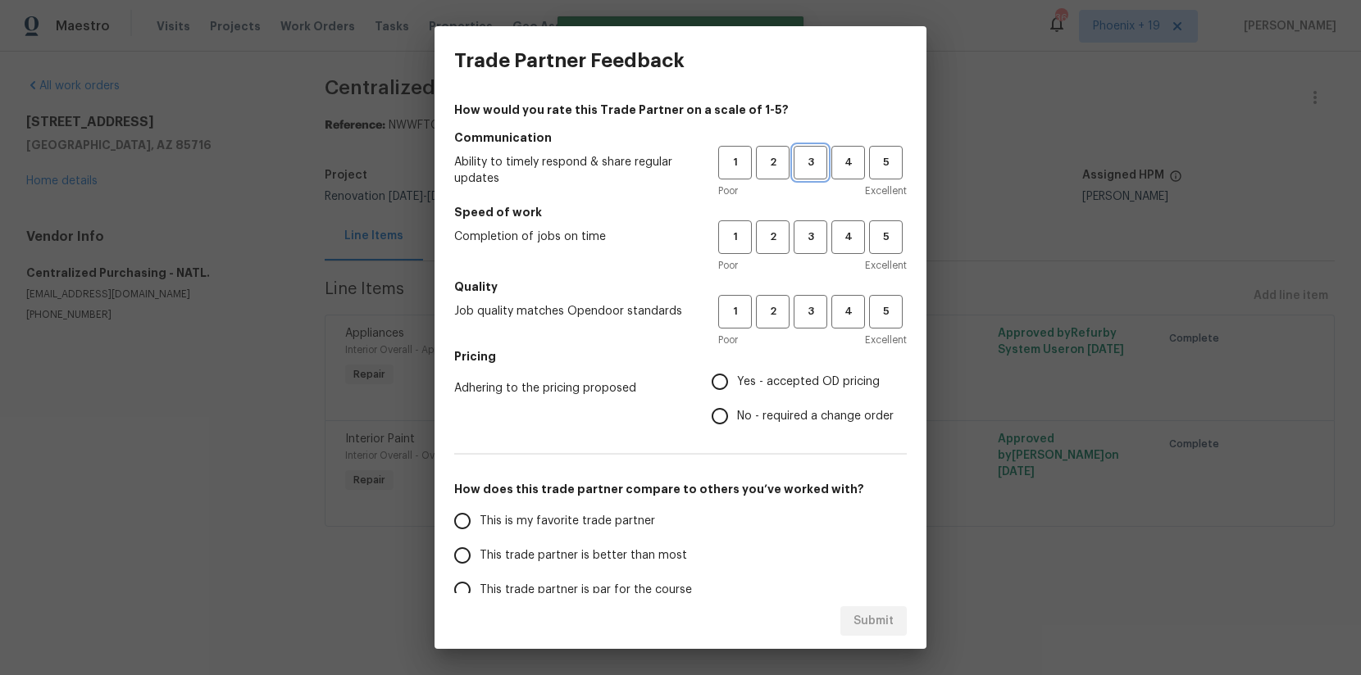
drag, startPoint x: 817, startPoint y: 167, endPoint x: 803, endPoint y: 222, distance: 56.7
click at [816, 168] on span "3" at bounding box center [810, 162] width 30 height 19
drag, startPoint x: 803, startPoint y: 222, endPoint x: 815, endPoint y: 292, distance: 70.8
click at [804, 227] on button "3" at bounding box center [811, 238] width 34 height 34
click at [815, 304] on button "3" at bounding box center [811, 312] width 34 height 34
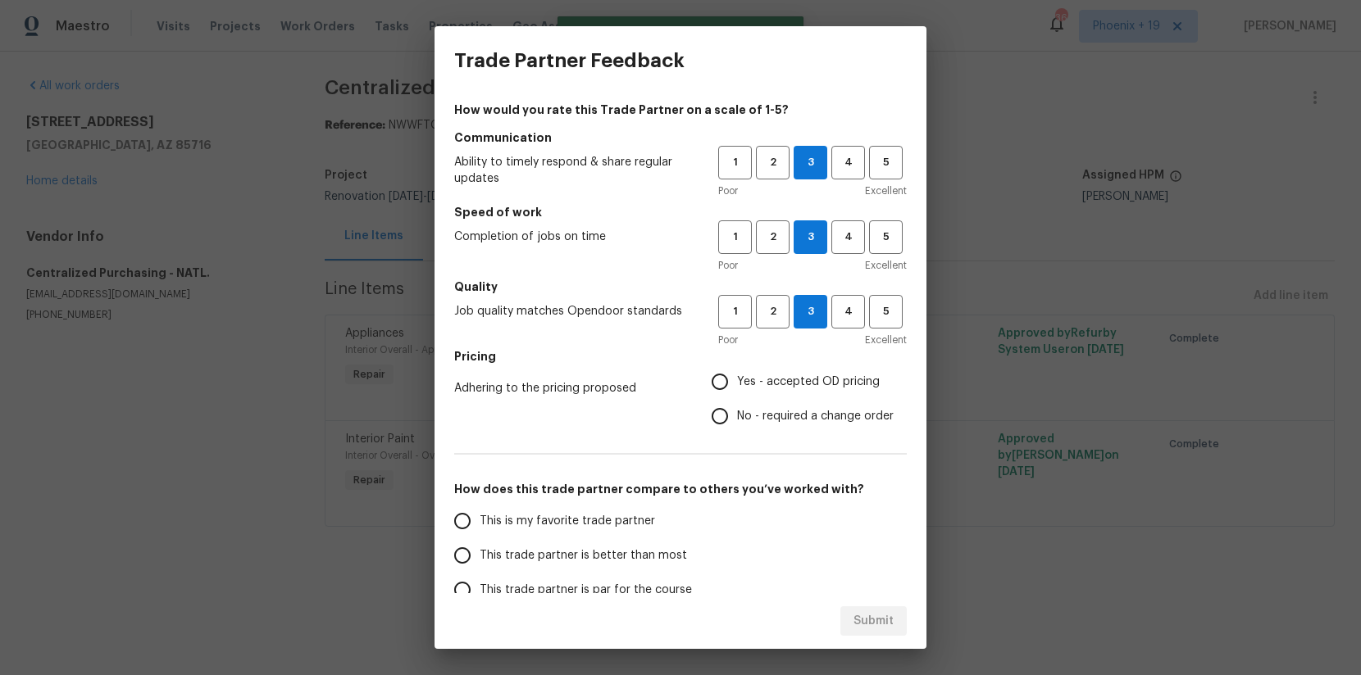
drag, startPoint x: 803, startPoint y: 369, endPoint x: 758, endPoint y: 423, distance: 69.9
click at [803, 369] on label "Yes - accepted OD pricing" at bounding box center [798, 382] width 191 height 34
click at [737, 369] on input "Yes - accepted OD pricing" at bounding box center [720, 382] width 34 height 34
radio input "true"
click at [630, 534] on label "This is my favorite trade partner" at bounding box center [574, 521] width 259 height 34
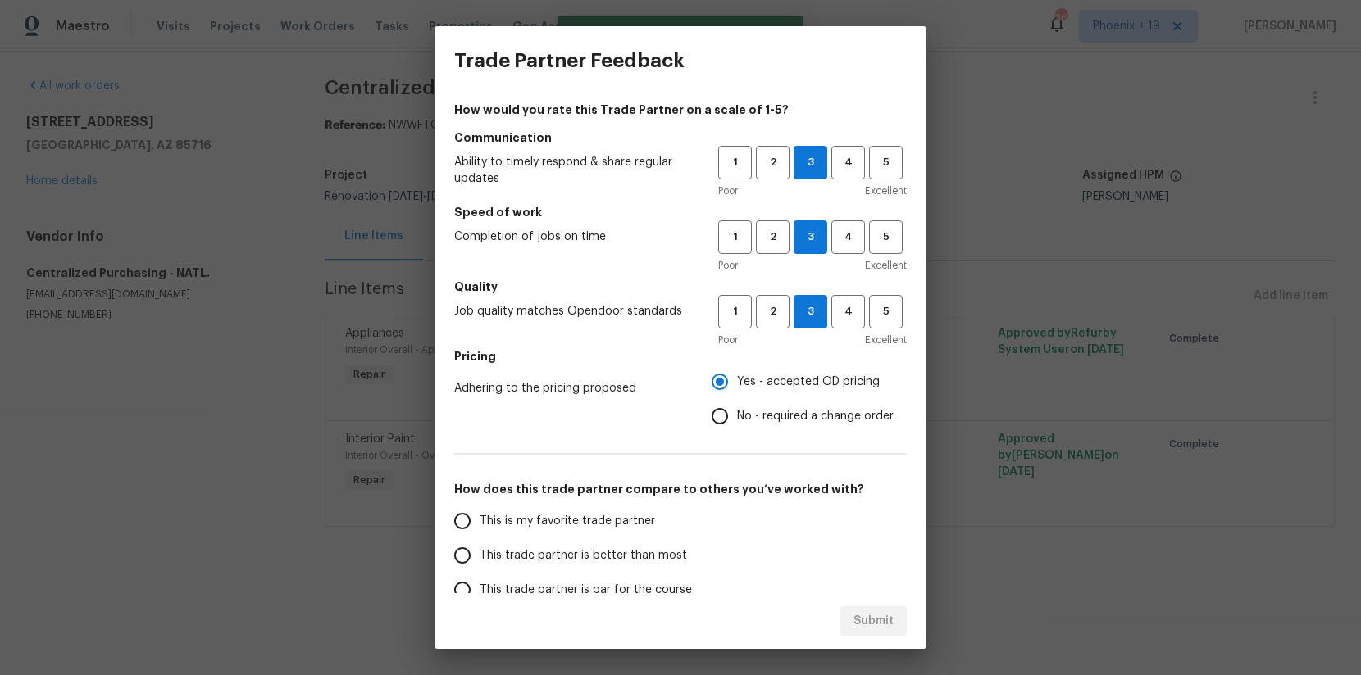
click at [480, 534] on input "This is my favorite trade partner" at bounding box center [462, 521] width 34 height 34
click at [878, 612] on span "Submit" at bounding box center [873, 622] width 40 height 20
radio input "true"
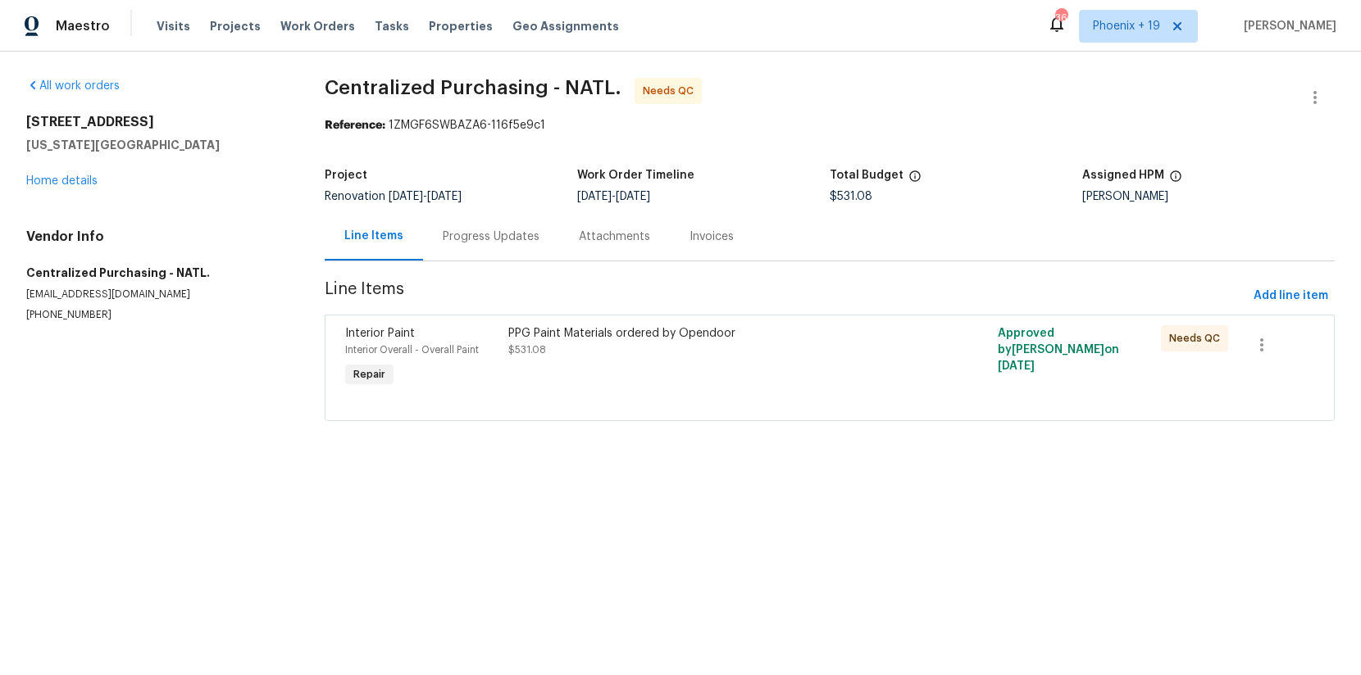
click at [847, 361] on div "PPG Paint Materials ordered by Opendoor $531.08" at bounding box center [707, 358] width 408 height 75
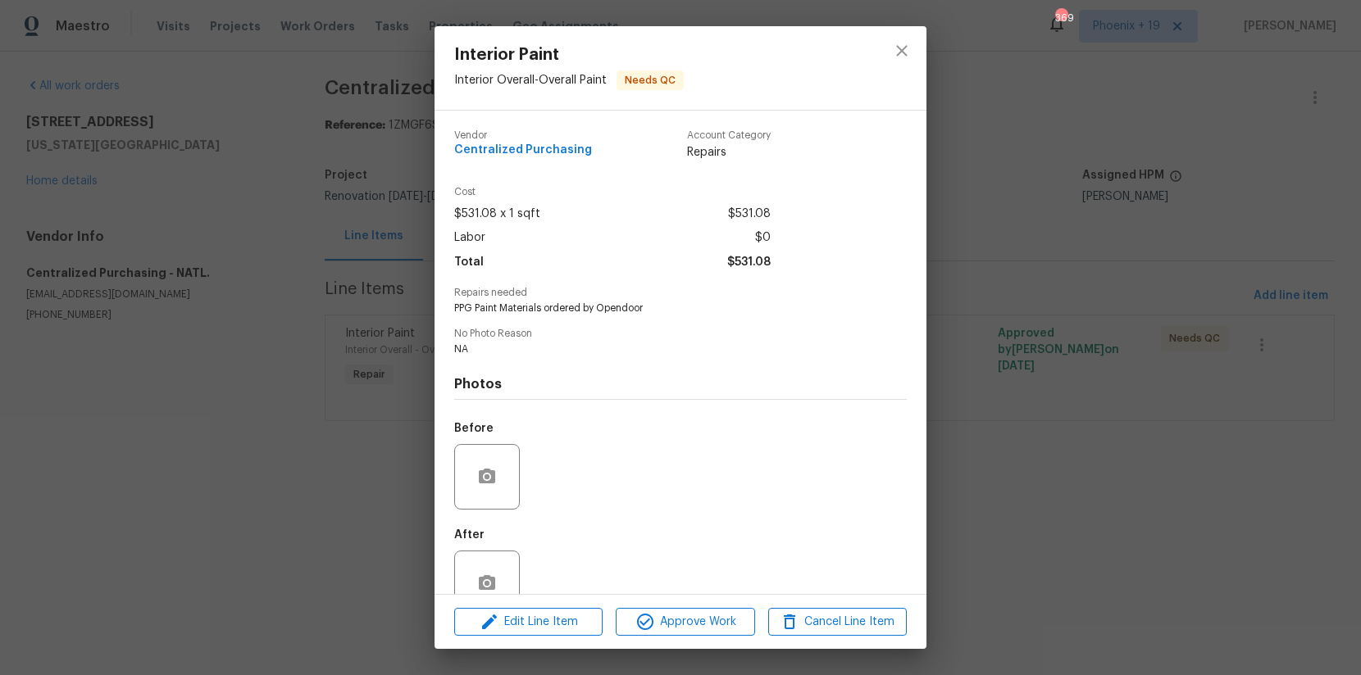
drag, startPoint x: 697, startPoint y: 653, endPoint x: 703, endPoint y: 635, distance: 18.4
click at [698, 650] on div "Interior Paint Interior Overall - Overall Paint Needs QC Vendor Centralized Pur…" at bounding box center [680, 337] width 1361 height 675
click at [703, 635] on button "Approve Work" at bounding box center [685, 622] width 139 height 29
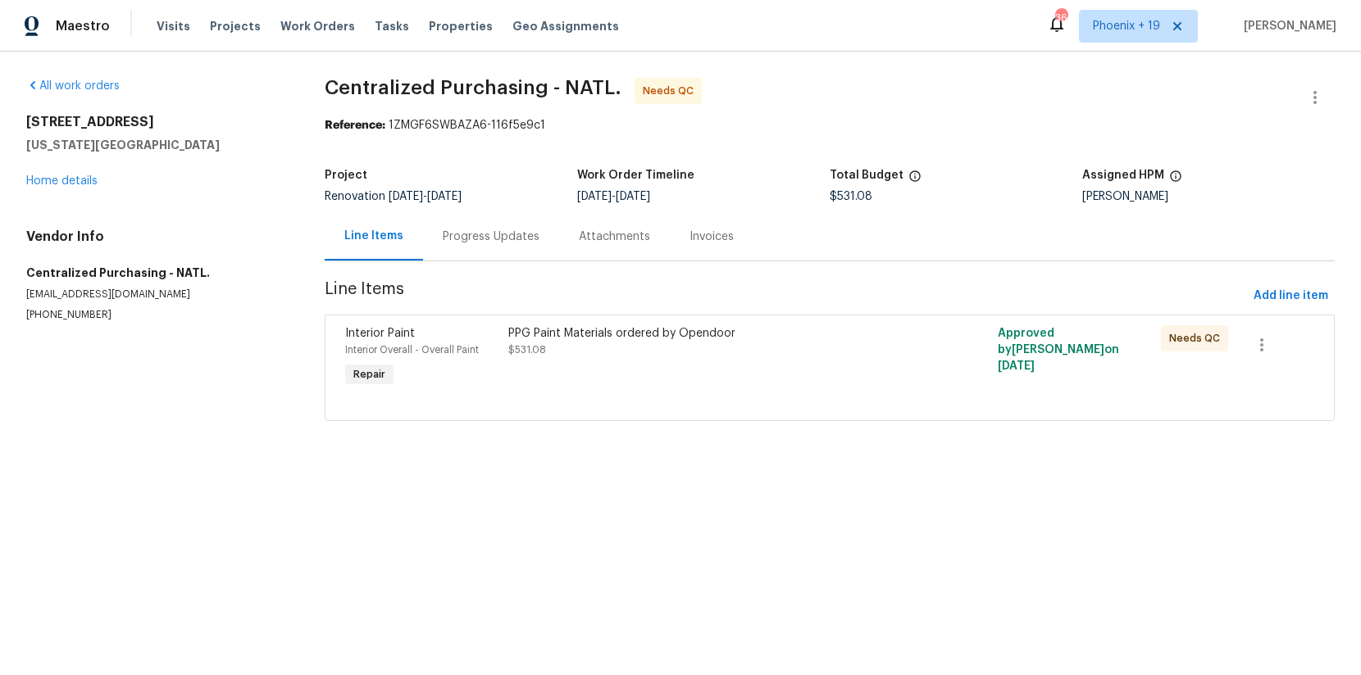
click at [722, 385] on div "PPG Paint Materials ordered by Opendoor $531.08" at bounding box center [707, 358] width 408 height 75
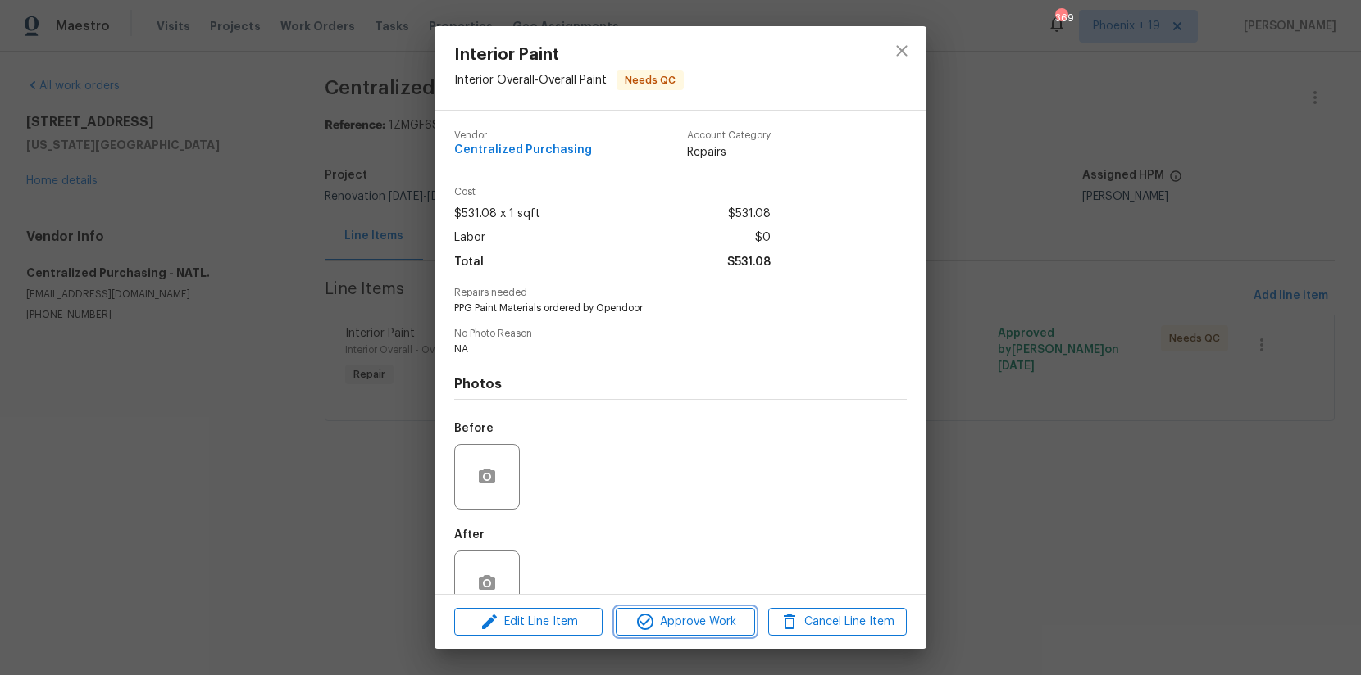
click at [711, 622] on span "Approve Work" at bounding box center [685, 622] width 129 height 20
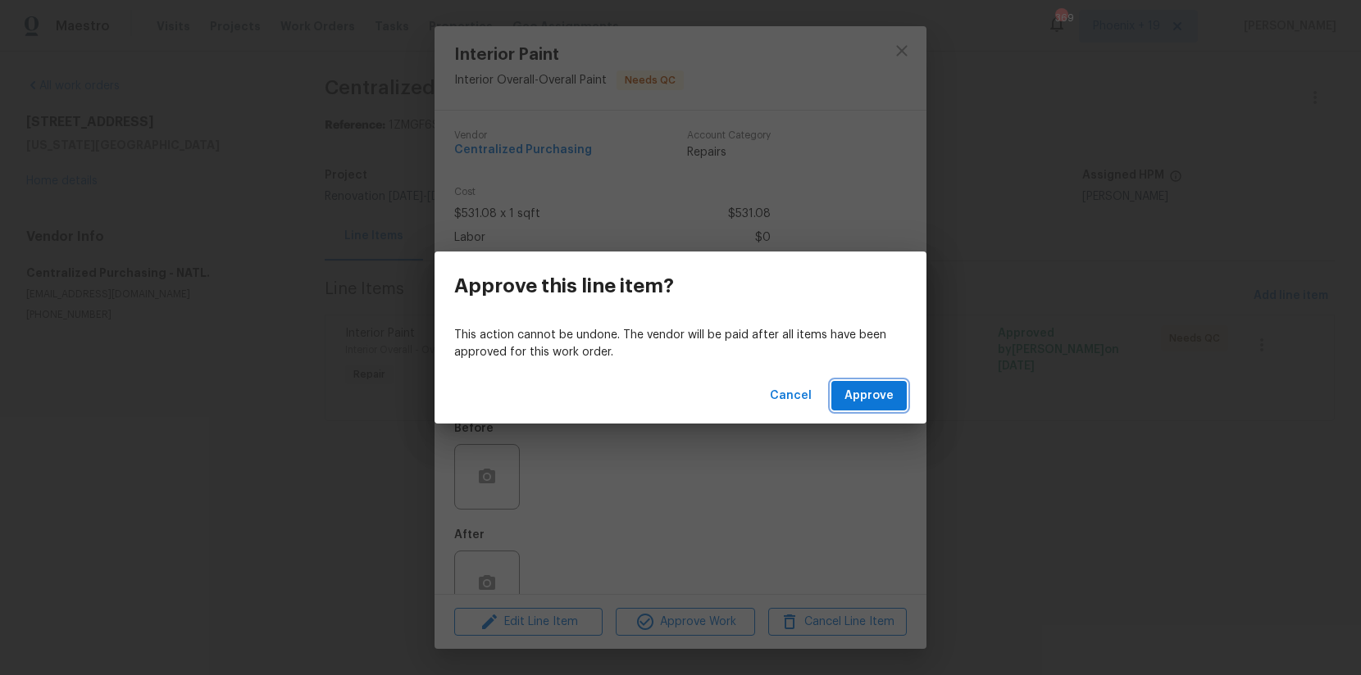
click at [865, 401] on span "Approve" at bounding box center [868, 396] width 49 height 20
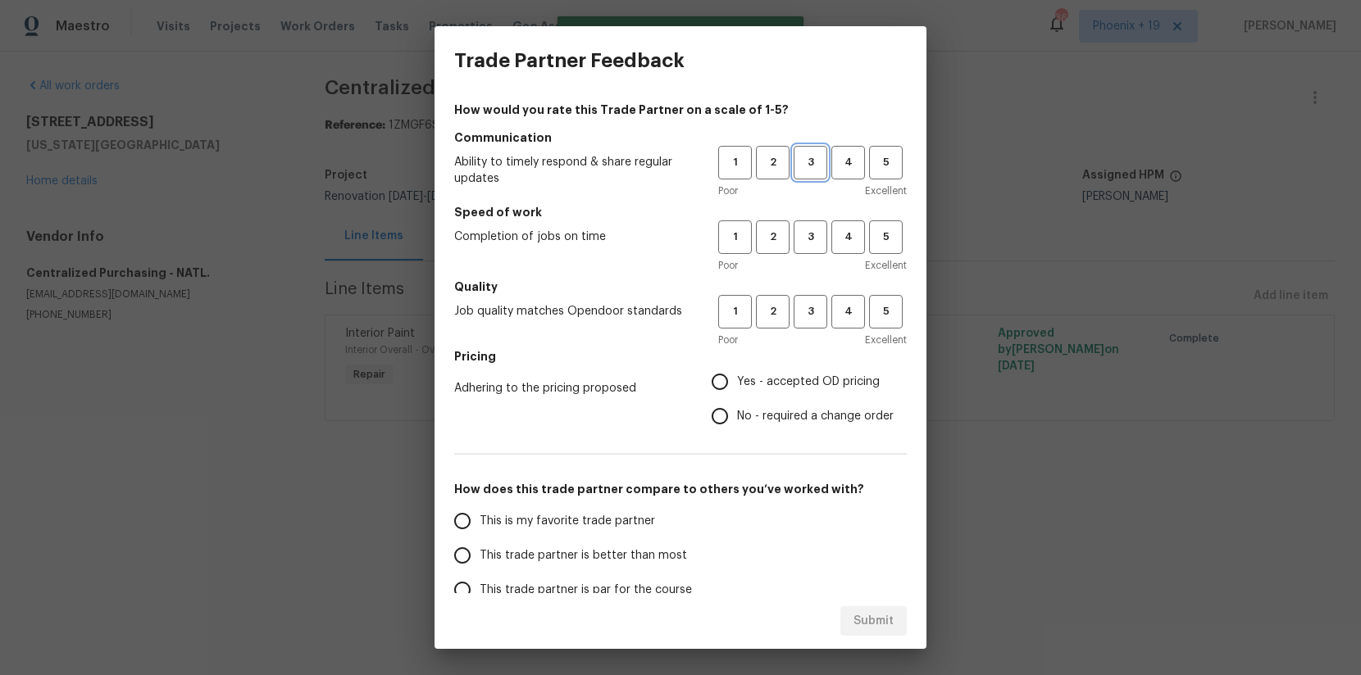
drag, startPoint x: 804, startPoint y: 158, endPoint x: 807, endPoint y: 209, distance: 50.9
click at [804, 159] on span "3" at bounding box center [810, 162] width 30 height 19
drag, startPoint x: 809, startPoint y: 235, endPoint x: 816, endPoint y: 298, distance: 63.5
click at [809, 237] on span "3" at bounding box center [810, 237] width 30 height 19
click at [816, 298] on button "3" at bounding box center [811, 312] width 34 height 34
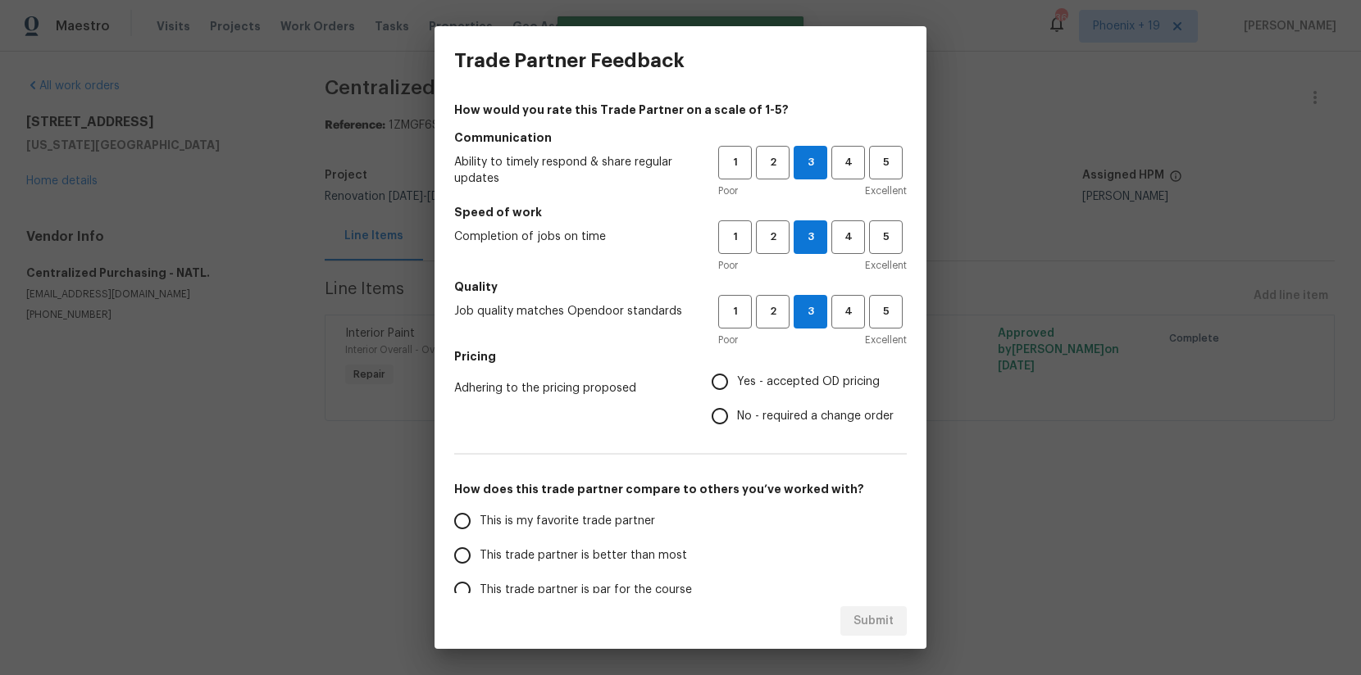
click at [786, 381] on span "Yes - accepted OD pricing" at bounding box center [808, 382] width 143 height 17
click at [737, 381] on input "Yes - accepted OD pricing" at bounding box center [720, 382] width 34 height 34
radio input "true"
drag, startPoint x: 610, startPoint y: 484, endPoint x: 597, endPoint y: 513, distance: 32.3
click at [607, 487] on h5 "How does this trade partner compare to others you’ve worked with?" at bounding box center [680, 489] width 453 height 16
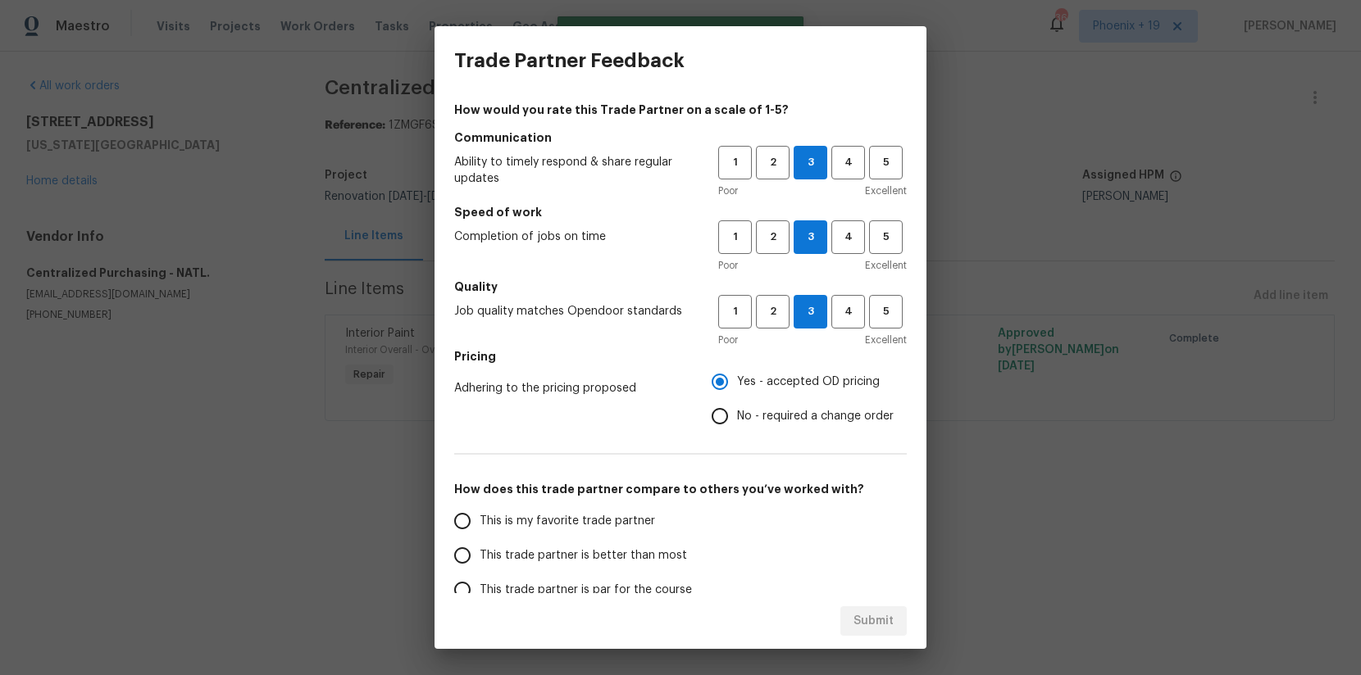
drag, startPoint x: 597, startPoint y: 516, endPoint x: 692, endPoint y: 541, distance: 98.4
click at [597, 516] on span "This is my favorite trade partner" at bounding box center [567, 521] width 175 height 17
click at [480, 516] on input "This is my favorite trade partner" at bounding box center [462, 521] width 34 height 34
click at [862, 607] on button "Submit" at bounding box center [873, 622] width 66 height 30
radio input "true"
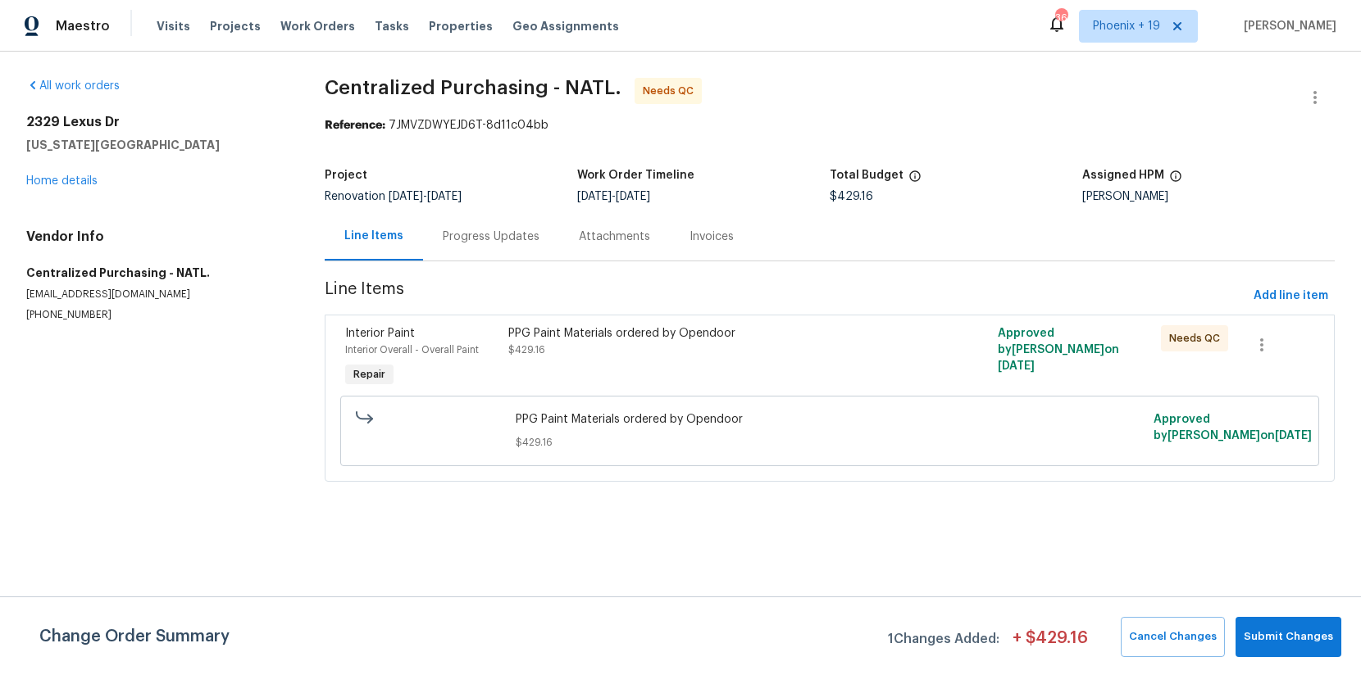
click at [831, 367] on div "PPG Paint Materials ordered by Opendoor $429.16" at bounding box center [707, 358] width 408 height 75
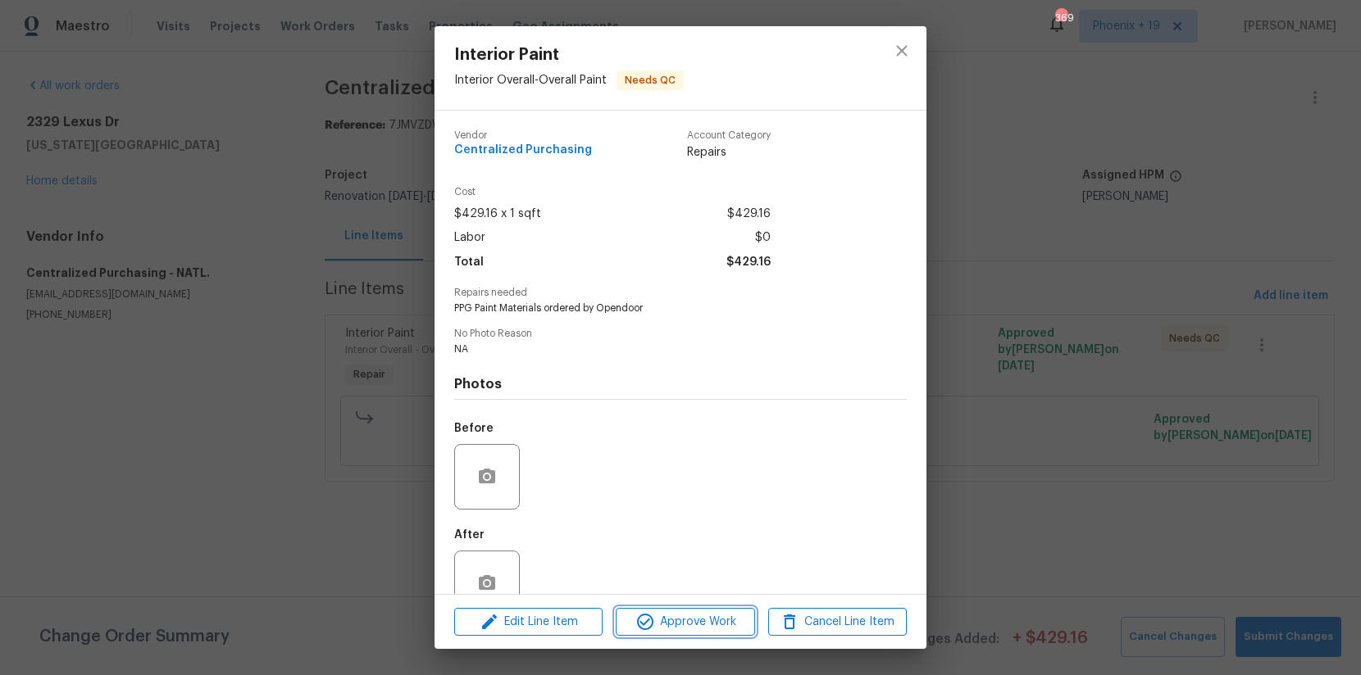
click at [723, 626] on span "Approve Work" at bounding box center [685, 622] width 129 height 20
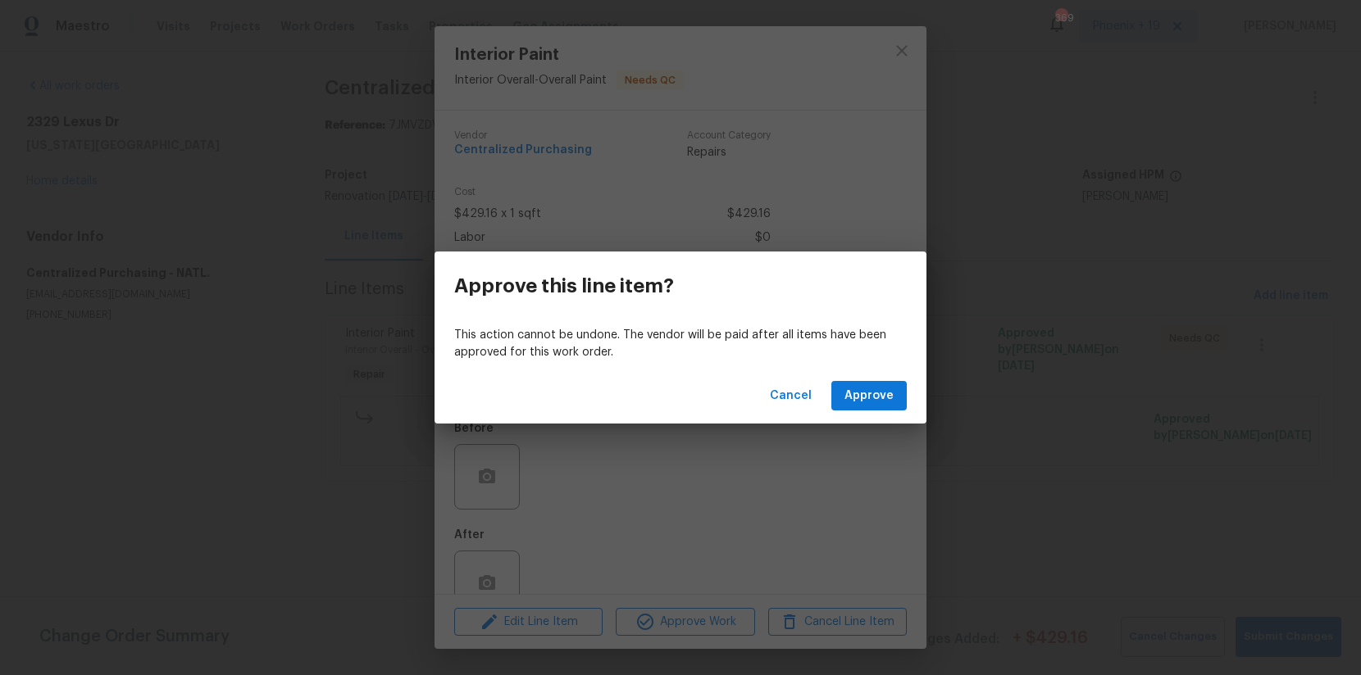
click at [857, 377] on div "Cancel Approve" at bounding box center [680, 396] width 492 height 57
click at [862, 387] on span "Approve" at bounding box center [868, 396] width 49 height 20
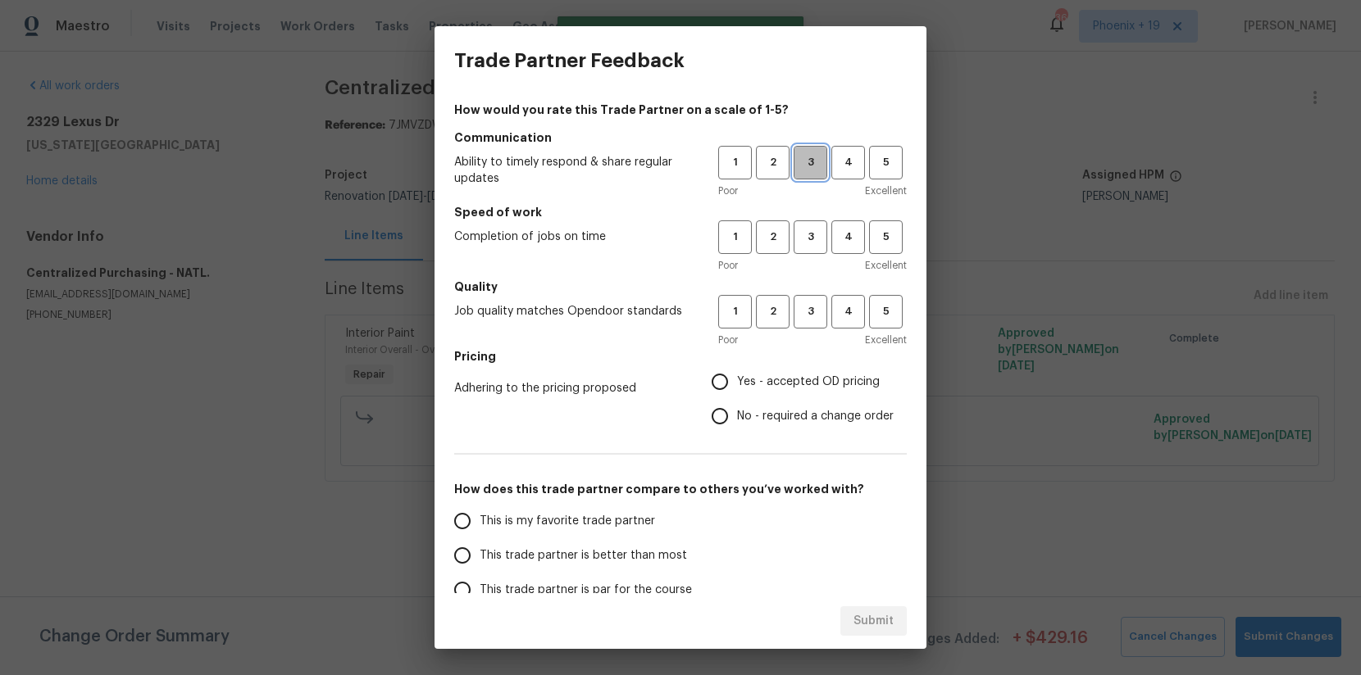
click at [816, 175] on button "3" at bounding box center [811, 163] width 34 height 34
click at [807, 232] on span "3" at bounding box center [810, 237] width 30 height 19
drag, startPoint x: 803, startPoint y: 302, endPoint x: 795, endPoint y: 334, distance: 33.0
click at [803, 302] on span "3" at bounding box center [810, 311] width 30 height 19
click at [791, 375] on span "Yes - accepted OD pricing" at bounding box center [808, 382] width 143 height 17
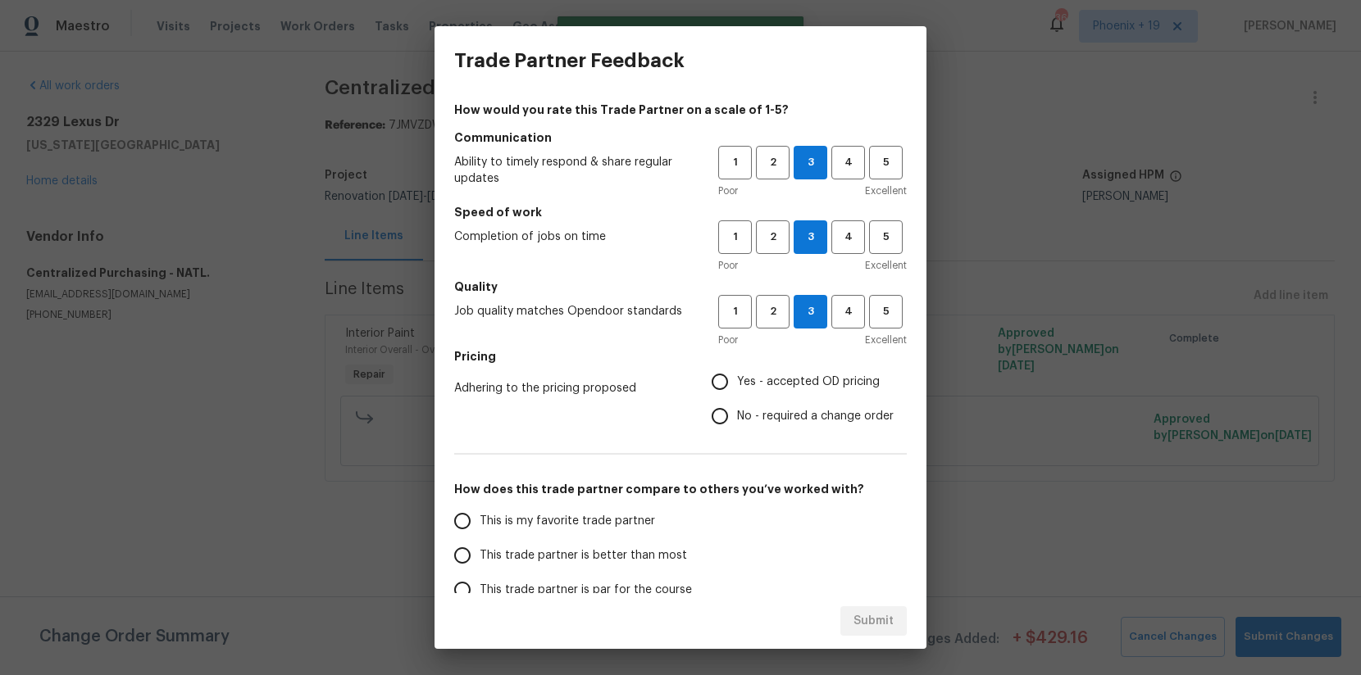
click at [737, 375] on input "Yes - accepted OD pricing" at bounding box center [720, 382] width 34 height 34
radio input "true"
click at [607, 522] on span "This is my favorite trade partner" at bounding box center [567, 521] width 175 height 17
click at [480, 522] on input "This is my favorite trade partner" at bounding box center [462, 521] width 34 height 34
click at [879, 627] on span "Submit" at bounding box center [873, 622] width 40 height 20
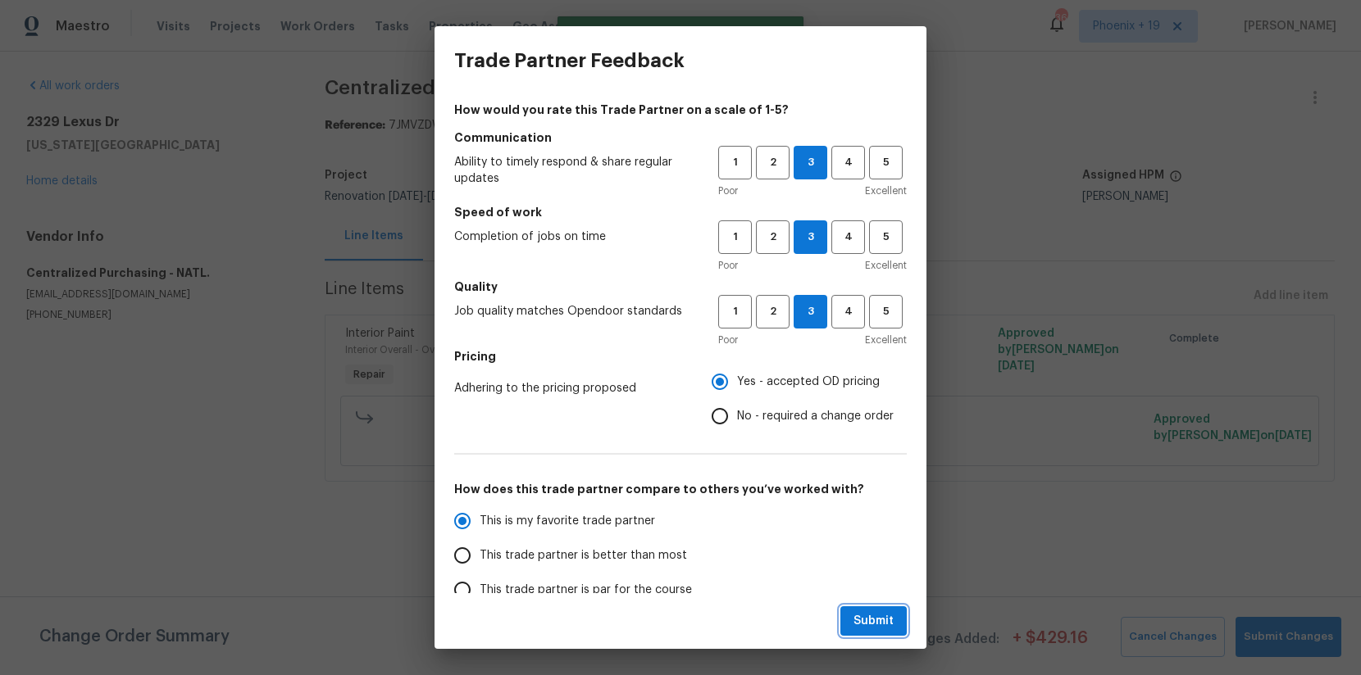
radio input "true"
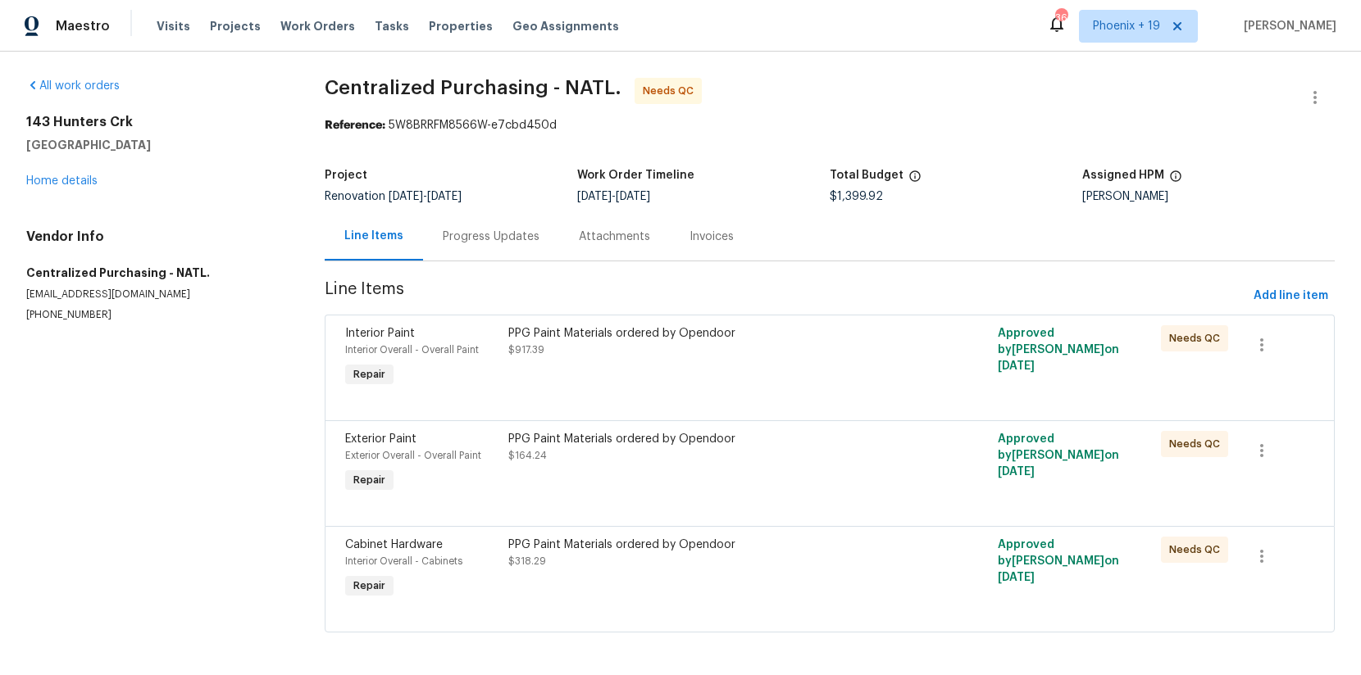
click at [712, 575] on div "PPG Paint Materials ordered by Opendoor $318.29" at bounding box center [707, 569] width 408 height 75
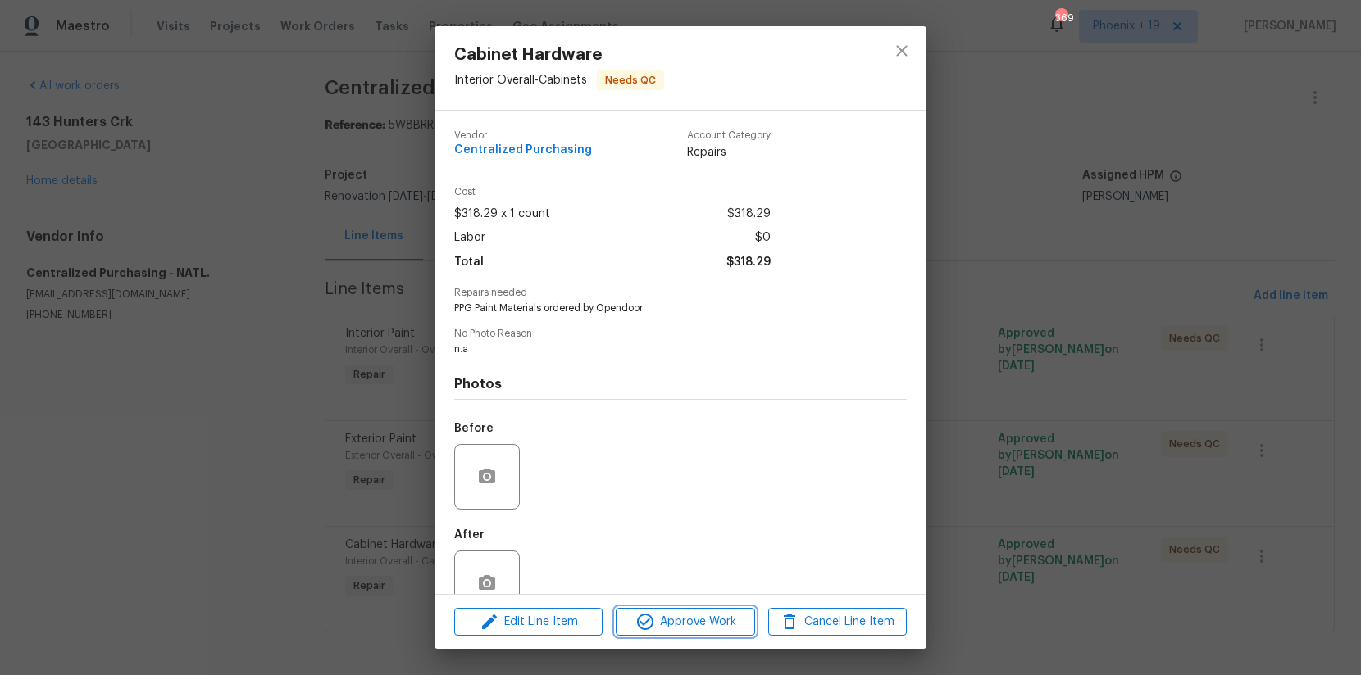
click at [701, 621] on span "Approve Work" at bounding box center [685, 622] width 129 height 20
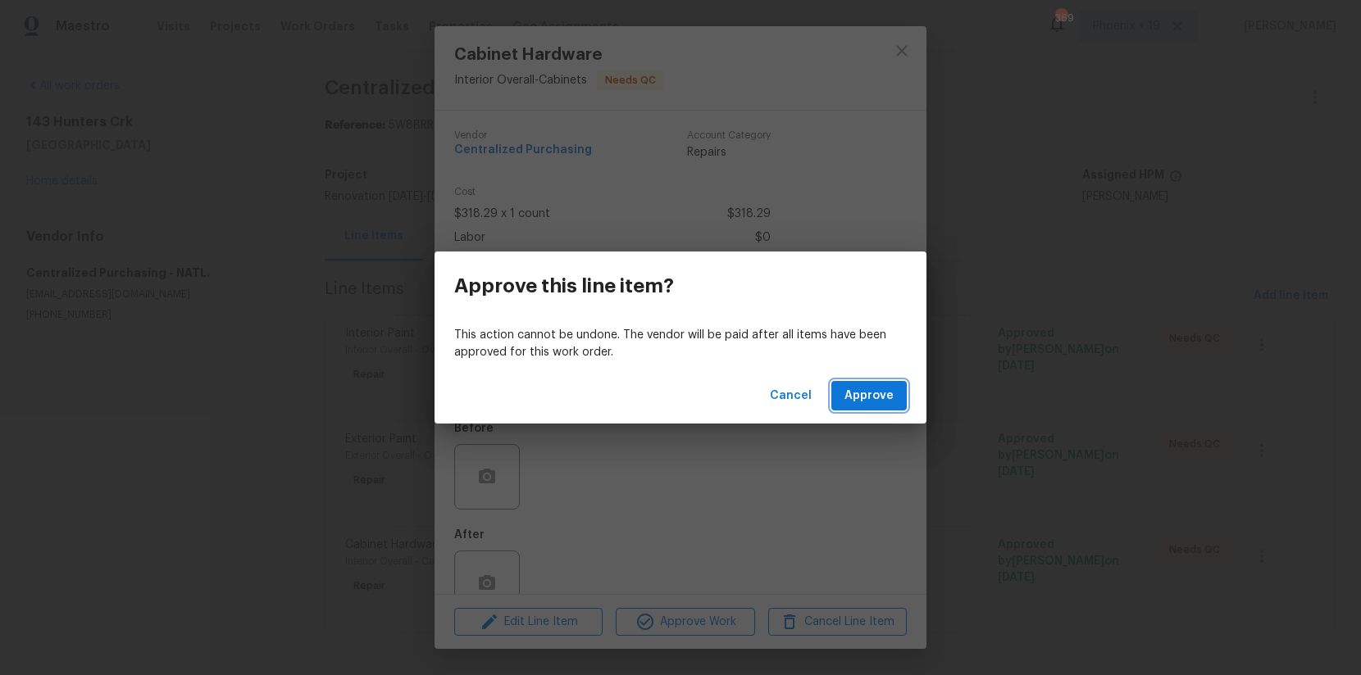
click at [870, 389] on span "Approve" at bounding box center [868, 396] width 49 height 20
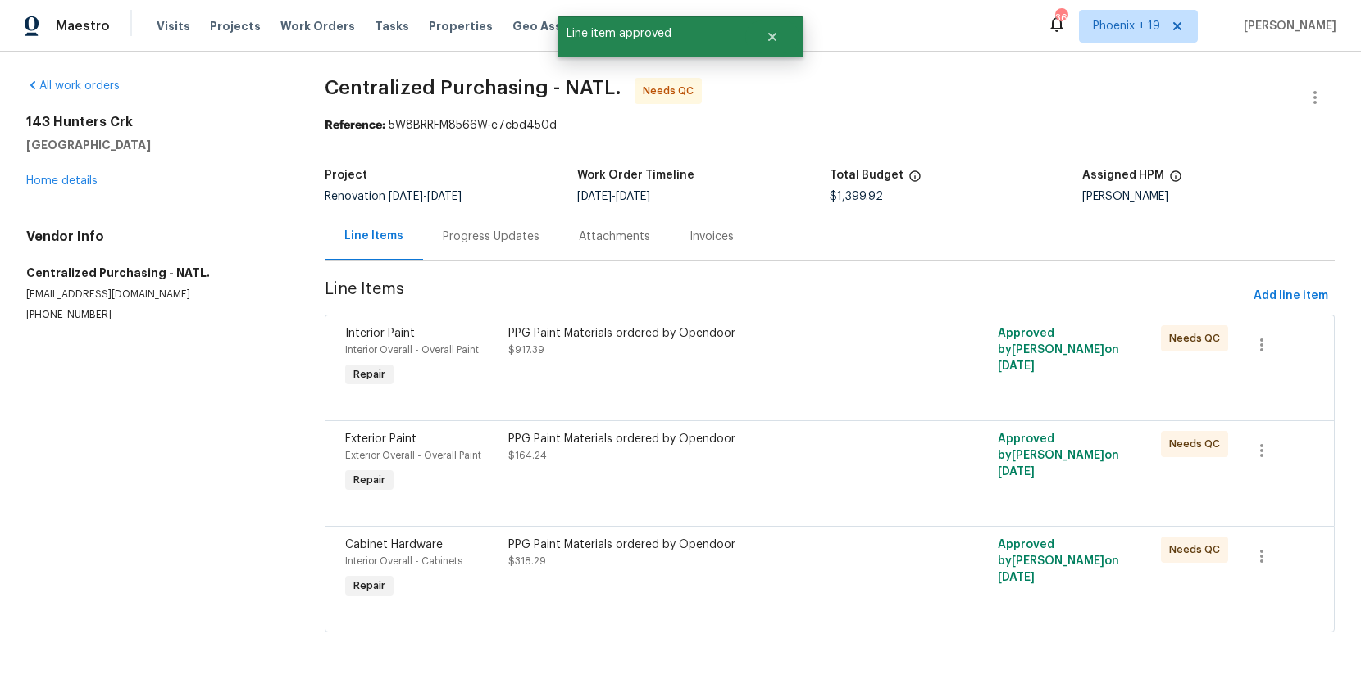
click at [841, 453] on div "PPG Paint Materials ordered by Opendoor $164.24" at bounding box center [707, 447] width 398 height 33
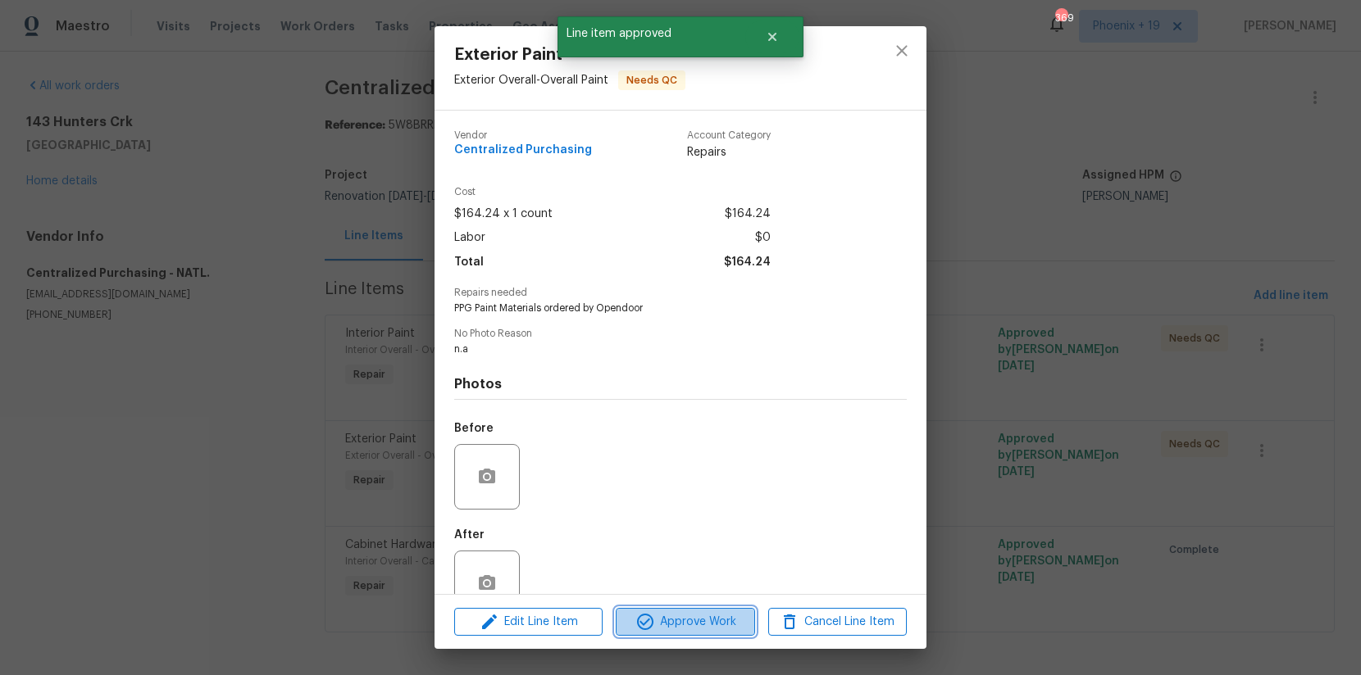
click at [711, 629] on span "Approve Work" at bounding box center [685, 622] width 129 height 20
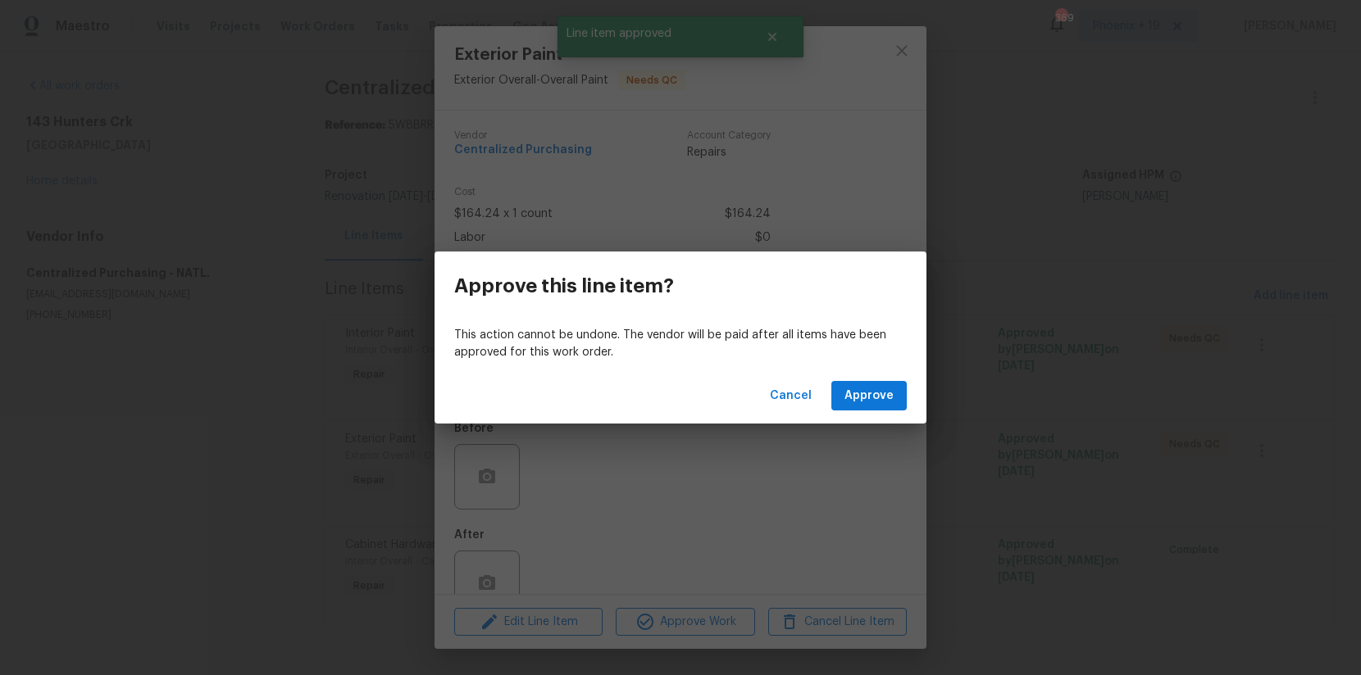
drag, startPoint x: 856, startPoint y: 424, endPoint x: 855, endPoint y: 413, distance: 10.7
click at [855, 421] on div "Approve this line item? This action cannot be undone. The vendor will be paid a…" at bounding box center [680, 337] width 1361 height 675
click at [855, 407] on button "Approve" at bounding box center [868, 396] width 75 height 30
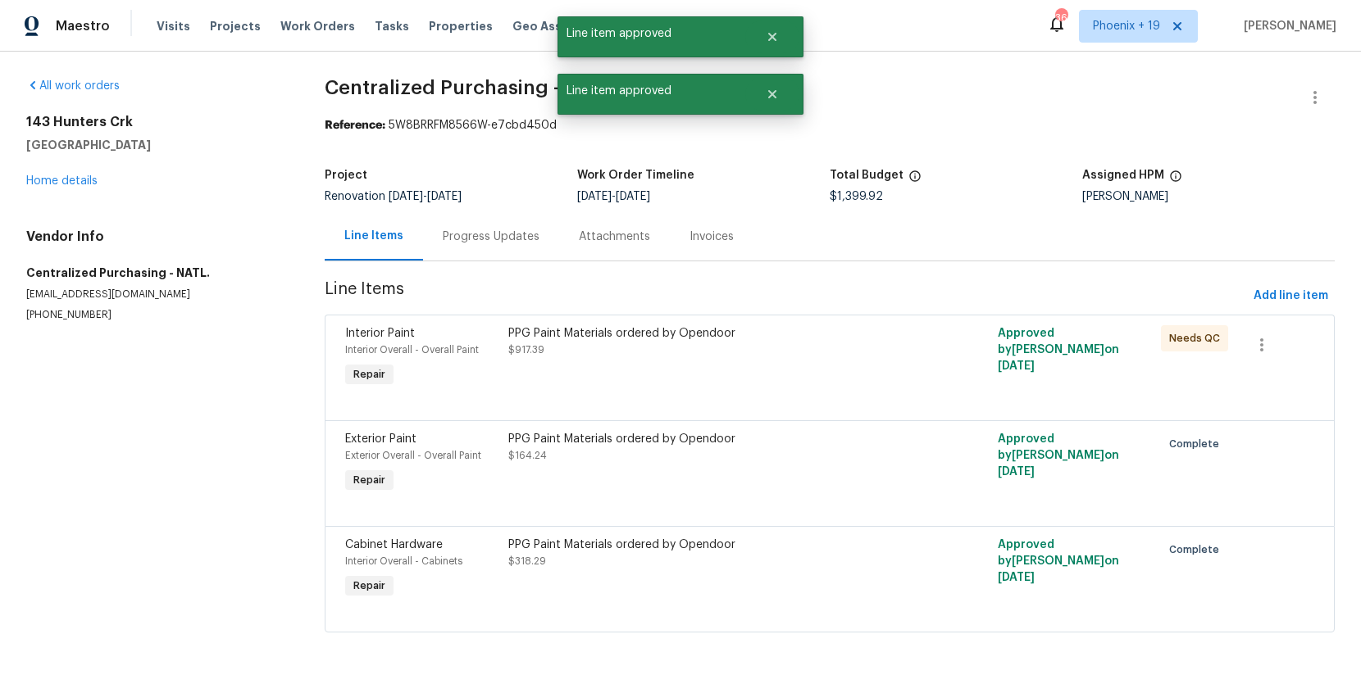
click at [833, 325] on div "PPG Paint Materials ordered by Opendoor" at bounding box center [707, 333] width 398 height 16
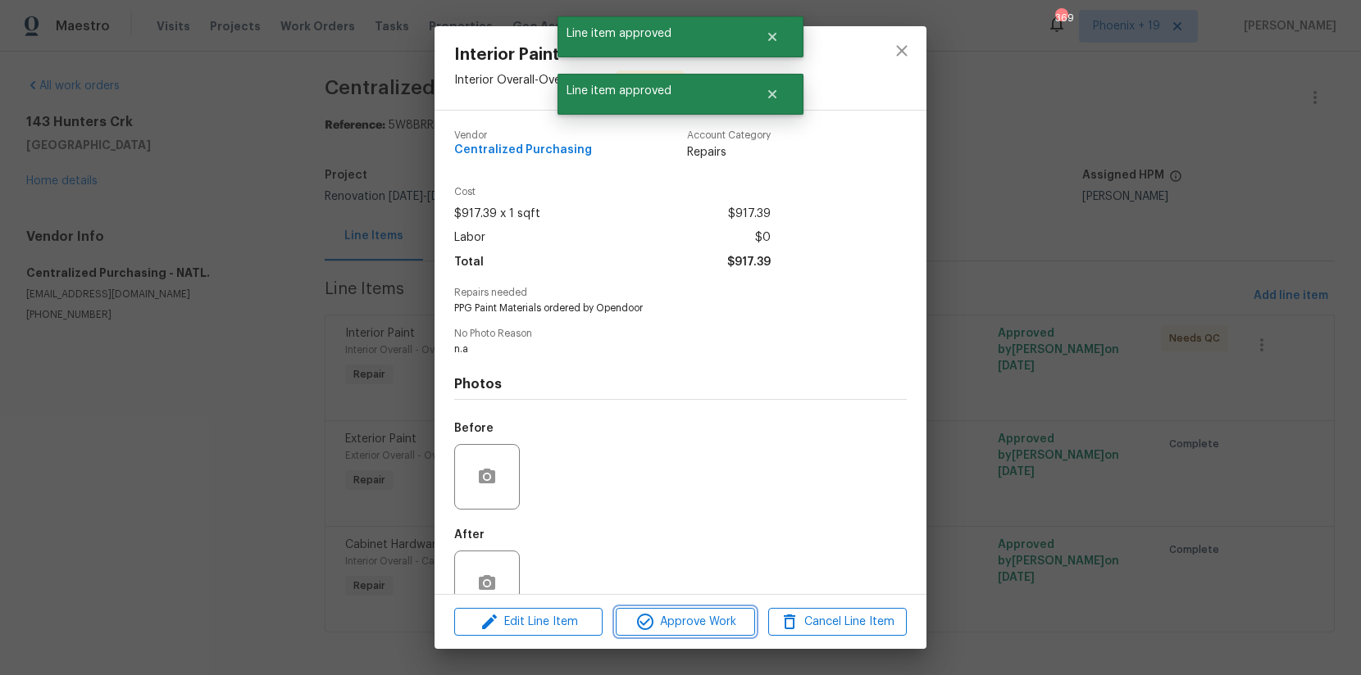
click at [689, 629] on span "Approve Work" at bounding box center [685, 622] width 129 height 20
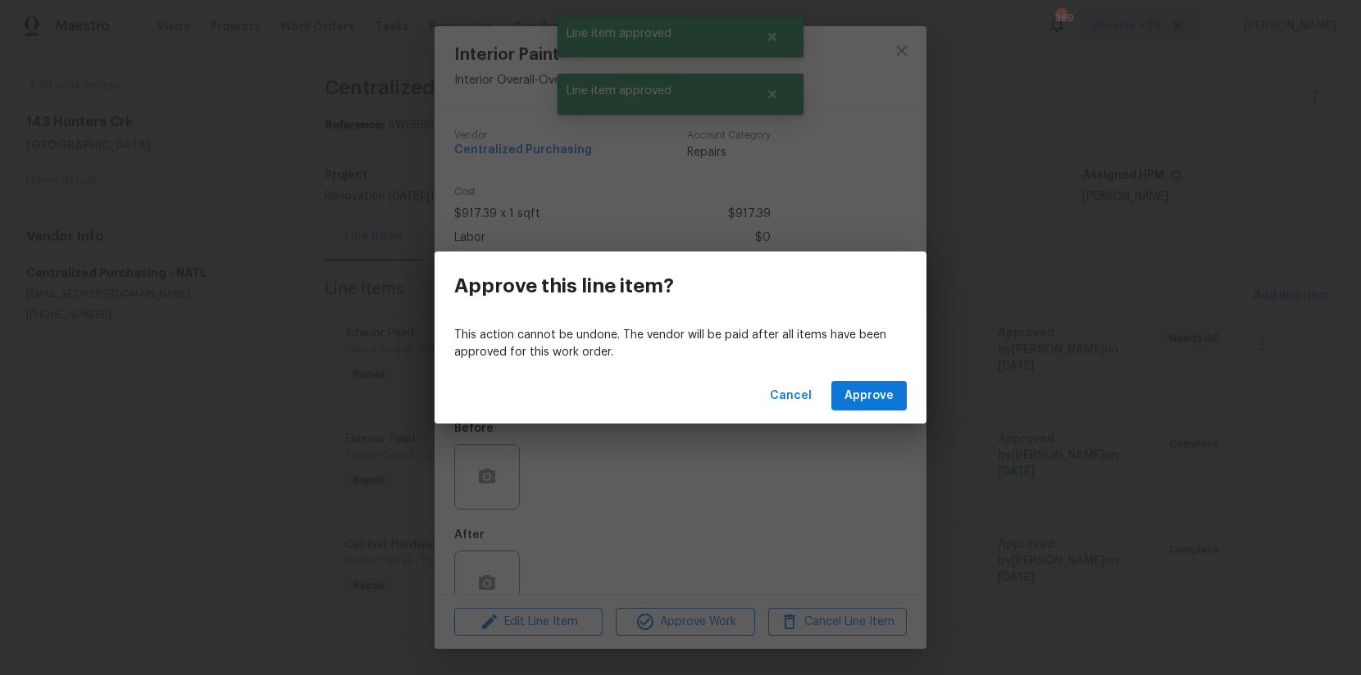
click at [892, 379] on div "Cancel Approve" at bounding box center [680, 396] width 492 height 57
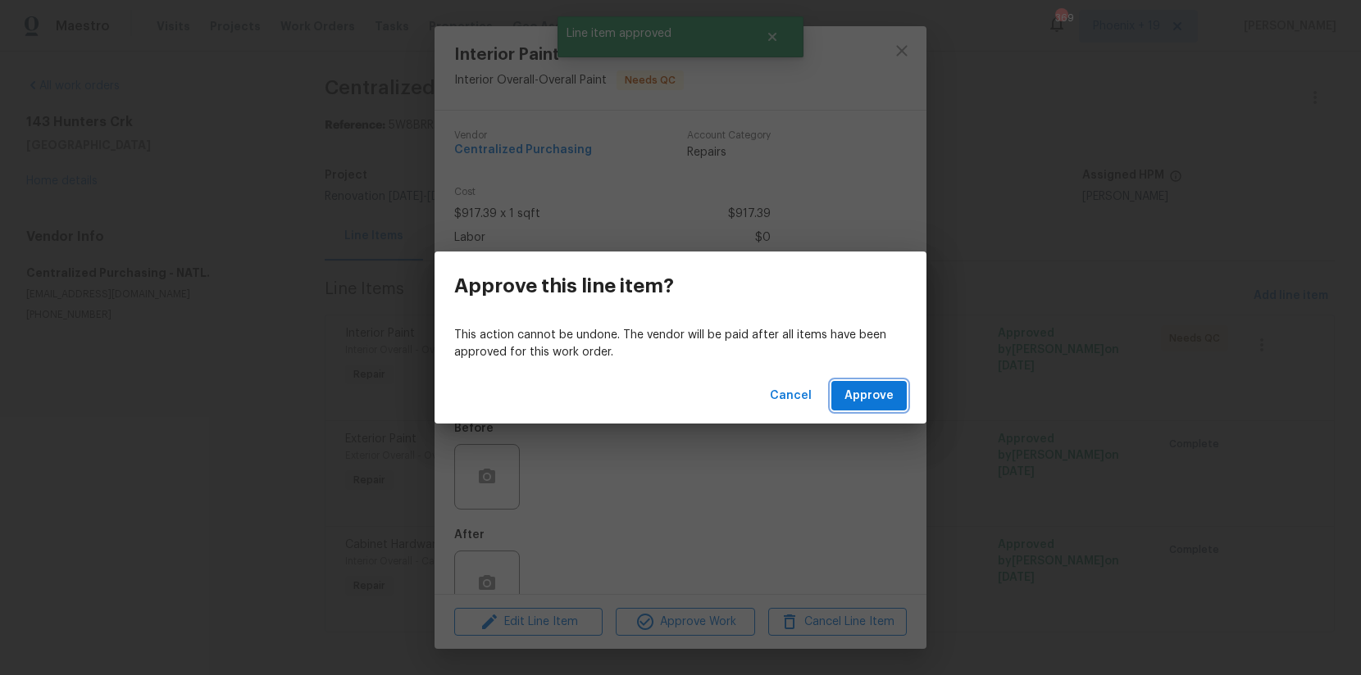
click at [889, 387] on span "Approve" at bounding box center [868, 396] width 49 height 20
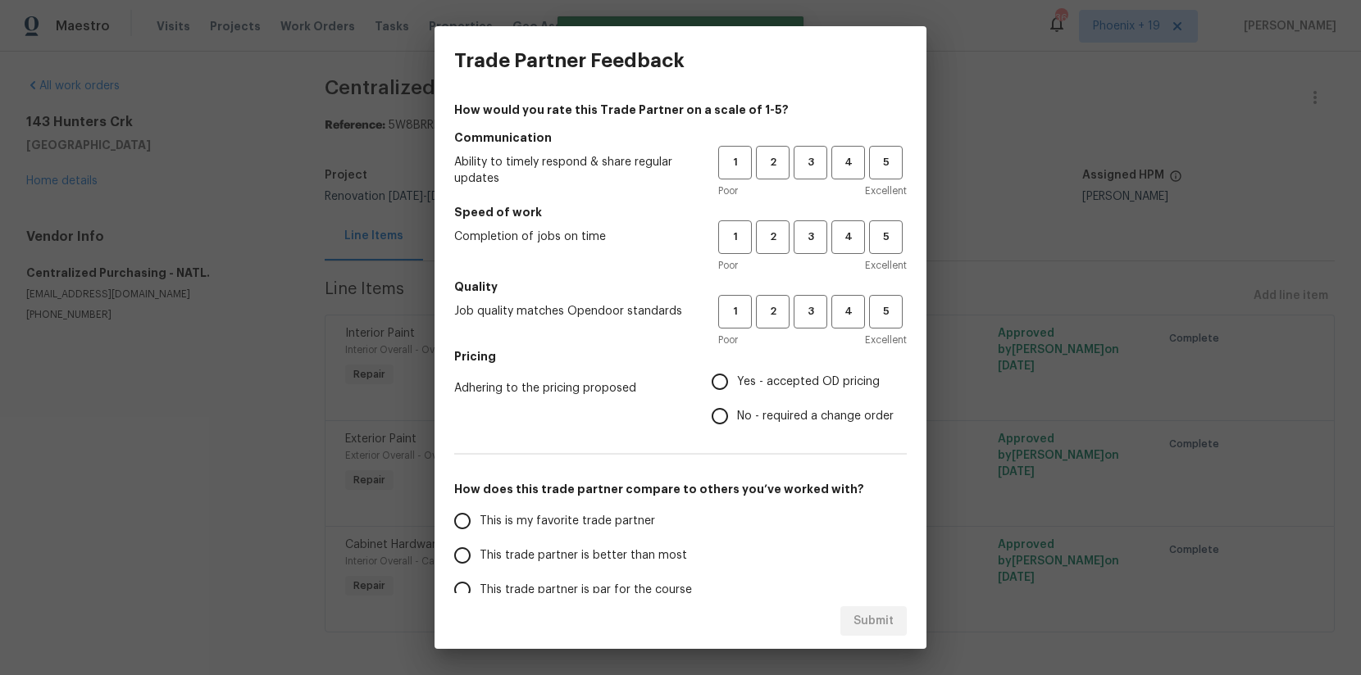
click at [815, 180] on div "1 2 3 4 5 Poor Excellent" at bounding box center [812, 172] width 189 height 53
click at [814, 172] on button "3" at bounding box center [811, 163] width 34 height 34
click at [812, 216] on h5 "Speed of work" at bounding box center [680, 212] width 453 height 16
drag, startPoint x: 807, startPoint y: 257, endPoint x: 807, endPoint y: 248, distance: 9.1
click at [807, 257] on div "Poor Excellent" at bounding box center [812, 265] width 189 height 16
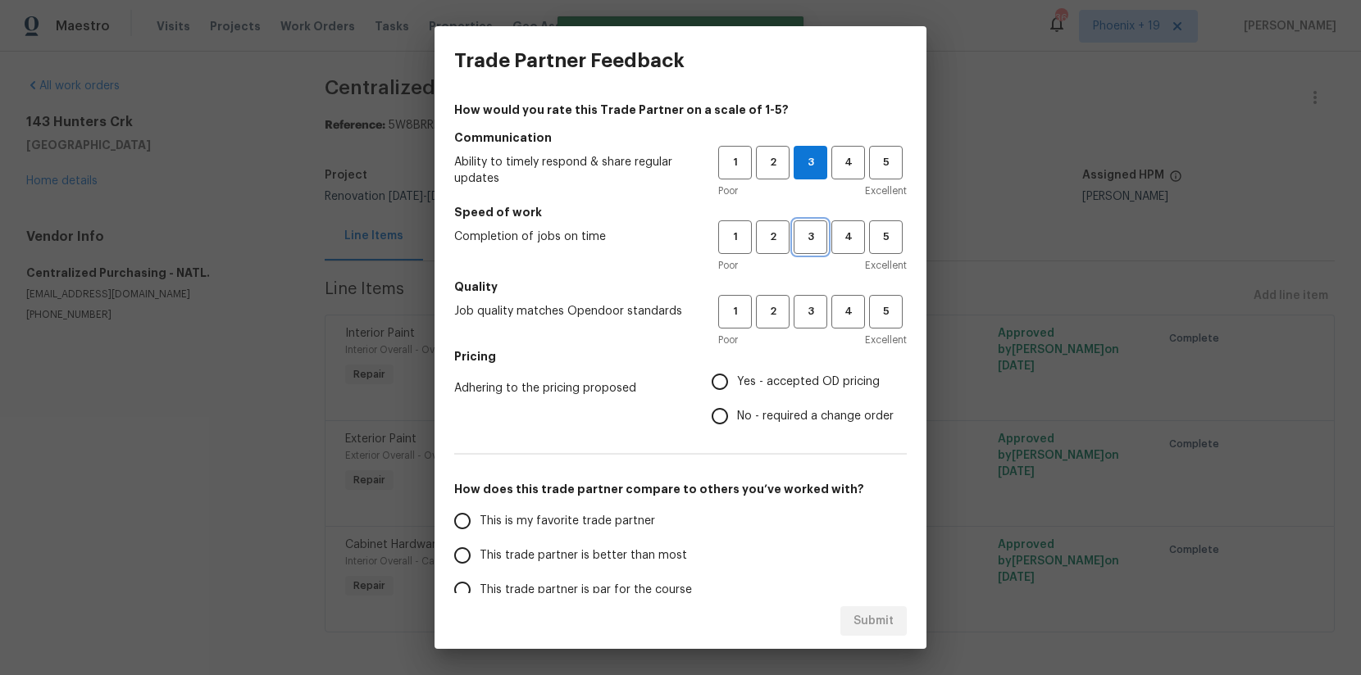
drag, startPoint x: 807, startPoint y: 243, endPoint x: 807, endPoint y: 251, distance: 8.2
click at [807, 243] on span "3" at bounding box center [810, 237] width 30 height 19
click at [805, 303] on span "3" at bounding box center [810, 311] width 30 height 19
click at [770, 402] on label "No - required a change order" at bounding box center [798, 416] width 191 height 34
click at [737, 402] on input "No - required a change order" at bounding box center [720, 416] width 34 height 34
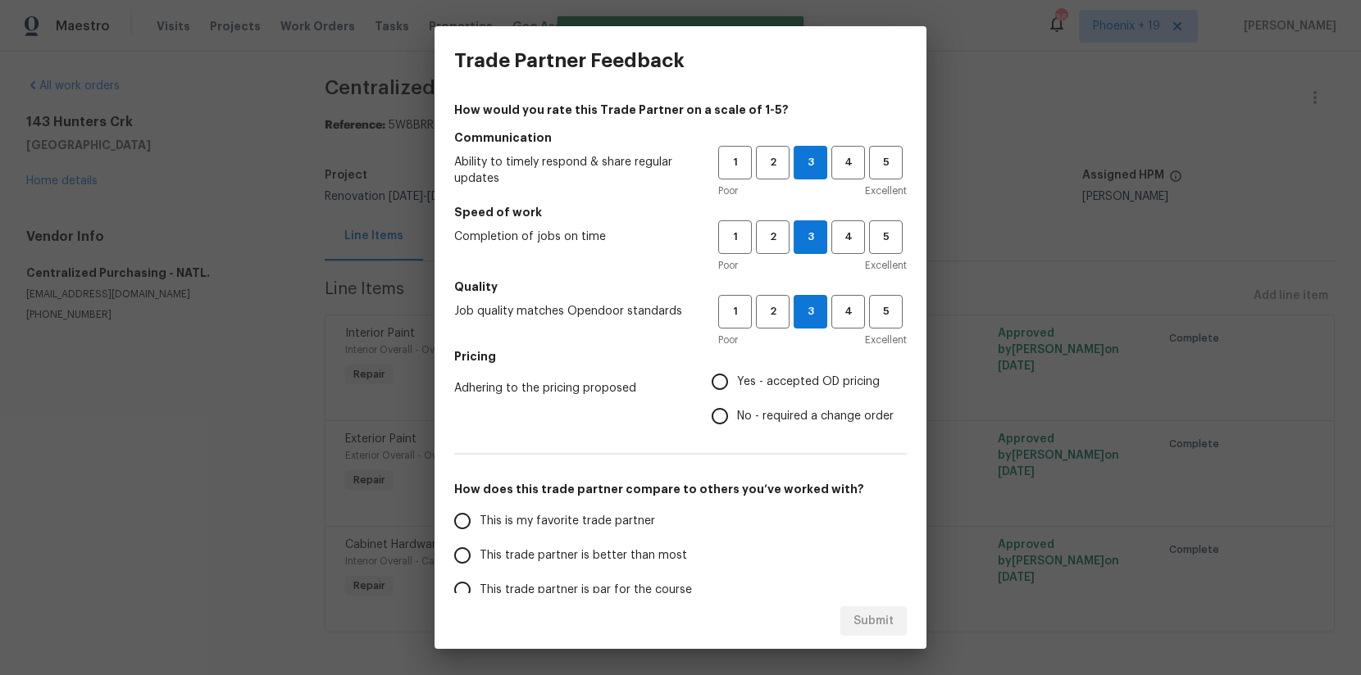
radio input "true"
click at [746, 382] on span "Yes - accepted OD pricing" at bounding box center [808, 382] width 143 height 17
click at [737, 382] on input "Yes - accepted OD pricing" at bounding box center [720, 382] width 34 height 34
radio input "true"
drag, startPoint x: 616, startPoint y: 514, endPoint x: 662, endPoint y: 560, distance: 65.5
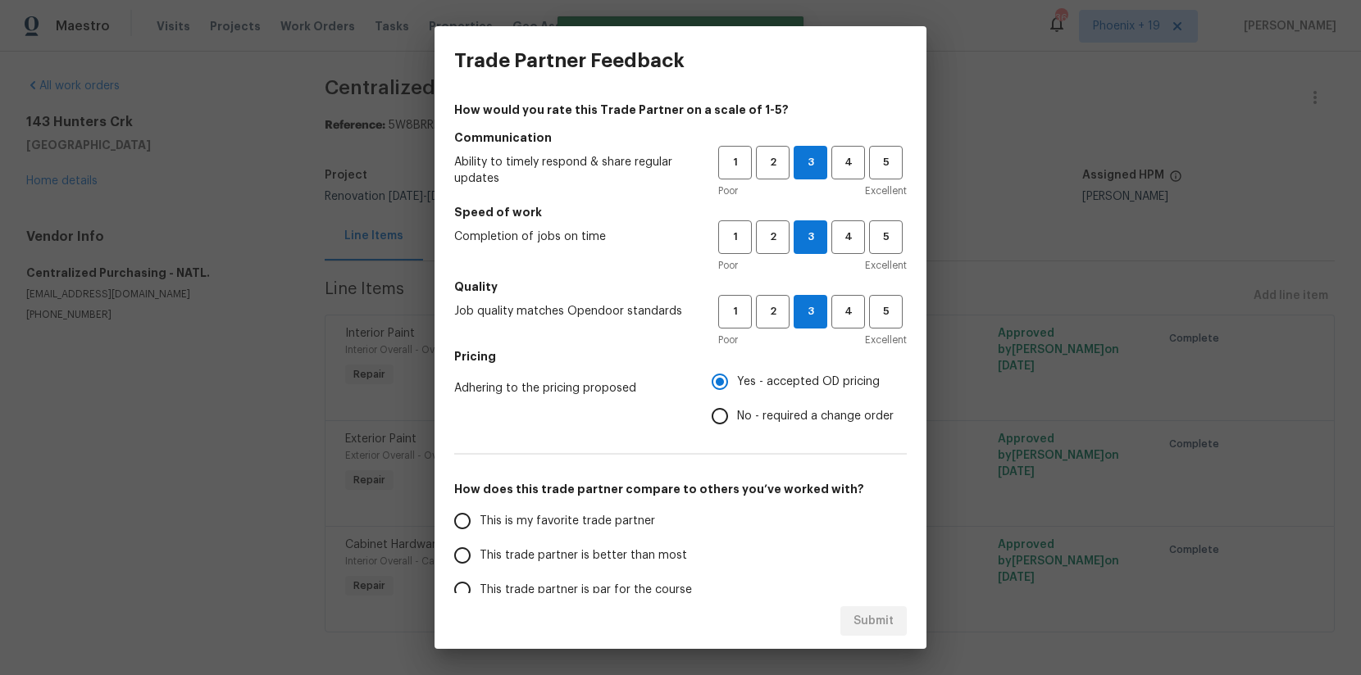
click at [616, 514] on span "This is my favorite trade partner" at bounding box center [567, 521] width 175 height 17
click at [480, 514] on input "This is my favorite trade partner" at bounding box center [462, 521] width 34 height 34
click at [854, 625] on span "Submit" at bounding box center [873, 622] width 40 height 20
radio input "true"
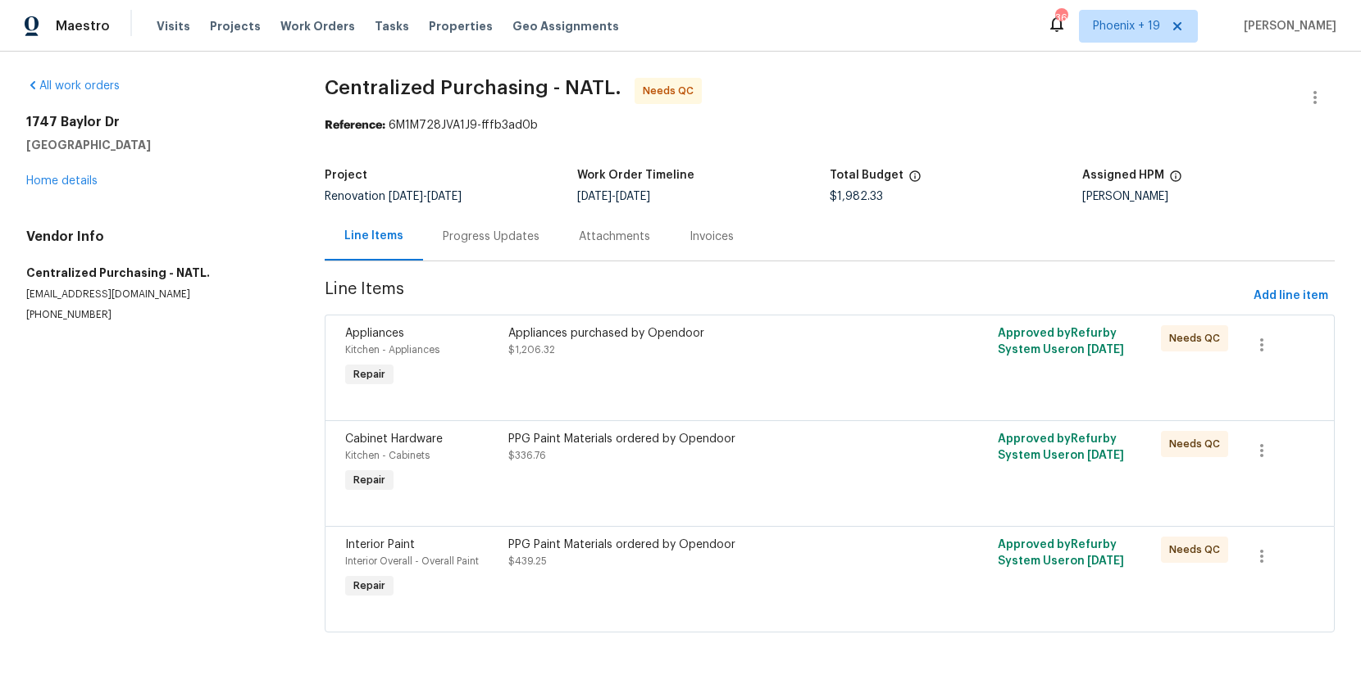
scroll to position [4, 0]
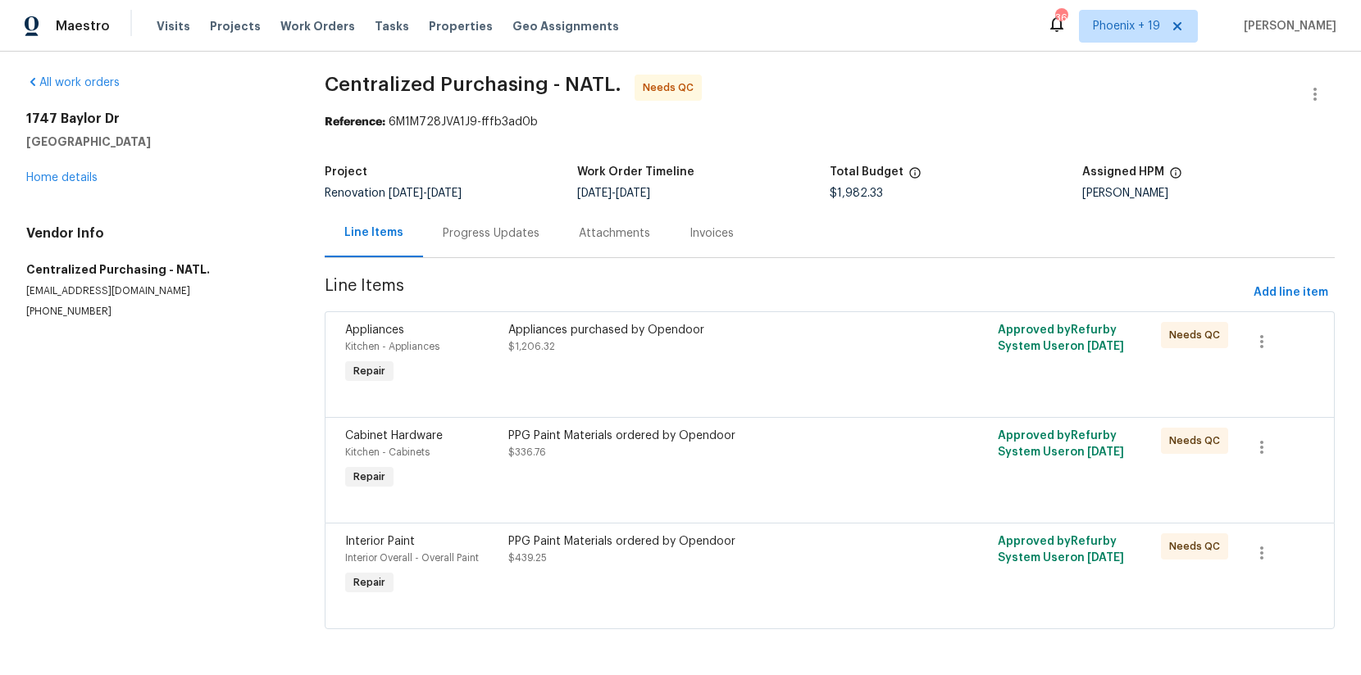
click at [733, 582] on div "PPG Paint Materials ordered by Opendoor $439.25" at bounding box center [707, 566] width 408 height 75
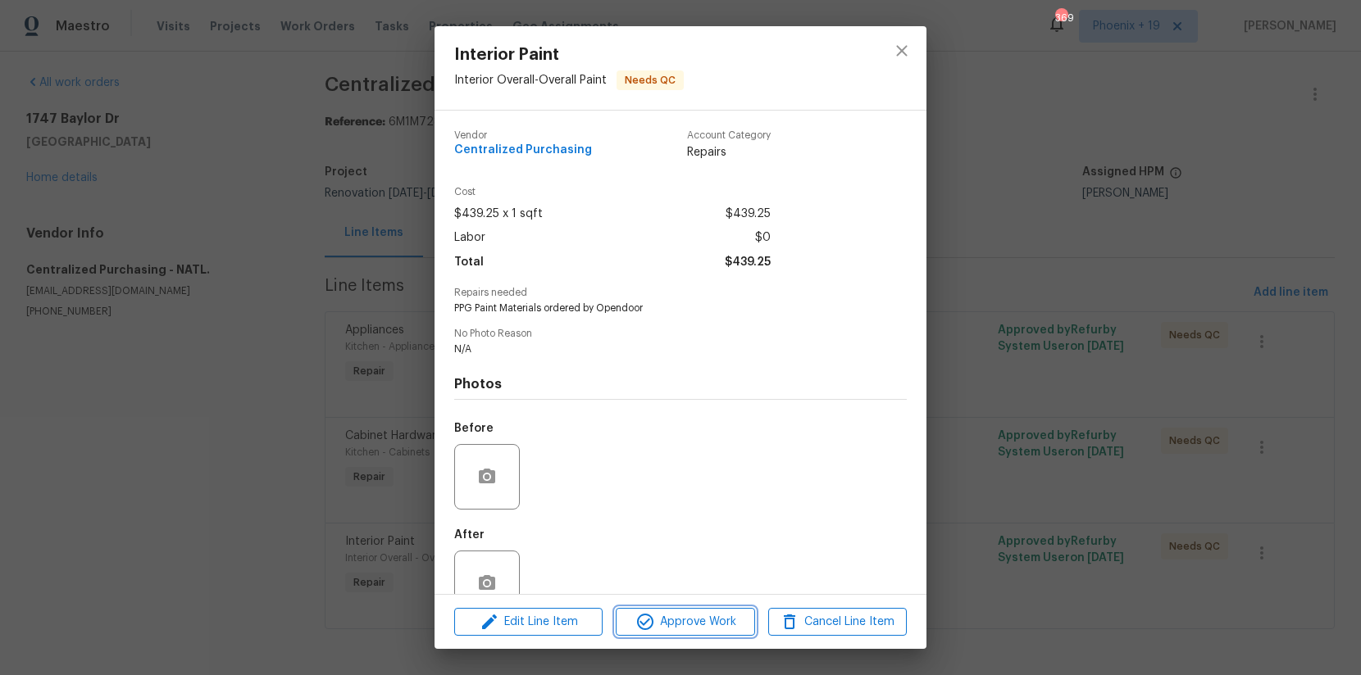
click at [712, 624] on span "Approve Work" at bounding box center [685, 622] width 129 height 20
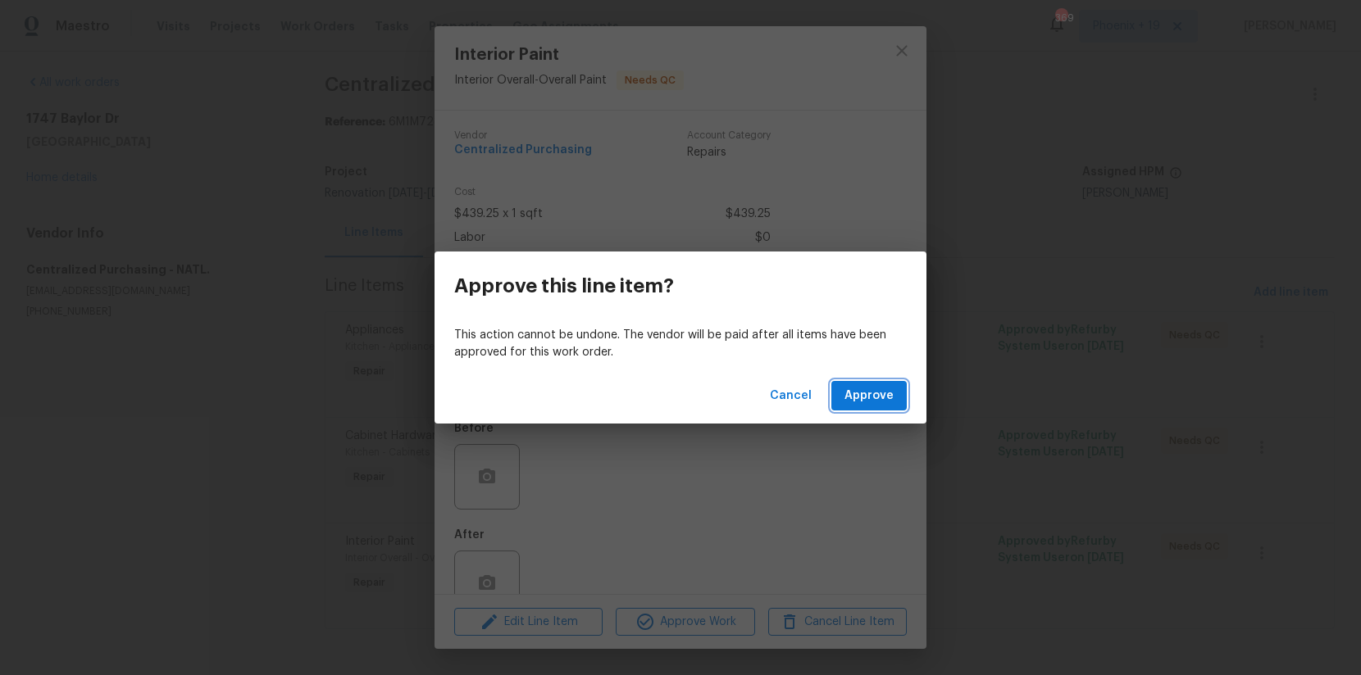
click at [871, 407] on button "Approve" at bounding box center [868, 396] width 75 height 30
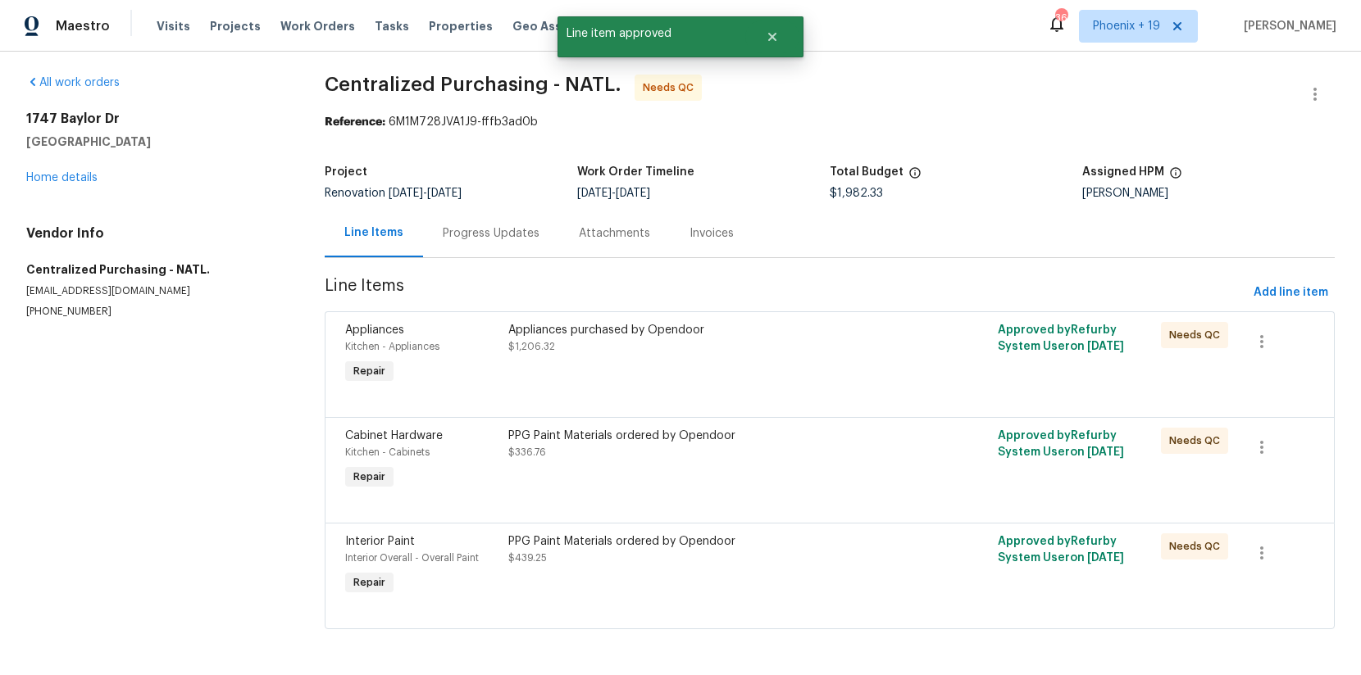
click at [830, 480] on div "PPG Paint Materials ordered by Opendoor $336.76" at bounding box center [707, 460] width 408 height 75
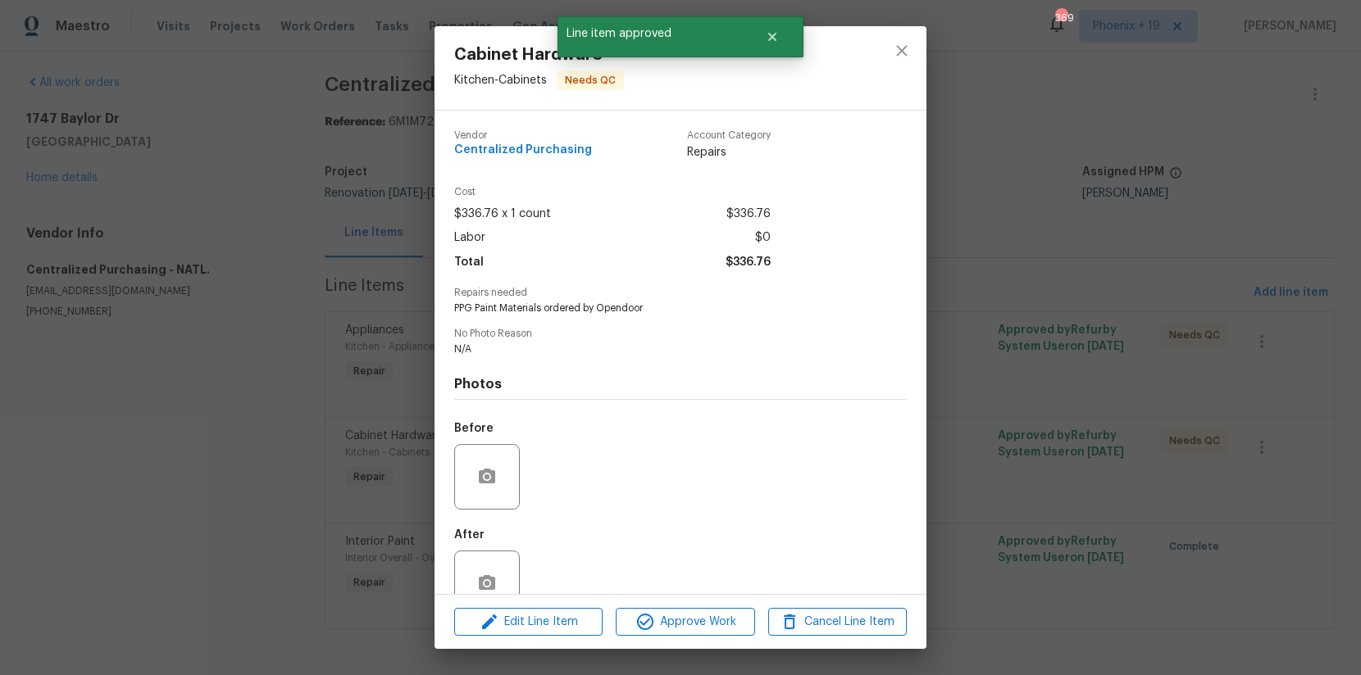
drag, startPoint x: 771, startPoint y: 603, endPoint x: 746, endPoint y: 614, distance: 26.8
click at [768, 604] on div "Edit Line Item Approve Work Cancel Line Item" at bounding box center [680, 622] width 492 height 55
click at [746, 614] on span "Approve Work" at bounding box center [685, 622] width 129 height 20
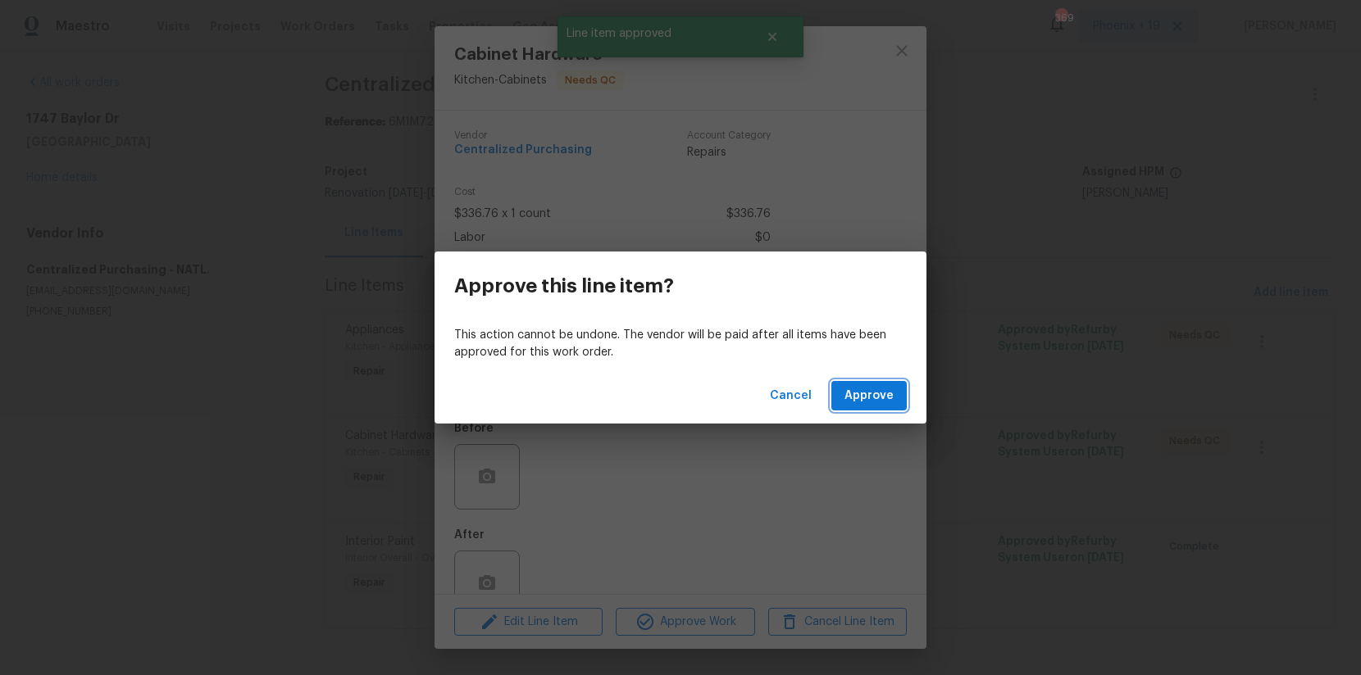
click at [852, 409] on button "Approve" at bounding box center [868, 396] width 75 height 30
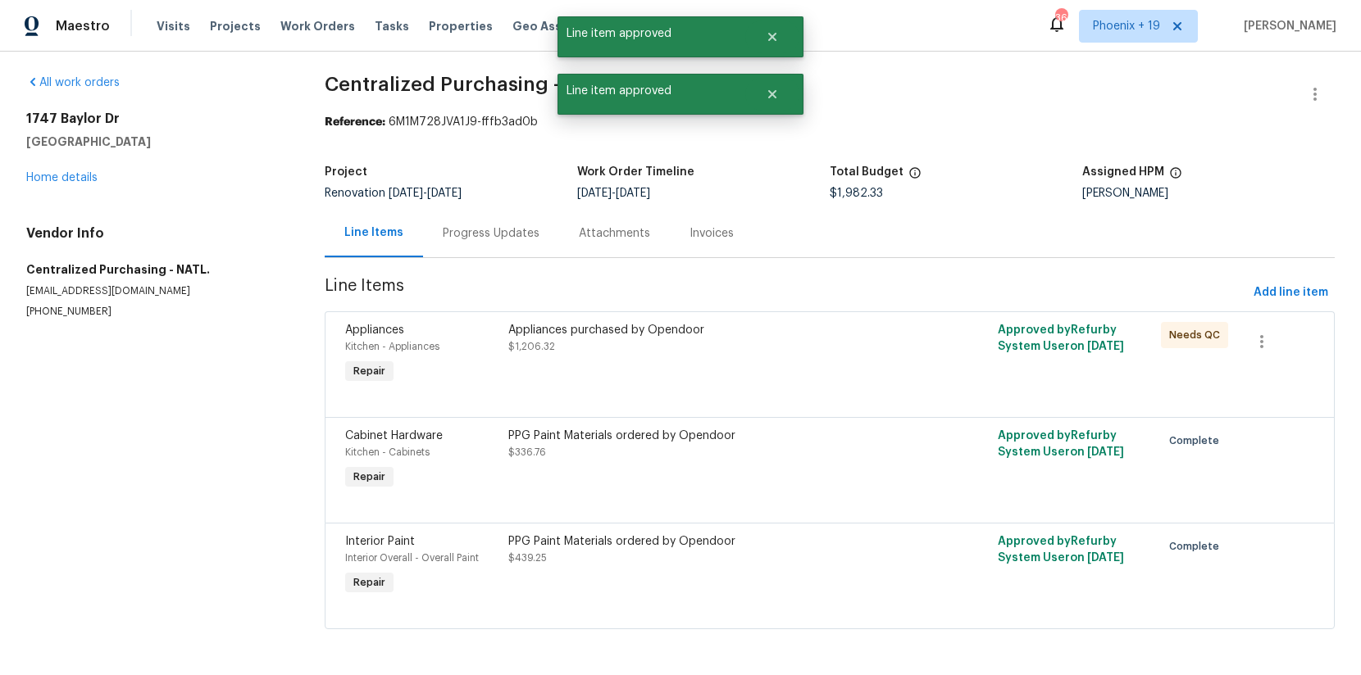
click at [838, 357] on div "Appliances purchased by Opendoor $1,206.32" at bounding box center [707, 354] width 408 height 75
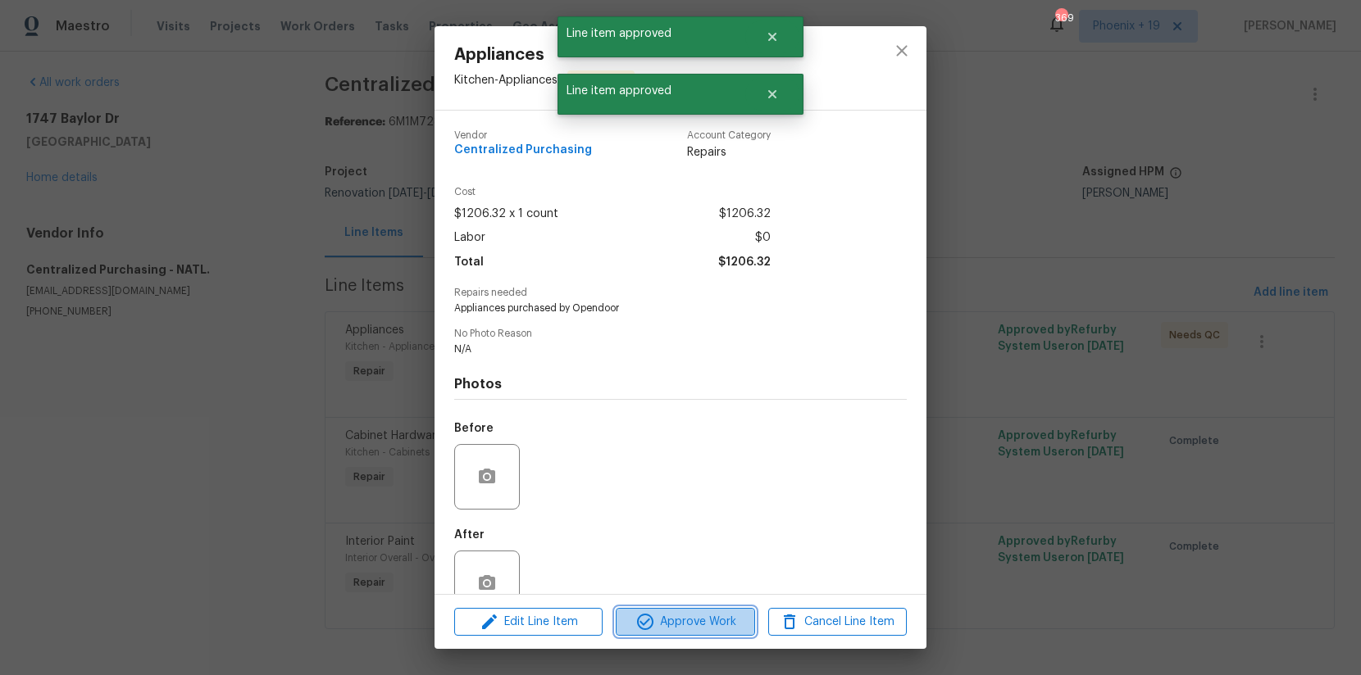
click at [707, 613] on span "Approve Work" at bounding box center [685, 622] width 129 height 20
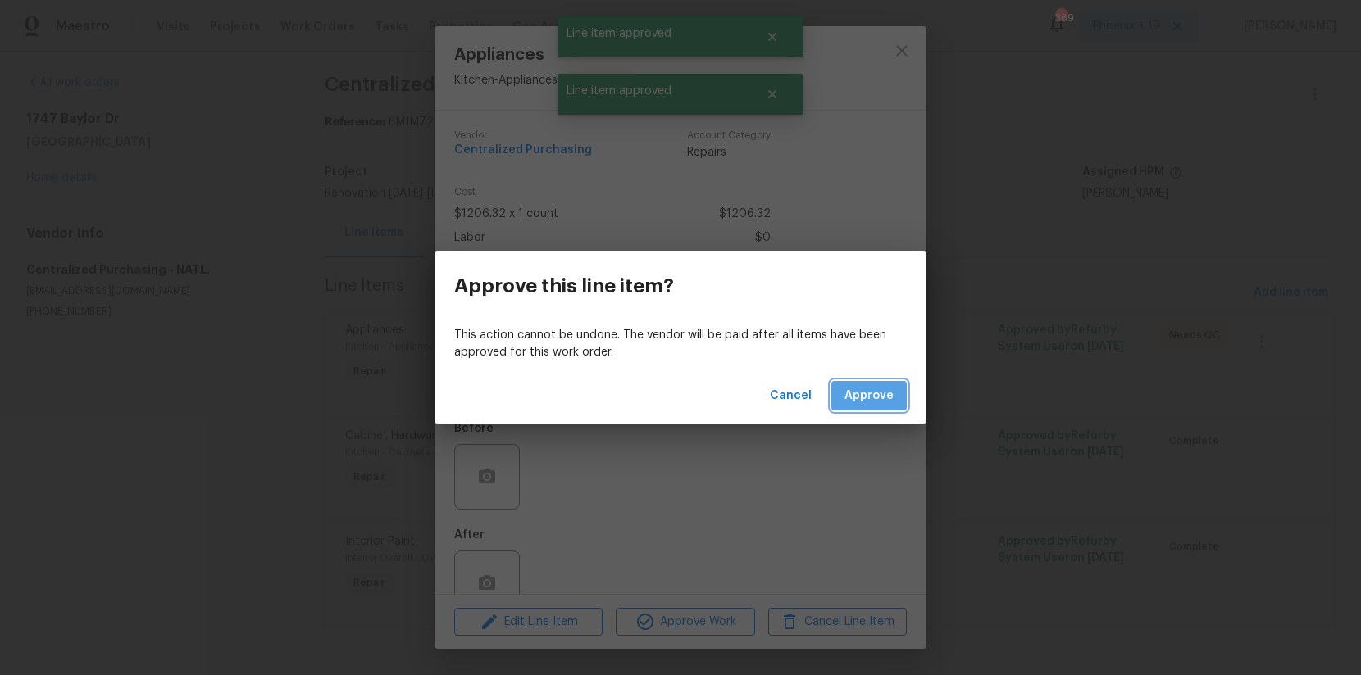
click at [876, 396] on span "Approve" at bounding box center [868, 396] width 49 height 20
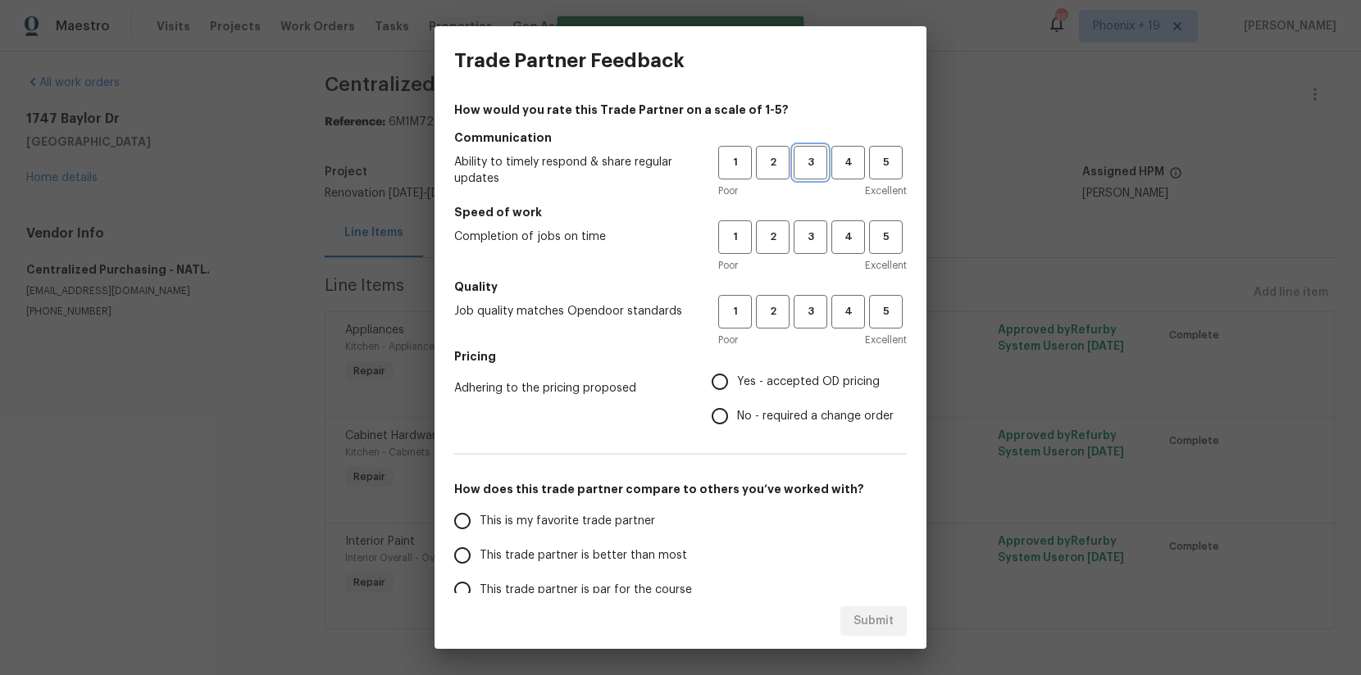
drag, startPoint x: 822, startPoint y: 166, endPoint x: 806, endPoint y: 242, distance: 78.0
click at [822, 166] on span "3" at bounding box center [810, 162] width 30 height 19
drag, startPoint x: 806, startPoint y: 247, endPoint x: 807, endPoint y: 321, distance: 73.8
click at [806, 248] on button "3" at bounding box center [811, 238] width 34 height 34
drag, startPoint x: 807, startPoint y: 325, endPoint x: 807, endPoint y: 336, distance: 11.5
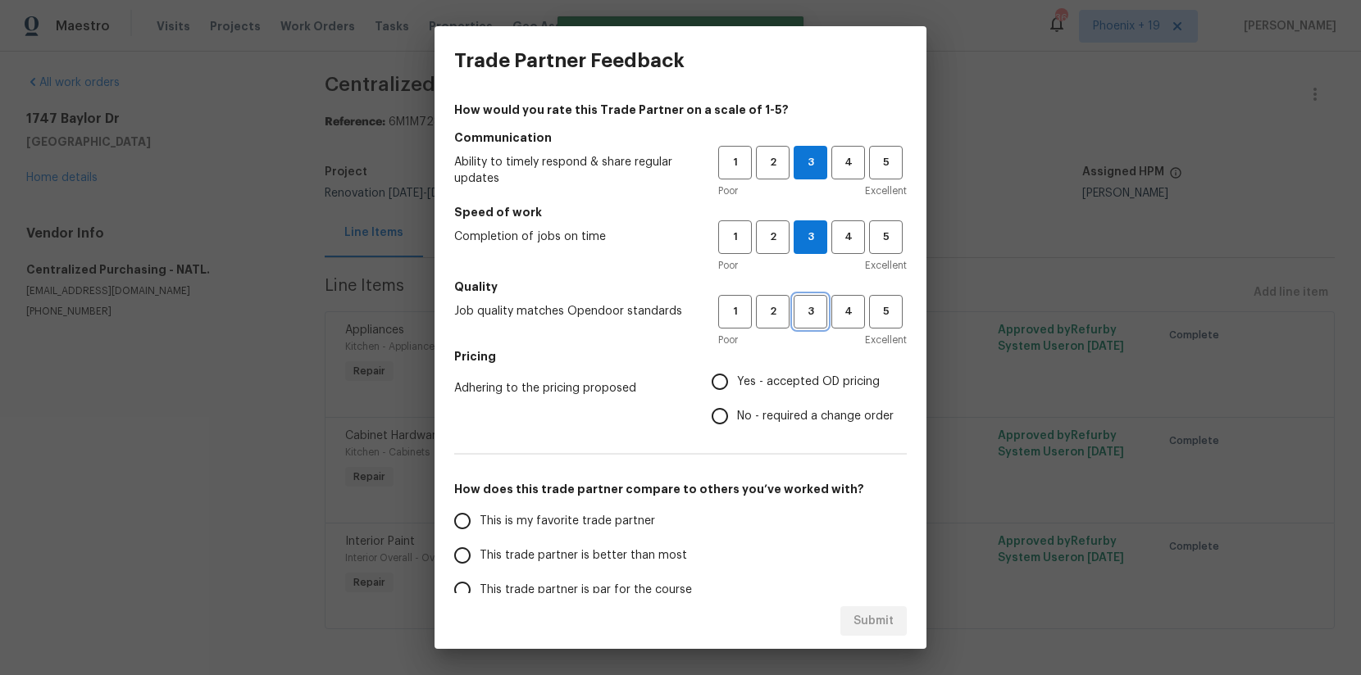
click at [807, 325] on button "3" at bounding box center [811, 312] width 34 height 34
click at [790, 368] on label "Yes - accepted OD pricing" at bounding box center [798, 382] width 191 height 34
click at [737, 368] on input "Yes - accepted OD pricing" at bounding box center [720, 382] width 34 height 34
radio input "true"
drag, startPoint x: 621, startPoint y: 511, endPoint x: 856, endPoint y: 644, distance: 270.6
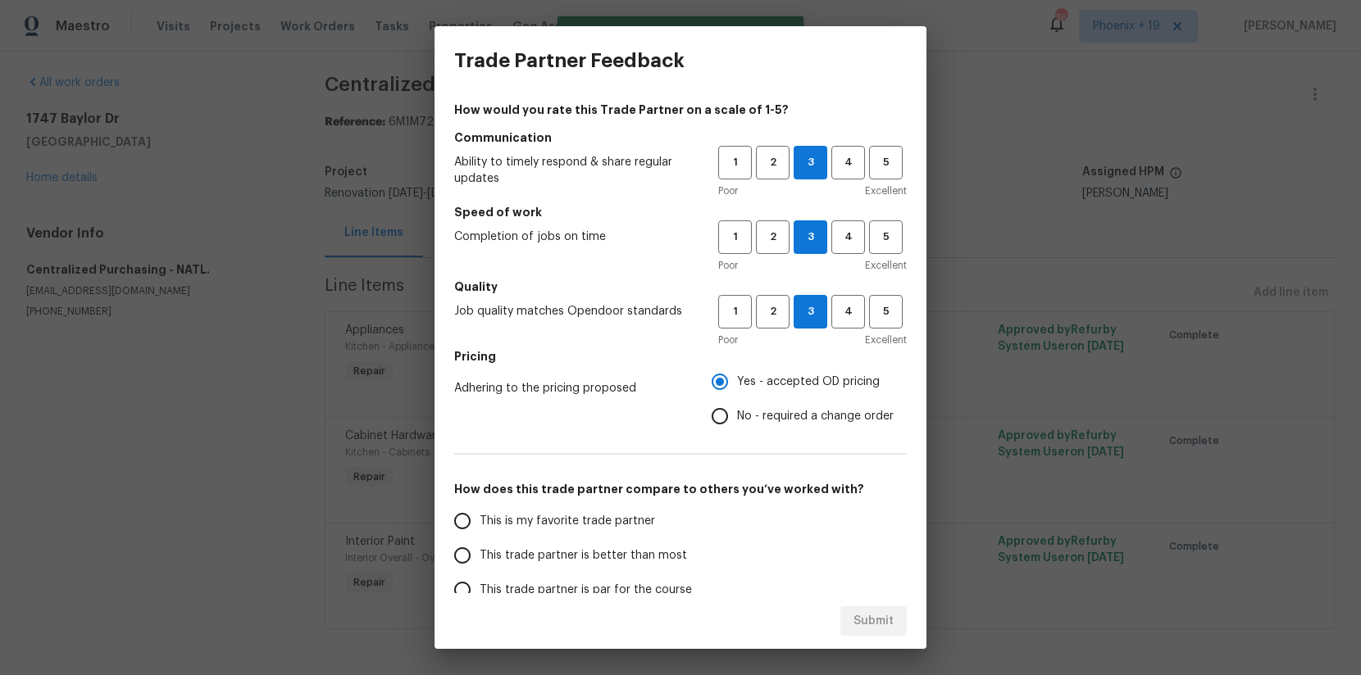
click at [620, 511] on label "This is my favorite trade partner" at bounding box center [574, 521] width 259 height 34
click at [480, 511] on input "This is my favorite trade partner" at bounding box center [462, 521] width 34 height 34
click at [878, 623] on span "Submit" at bounding box center [873, 622] width 40 height 20
radio input "true"
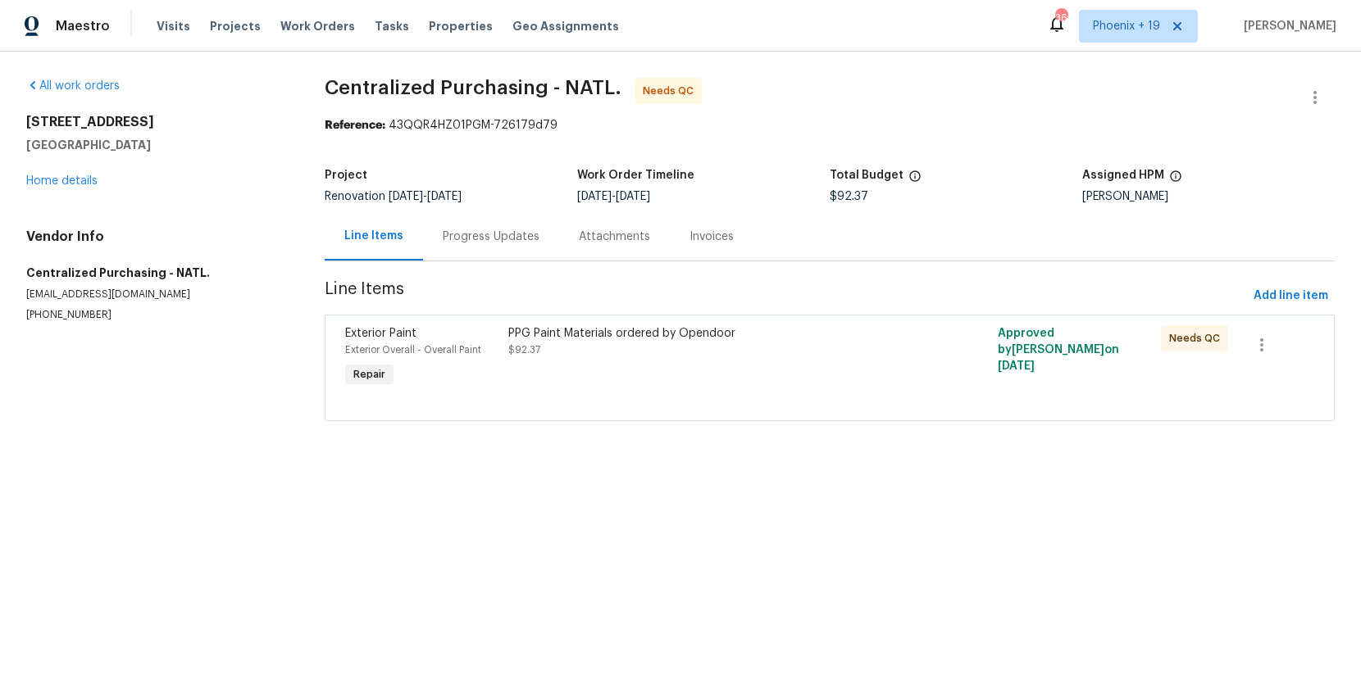
click at [779, 397] on div at bounding box center [829, 401] width 969 height 20
click at [770, 375] on div "PPG Paint Materials ordered by Opendoor $92.37" at bounding box center [707, 358] width 408 height 75
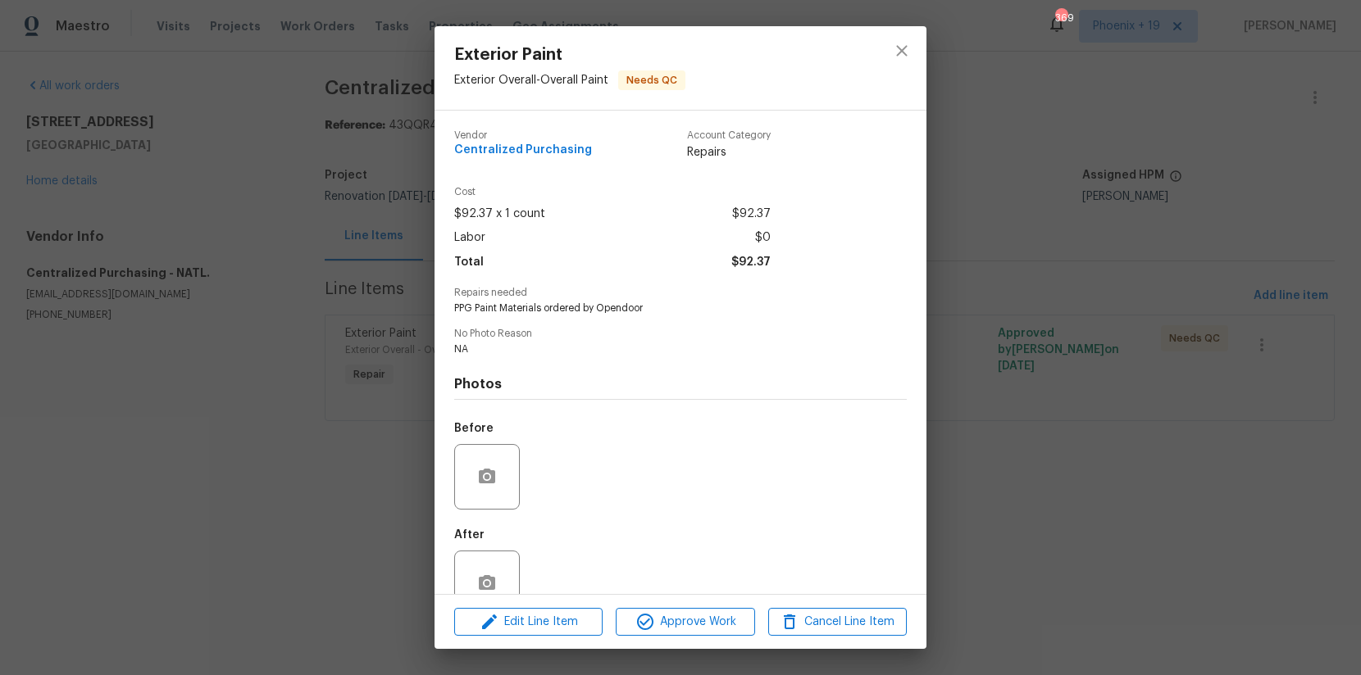
click at [668, 603] on div "Edit Line Item Approve Work Cancel Line Item" at bounding box center [680, 622] width 492 height 55
click at [709, 607] on div "Edit Line Item Approve Work Cancel Line Item" at bounding box center [680, 622] width 492 height 55
drag, startPoint x: 729, startPoint y: 605, endPoint x: 727, endPoint y: 616, distance: 10.8
click at [727, 608] on div "Edit Line Item Approve Work Cancel Line Item" at bounding box center [680, 622] width 492 height 55
click at [721, 614] on span "Approve Work" at bounding box center [685, 622] width 129 height 20
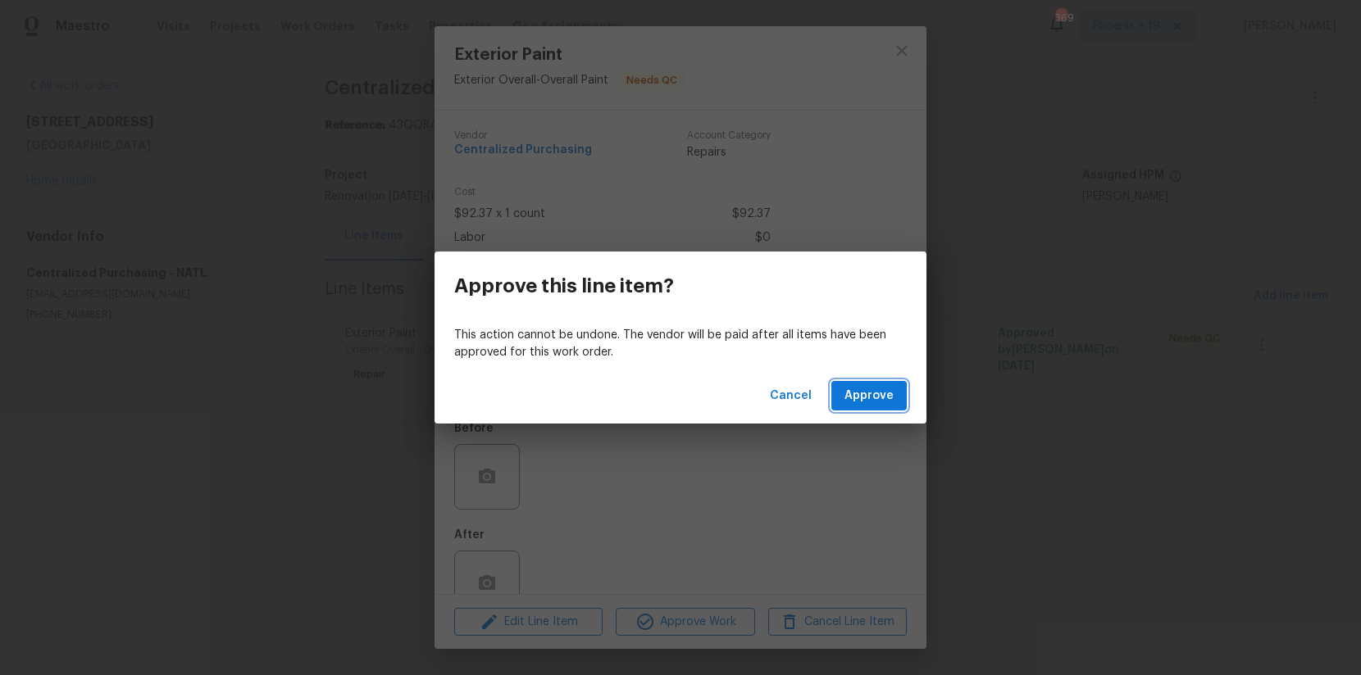
click at [856, 390] on span "Approve" at bounding box center [868, 396] width 49 height 20
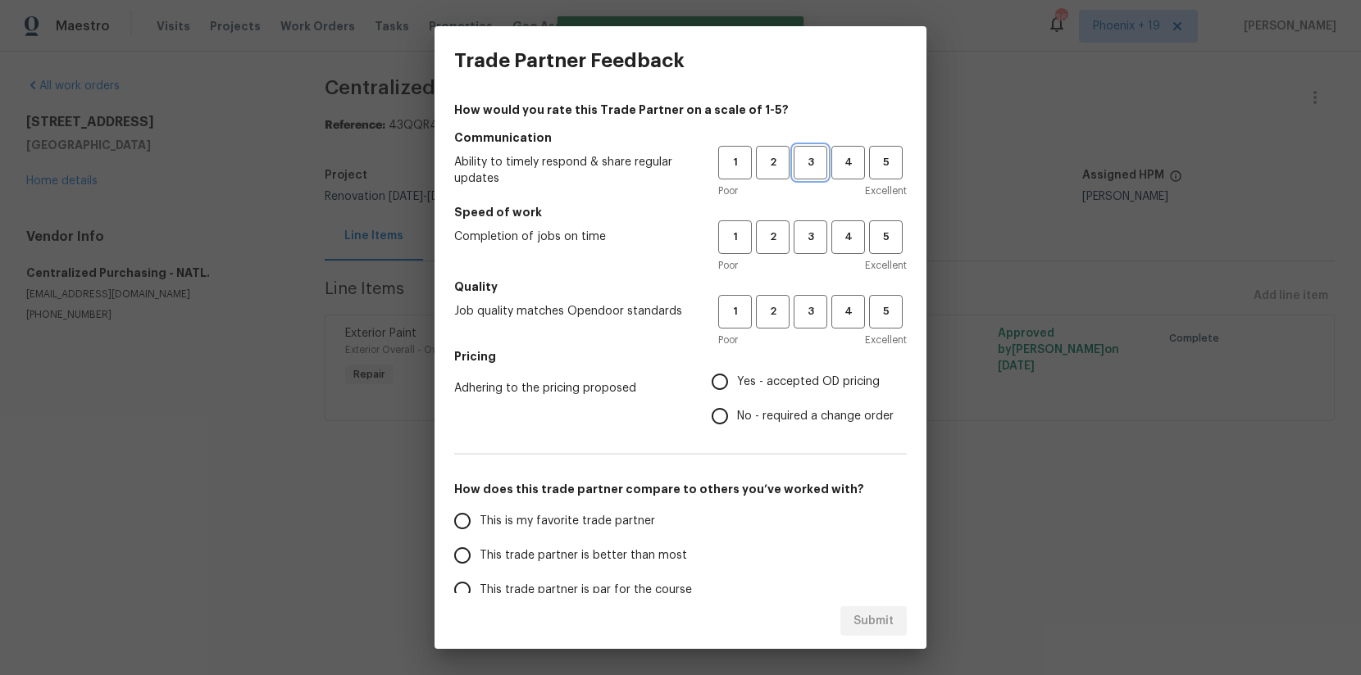
drag, startPoint x: 811, startPoint y: 166, endPoint x: 809, endPoint y: 180, distance: 14.0
click at [811, 167] on span "3" at bounding box center [810, 162] width 30 height 19
drag, startPoint x: 808, startPoint y: 228, endPoint x: 806, endPoint y: 242, distance: 14.2
click at [807, 232] on span "3" at bounding box center [810, 237] width 30 height 19
click at [804, 299] on button "3" at bounding box center [811, 312] width 34 height 34
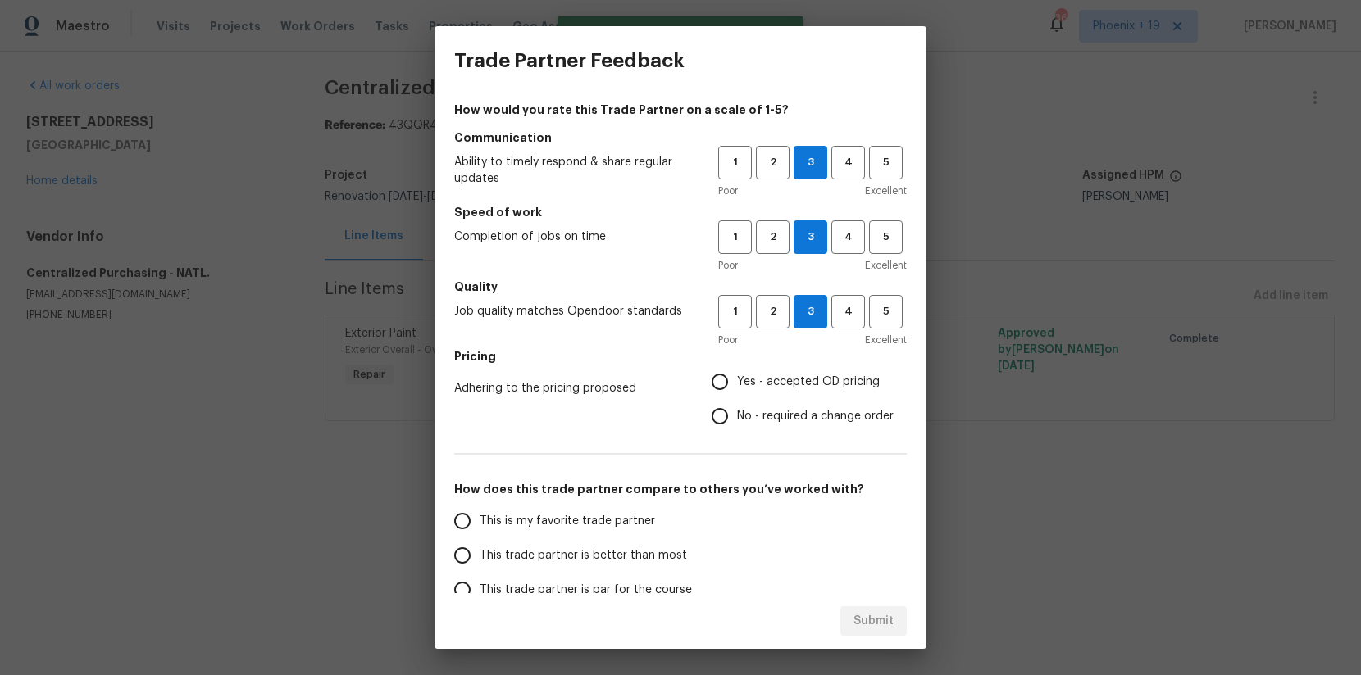
click at [781, 371] on label "Yes - accepted OD pricing" at bounding box center [798, 382] width 191 height 34
click at [737, 371] on input "Yes - accepted OD pricing" at bounding box center [720, 382] width 34 height 34
radio input "true"
click at [611, 528] on span "This is my favorite trade partner" at bounding box center [567, 521] width 175 height 17
click at [480, 528] on input "This is my favorite trade partner" at bounding box center [462, 521] width 34 height 34
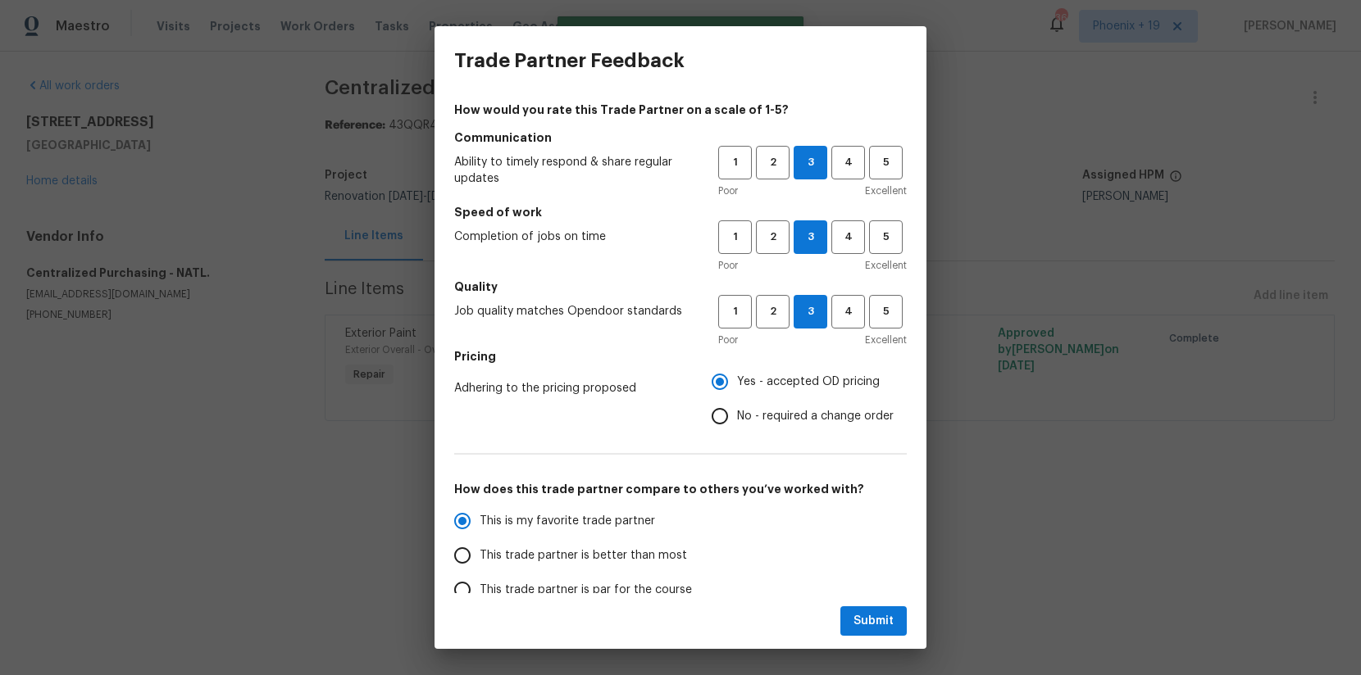
click at [889, 638] on div "Submit" at bounding box center [680, 622] width 492 height 57
click at [887, 633] on button "Submit" at bounding box center [873, 622] width 66 height 30
radio input "true"
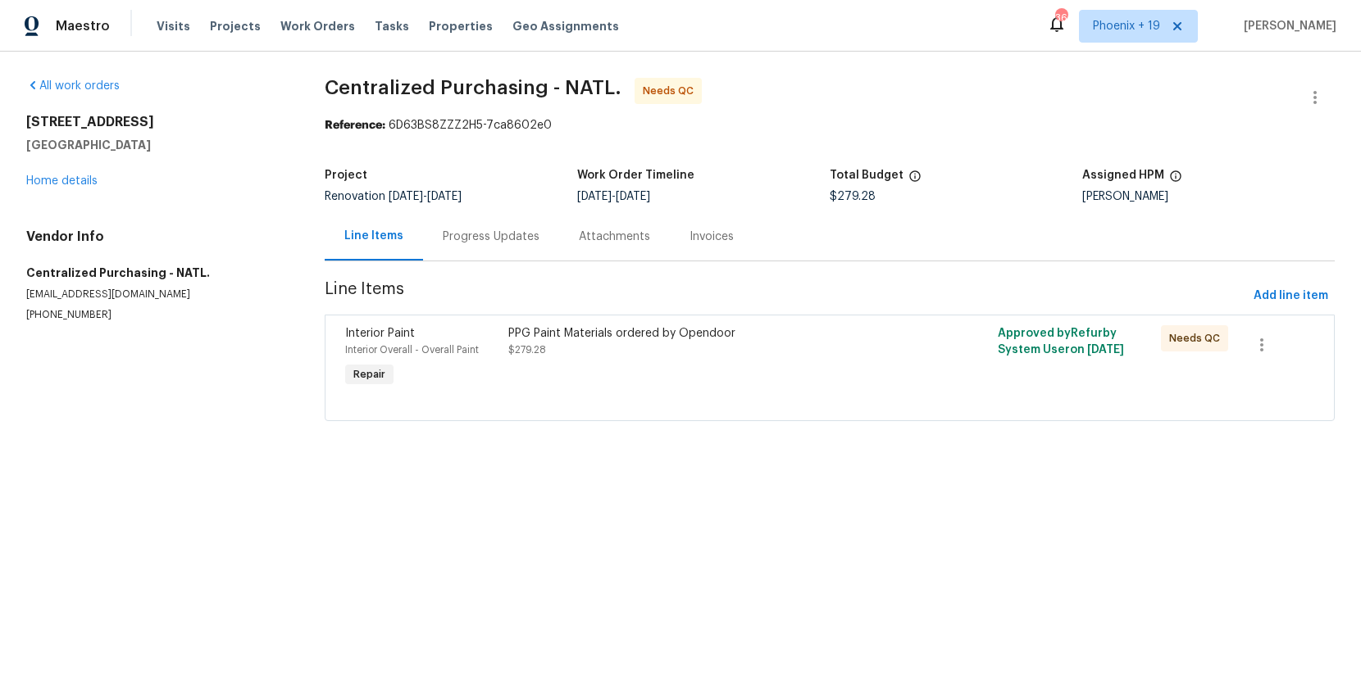
click at [894, 356] on div "PPG Paint Materials ordered by Opendoor $279.28" at bounding box center [707, 341] width 398 height 33
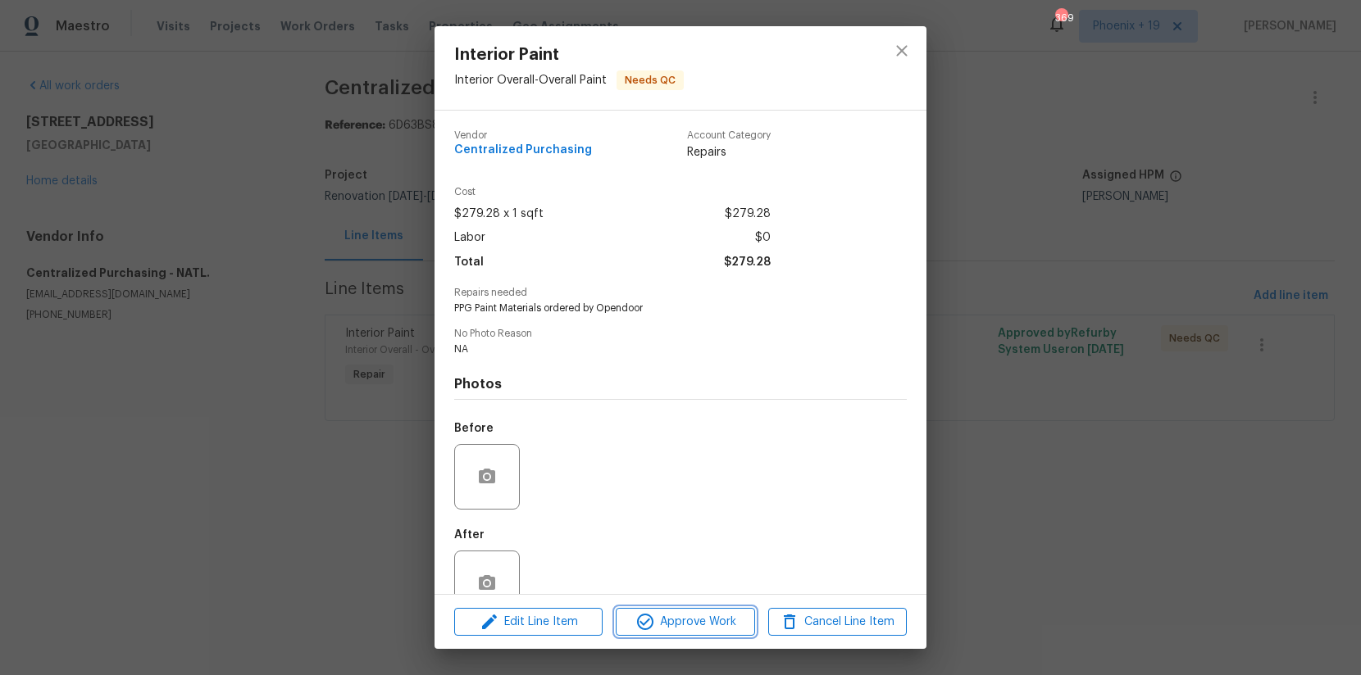
click at [739, 624] on span "Approve Work" at bounding box center [685, 622] width 129 height 20
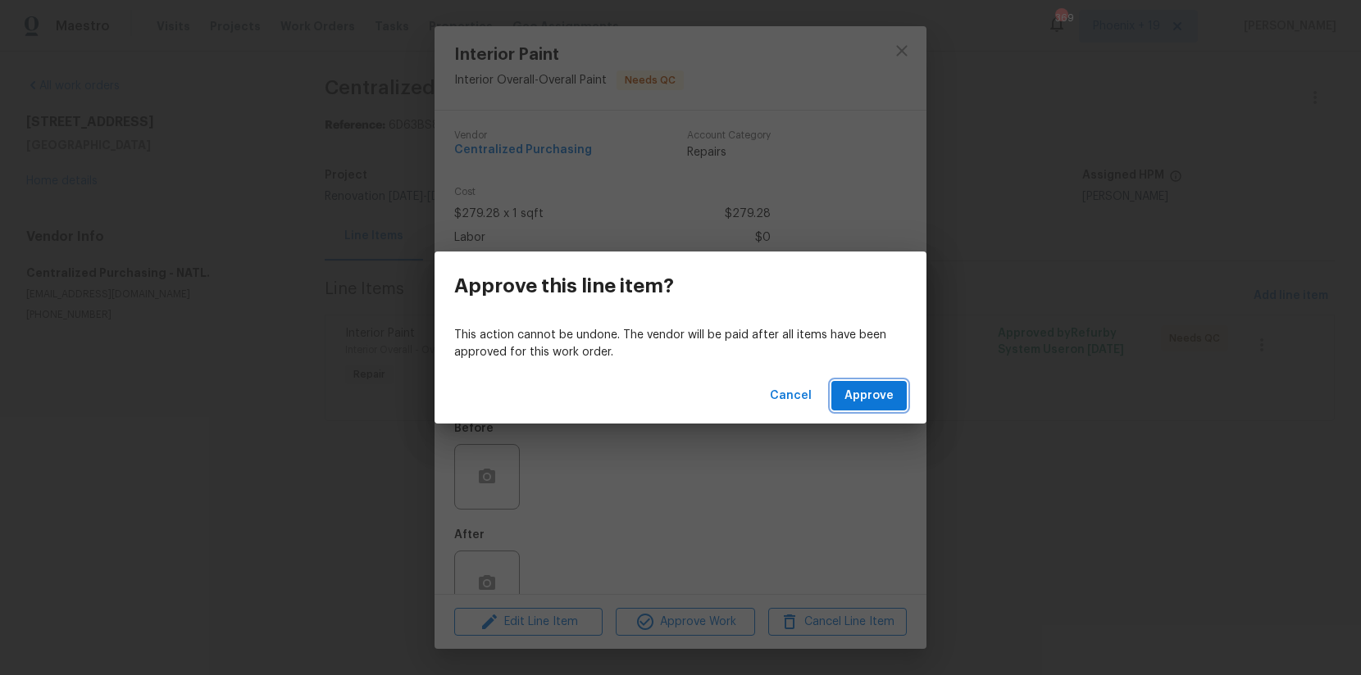
click at [896, 403] on button "Approve" at bounding box center [868, 396] width 75 height 30
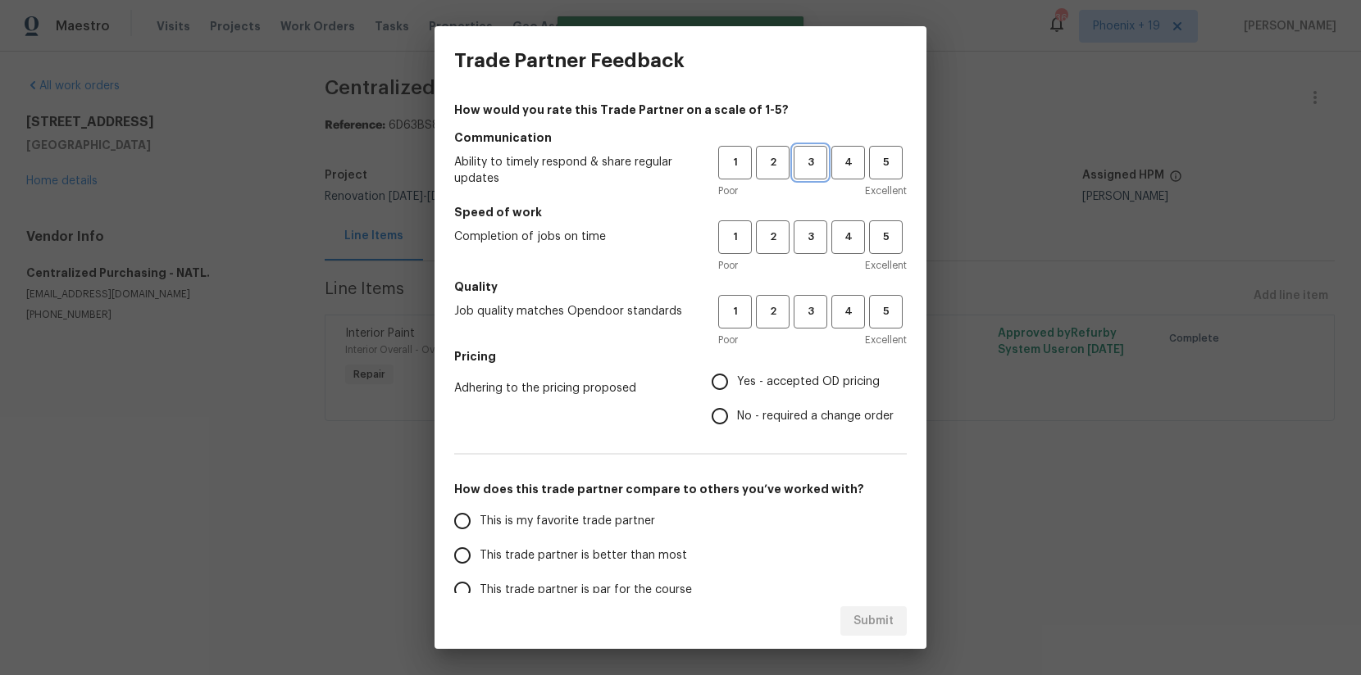
click at [807, 166] on span "3" at bounding box center [810, 162] width 30 height 19
click at [807, 247] on button "3" at bounding box center [811, 238] width 34 height 34
drag, startPoint x: 805, startPoint y: 307, endPoint x: 799, endPoint y: 319, distance: 13.6
click at [805, 307] on span "3" at bounding box center [810, 311] width 30 height 19
click at [769, 391] on label "Yes - accepted OD pricing" at bounding box center [798, 382] width 191 height 34
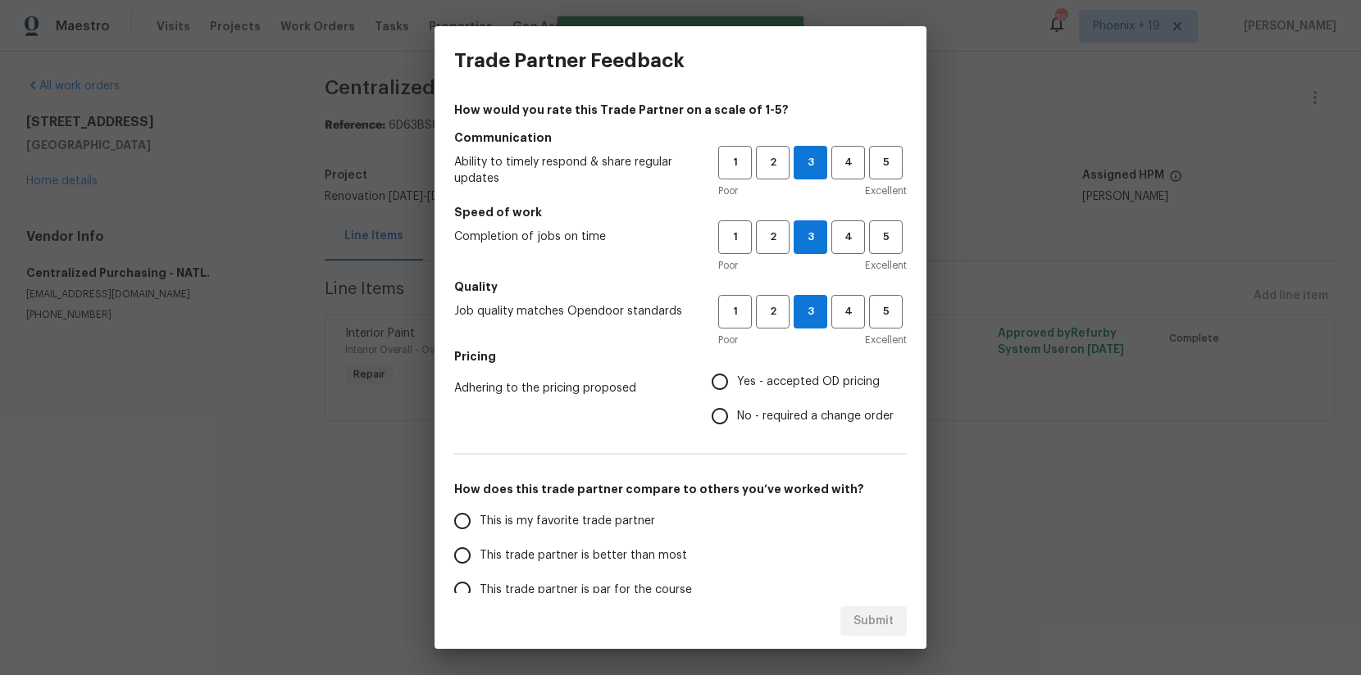
click at [737, 391] on input "Yes - accepted OD pricing" at bounding box center [720, 382] width 34 height 34
radio input "true"
click at [545, 518] on span "This is my favorite trade partner" at bounding box center [567, 521] width 175 height 17
click at [480, 518] on input "This is my favorite trade partner" at bounding box center [462, 521] width 34 height 34
click at [877, 615] on span "Submit" at bounding box center [873, 622] width 40 height 20
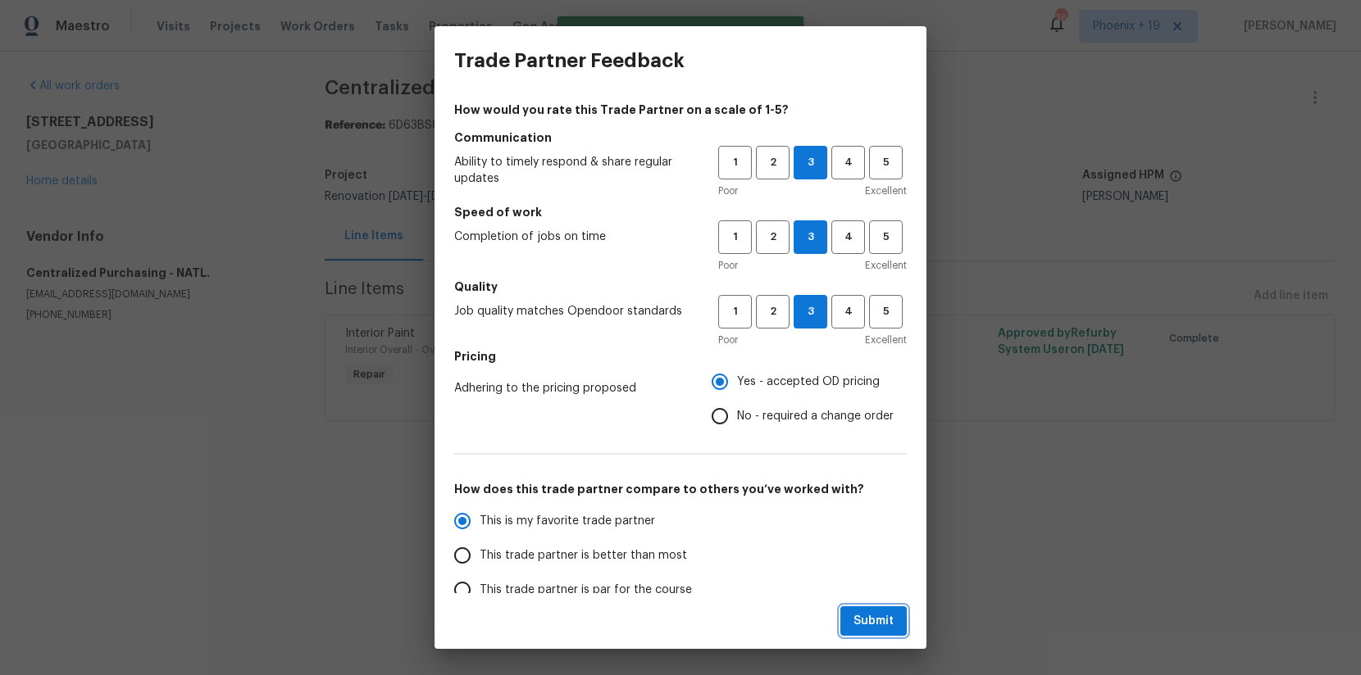
radio input "true"
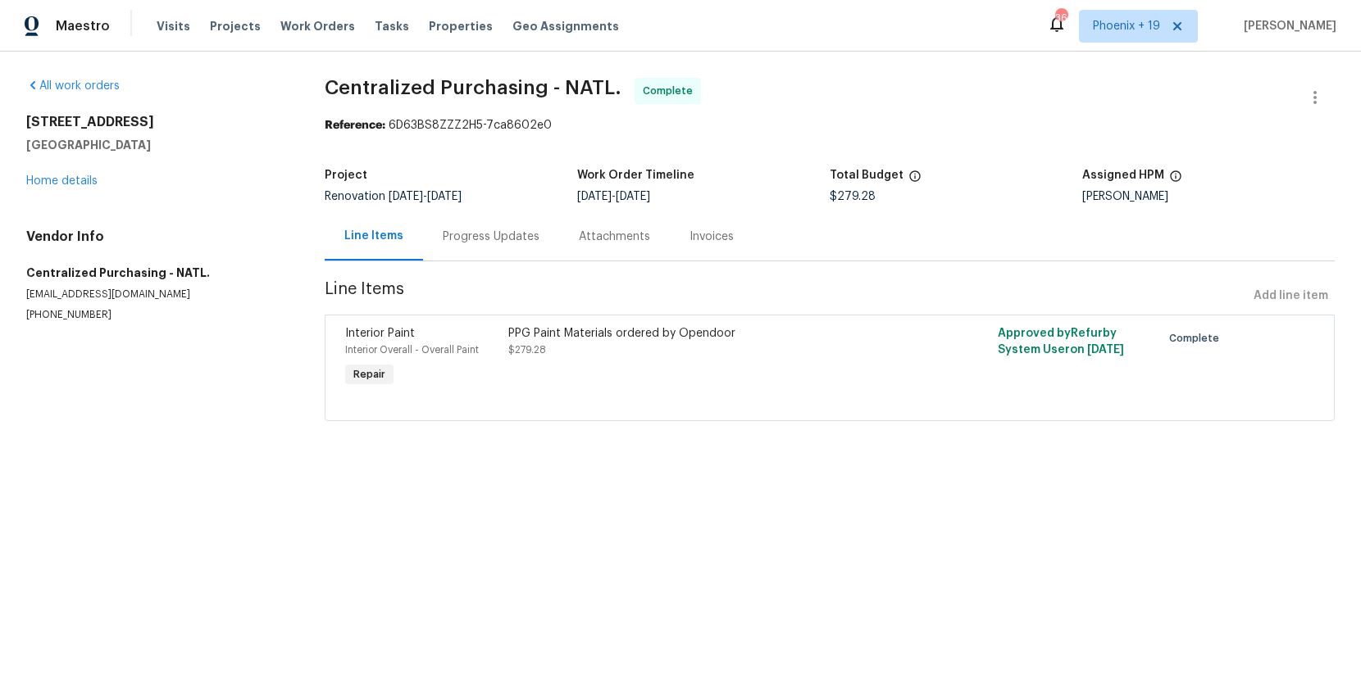
click at [888, 412] on div "Interior Paint Interior Overall - Overall Paint Repair PPG Paint Materials orde…" at bounding box center [830, 368] width 1010 height 107
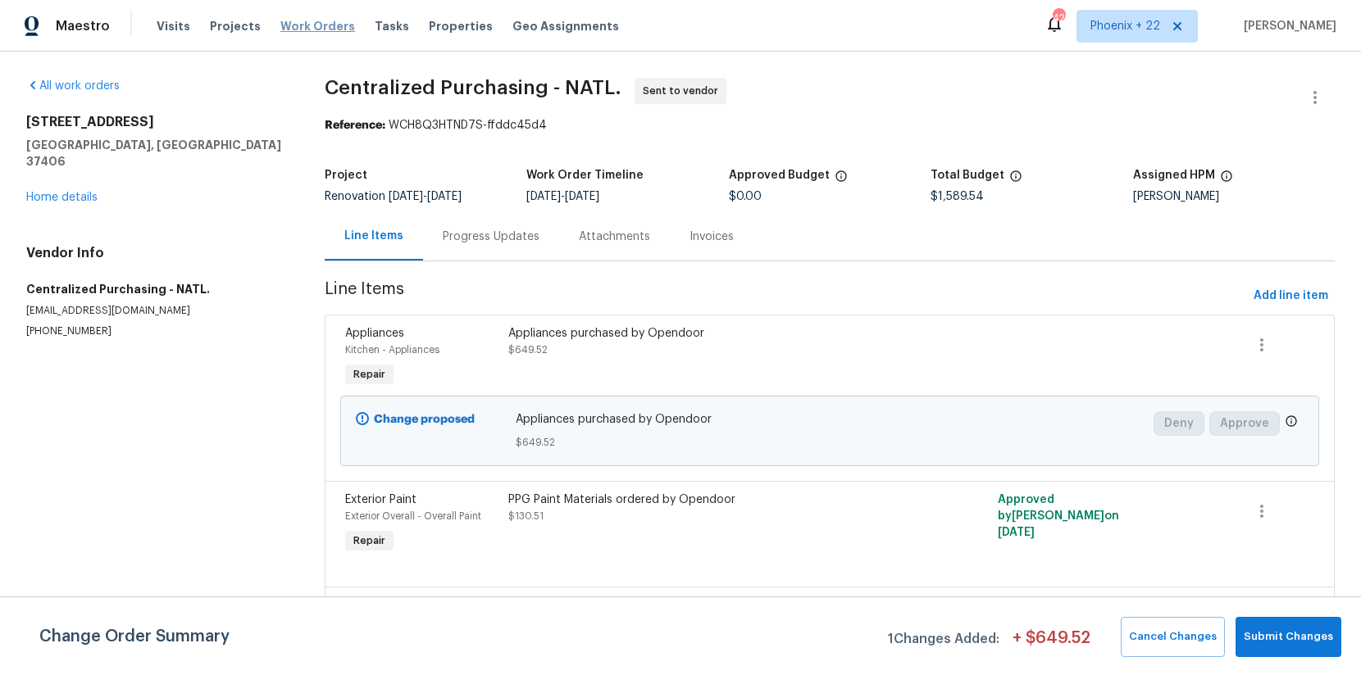
click at [330, 28] on span "Work Orders" at bounding box center [317, 26] width 75 height 16
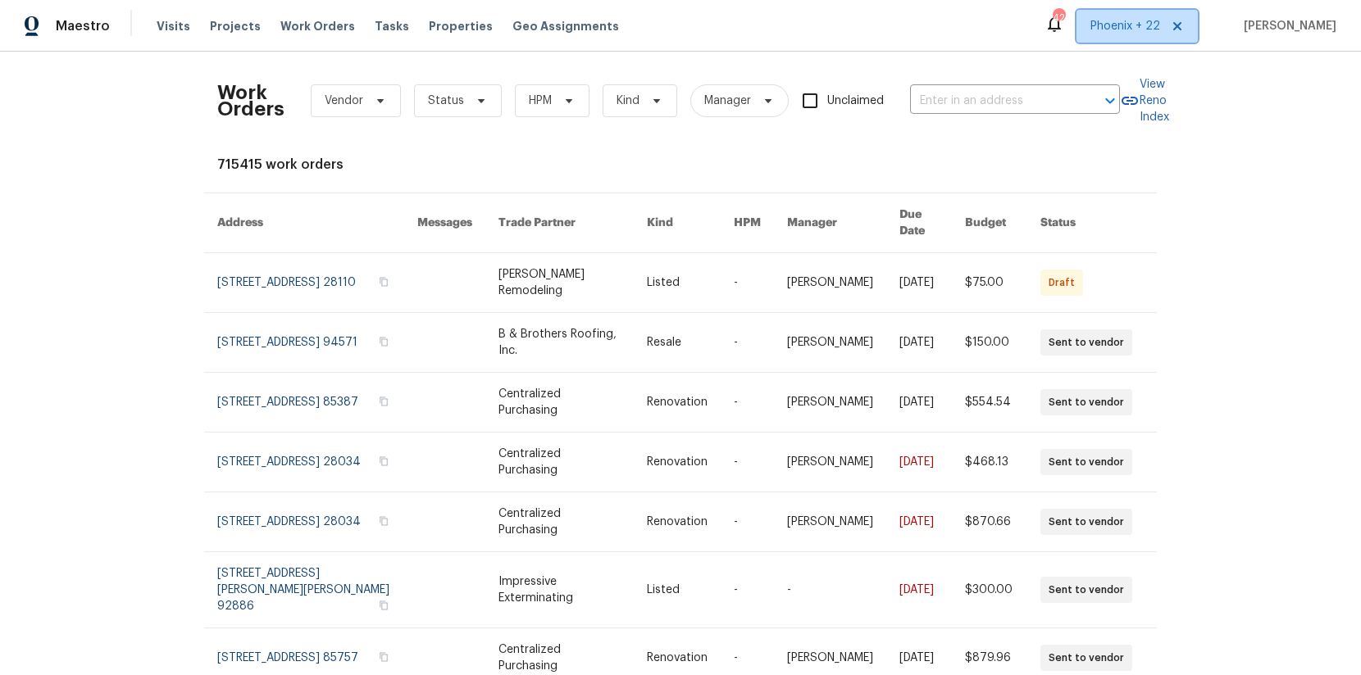
click at [1114, 27] on span "Phoenix + 22" at bounding box center [1125, 26] width 70 height 16
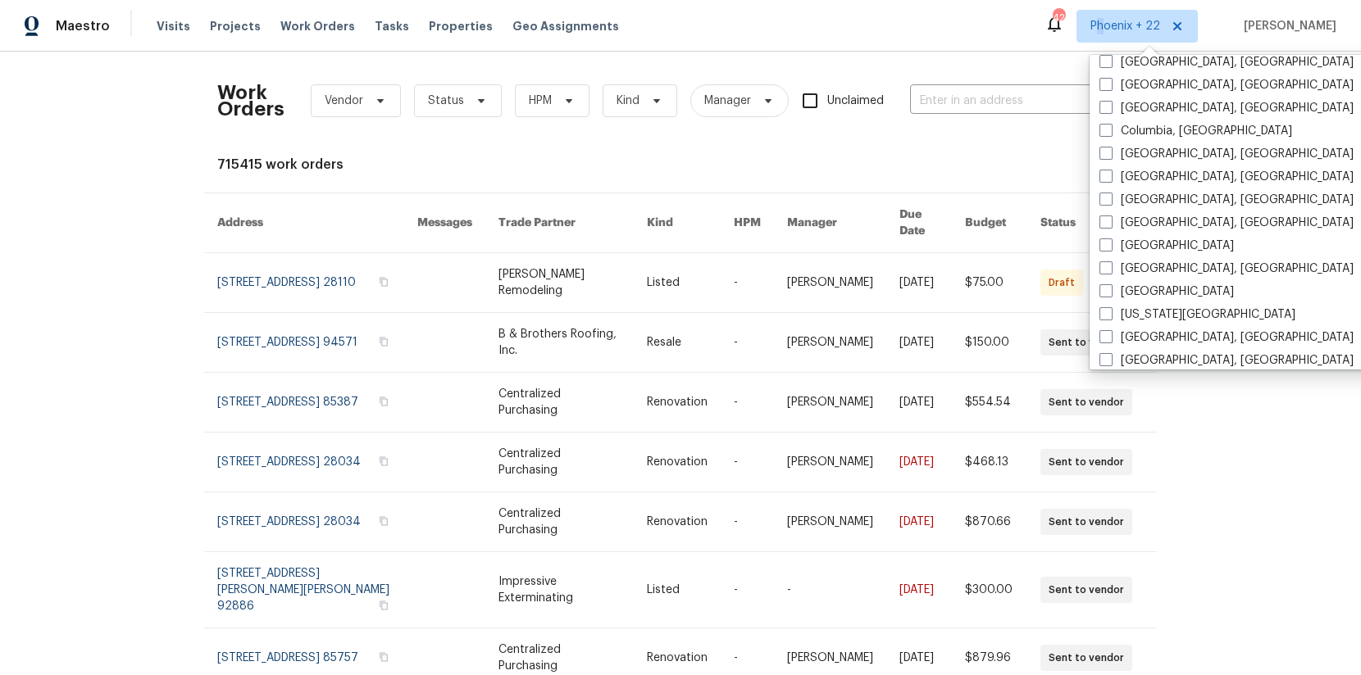
scroll to position [701, 0]
click at [1139, 146] on label "[GEOGRAPHIC_DATA], [GEOGRAPHIC_DATA]" at bounding box center [1226, 152] width 254 height 16
click at [1110, 146] on input "[GEOGRAPHIC_DATA], [GEOGRAPHIC_DATA]" at bounding box center [1104, 149] width 11 height 11
checkbox input "true"
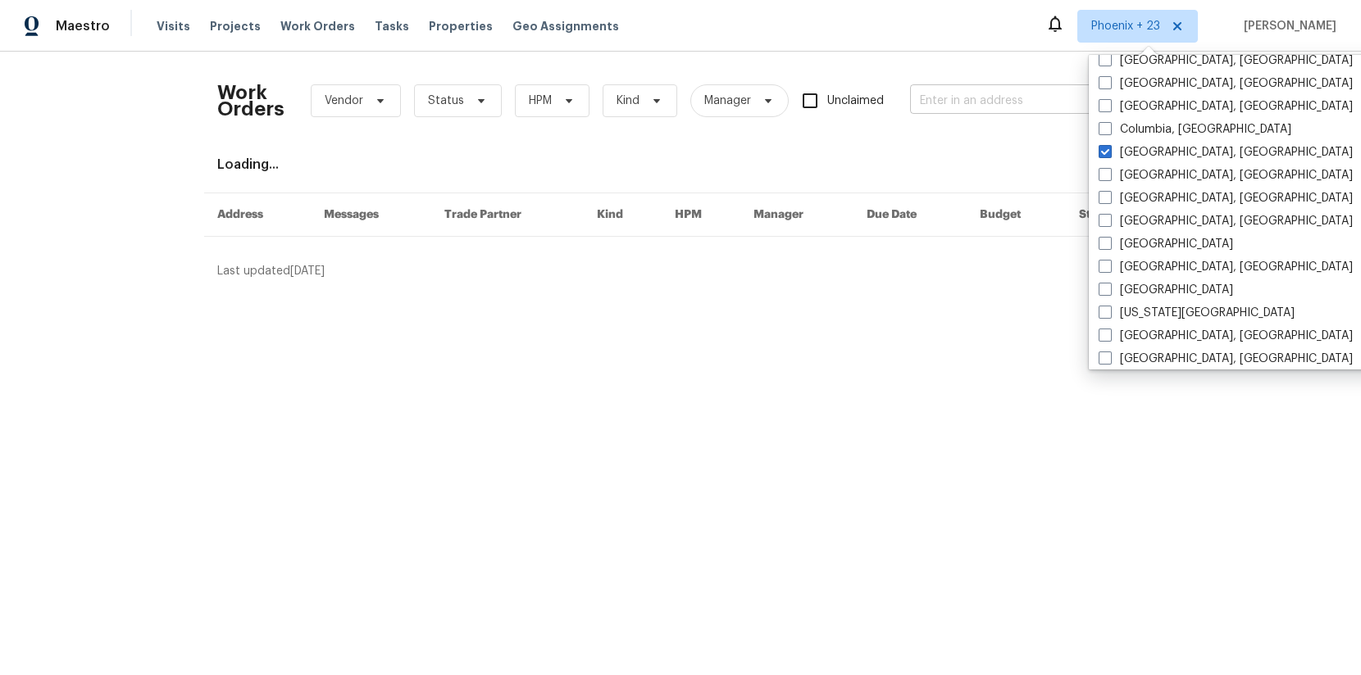
click at [986, 98] on input "text" at bounding box center [992, 101] width 164 height 25
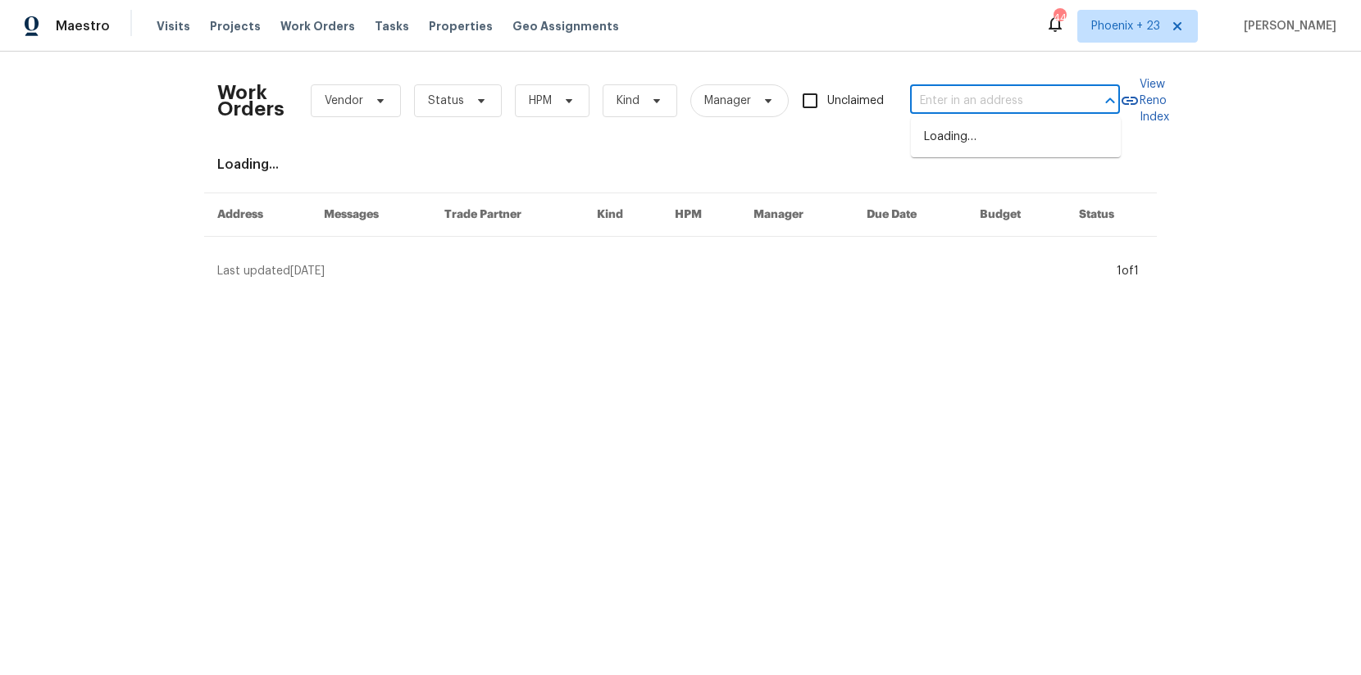
paste input "[STREET_ADDRESS]"
type input "[STREET_ADDRESS]"
click at [986, 133] on li "[STREET_ADDRESS]" at bounding box center [1016, 137] width 210 height 27
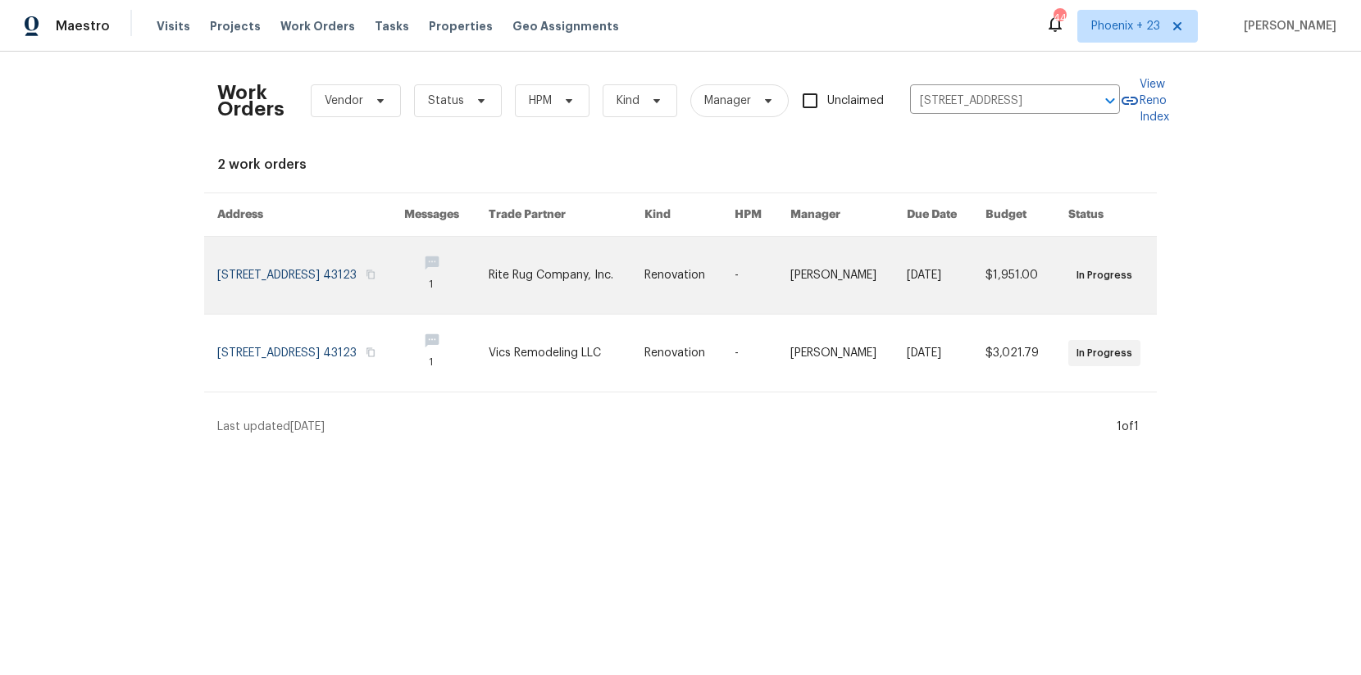
click at [489, 256] on link at bounding box center [446, 275] width 84 height 77
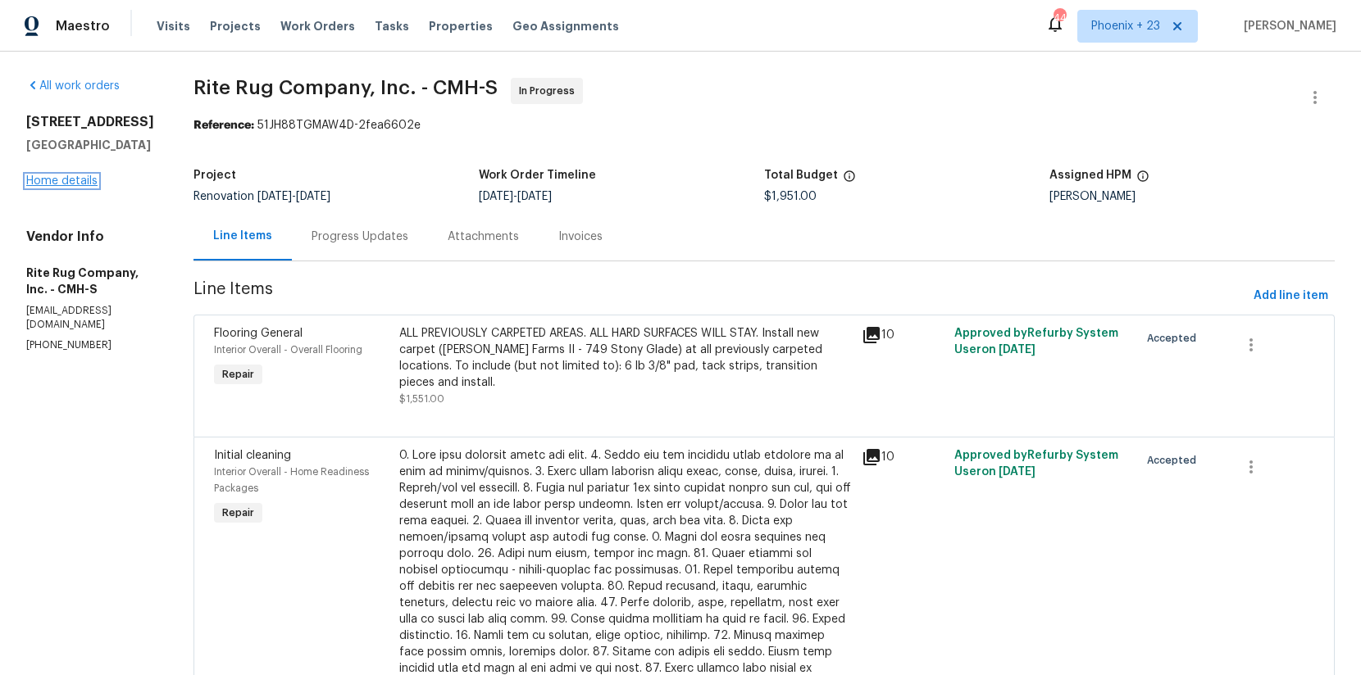
click at [81, 184] on link "Home details" at bounding box center [61, 180] width 71 height 11
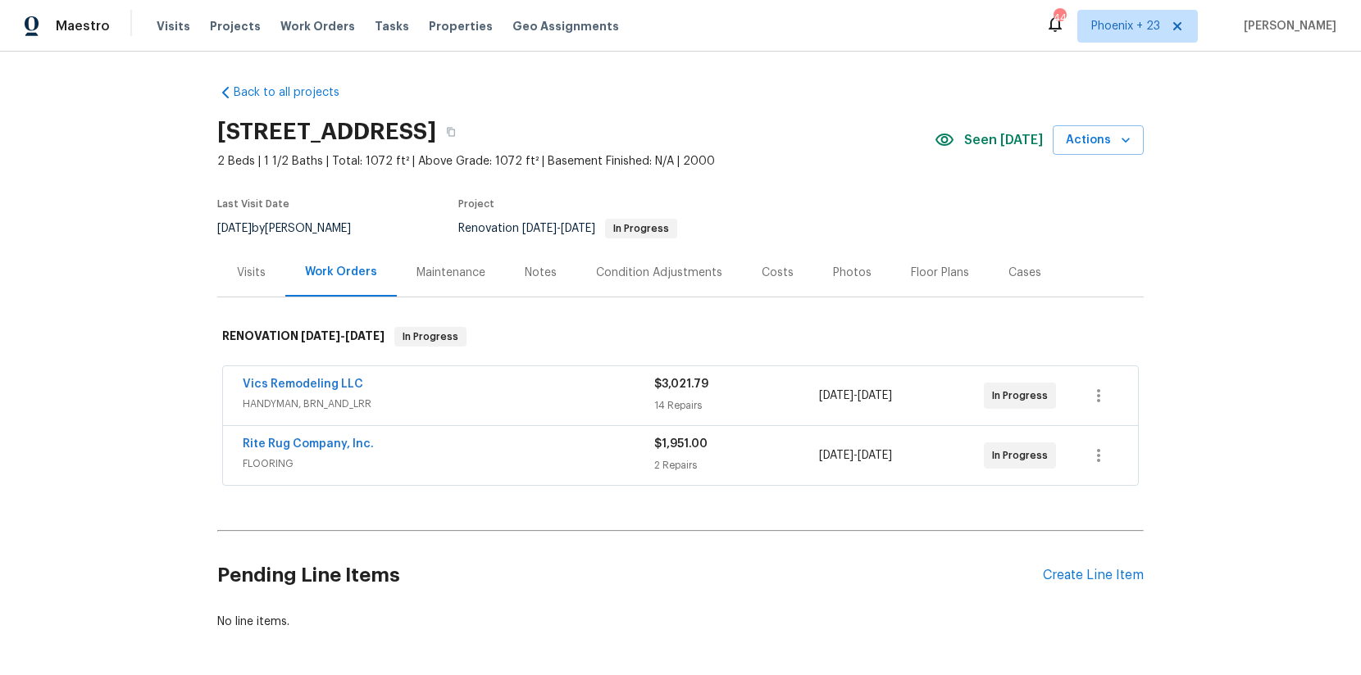
click at [257, 286] on div "Visits" at bounding box center [251, 272] width 68 height 48
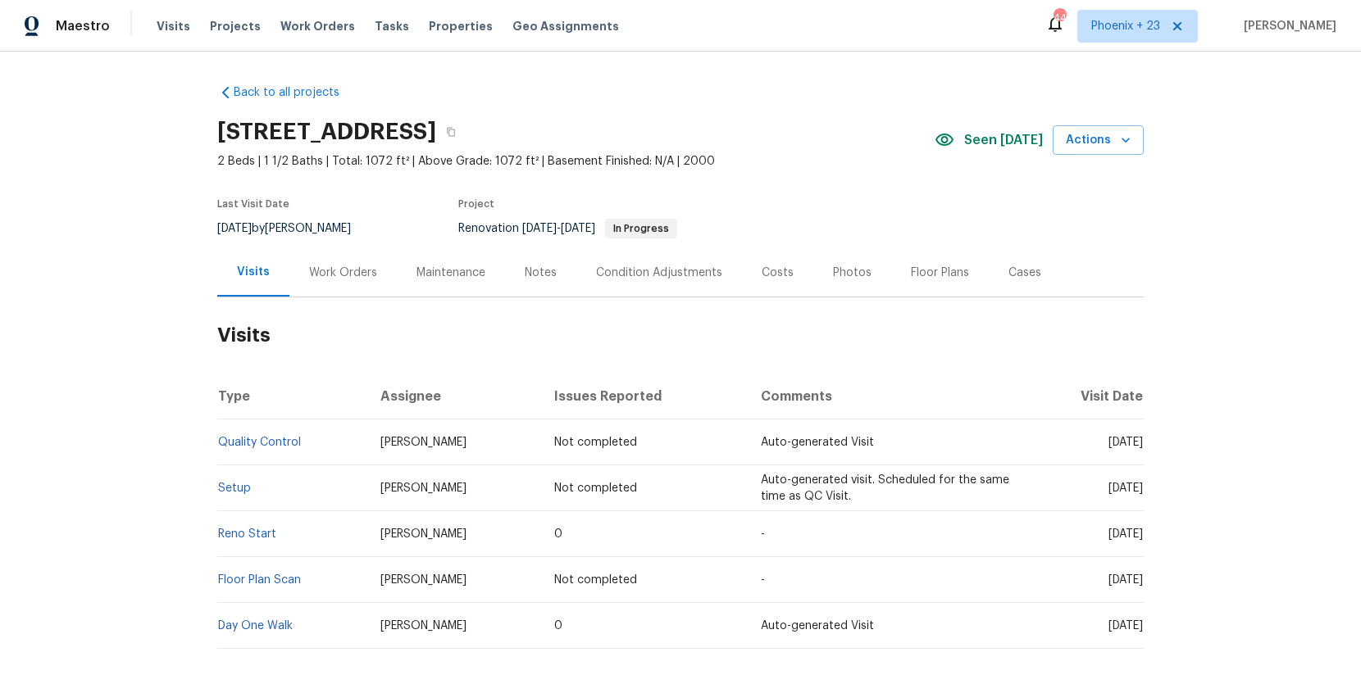
click at [316, 281] on div "Work Orders" at bounding box center [342, 272] width 107 height 48
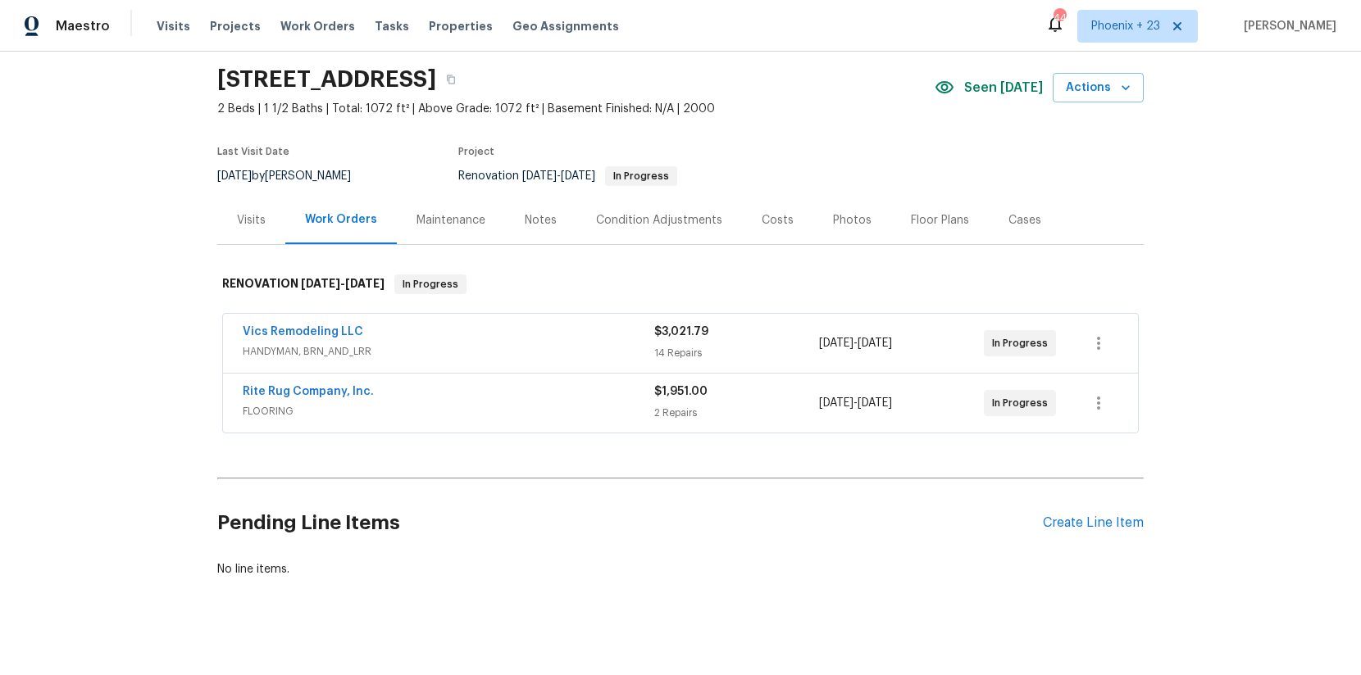
scroll to position [66, 0]
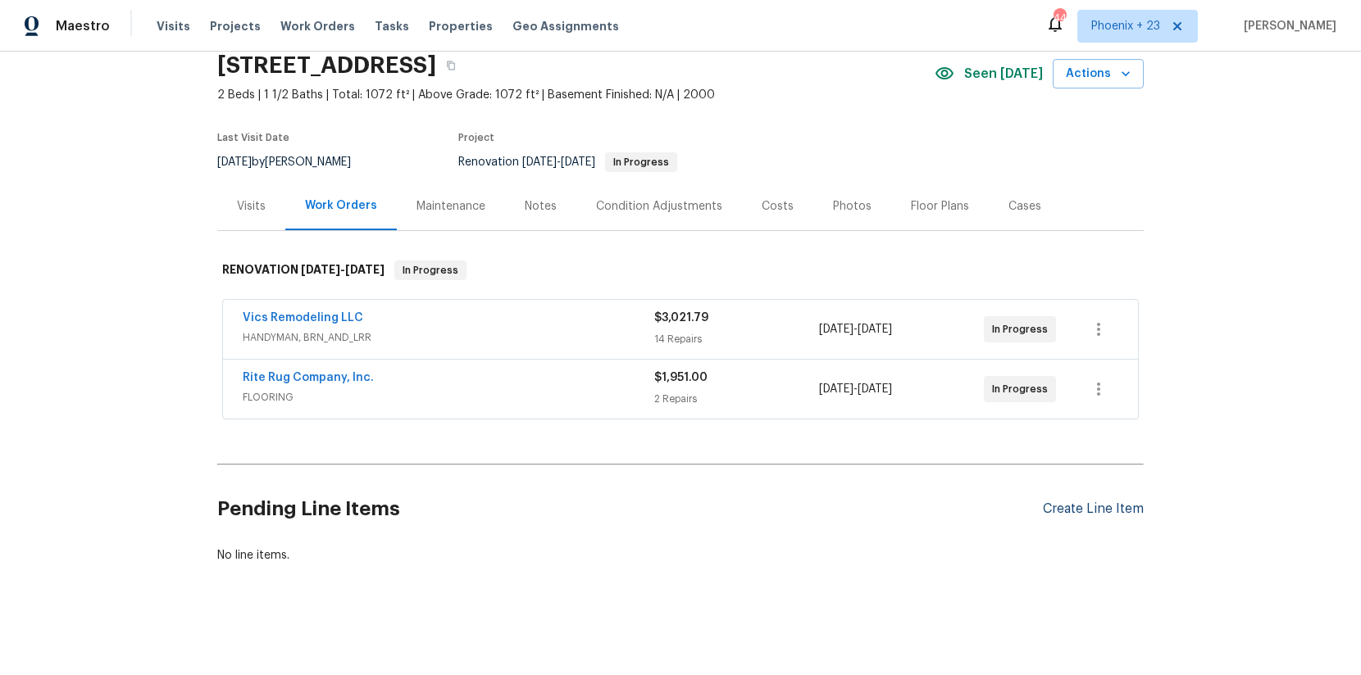
click at [1076, 507] on div "Create Line Item" at bounding box center [1093, 510] width 101 height 16
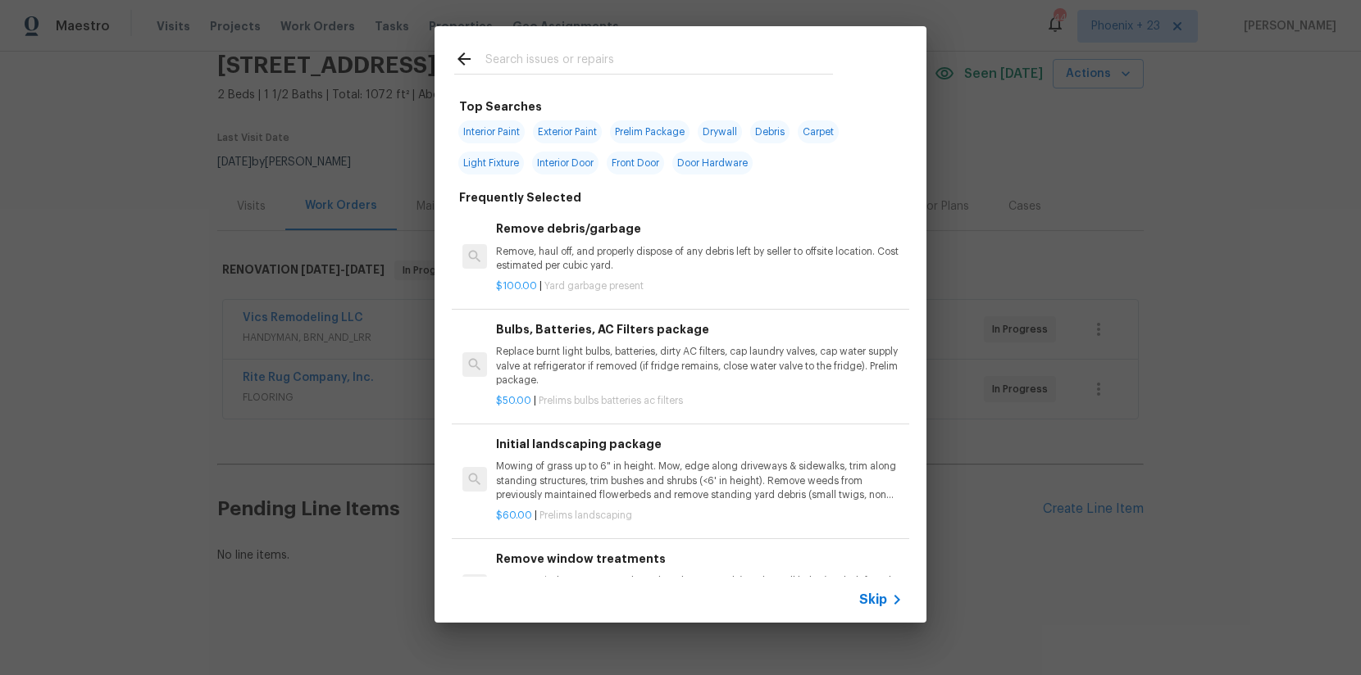
click at [604, 68] on input "text" at bounding box center [659, 61] width 348 height 25
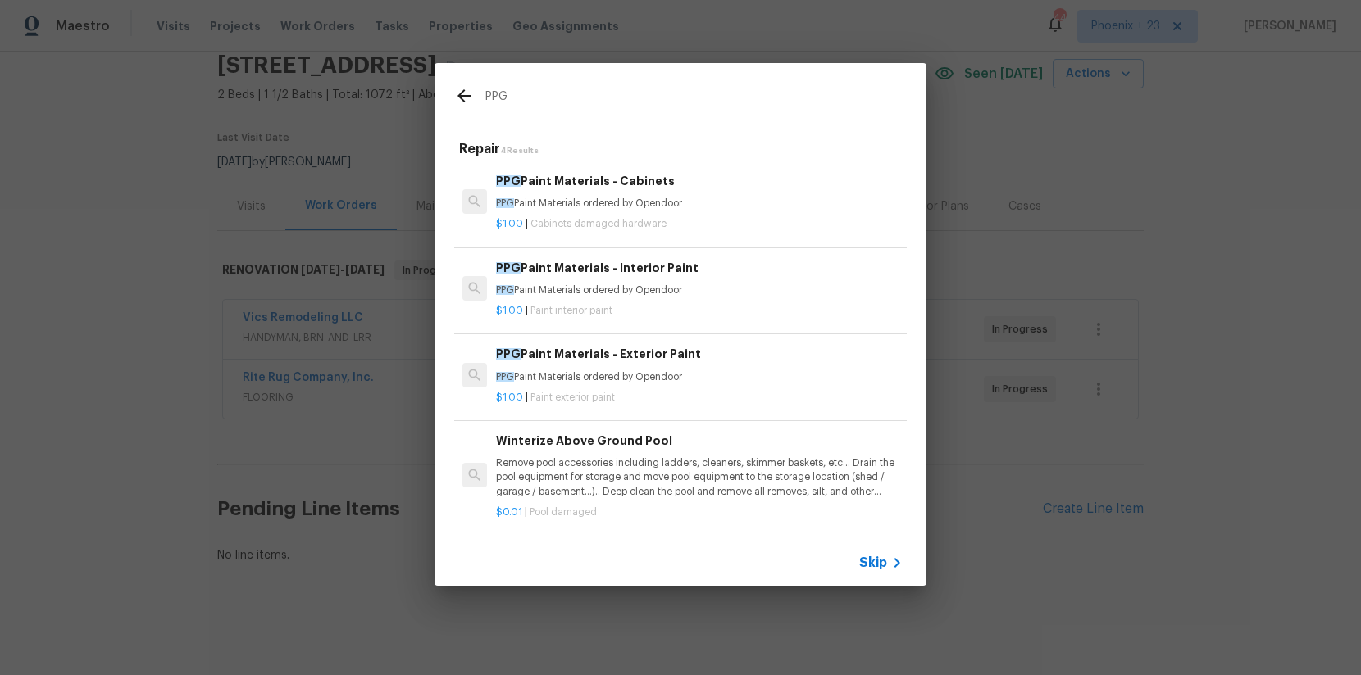
type input "PPG"
click at [729, 319] on div "PPG Paint Materials - Interior Paint PPG Paint Materials ordered by Opendoor $1…" at bounding box center [700, 289] width 412 height 65
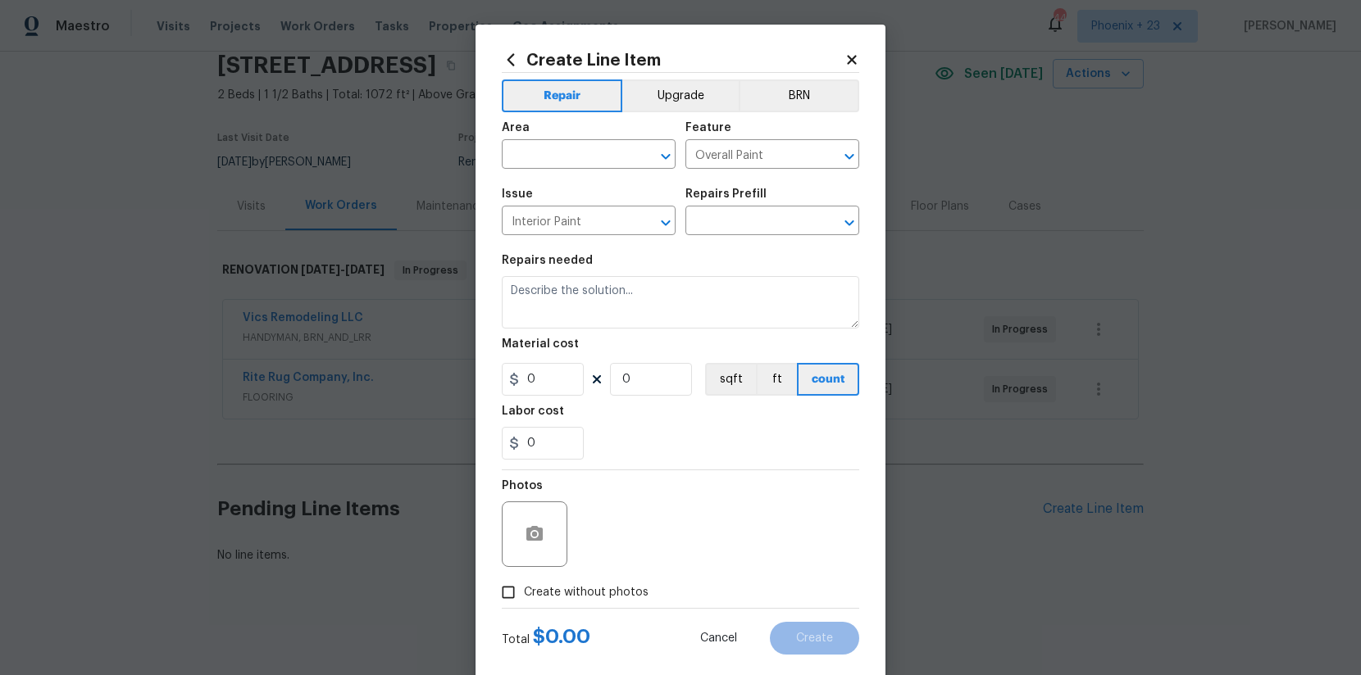
type input "PPG Paint Materials - Interior Paint $1.00"
type textarea "PPG Paint Materials ordered by Opendoor"
type input "1"
click at [566, 168] on span "Area ​" at bounding box center [589, 145] width 174 height 66
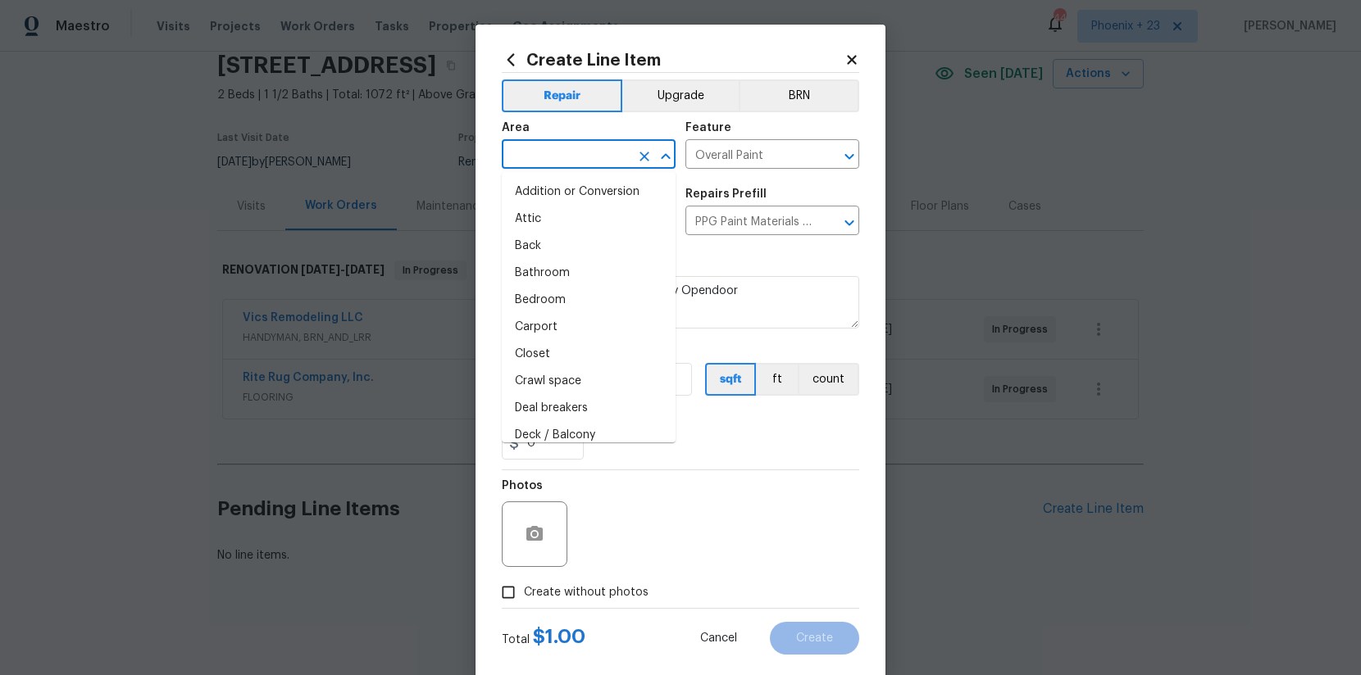
click at [566, 168] on body "Maestro Visits Projects Work Orders Tasks Properties Geo Assignments 444 [GEOGR…" at bounding box center [680, 337] width 1361 height 675
click at [569, 154] on input "text" at bounding box center [566, 155] width 128 height 25
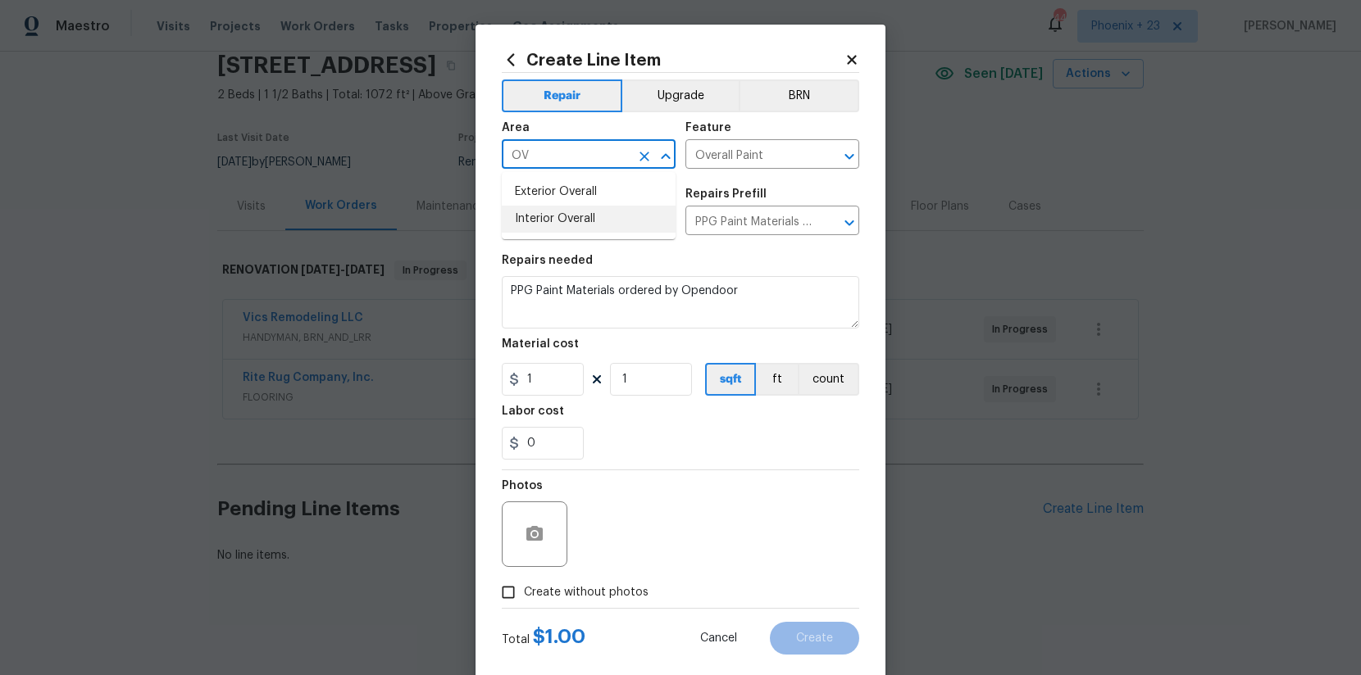
click at [588, 212] on li "Interior Overall" at bounding box center [589, 219] width 174 height 27
type input "Crawl space"
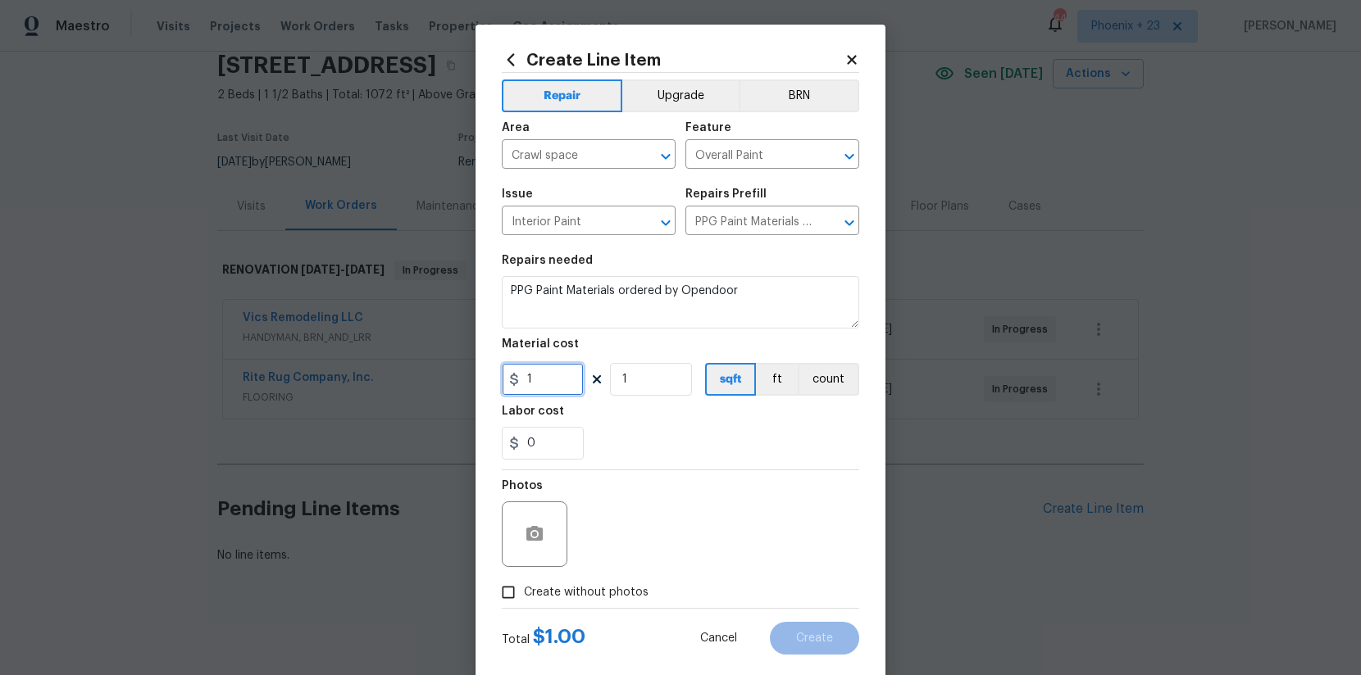
drag, startPoint x: 544, startPoint y: 384, endPoint x: 501, endPoint y: 380, distance: 43.7
click at [502, 380] on input "1" at bounding box center [543, 379] width 82 height 33
click at [540, 380] on input "1" at bounding box center [543, 379] width 82 height 33
drag, startPoint x: 540, startPoint y: 380, endPoint x: 524, endPoint y: 377, distance: 16.6
click at [524, 377] on input "1" at bounding box center [543, 379] width 82 height 33
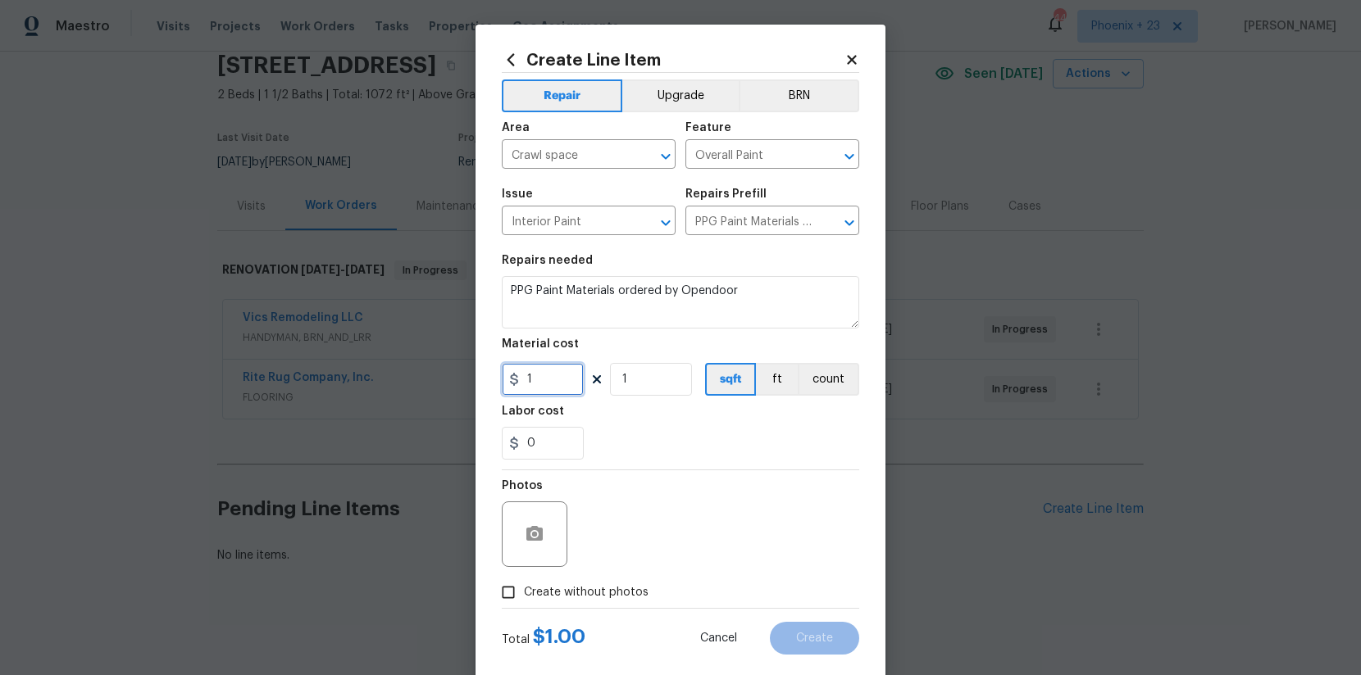
click at [553, 384] on input "1" at bounding box center [543, 379] width 82 height 33
drag, startPoint x: 554, startPoint y: 383, endPoint x: 513, endPoint y: 371, distance: 42.6
click at [516, 375] on div "1" at bounding box center [543, 379] width 82 height 33
type input "376.87"
drag, startPoint x: 603, startPoint y: 582, endPoint x: 630, endPoint y: 580, distance: 26.3
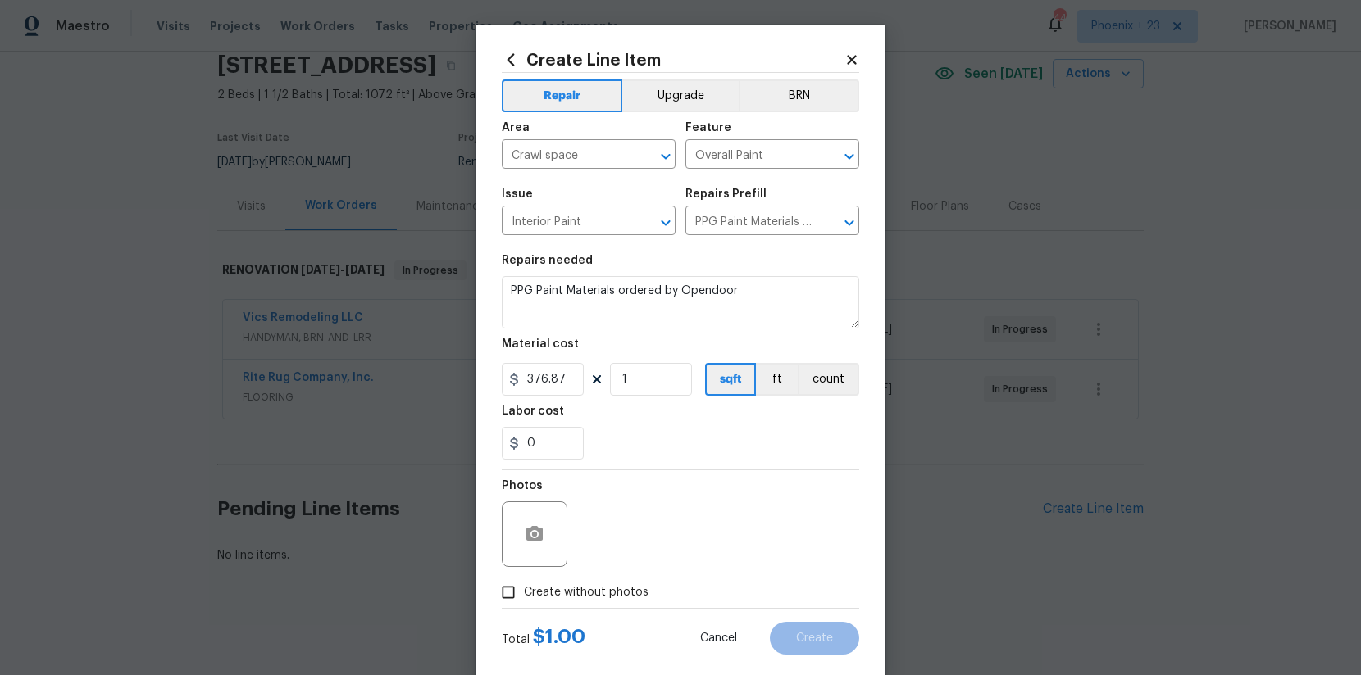
click at [603, 583] on label "Create without photos" at bounding box center [571, 592] width 156 height 31
click at [524, 583] on input "Create without photos" at bounding box center [508, 592] width 31 height 31
drag, startPoint x: 630, startPoint y: 598, endPoint x: 635, endPoint y: 575, distance: 23.7
click at [630, 598] on span "Create without photos" at bounding box center [586, 593] width 125 height 17
click at [524, 598] on input "Create without photos" at bounding box center [508, 592] width 31 height 31
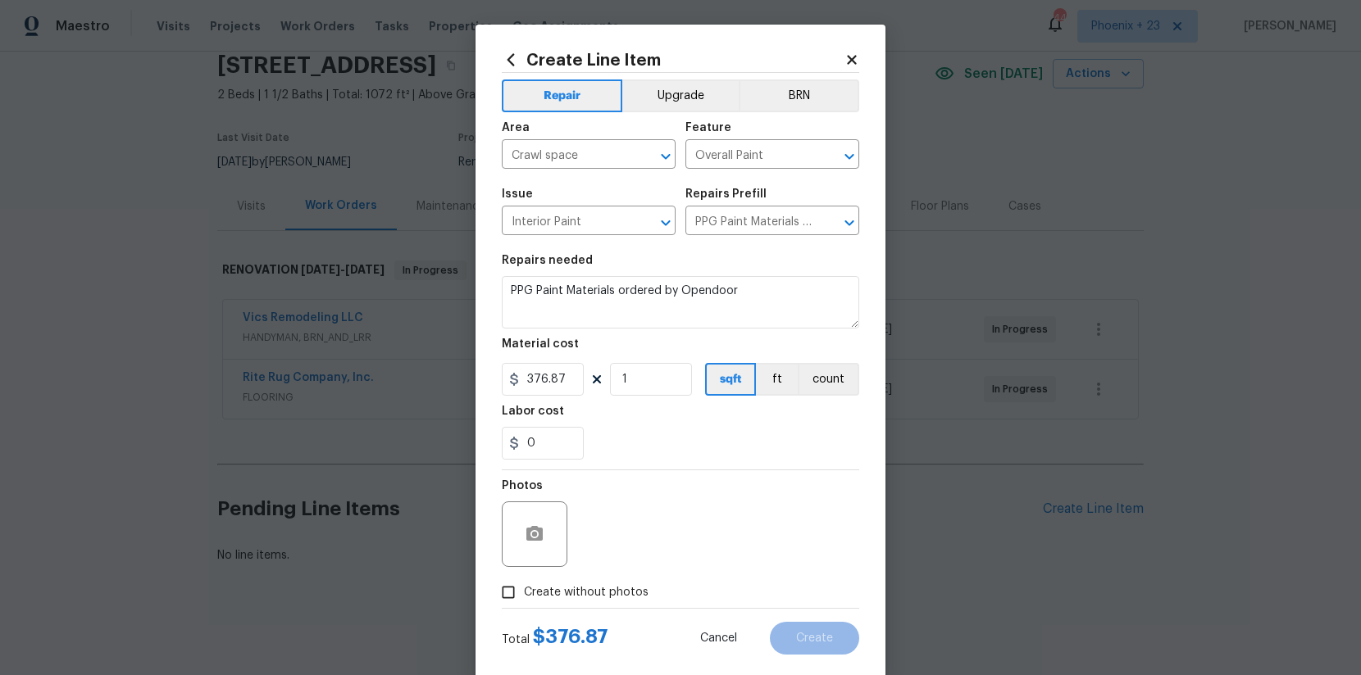
drag, startPoint x: 631, startPoint y: 601, endPoint x: 631, endPoint y: 587, distance: 13.9
click at [631, 592] on label "Create without photos" at bounding box center [571, 592] width 156 height 31
click at [524, 592] on input "Create without photos" at bounding box center [508, 592] width 31 height 31
checkbox input "true"
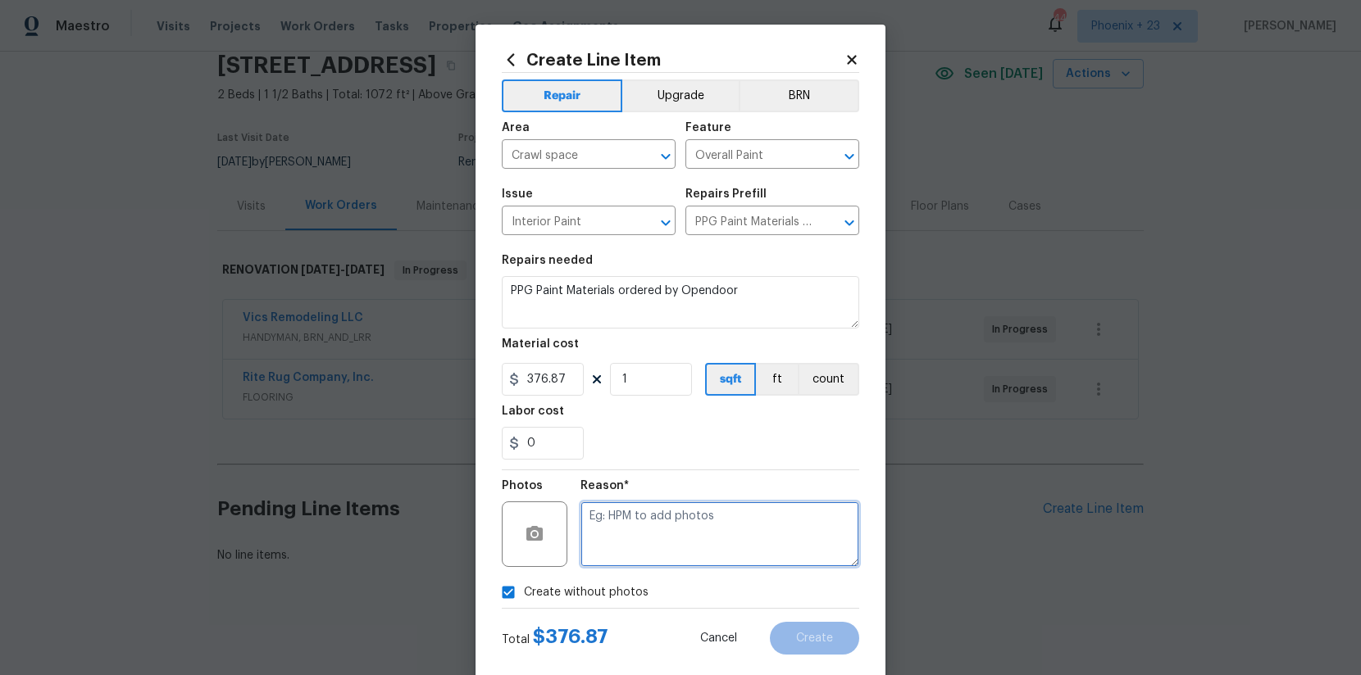
click at [638, 549] on textarea at bounding box center [719, 535] width 279 height 66
type textarea "NA"
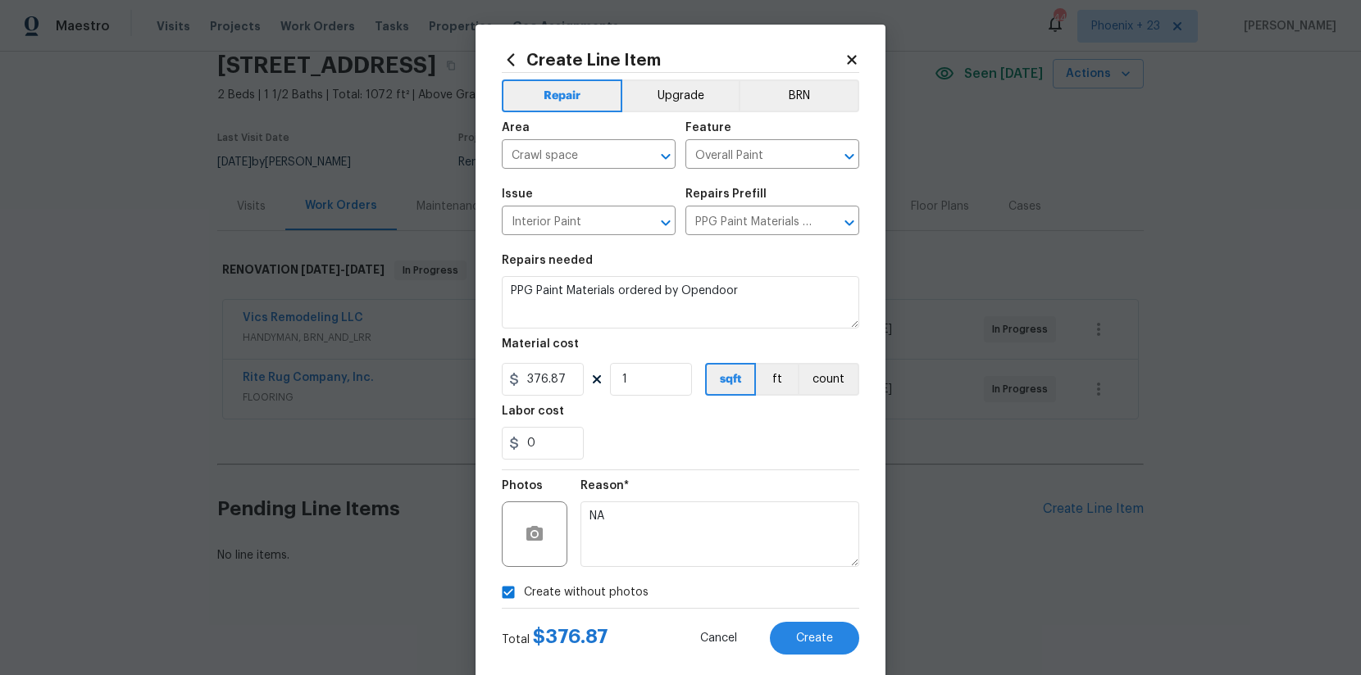
click at [657, 462] on section "Repairs needed PPG Paint Materials ordered by Opendoor Material cost 376.87 1 s…" at bounding box center [680, 357] width 357 height 225
click at [844, 647] on button "Create" at bounding box center [814, 638] width 89 height 33
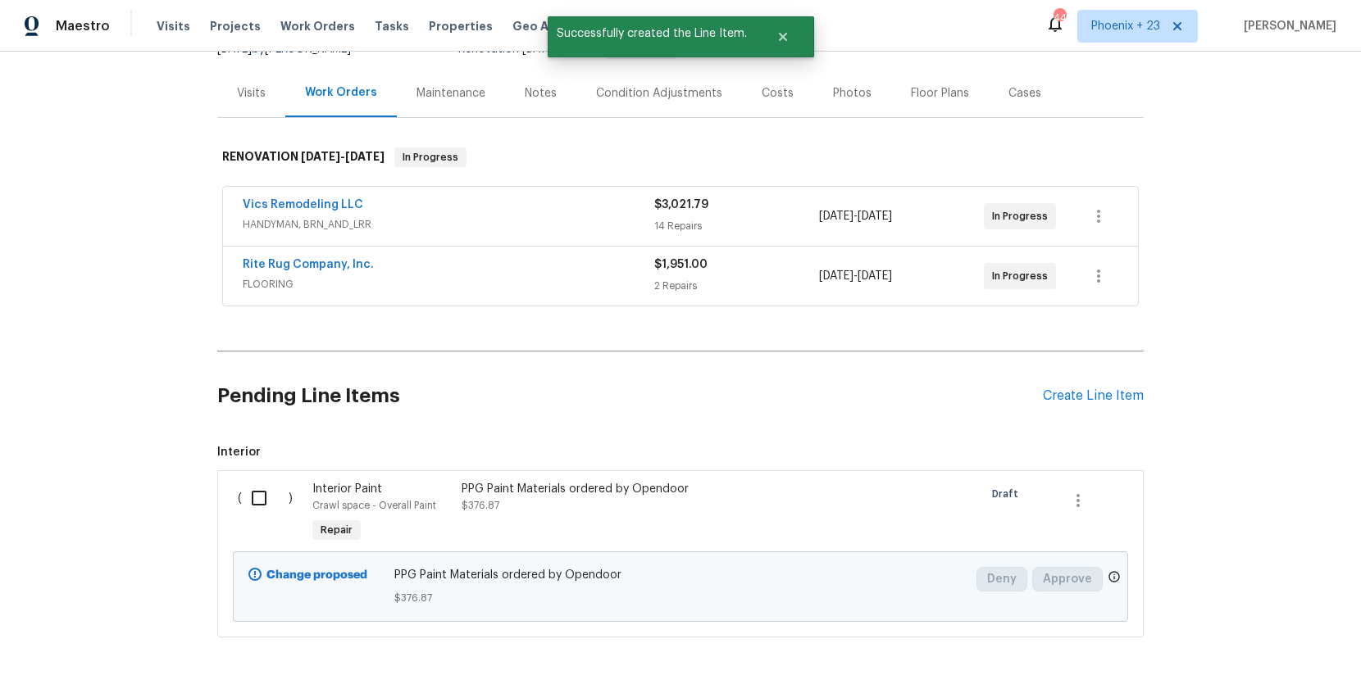
scroll to position [253, 0]
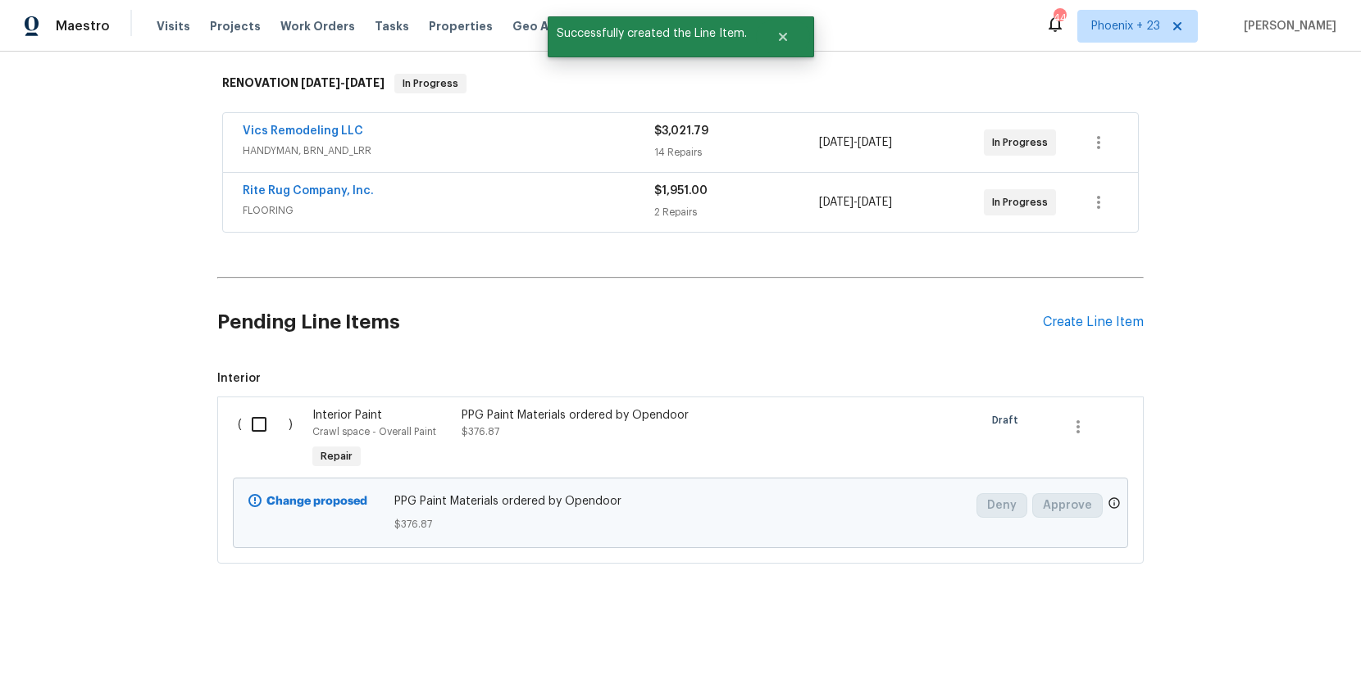
drag, startPoint x: 259, startPoint y: 426, endPoint x: 418, endPoint y: 475, distance: 166.5
click at [262, 427] on input "checkbox" at bounding box center [265, 424] width 47 height 34
checkbox input "true"
click at [1246, 650] on div "Cancel (1) Item Create Work Order" at bounding box center [680, 635] width 1361 height 84
click at [1254, 632] on span "Create Work Order" at bounding box center [1266, 635] width 109 height 20
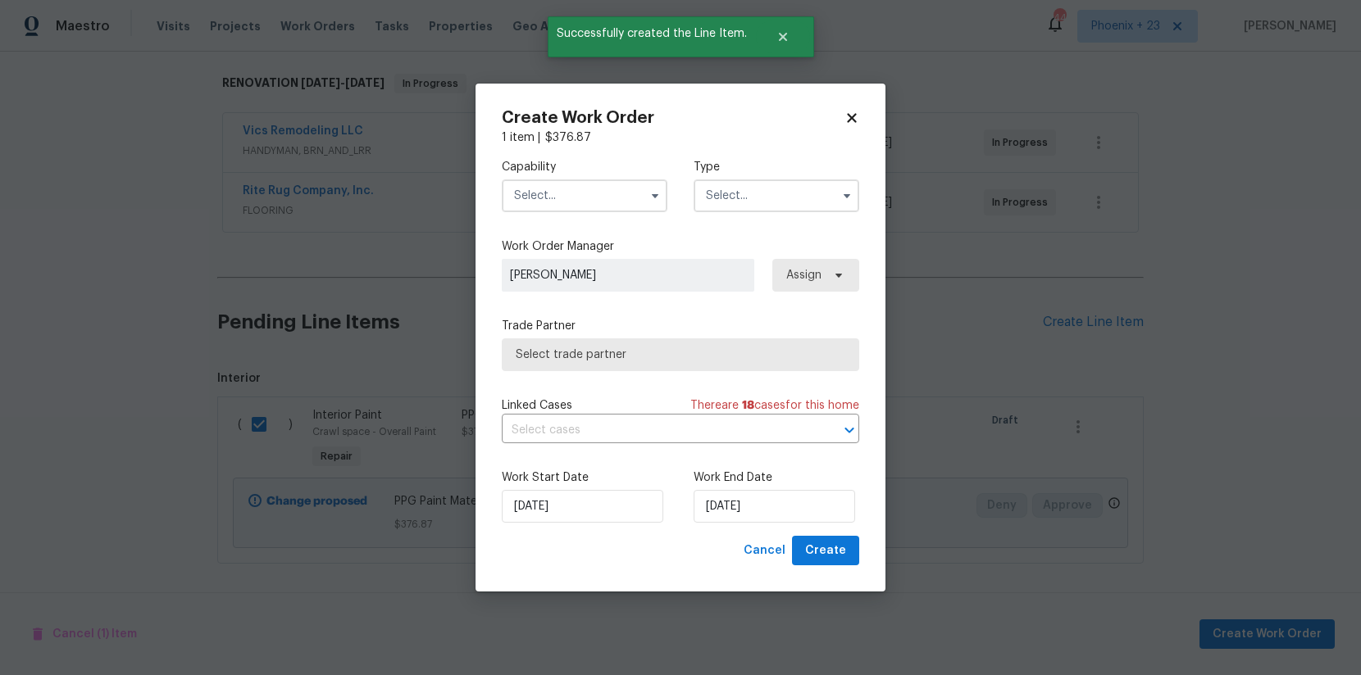
drag, startPoint x: 573, startPoint y: 180, endPoint x: 571, endPoint y: 208, distance: 28.8
click at [573, 180] on input "text" at bounding box center [585, 196] width 166 height 33
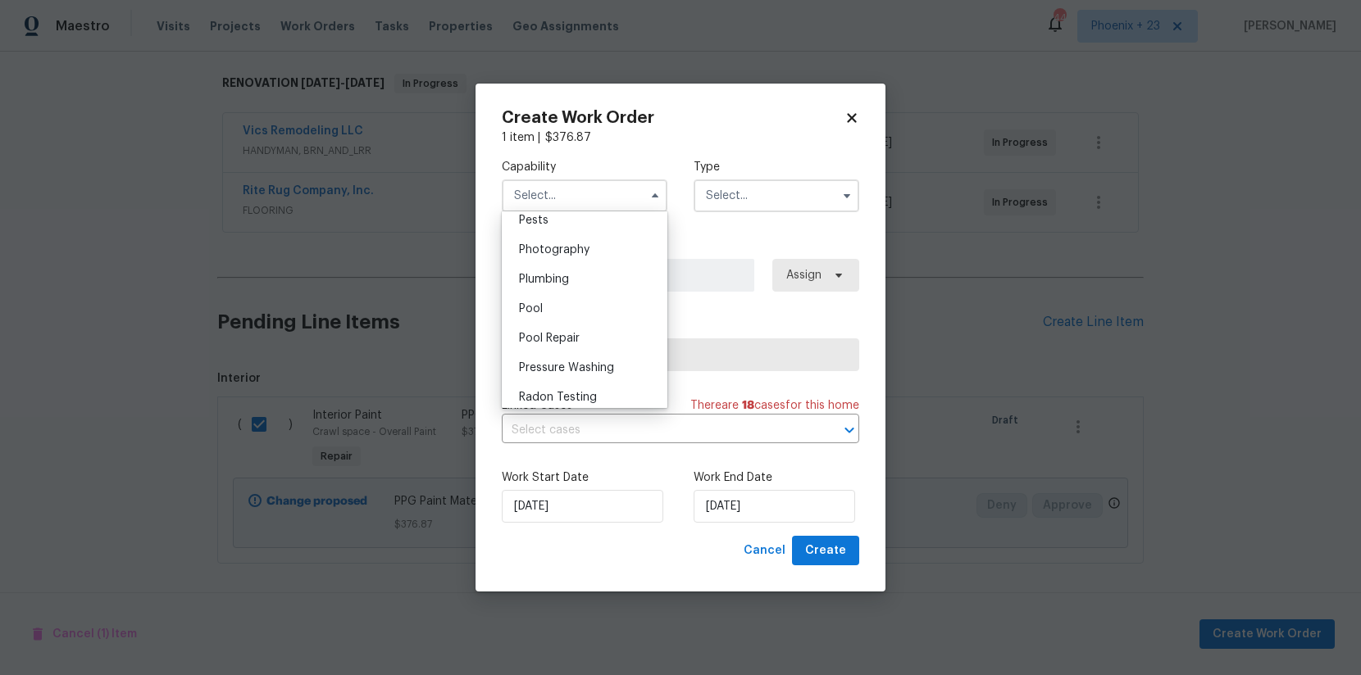
scroll to position [1339, 0]
click at [572, 264] on div "Painting" at bounding box center [584, 269] width 157 height 30
type input "Painting"
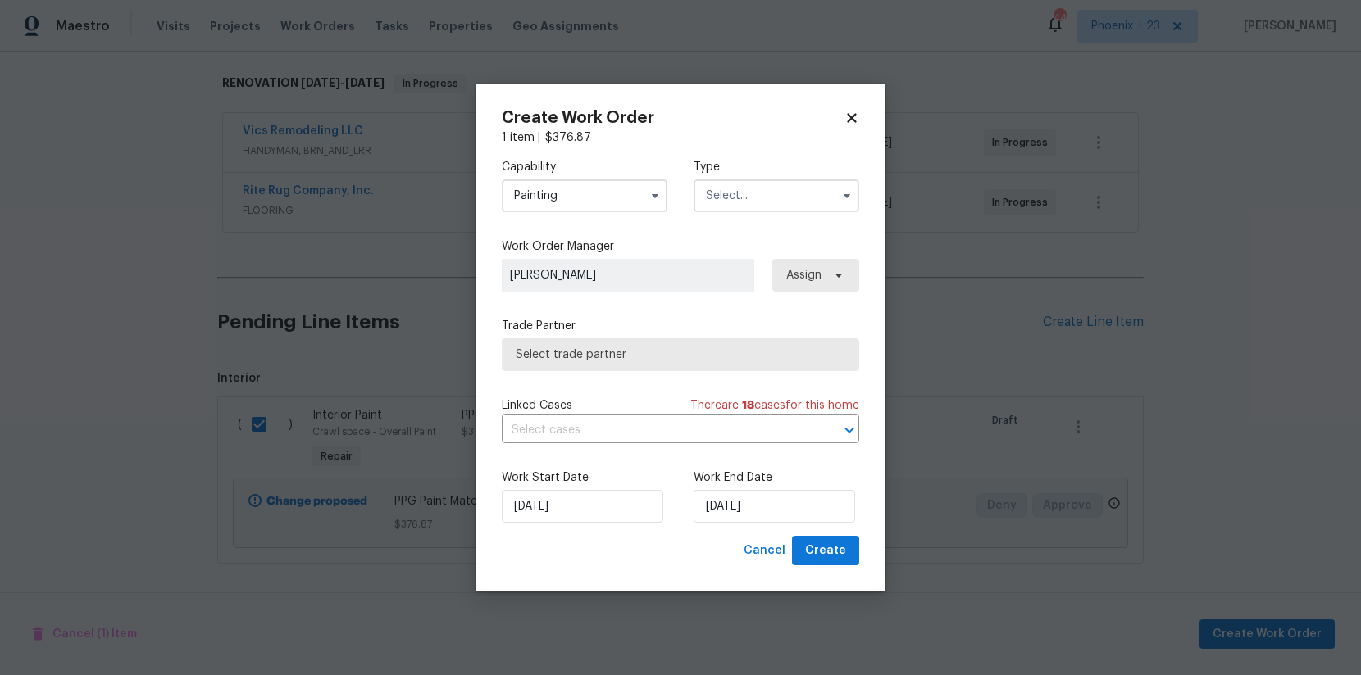
drag, startPoint x: 752, startPoint y: 186, endPoint x: 754, endPoint y: 209, distance: 23.1
click at [753, 189] on input "text" at bounding box center [777, 196] width 166 height 33
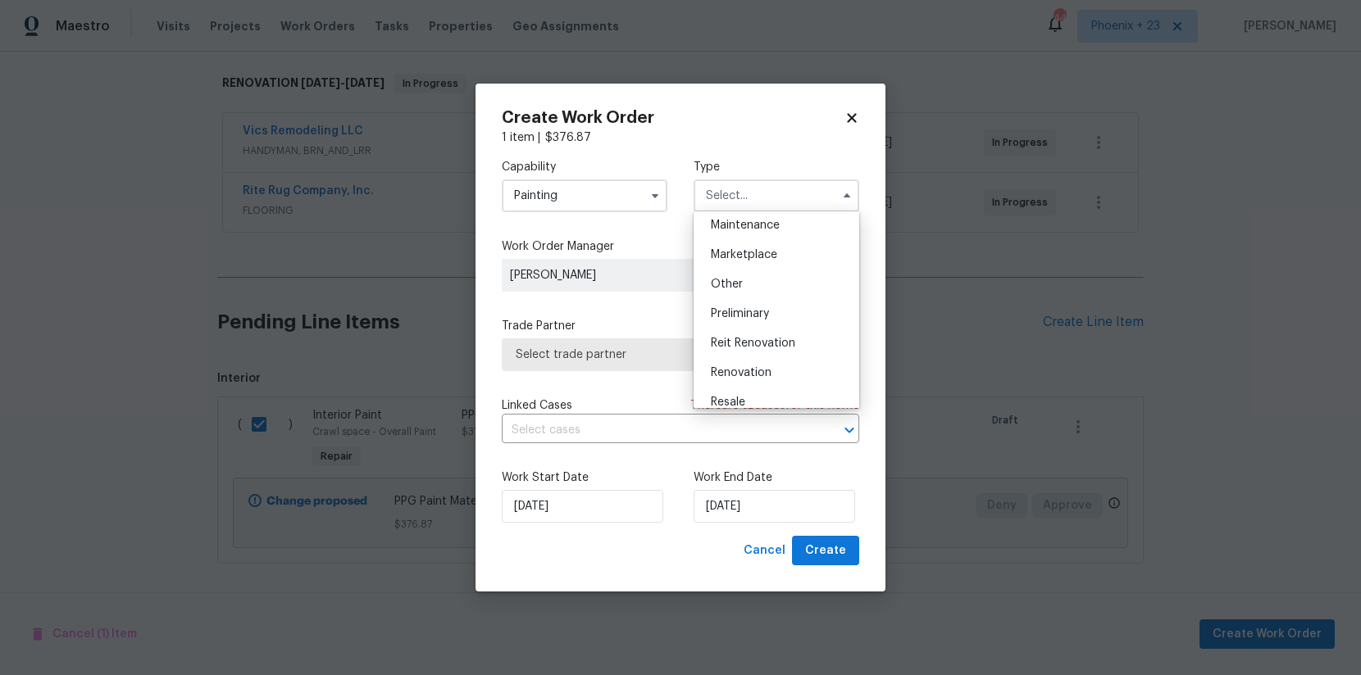
scroll to position [372, 0]
click at [766, 276] on span "Renovation" at bounding box center [741, 271] width 61 height 11
type input "Renovation"
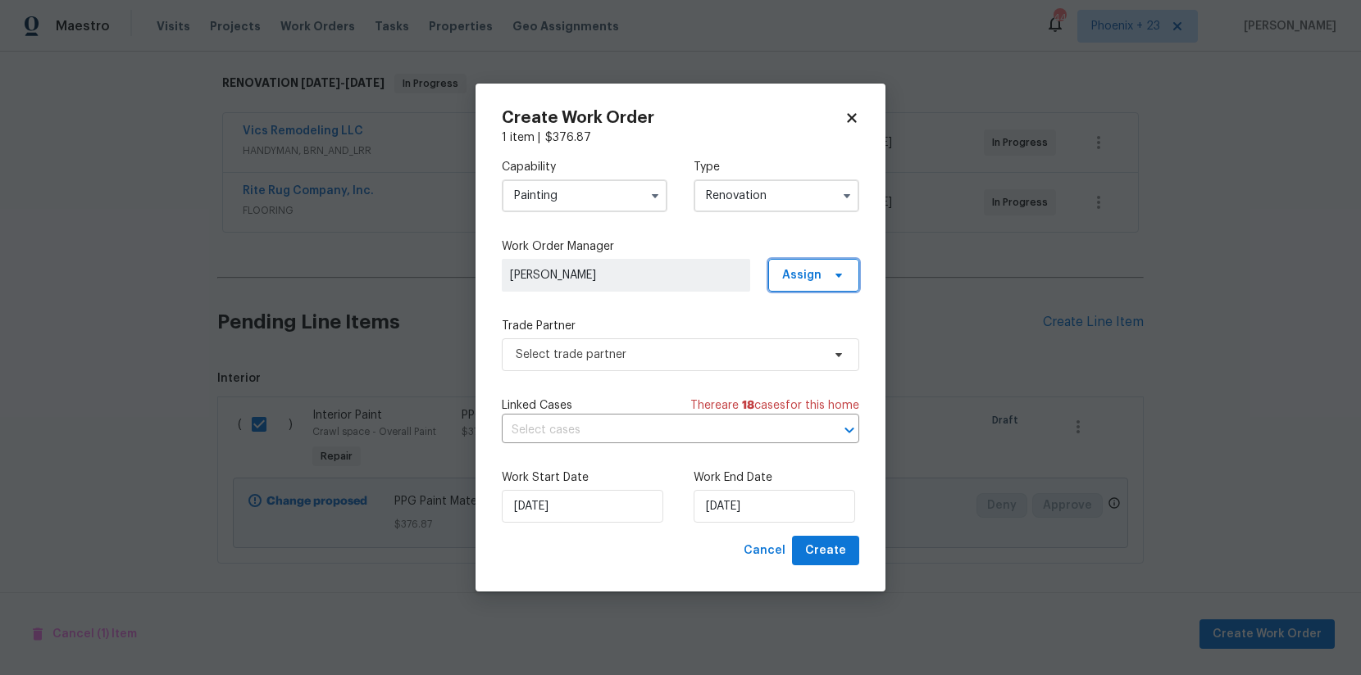
drag, startPoint x: 796, startPoint y: 272, endPoint x: 799, endPoint y: 294, distance: 22.4
click at [796, 273] on span "Assign" at bounding box center [801, 275] width 39 height 16
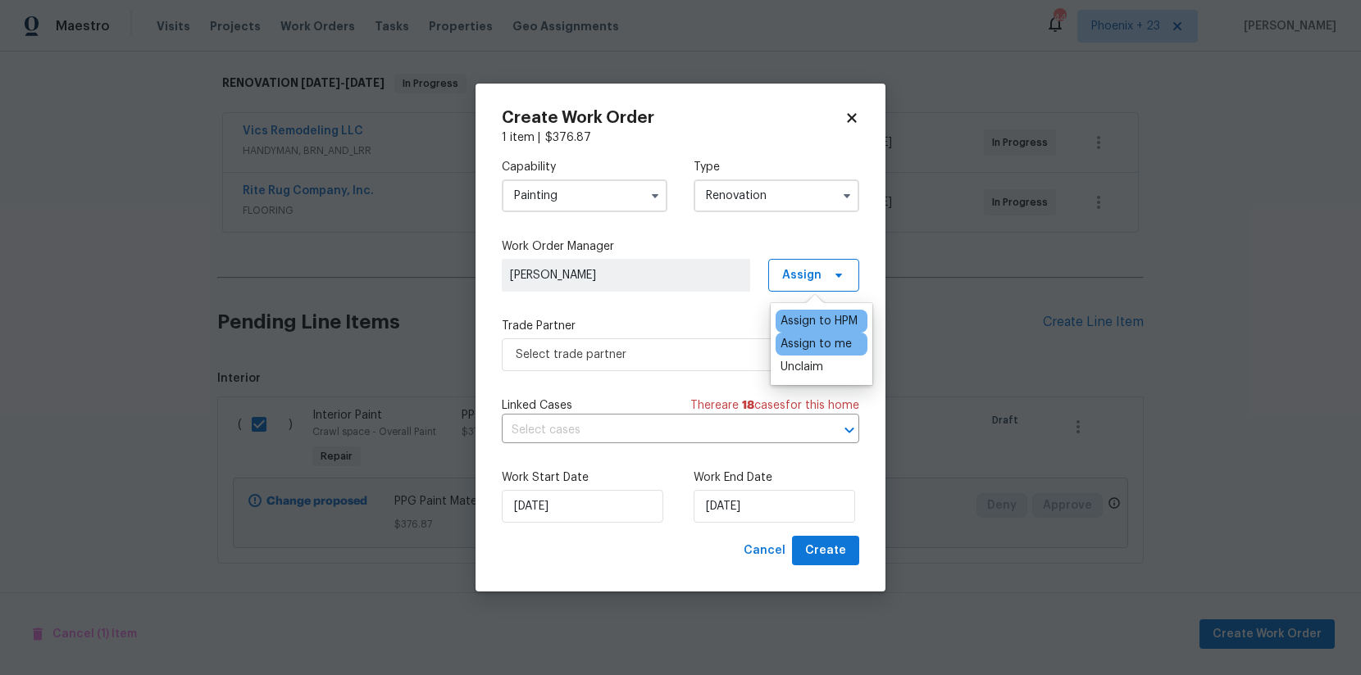
click at [803, 341] on div "Assign to me" at bounding box center [815, 344] width 71 height 16
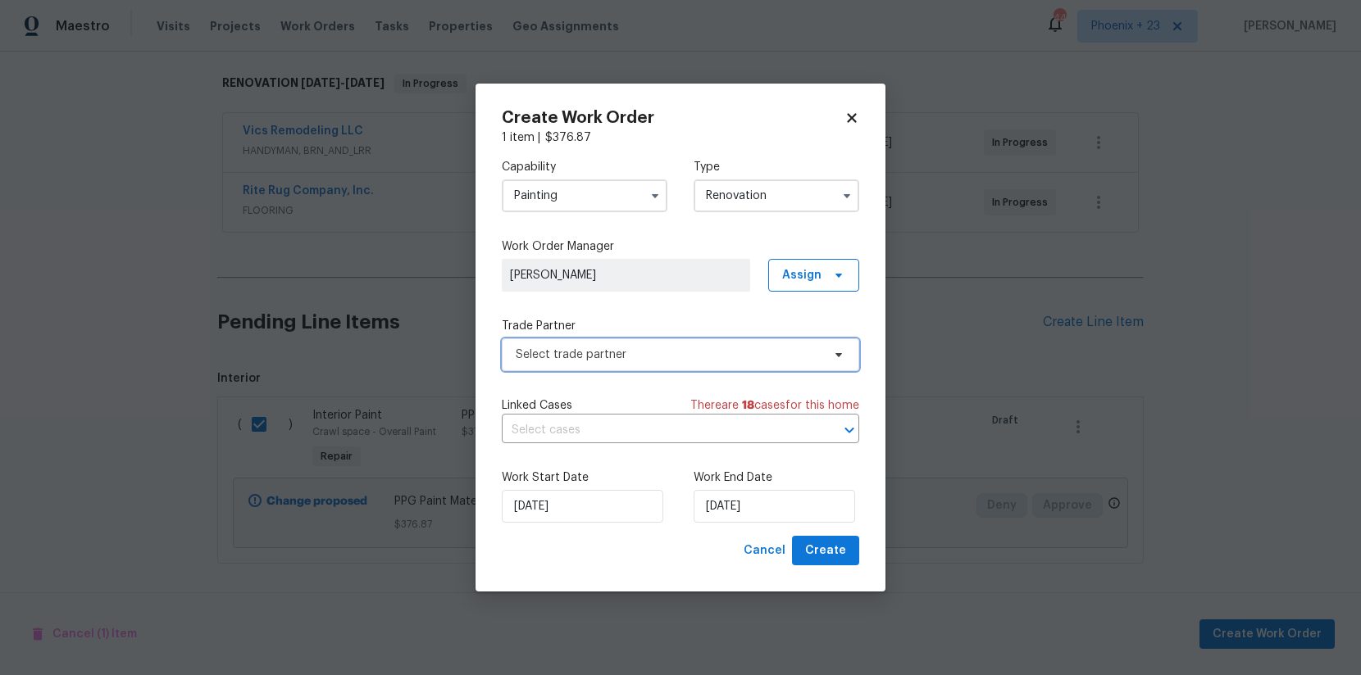
click at [691, 348] on span "Select trade partner" at bounding box center [669, 355] width 306 height 16
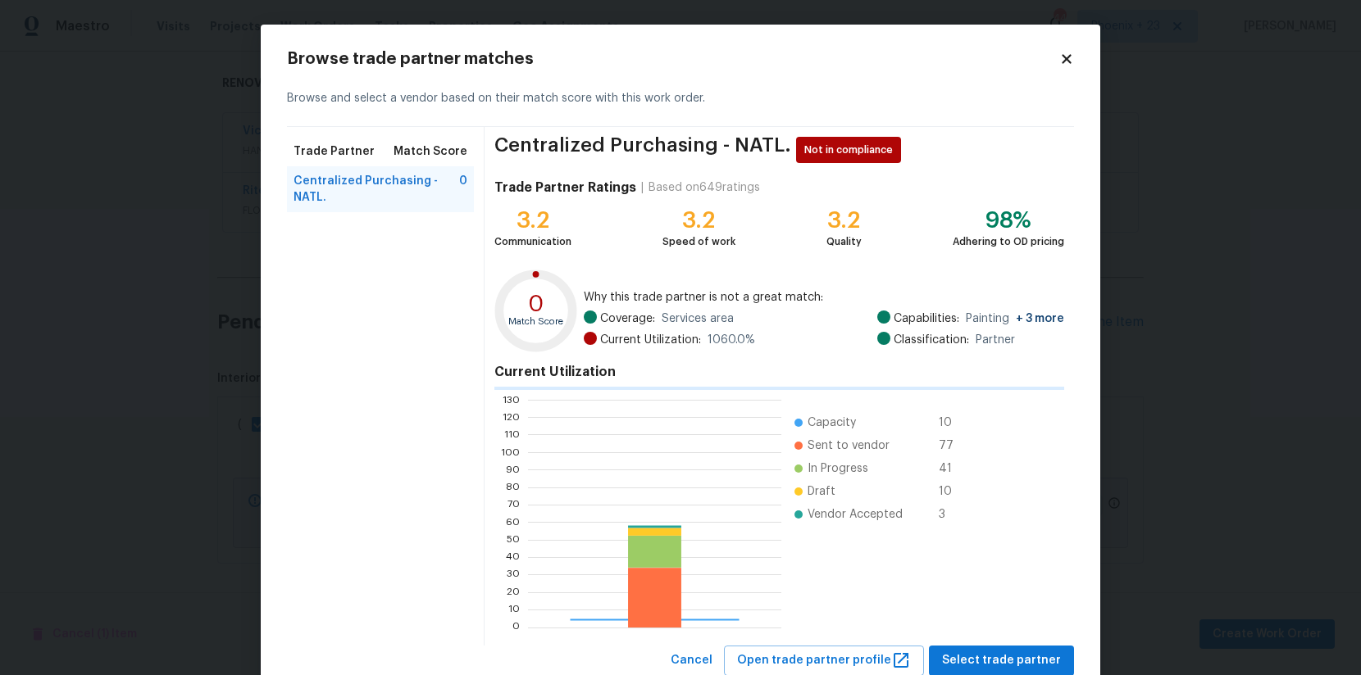
scroll to position [230, 253]
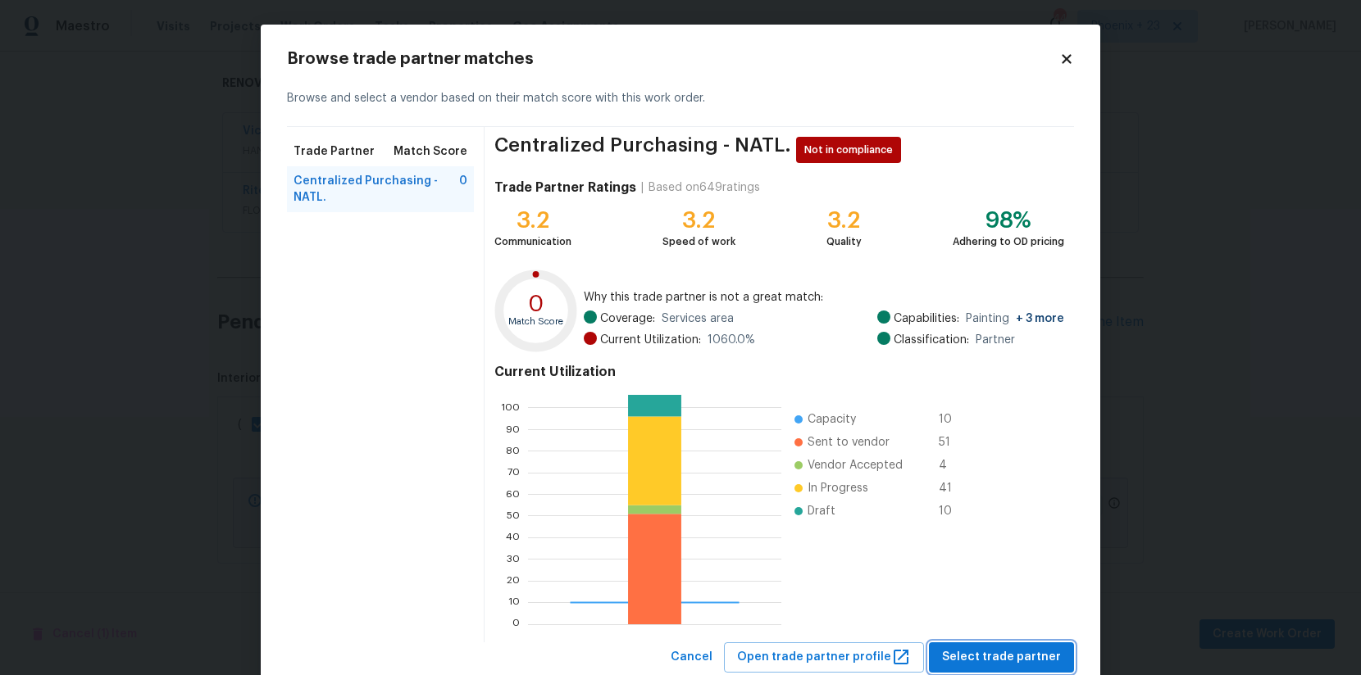
click at [1002, 662] on span "Select trade partner" at bounding box center [1001, 658] width 119 height 20
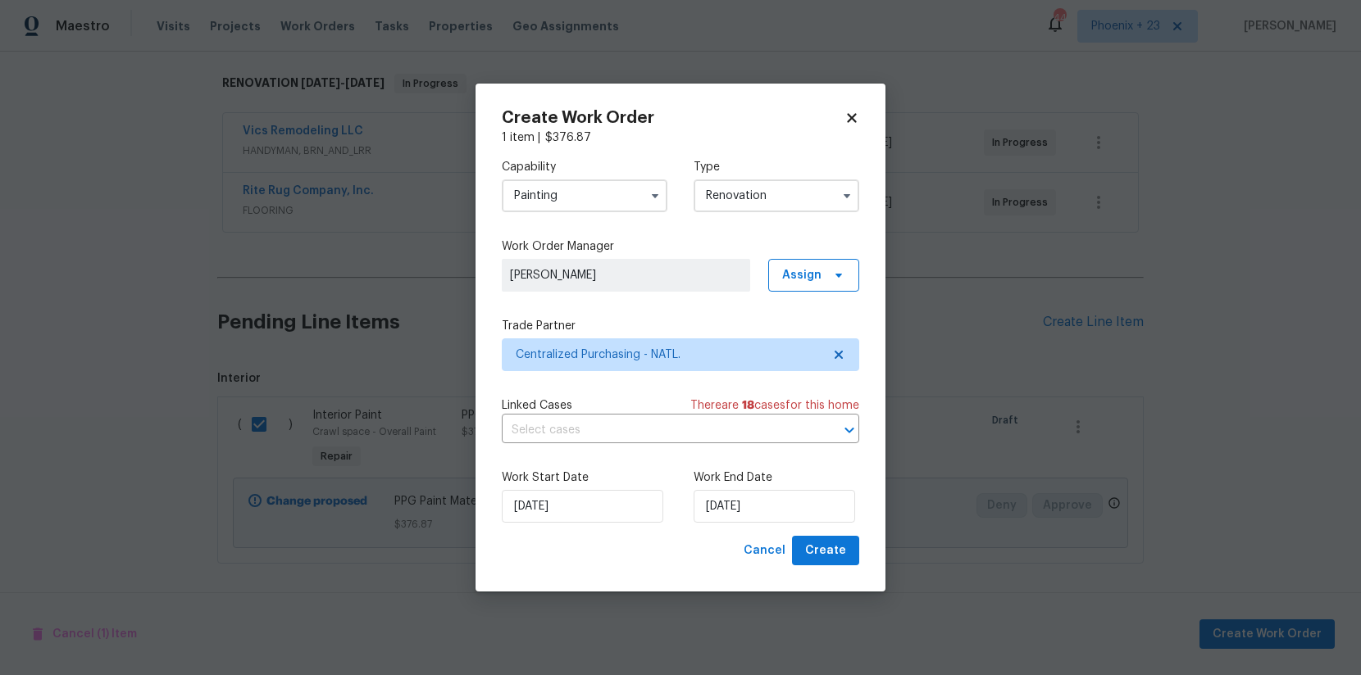
click at [822, 527] on div "Work Start Date [DATE] Work End Date [DATE]" at bounding box center [680, 497] width 357 height 80
click at [825, 547] on span "Create" at bounding box center [825, 551] width 41 height 20
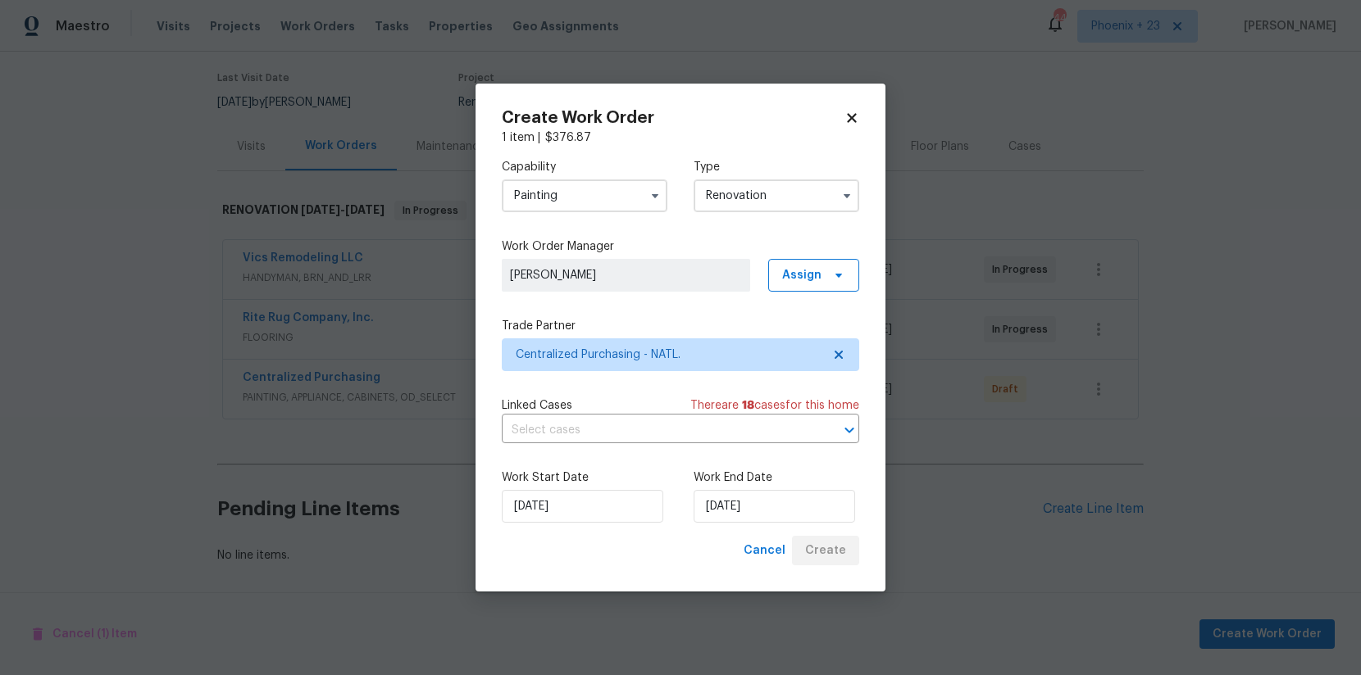
scroll to position [126, 0]
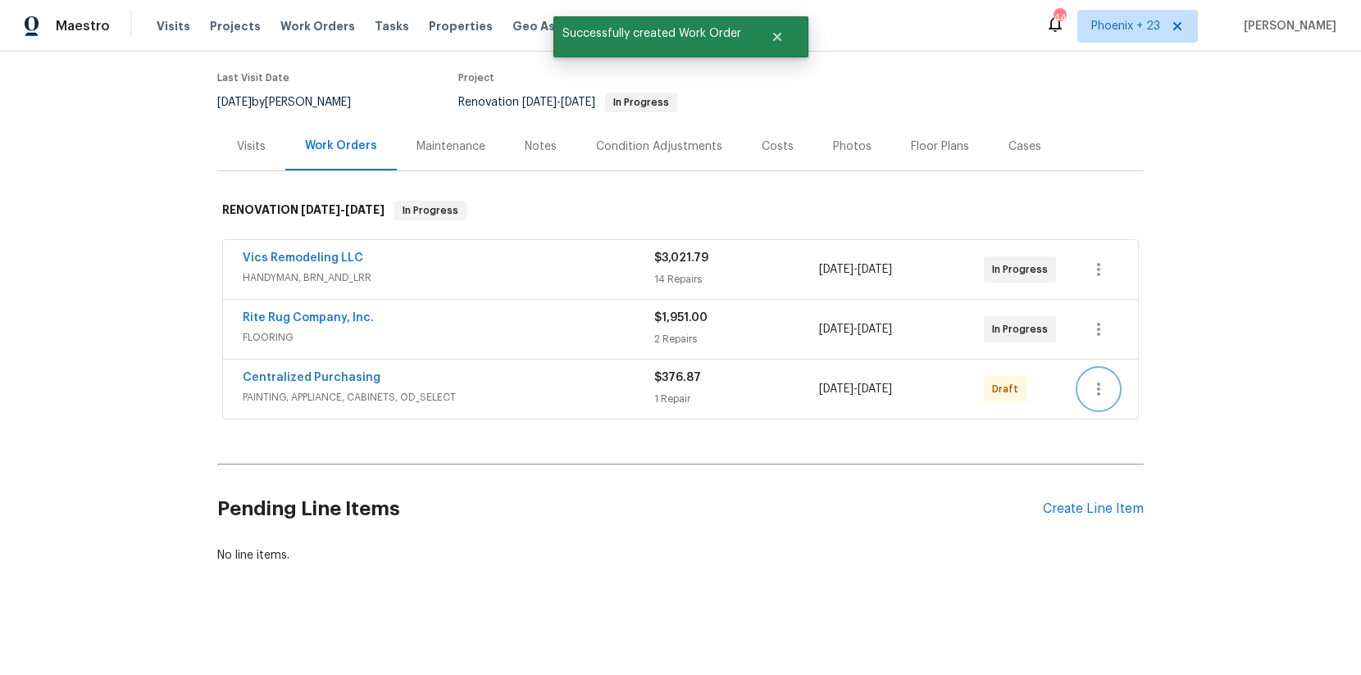
click at [1106, 384] on icon "button" at bounding box center [1099, 390] width 20 height 20
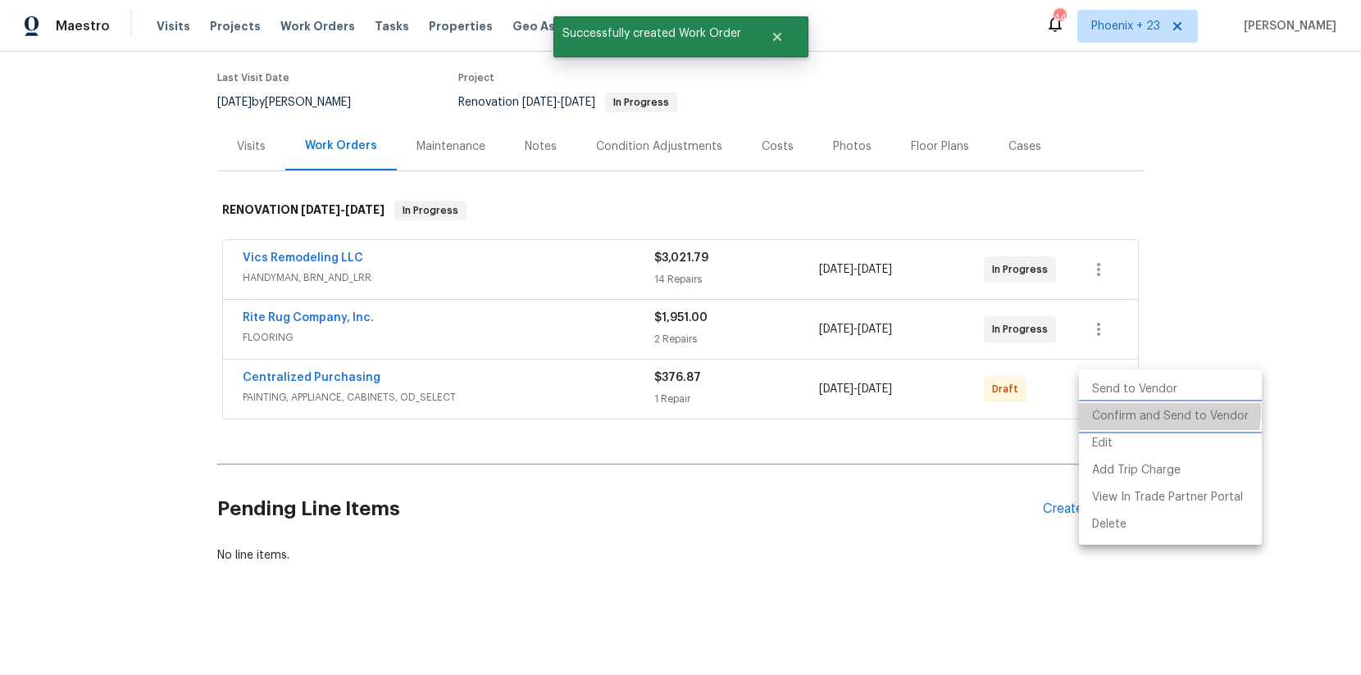
click at [1107, 409] on li "Confirm and Send to Vendor" at bounding box center [1170, 416] width 183 height 27
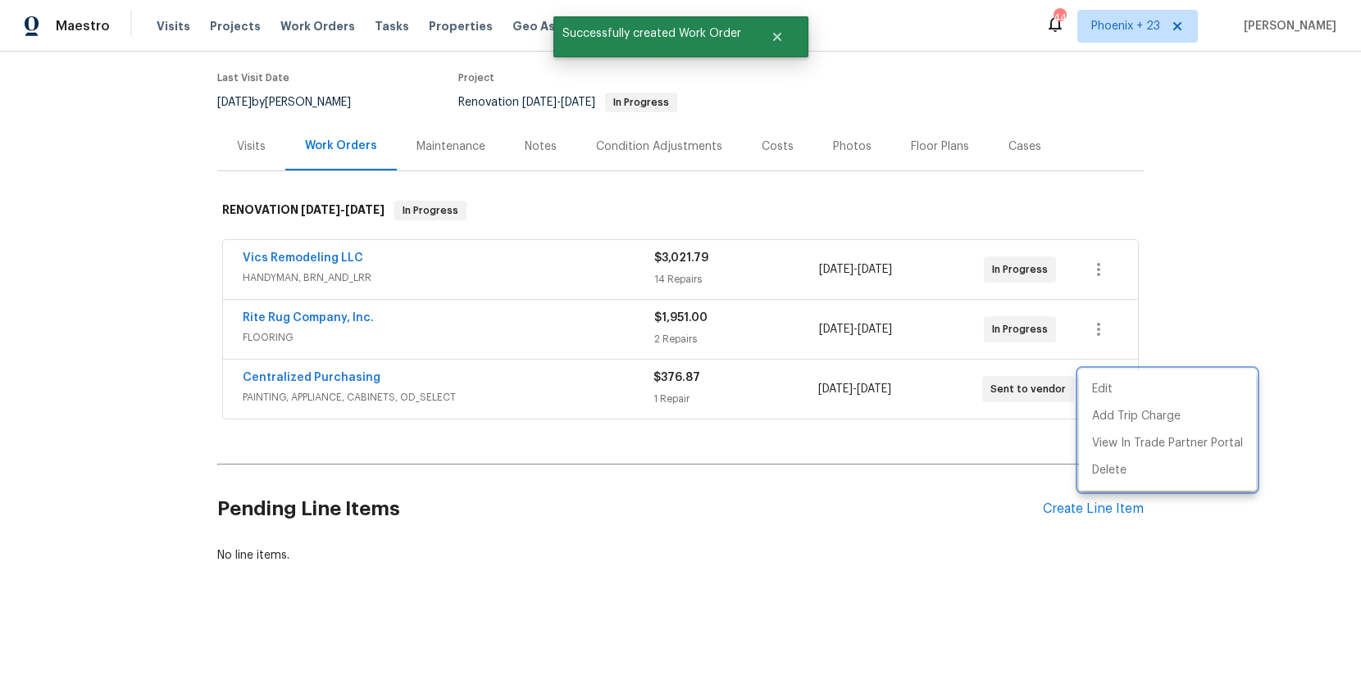
drag, startPoint x: 444, startPoint y: 376, endPoint x: 335, endPoint y: 382, distance: 109.2
click at [416, 378] on div at bounding box center [680, 337] width 1361 height 675
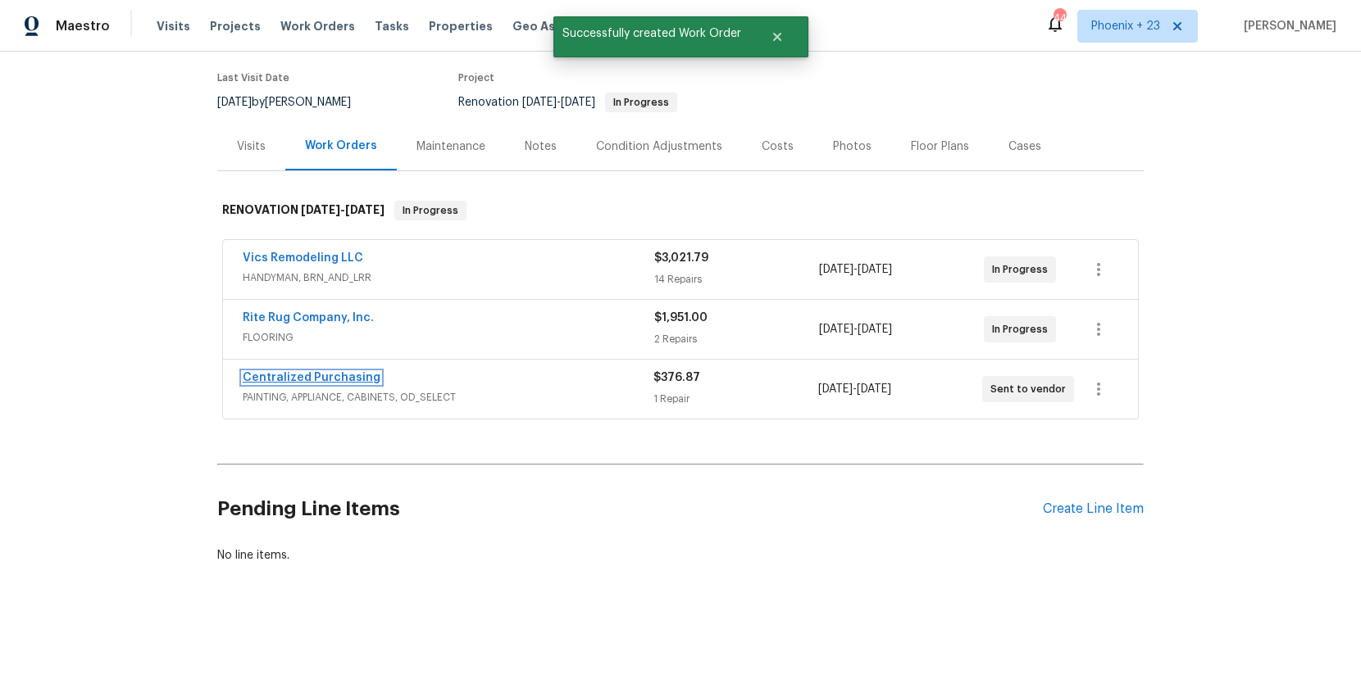
click at [280, 380] on link "Centralized Purchasing" at bounding box center [312, 377] width 138 height 11
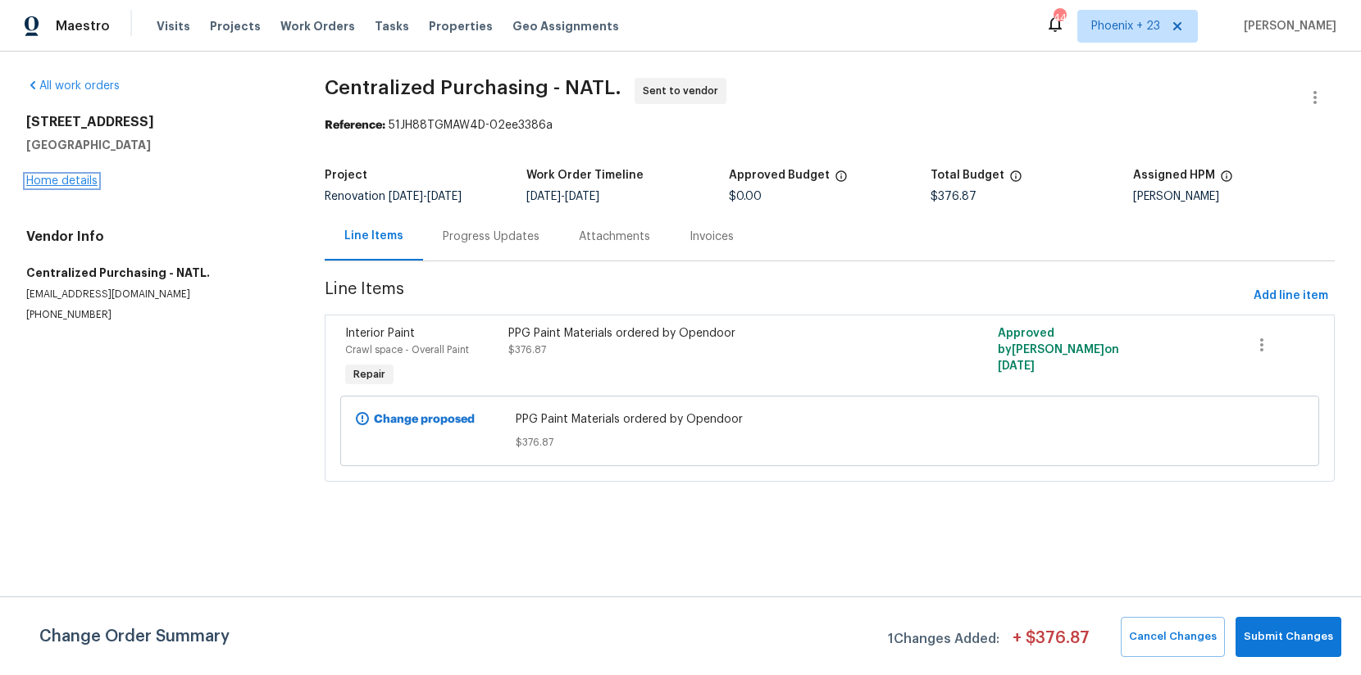
click at [82, 179] on link "Home details" at bounding box center [61, 180] width 71 height 11
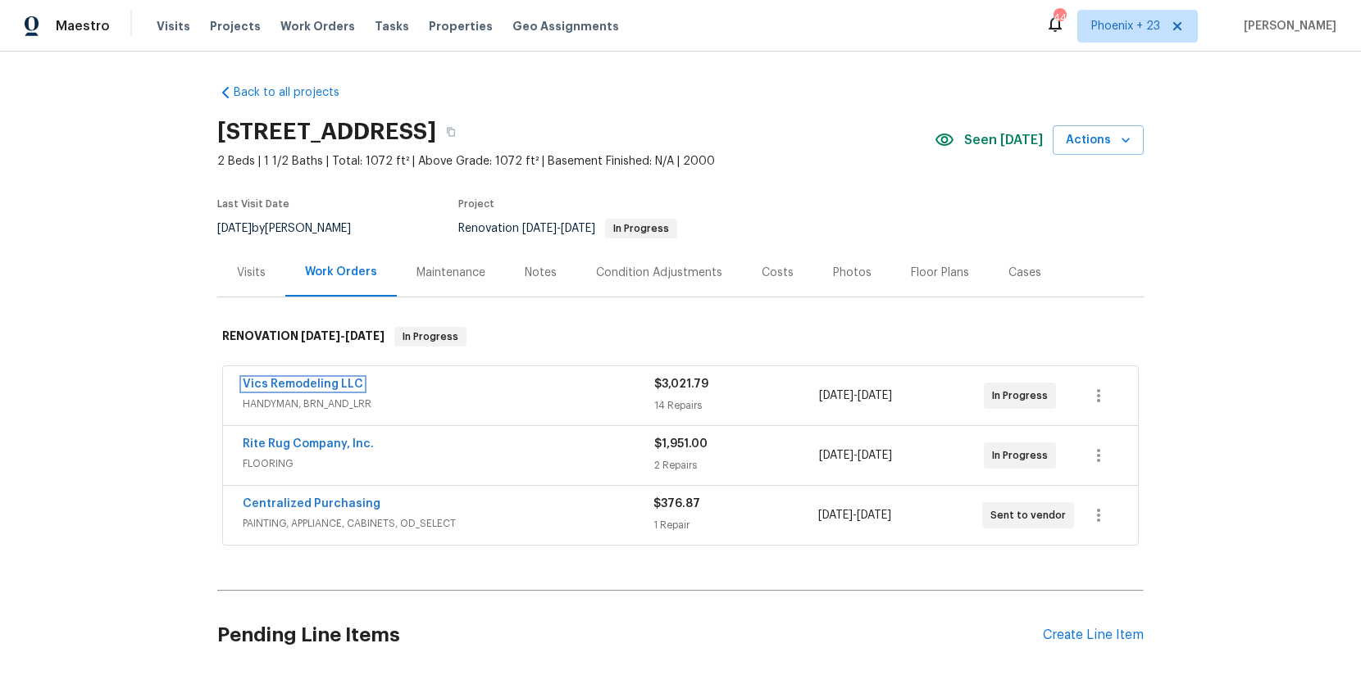
click at [306, 388] on link "Vics Remodeling LLC" at bounding box center [303, 384] width 121 height 11
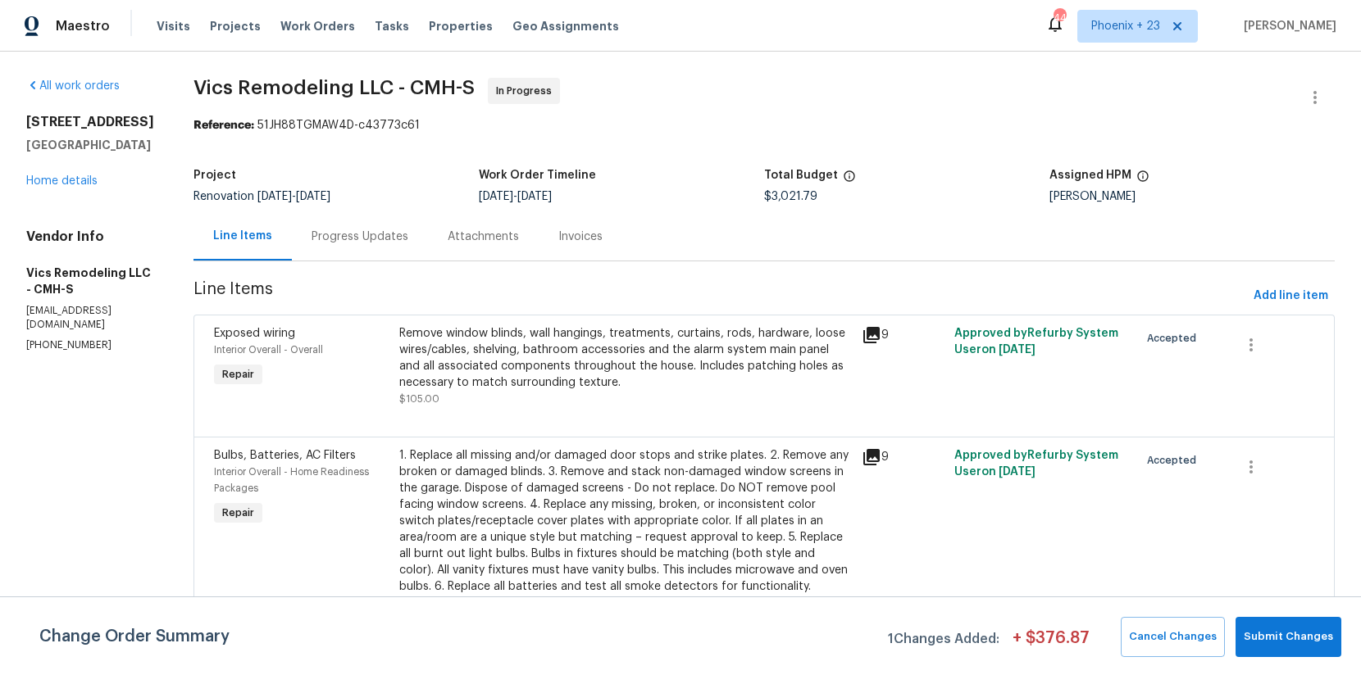
click at [386, 235] on div "Progress Updates" at bounding box center [360, 237] width 97 height 16
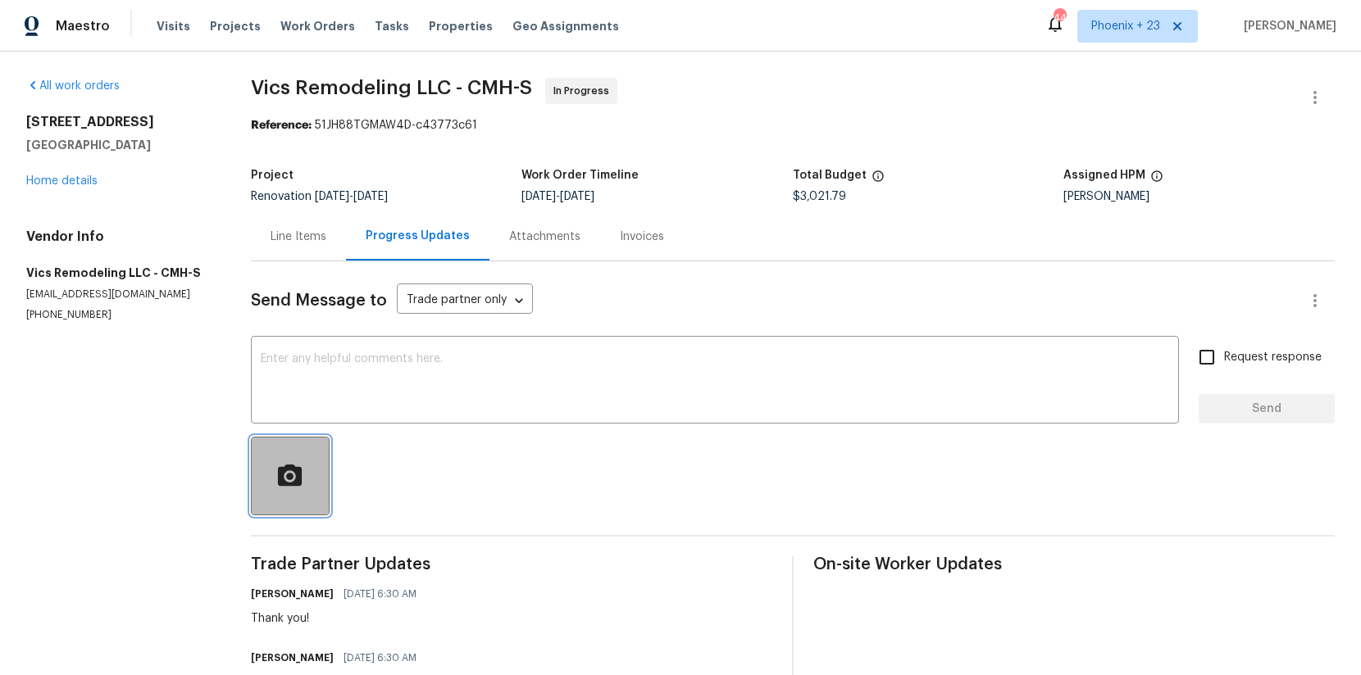
click at [322, 459] on button "button" at bounding box center [290, 476] width 79 height 79
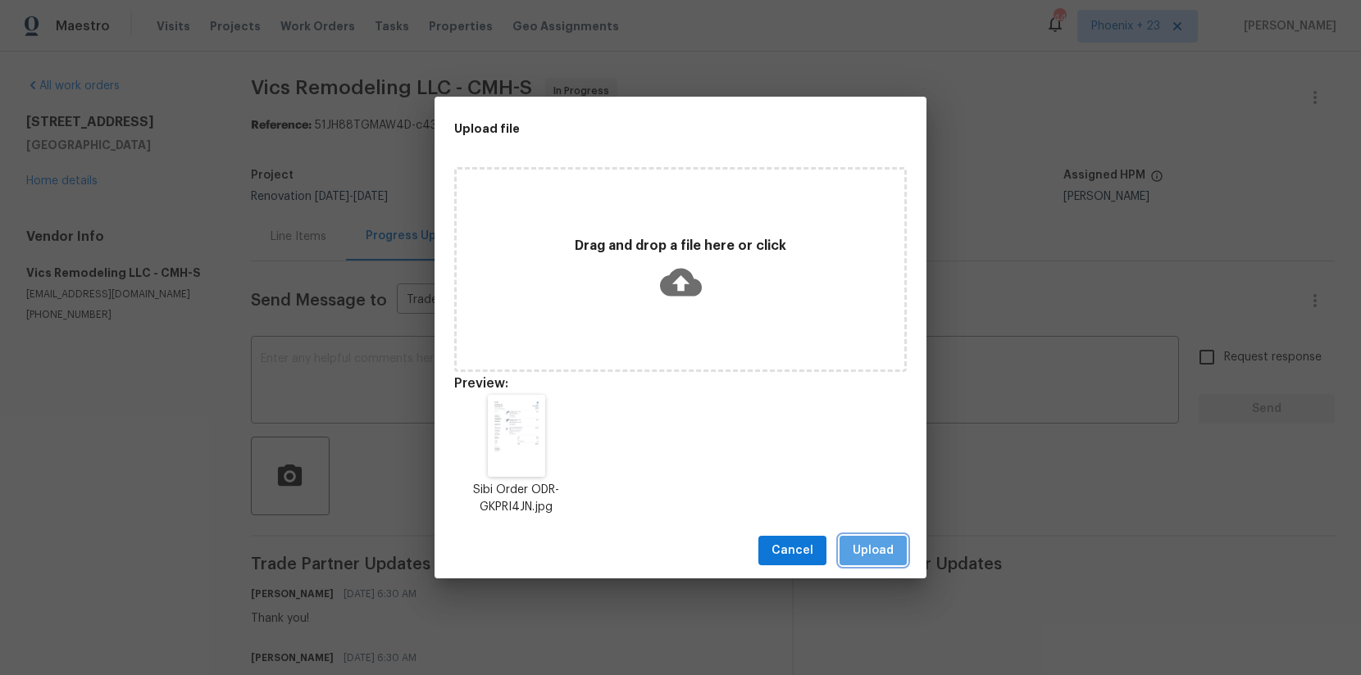
click at [865, 557] on span "Upload" at bounding box center [873, 551] width 41 height 20
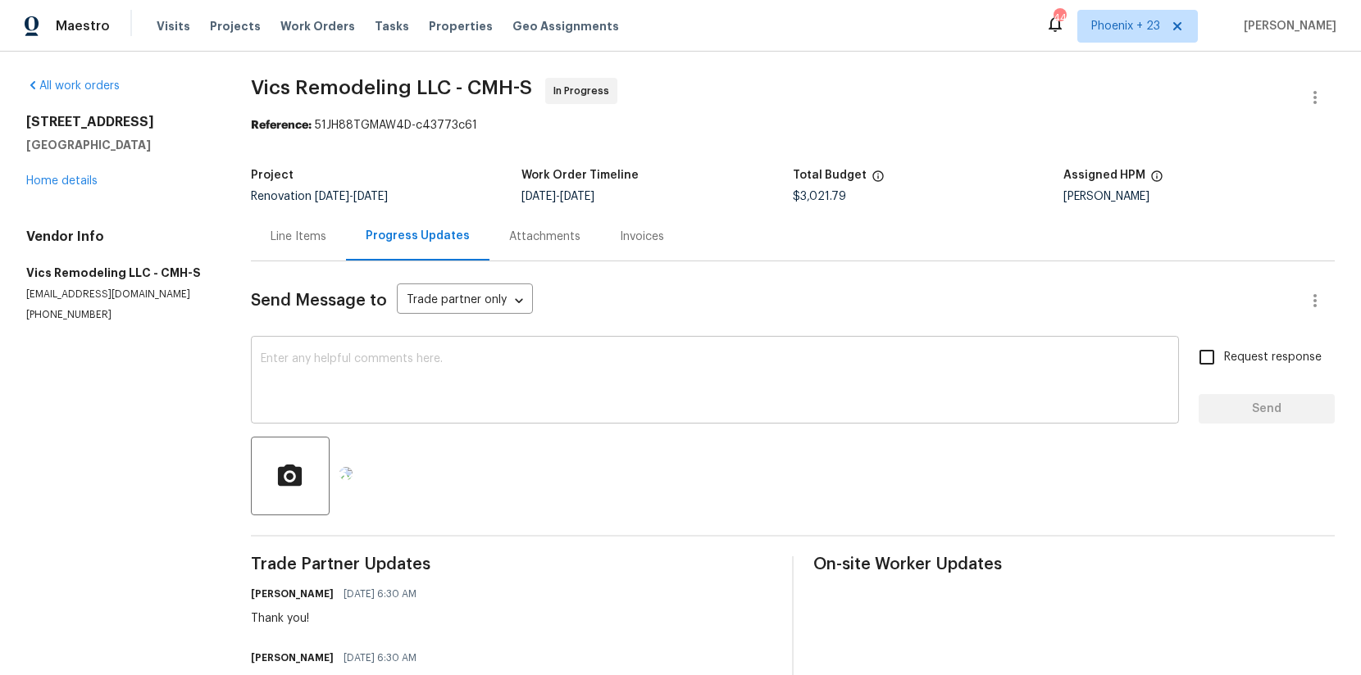
click at [471, 416] on div "x ​" at bounding box center [715, 382] width 928 height 84
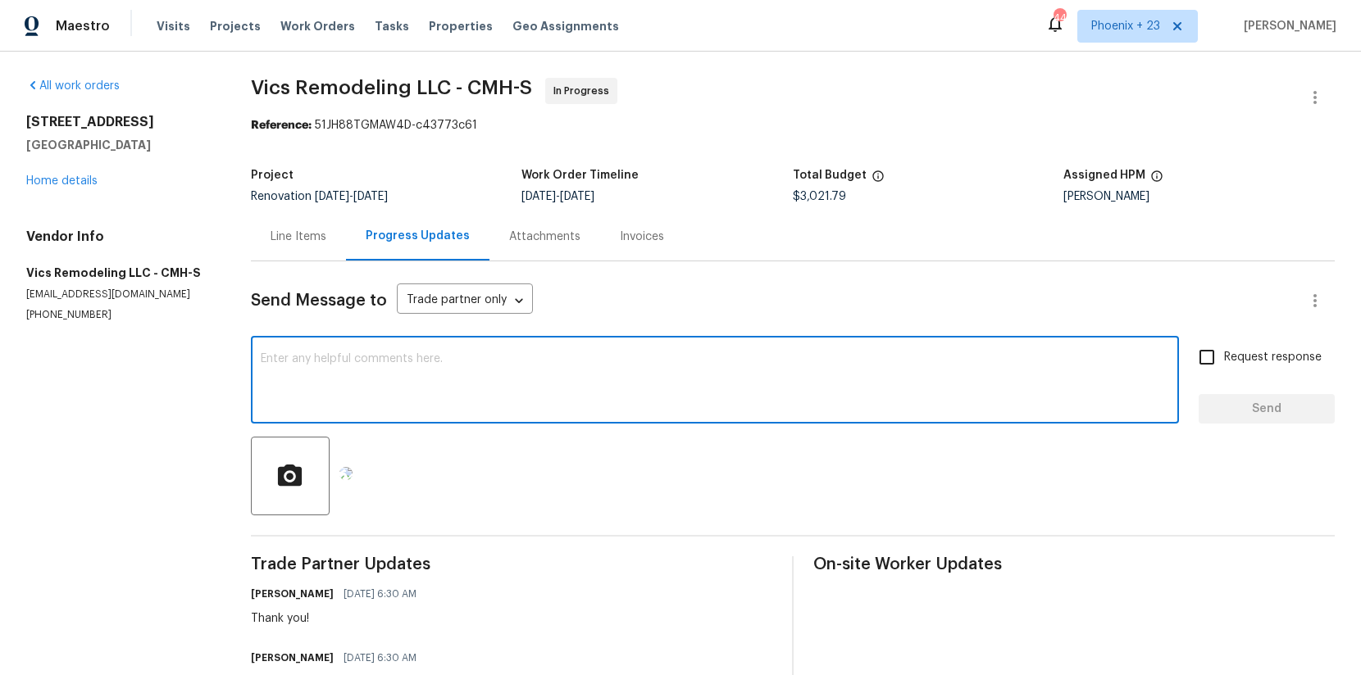
paste textarea "Order placed! Order placed! Delivery expected [DATE] by 12pm. If TP needs paint…"
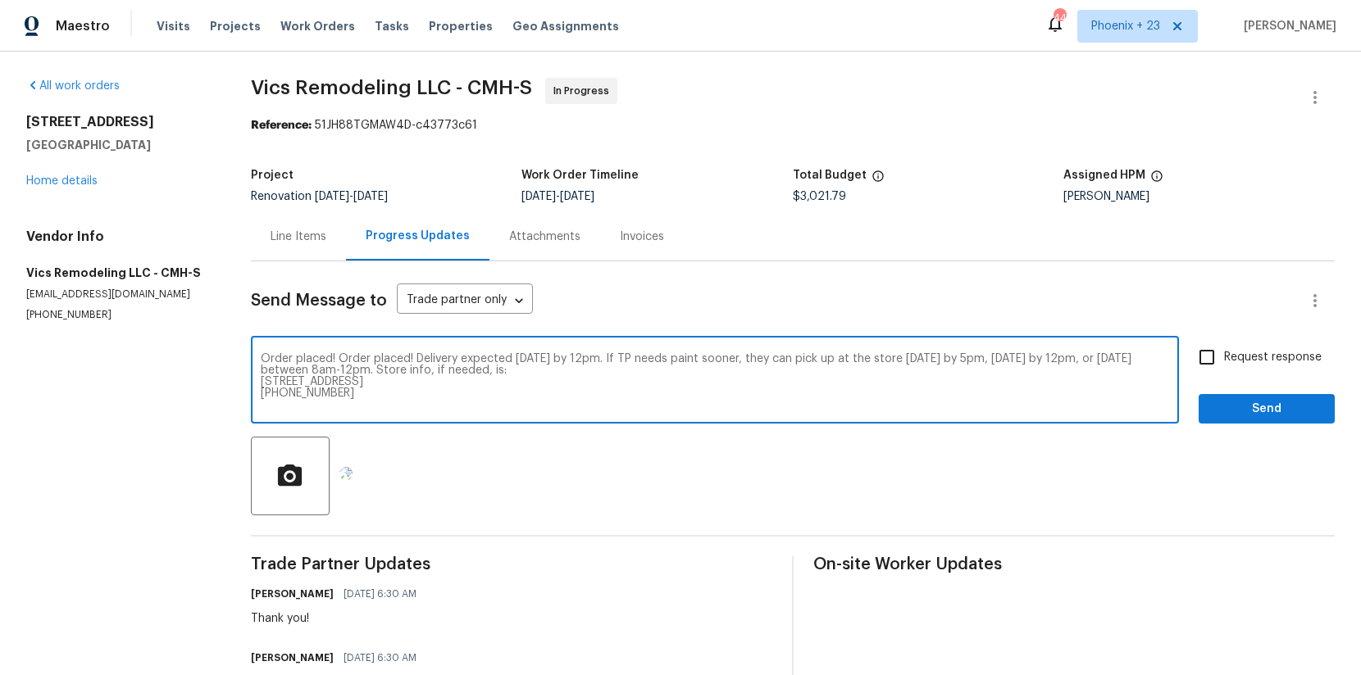
drag, startPoint x: 416, startPoint y: 357, endPoint x: 230, endPoint y: 360, distance: 186.1
click at [230, 359] on div "All work orders [STREET_ADDRESS] Home details Vendor Info Vics Remodeling LLC -…" at bounding box center [680, 523] width 1361 height 943
click at [412, 360] on textarea "Order placed! Order placed! Delivery expected [DATE] by 12pm. If TP needs paint…" at bounding box center [715, 381] width 908 height 57
drag, startPoint x: 416, startPoint y: 360, endPoint x: 289, endPoint y: 357, distance: 127.1
click at [289, 357] on textarea "Order placed! Order placed! Delivery expected [DATE] by 12pm. If TP needs paint…" at bounding box center [715, 381] width 908 height 57
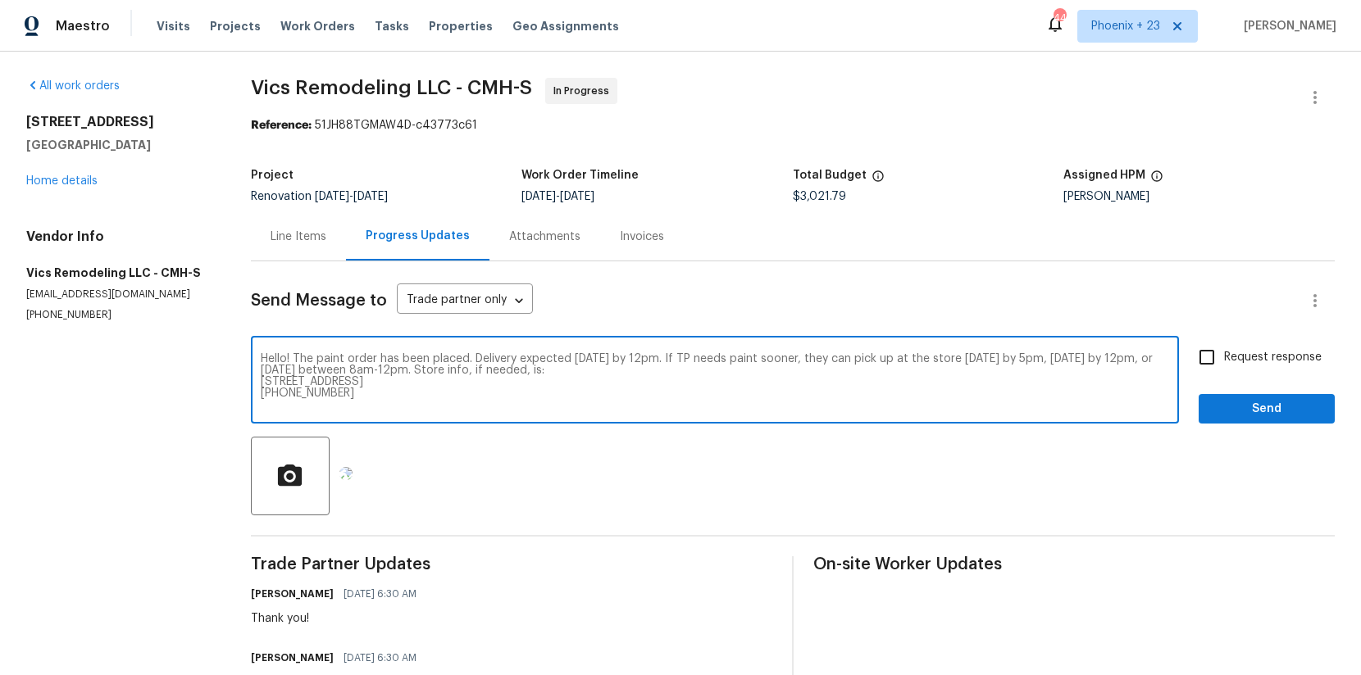
click at [707, 358] on textarea "Hello! The paint order has been placed. Delivery expected [DATE] by 12pm. If TP…" at bounding box center [715, 381] width 908 height 57
click at [844, 357] on textarea "Hello! The paint order has been placed. Delivery expected [DATE] by 12pm. If yo…" at bounding box center [715, 381] width 908 height 57
click at [388, 398] on textarea "Hello! The paint order has been placed. Delivery expected [DATE] by 12pm. If yo…" at bounding box center [715, 381] width 908 height 57
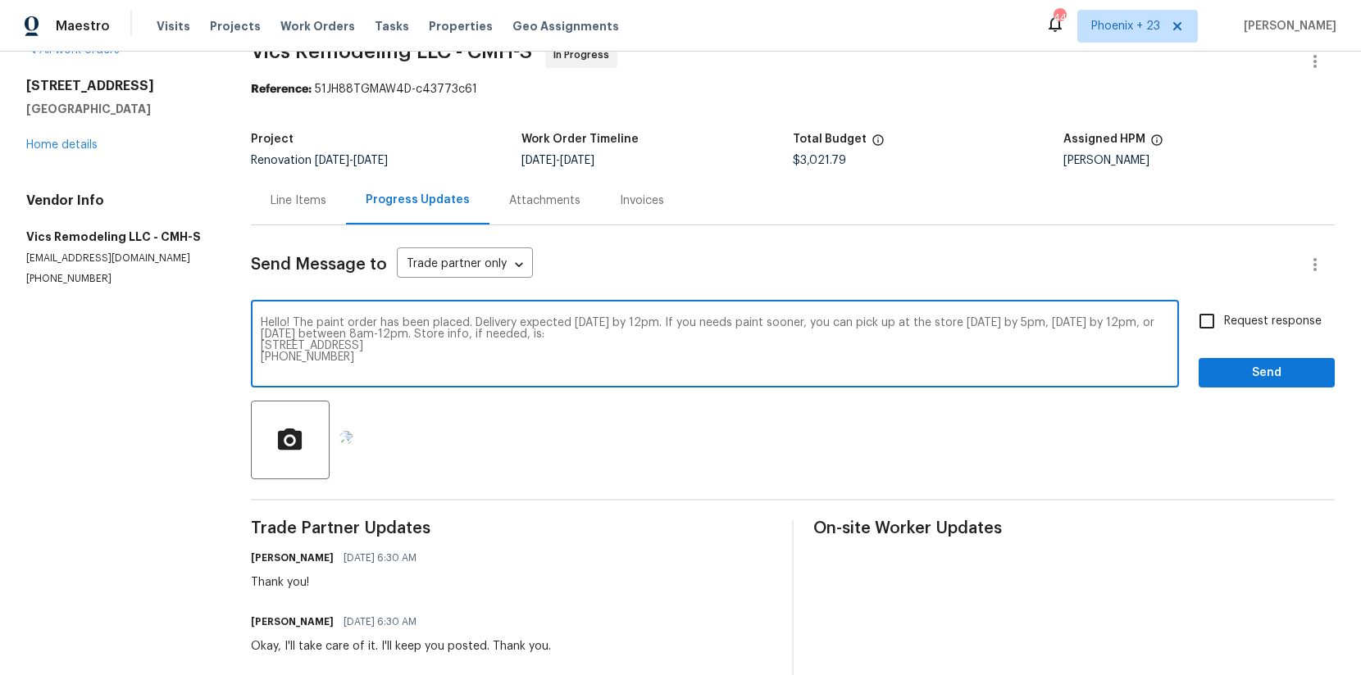
scroll to position [50, 0]
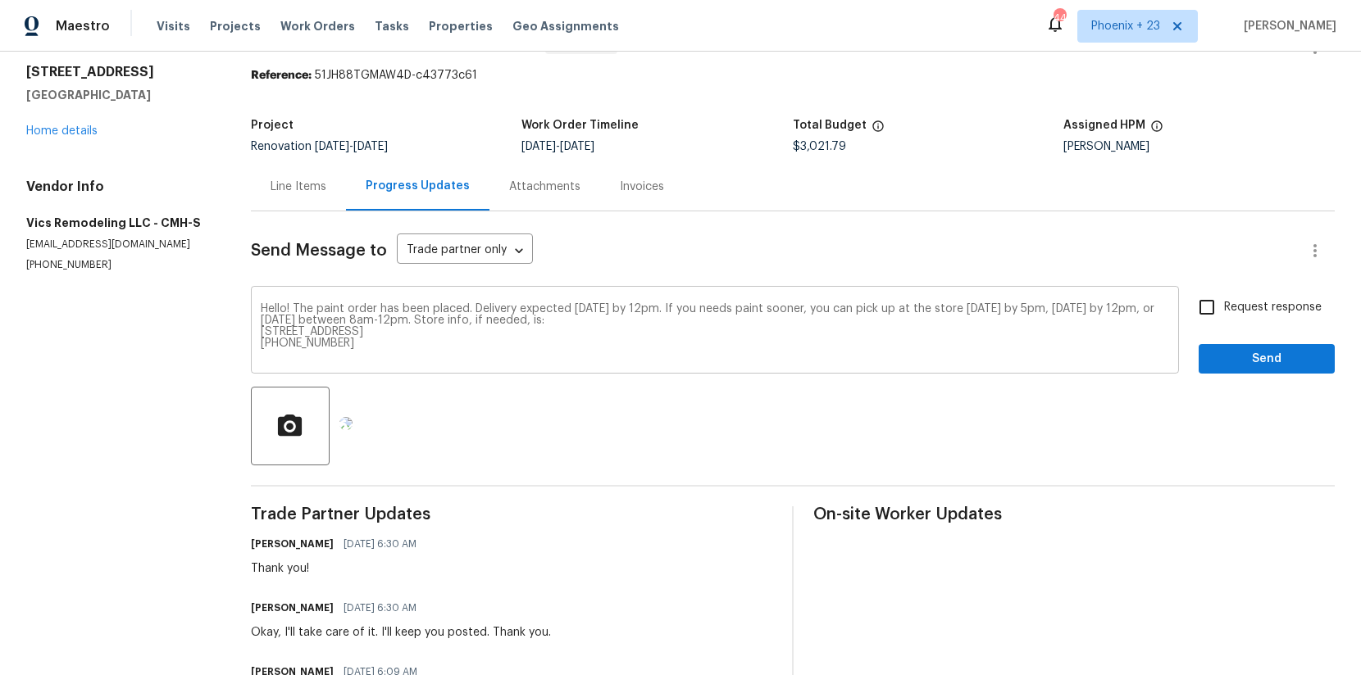
click at [399, 372] on div "Hello! The paint order has been placed. Delivery expected [DATE] by 12pm. If yo…" at bounding box center [715, 332] width 928 height 84
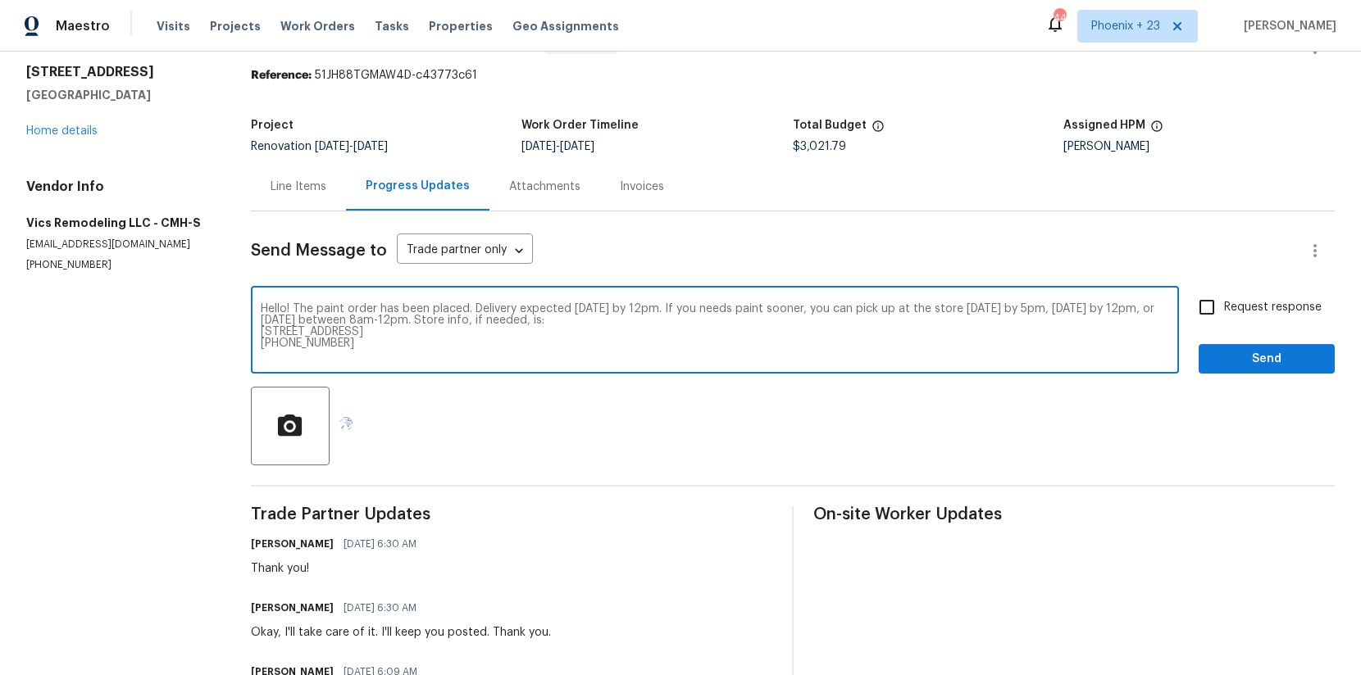
click at [400, 365] on div "Hello! The paint order has been placed. Delivery expected [DATE] by 12pm. If yo…" at bounding box center [715, 332] width 928 height 84
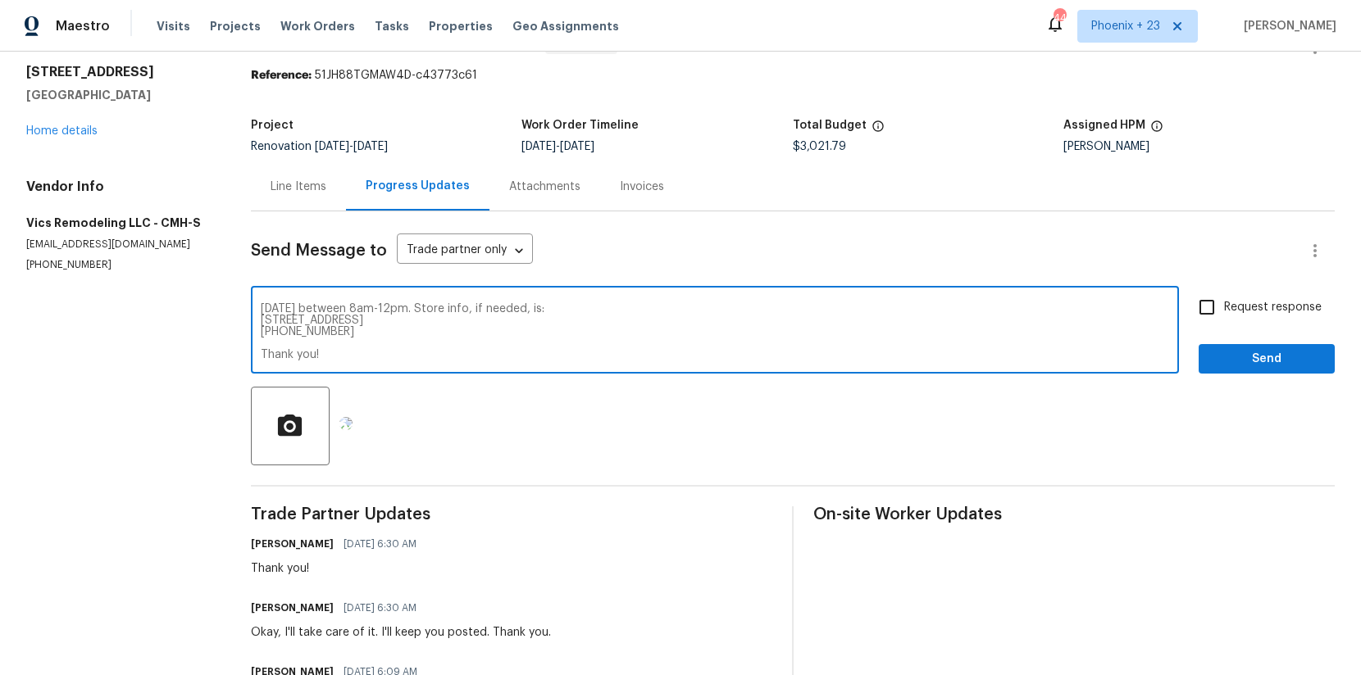
click at [265, 311] on textarea "Hello! The paint order has been placed. Delivery expected [DATE] by 12pm. If yo…" at bounding box center [715, 331] width 908 height 57
type textarea "Hello! The paint order has been placed. Delivery expected [DATE] by 12pm. If yo…"
click at [1212, 356] on button "Send" at bounding box center [1267, 359] width 136 height 30
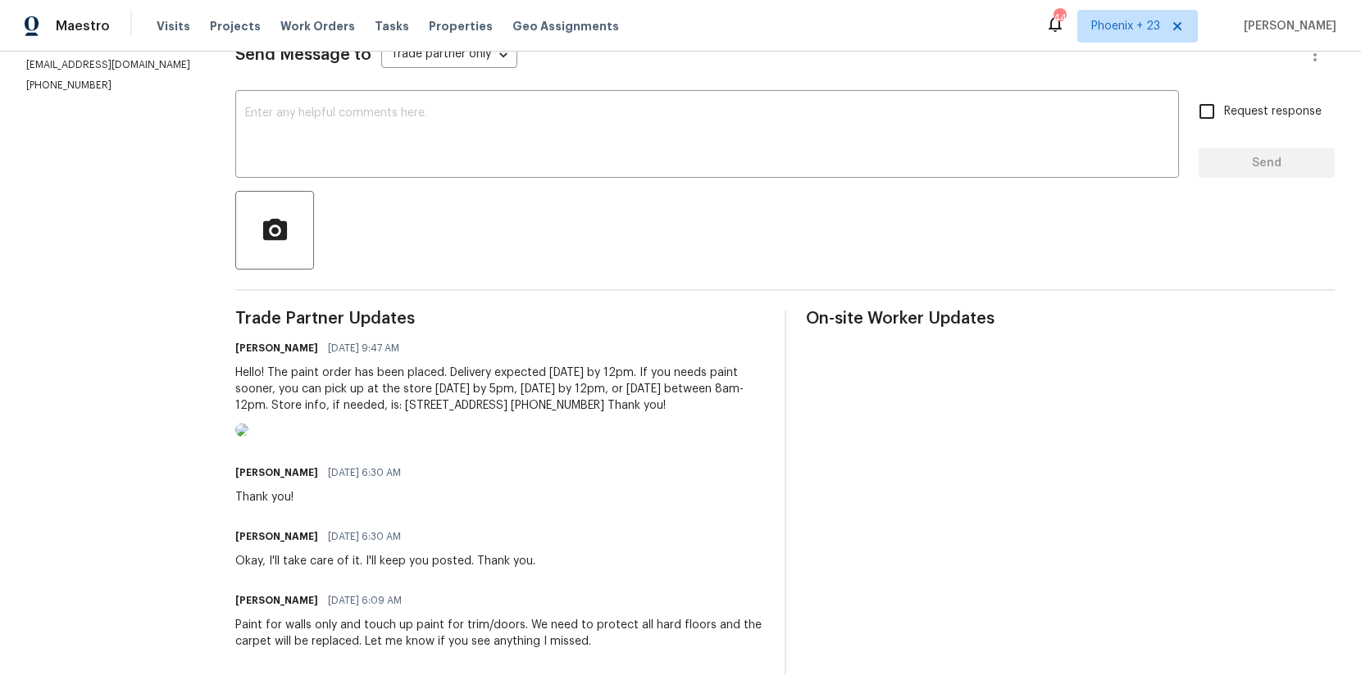
scroll to position [387, 0]
